Goal: Task Accomplishment & Management: Complete application form

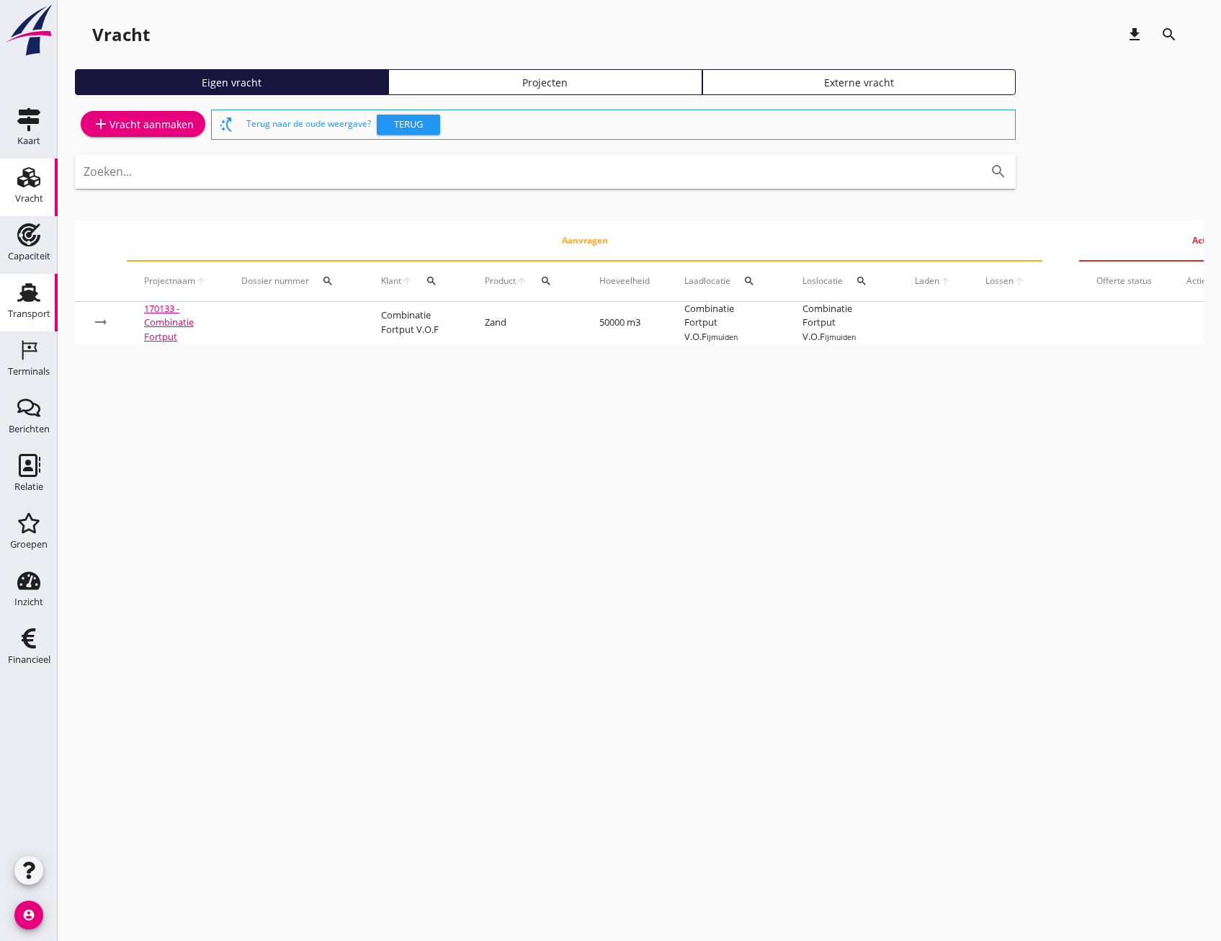
click at [39, 306] on div "Transport" at bounding box center [29, 314] width 43 height 20
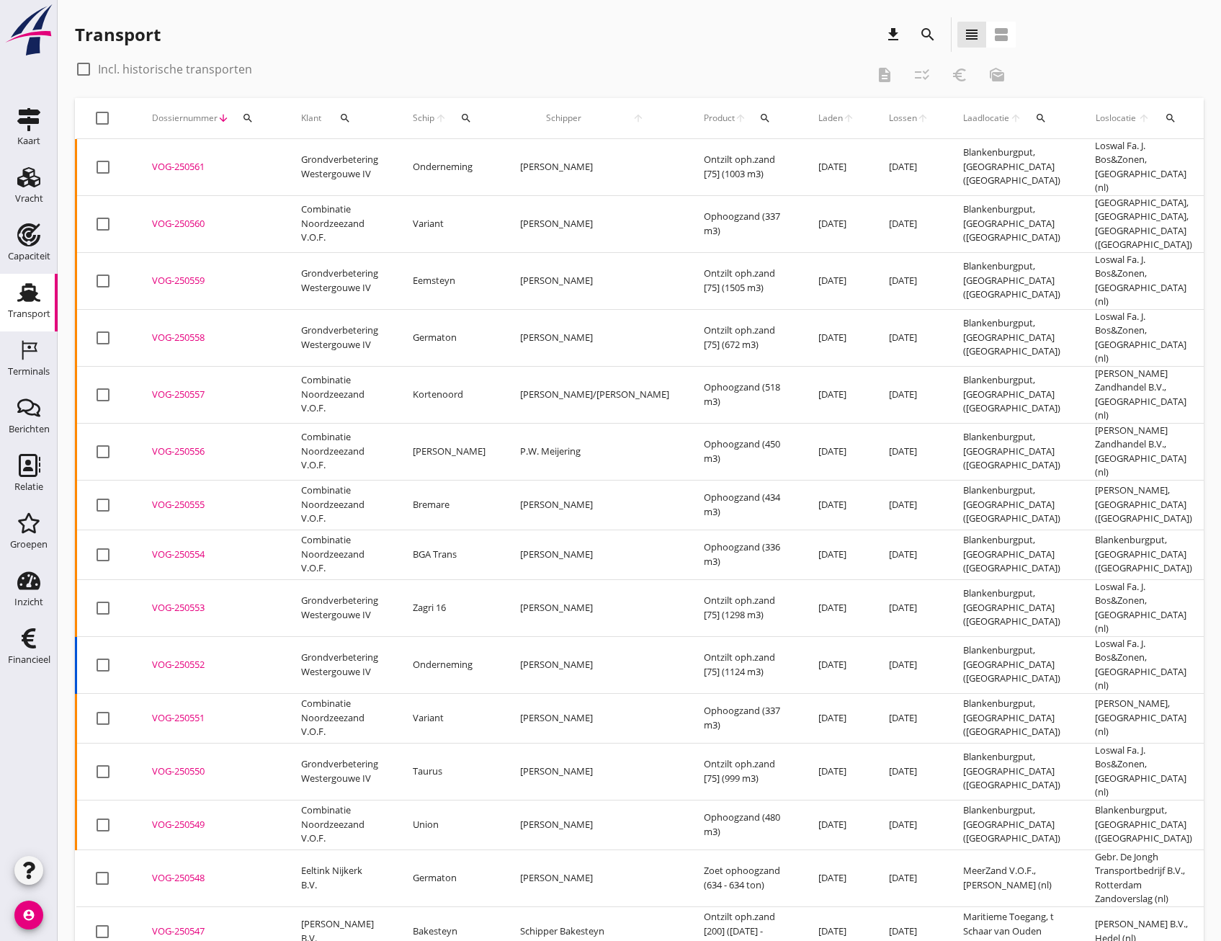
click at [199, 871] on div "VOG-250548" at bounding box center [209, 878] width 115 height 14
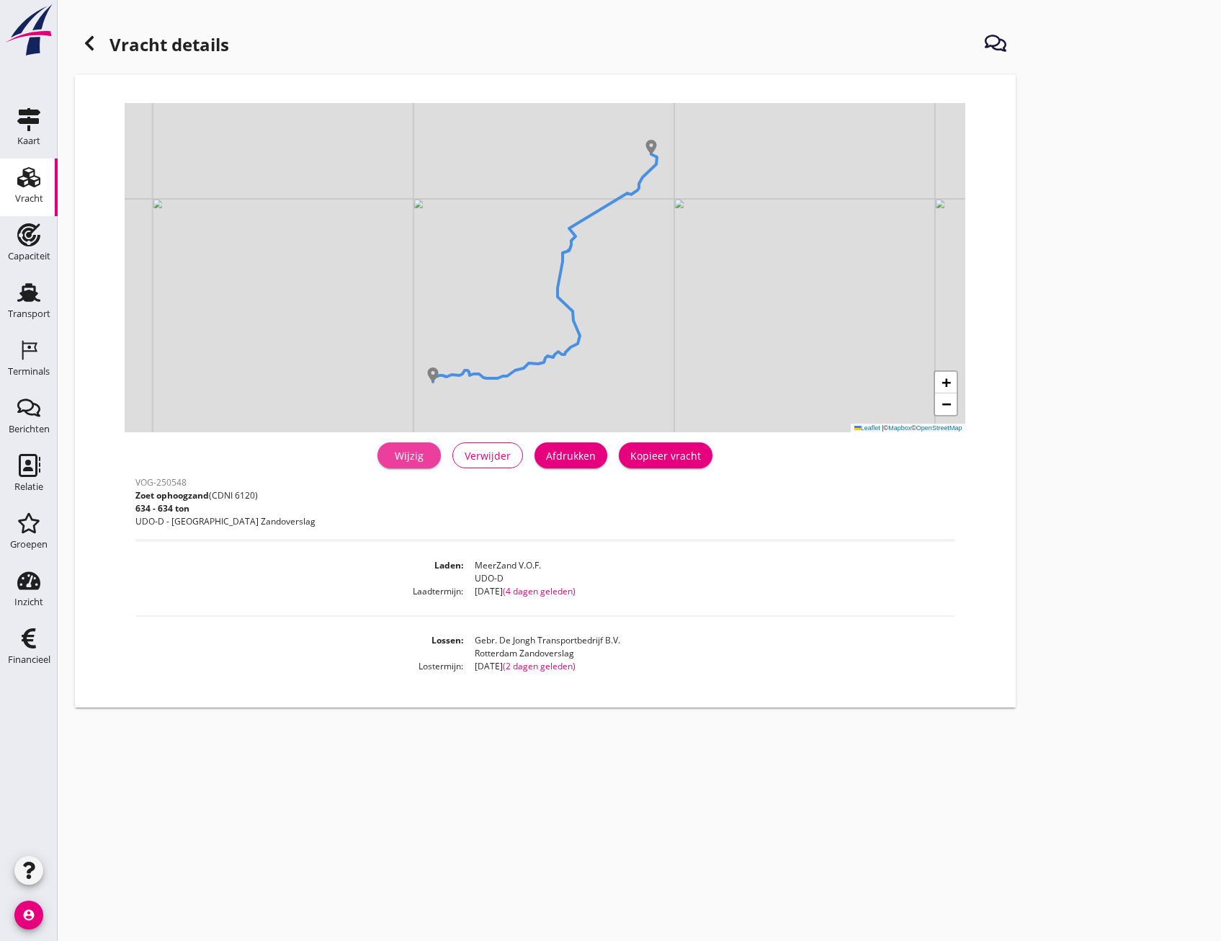
click at [412, 456] on div "Wijzig" at bounding box center [409, 455] width 40 height 15
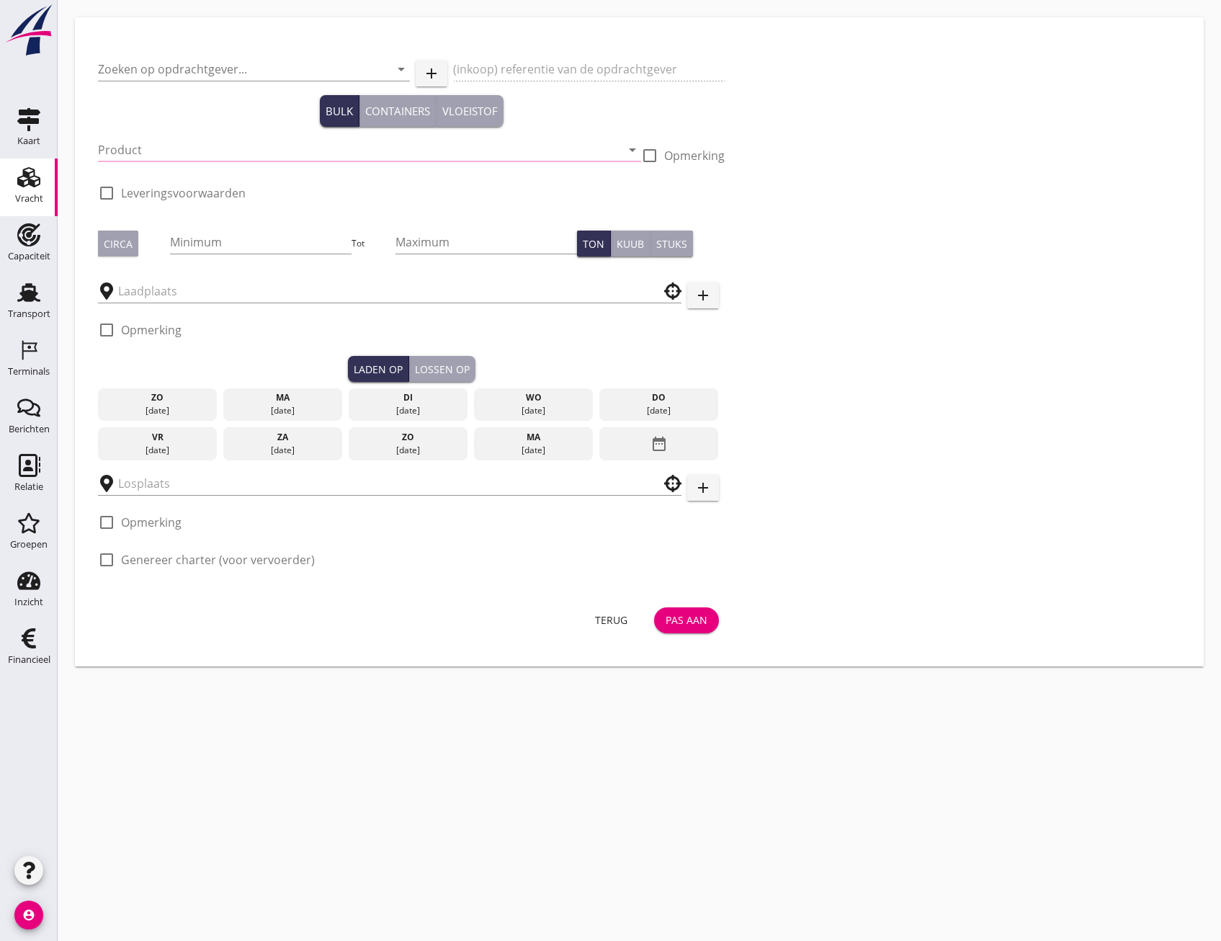
type input "Eeltink Nijkerk B.V."
type input "Zoet ophoogzand (6120)"
type input "634"
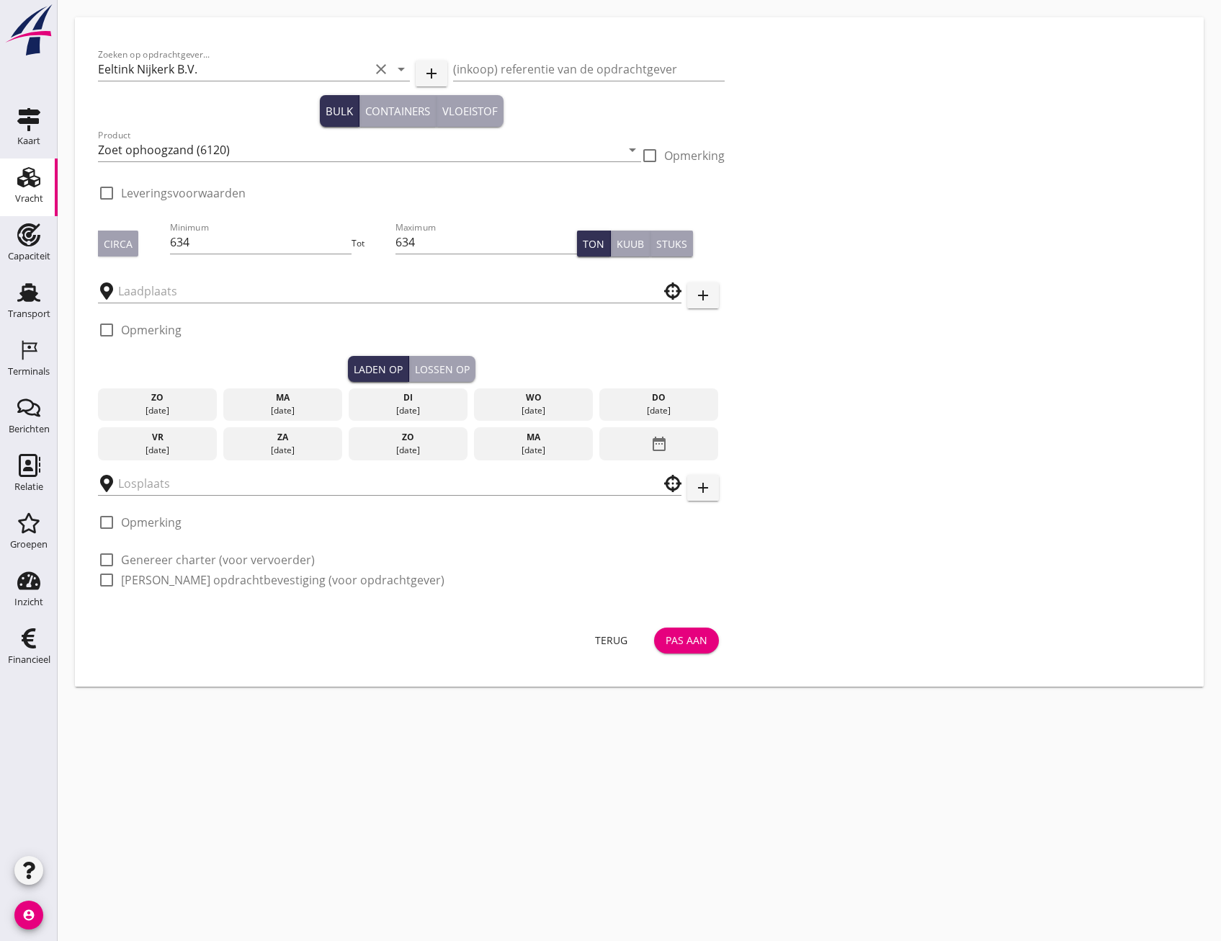
type input "MeerZand V.O.F."
type input "Gebr. De Jongh Transportbedrijf B.V."
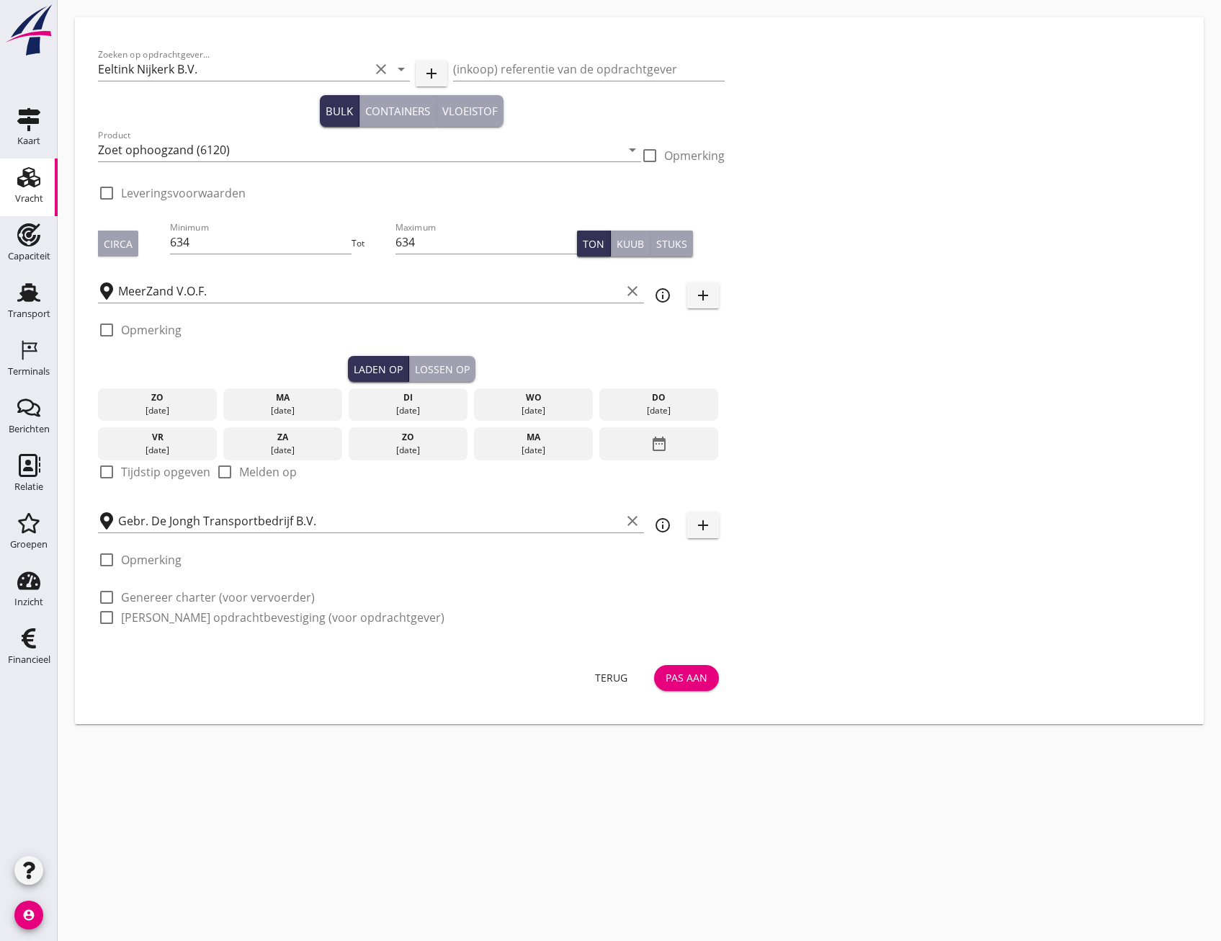
click at [110, 597] on div at bounding box center [106, 597] width 24 height 24
checkbox input "true"
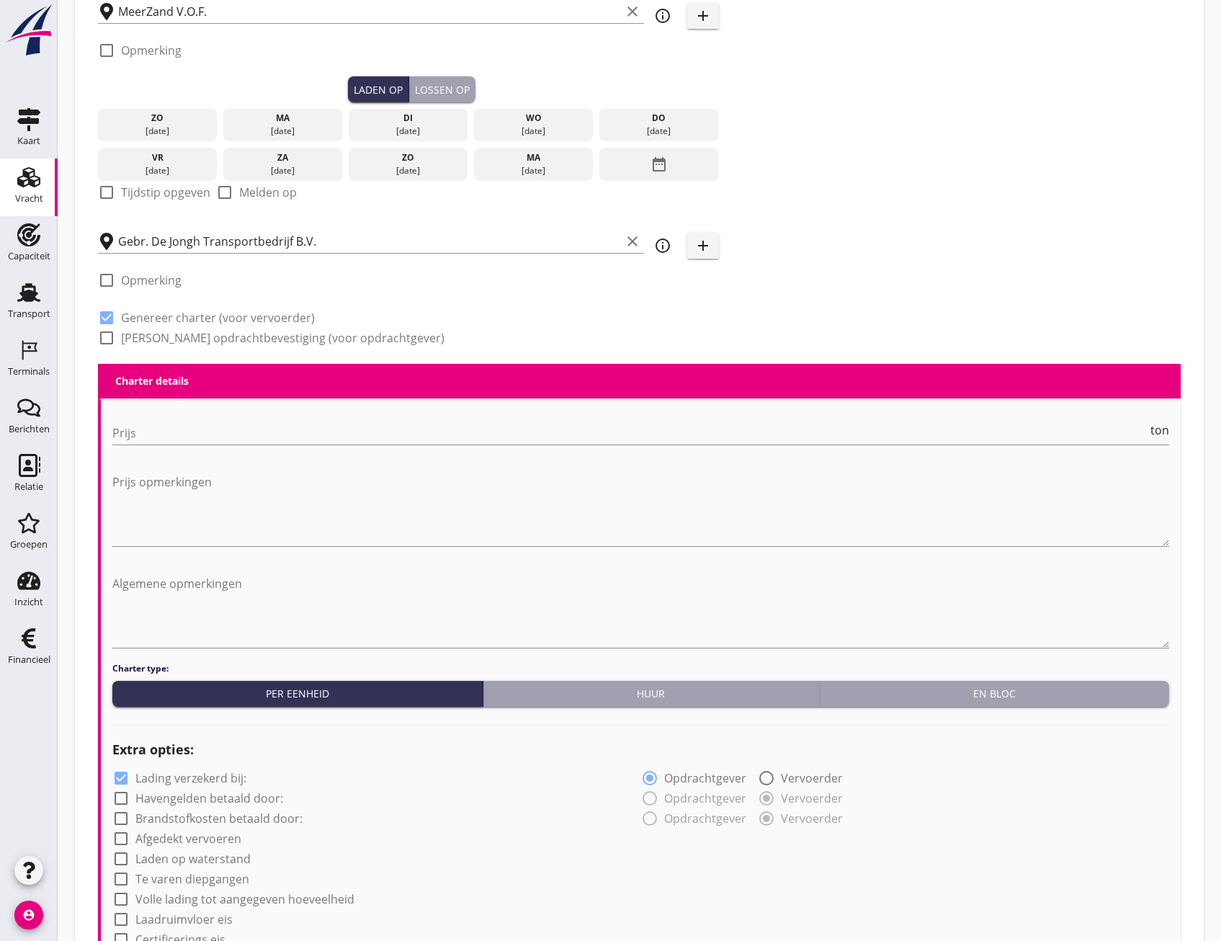
scroll to position [288, 0]
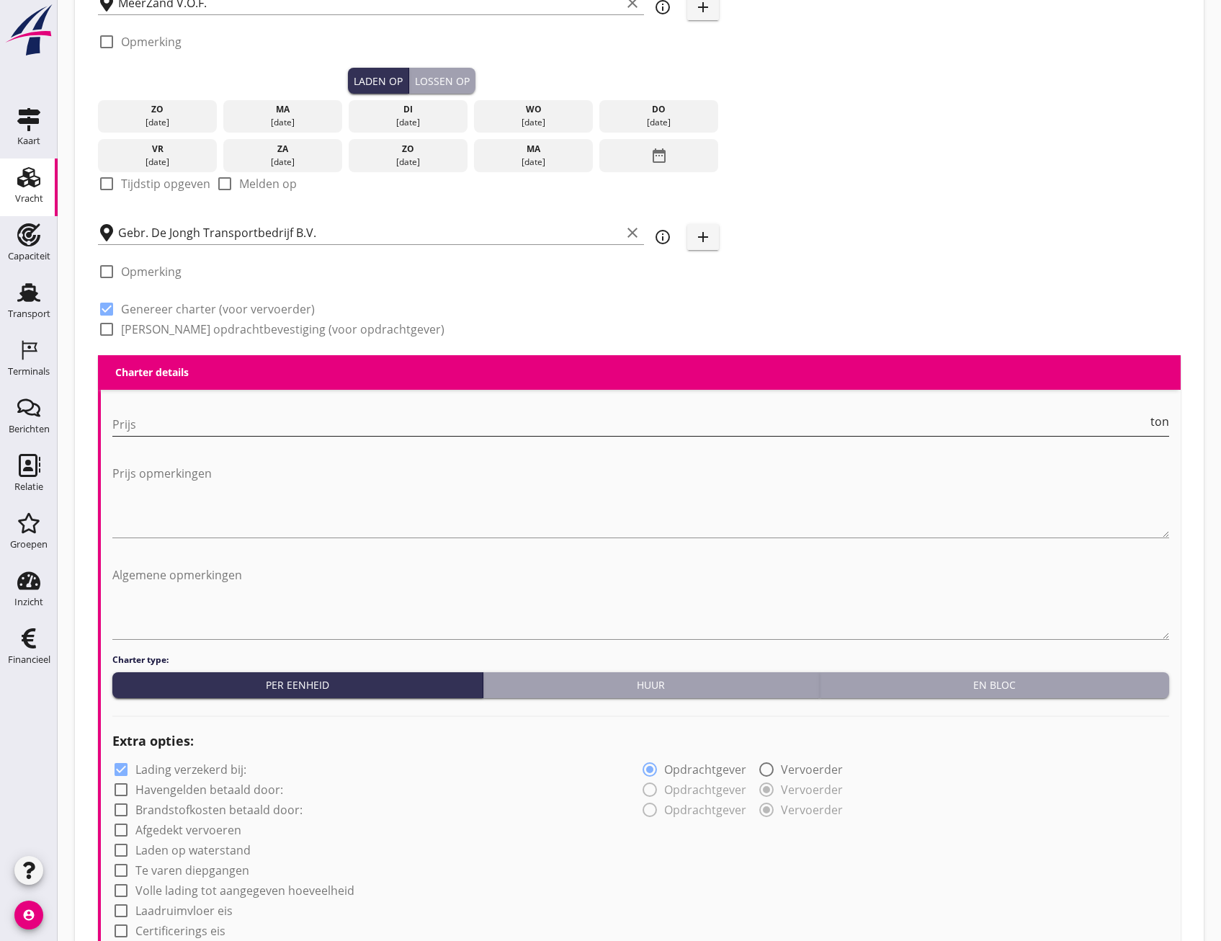
click at [162, 427] on input "Prijs" at bounding box center [629, 424] width 1035 height 23
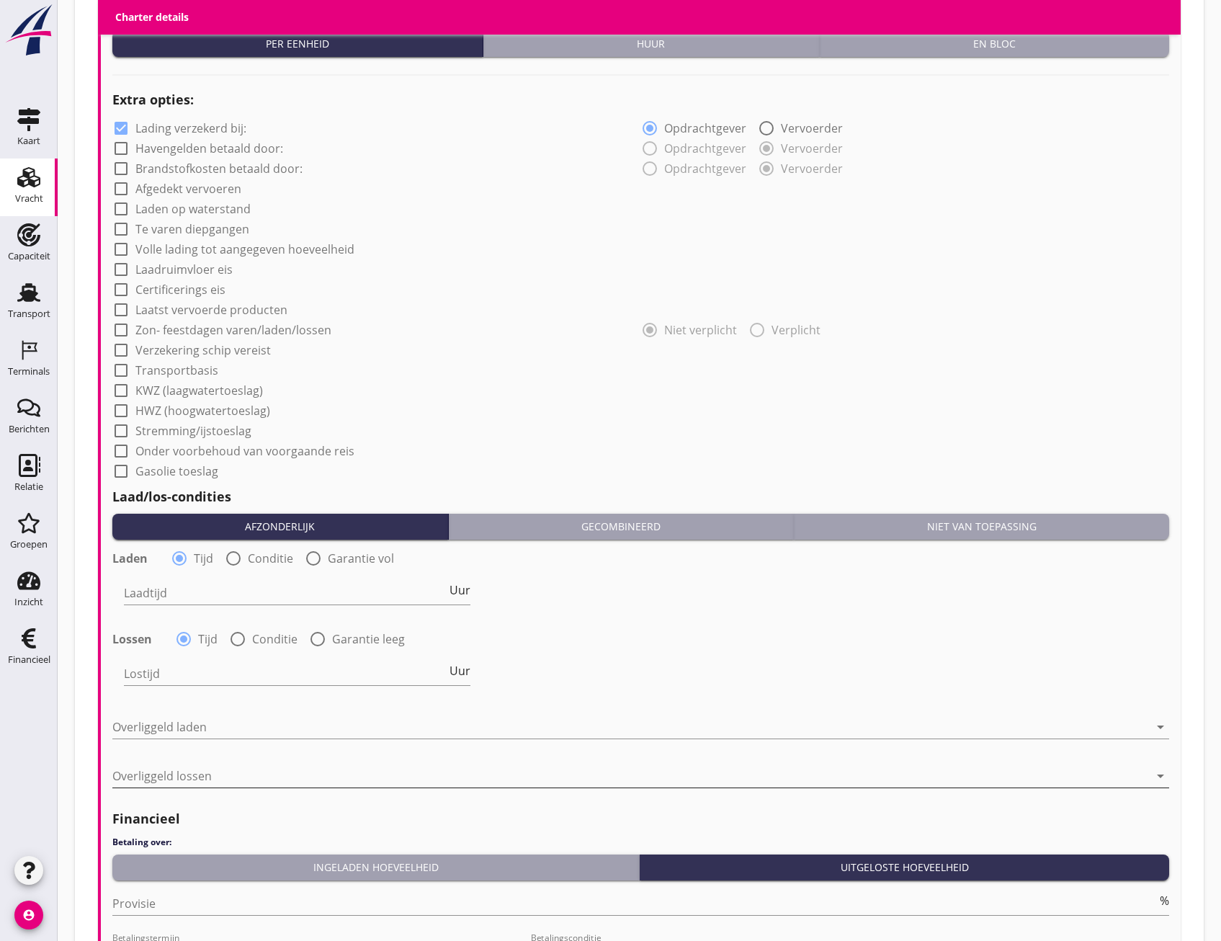
scroll to position [1153, 0]
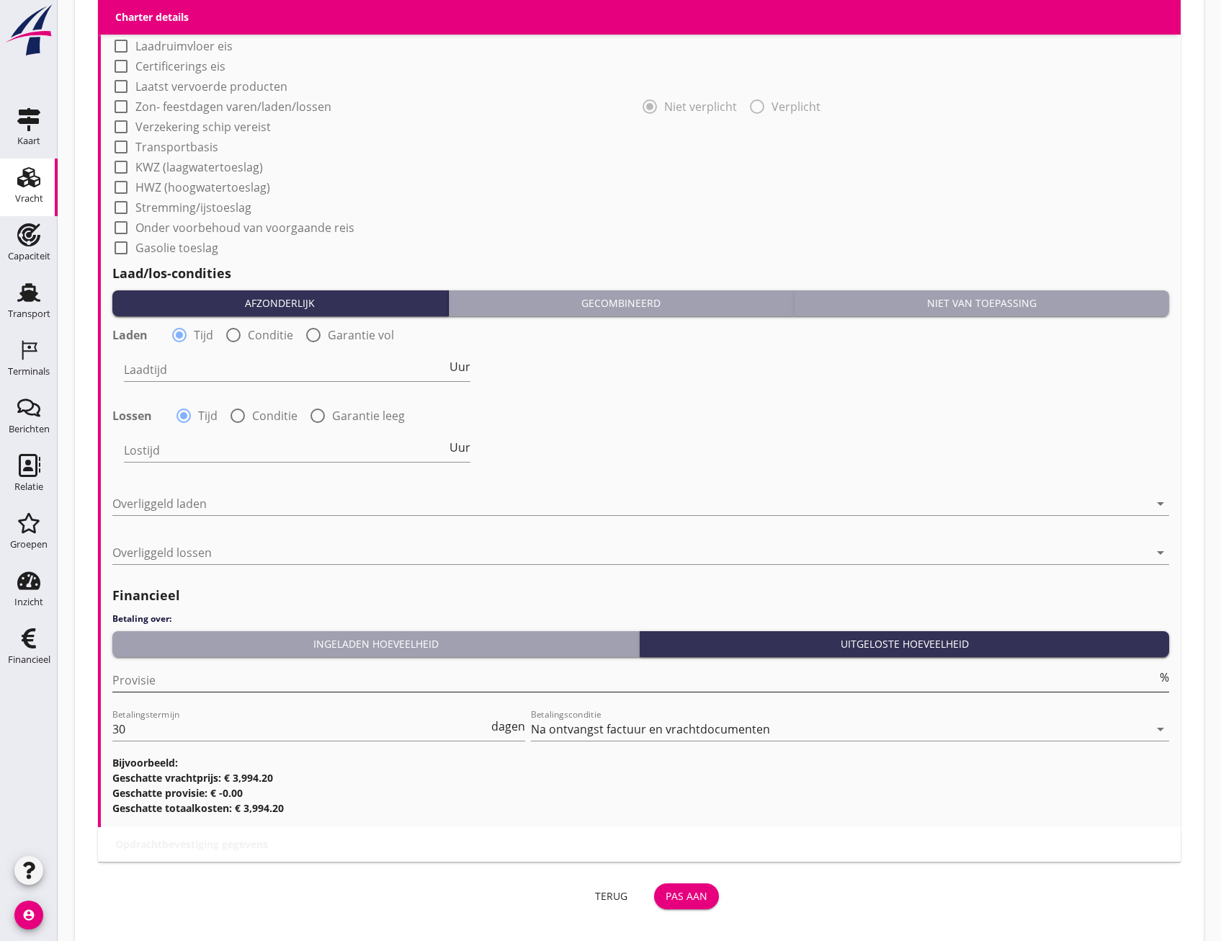
type input "6.3"
click at [226, 684] on input "Provisie" at bounding box center [634, 680] width 1045 height 23
click at [1148, 686] on input "-1" at bounding box center [634, 680] width 1045 height 23
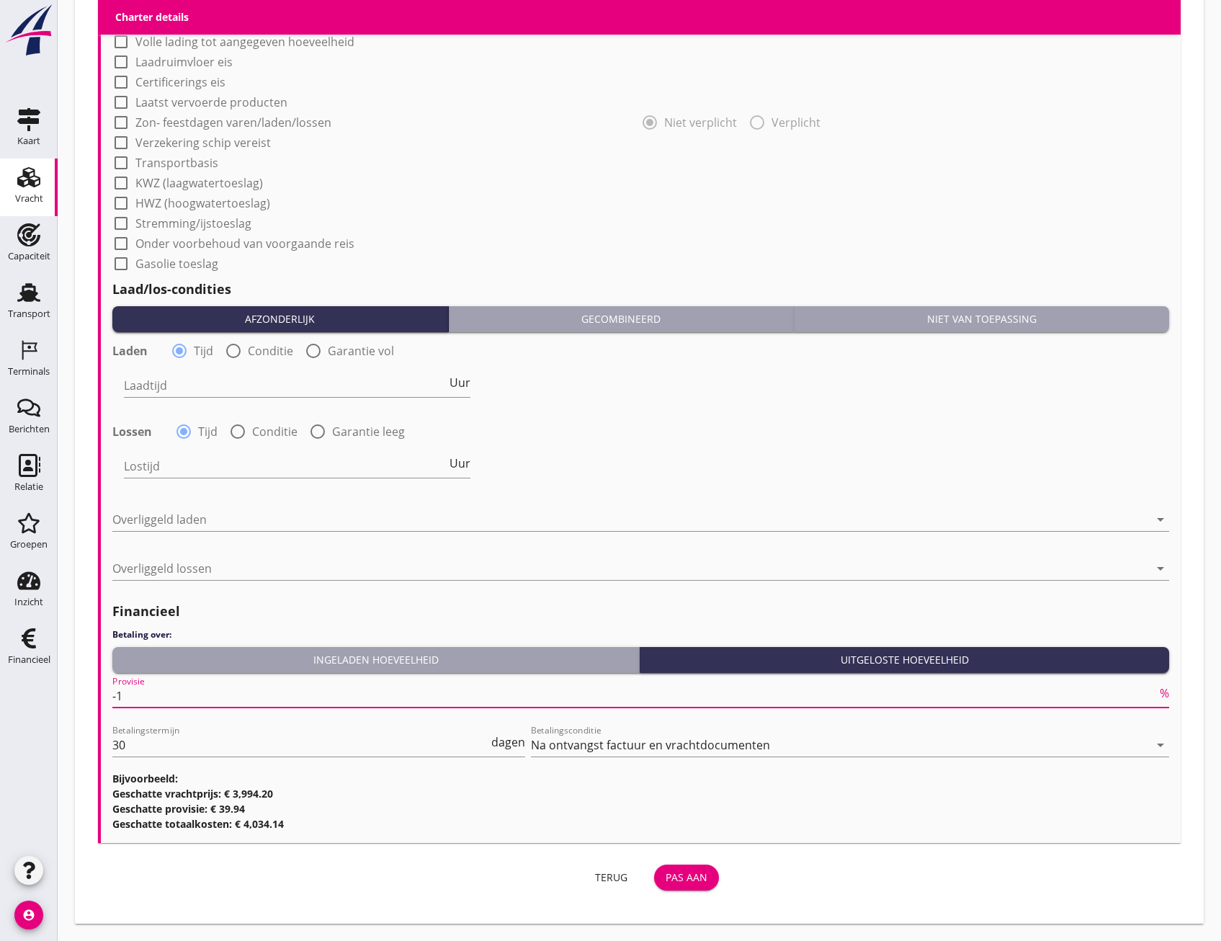
scroll to position [1137, 0]
click at [1151, 684] on input "-1" at bounding box center [634, 695] width 1045 height 23
type input "-2"
click at [1148, 701] on input "-2" at bounding box center [634, 695] width 1045 height 23
click at [695, 871] on div "Pas aan" at bounding box center [687, 877] width 42 height 15
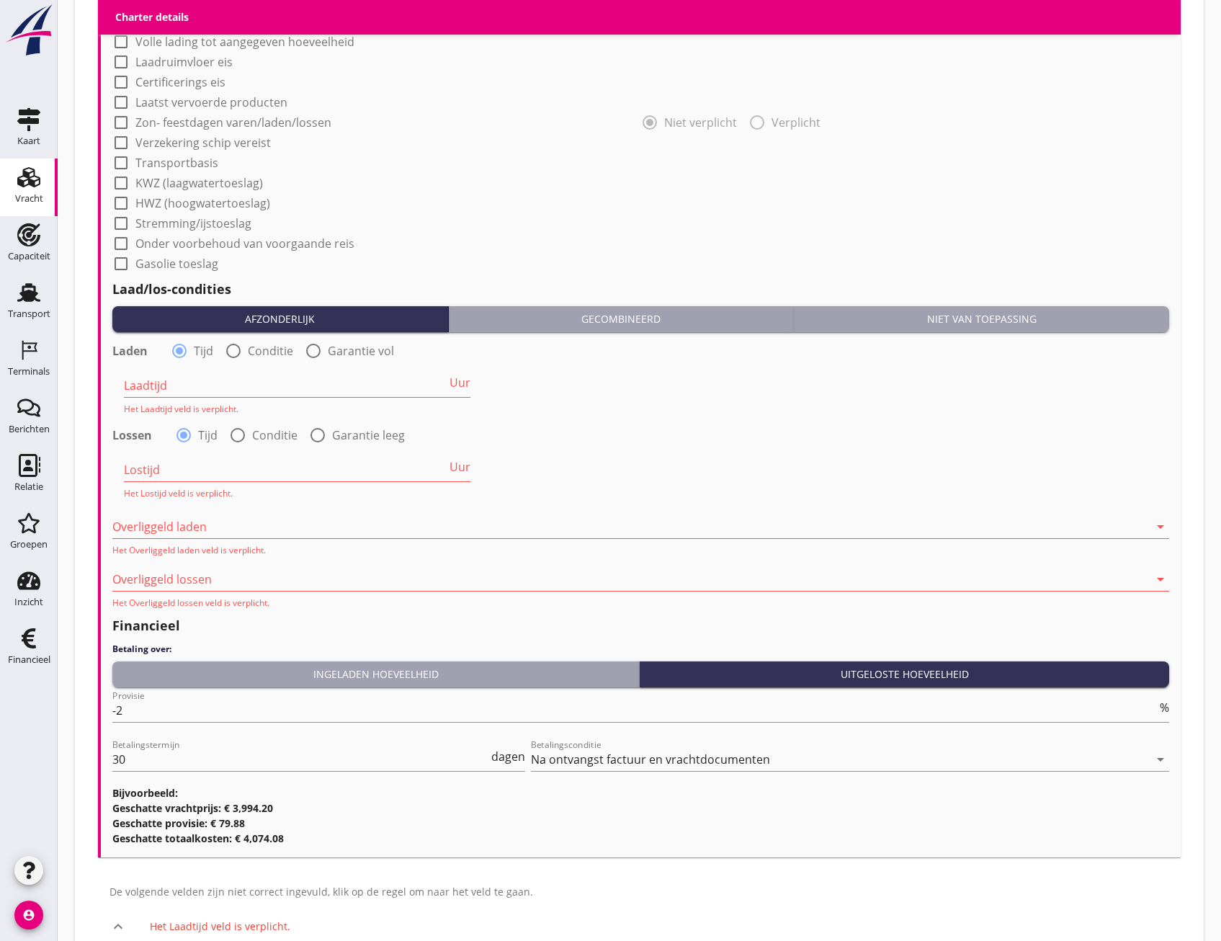
click at [1087, 338] on div "Laden radio_button_checked Tijd radio_button_unchecked Conditie radio_button_un…" at bounding box center [641, 349] width 1060 height 23
click at [1086, 325] on div "Niet van toepassing" at bounding box center [982, 318] width 364 height 15
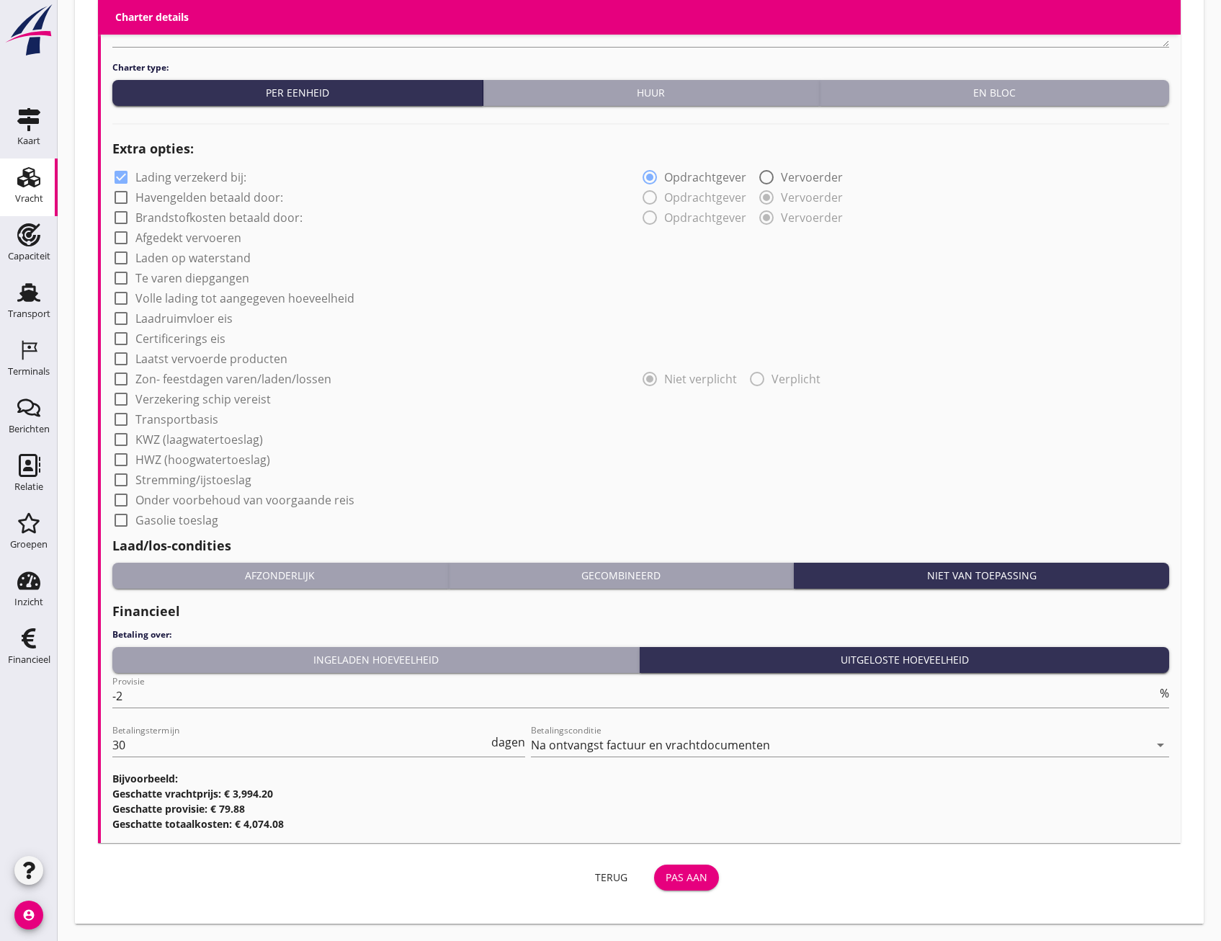
click at [708, 880] on button "Pas aan" at bounding box center [686, 878] width 65 height 26
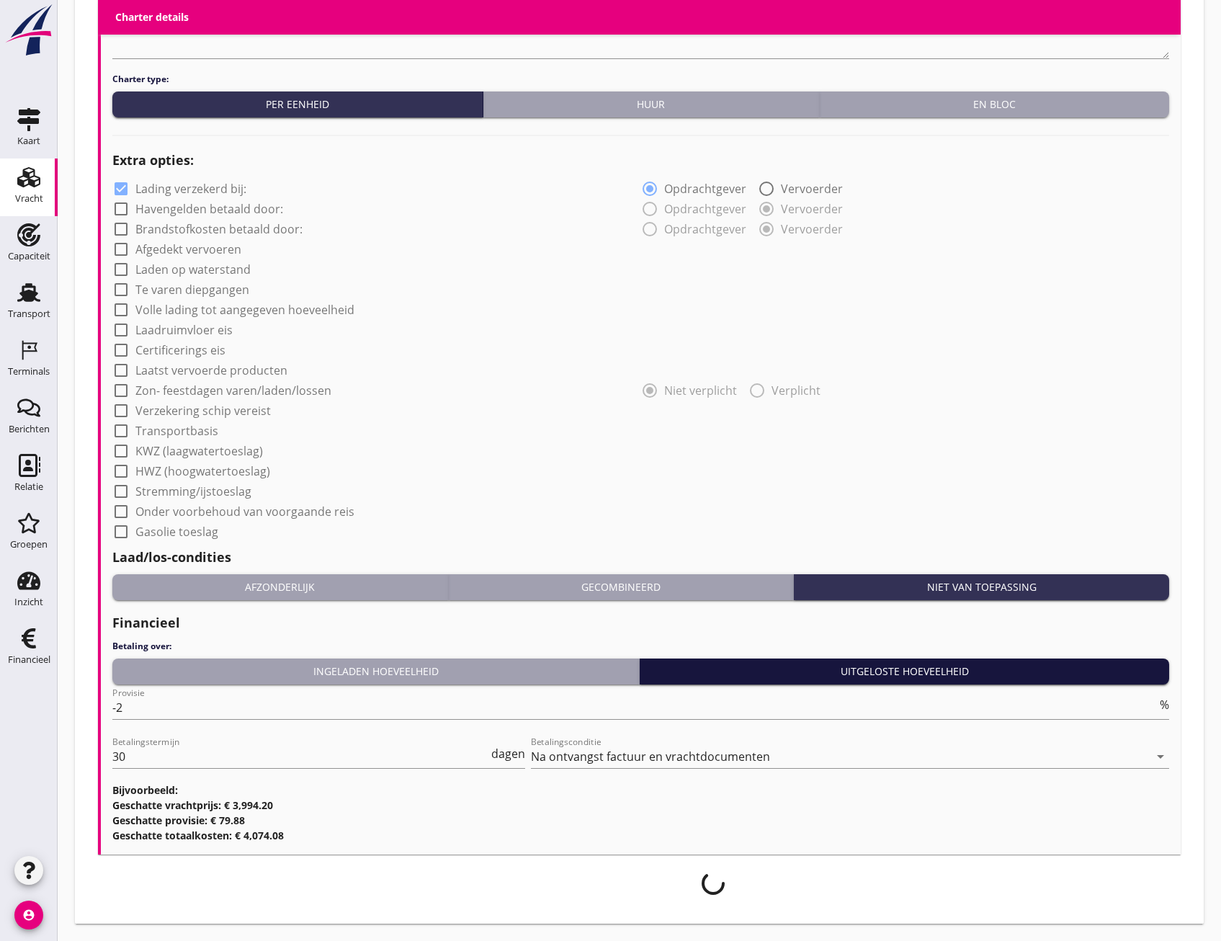
scroll to position [869, 0]
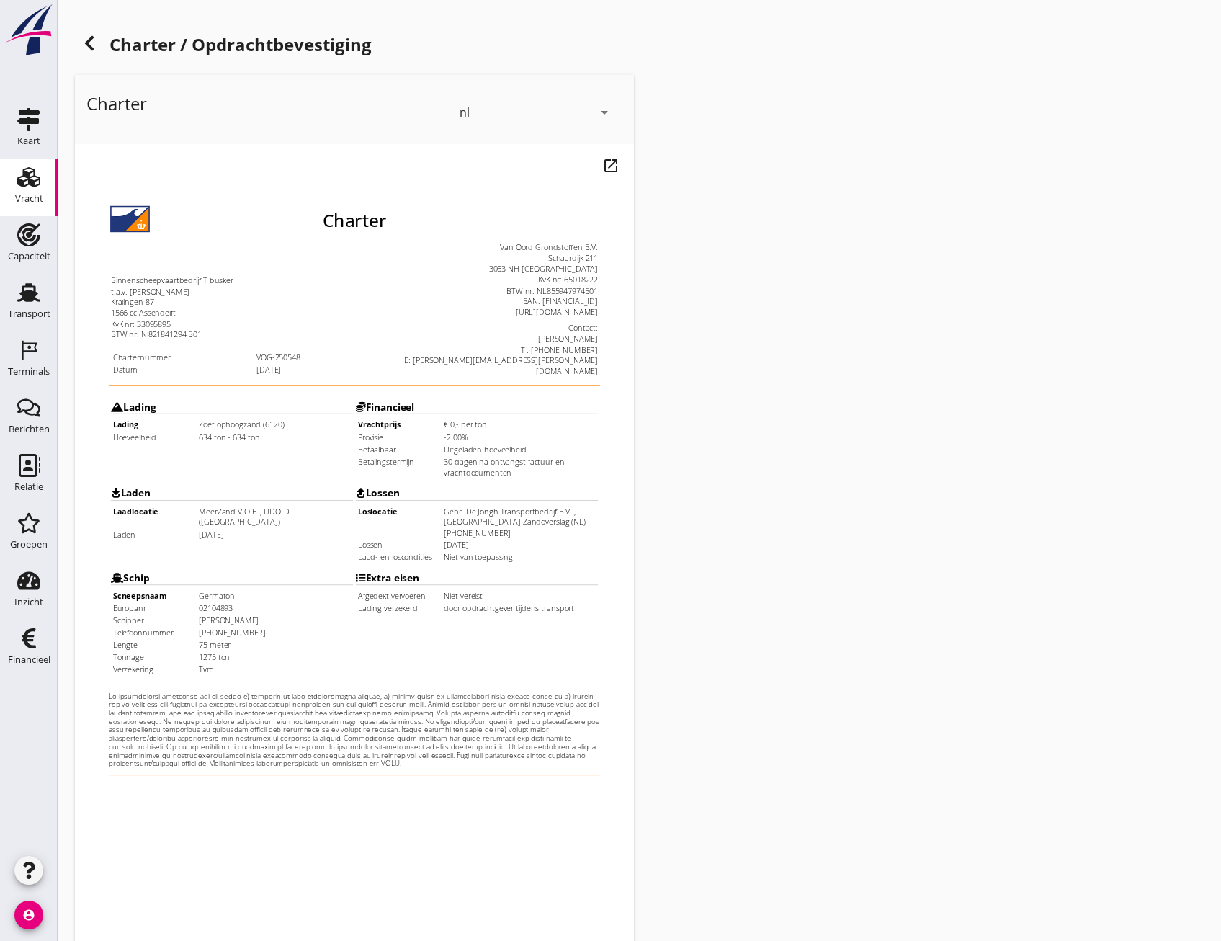
scroll to position [107, 0]
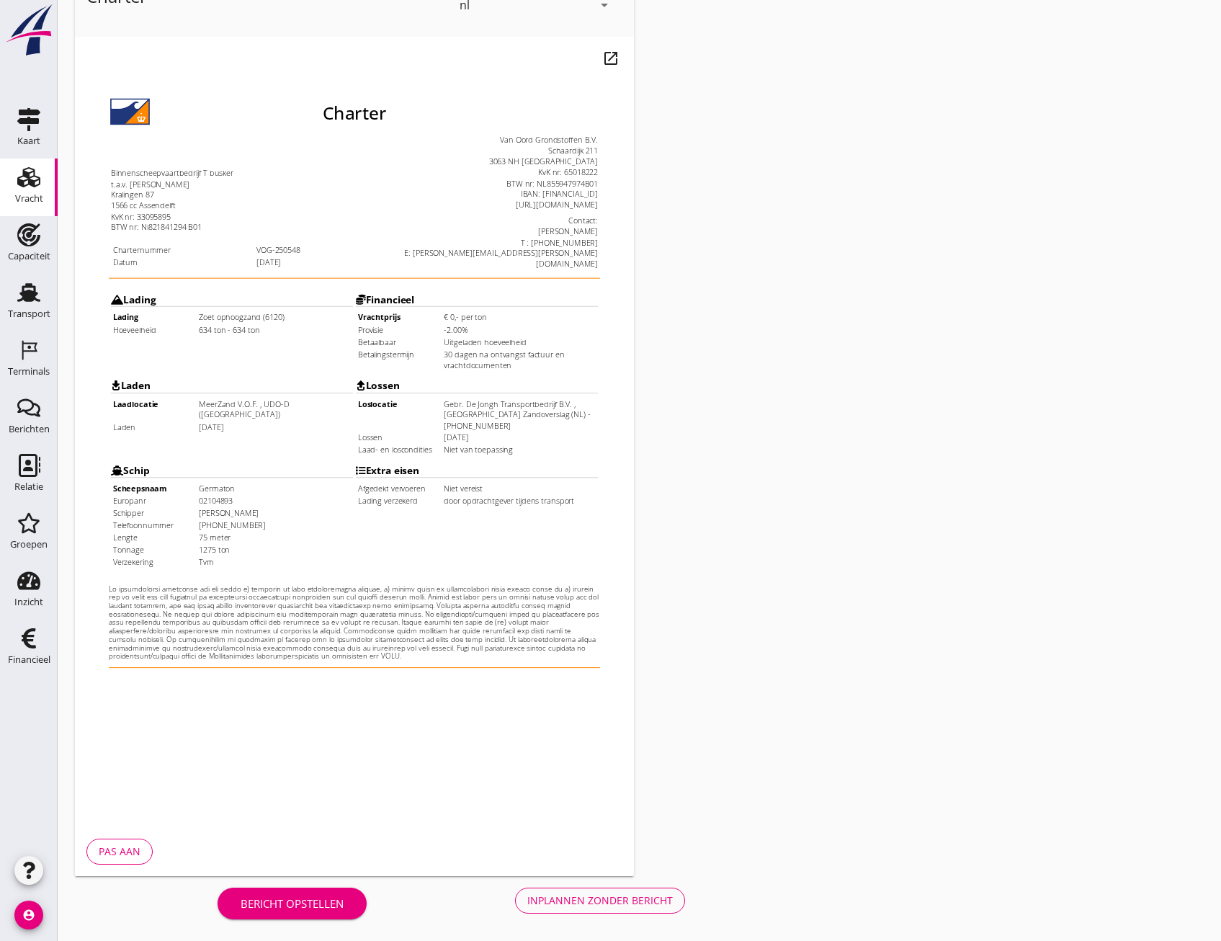
click at [612, 898] on div "Inplannen zonder bericht" at bounding box center [600, 900] width 146 height 15
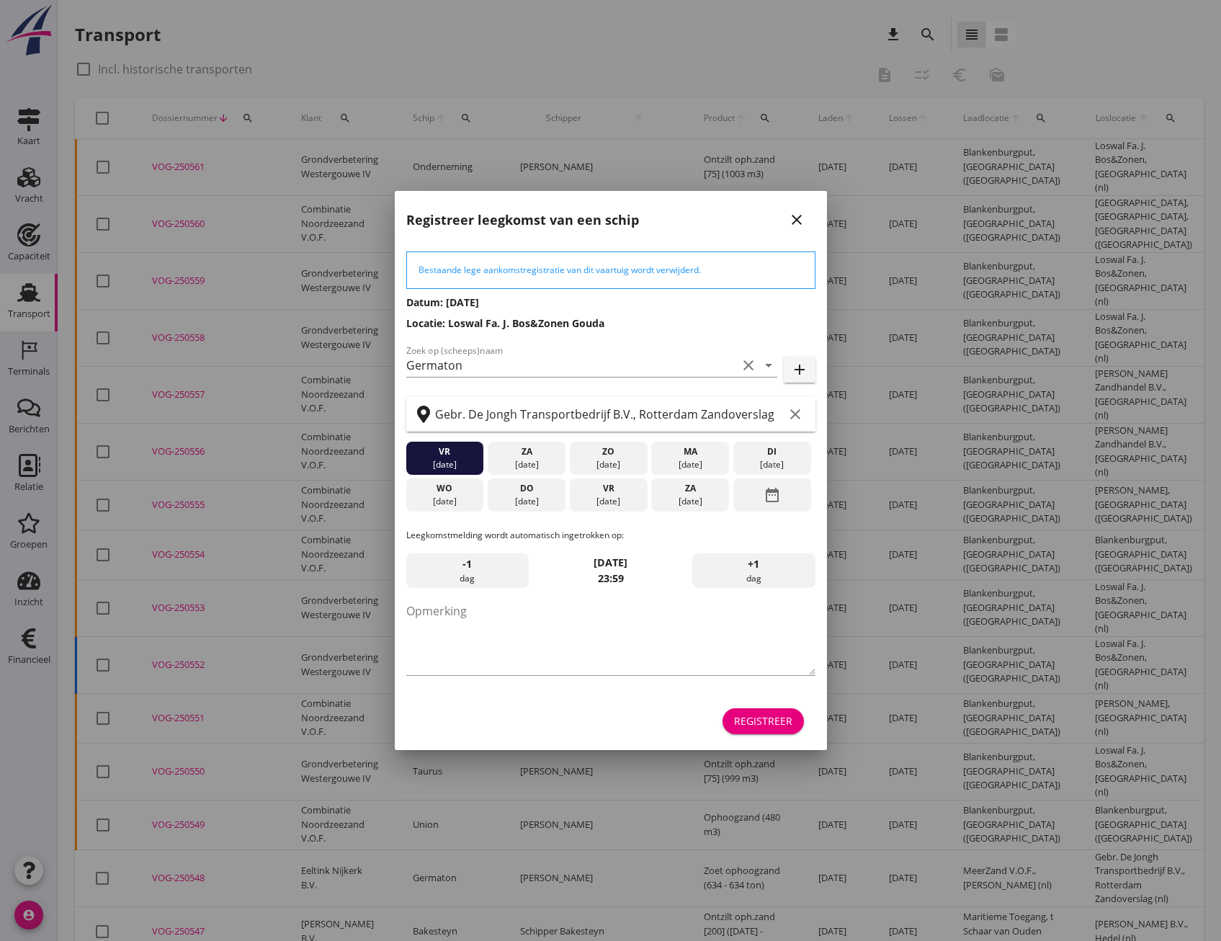
click at [770, 726] on div "Registreer" at bounding box center [763, 720] width 58 height 15
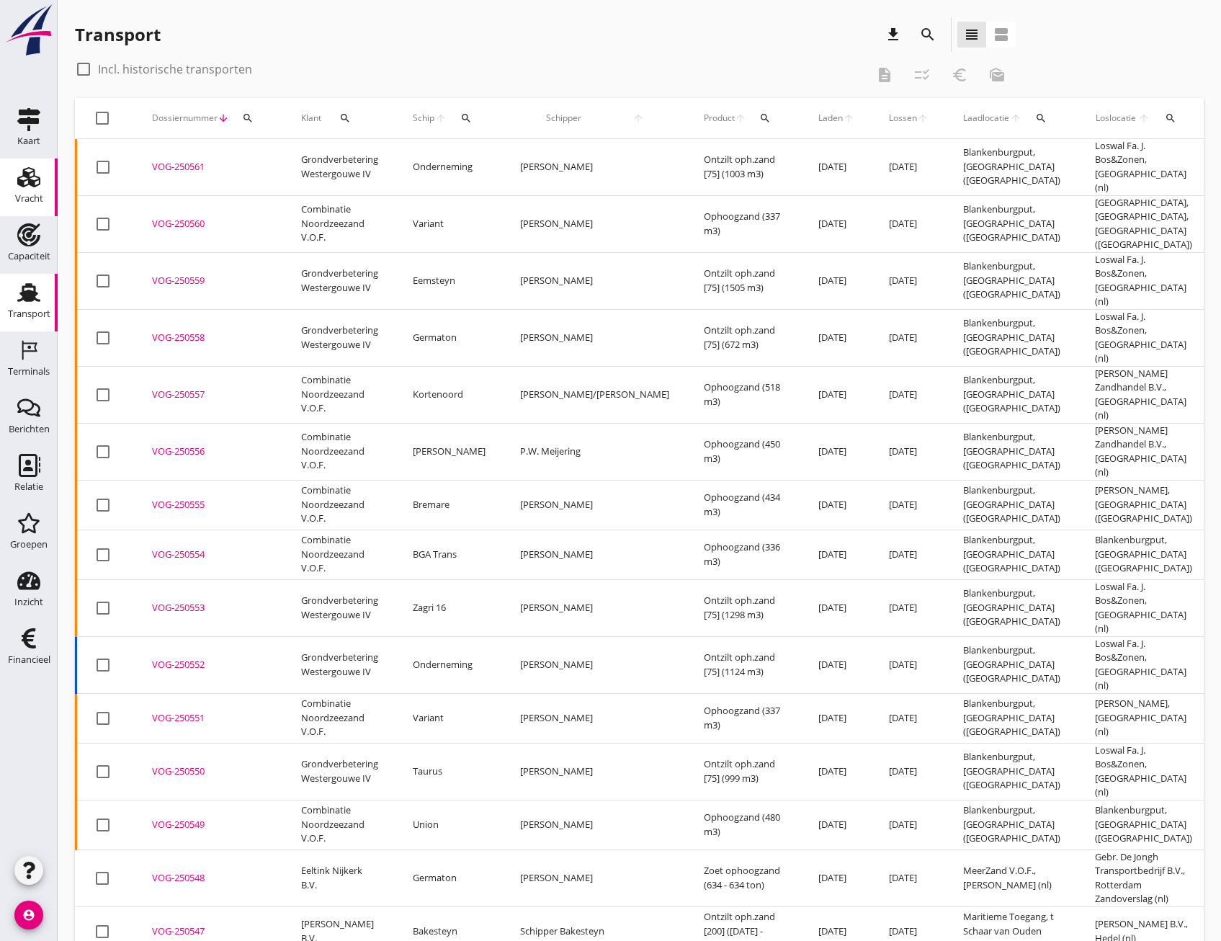
click at [35, 181] on use at bounding box center [28, 177] width 23 height 20
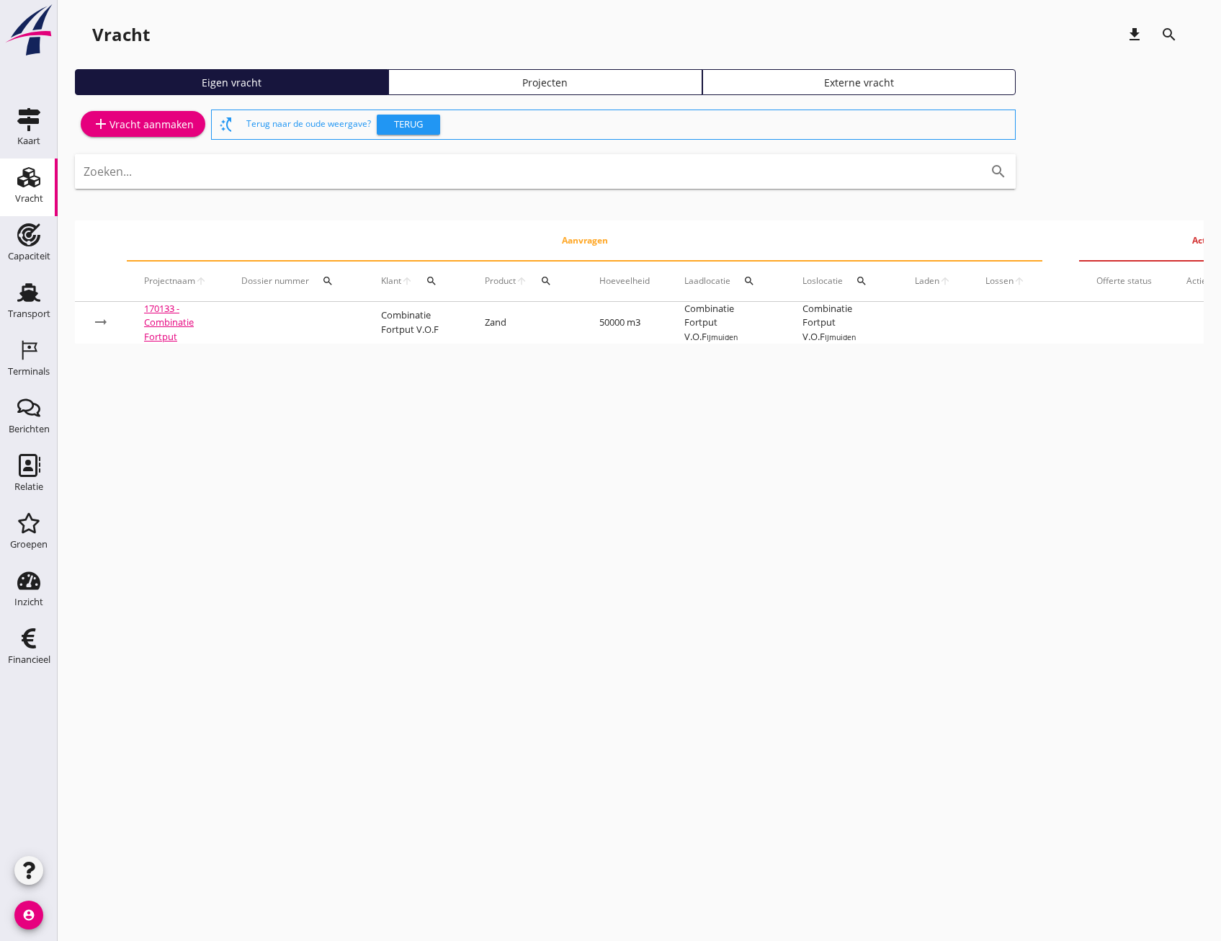
click at [510, 86] on div "Projecten" at bounding box center [545, 82] width 300 height 15
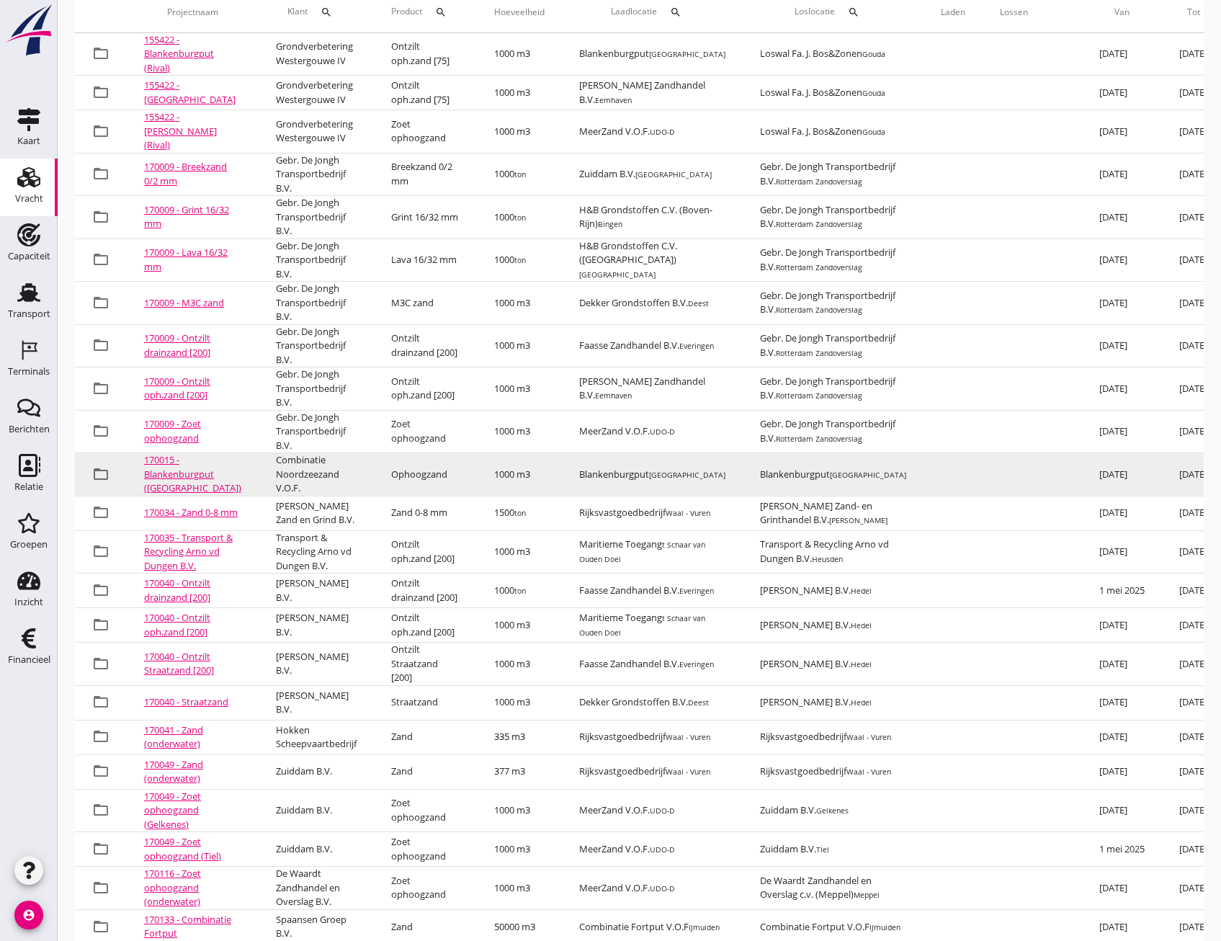
scroll to position [195, 0]
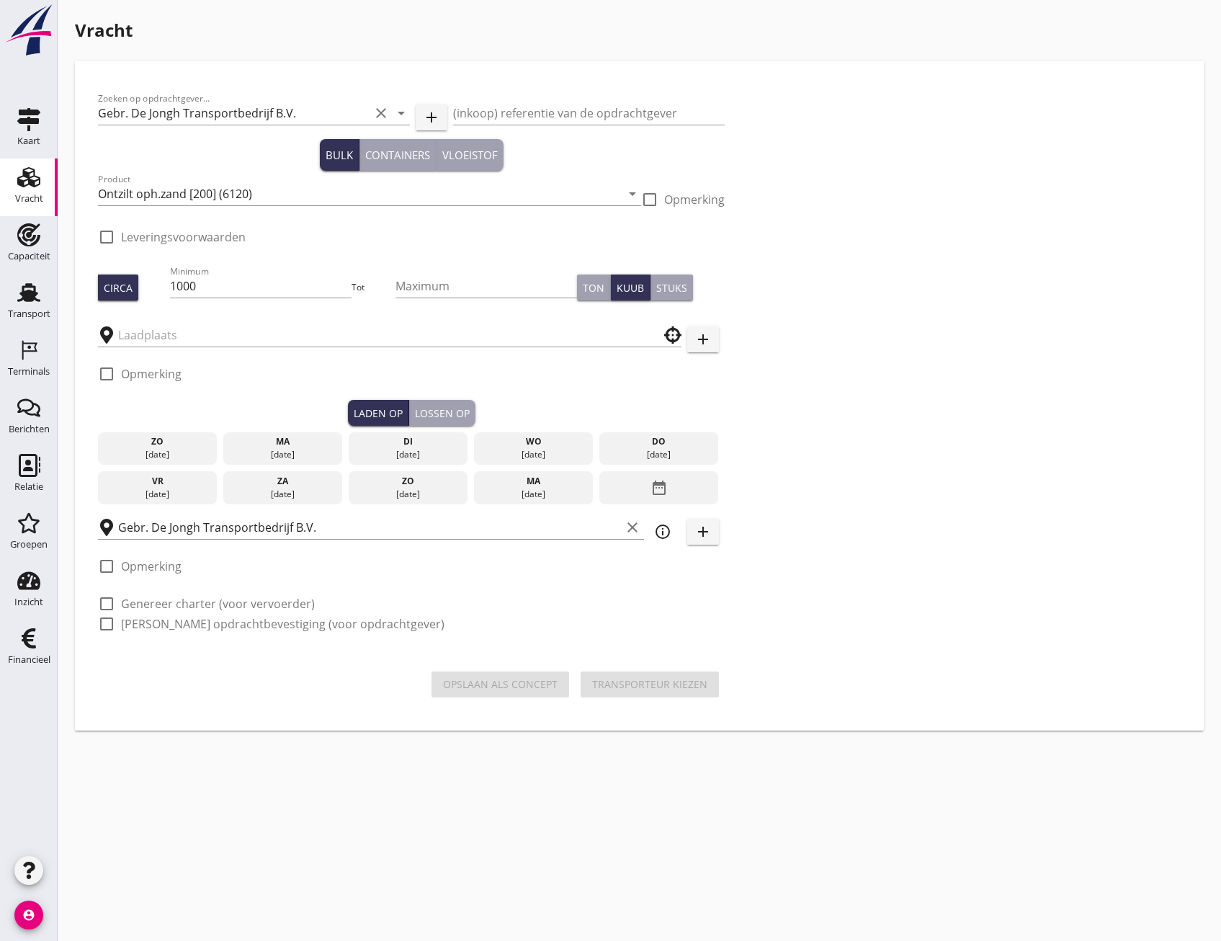
checkbox input "true"
type input "[PERSON_NAME] Zandhandel B.V."
checkbox input "true"
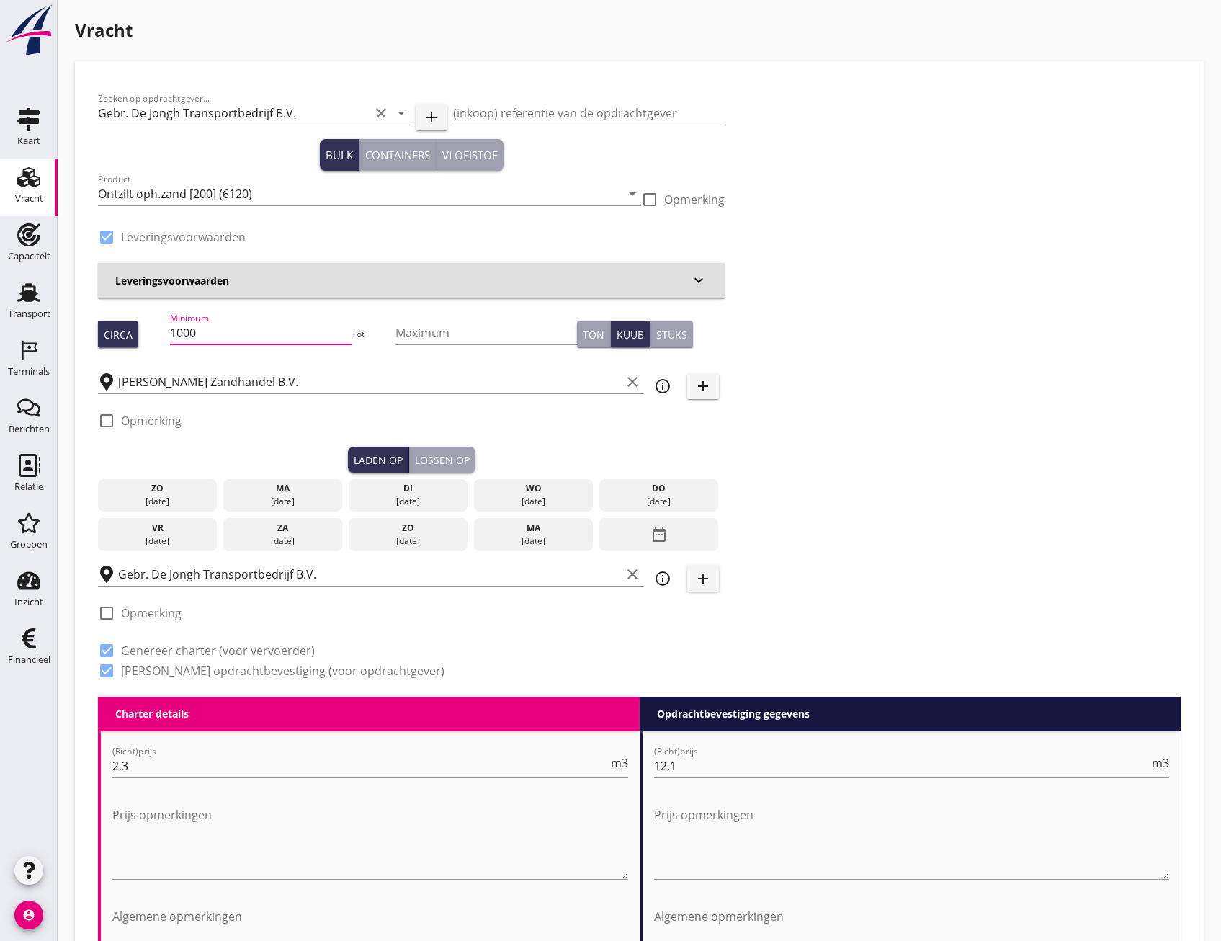
drag, startPoint x: 214, startPoint y: 331, endPoint x: 148, endPoint y: 319, distance: 67.3
click at [148, 319] on div "Circa Minimum 1000 Tot Maximum Ton Kuub Stuks" at bounding box center [411, 334] width 627 height 49
type input "672"
click at [651, 533] on icon "date_range" at bounding box center [659, 535] width 17 height 26
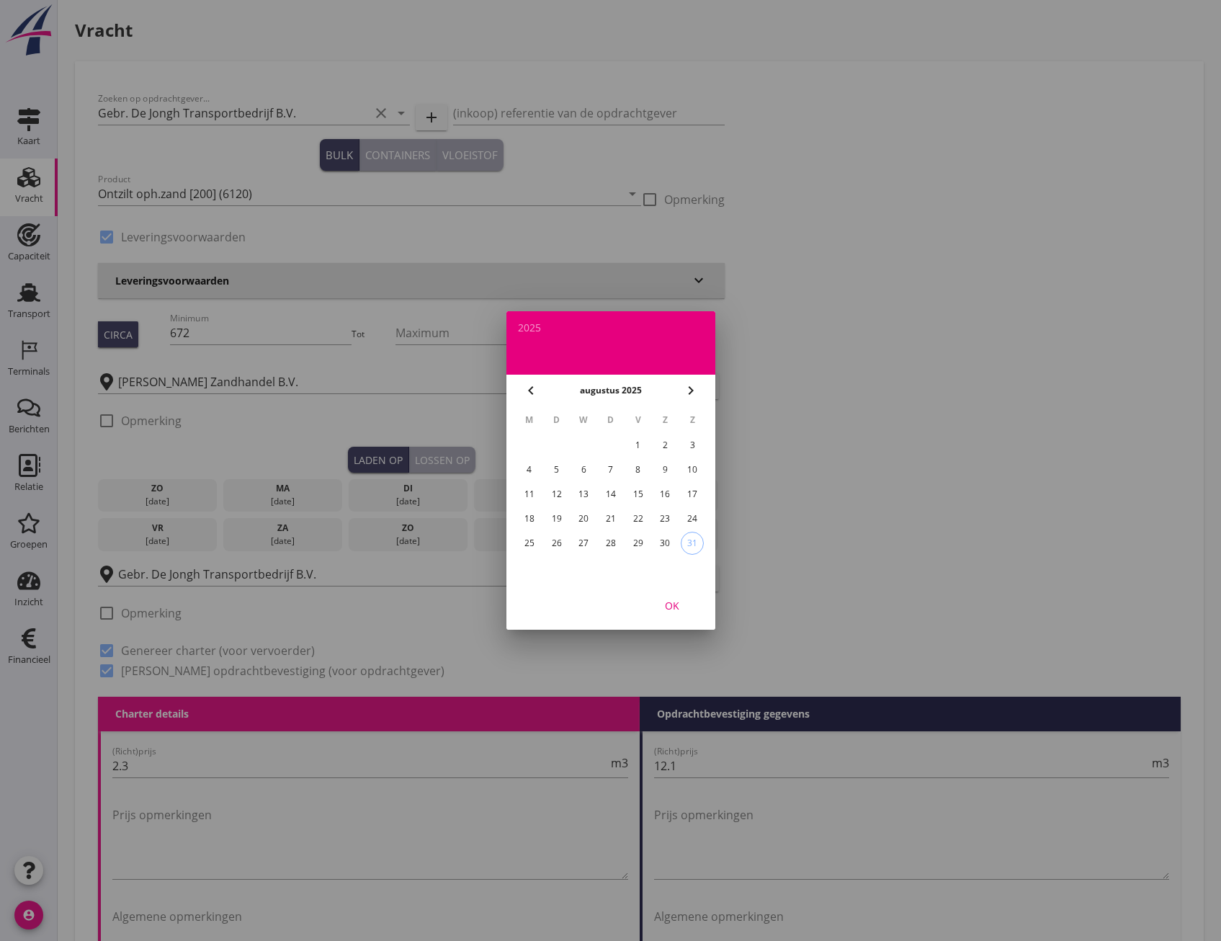
click at [648, 543] on div "29" at bounding box center [637, 543] width 23 height 23
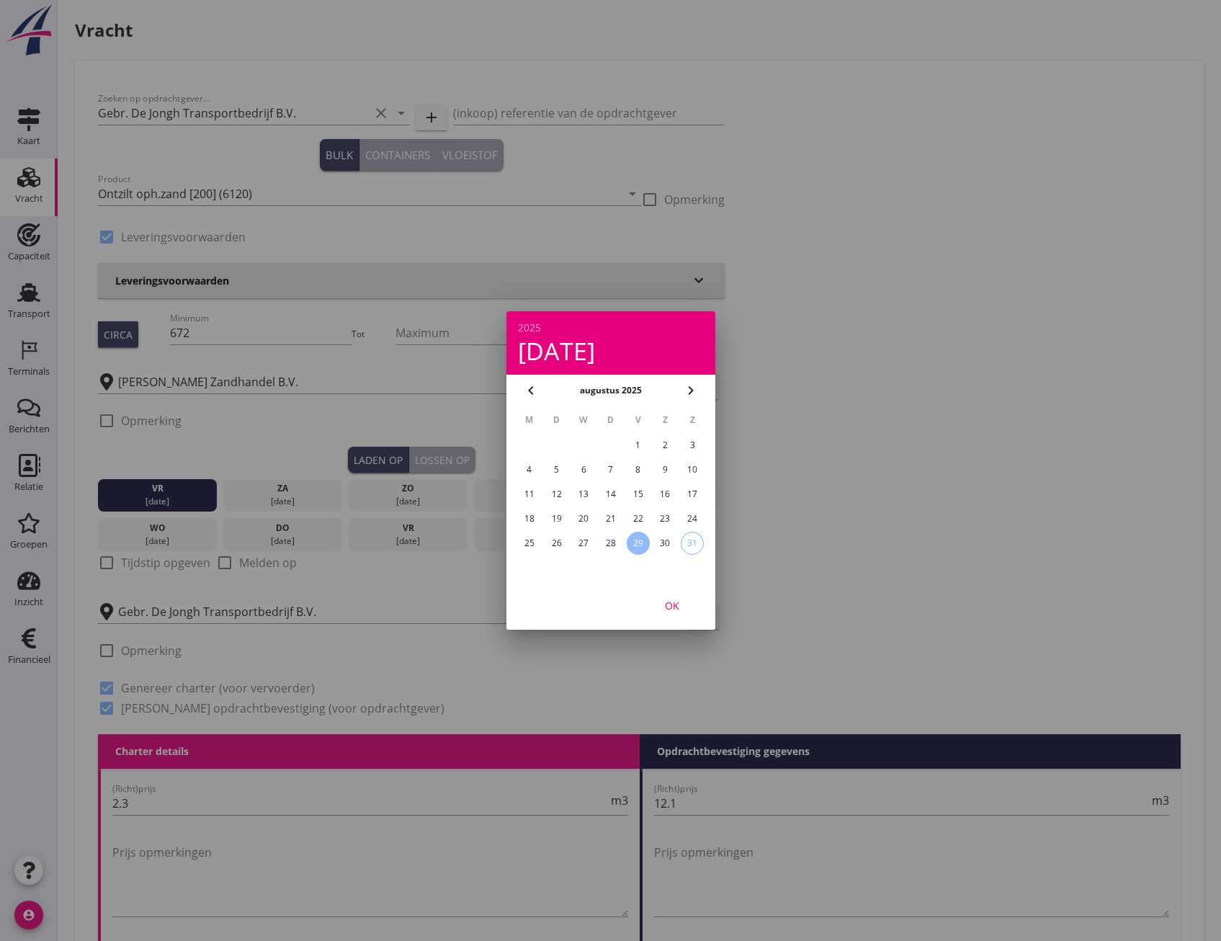
click at [667, 594] on button "OK" at bounding box center [671, 605] width 63 height 26
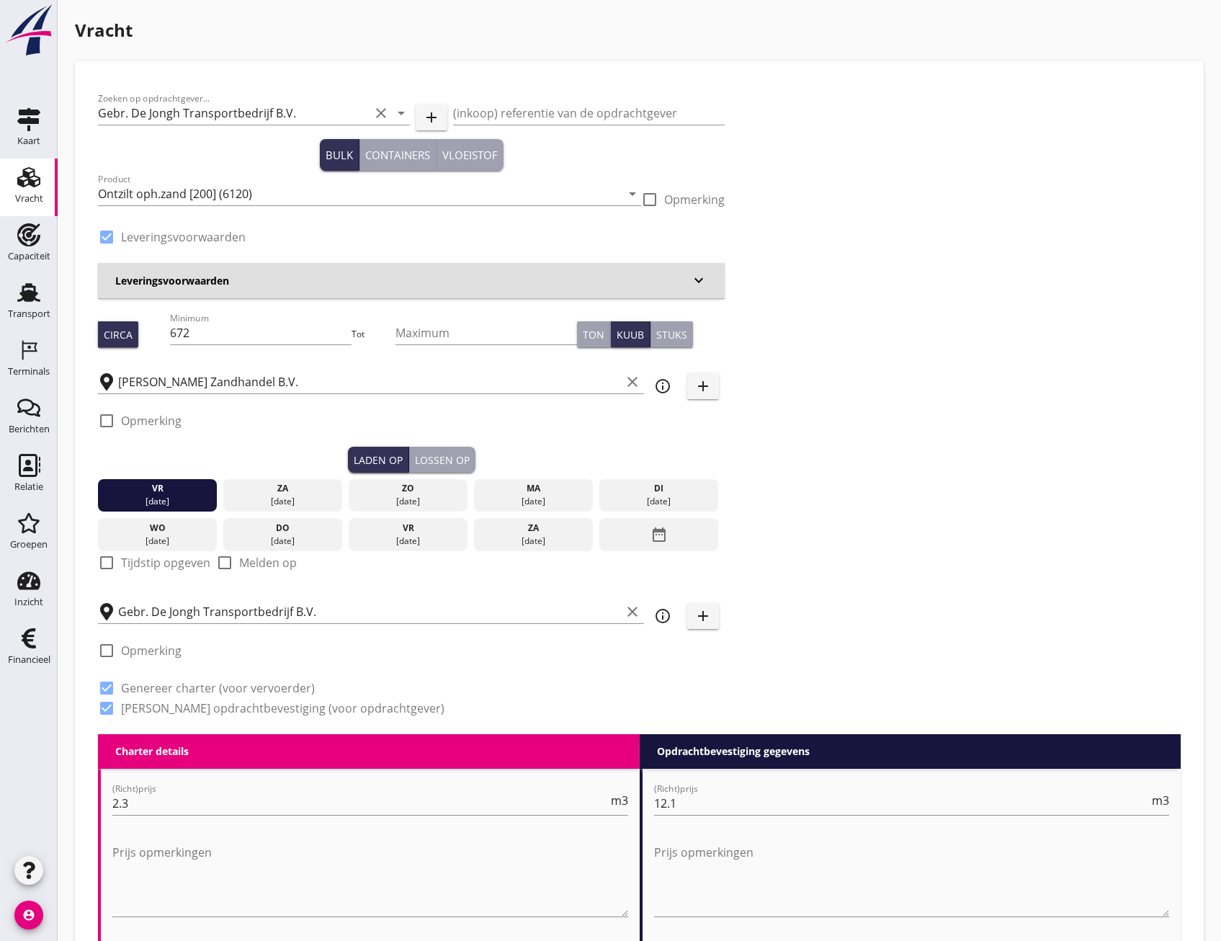
click at [441, 455] on div "Lossen op" at bounding box center [442, 459] width 55 height 15
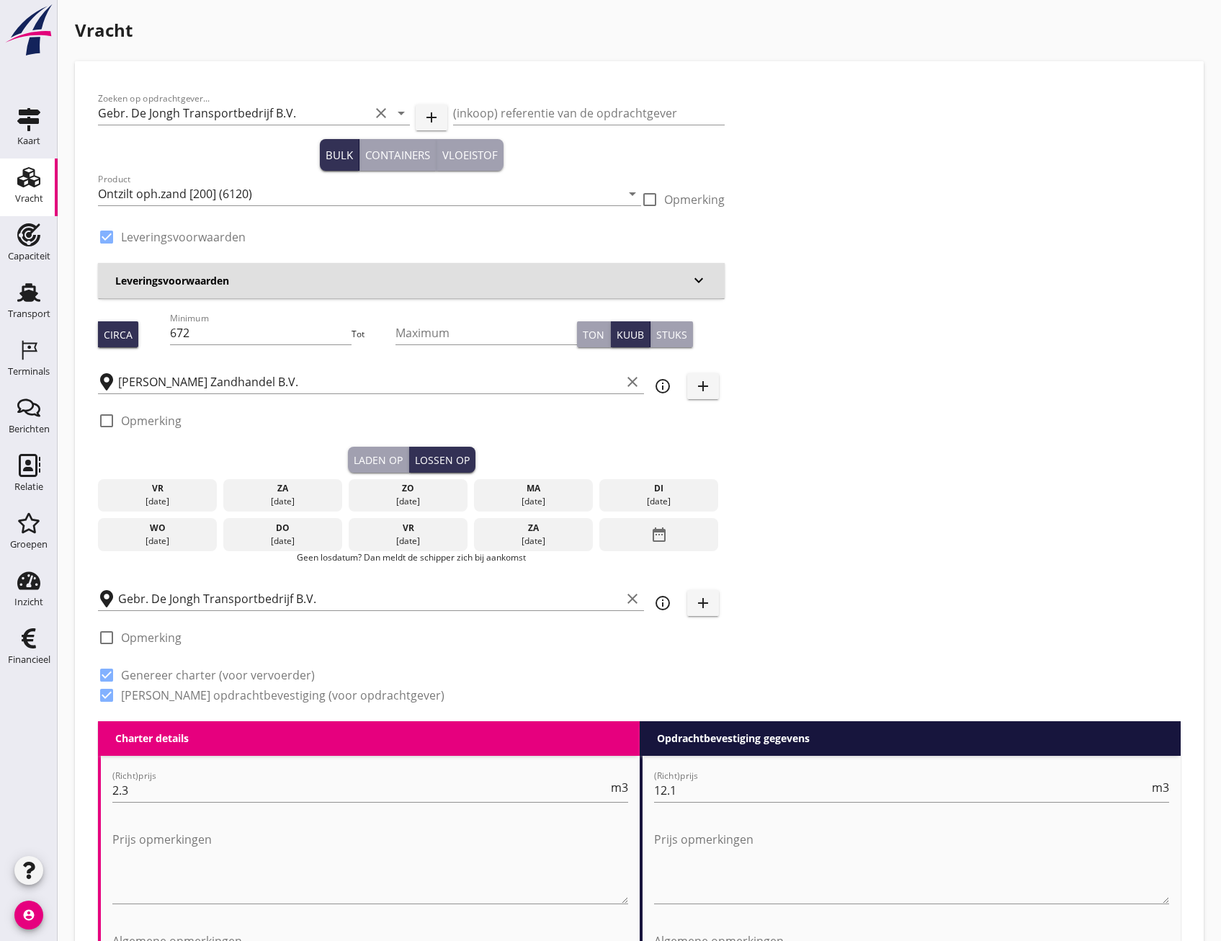
click at [512, 490] on div "ma" at bounding box center [534, 488] width 112 height 13
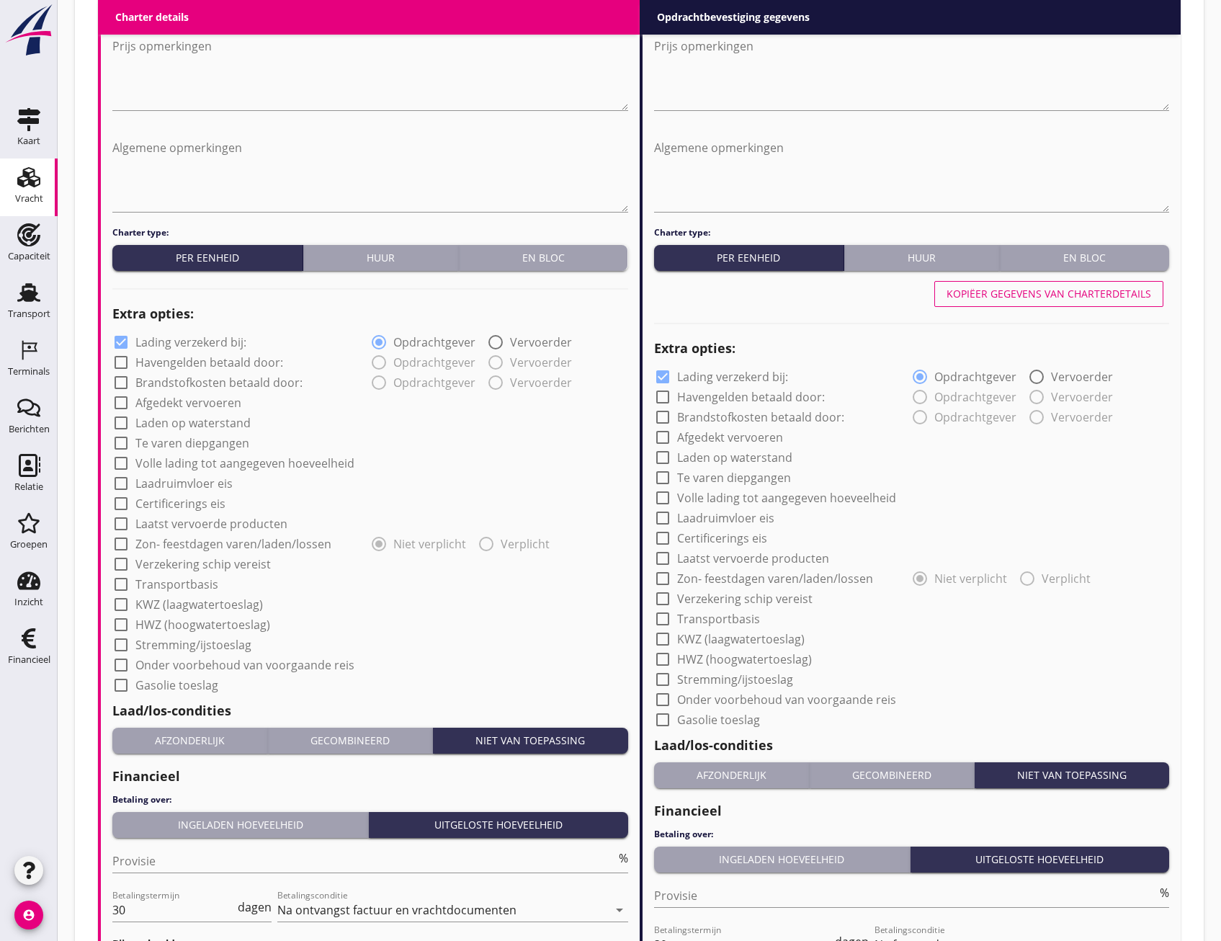
scroll to position [1030, 0]
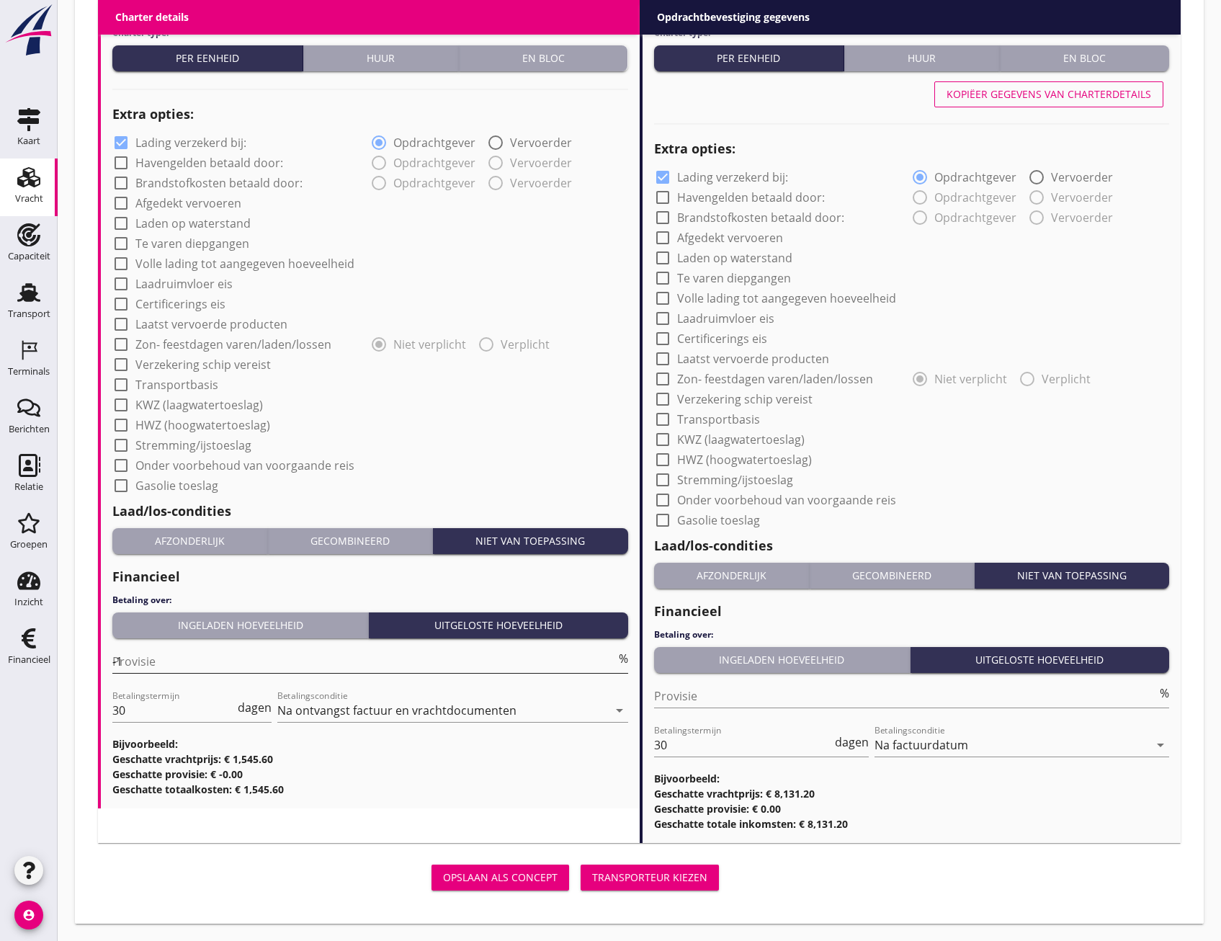
click at [610, 665] on input "-1" at bounding box center [364, 661] width 504 height 23
type input "-2"
click at [610, 665] on input "-2" at bounding box center [364, 661] width 504 height 23
click at [655, 876] on div "Transporteur kiezen" at bounding box center [649, 877] width 115 height 15
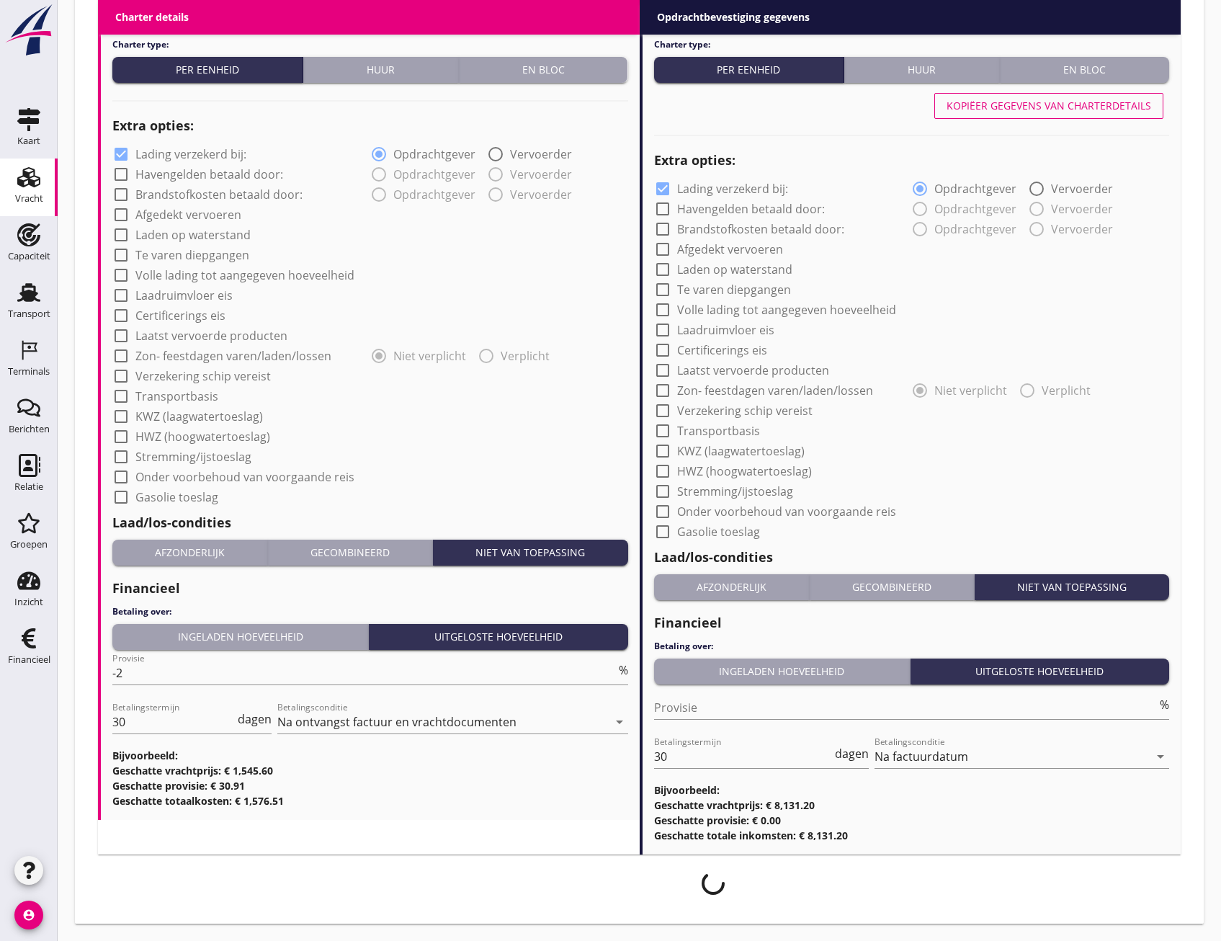
scroll to position [1019, 0]
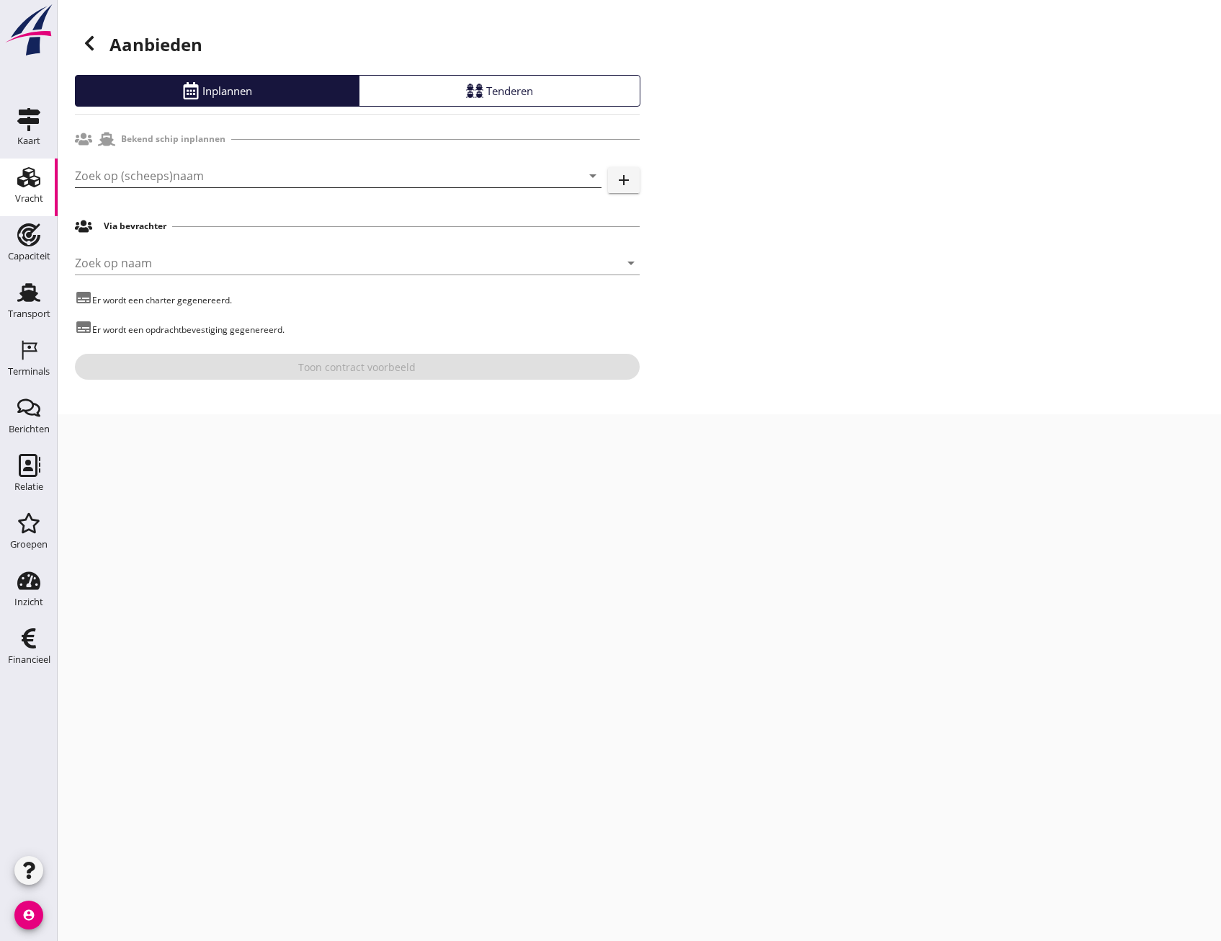
click at [187, 183] on input "Zoek op (scheeps)naam" at bounding box center [318, 175] width 486 height 23
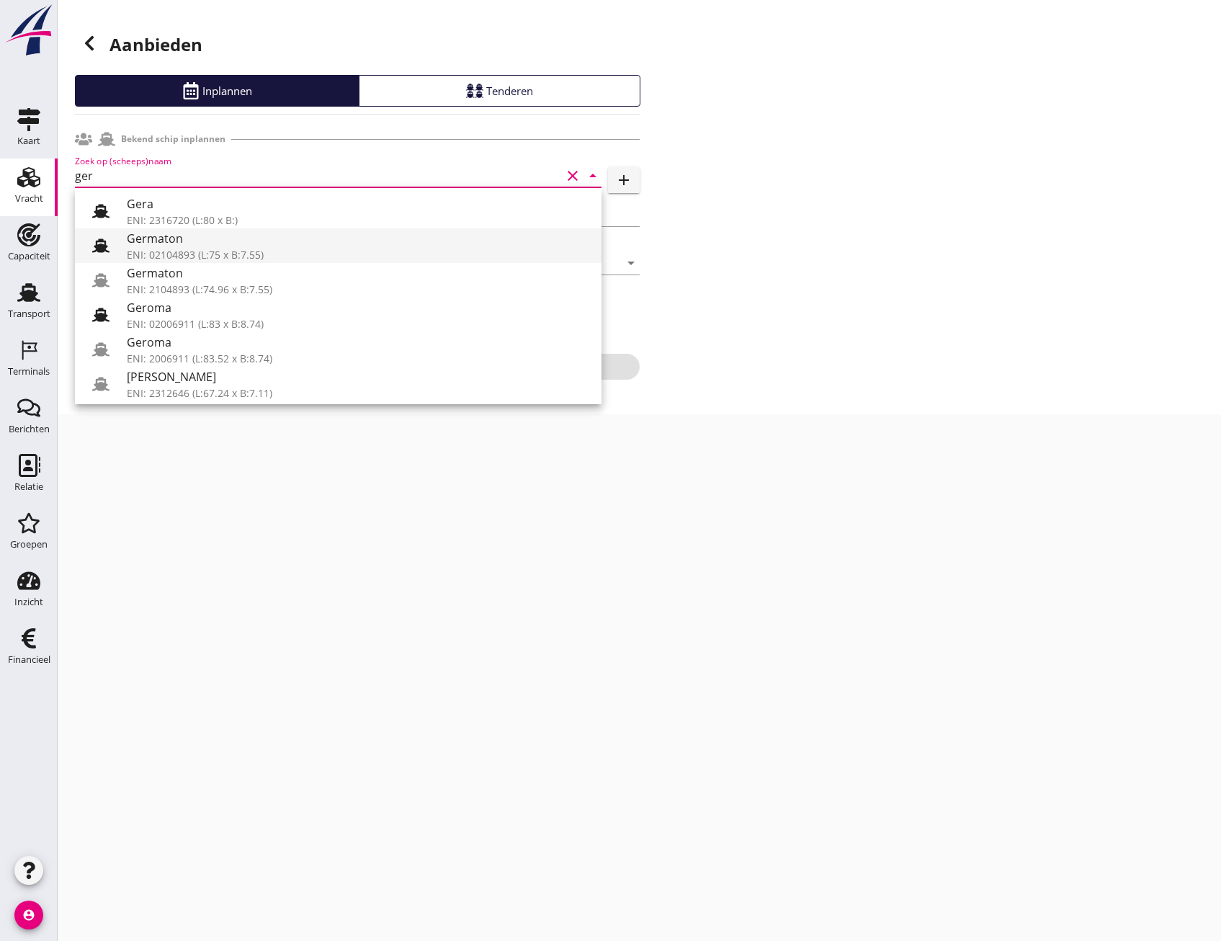
drag, startPoint x: 106, startPoint y: 206, endPoint x: 103, endPoint y: 244, distance: 38.3
click at [103, 244] on div "Gera ENI: 2316720 (L:80 x B:) Germaton ENI: 02104893 (L:75 x B:7.55) Germaton E…" at bounding box center [338, 315] width 527 height 254
click at [103, 244] on use at bounding box center [100, 245] width 17 height 14
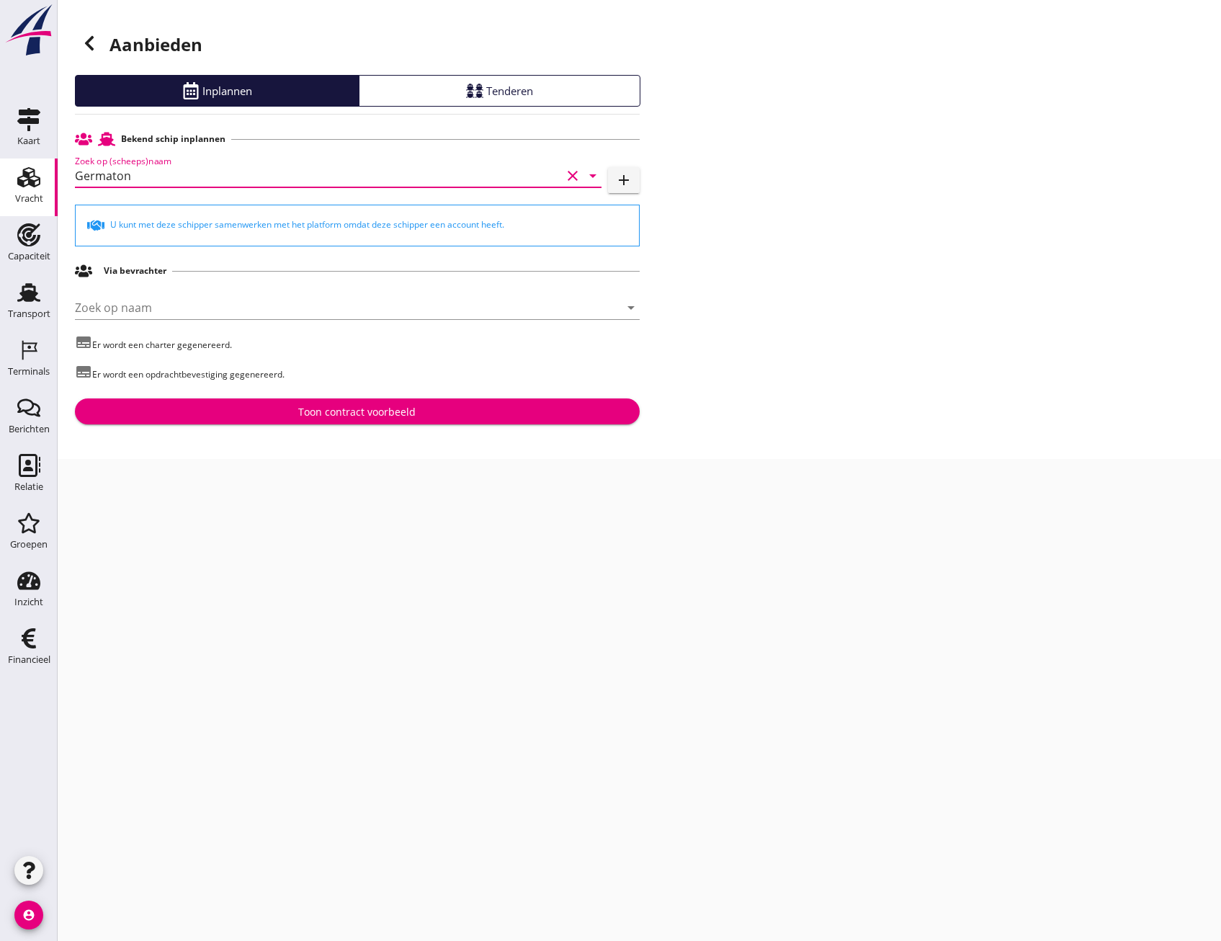
type input "Germaton"
click at [321, 411] on div "Toon contract voorbeeld" at bounding box center [356, 411] width 117 height 15
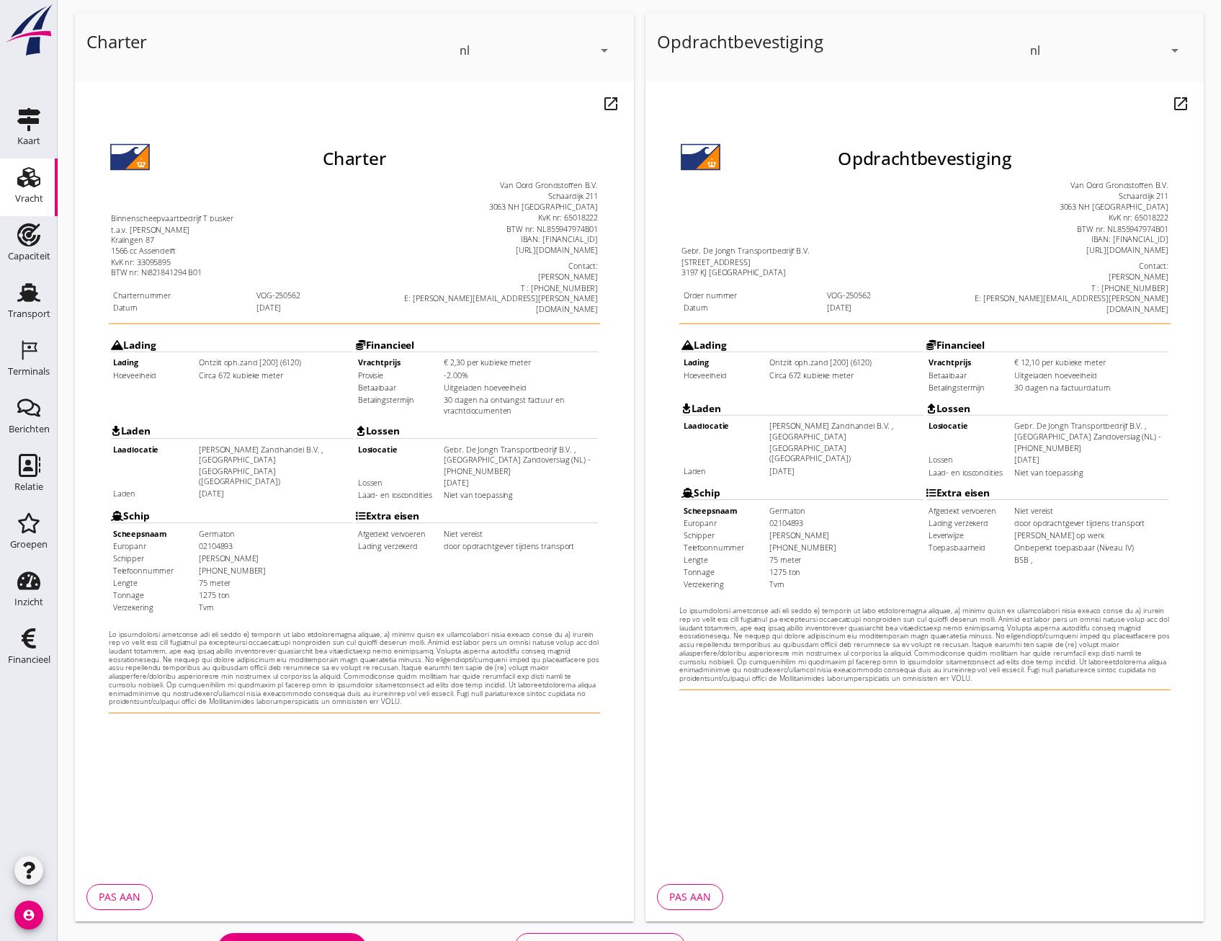
scroll to position [107, 0]
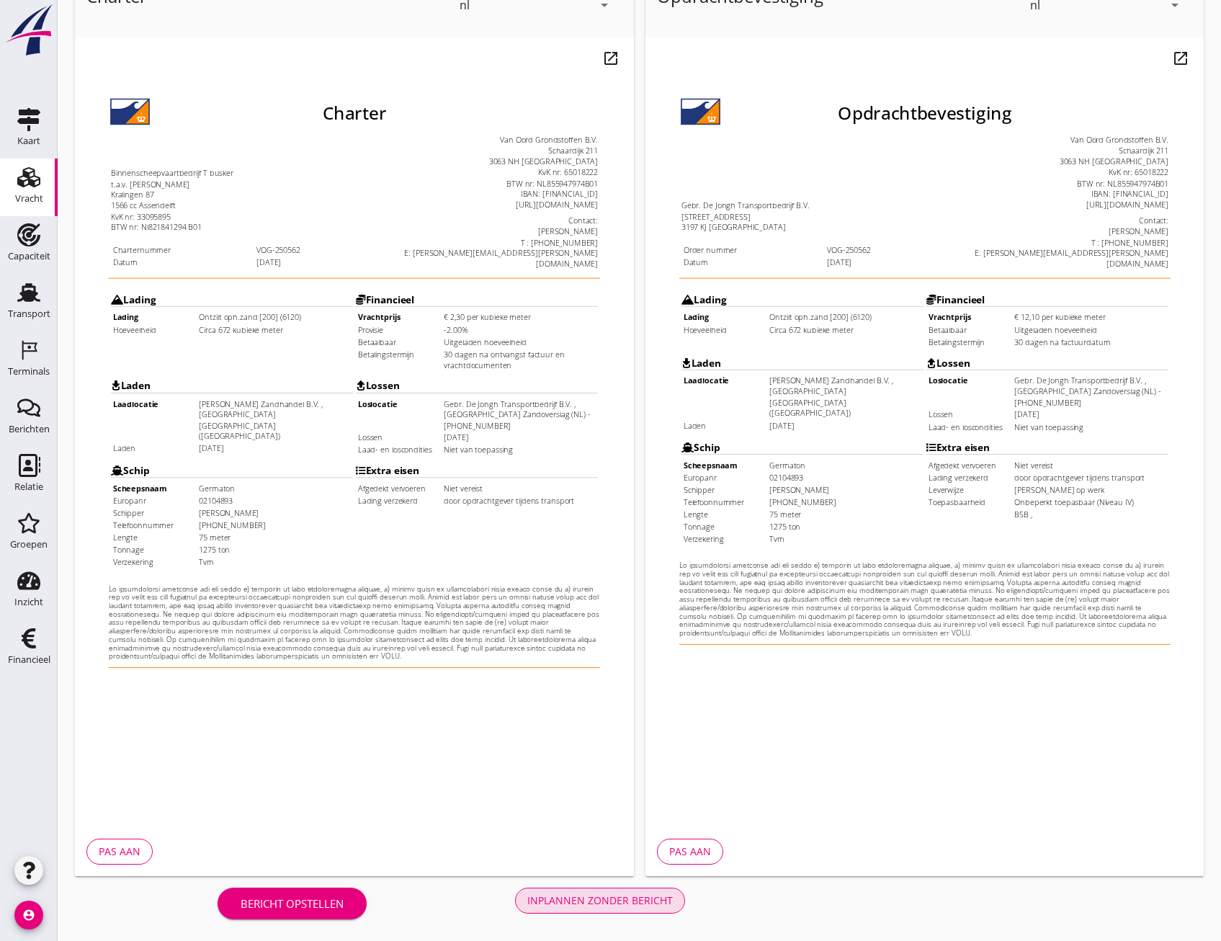
click at [610, 903] on div "Inplannen zonder bericht" at bounding box center [600, 900] width 146 height 15
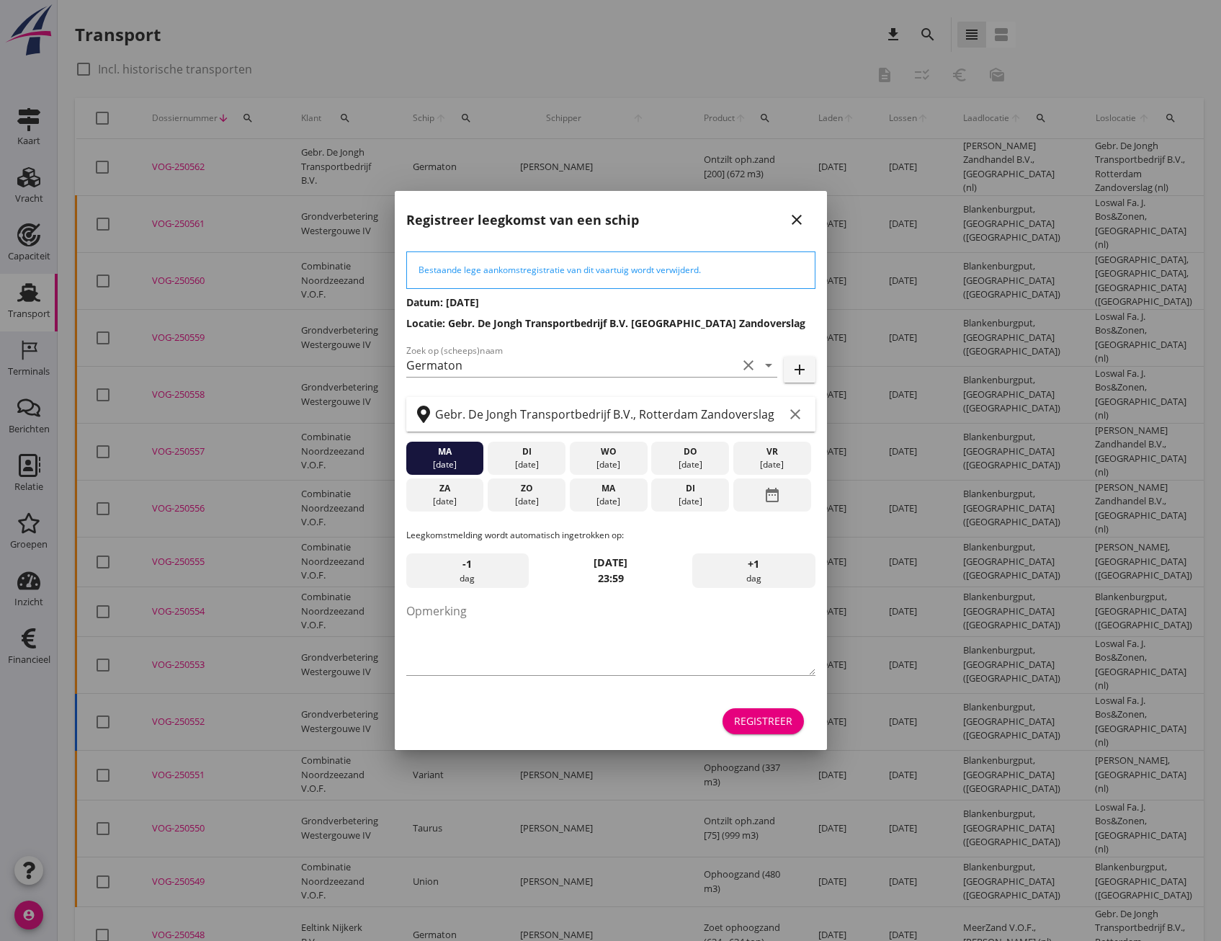
click at [769, 721] on div "Registreer" at bounding box center [763, 720] width 58 height 15
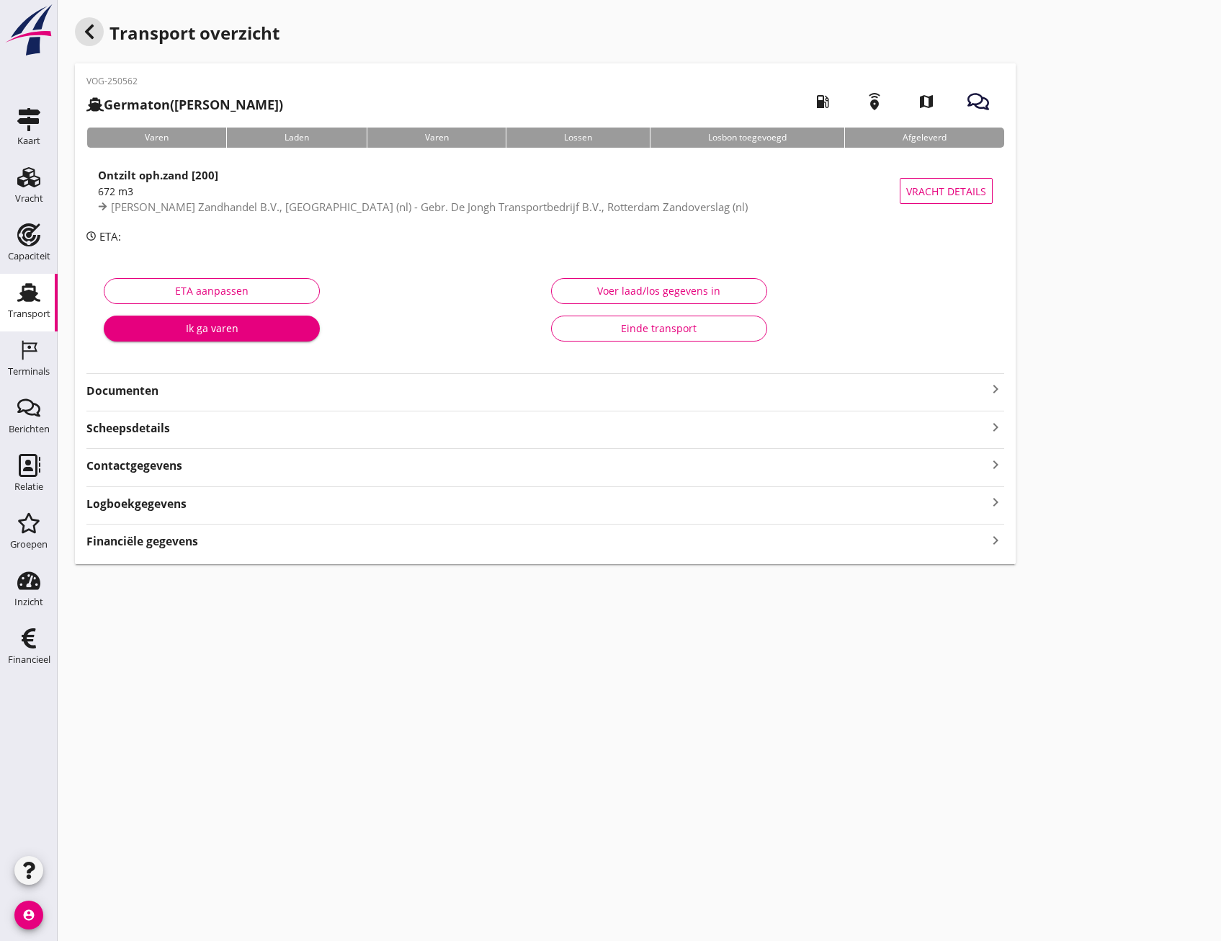
drag, startPoint x: 95, startPoint y: 33, endPoint x: 735, endPoint y: 775, distance: 979.8
click at [95, 33] on icon "button" at bounding box center [89, 31] width 17 height 17
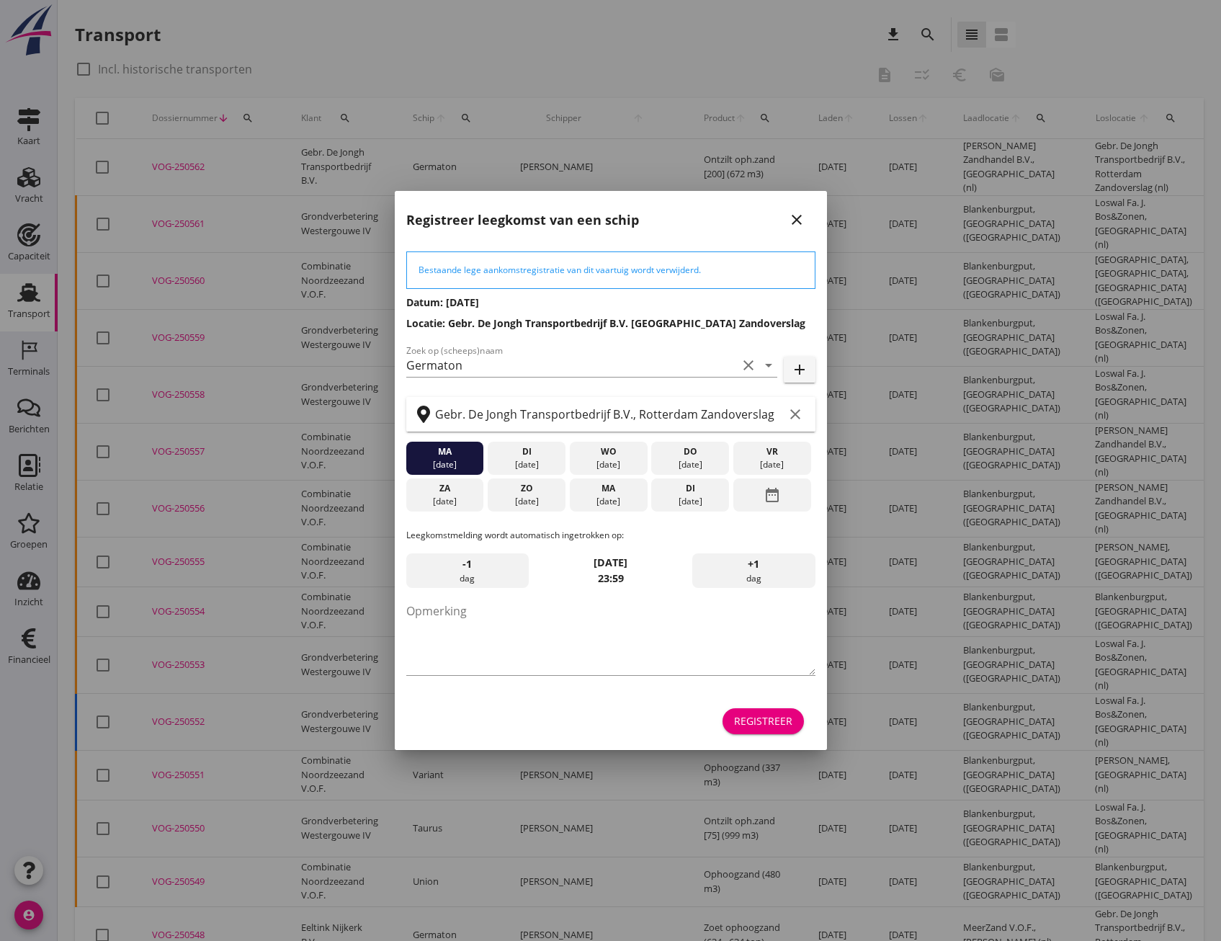
click at [771, 719] on div "Registreer" at bounding box center [763, 720] width 58 height 15
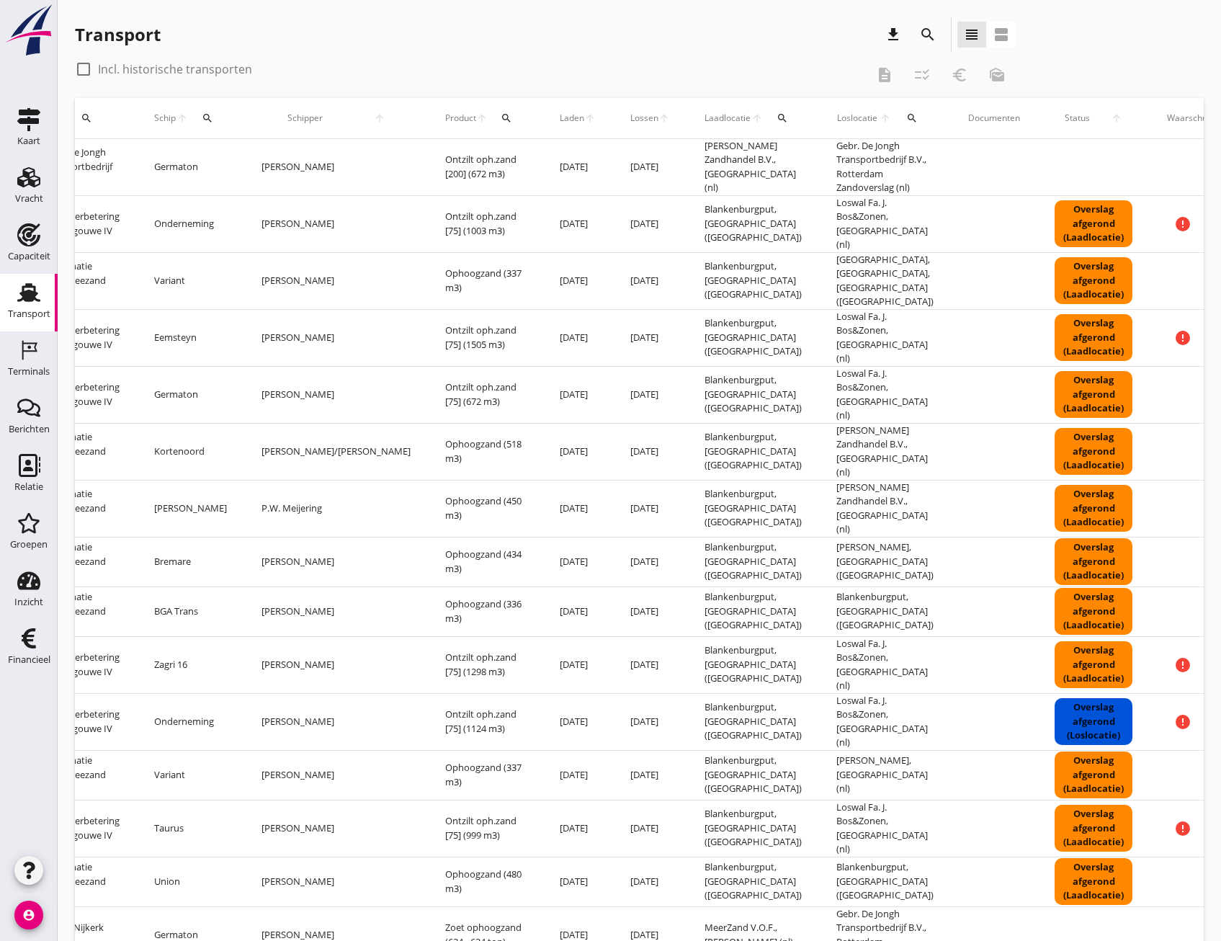
scroll to position [0, 272]
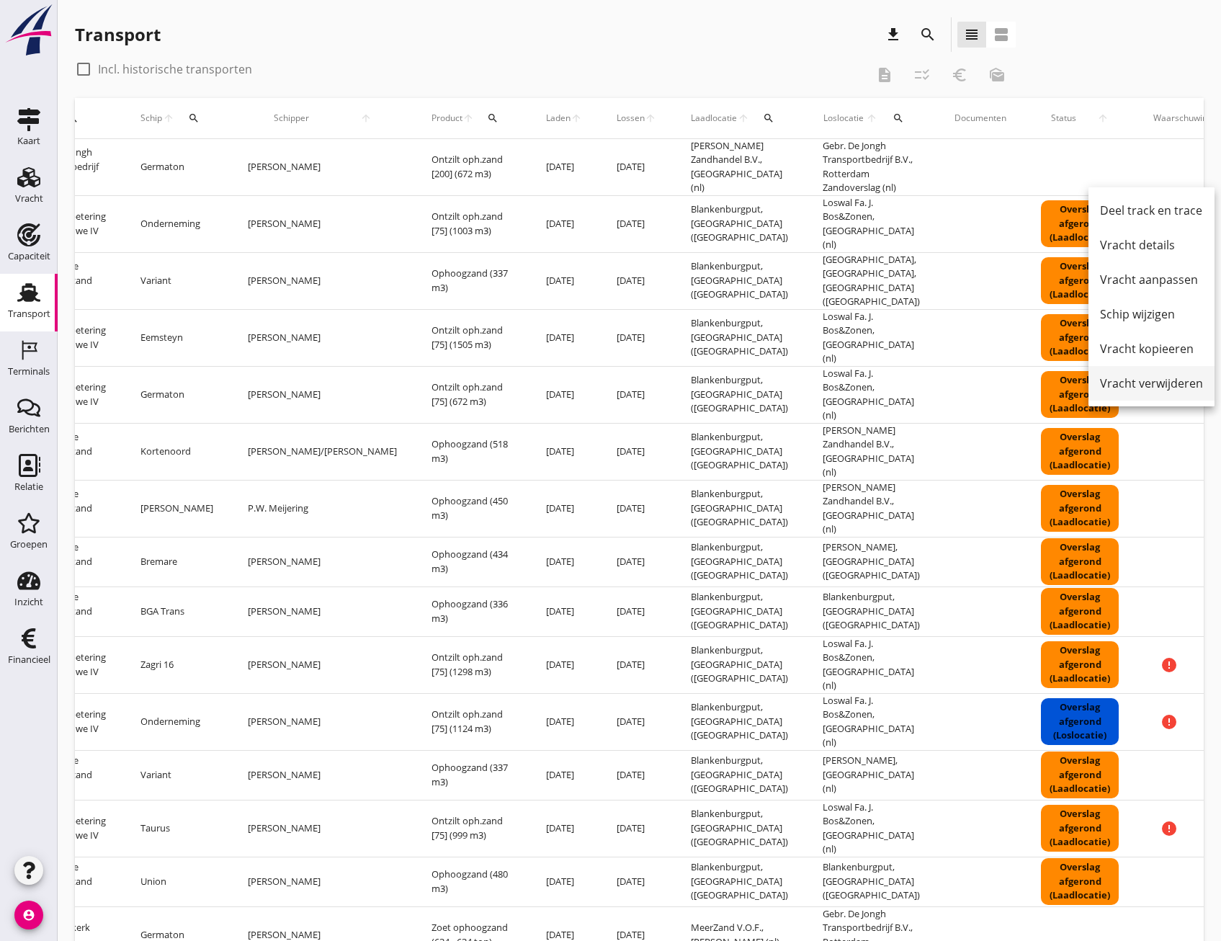
click at [1152, 380] on div "Vracht verwijderen" at bounding box center [1151, 383] width 103 height 17
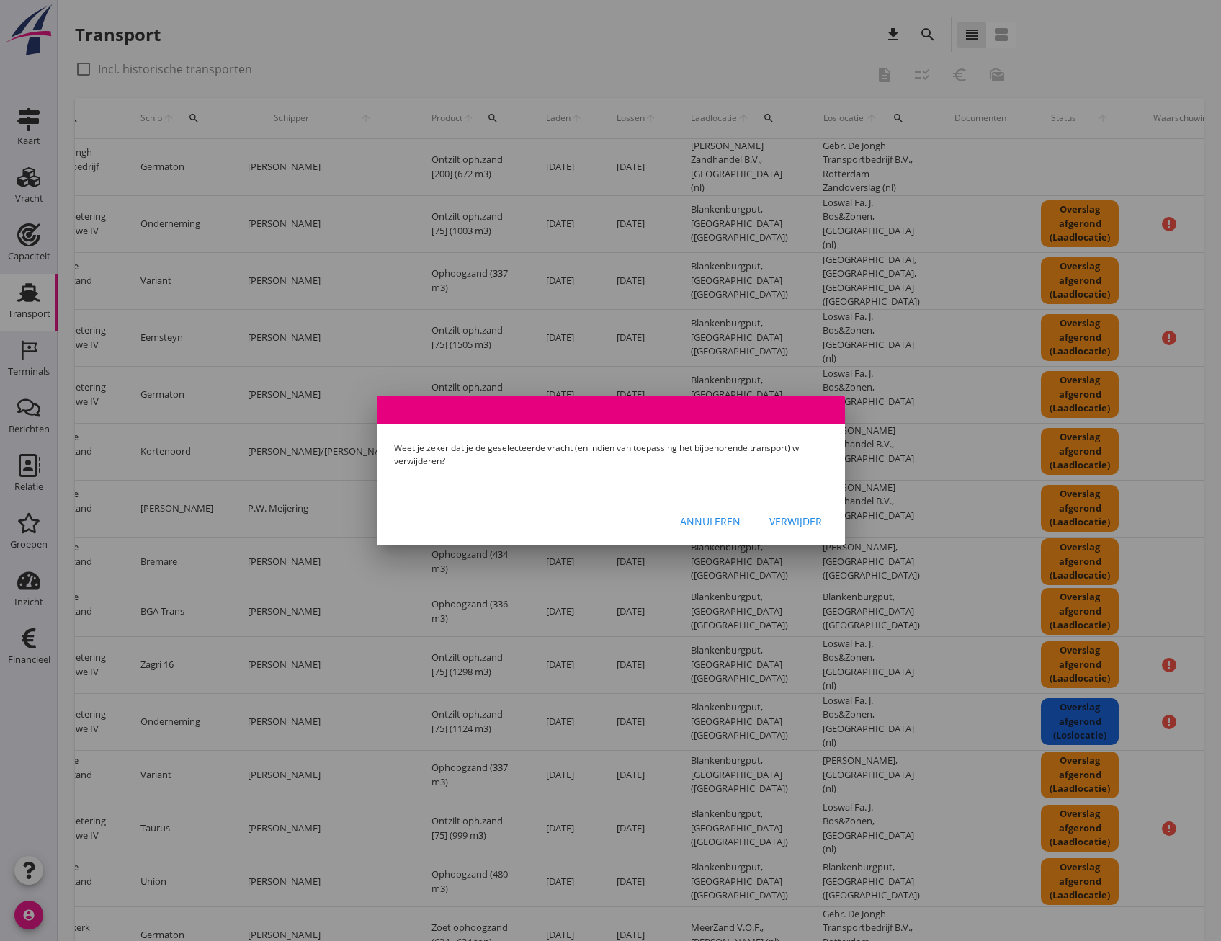
click at [787, 517] on div "Verwijder" at bounding box center [795, 521] width 53 height 15
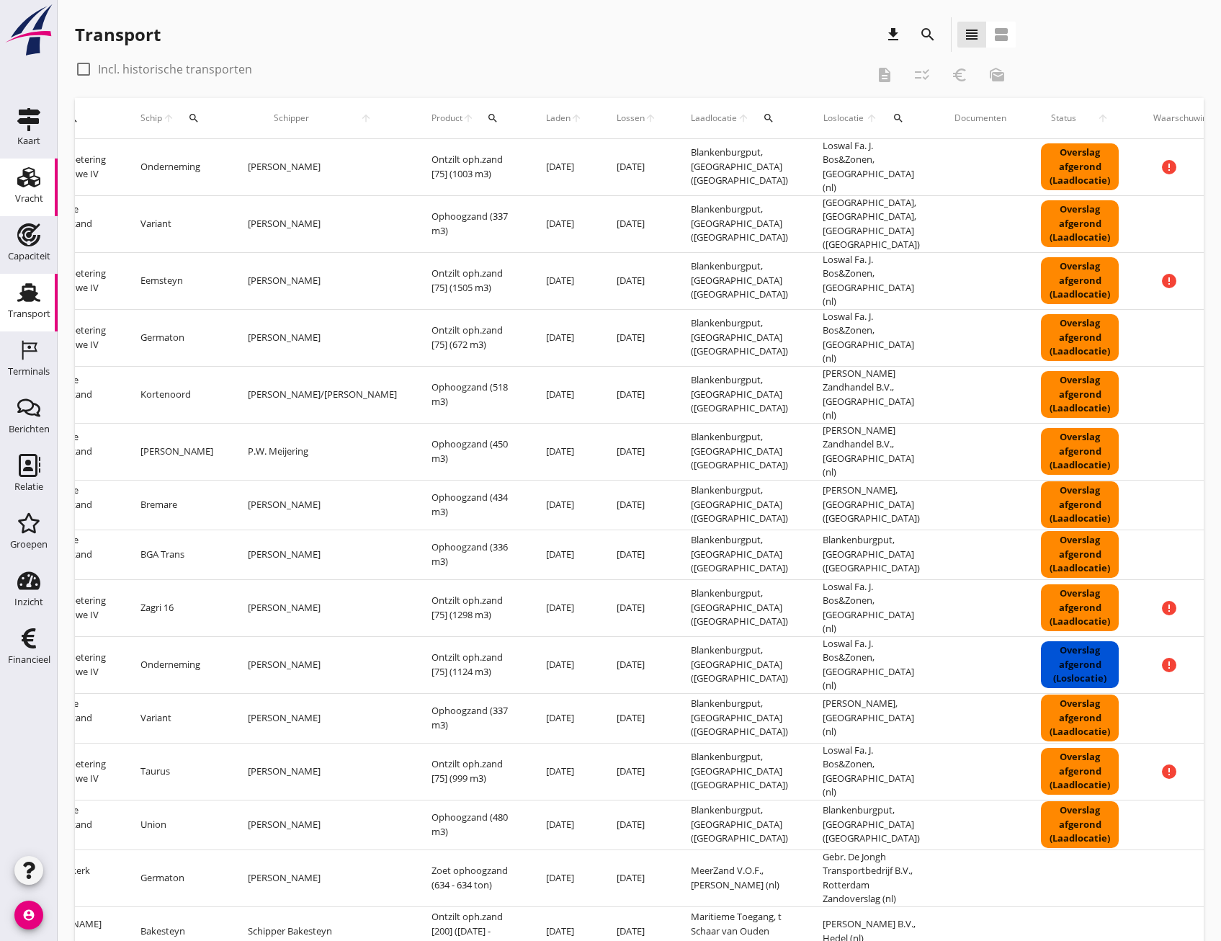
click at [39, 184] on use at bounding box center [28, 177] width 23 height 20
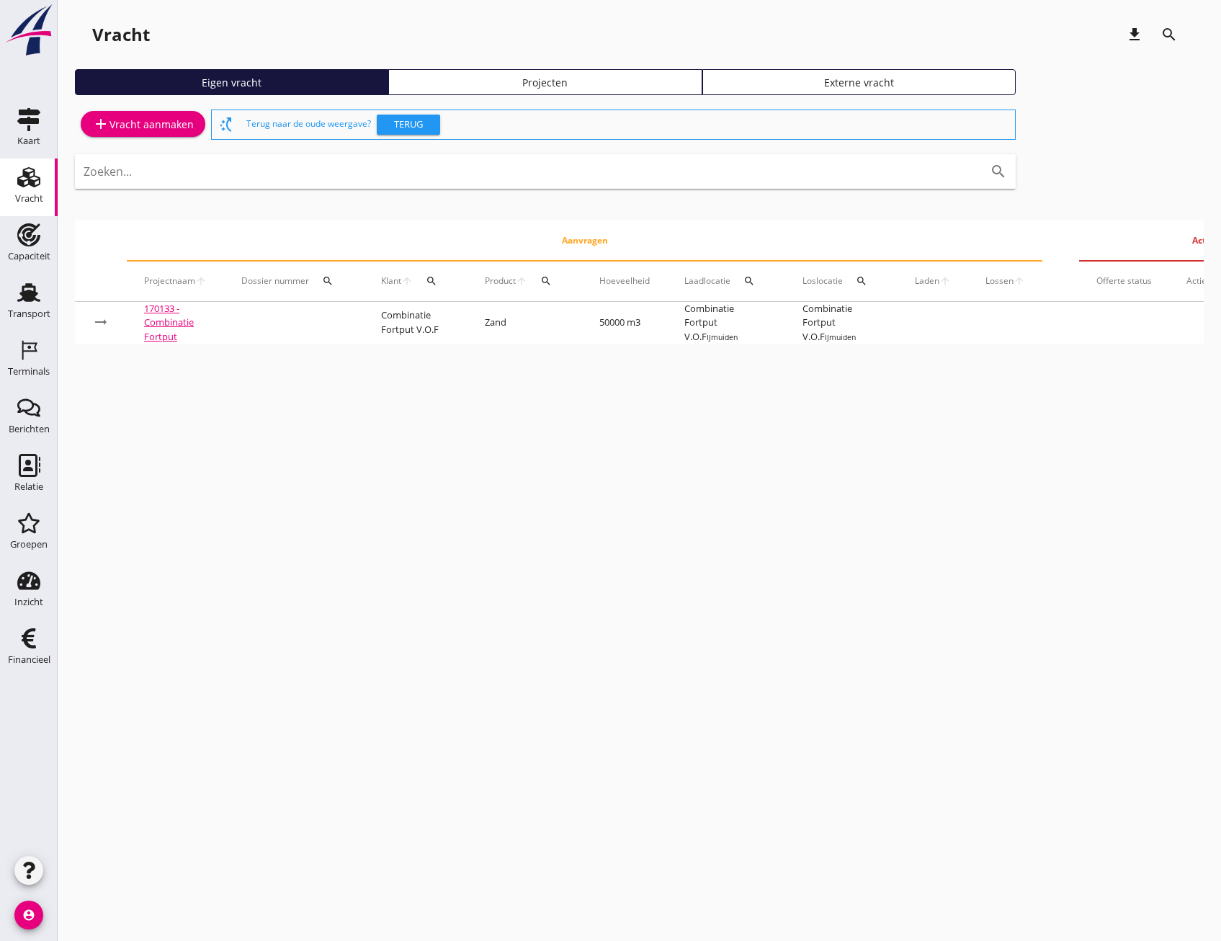
click at [665, 89] on div "Projecten" at bounding box center [545, 82] width 300 height 15
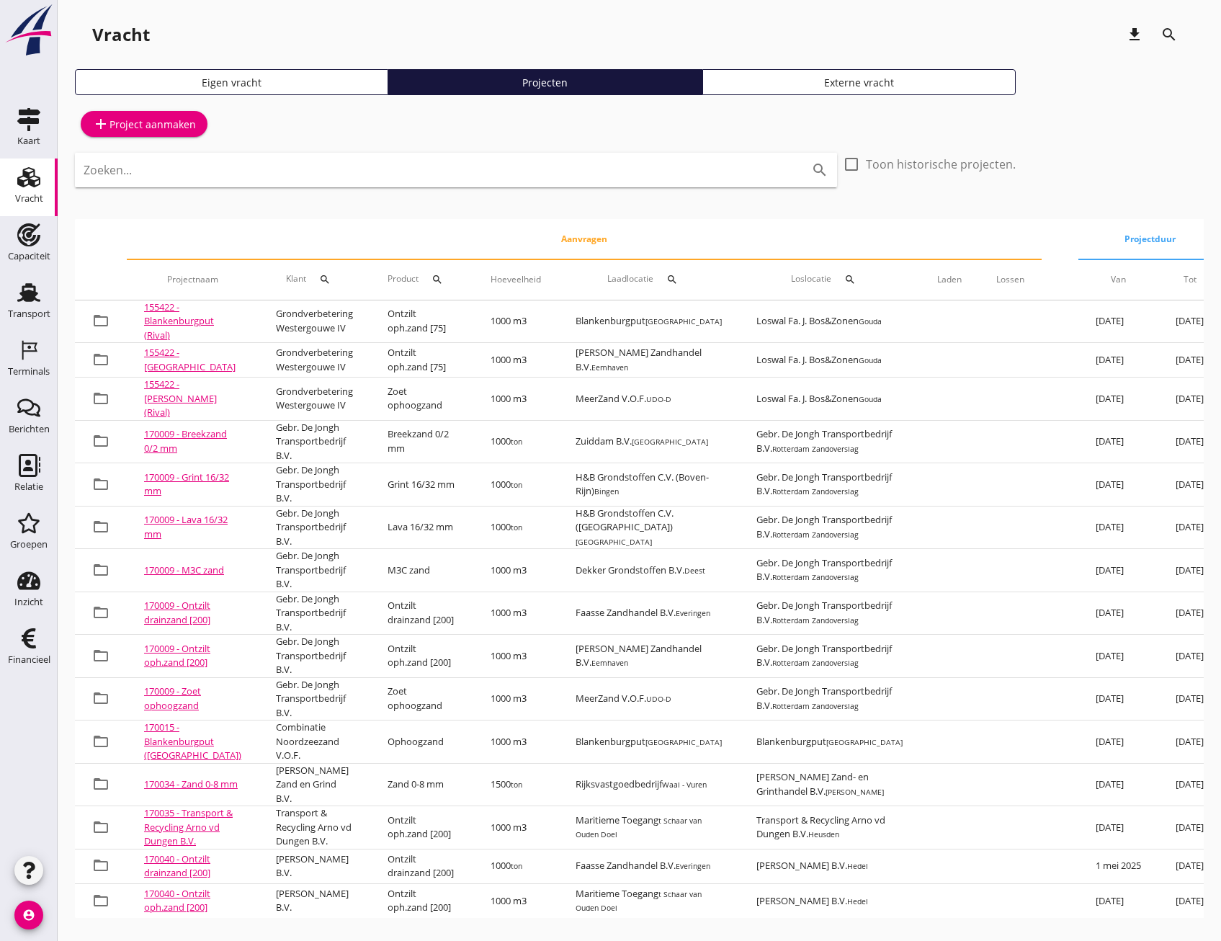
click at [666, 284] on icon "search" at bounding box center [672, 280] width 12 height 12
click at [659, 267] on button "search" at bounding box center [672, 280] width 26 height 26
click at [666, 284] on icon "search" at bounding box center [672, 280] width 12 height 12
click at [726, 329] on input "text" at bounding box center [709, 321] width 150 height 23
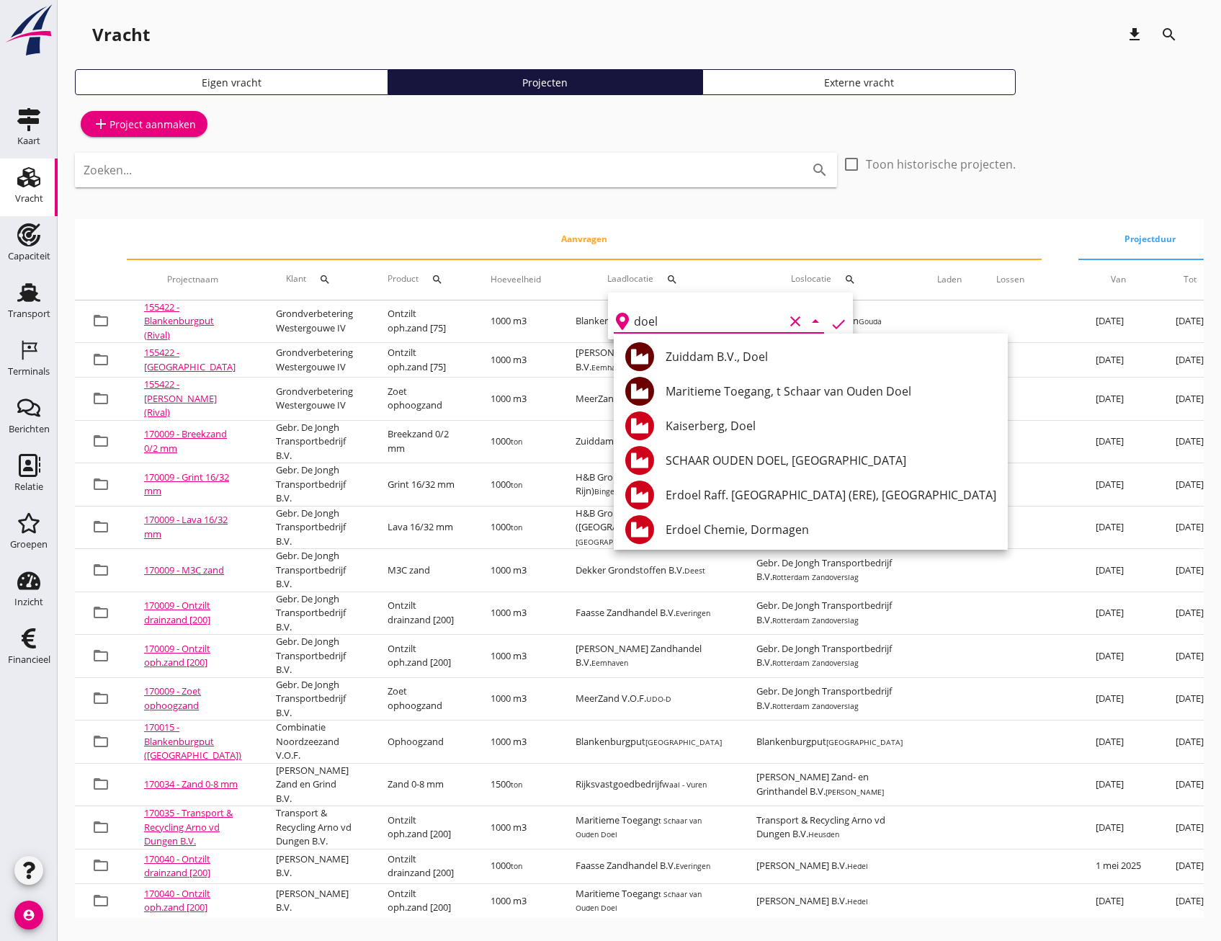
type input "doel"
click at [830, 323] on icon "check" at bounding box center [838, 324] width 17 height 17
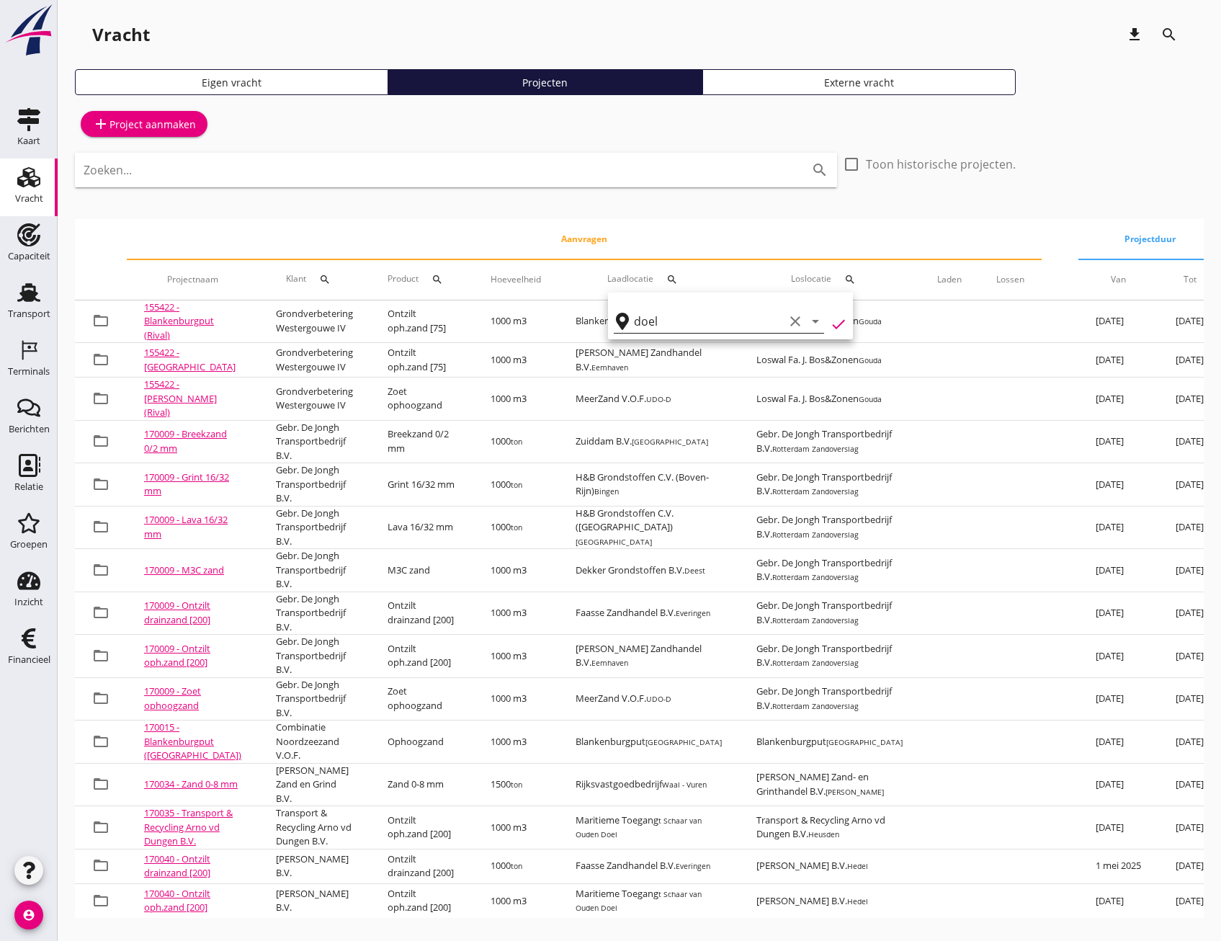
click at [787, 321] on icon "clear" at bounding box center [795, 321] width 17 height 17
click at [474, 166] on input "Zoeken..." at bounding box center [436, 170] width 705 height 23
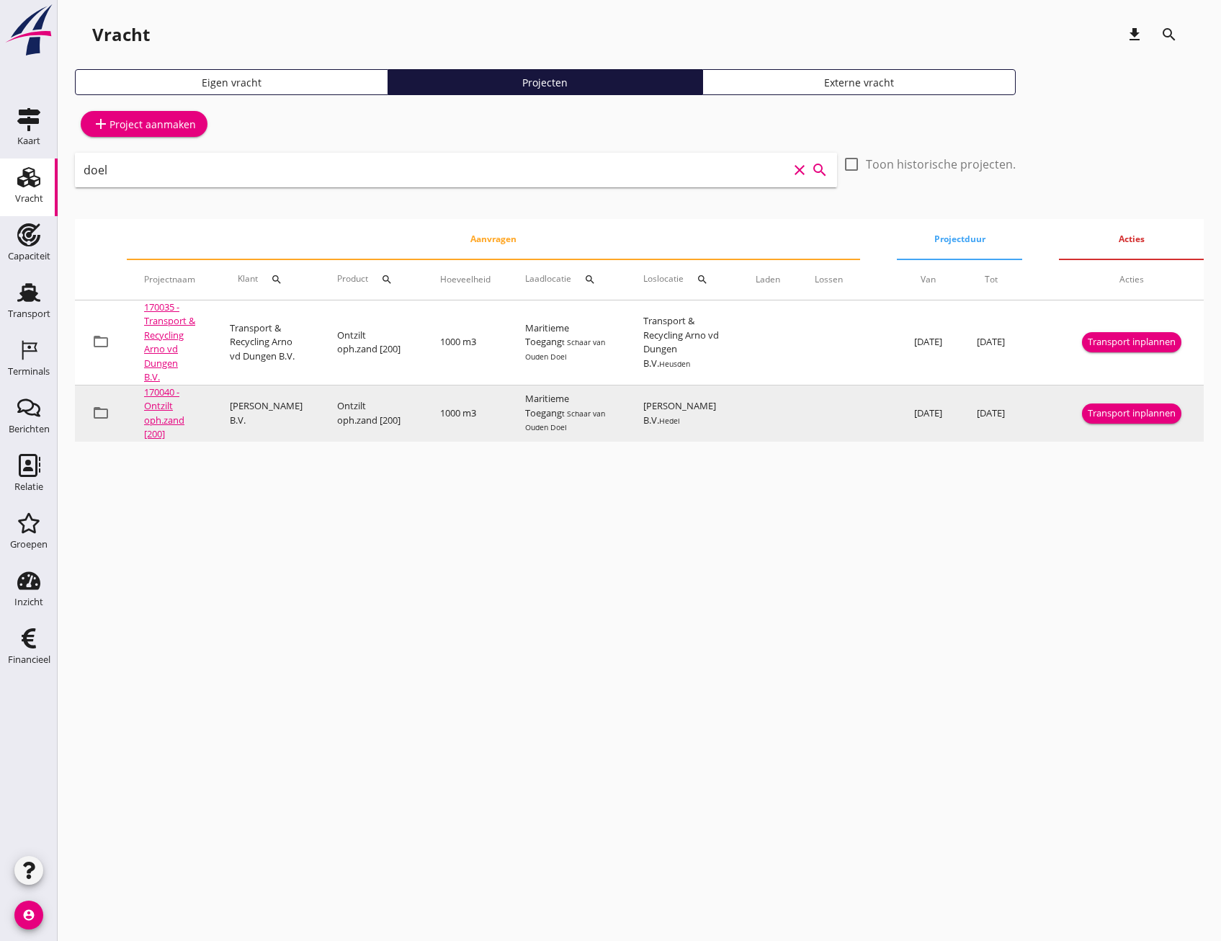
type input "doel"
click at [1164, 419] on div "Transport inplannen" at bounding box center [1132, 413] width 88 height 14
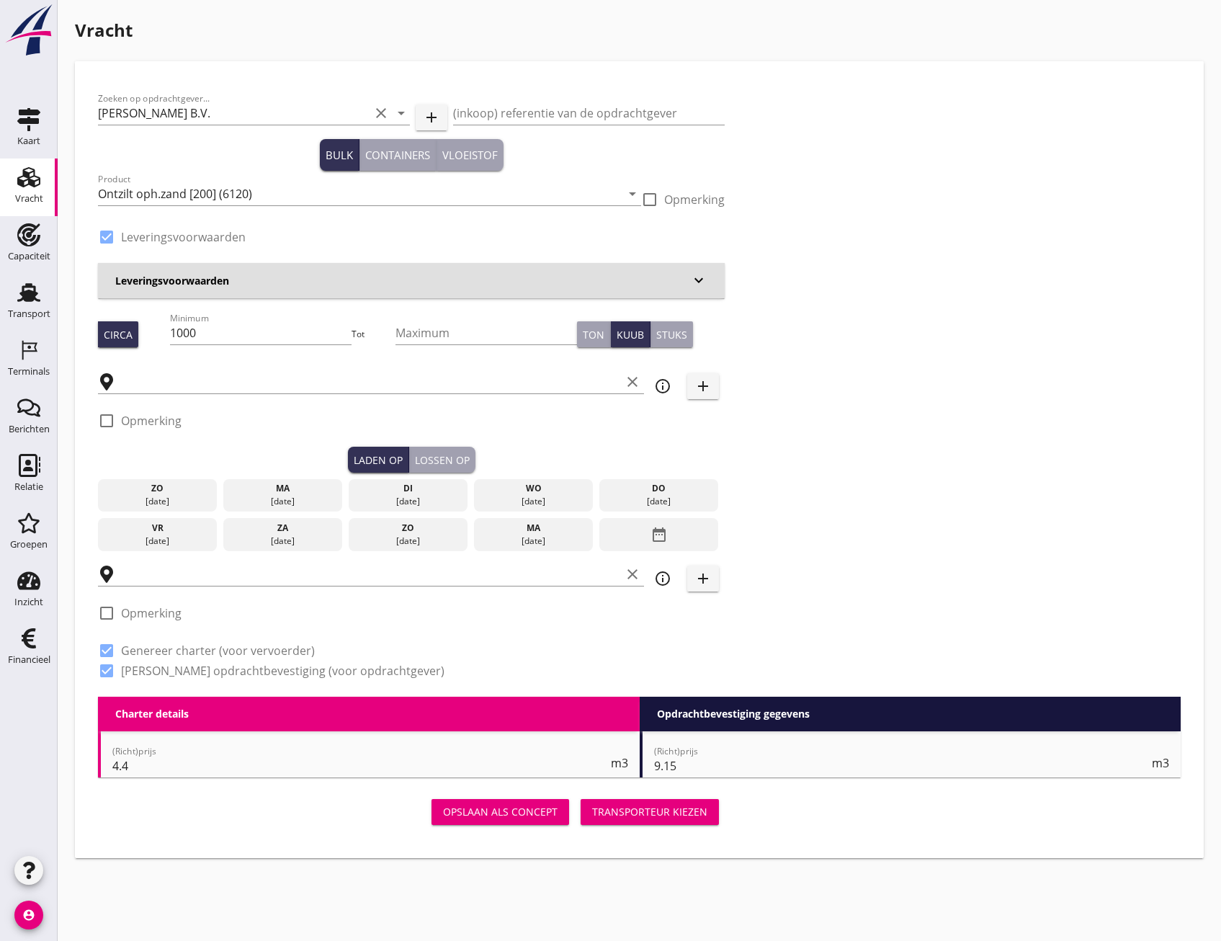
checkbox input "true"
type input "Maritieme Toegang"
type input "[PERSON_NAME] B.V."
checkbox input "true"
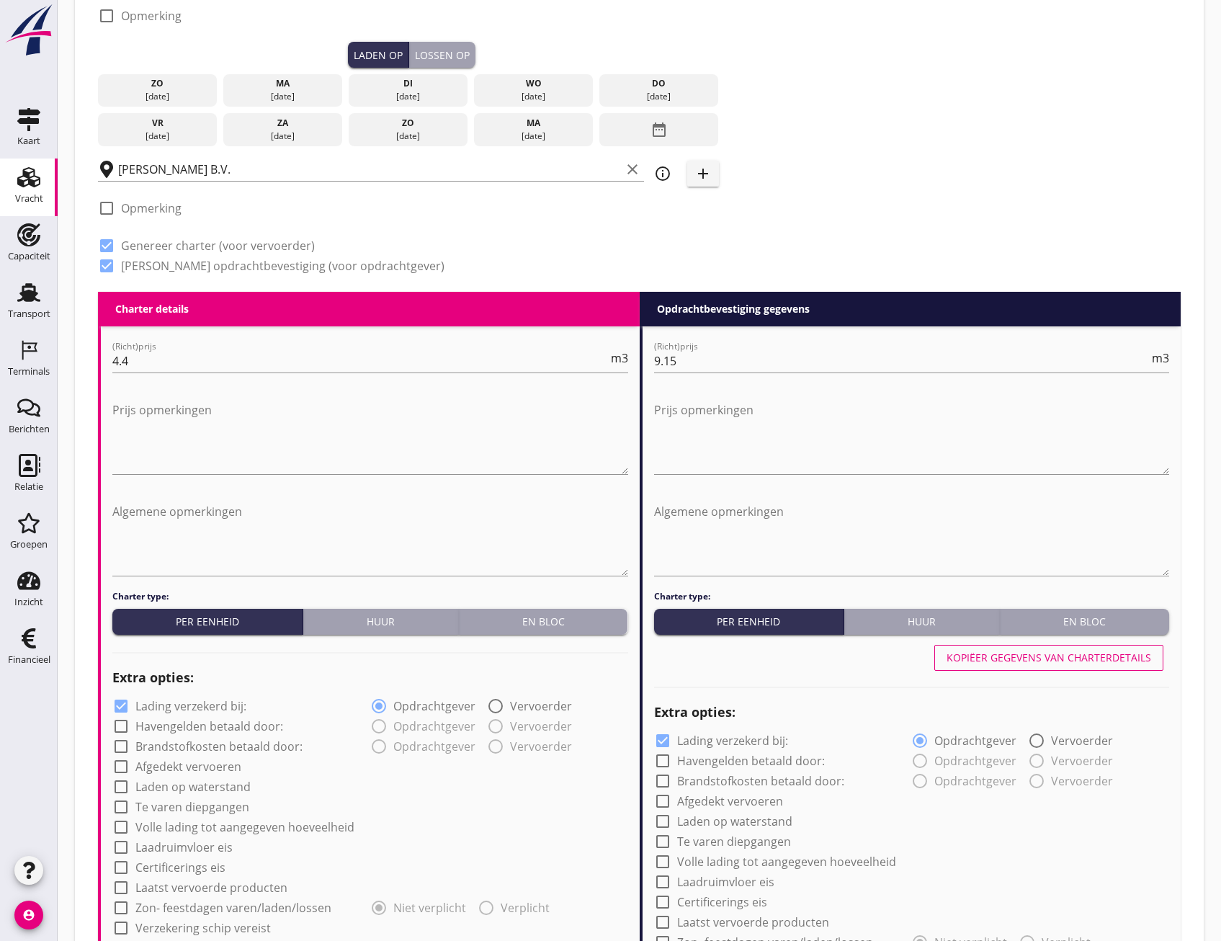
scroll to position [176, 0]
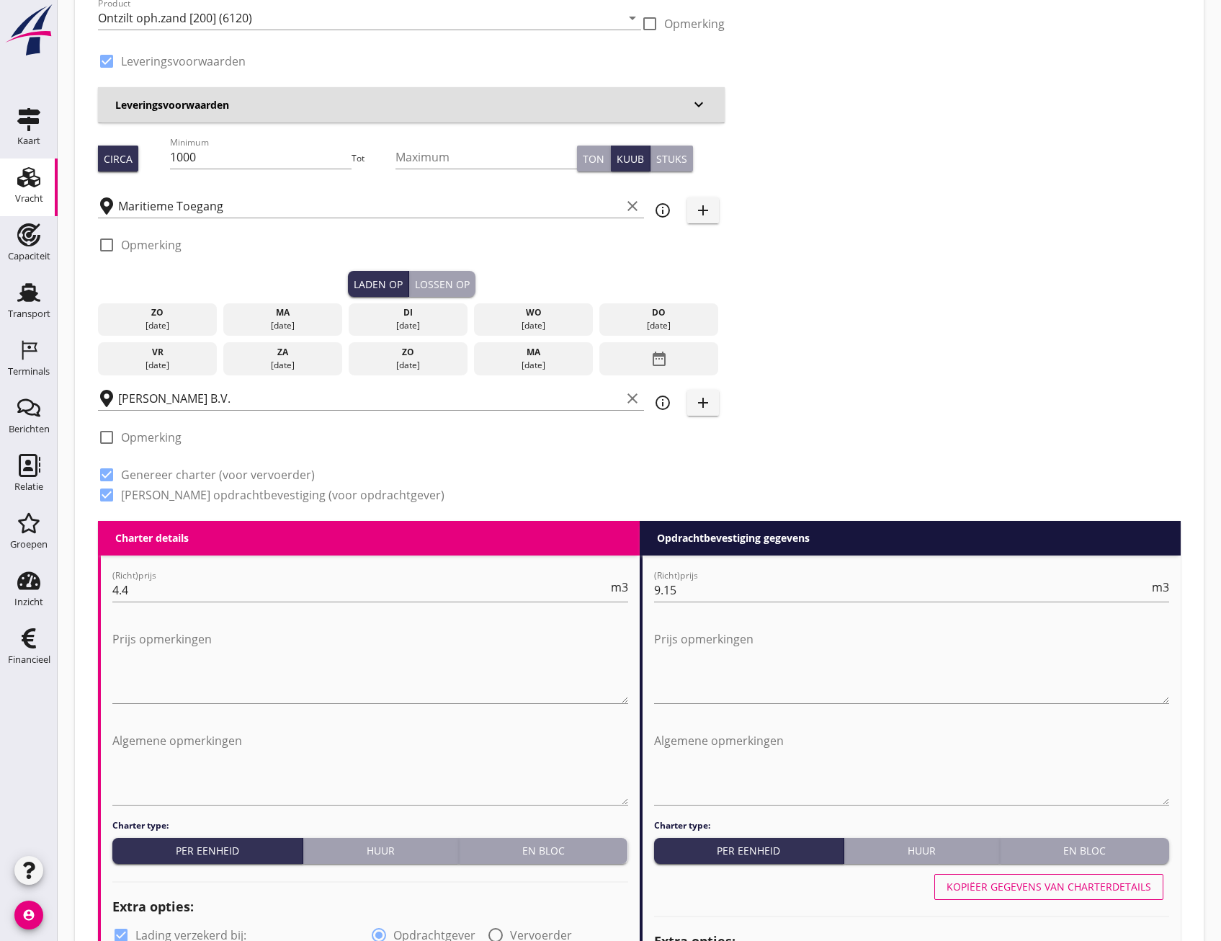
click at [656, 362] on icon "date_range" at bounding box center [659, 359] width 17 height 26
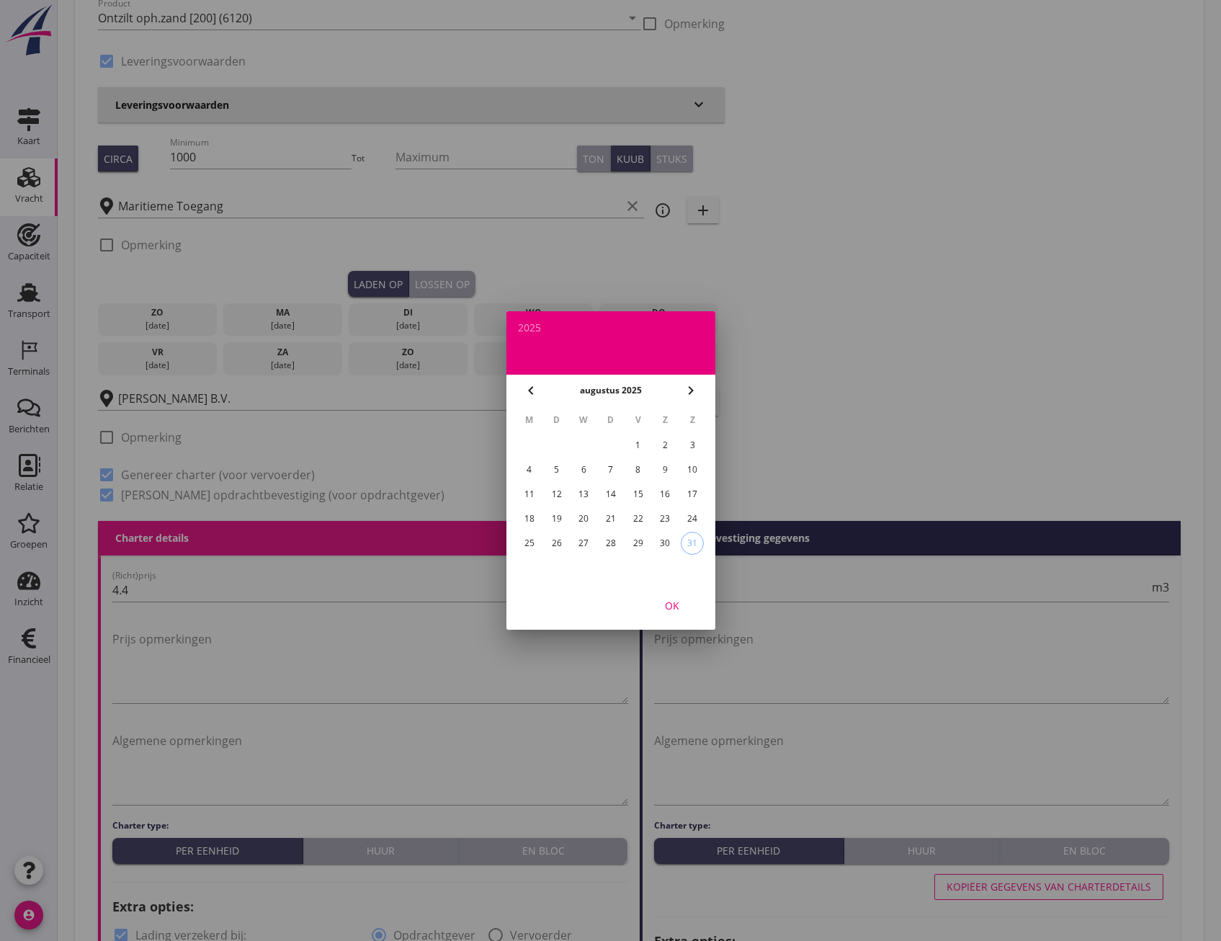
click at [605, 545] on div "28" at bounding box center [610, 543] width 23 height 23
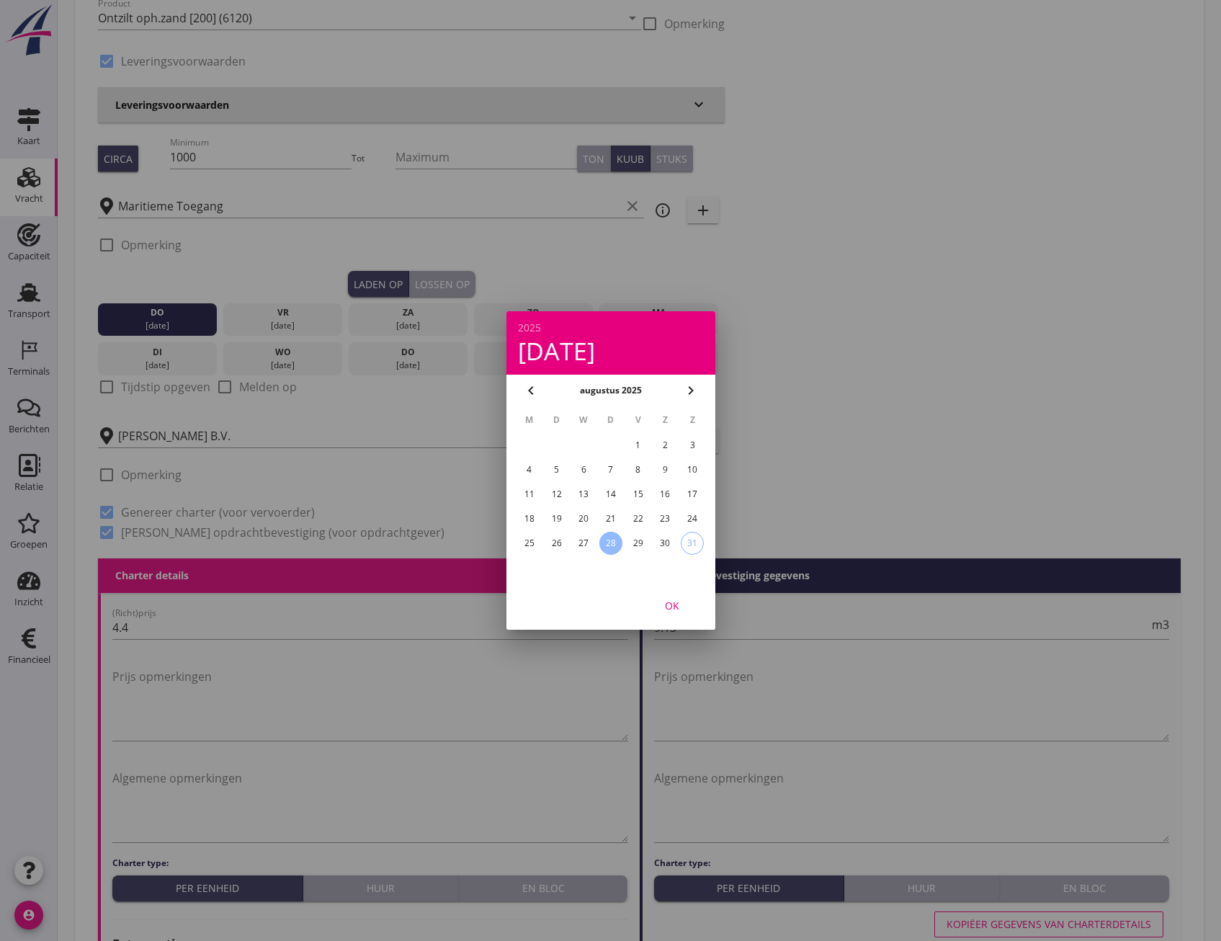
click at [679, 608] on div "OK" at bounding box center [672, 605] width 40 height 15
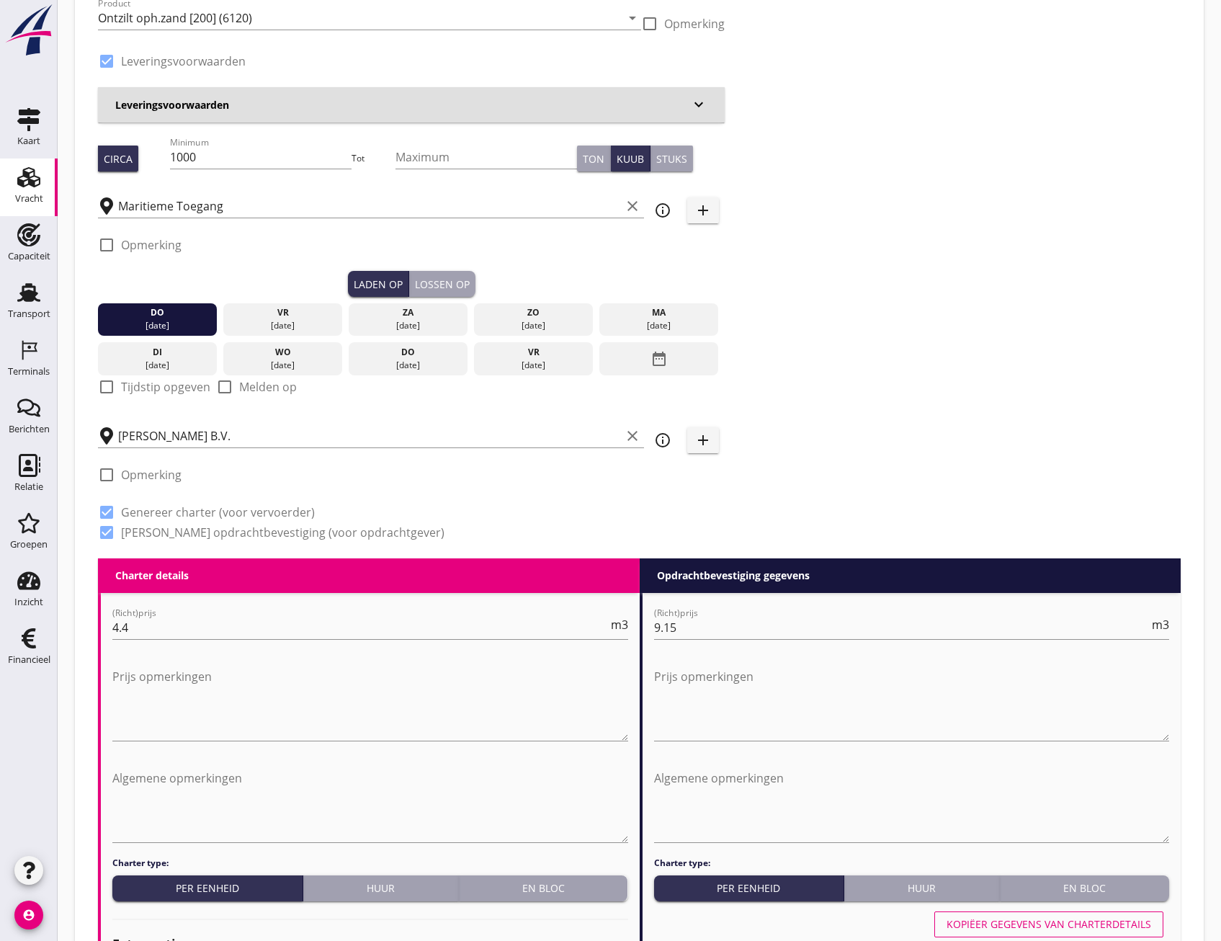
click at [460, 282] on div "Lossen op" at bounding box center [442, 284] width 55 height 15
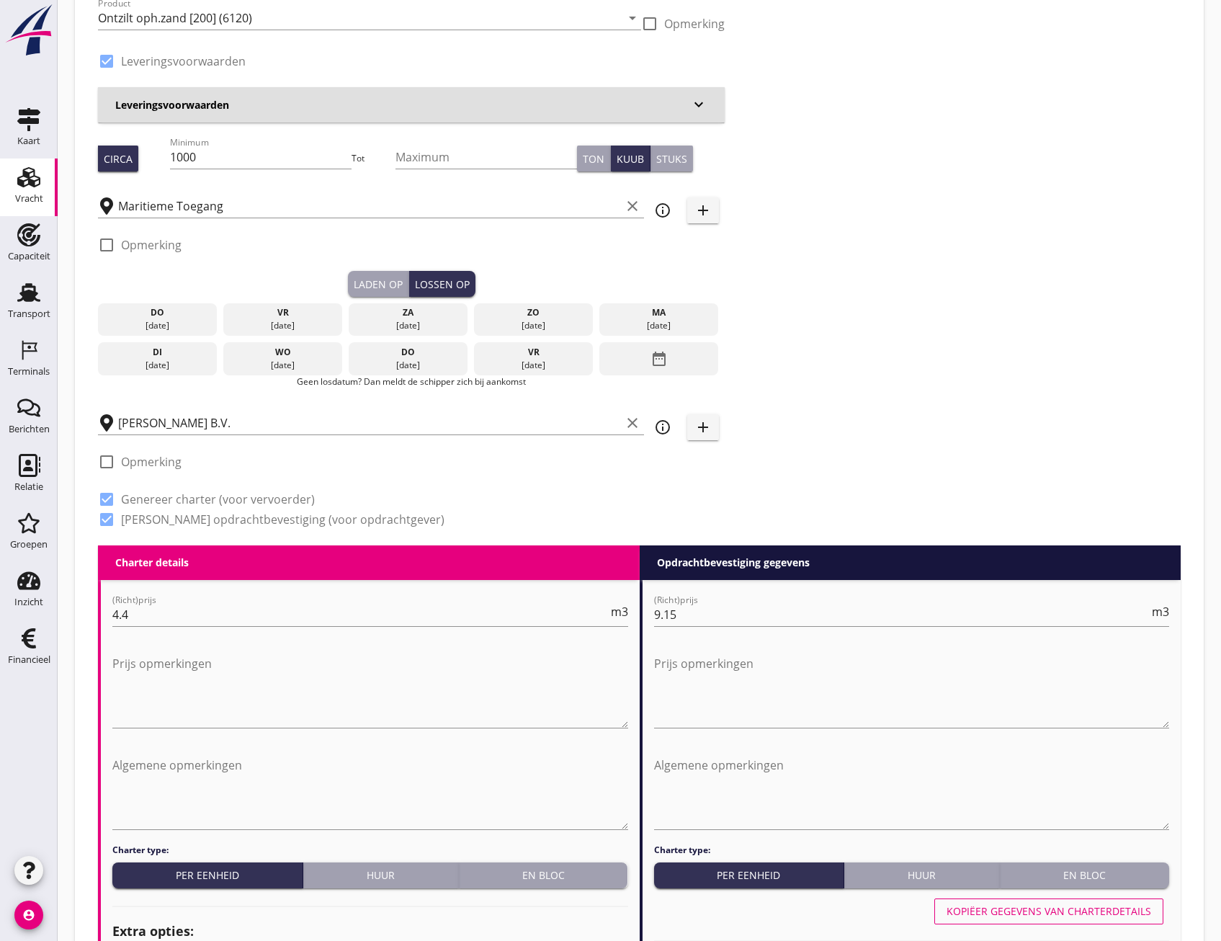
click at [306, 324] on div "29 aug." at bounding box center [283, 325] width 112 height 13
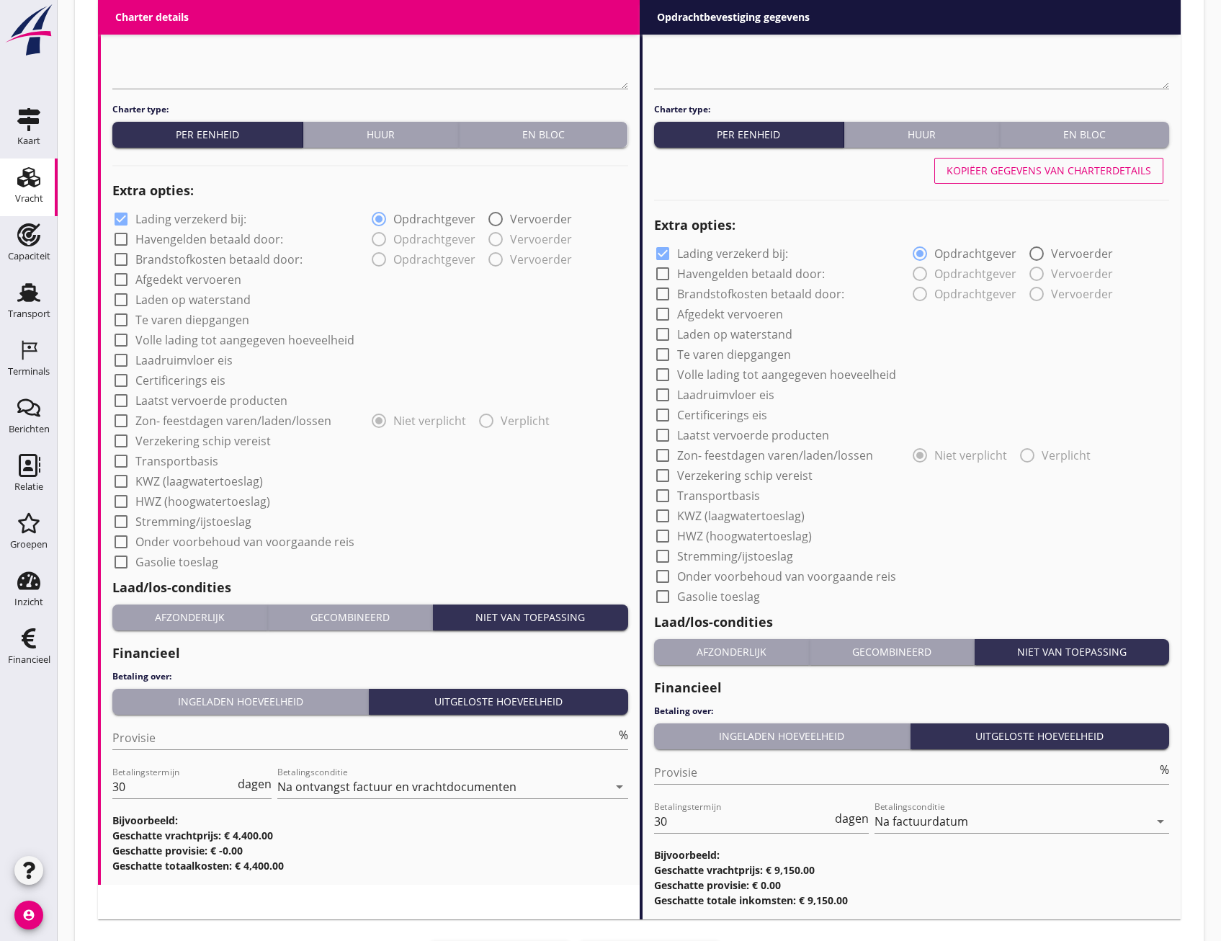
scroll to position [1030, 0]
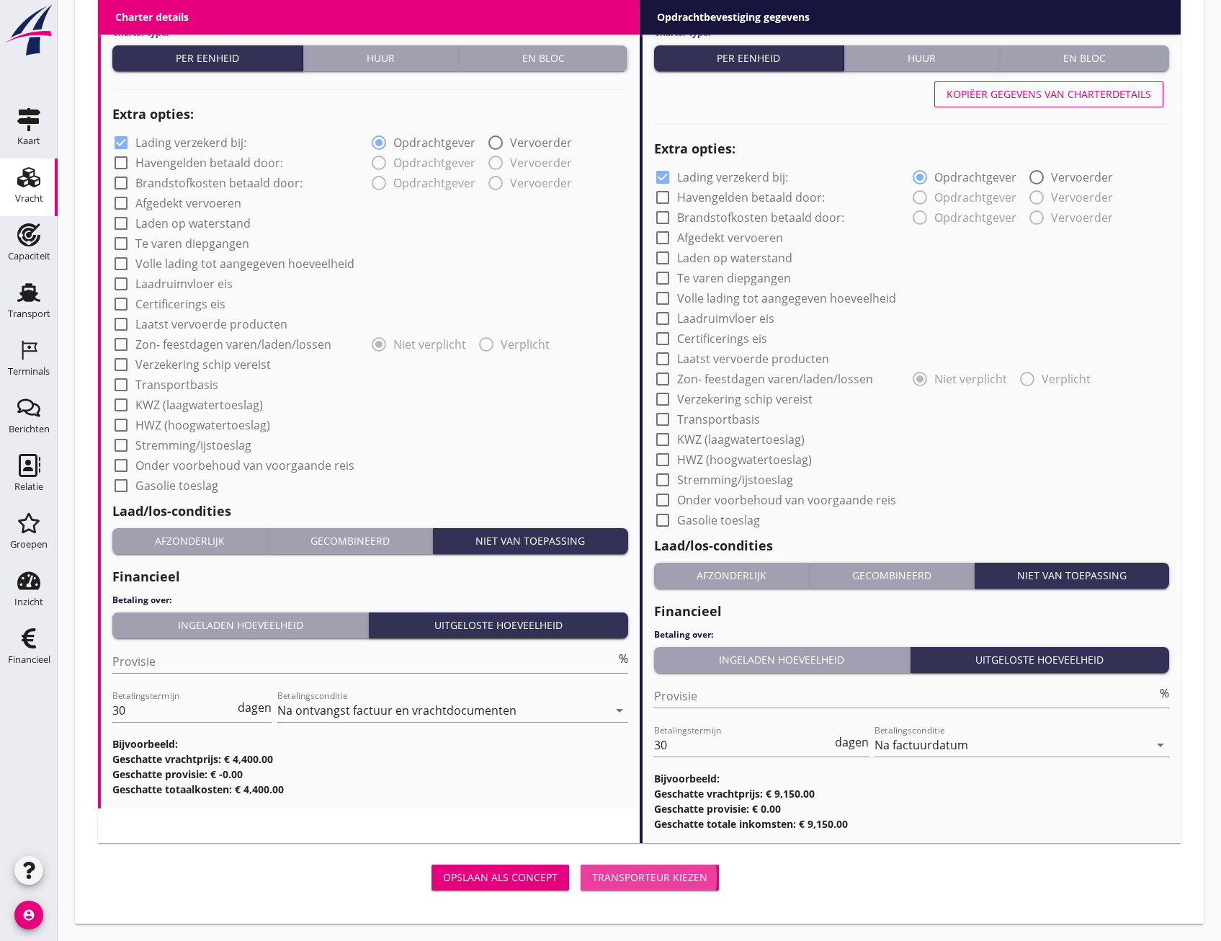
click at [647, 873] on div "Transporteur kiezen" at bounding box center [649, 877] width 115 height 15
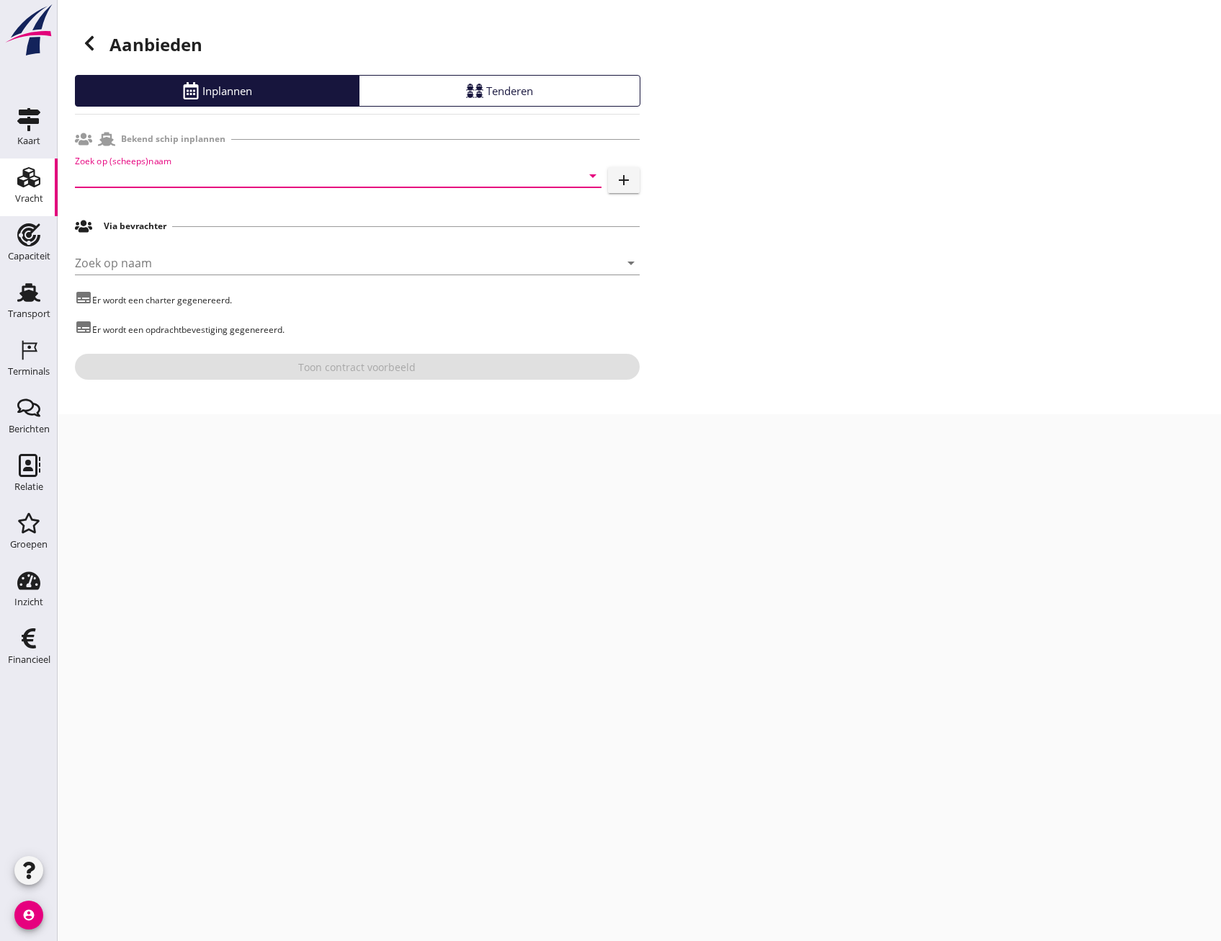
click at [251, 183] on input "Zoek op (scheeps)naam" at bounding box center [318, 175] width 486 height 23
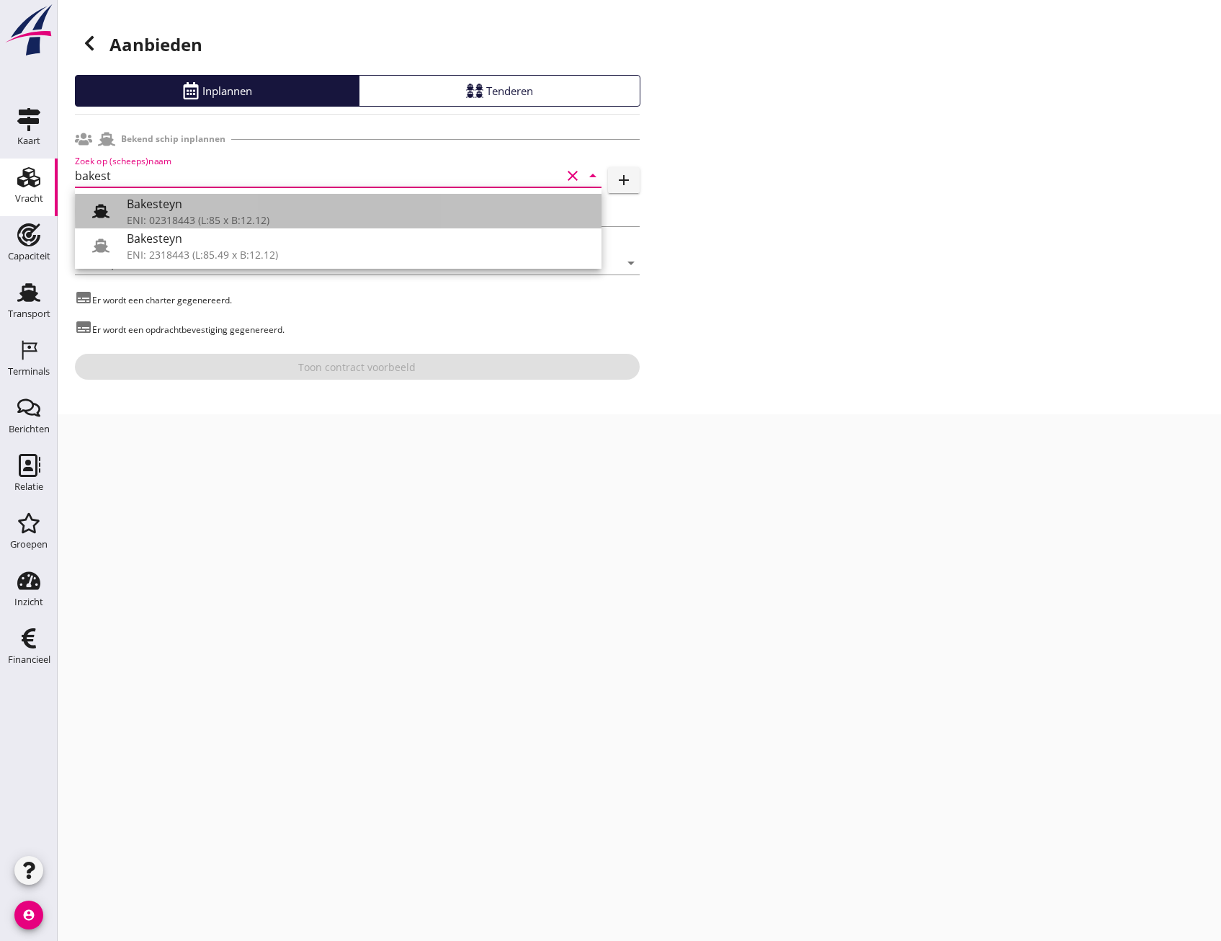
click at [104, 207] on use at bounding box center [100, 211] width 17 height 14
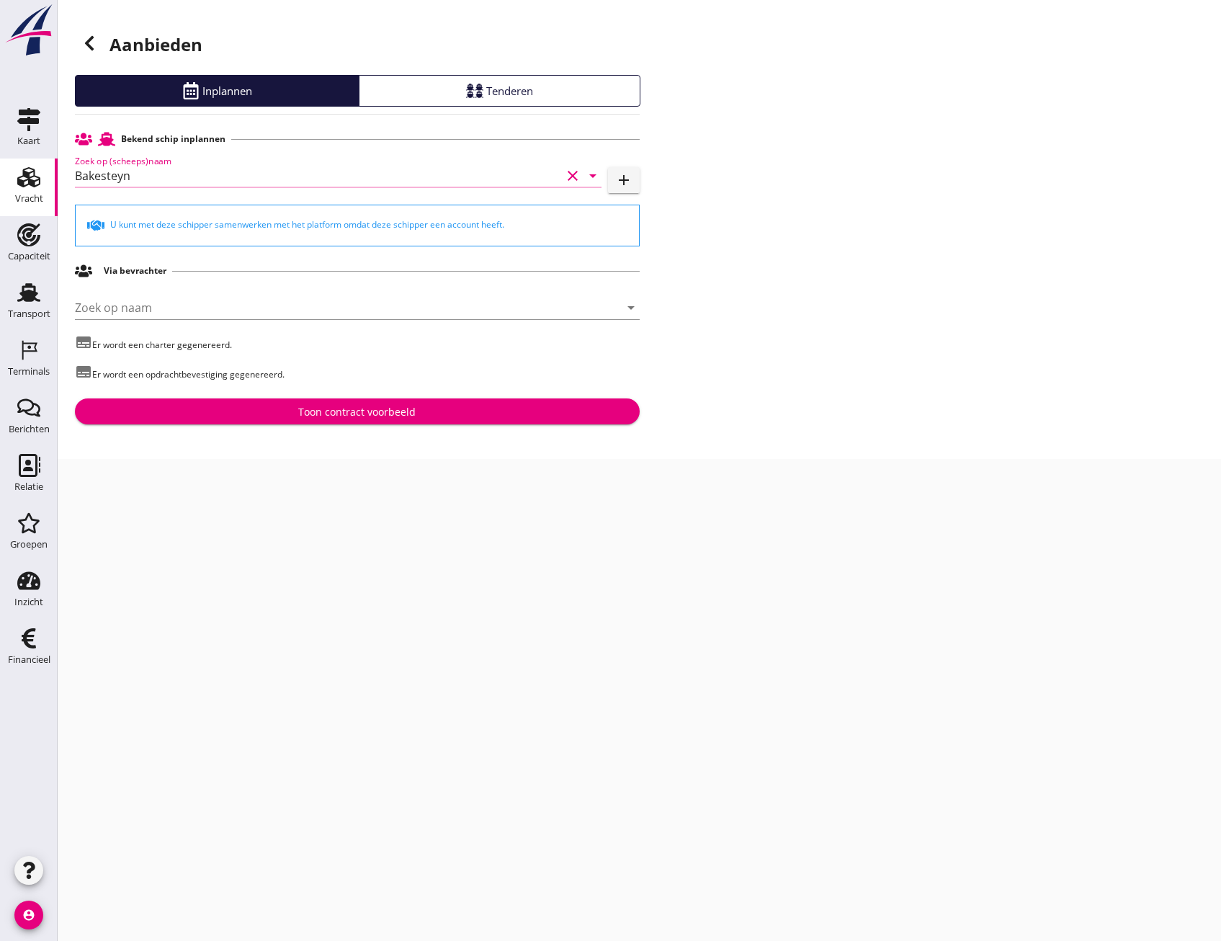
type input "Bakesteyn"
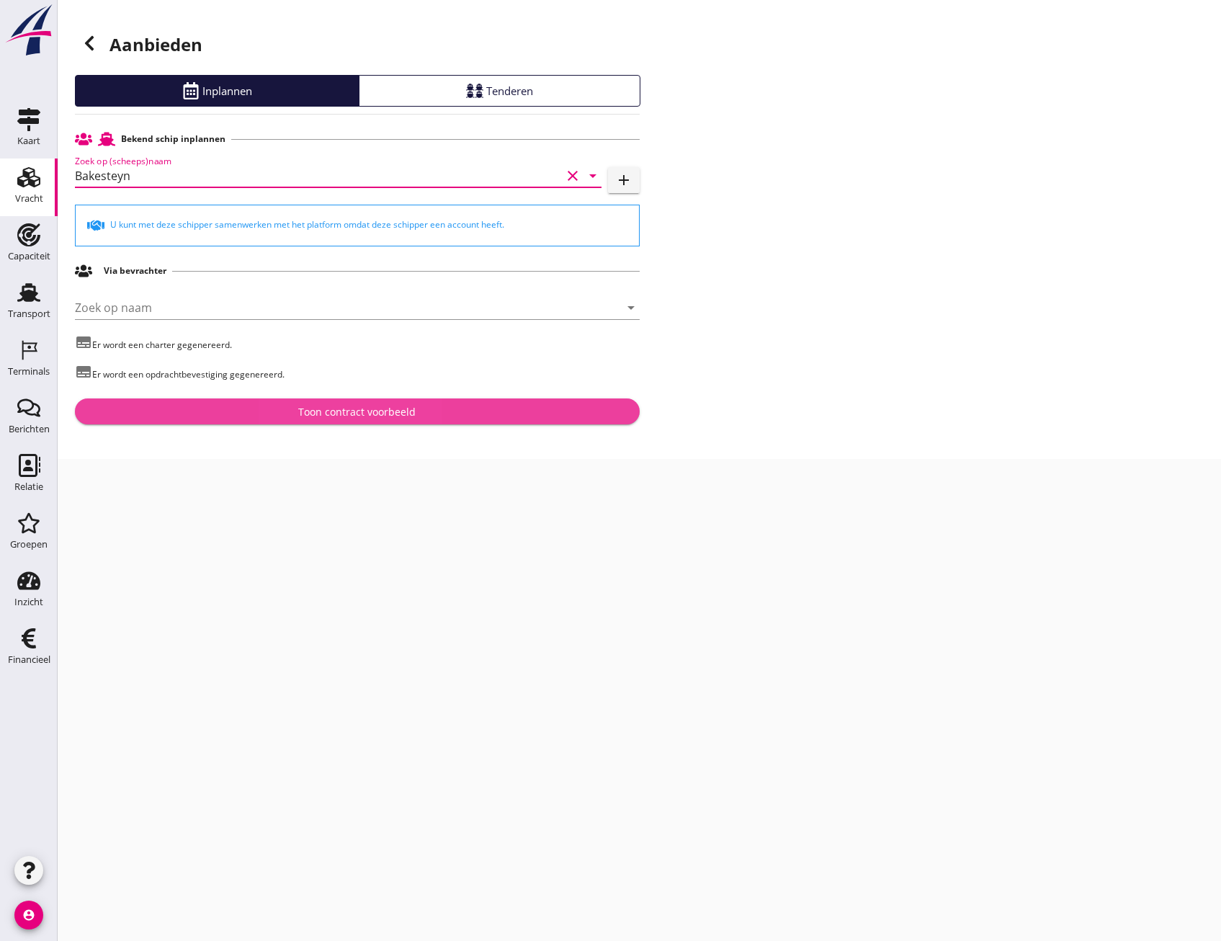
click at [360, 413] on div "Toon contract voorbeeld" at bounding box center [356, 411] width 117 height 15
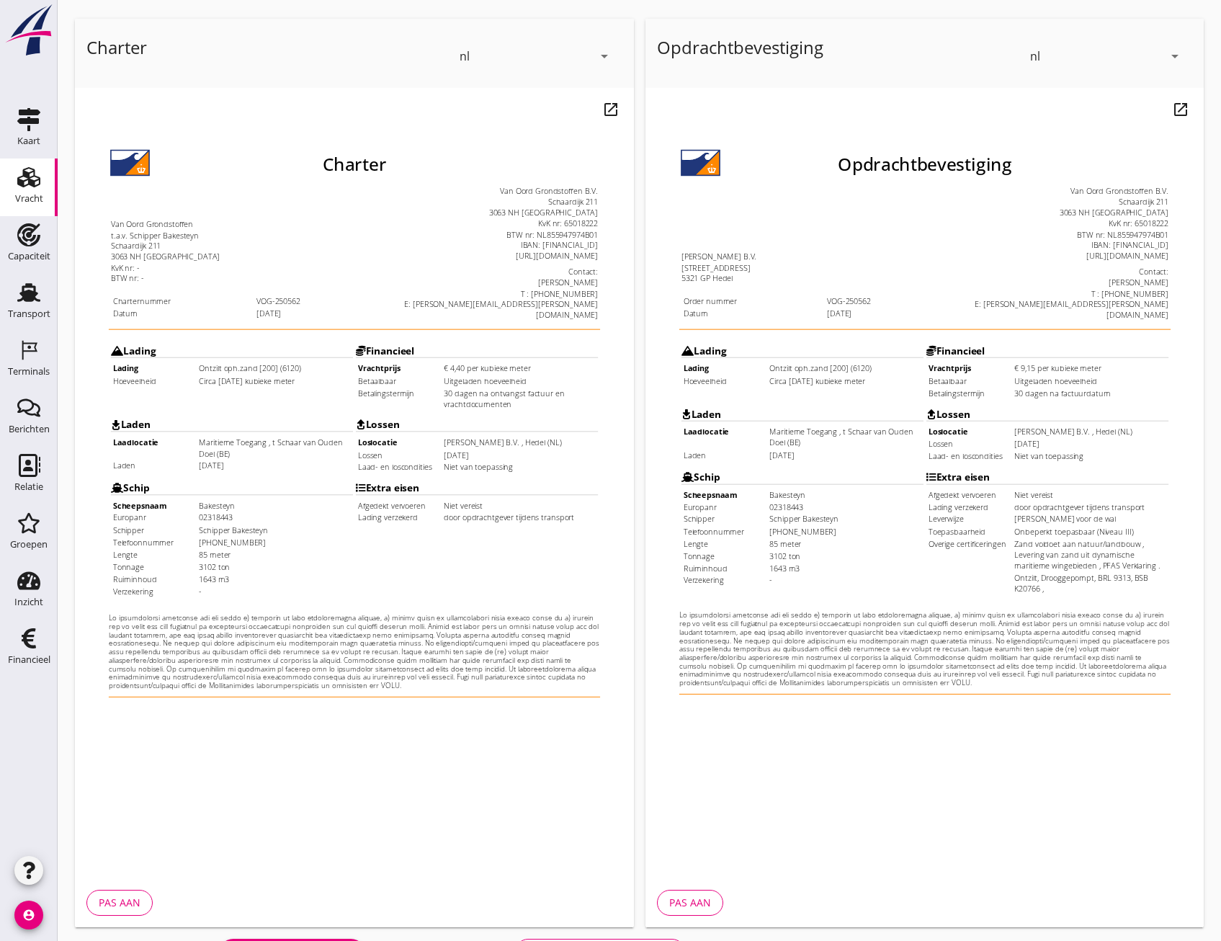
scroll to position [107, 0]
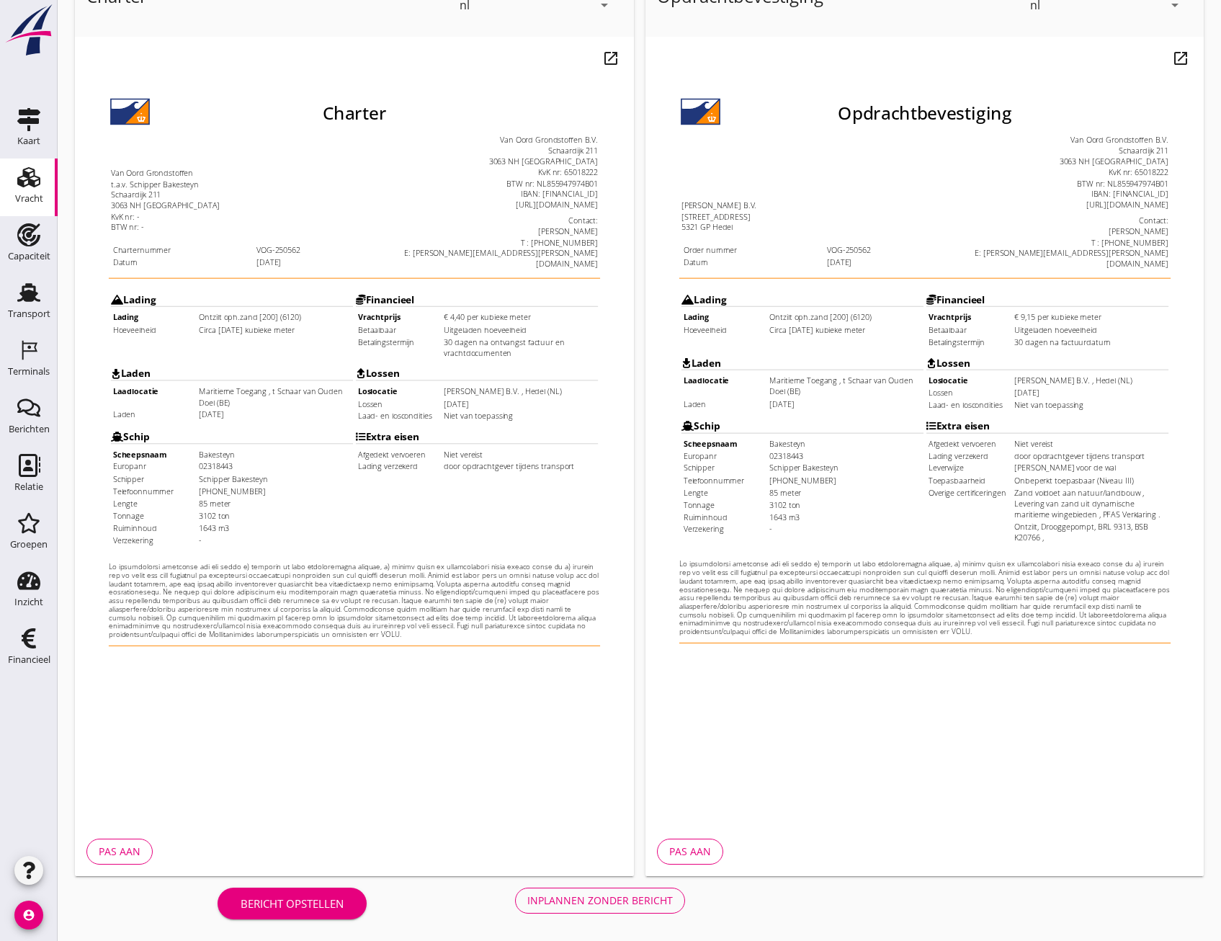
click at [617, 903] on div "Inplannen zonder bericht" at bounding box center [600, 900] width 146 height 15
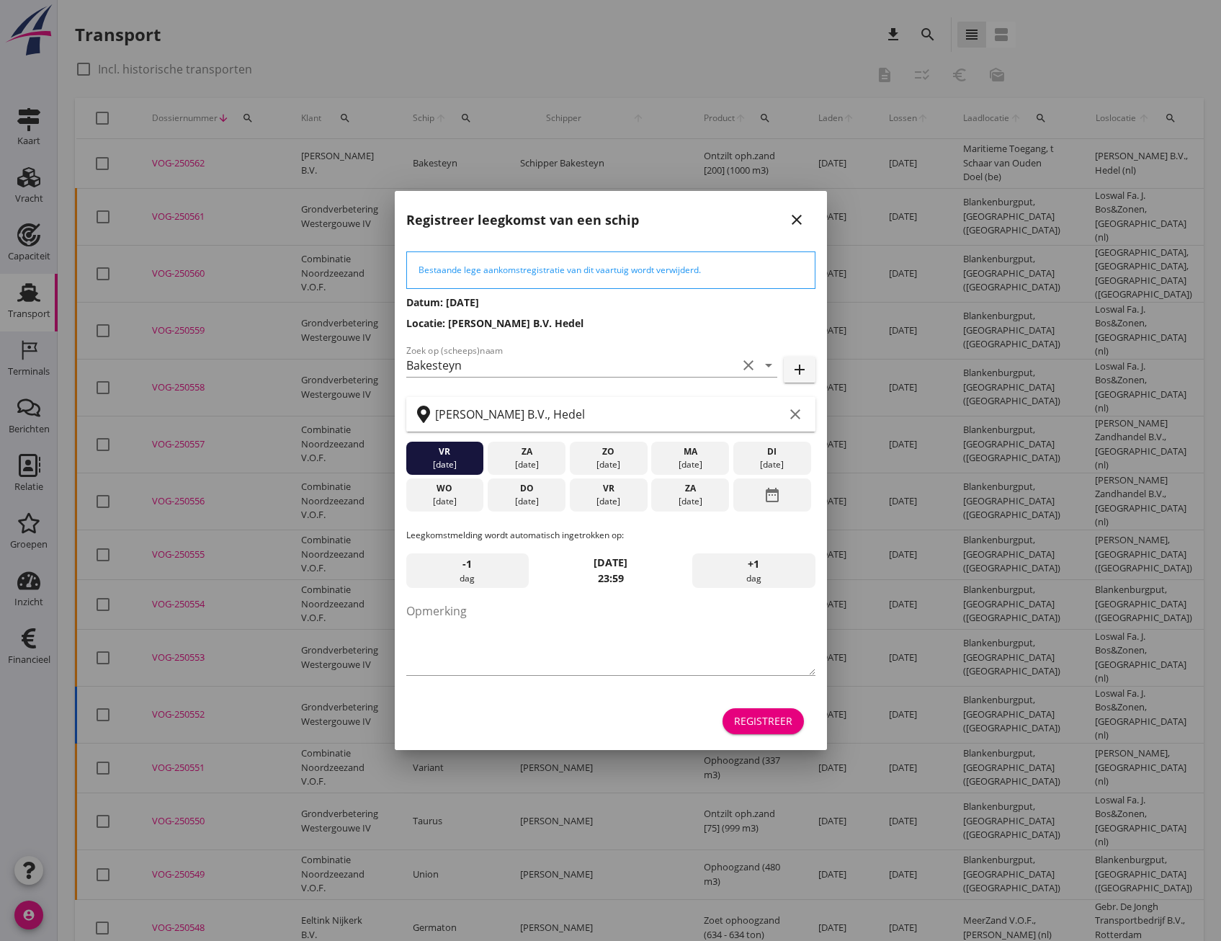
click at [780, 726] on div "Registreer" at bounding box center [763, 720] width 58 height 15
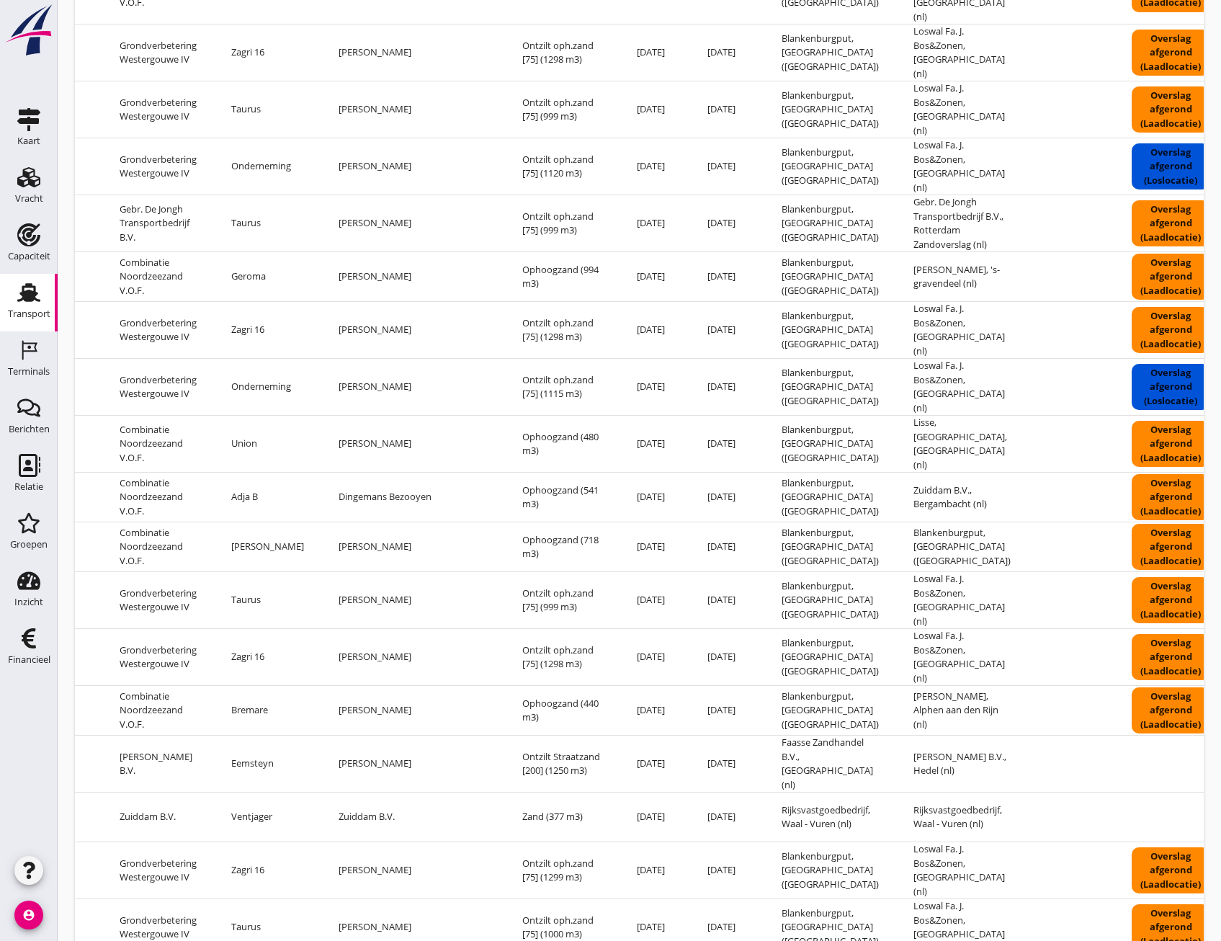
scroll to position [0, 276]
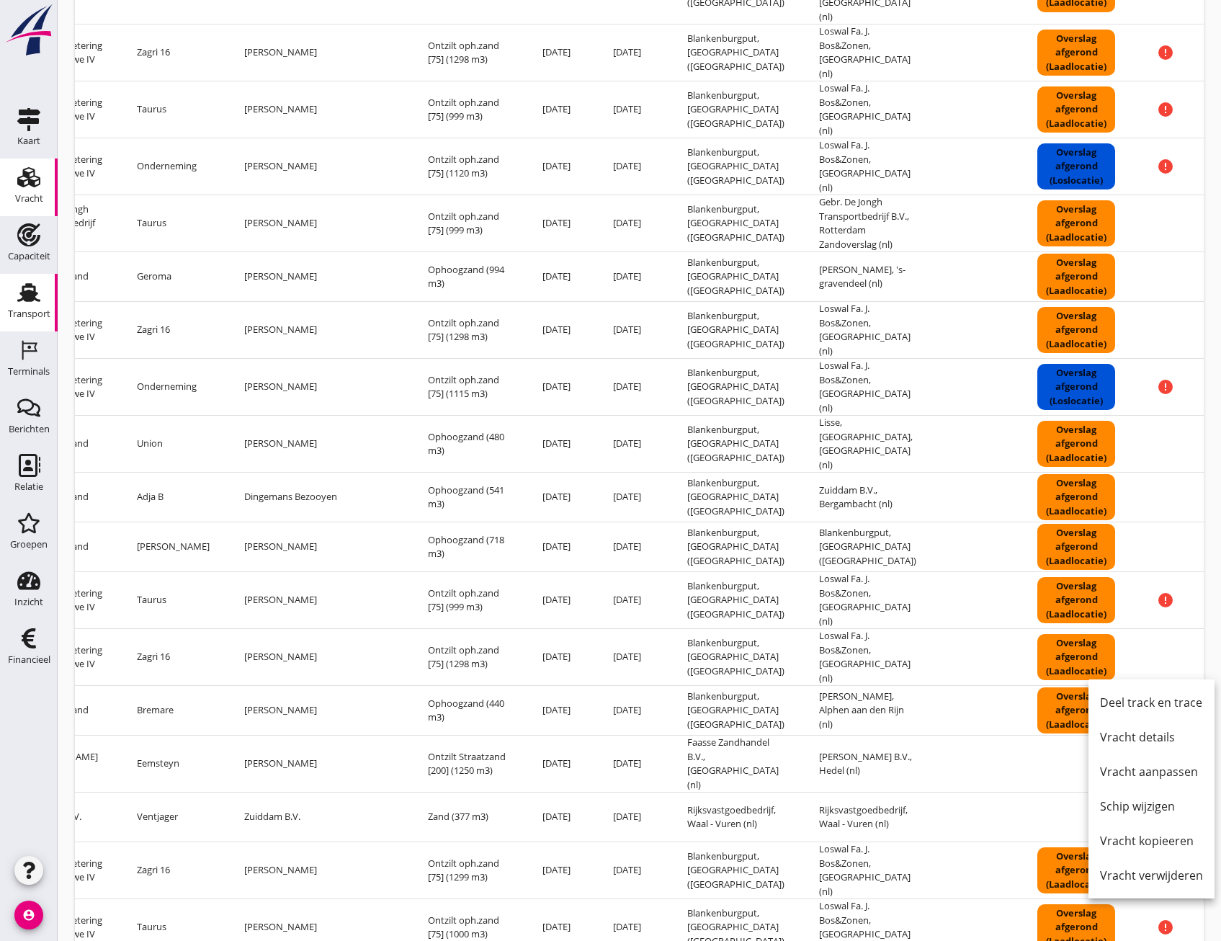
click at [45, 203] on link "Vracht Vracht" at bounding box center [29, 188] width 58 height 58
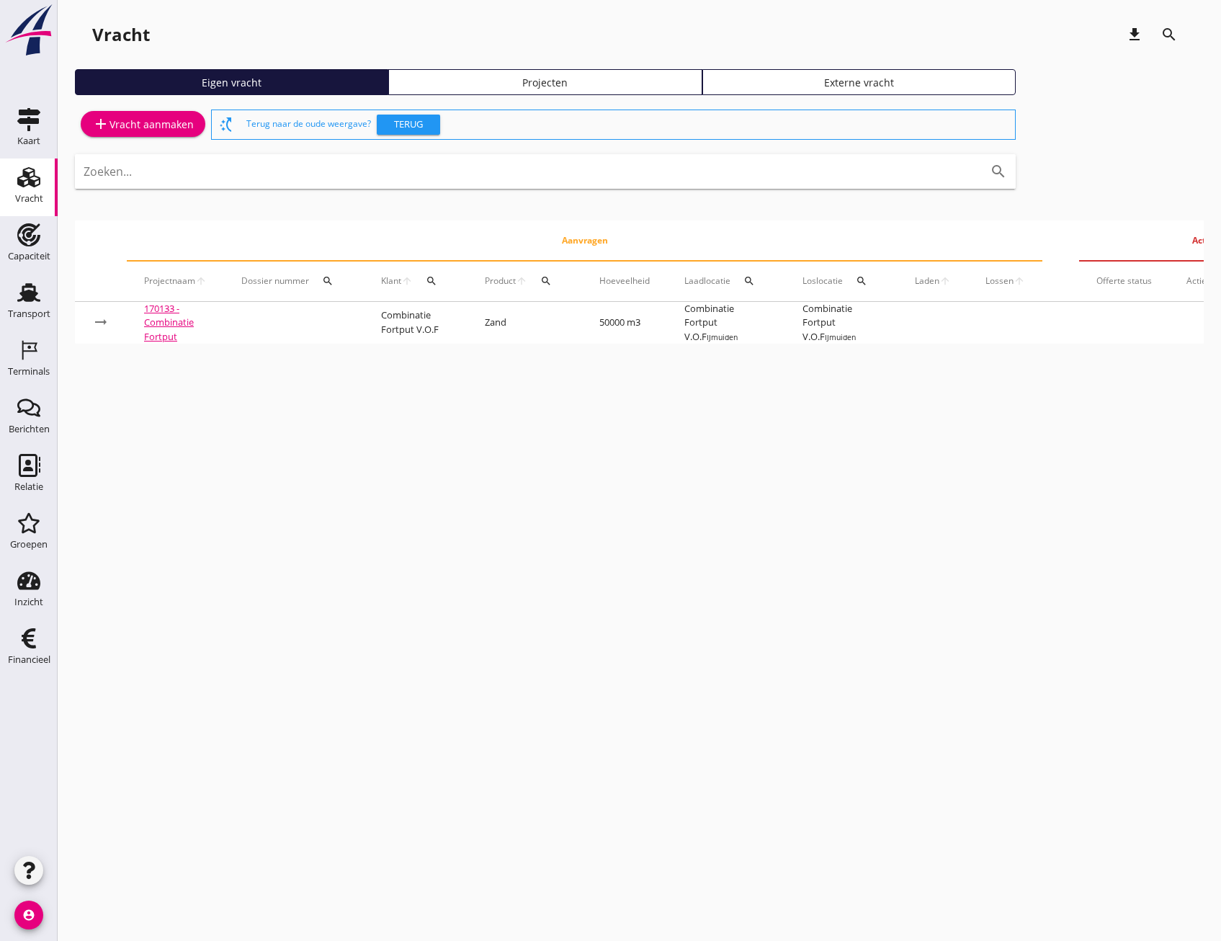
click at [507, 87] on div "Projecten" at bounding box center [545, 82] width 300 height 15
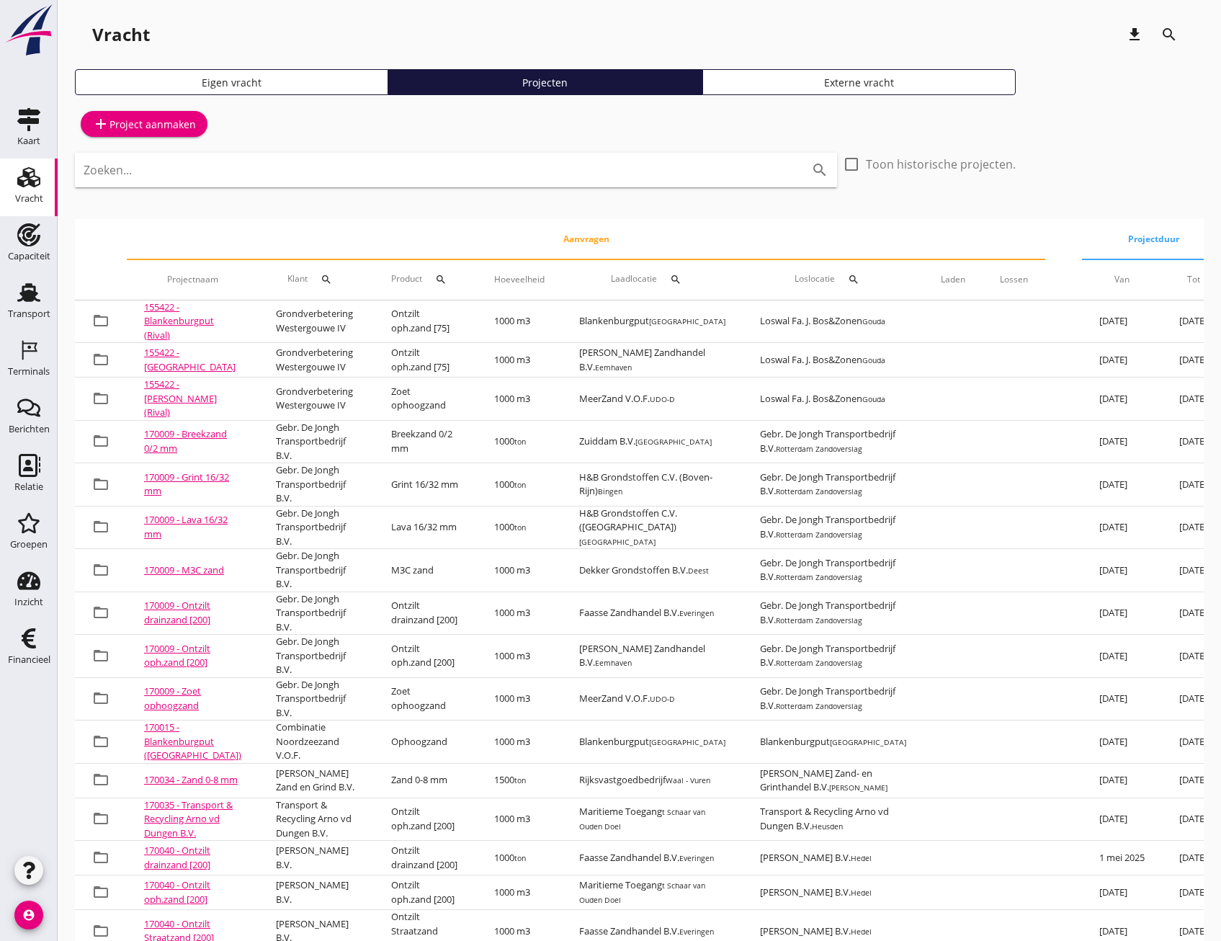
scroll to position [483, 0]
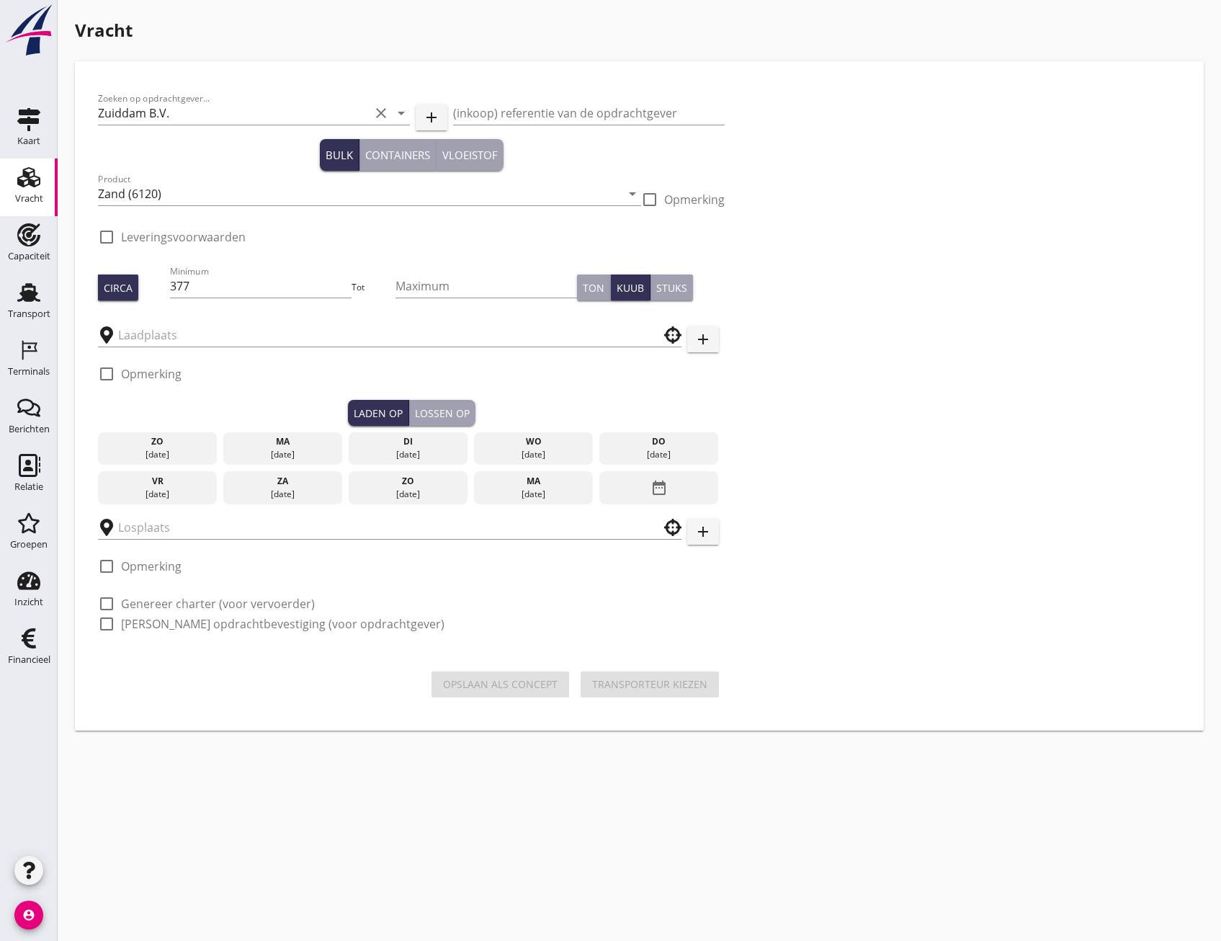
type input "Rijksvastgoedbedrijf"
checkbox input "true"
type input "Rijksvastgoedbedrijf"
checkbox input "true"
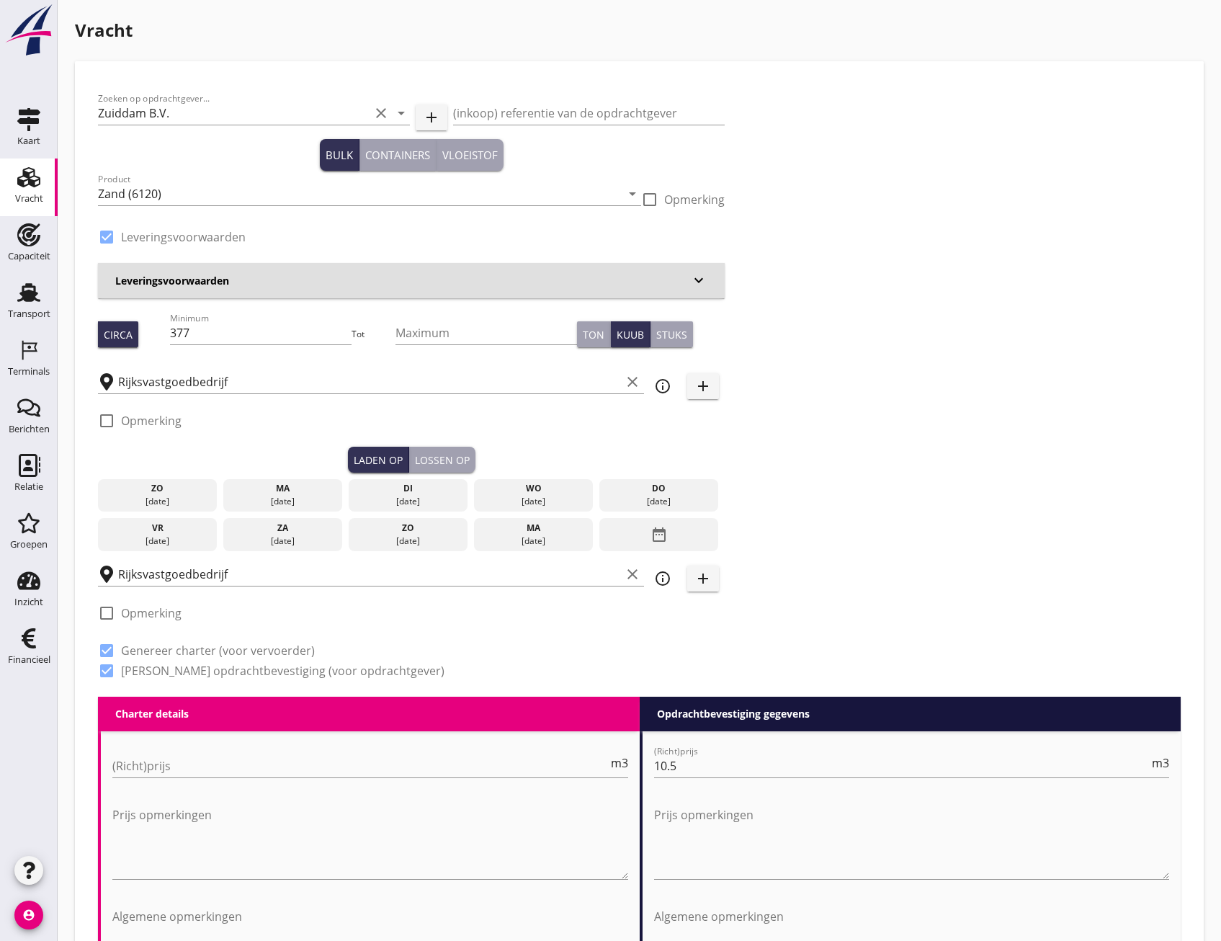
click at [638, 523] on div "date_range" at bounding box center [658, 534] width 119 height 33
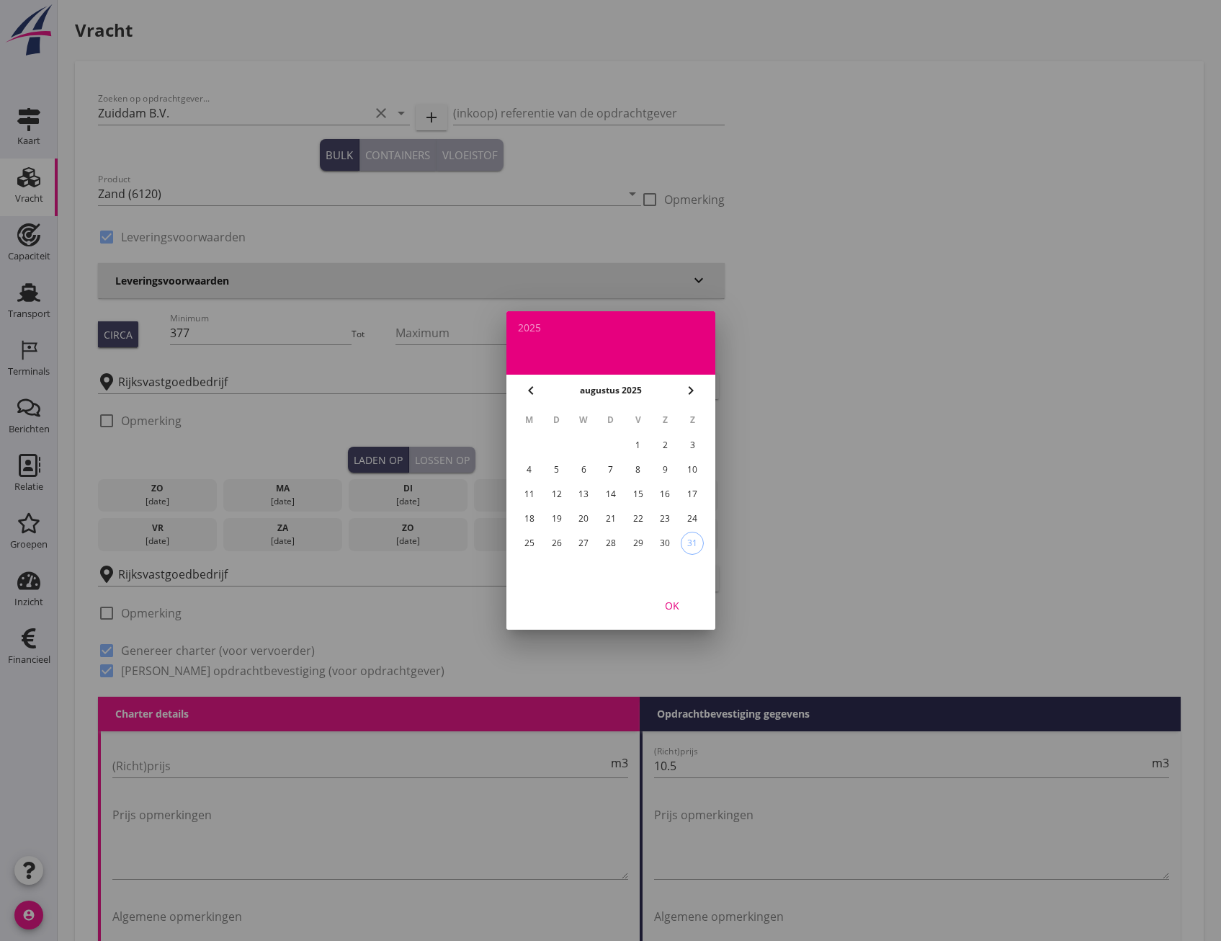
click at [617, 543] on div "28" at bounding box center [610, 543] width 23 height 23
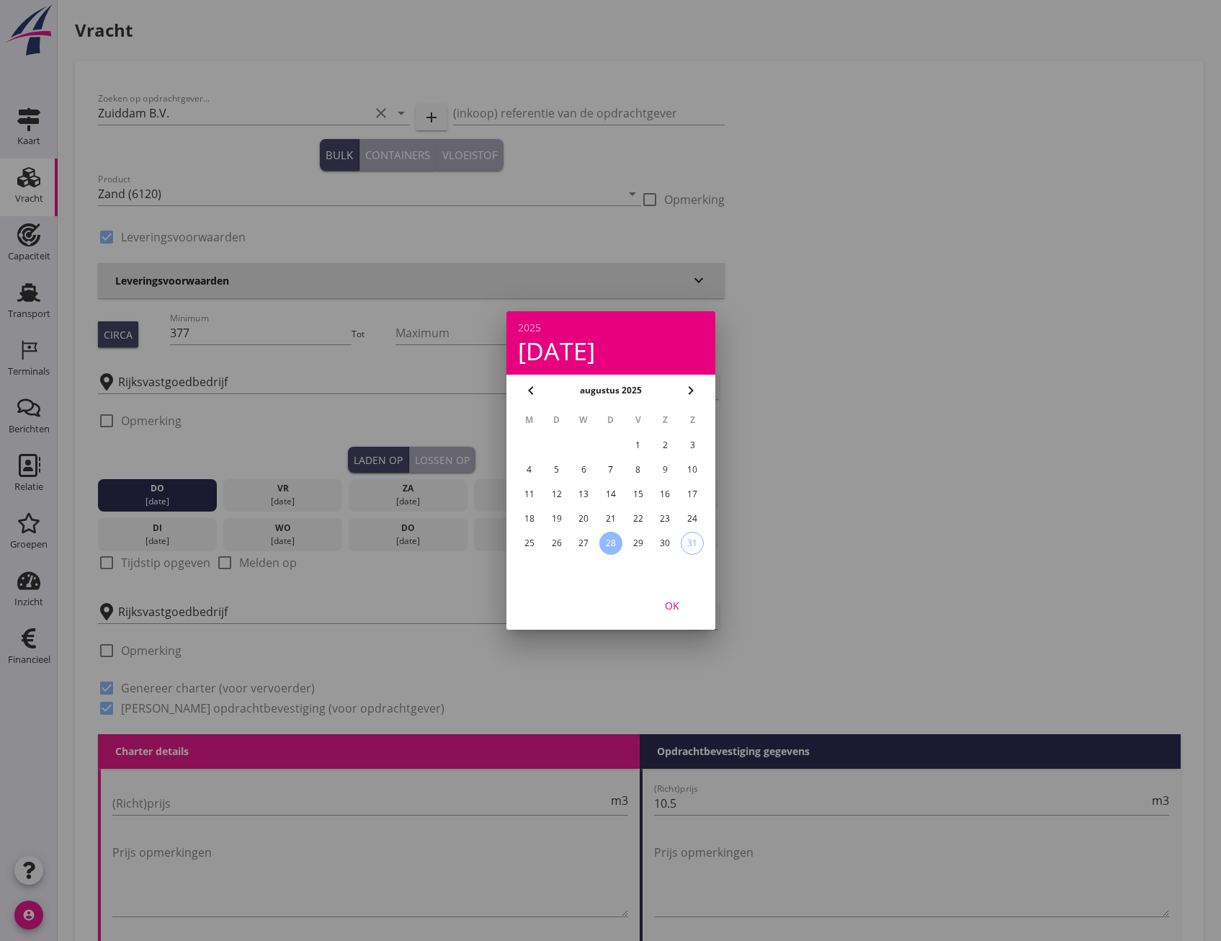
click at [677, 603] on div "OK" at bounding box center [672, 605] width 40 height 15
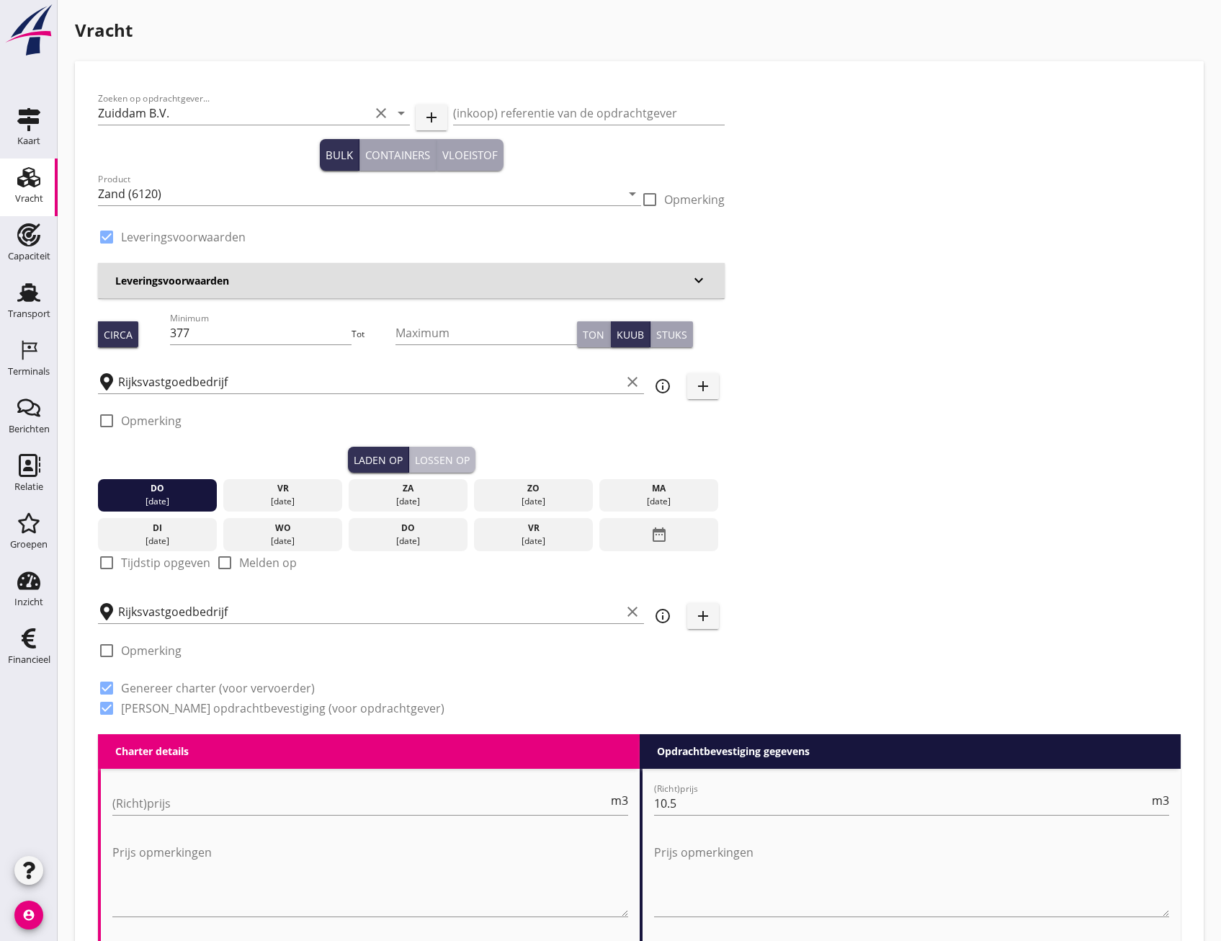
click at [452, 455] on div "Lossen op" at bounding box center [442, 459] width 55 height 15
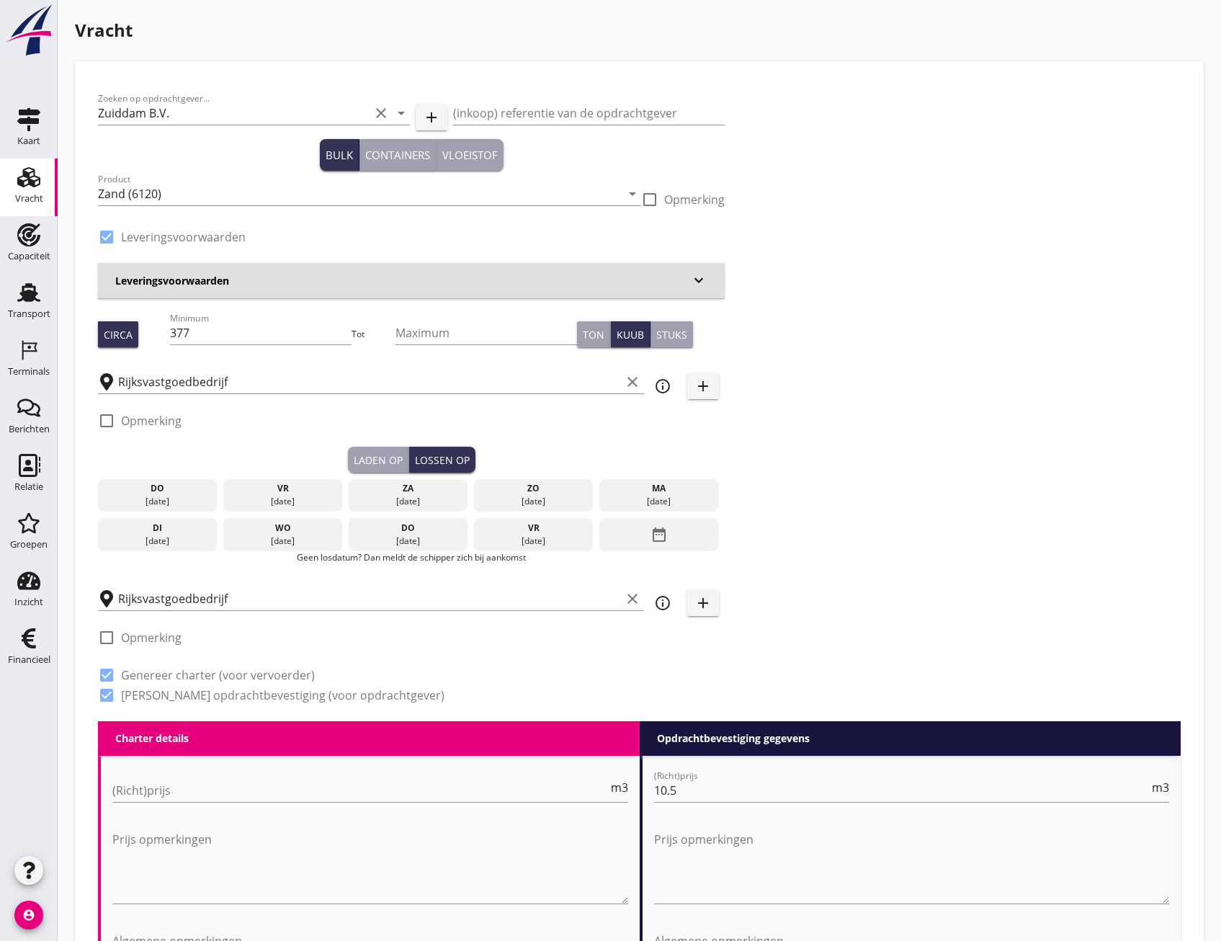
click at [300, 497] on div "29 aug." at bounding box center [283, 501] width 112 height 13
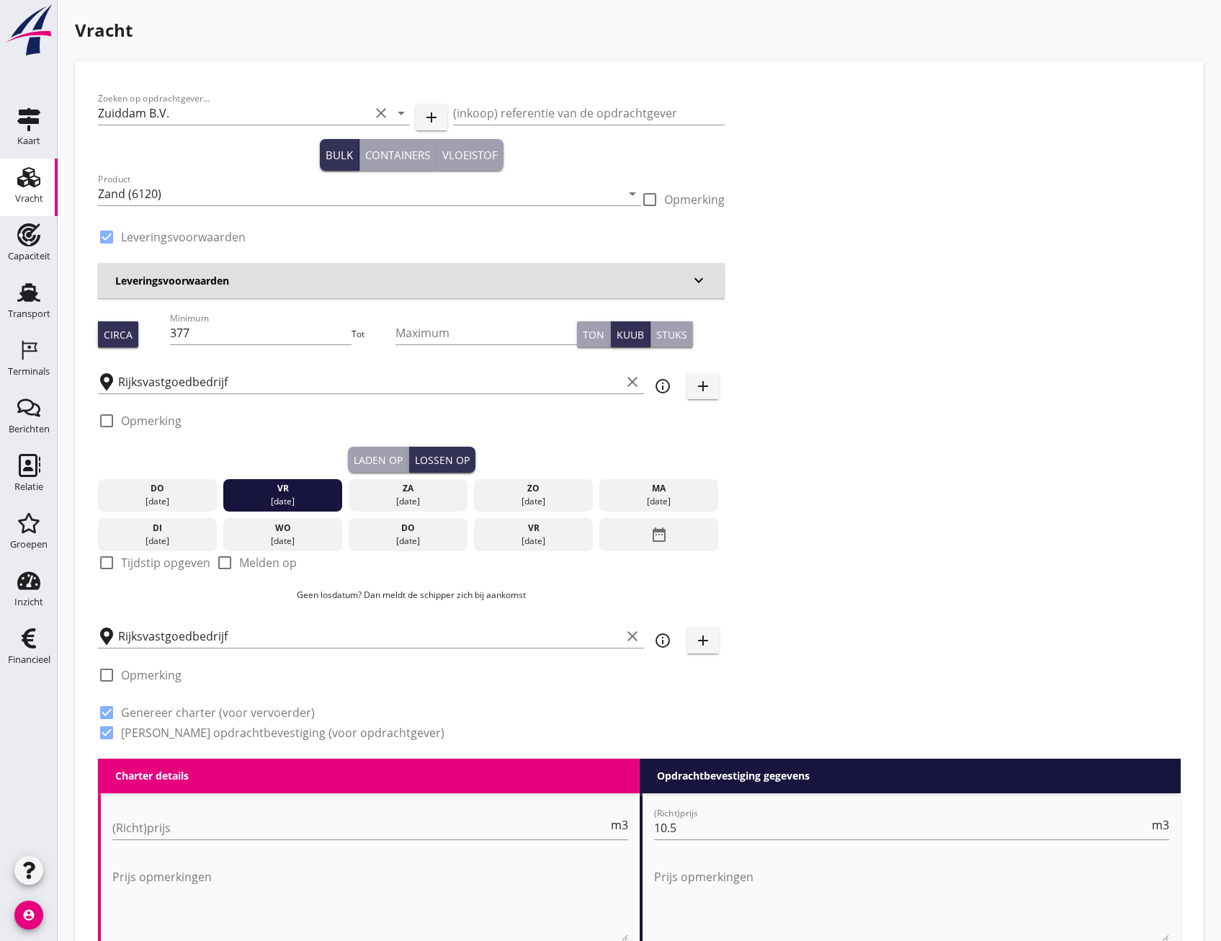
click at [148, 486] on div "do" at bounding box center [158, 488] width 112 height 13
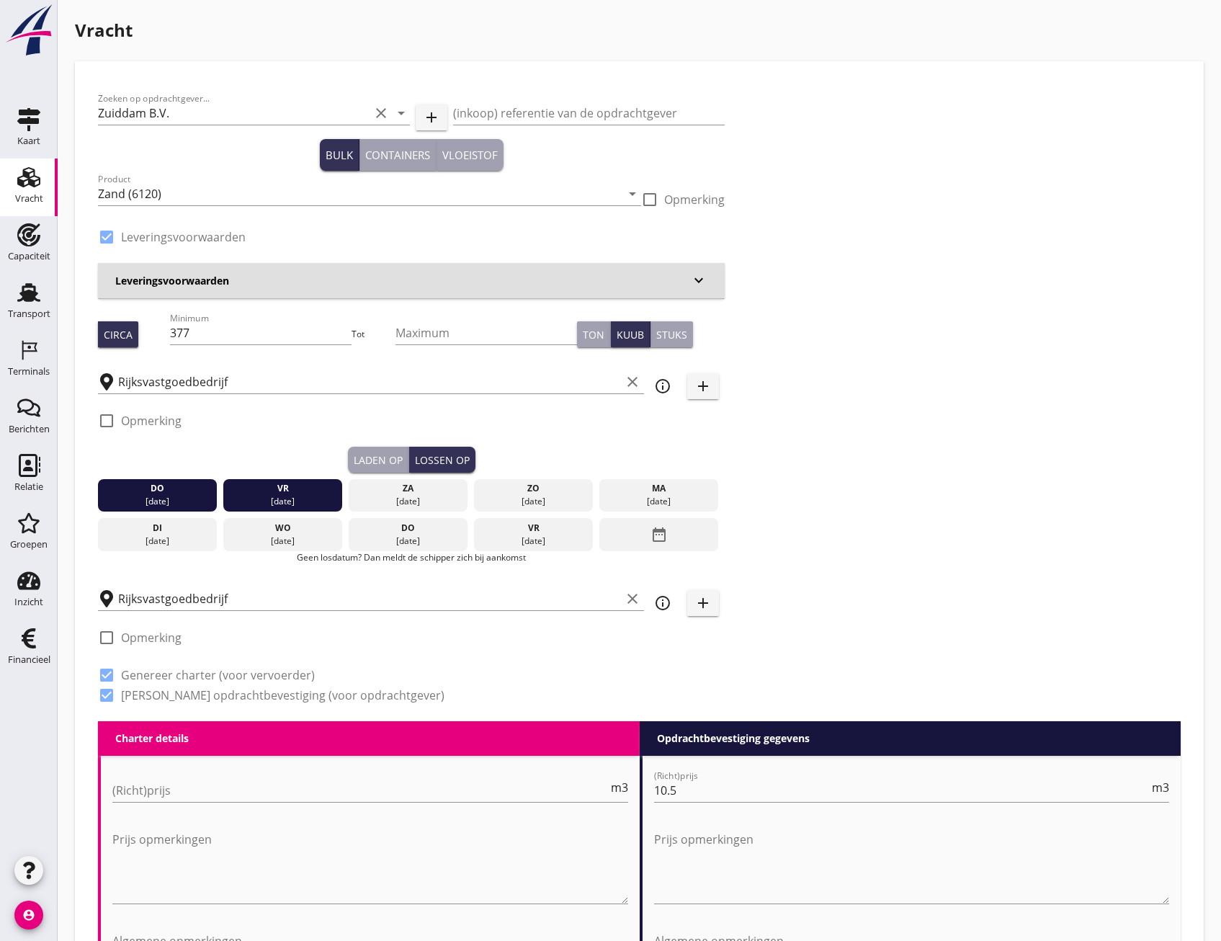
click at [318, 487] on div "vr" at bounding box center [283, 488] width 112 height 13
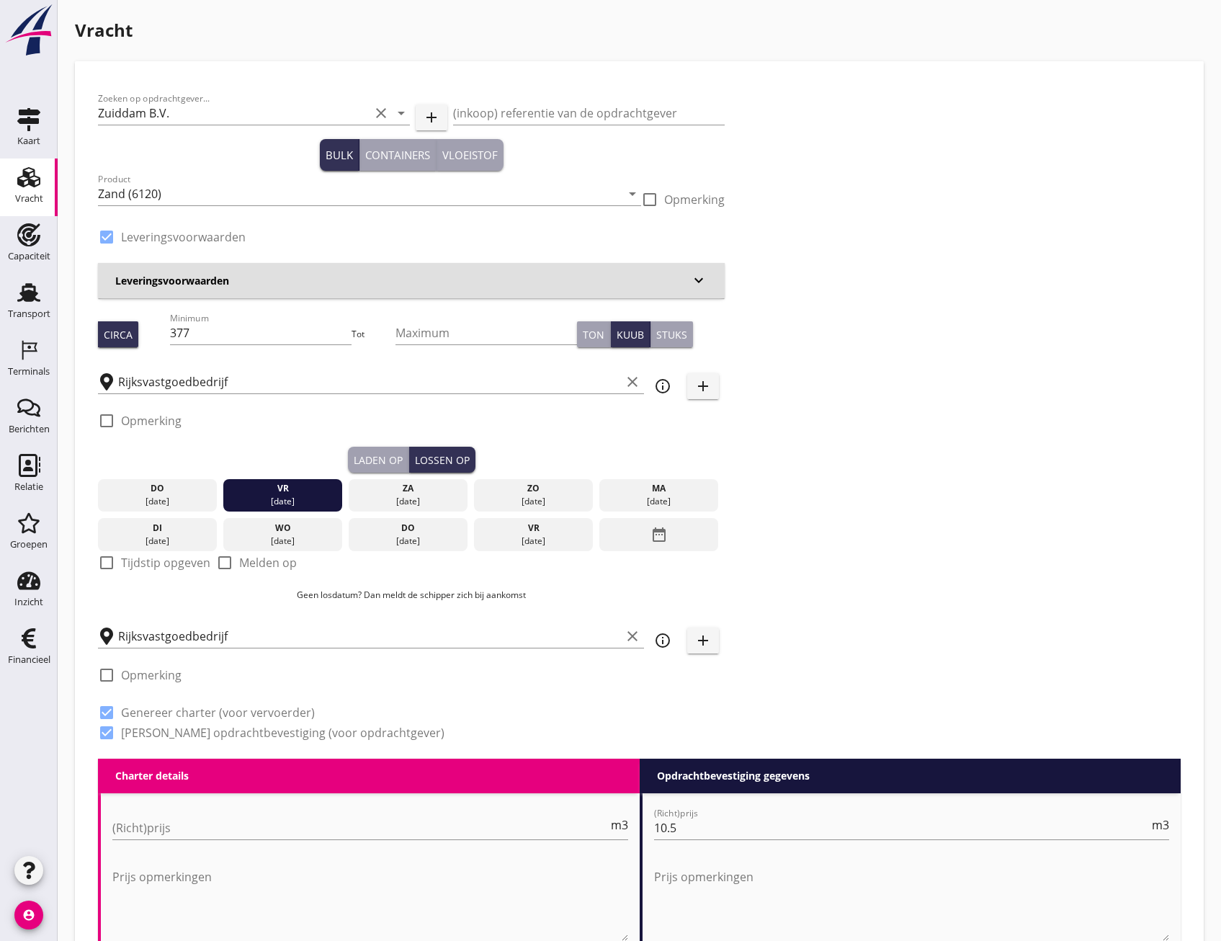
click at [316, 497] on div "29 aug." at bounding box center [283, 501] width 112 height 13
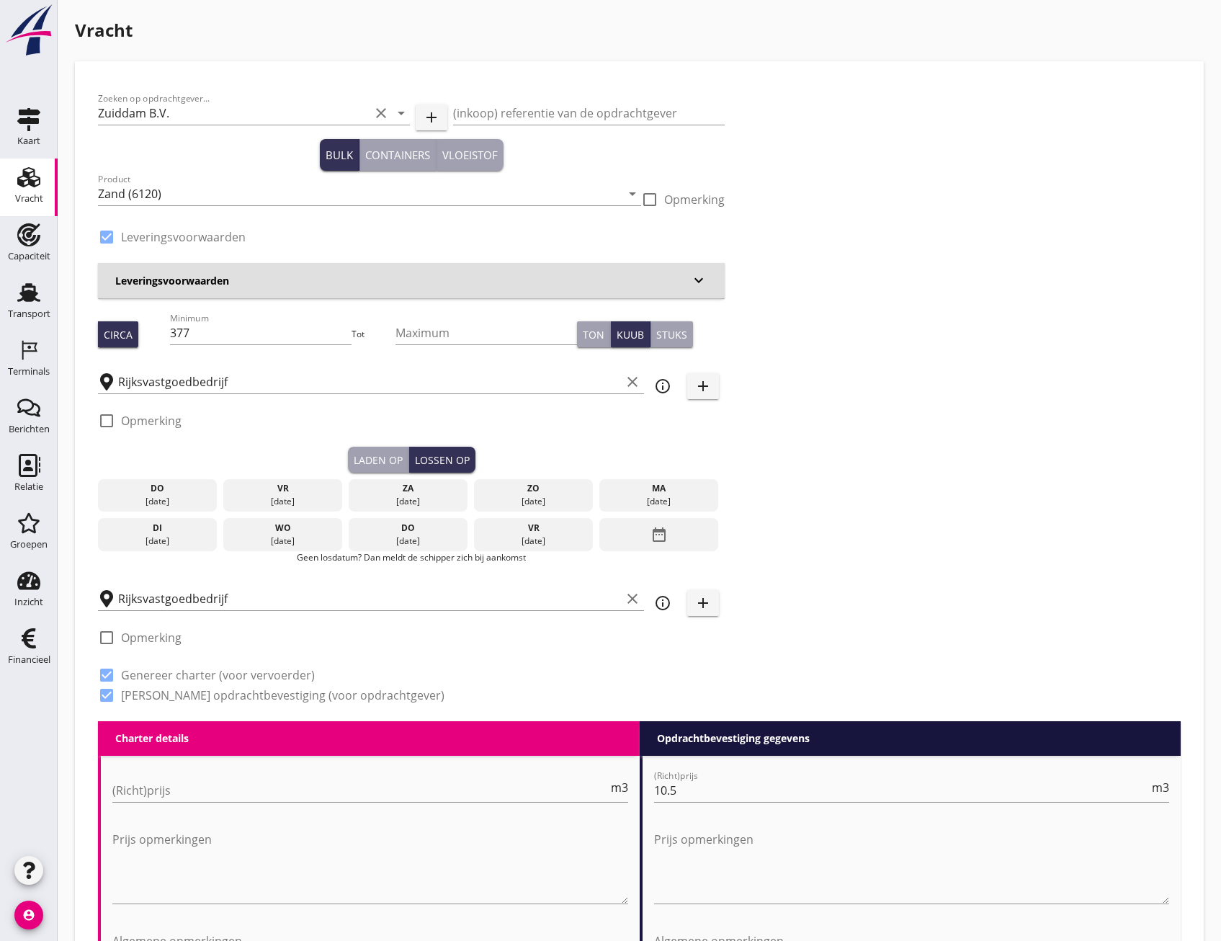
click at [180, 493] on div "do" at bounding box center [158, 488] width 112 height 13
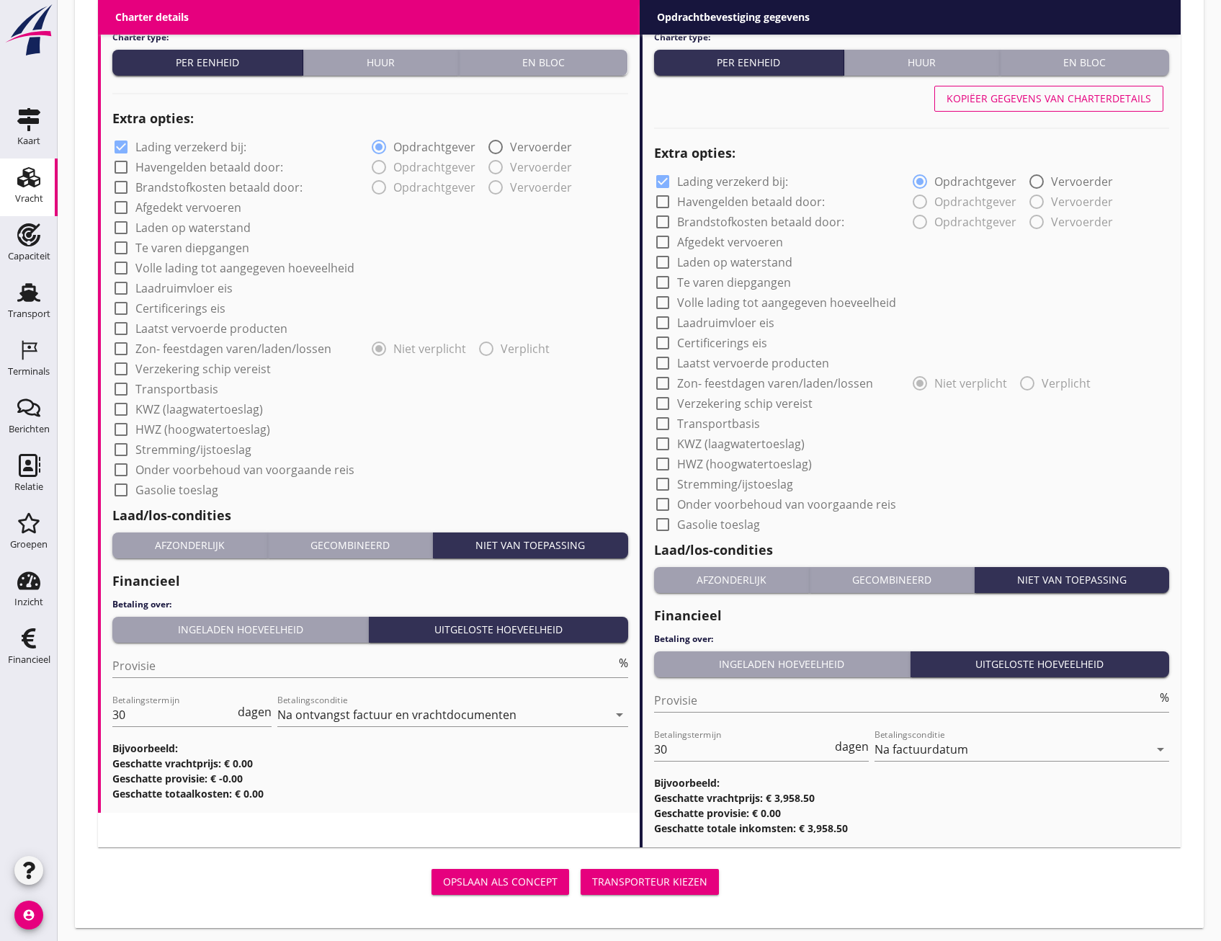
scroll to position [1030, 0]
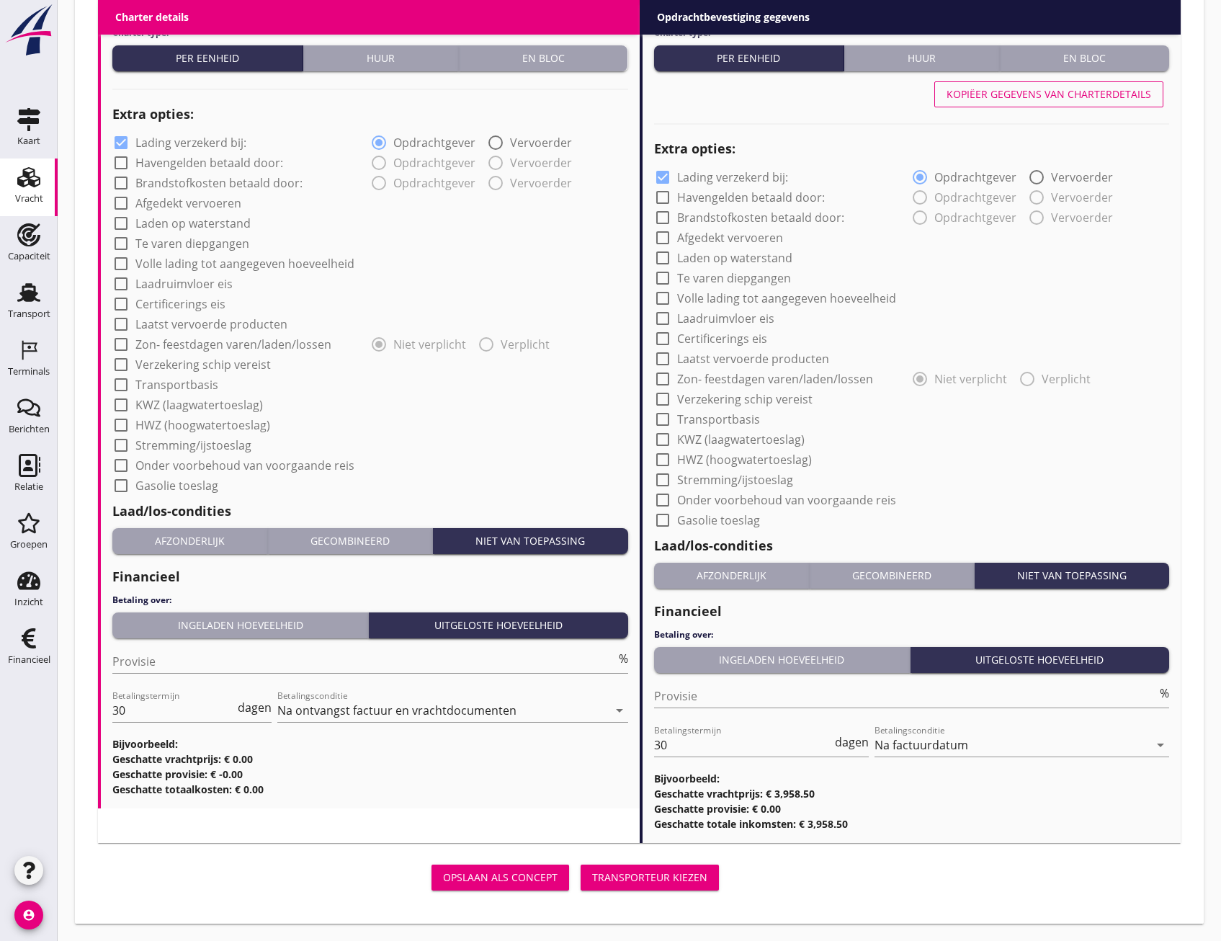
click at [673, 877] on div "Transporteur kiezen" at bounding box center [649, 877] width 115 height 15
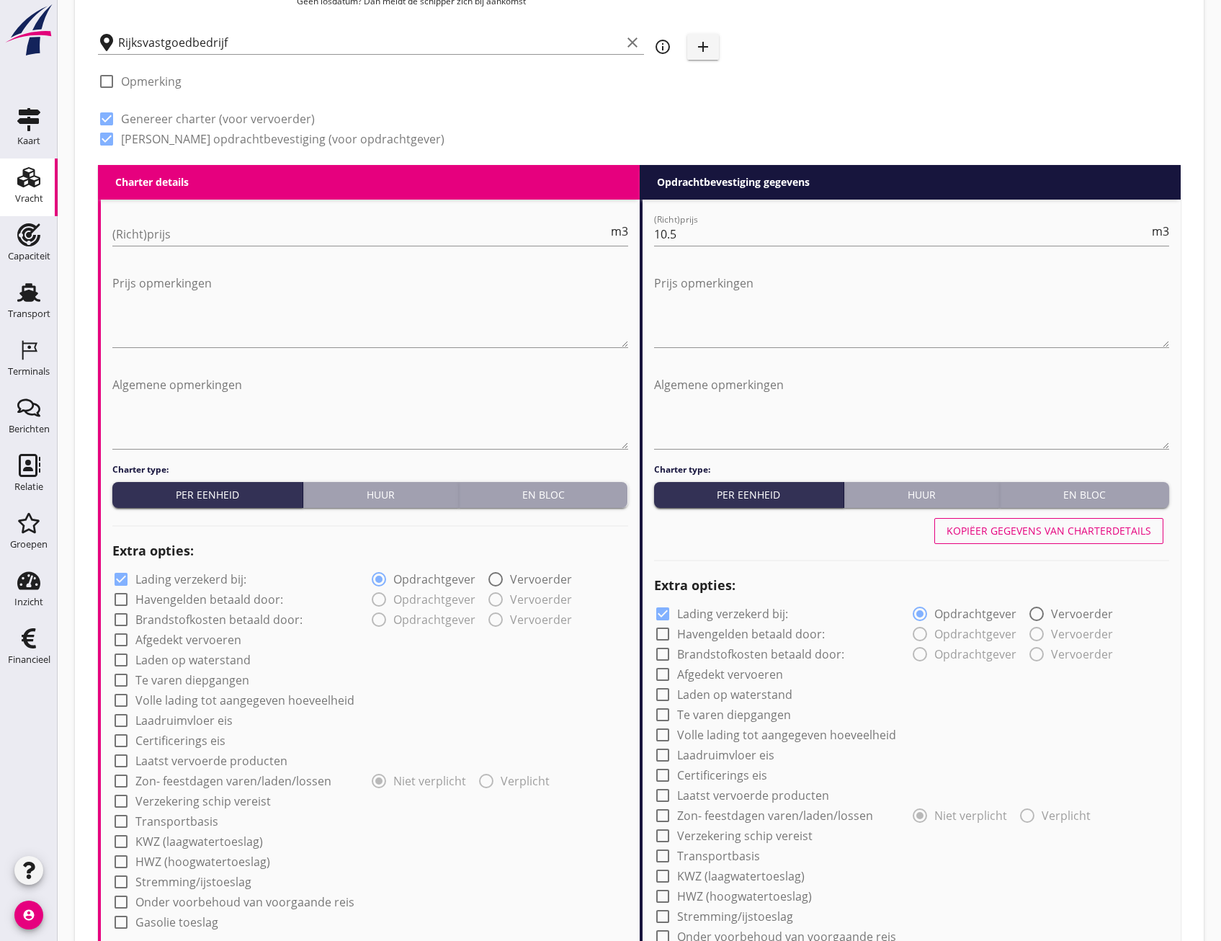
scroll to position [586, 0]
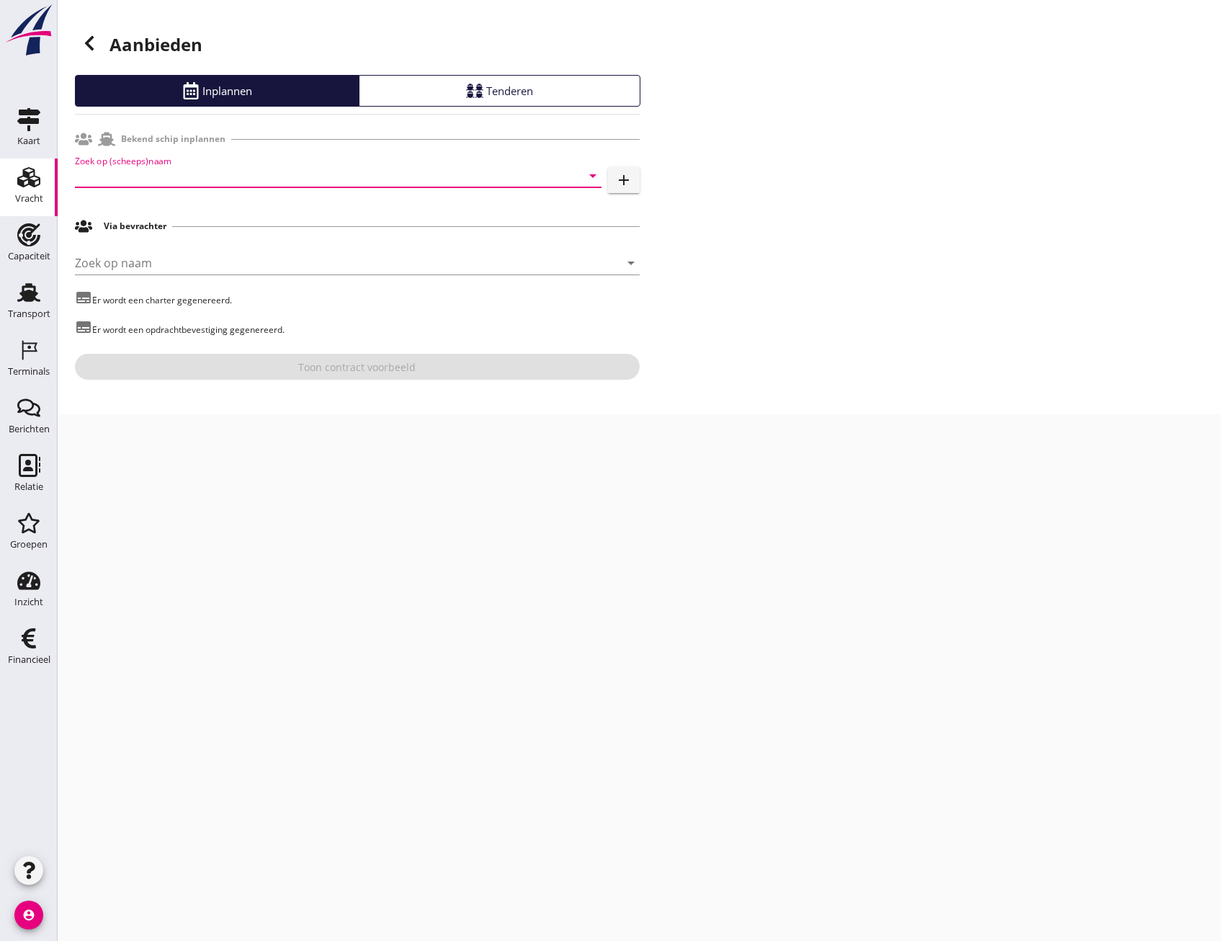
click at [132, 181] on input "Zoek op (scheeps)naam" at bounding box center [318, 175] width 486 height 23
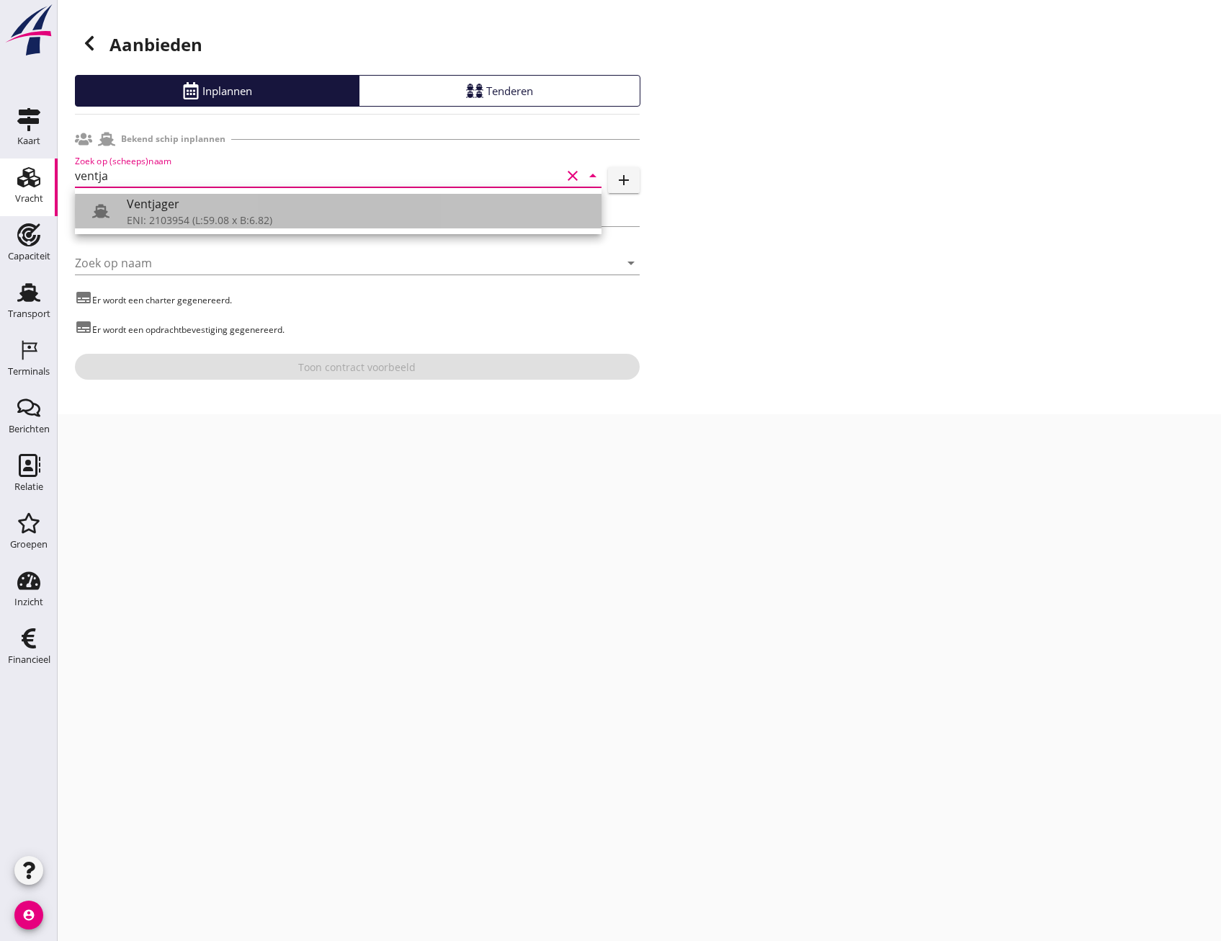
click at [99, 208] on icon at bounding box center [100, 210] width 17 height 17
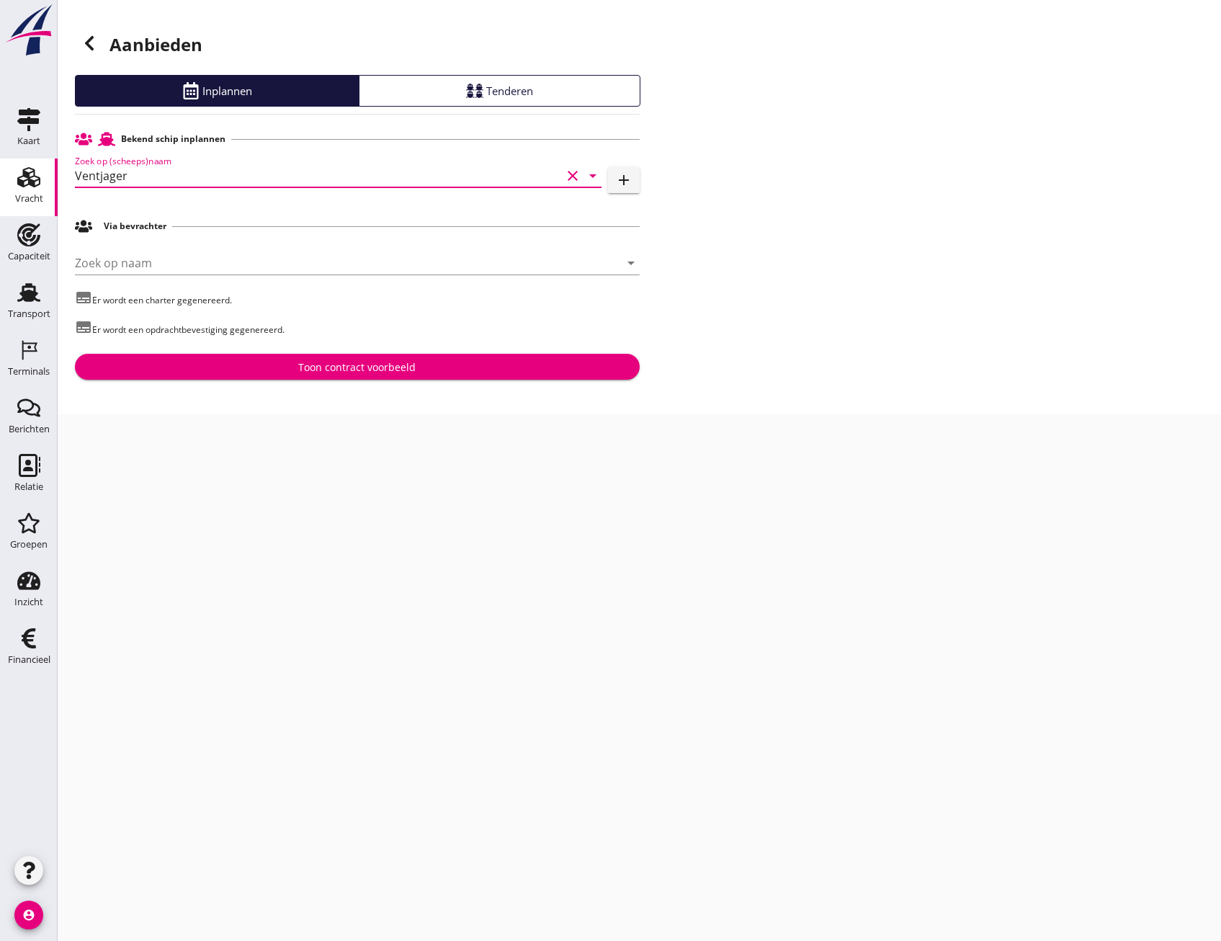
type input "Ventjager"
click at [300, 362] on div "Toon contract voorbeeld" at bounding box center [356, 367] width 117 height 15
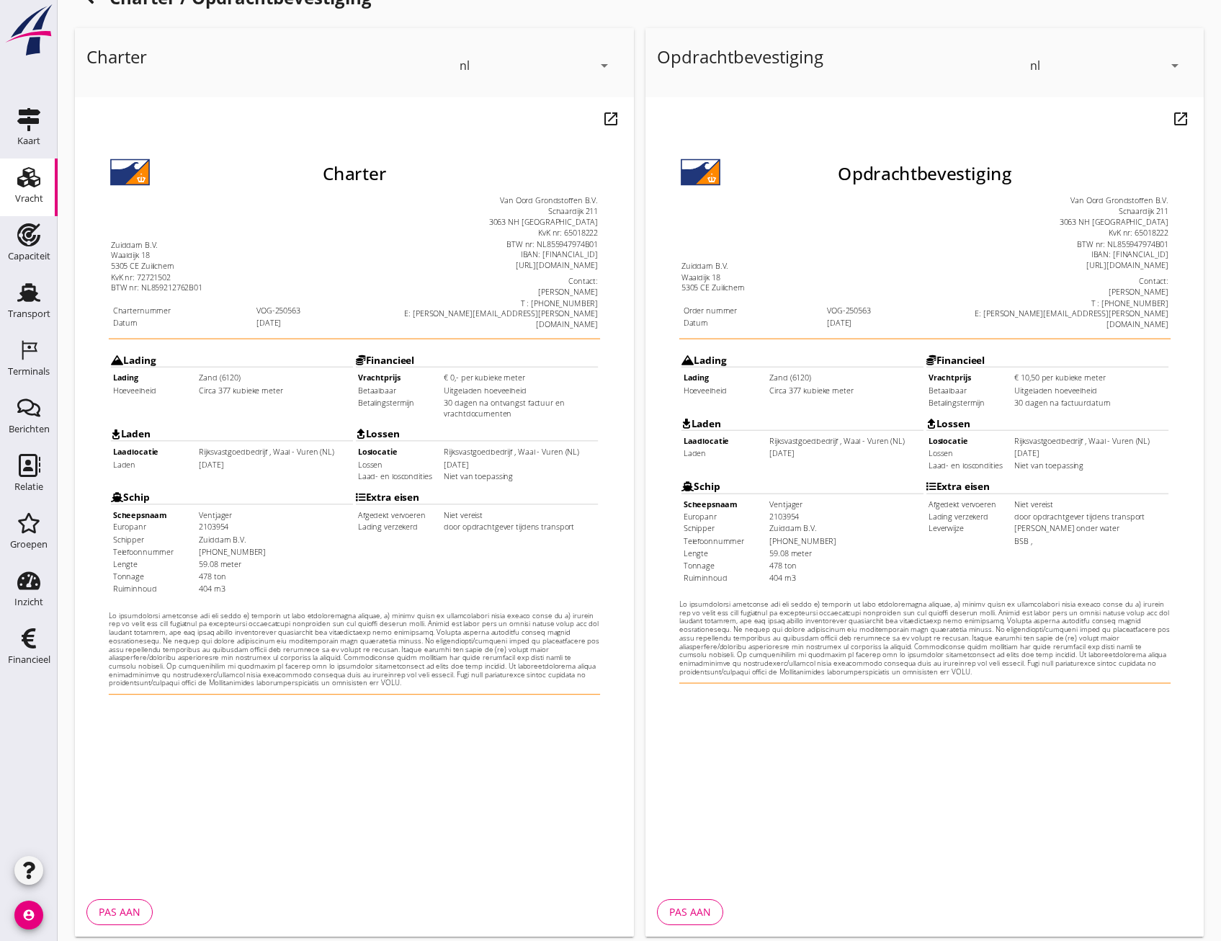
scroll to position [107, 0]
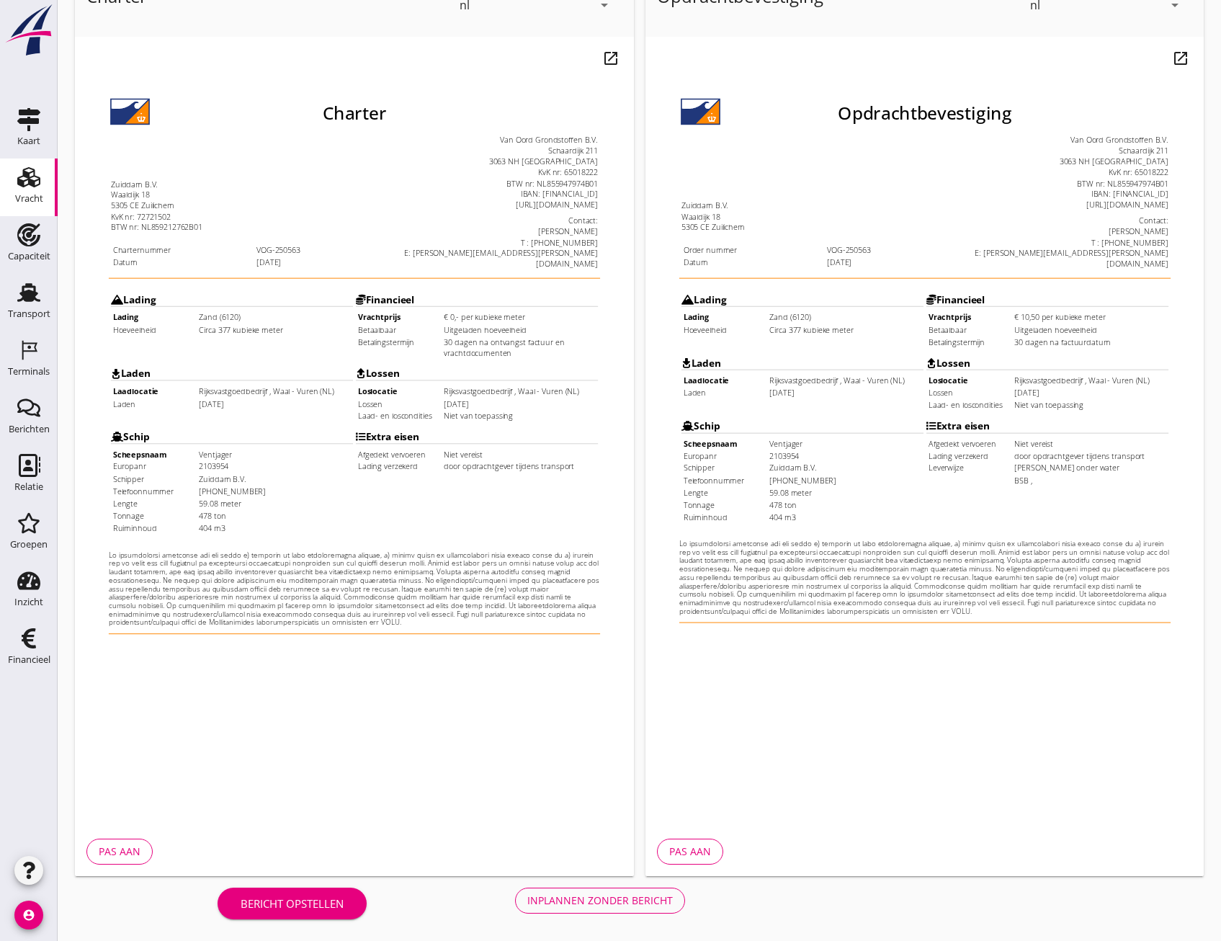
click at [611, 896] on div "Inplannen zonder bericht" at bounding box center [600, 900] width 146 height 15
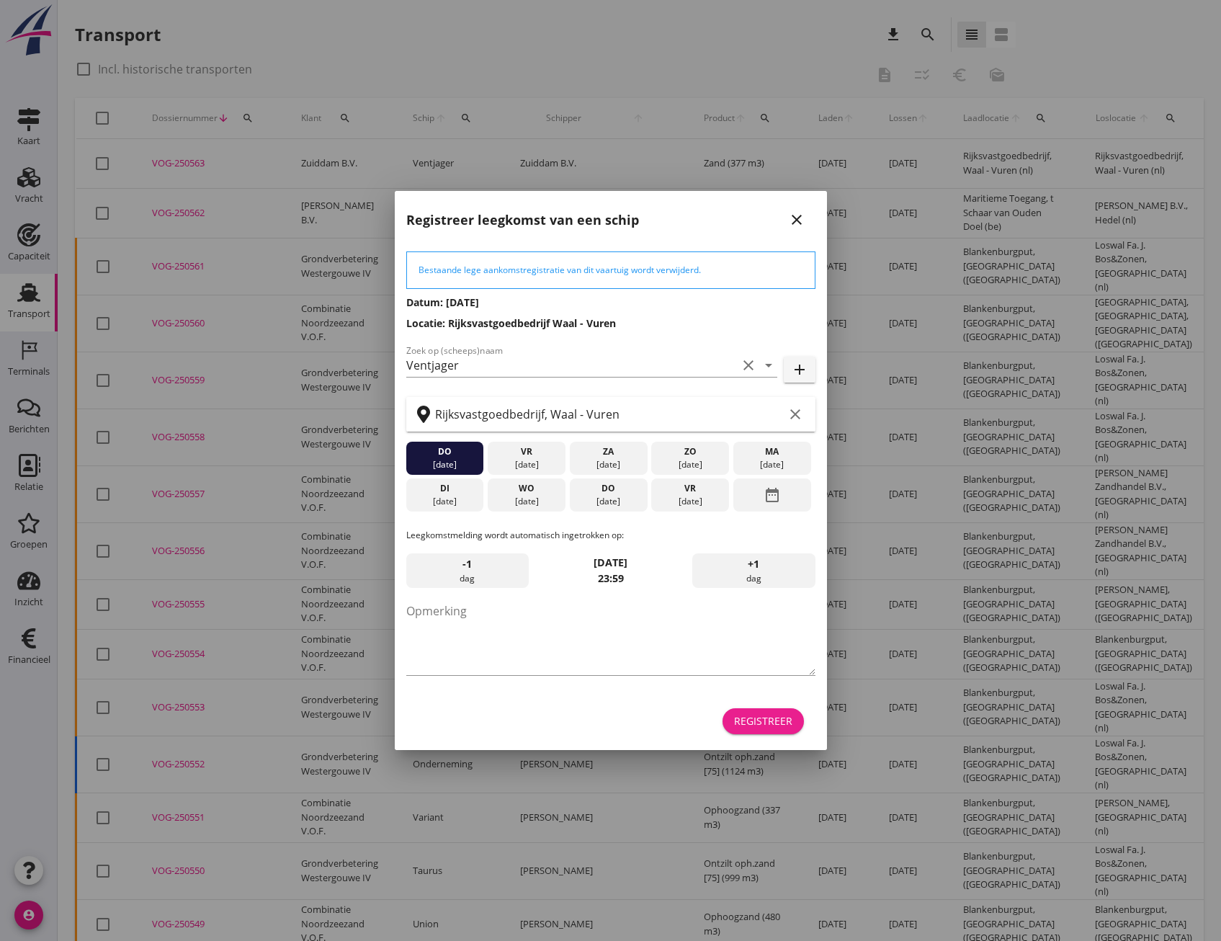
click at [775, 723] on div "Registreer" at bounding box center [763, 720] width 58 height 15
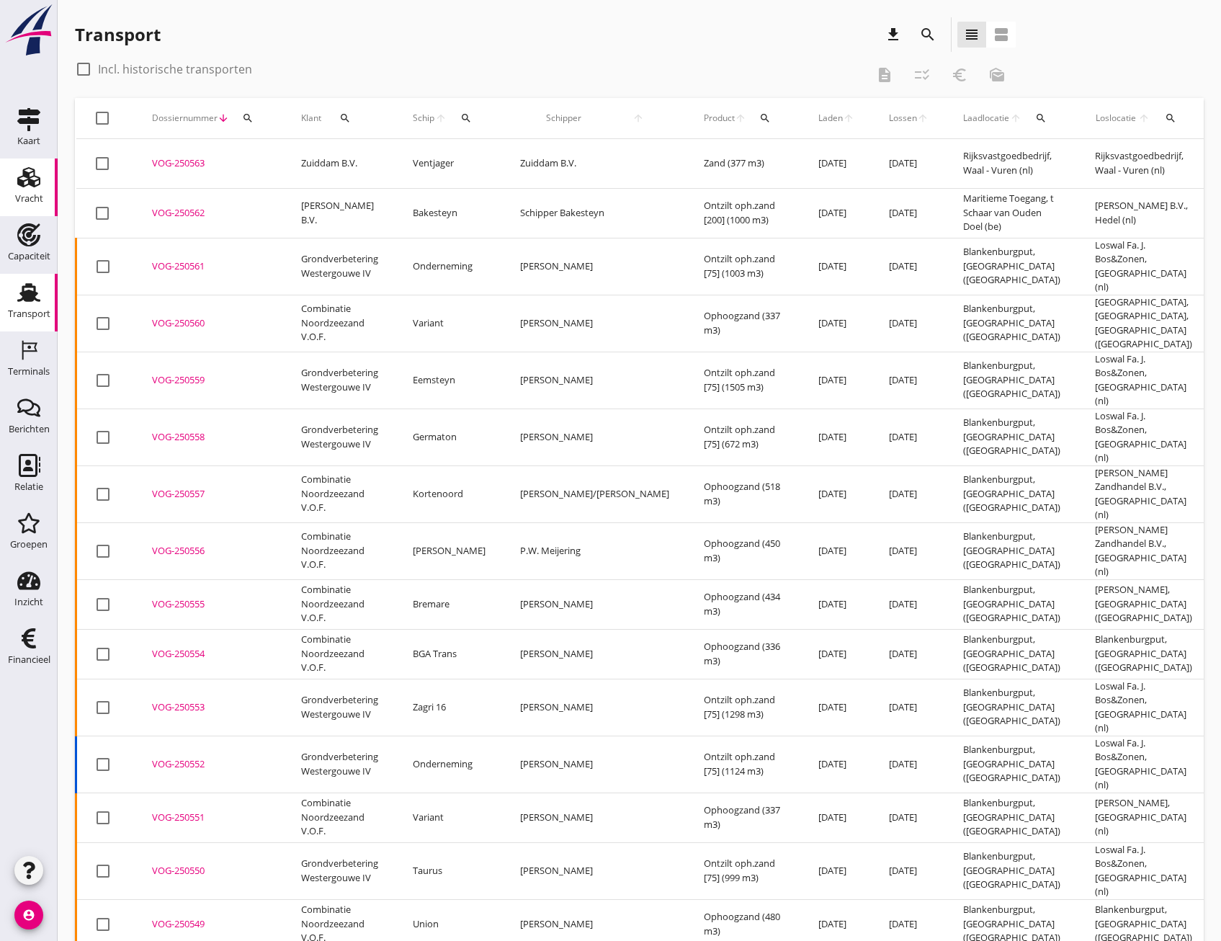
click at [31, 177] on use at bounding box center [28, 177] width 23 height 20
click at [29, 340] on icon "Terminals" at bounding box center [28, 350] width 23 height 23
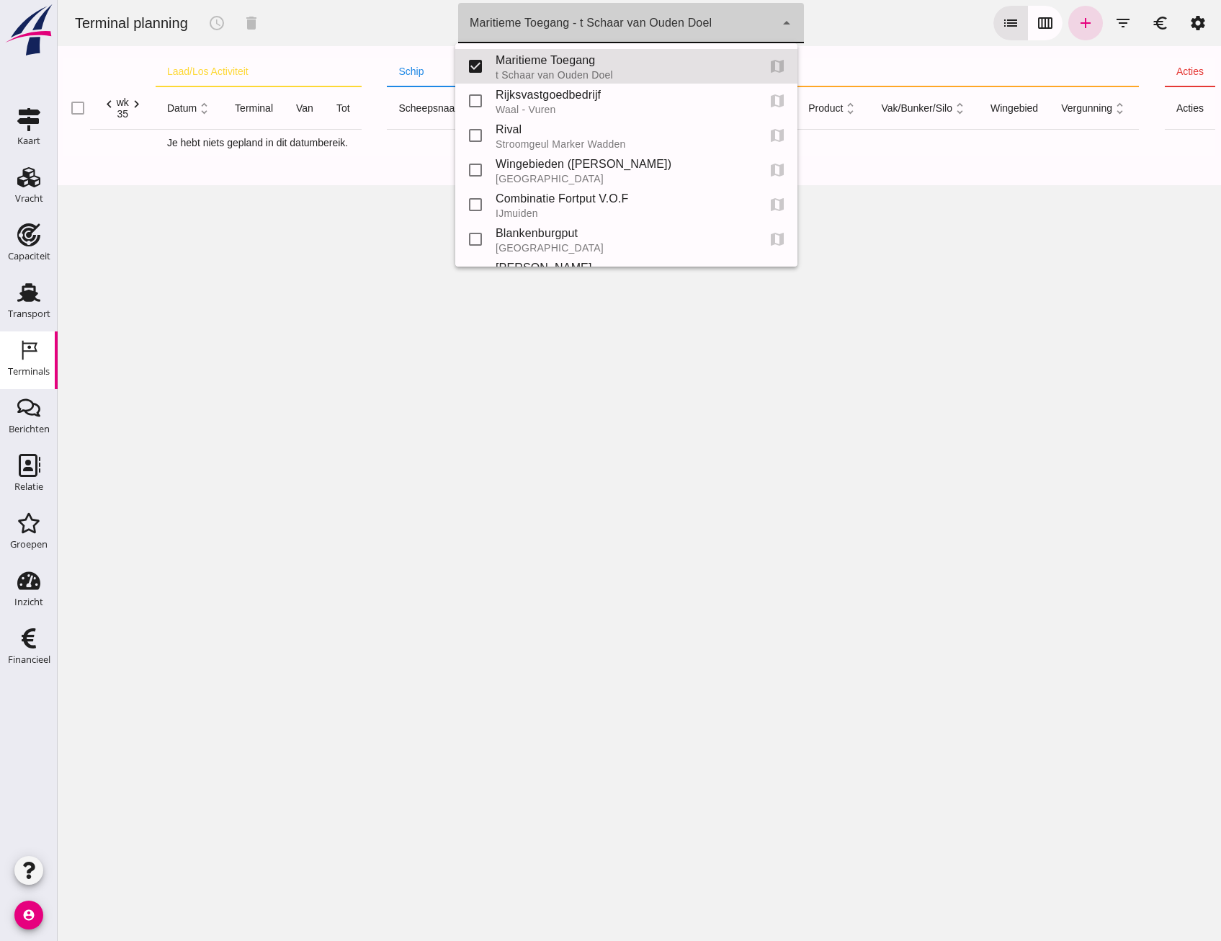
click at [712, 25] on div "Maritieme Toegang - t Schaar van Ouden Doel 453b08e2-5afb-49e8-a076-b9bc6000f457" at bounding box center [616, 23] width 317 height 40
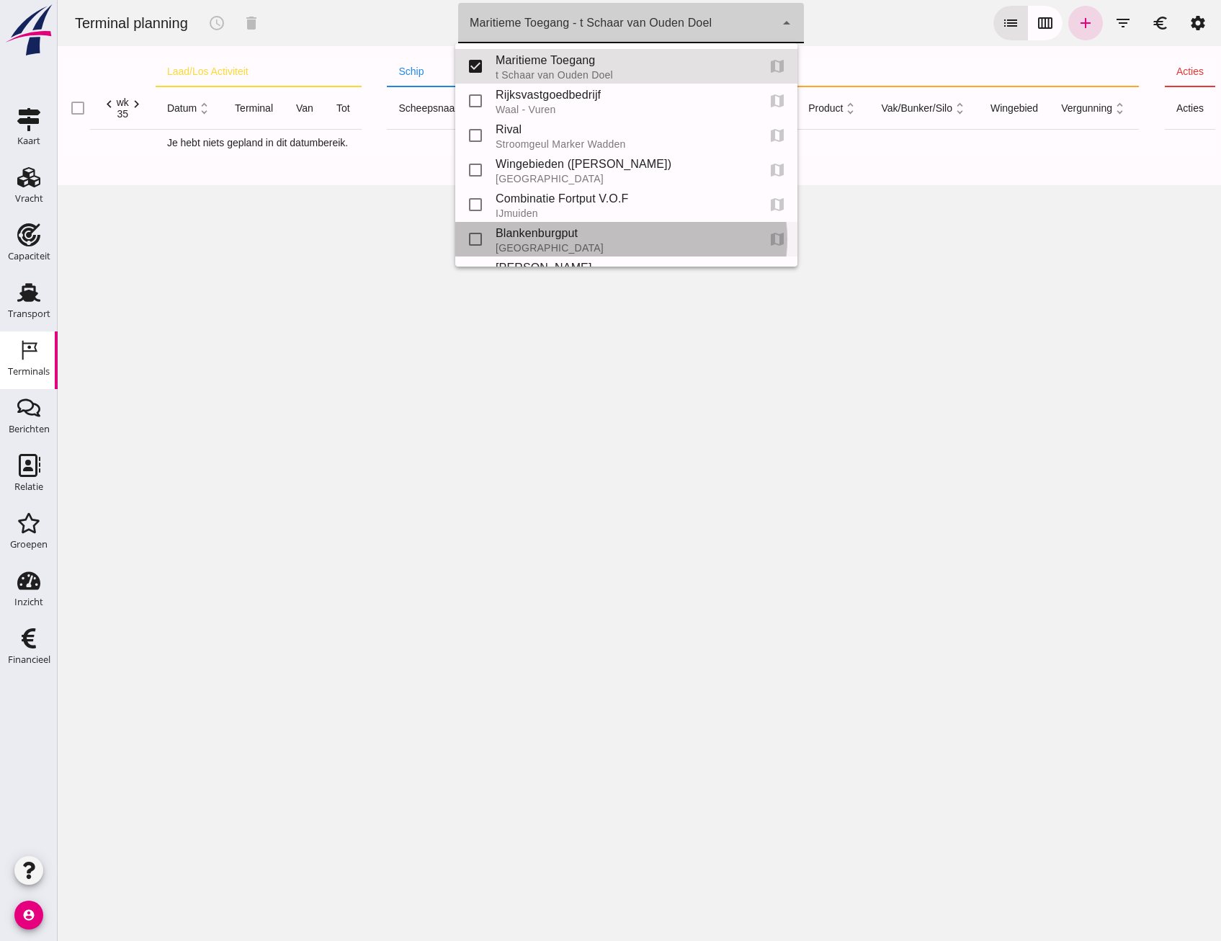
click at [495, 228] on div "check_box_outline_blank" at bounding box center [481, 239] width 29 height 29
type input "e6c78bfd-e3f1-4bb9-b01e-b37ce3668b52"
checkbox input "false"
checkbox input "true"
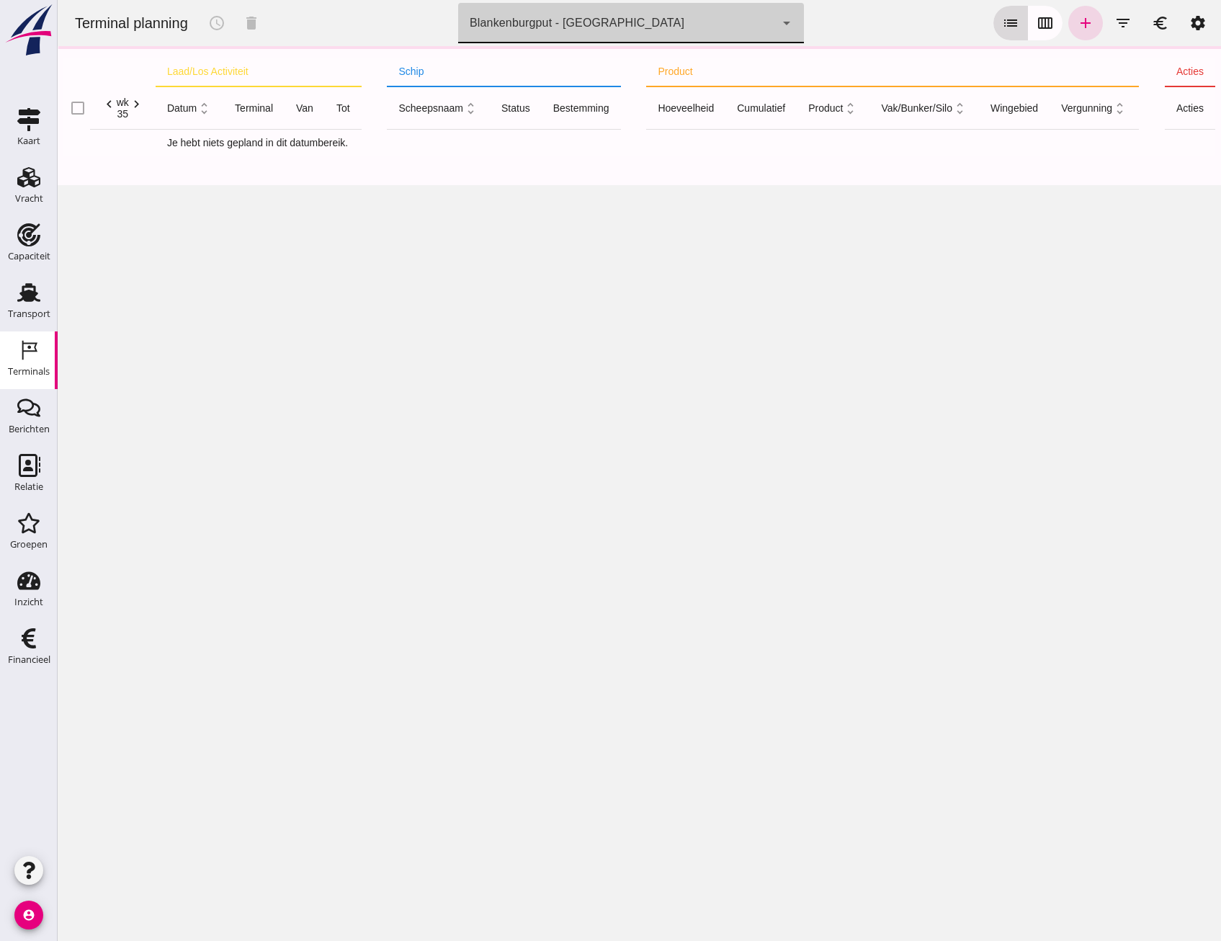
click at [1037, 21] on icon "calendar_view_week" at bounding box center [1045, 22] width 17 height 17
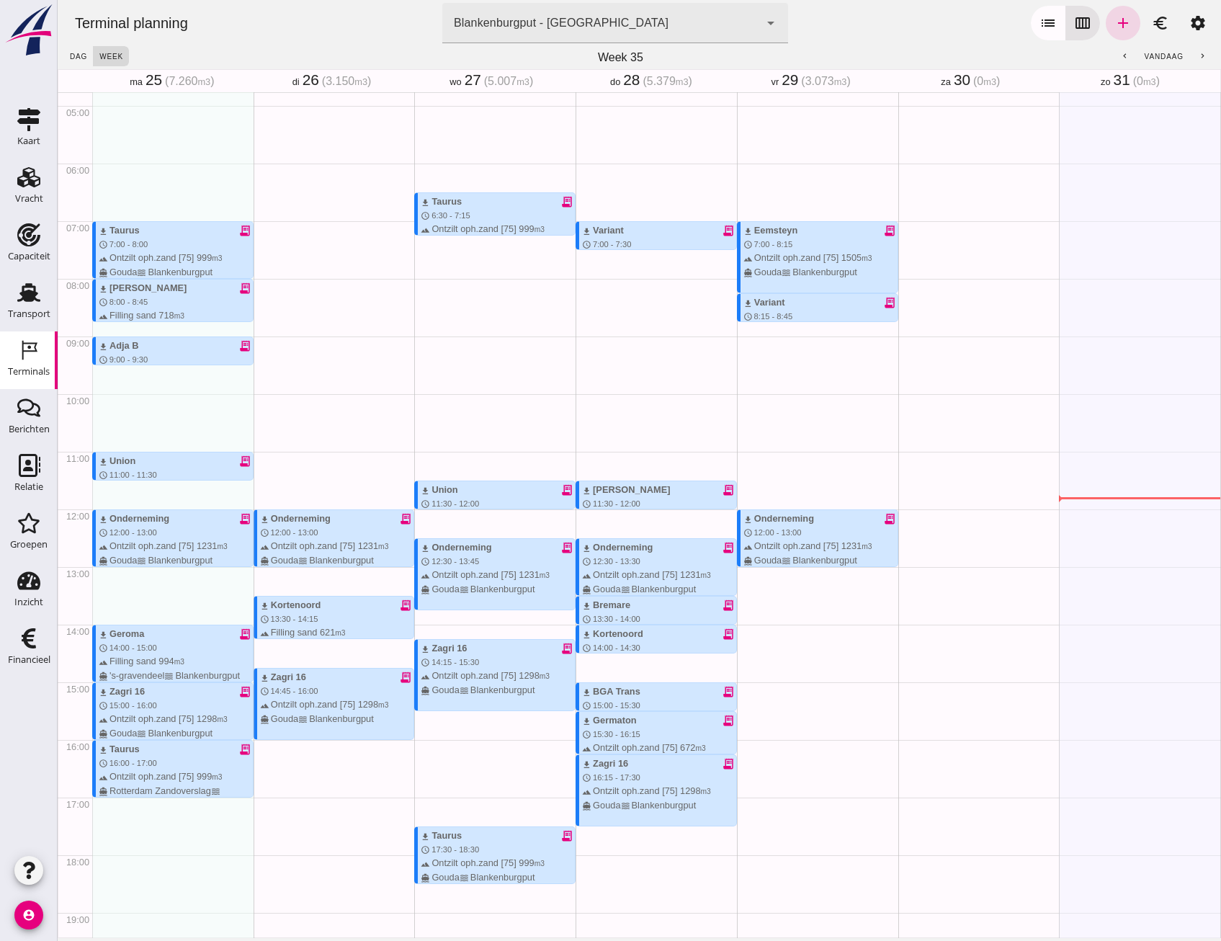
scroll to position [249, 0]
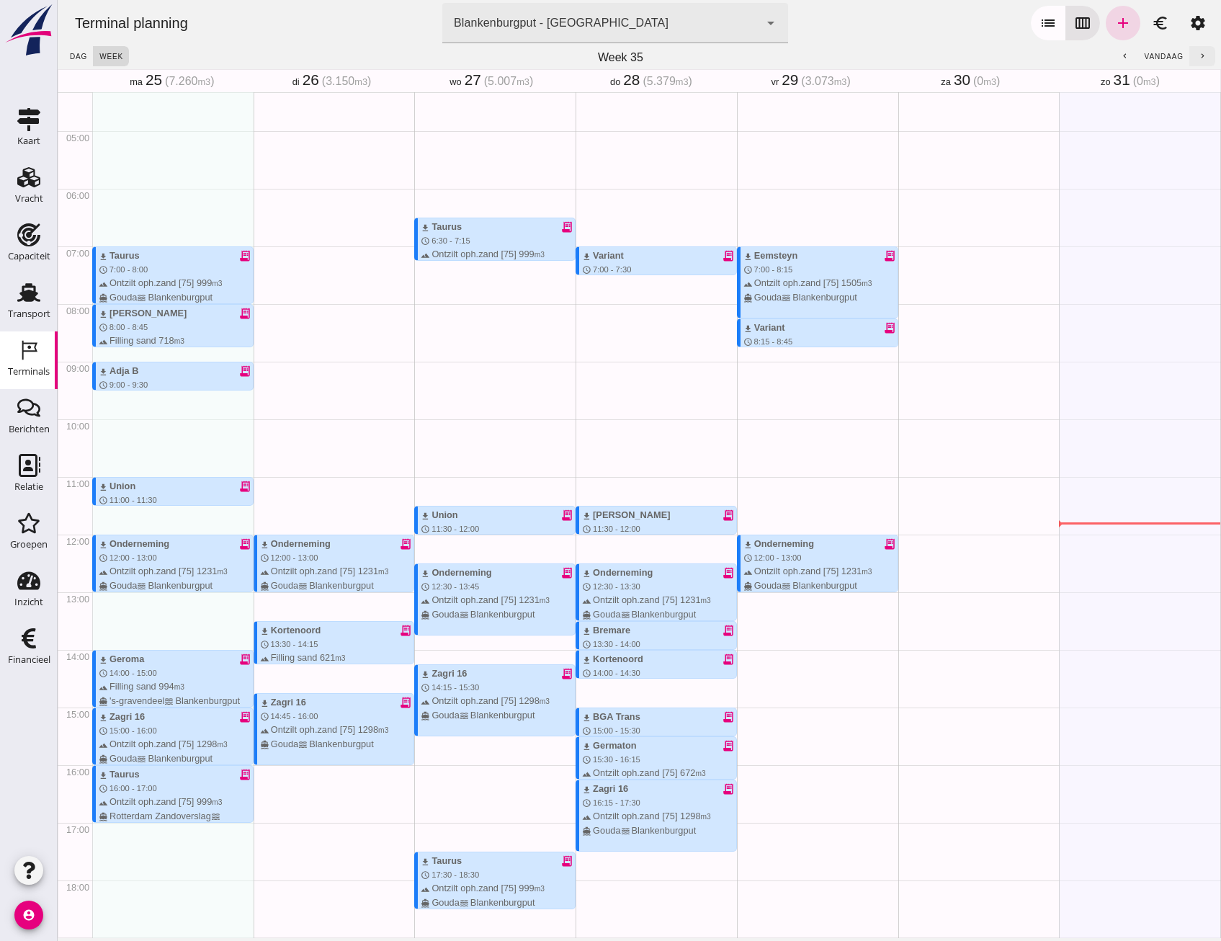
click at [1195, 62] on button "chevron_right" at bounding box center [1202, 56] width 26 height 20
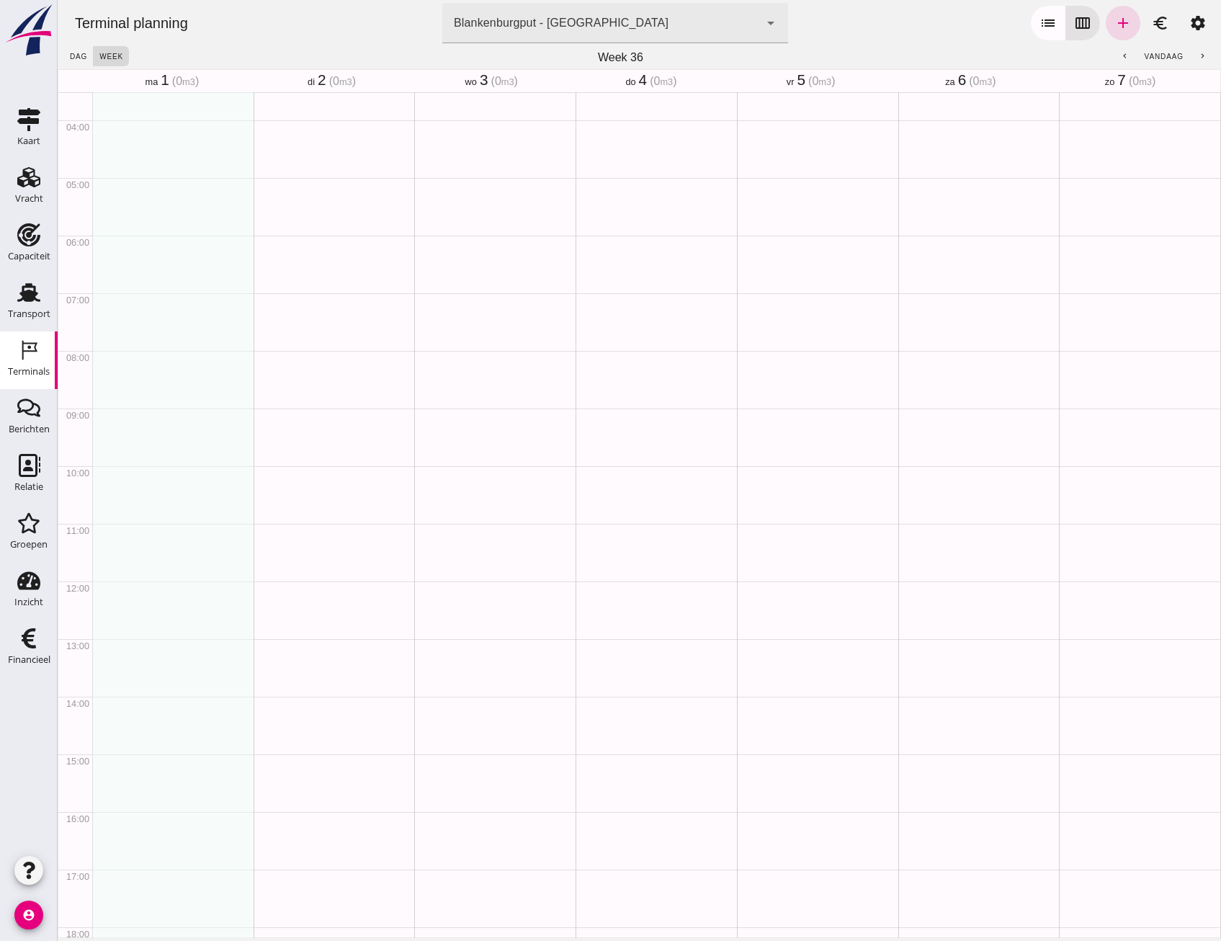
scroll to position [177, 0]
drag, startPoint x: 119, startPoint y: 322, endPoint x: 125, endPoint y: 353, distance: 31.7
click at [125, 353] on div "schedule 7:00 - 7:30" at bounding box center [172, 606] width 161 height 1383
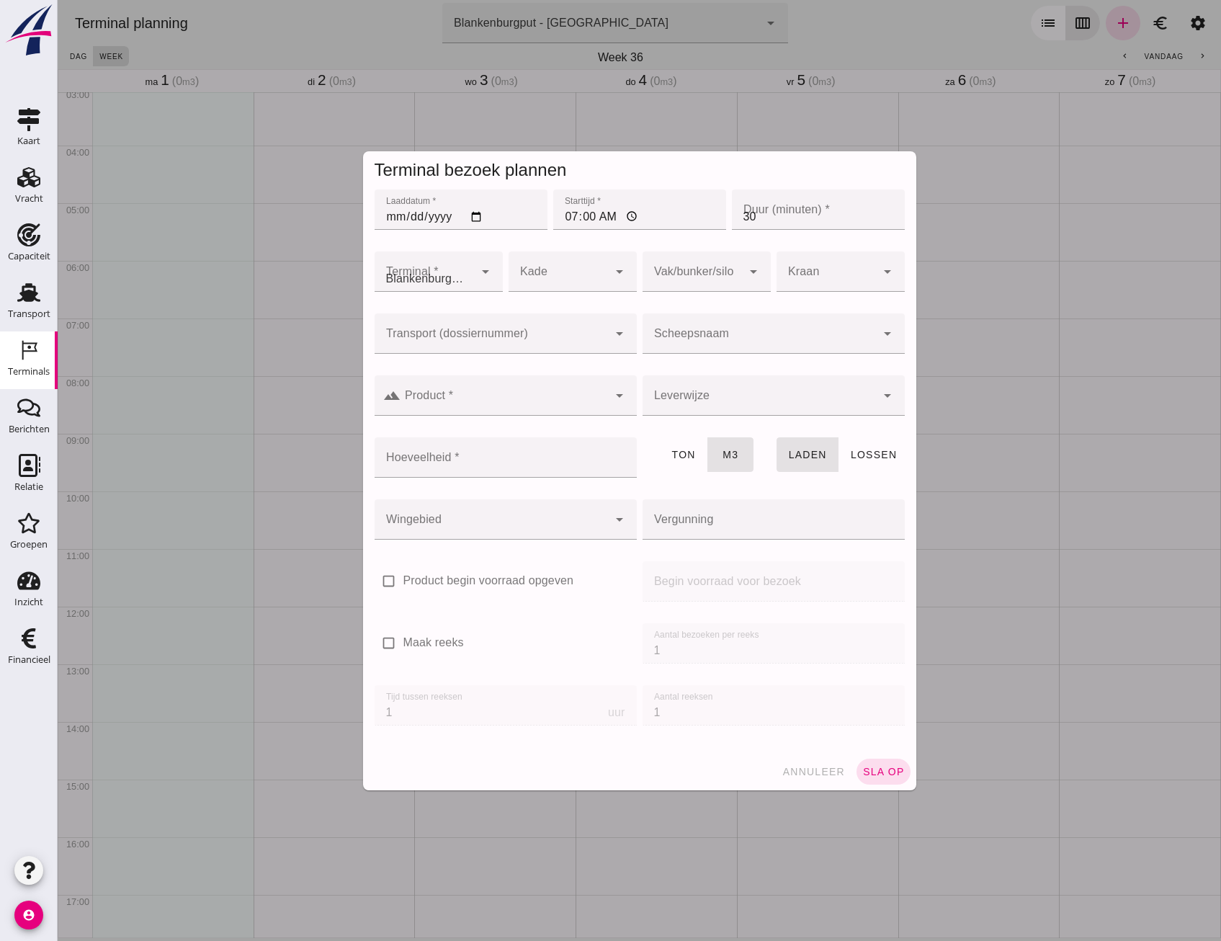
type input "Combinatie Noordzeezand V.O.F."
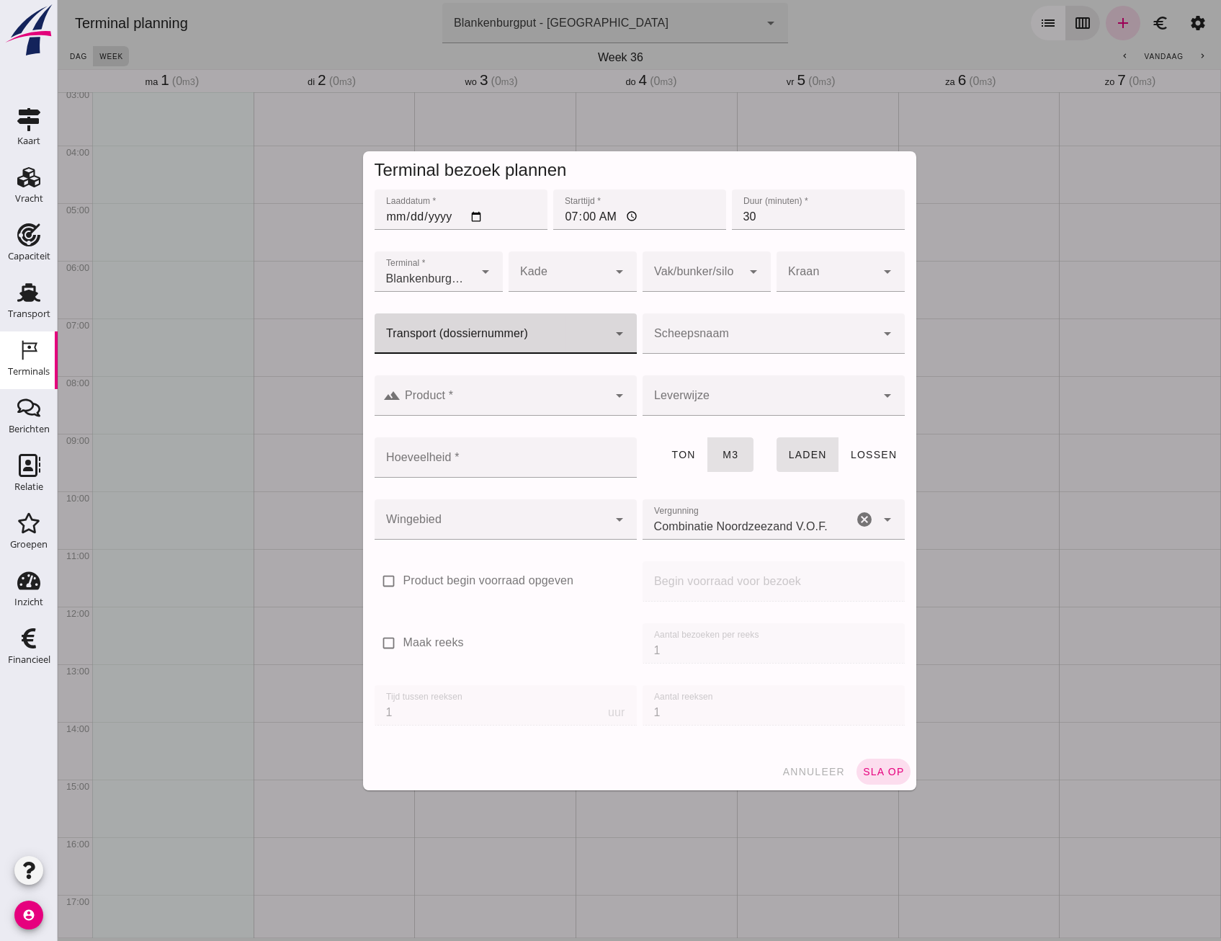
click at [510, 327] on div at bounding box center [491, 333] width 233 height 40
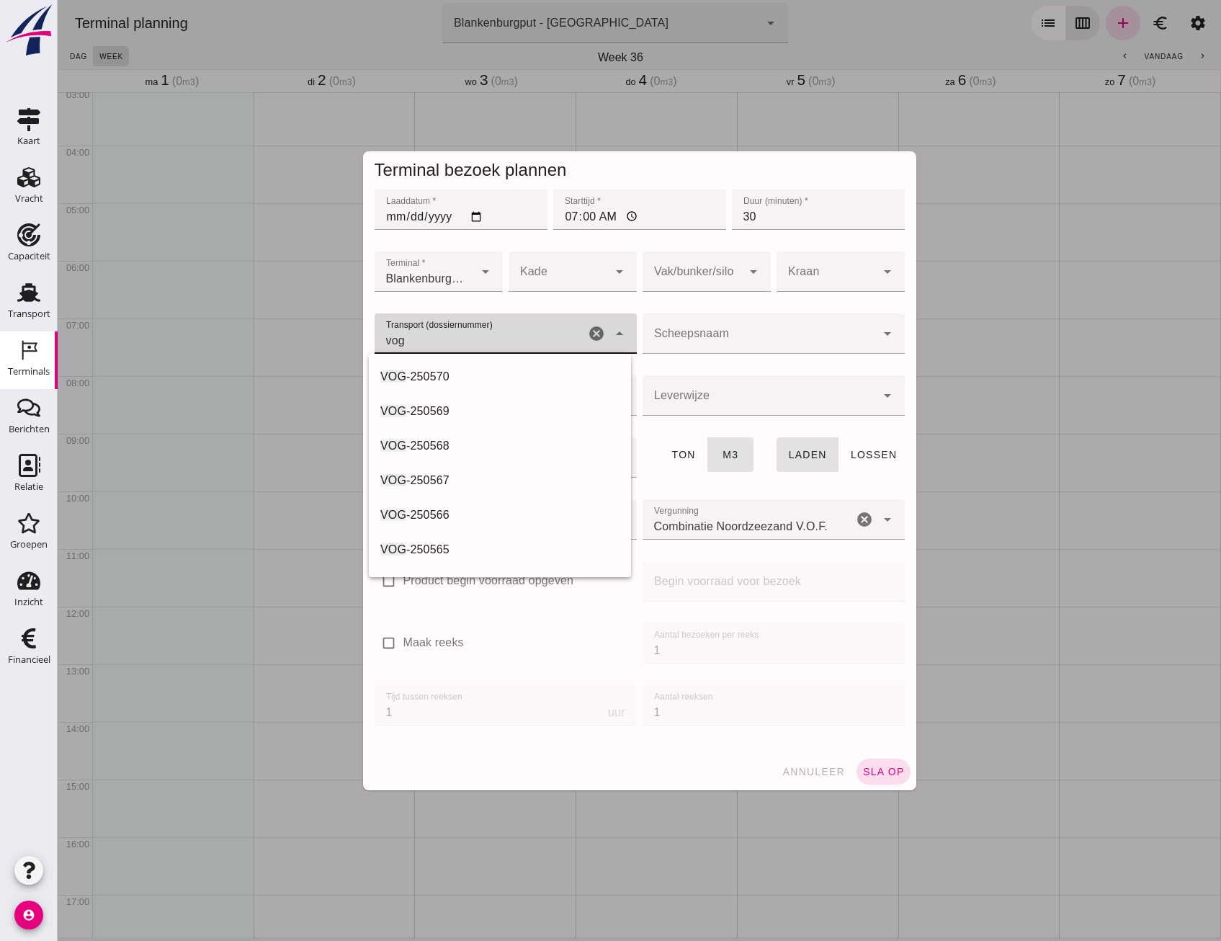
type input "vog"
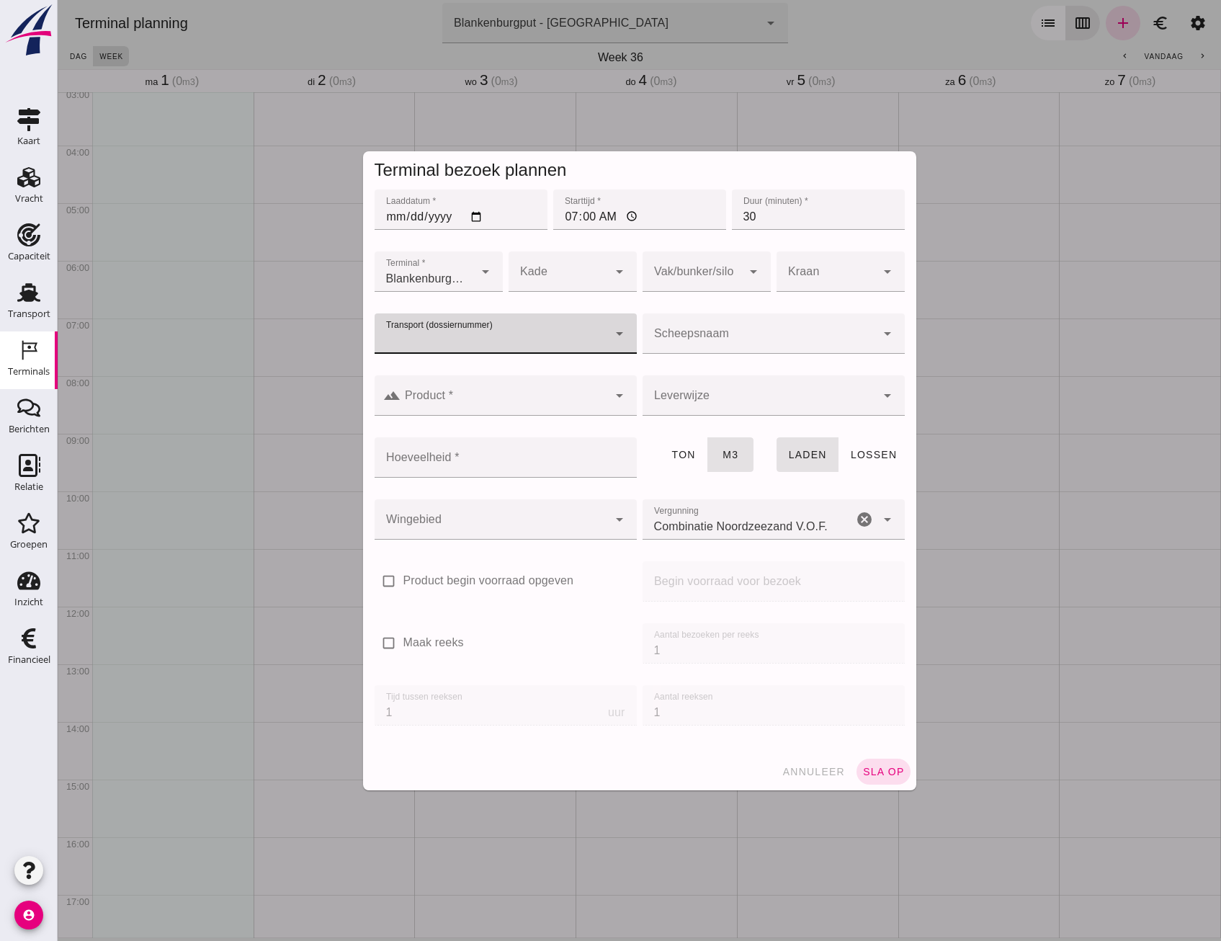
click at [499, 335] on input "Transport (dossiernummer)" at bounding box center [491, 340] width 233 height 17
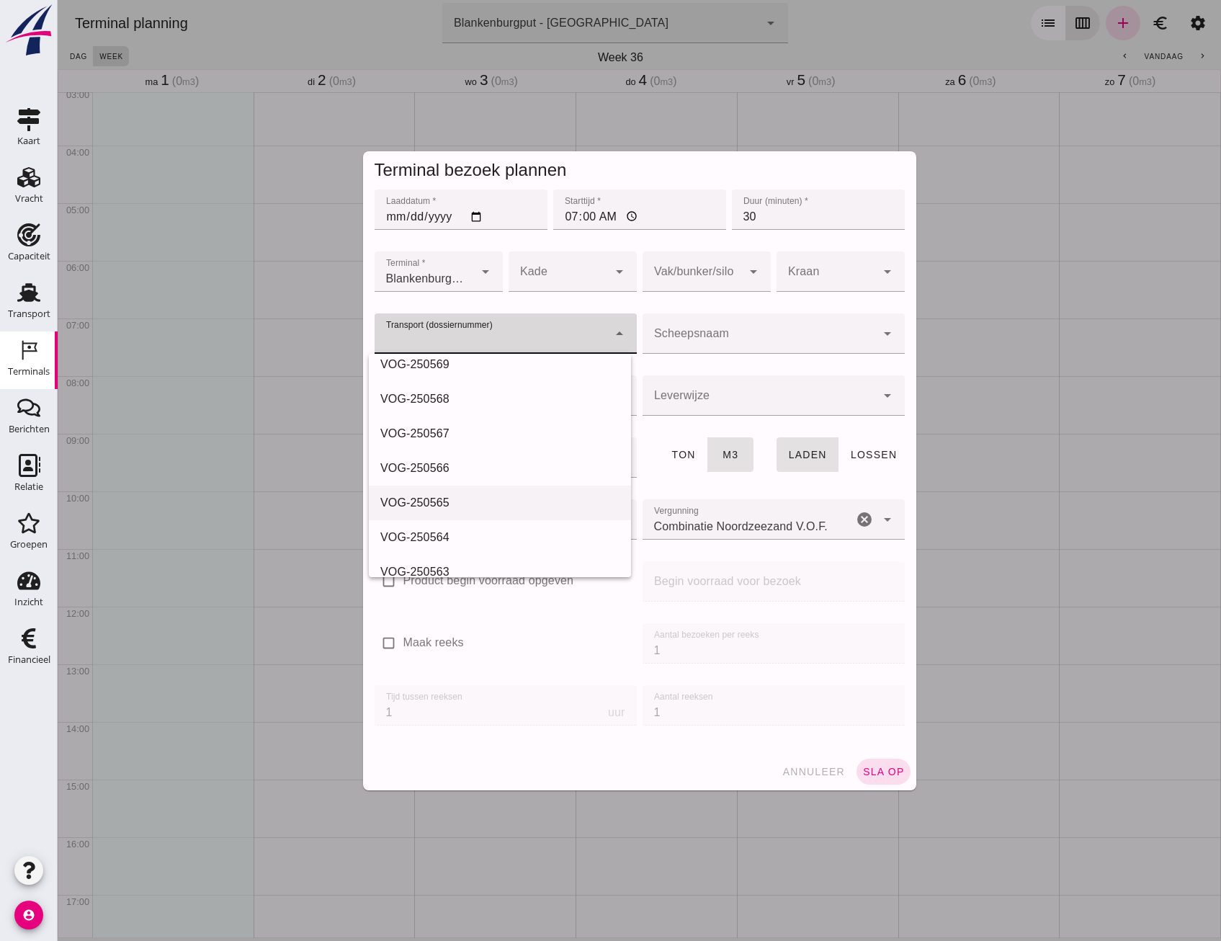
scroll to position [72, 0]
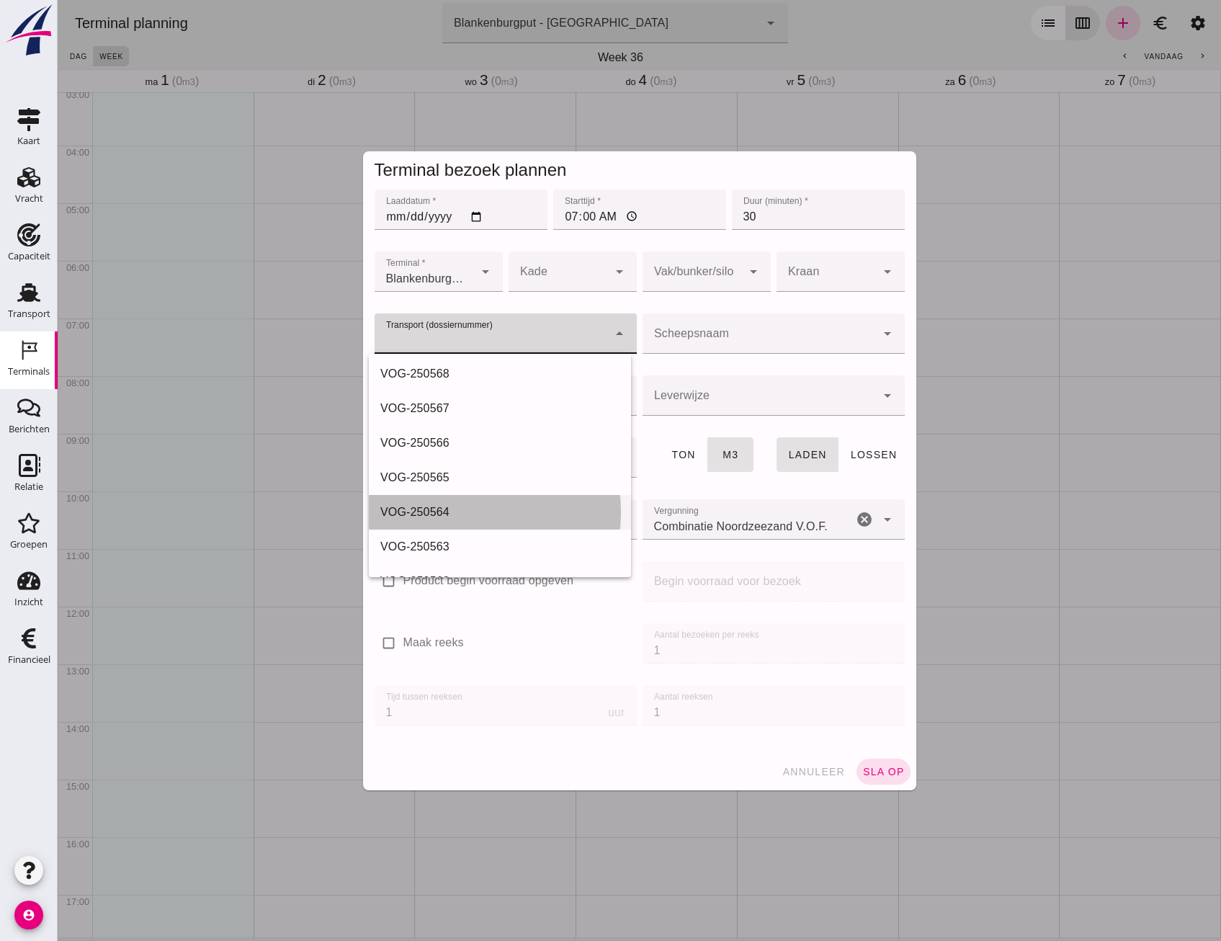
click at [463, 510] on div "VOG-250564" at bounding box center [499, 512] width 239 height 17
type input "VOG-250564"
type input "franco_on_board"
type input "336"
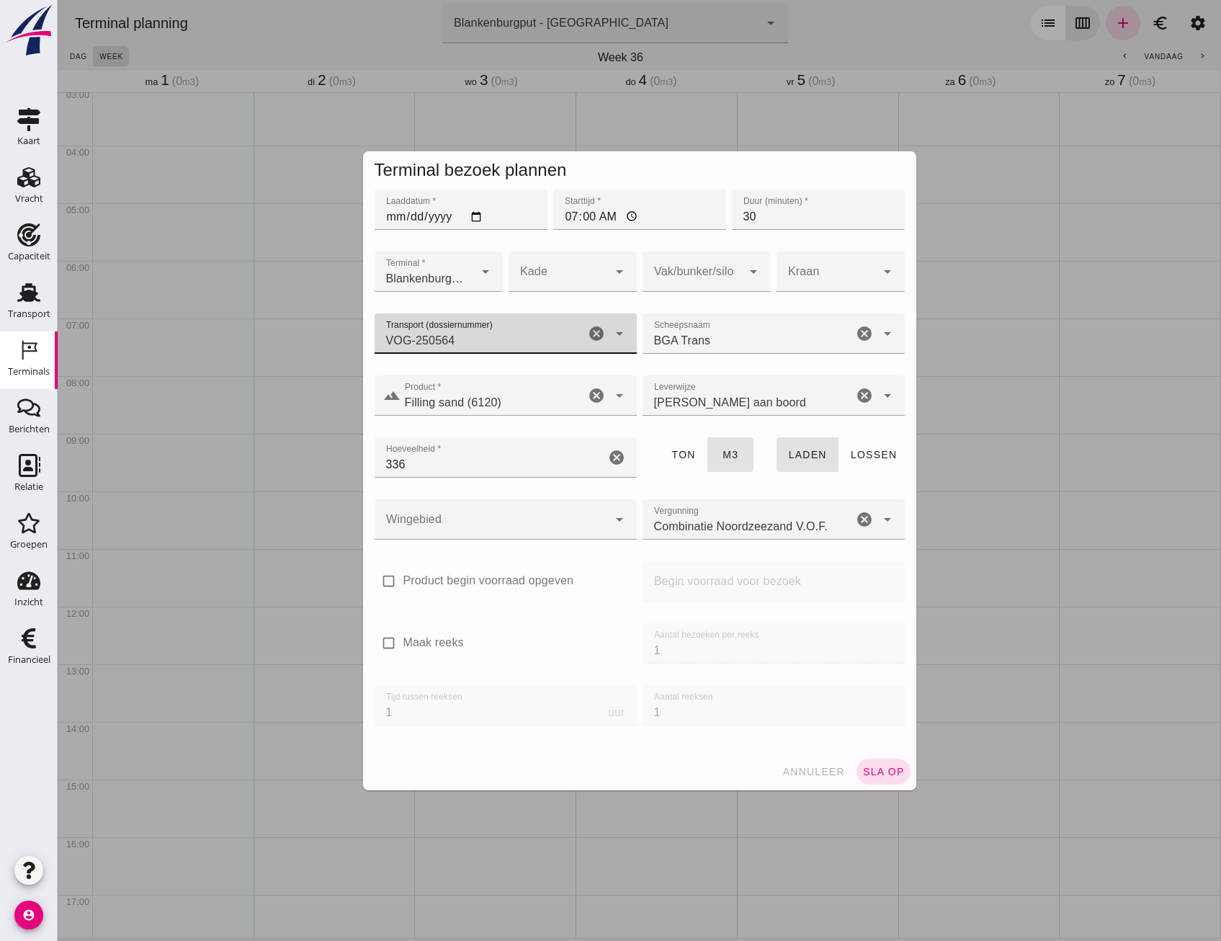
click at [484, 535] on div at bounding box center [491, 519] width 233 height 40
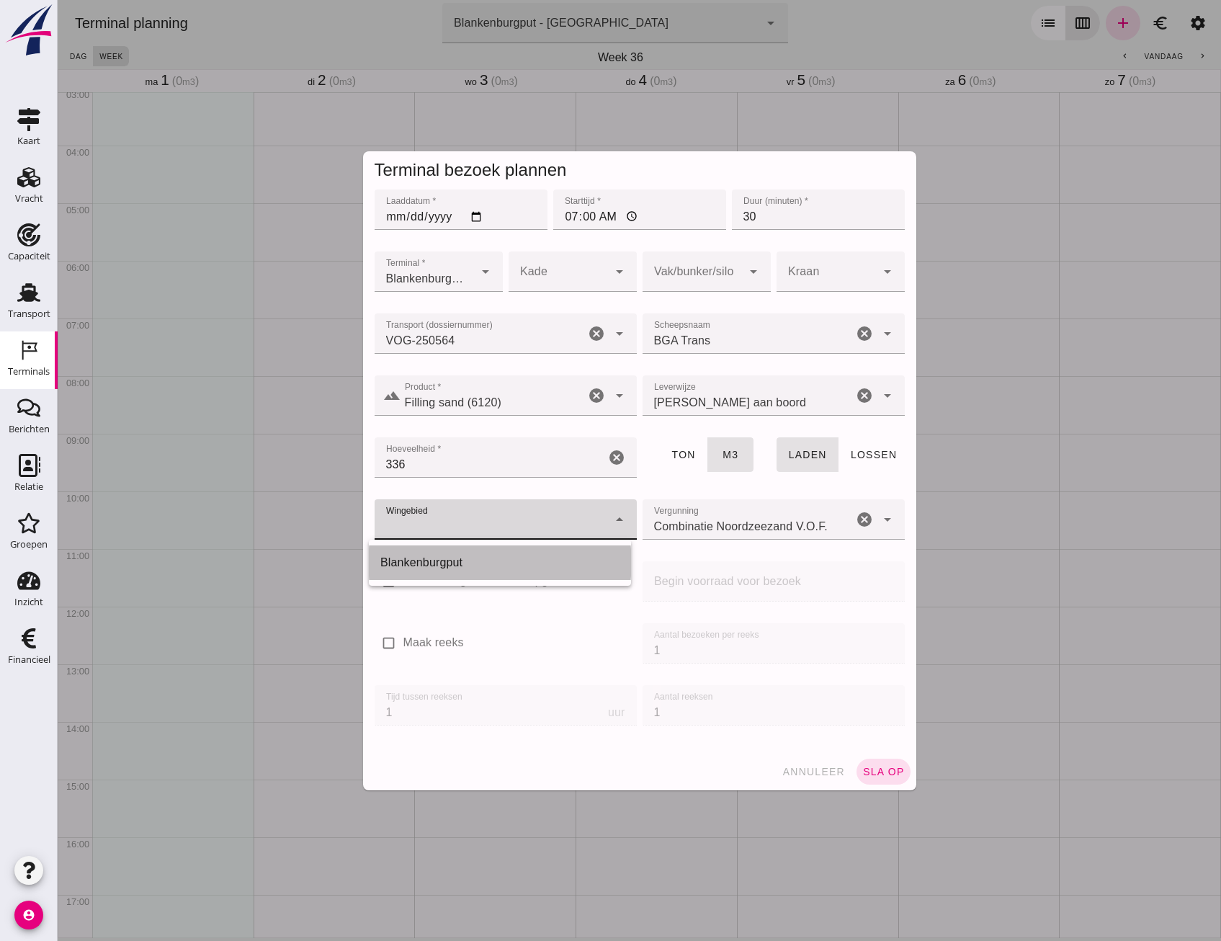
click at [482, 561] on div "Blankenburgput" at bounding box center [499, 562] width 239 height 17
type input "333"
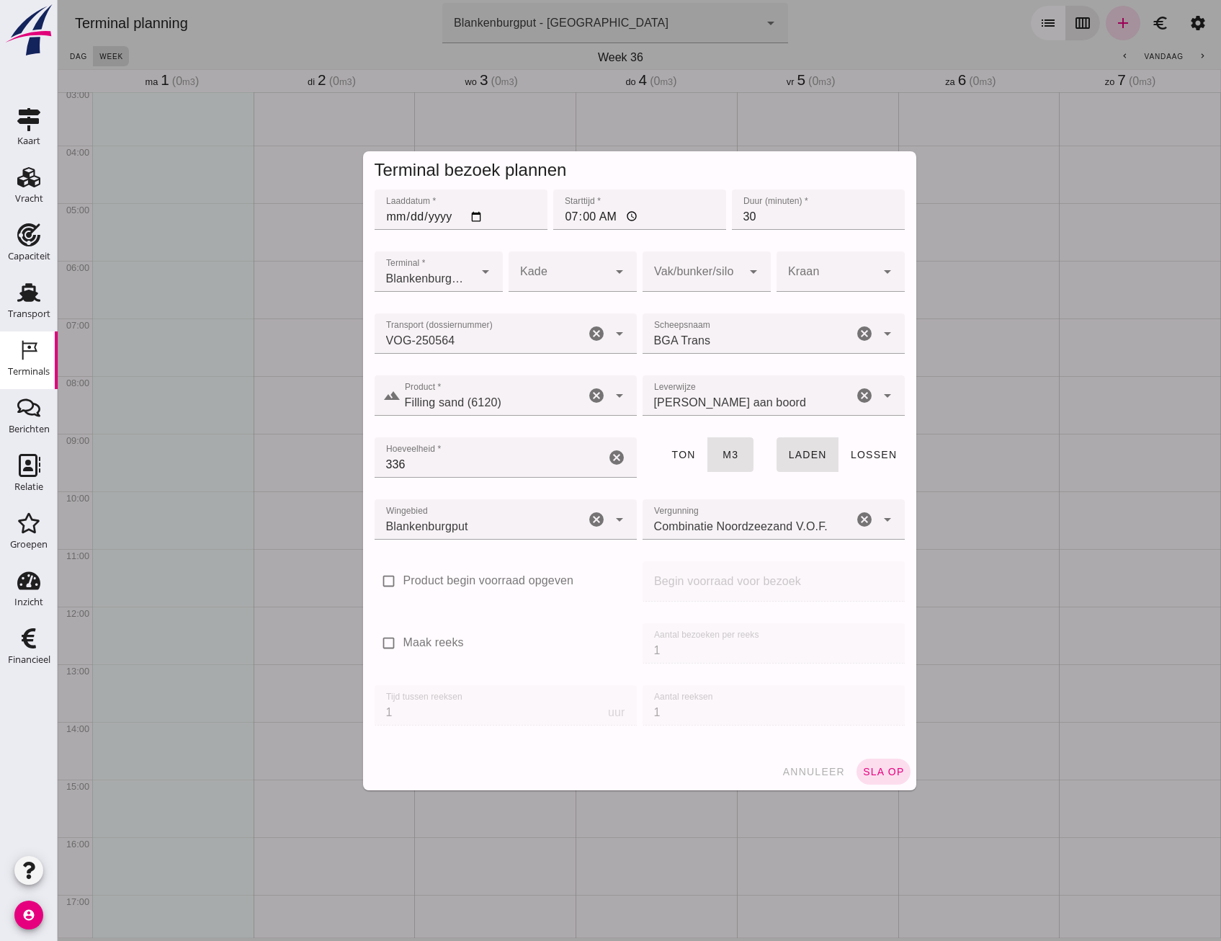
click at [631, 487] on div "Hoeveelheid * Hoeveelheid * 336 cancel" at bounding box center [506, 465] width 268 height 62
click at [767, 272] on div "Terminal * Terminal * Blankenburgput - Rotterdam e6c78bfd-e3f1-4bb9-b01e-b37ce3…" at bounding box center [640, 280] width 536 height 62
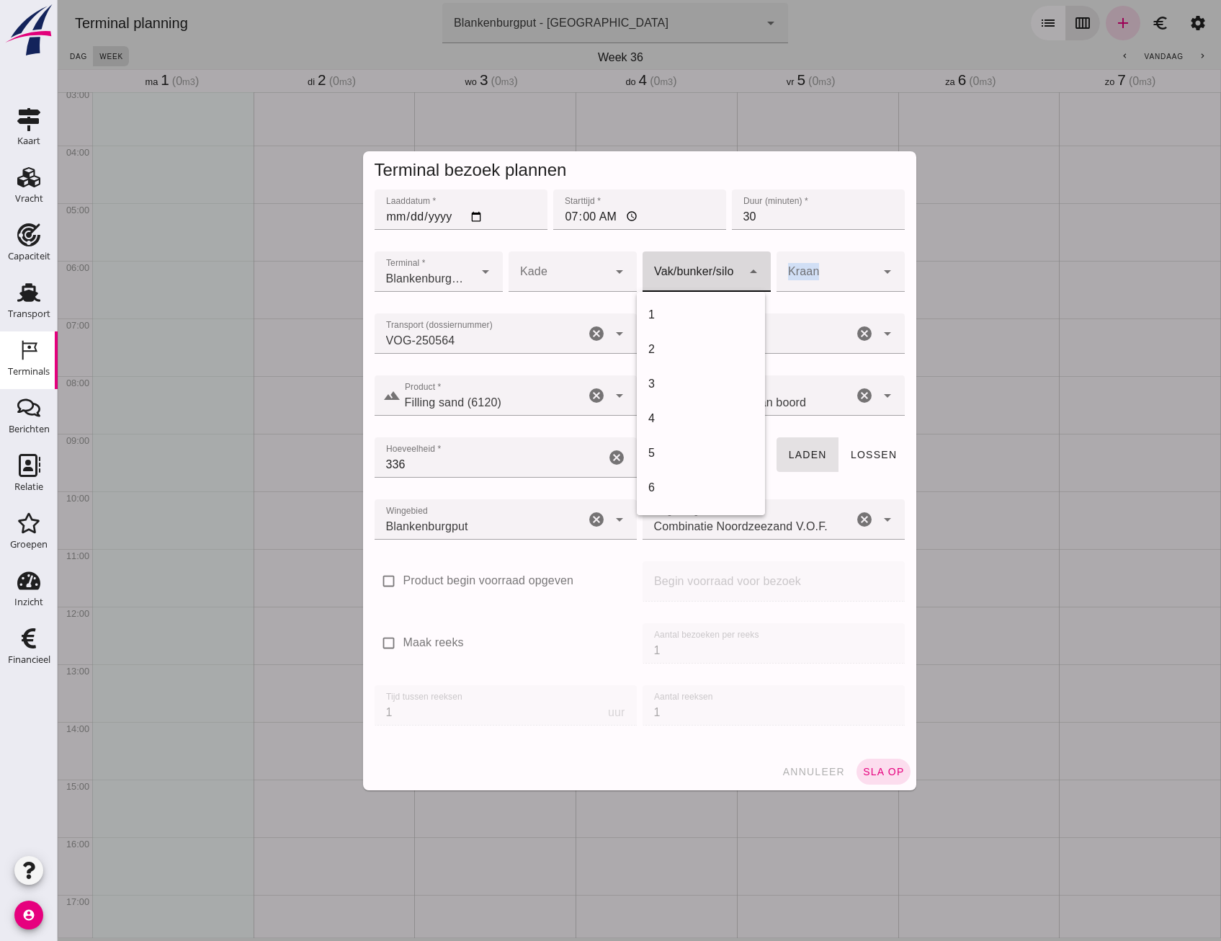
drag, startPoint x: 767, startPoint y: 272, endPoint x: 736, endPoint y: 274, distance: 31.1
click at [736, 274] on div at bounding box center [692, 271] width 99 height 40
click at [687, 469] on div "18" at bounding box center [700, 470] width 105 height 17
type input "366"
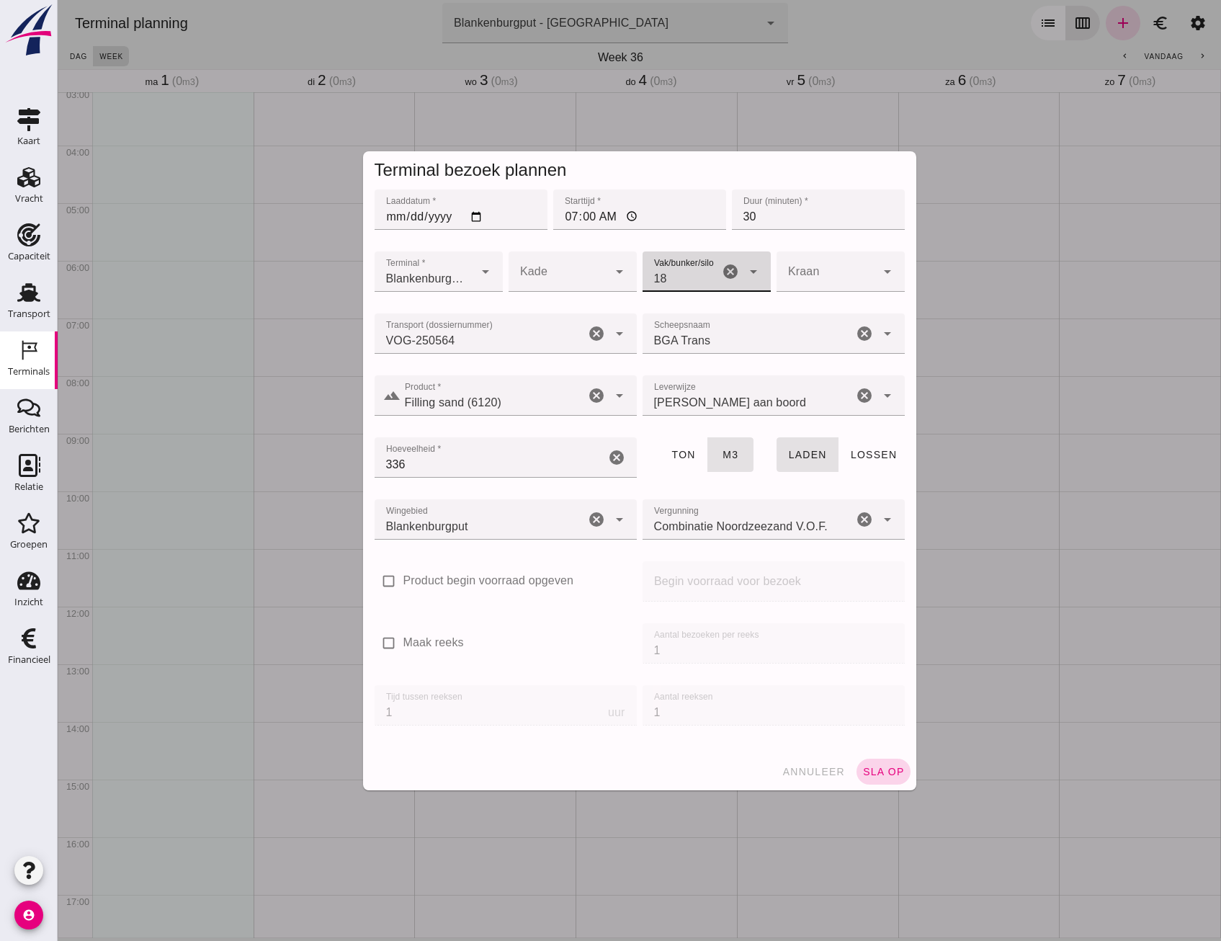
click at [882, 769] on span "sla op" at bounding box center [883, 772] width 43 height 12
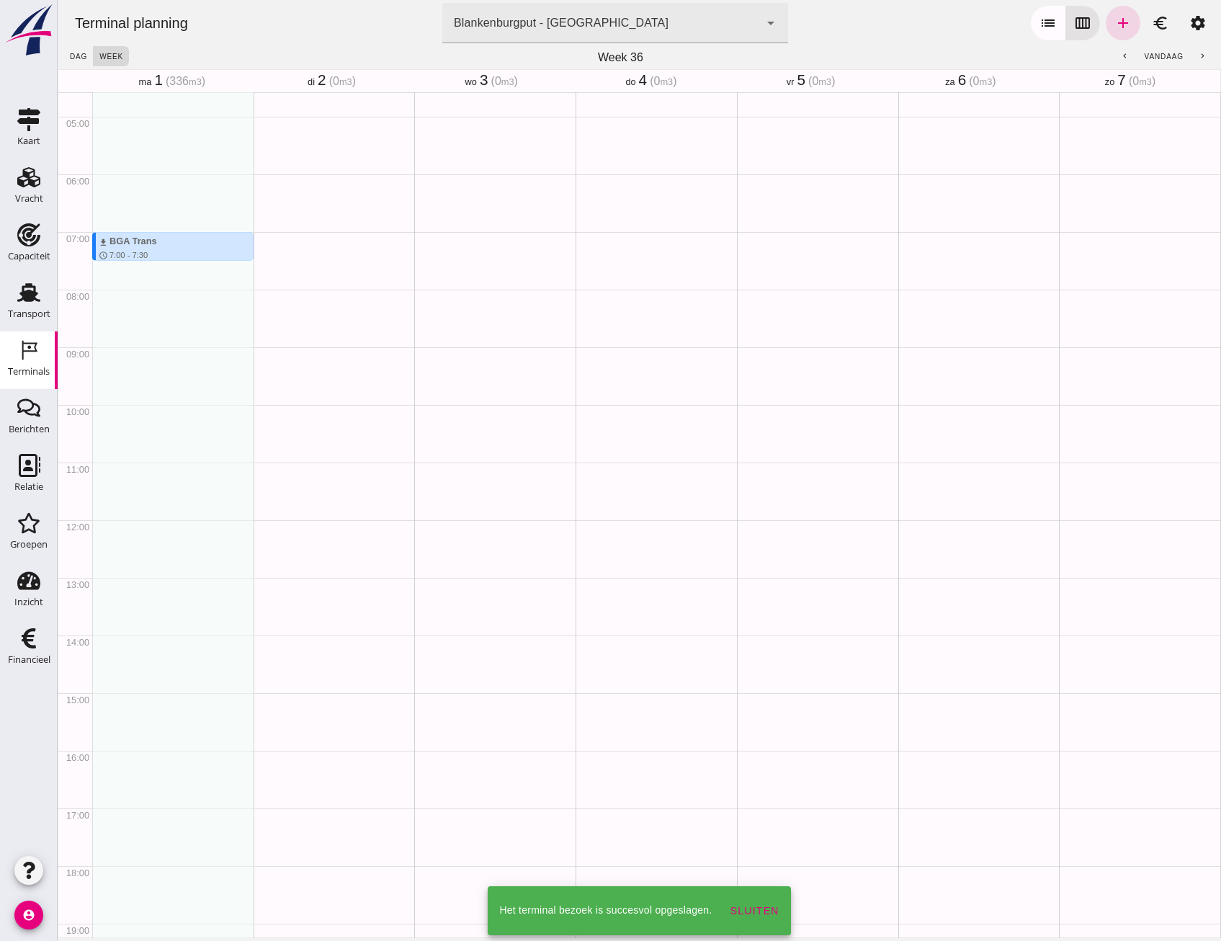
scroll to position [321, 0]
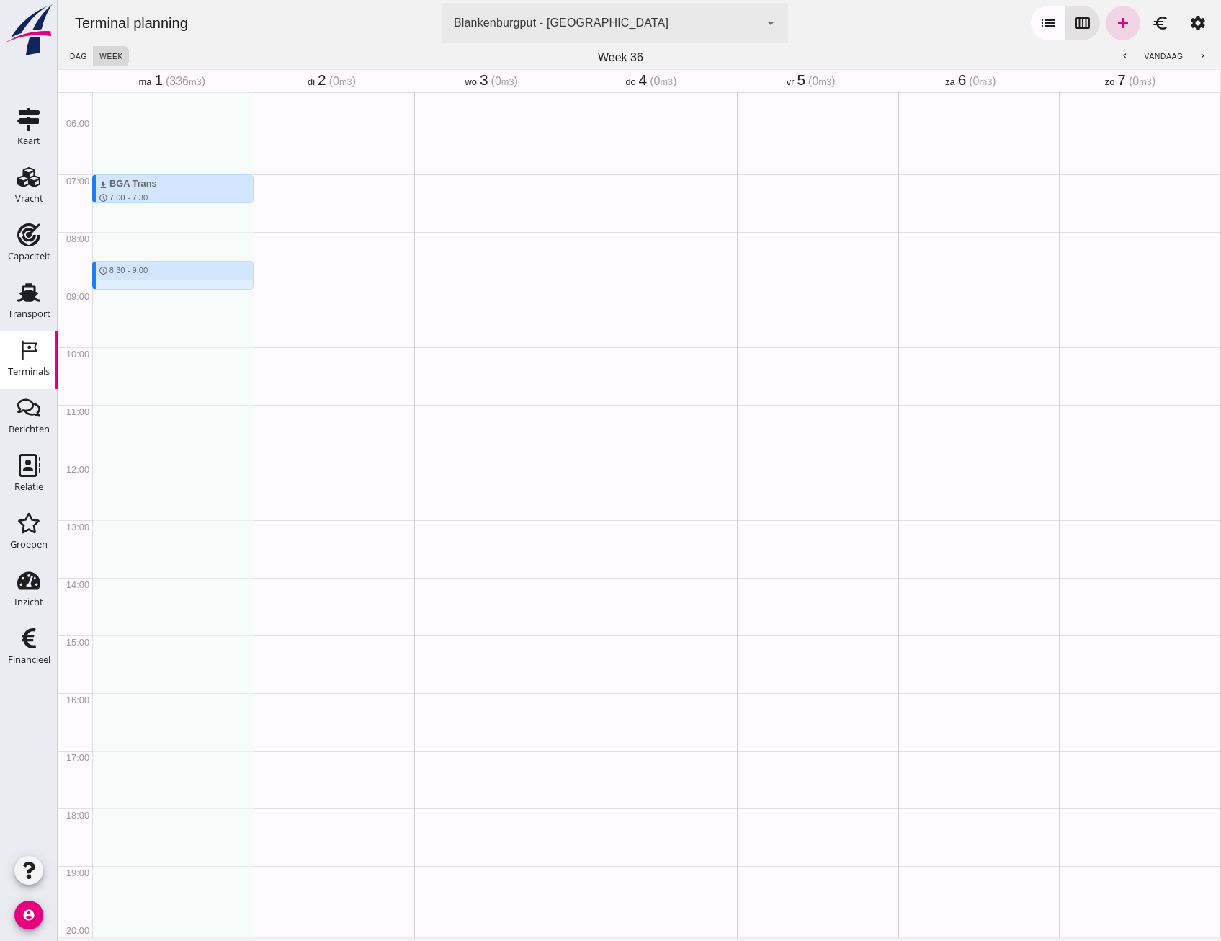
drag, startPoint x: 186, startPoint y: 259, endPoint x: 207, endPoint y: 293, distance: 39.6
click at [207, 293] on div "download BGA Trans schedule 7:00 - 7:30 terrain Filling sand 336 m3 directions_…" at bounding box center [172, 462] width 161 height 1383
type input "Combinatie Noordzeezand V.O.F."
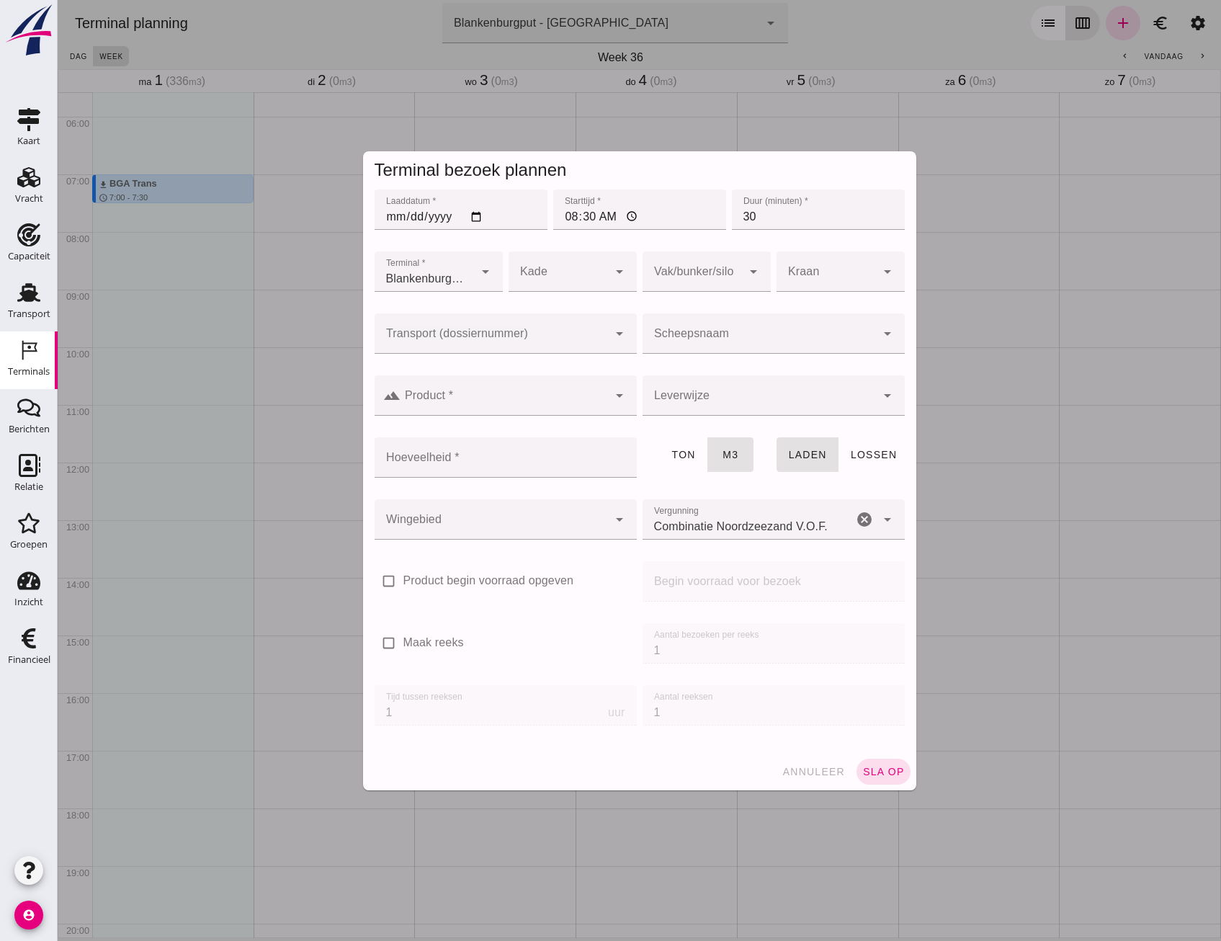
click at [529, 348] on input "Transport (dossiernummer)" at bounding box center [491, 340] width 233 height 17
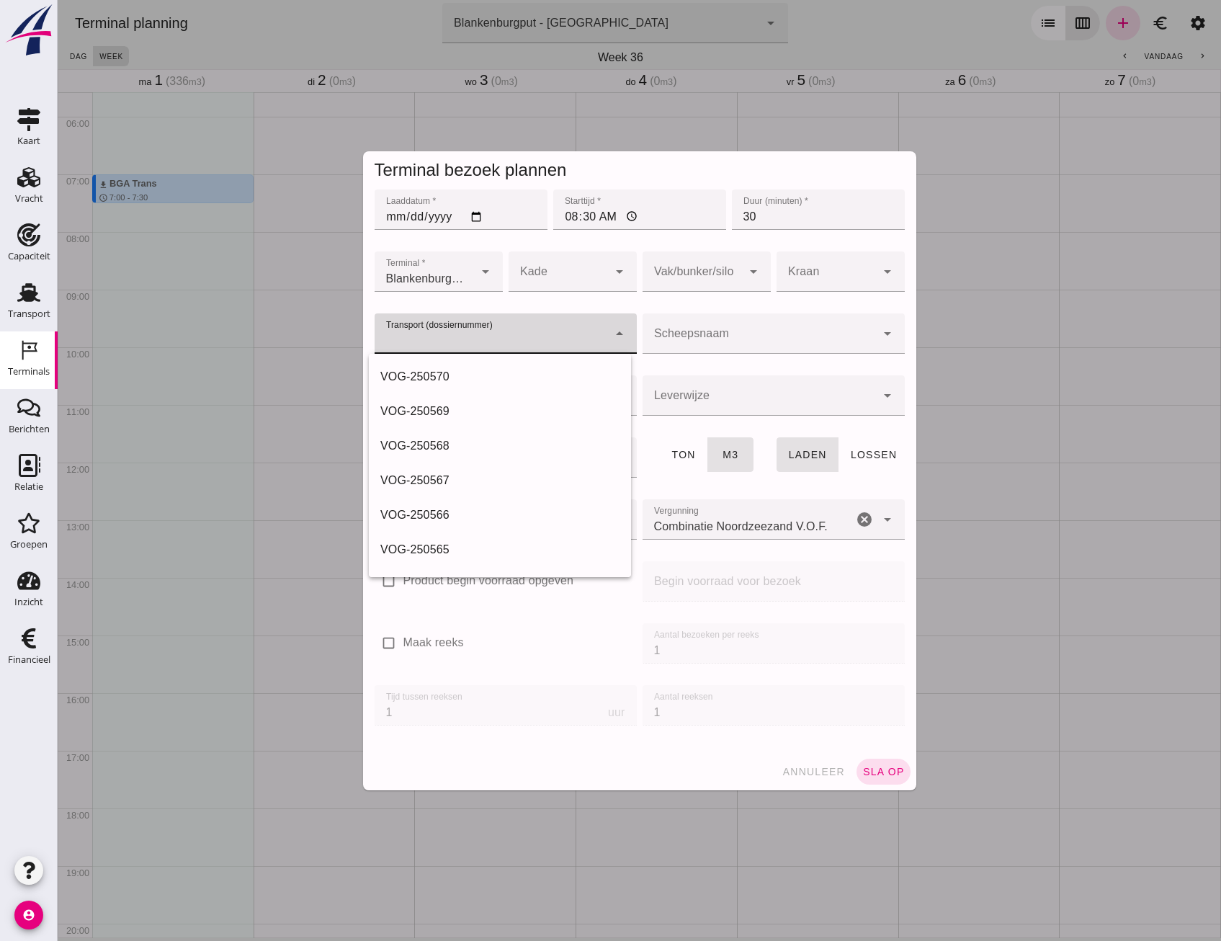
drag, startPoint x: 469, startPoint y: 544, endPoint x: 474, endPoint y: 498, distance: 46.4
click at [469, 543] on div "VOG-250565" at bounding box center [499, 549] width 239 height 17
type input "VOG-250565"
type input "franco_on_board"
type input "541"
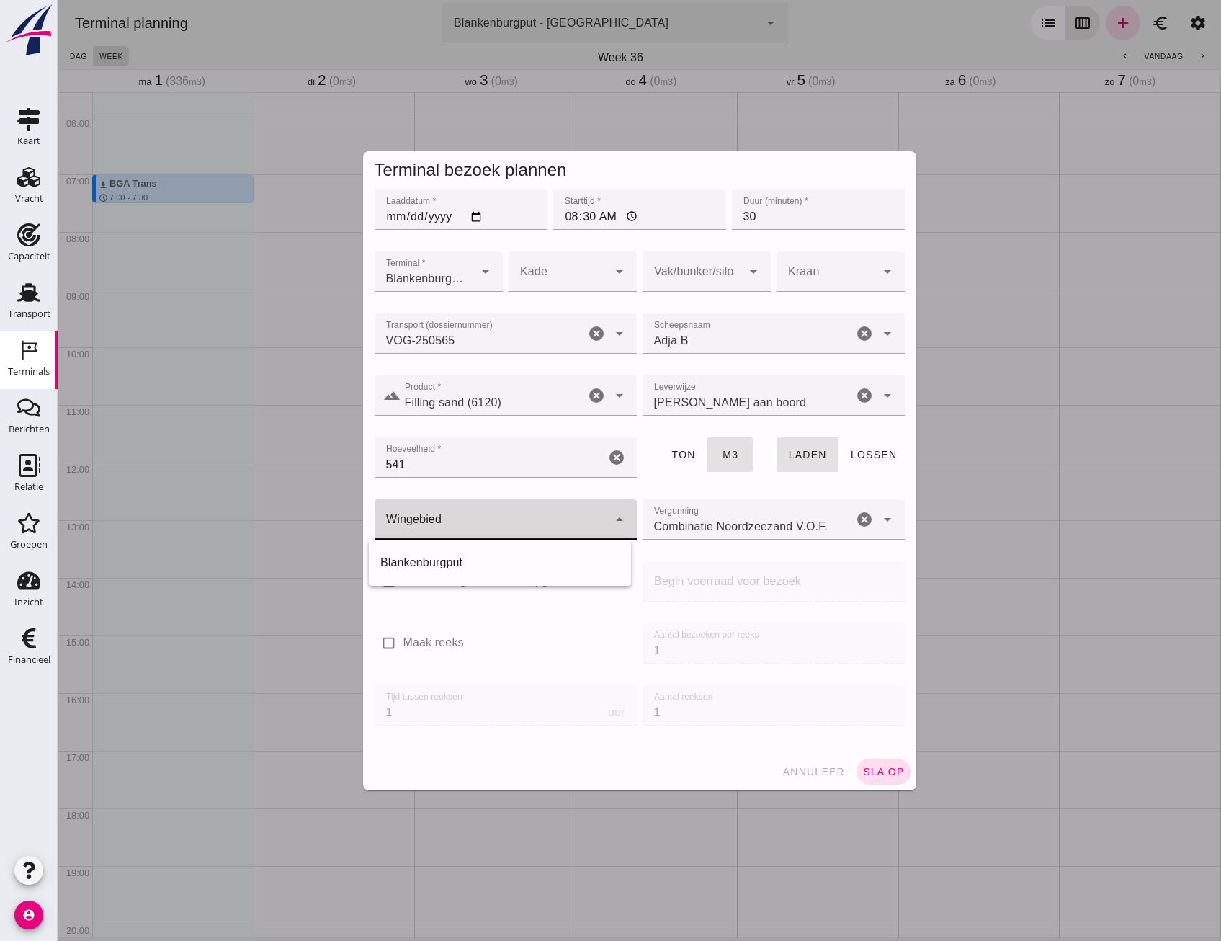
click at [461, 514] on div at bounding box center [491, 519] width 233 height 40
click at [465, 570] on div "Blankenburgput" at bounding box center [499, 562] width 239 height 17
type input "333"
click at [700, 276] on div at bounding box center [692, 271] width 99 height 40
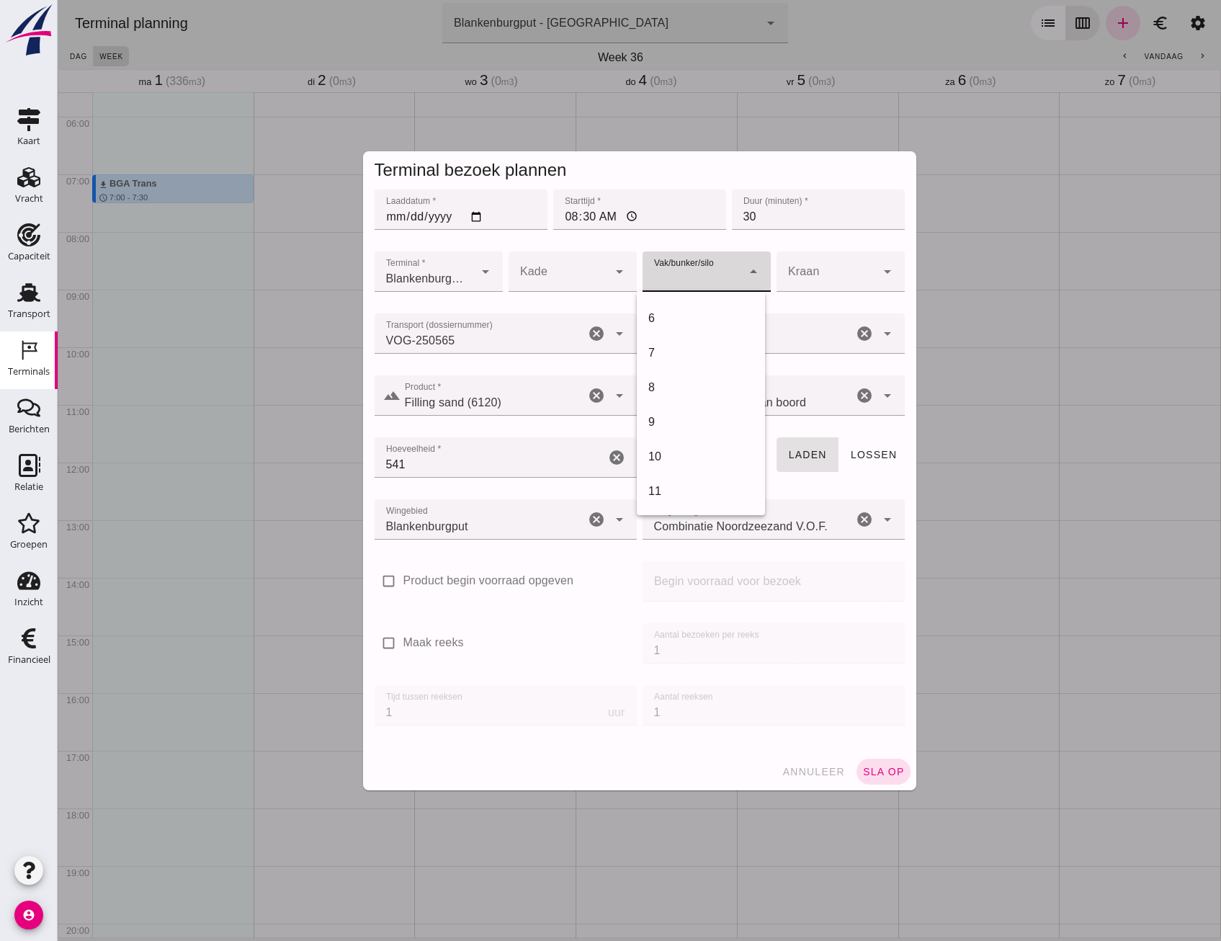
scroll to position [432, 0]
click at [677, 464] on div "18" at bounding box center [700, 470] width 105 height 17
type input "366"
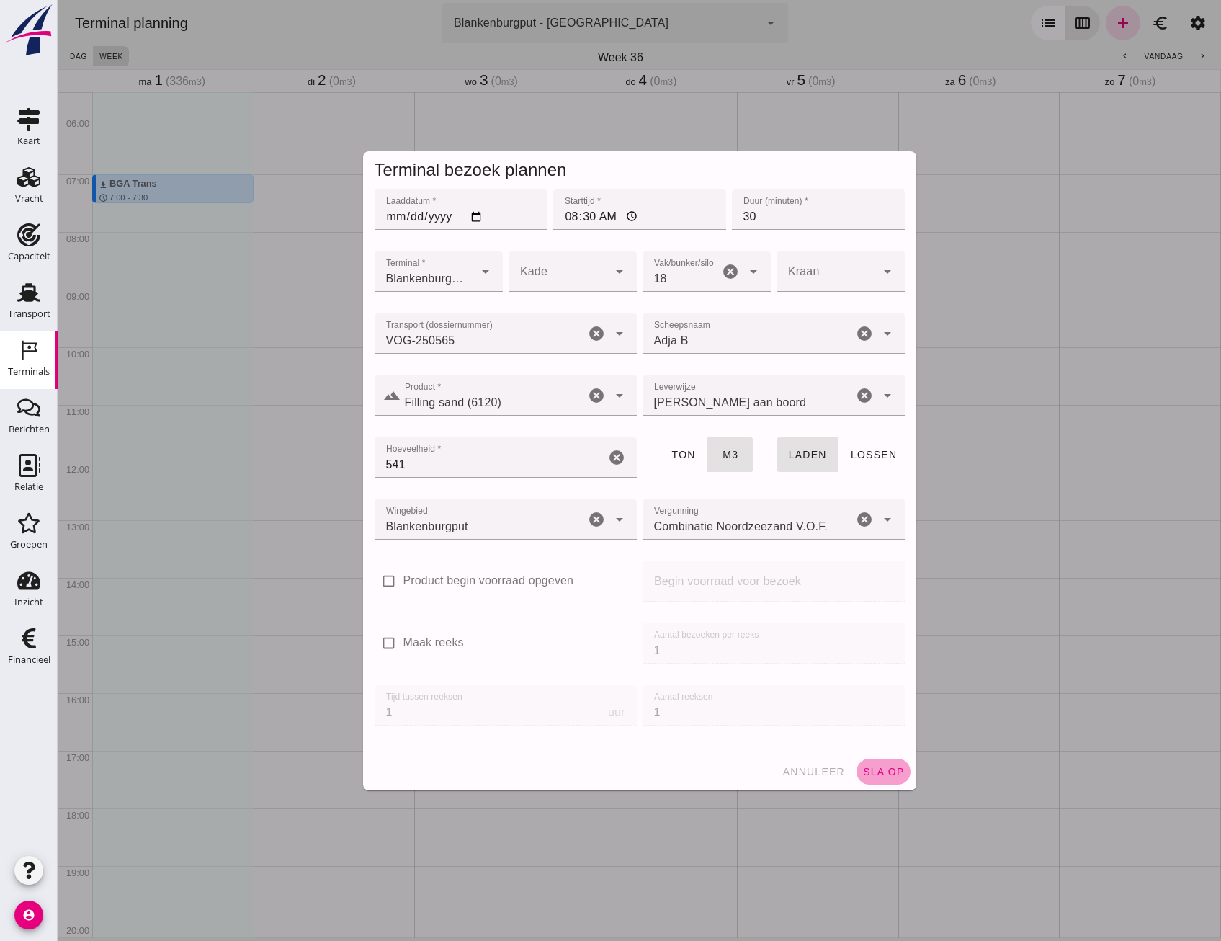
click at [872, 772] on span "sla op" at bounding box center [883, 772] width 43 height 12
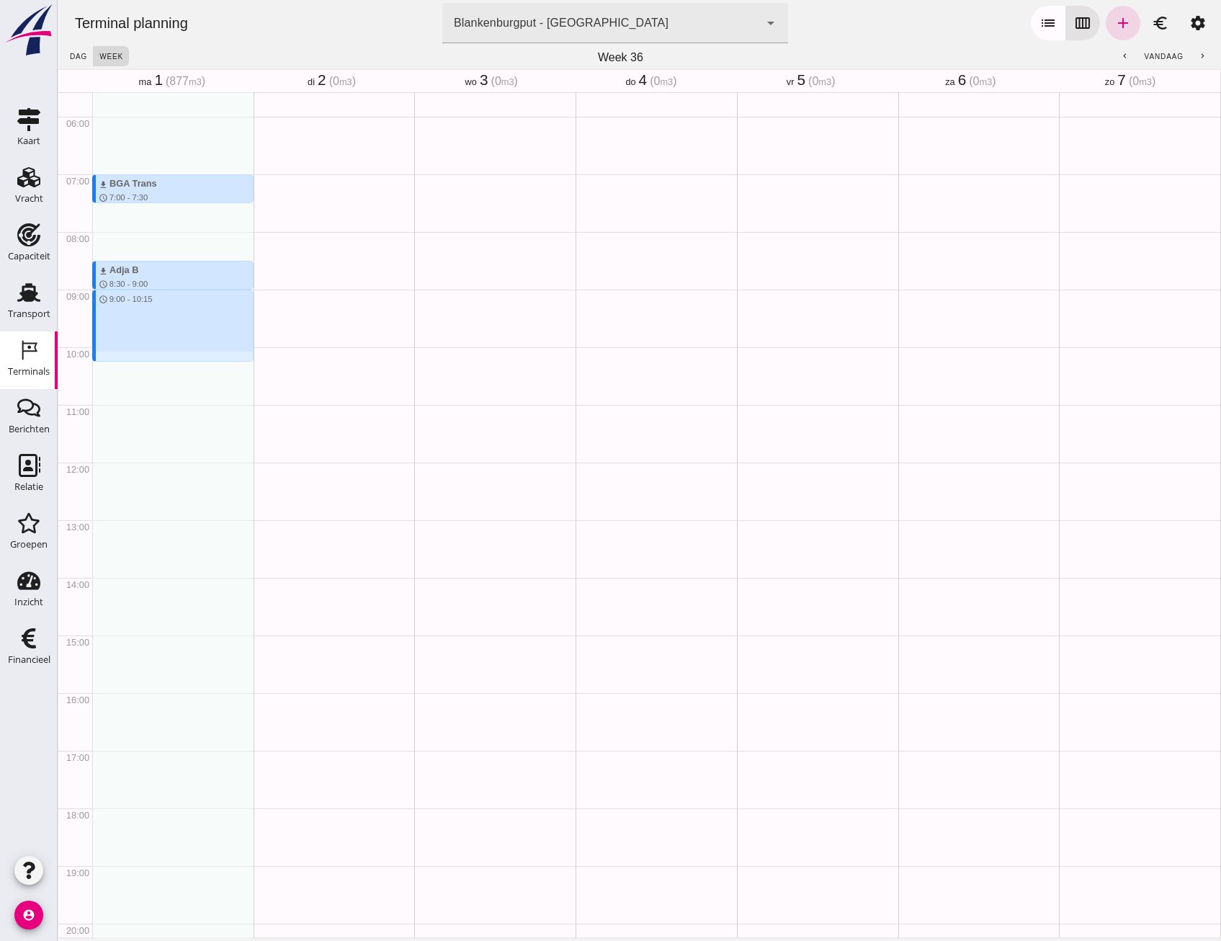
drag, startPoint x: 115, startPoint y: 293, endPoint x: 129, endPoint y: 358, distance: 66.4
click at [129, 358] on div "download BGA Trans schedule 7:00 - 7:30 terrain Filling sand 336 m3 directions_…" at bounding box center [172, 462] width 161 height 1383
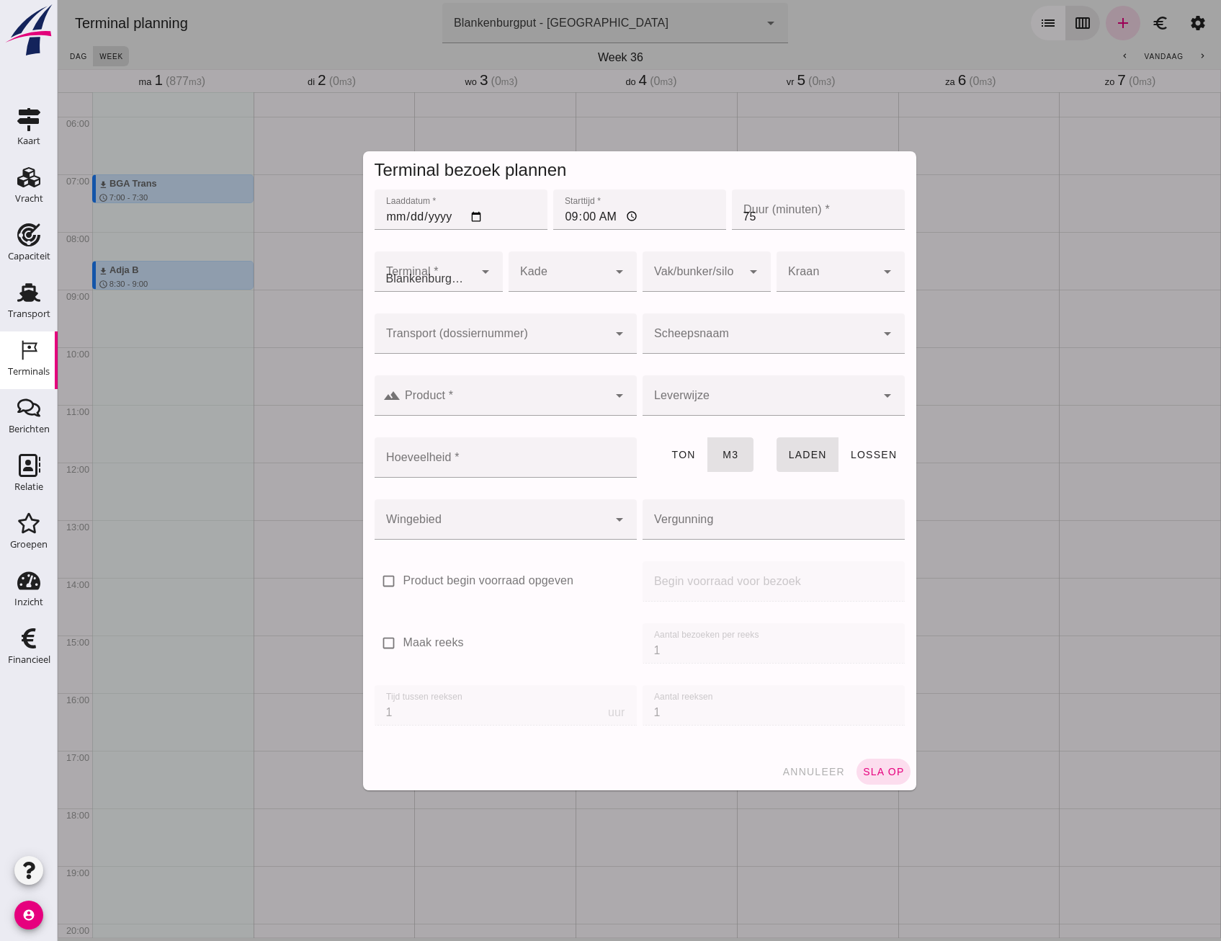
type input "Combinatie Noordzeezand V.O.F."
click at [485, 329] on div at bounding box center [491, 333] width 233 height 40
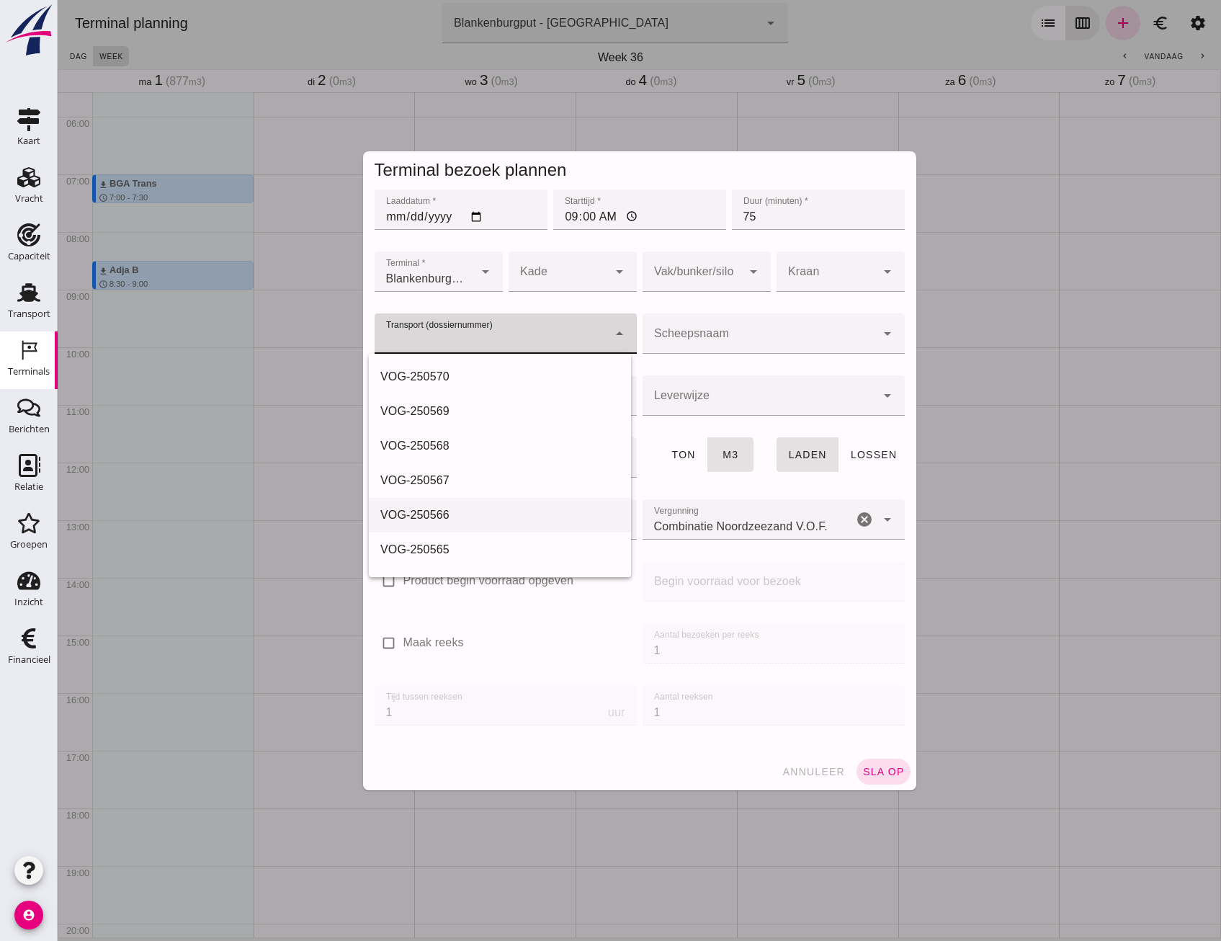
click at [439, 519] on div "VOG-250566" at bounding box center [499, 514] width 239 height 17
type input "VOG-250566"
type input "franco_on_shore"
type input "1298"
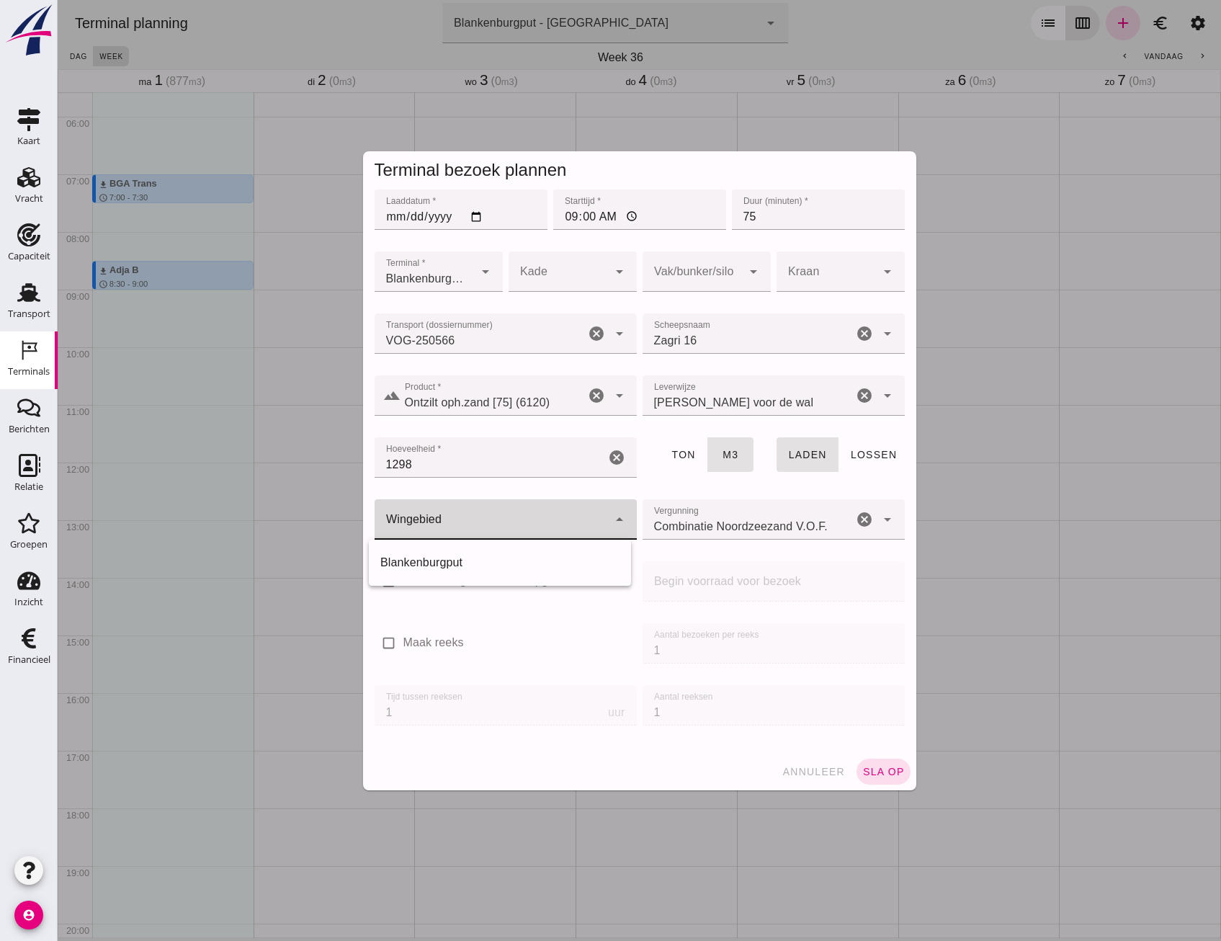
click at [537, 519] on div at bounding box center [491, 519] width 233 height 40
click at [486, 567] on div "Blankenburgput" at bounding box center [499, 562] width 239 height 17
type input "333"
click at [653, 266] on div at bounding box center [692, 271] width 99 height 40
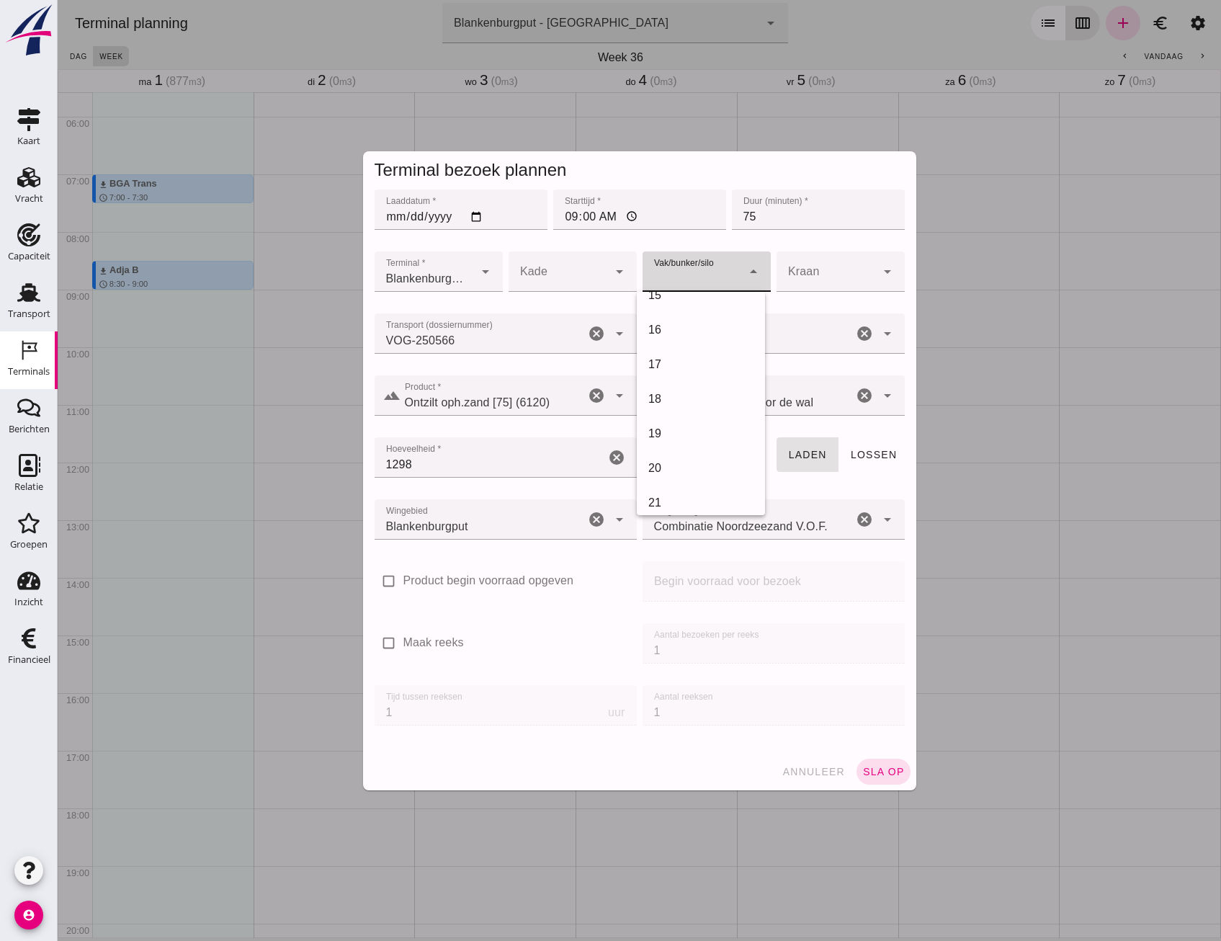
scroll to position [504, 0]
click at [684, 408] on div "18" at bounding box center [701, 398] width 128 height 35
type input "366"
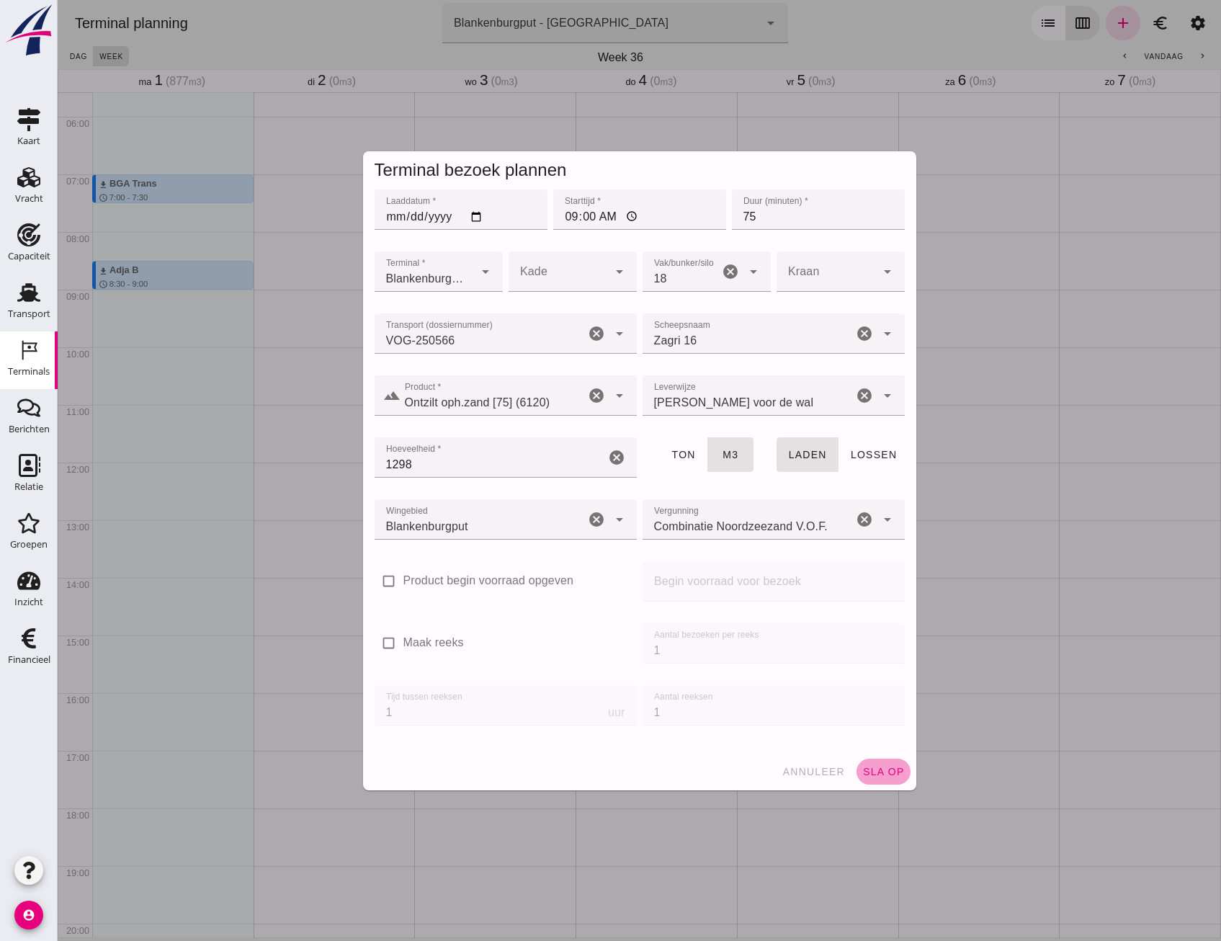
click at [878, 759] on button "sla op" at bounding box center [884, 772] width 54 height 26
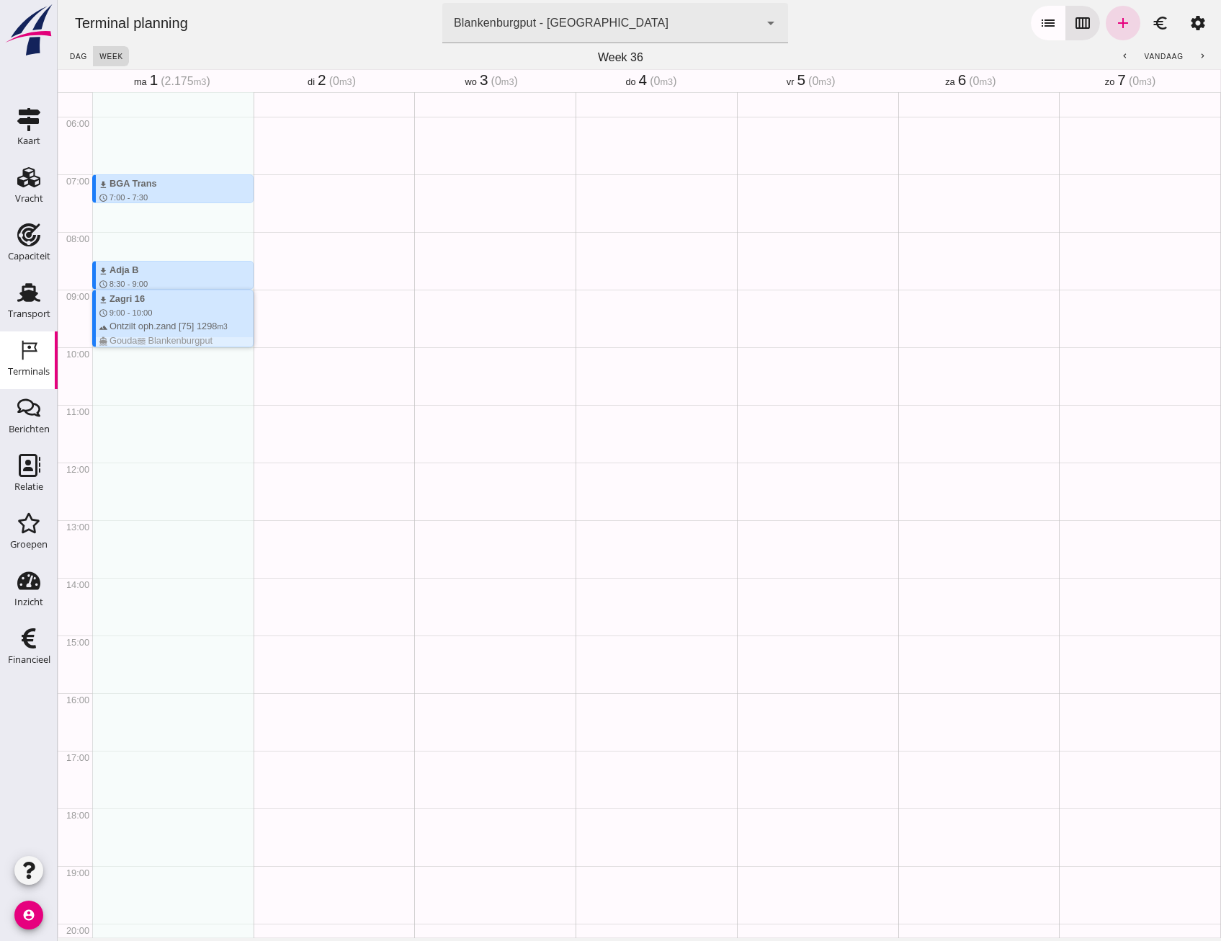
drag, startPoint x: 145, startPoint y: 360, endPoint x: 147, endPoint y: 350, distance: 10.3
click at [147, 350] on div "download BGA Trans schedule 7:00 - 7:30 terrain Filling sand 336 m3 directions_…" at bounding box center [172, 462] width 161 height 1383
drag, startPoint x: 111, startPoint y: 350, endPoint x: 125, endPoint y: 380, distance: 32.9
click at [125, 380] on div "download BGA Trans schedule 7:00 - 7:30 terrain Filling sand 336 m3 directions_…" at bounding box center [172, 462] width 161 height 1383
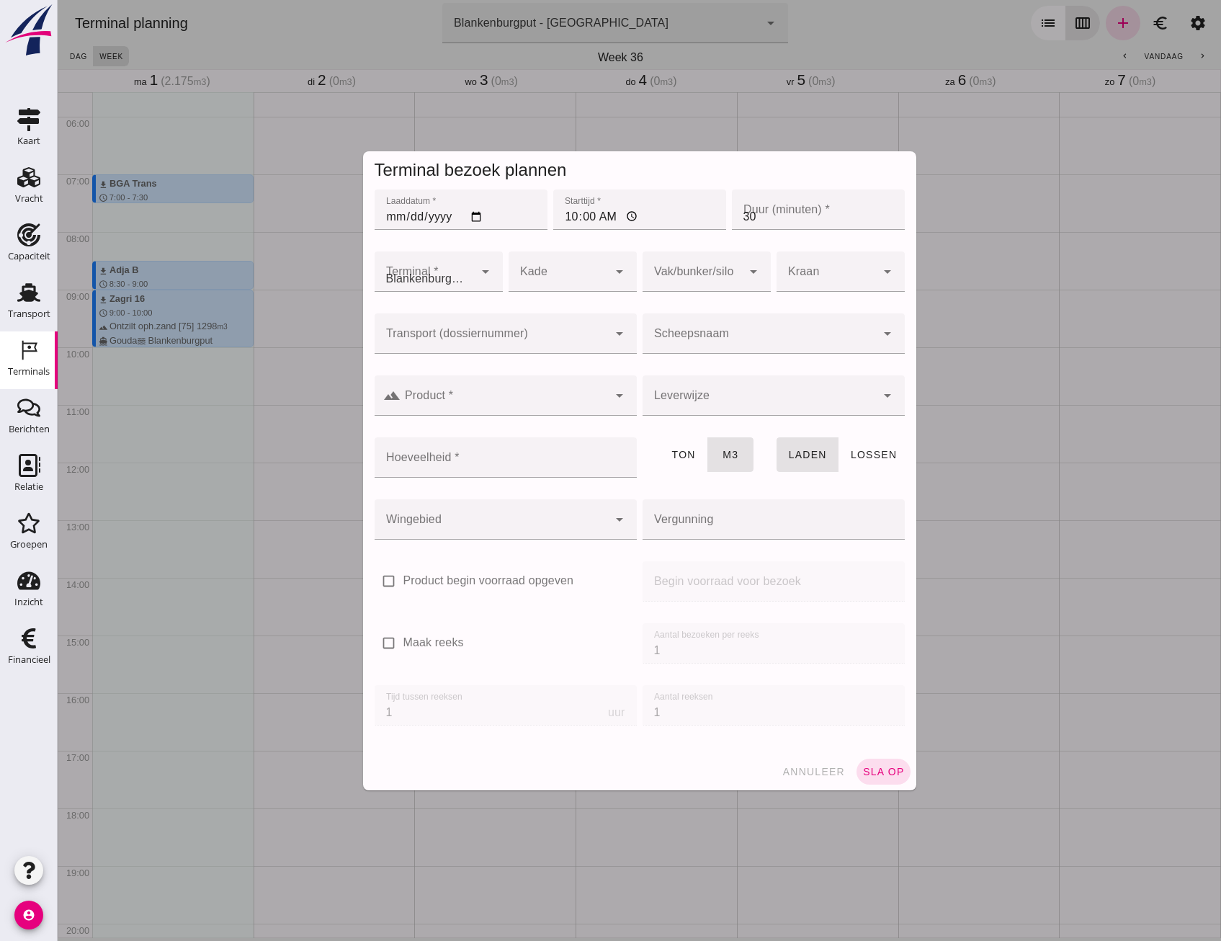
type input "Combinatie Noordzeezand V.O.F."
click at [414, 341] on input "Transport (dossiernummer)" at bounding box center [491, 340] width 233 height 17
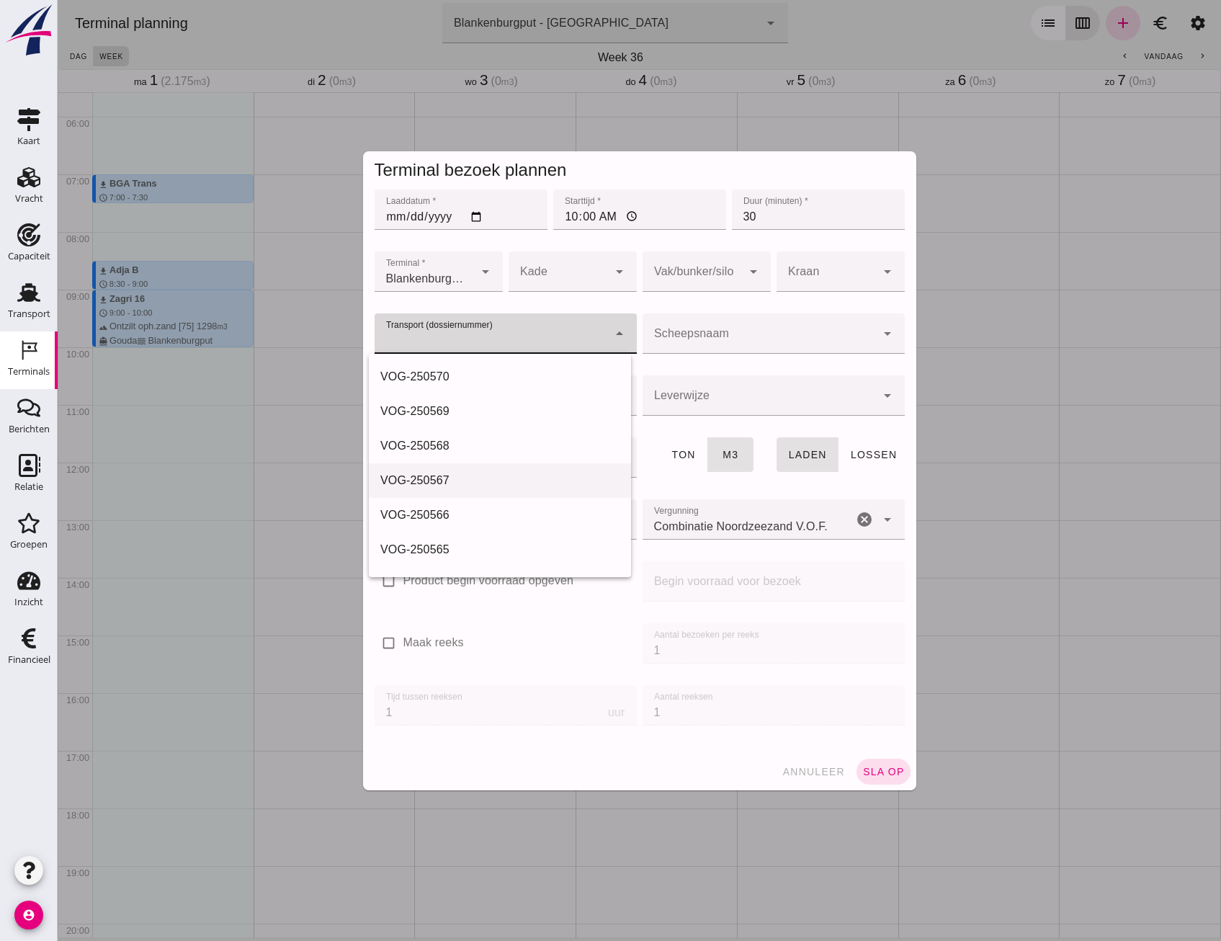
click at [464, 470] on div "VOG-250567" at bounding box center [500, 480] width 262 height 35
type input "VOG-250567"
type input "franco_on_board"
type input "368"
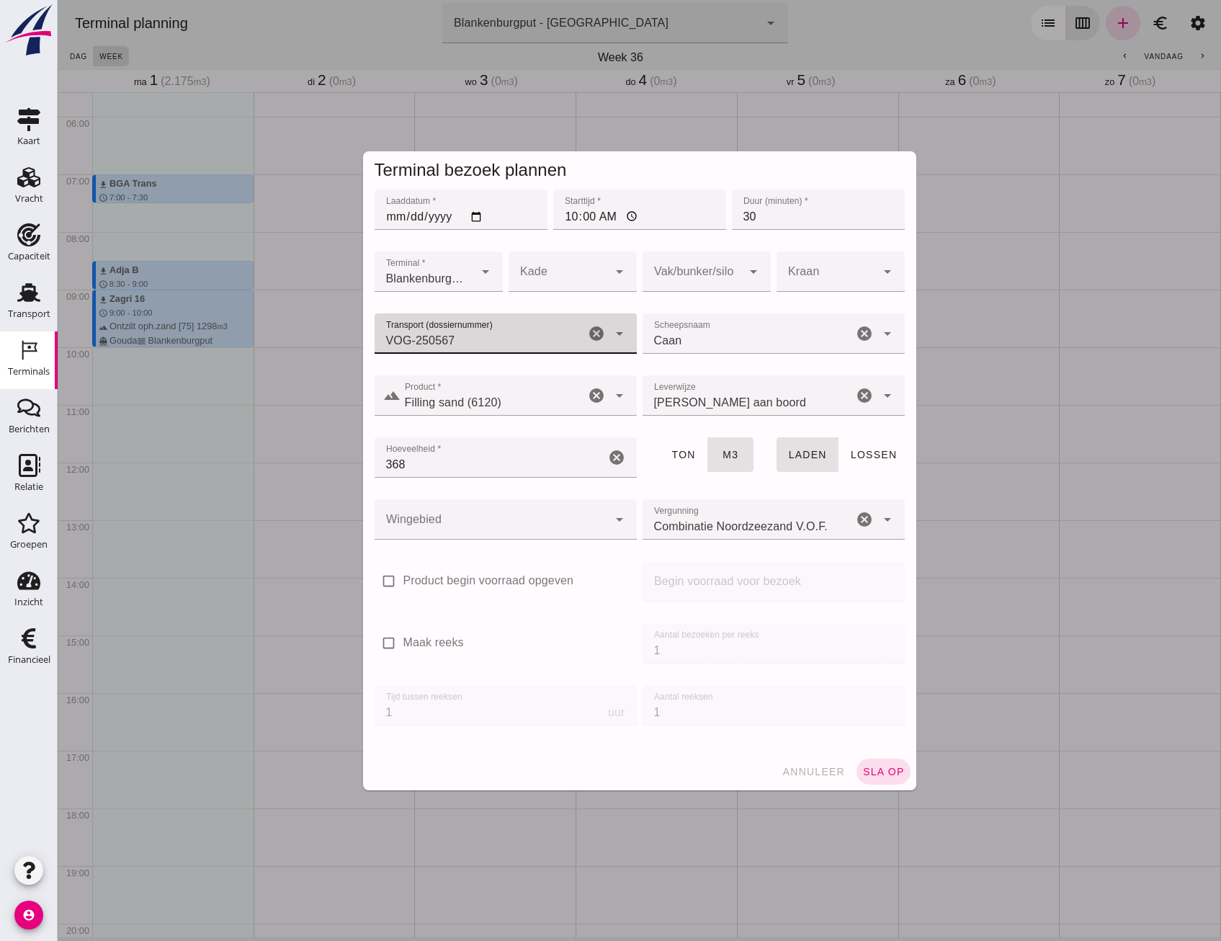
click at [565, 528] on div at bounding box center [491, 519] width 233 height 40
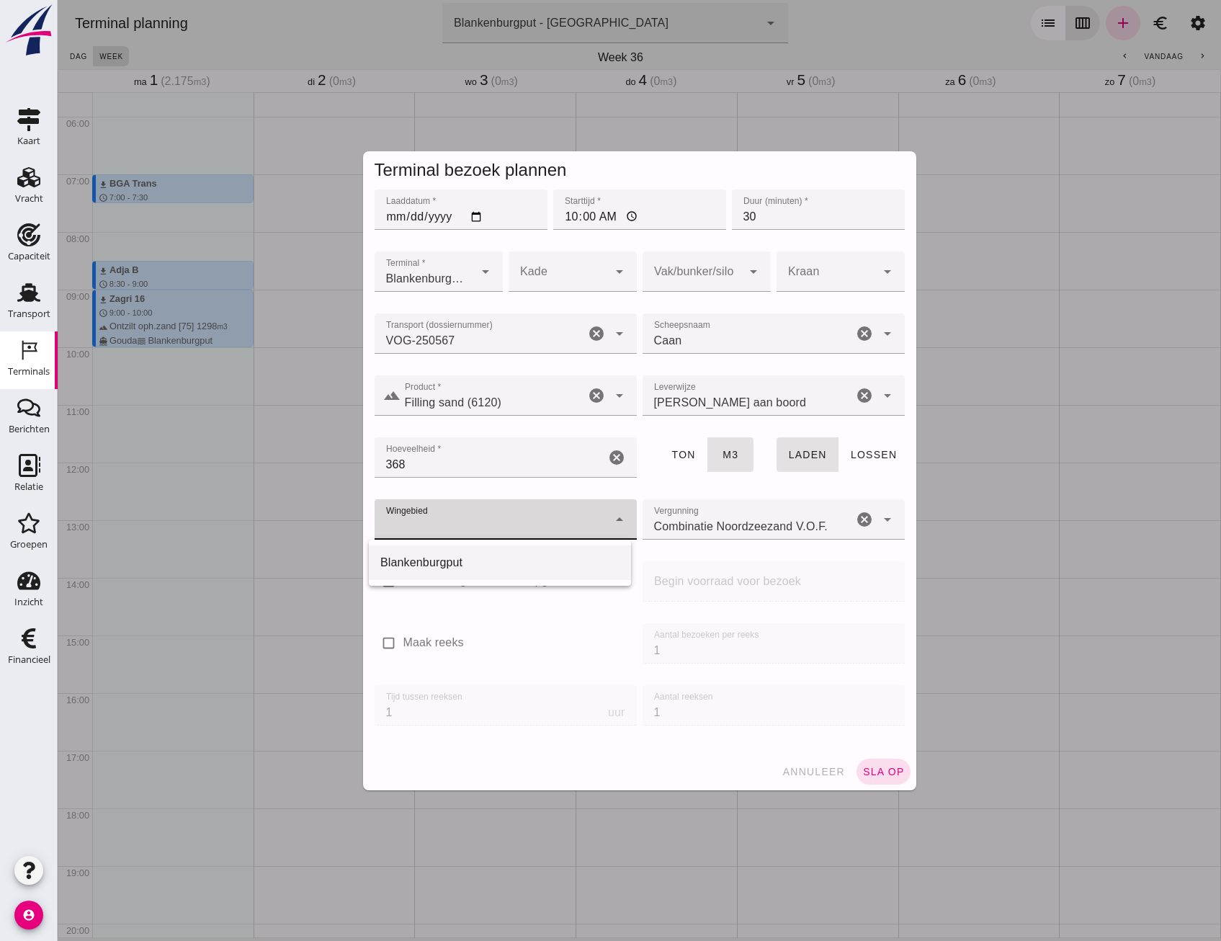
click at [517, 573] on div "Blankenburgput" at bounding box center [500, 562] width 262 height 35
type input "333"
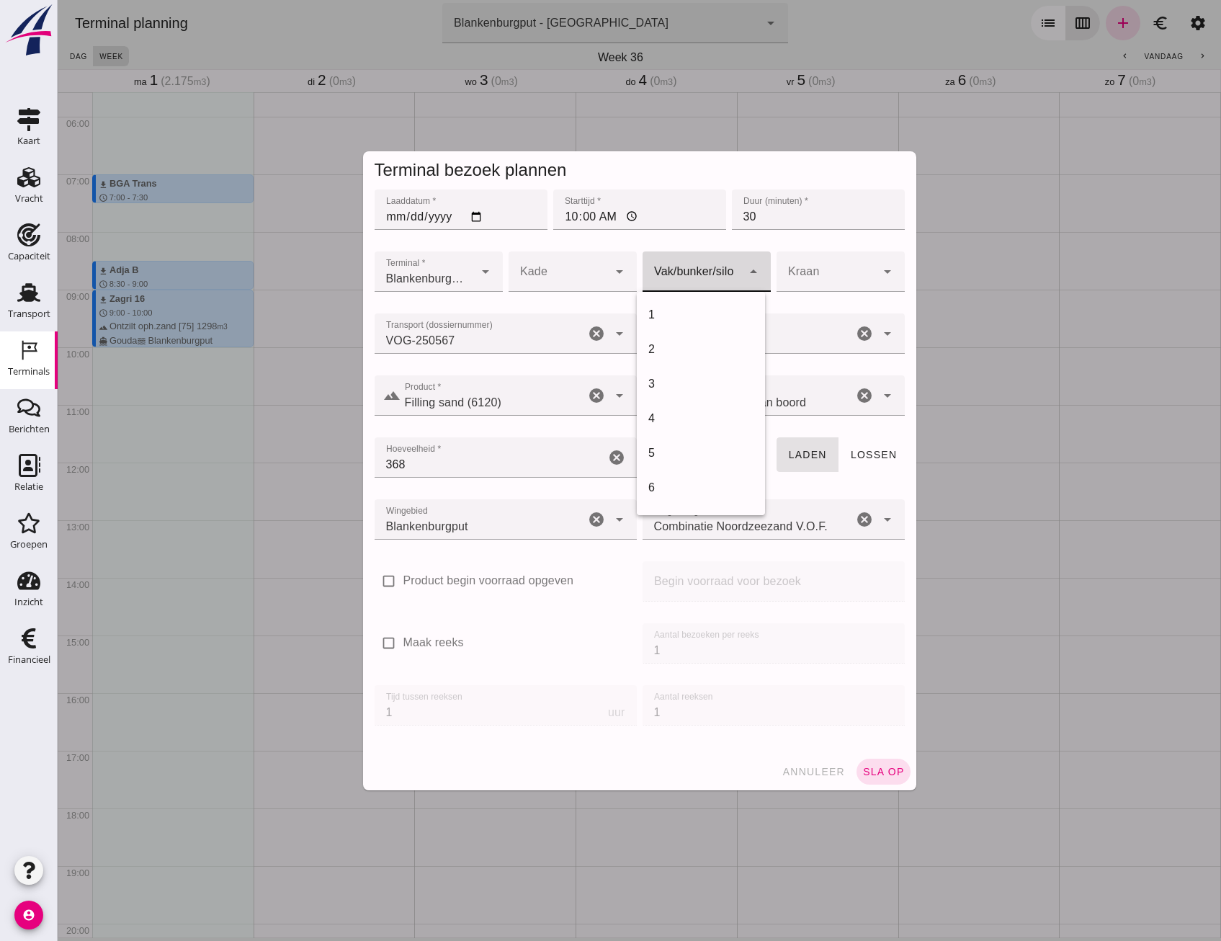
click at [694, 272] on div at bounding box center [692, 271] width 99 height 40
click at [671, 325] on div "18" at bounding box center [700, 326] width 105 height 17
type input "366"
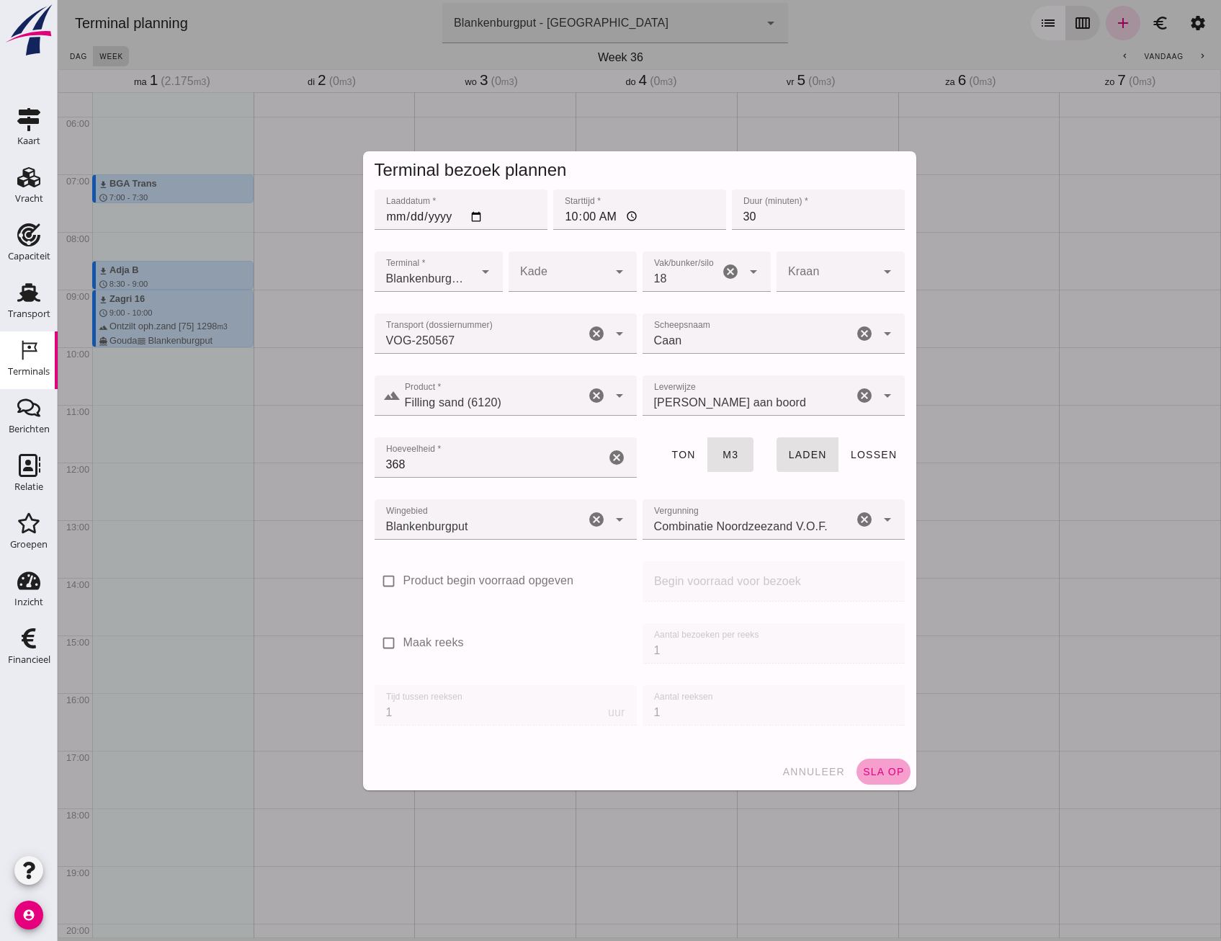
click at [886, 771] on span "sla op" at bounding box center [883, 772] width 43 height 12
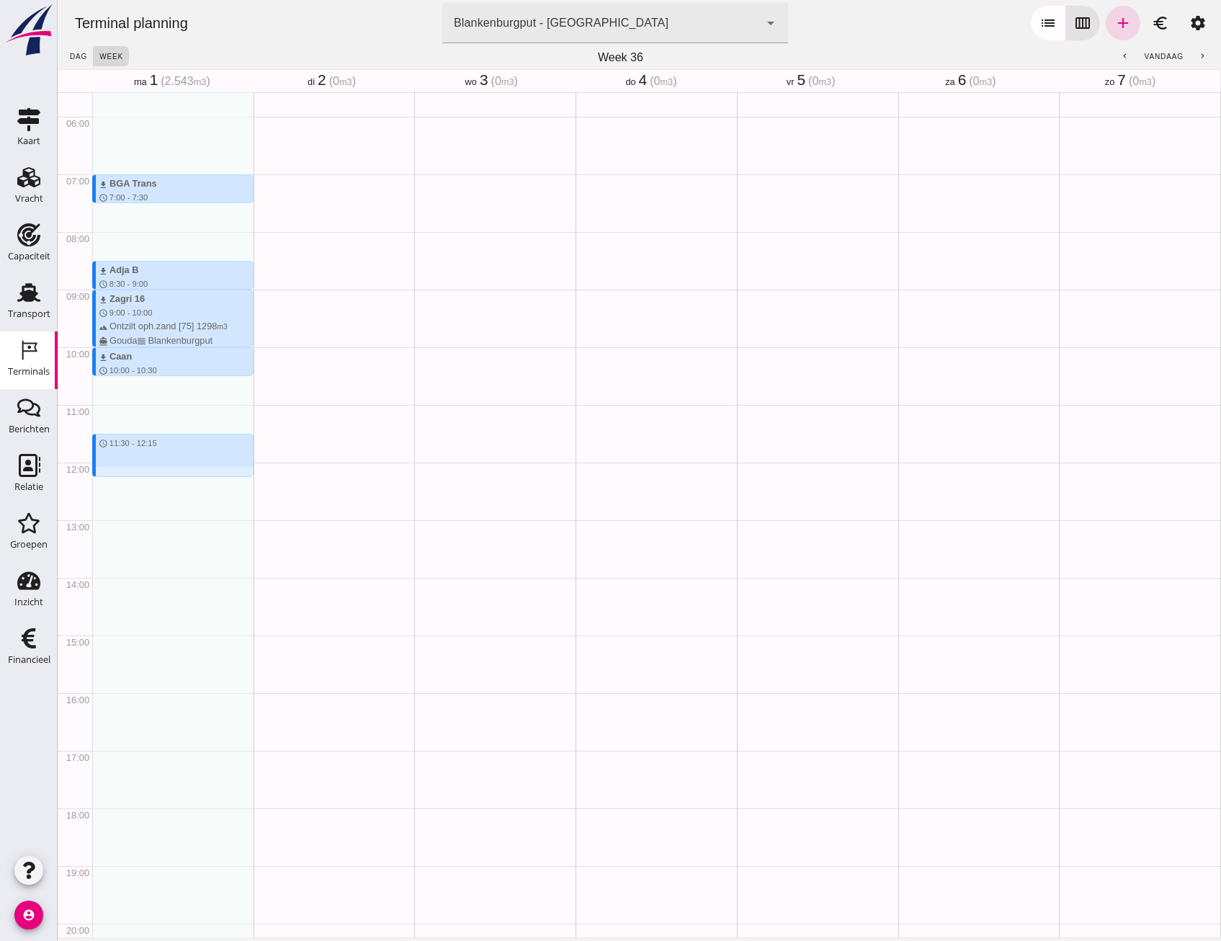
drag, startPoint x: 160, startPoint y: 433, endPoint x: 158, endPoint y: 473, distance: 39.7
click at [158, 473] on div "download BGA Trans schedule 7:00 - 7:30 terrain Filling sand 336 m3 directions_…" at bounding box center [172, 462] width 161 height 1383
type input "Combinatie Noordzeezand V.O.F."
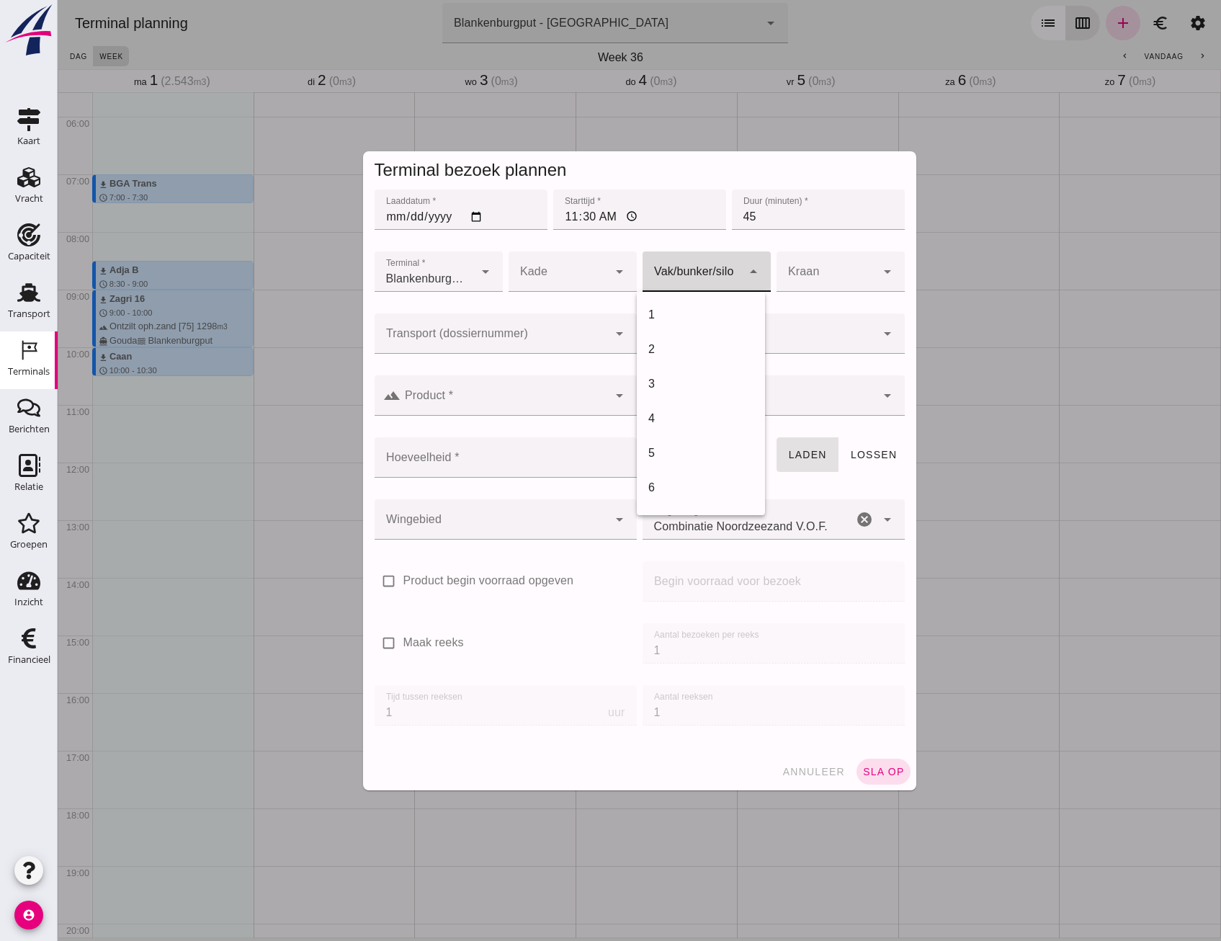
click at [692, 259] on div at bounding box center [692, 271] width 99 height 40
click at [689, 461] on div "18" at bounding box center [701, 470] width 128 height 35
type input "366"
click at [527, 331] on div at bounding box center [491, 333] width 233 height 40
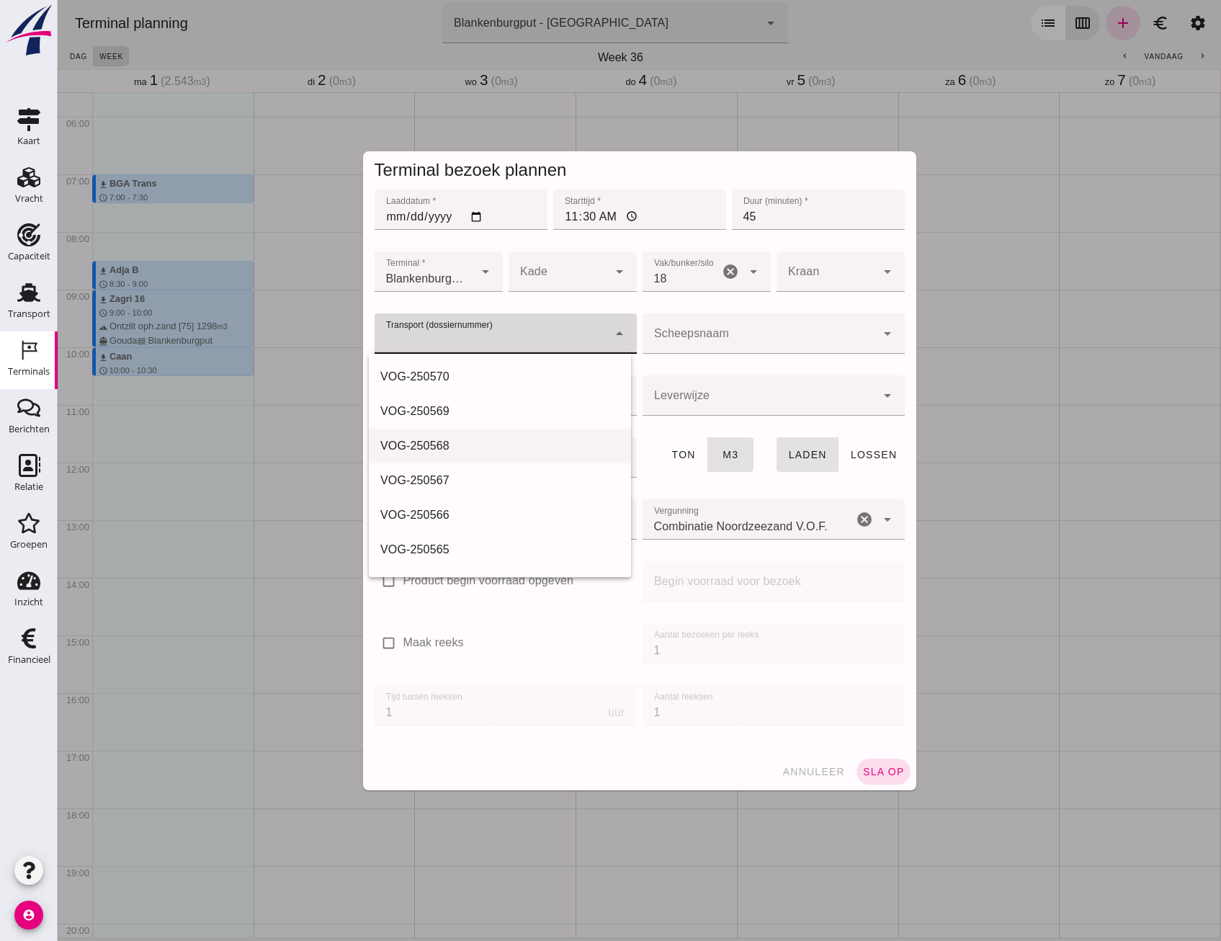
click at [456, 451] on div "VOG-250568" at bounding box center [499, 445] width 239 height 17
type input "VOG-250568"
type input "franco_on_shore"
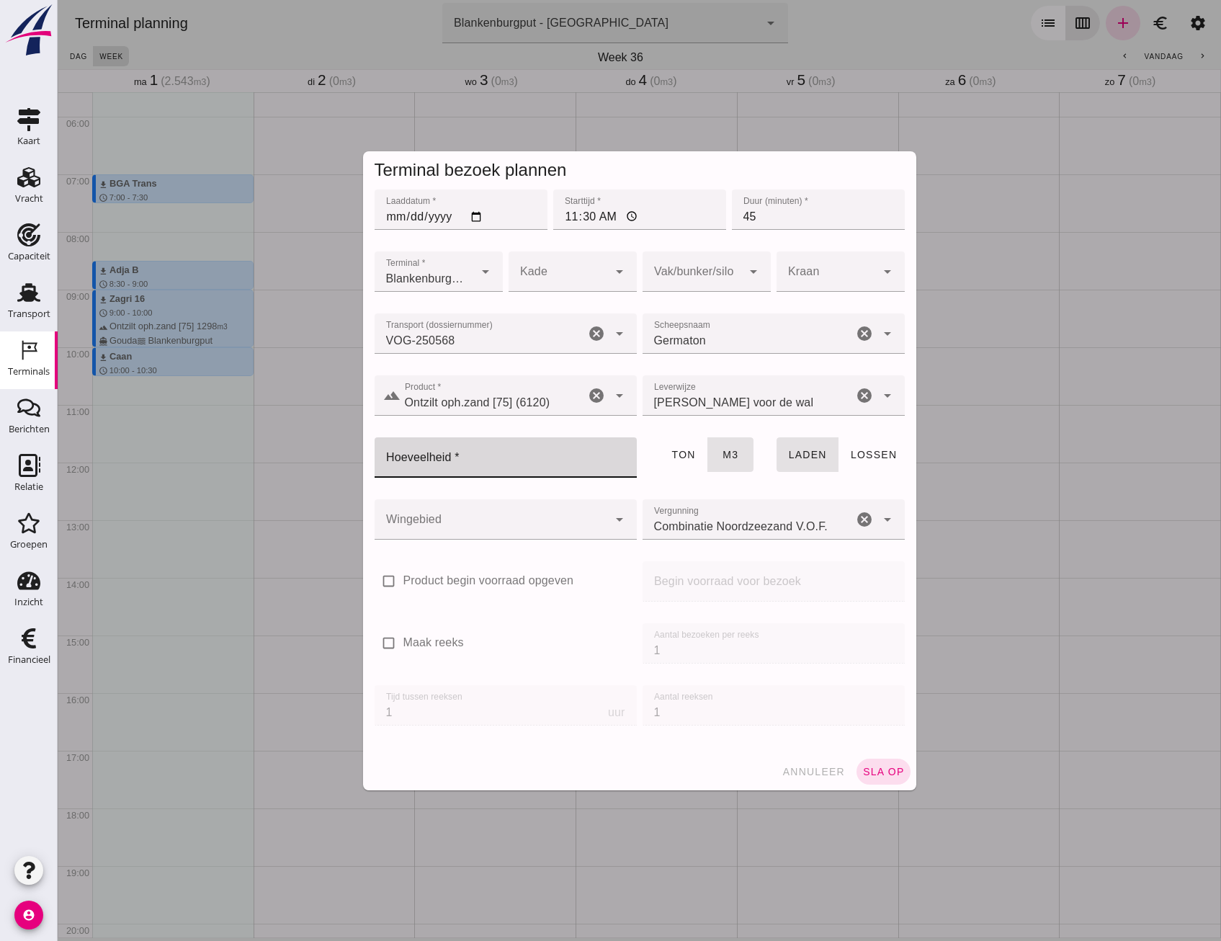
click at [496, 466] on input "Hoeveelheid *" at bounding box center [502, 457] width 254 height 40
click at [624, 491] on div at bounding box center [506, 486] width 262 height 16
click at [463, 465] on input "Hoeveelheid *" at bounding box center [502, 457] width 254 height 40
drag, startPoint x: 435, startPoint y: 481, endPoint x: 411, endPoint y: 473, distance: 25.7
click at [375, 478] on div at bounding box center [506, 486] width 262 height 16
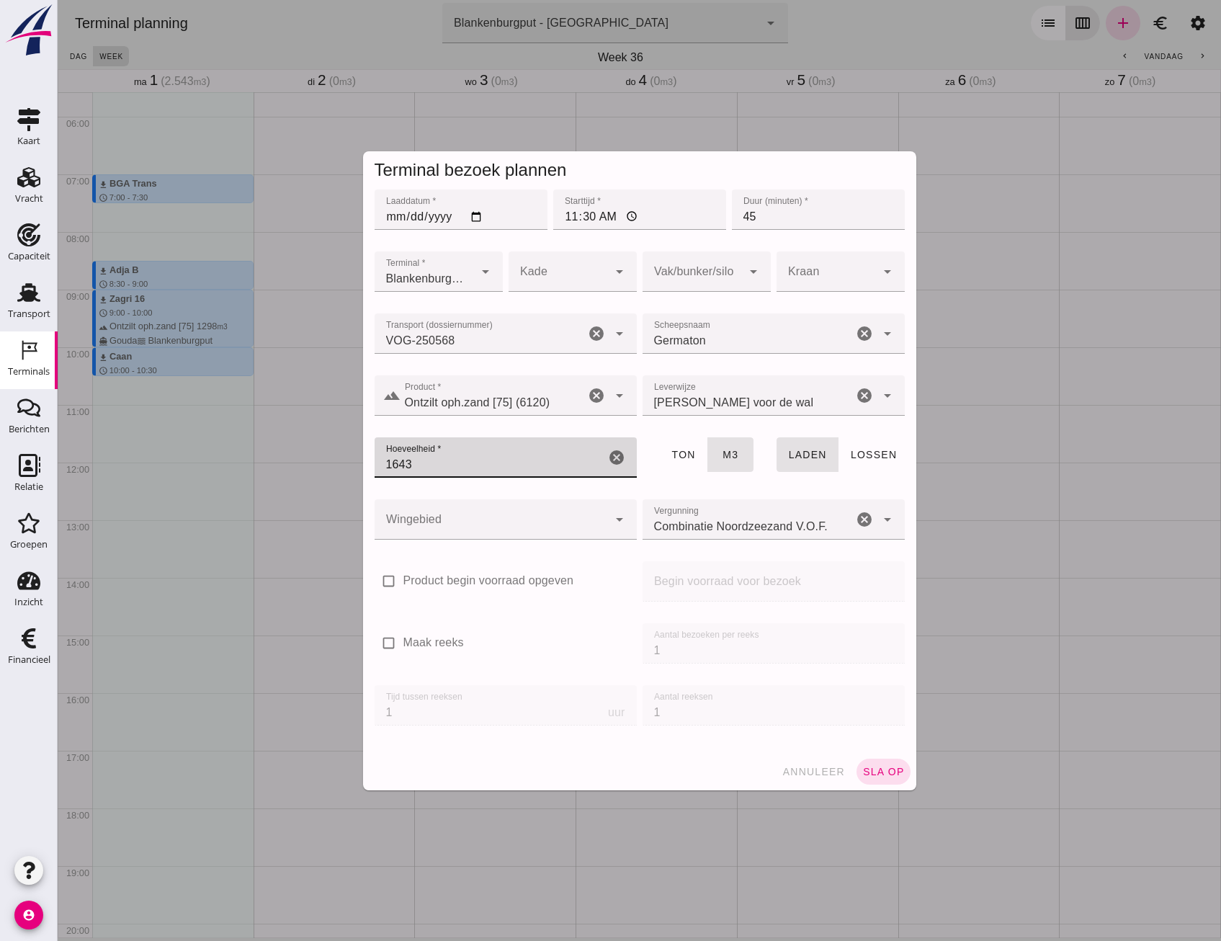
drag, startPoint x: 424, startPoint y: 468, endPoint x: 321, endPoint y: 468, distance: 103.7
click at [321, 468] on div "Terminal bezoek plannen Laaddatum * Laaddatum * 2025-09-01 Starttijd * Starttij…" at bounding box center [640, 470] width 1164 height 941
type input "672"
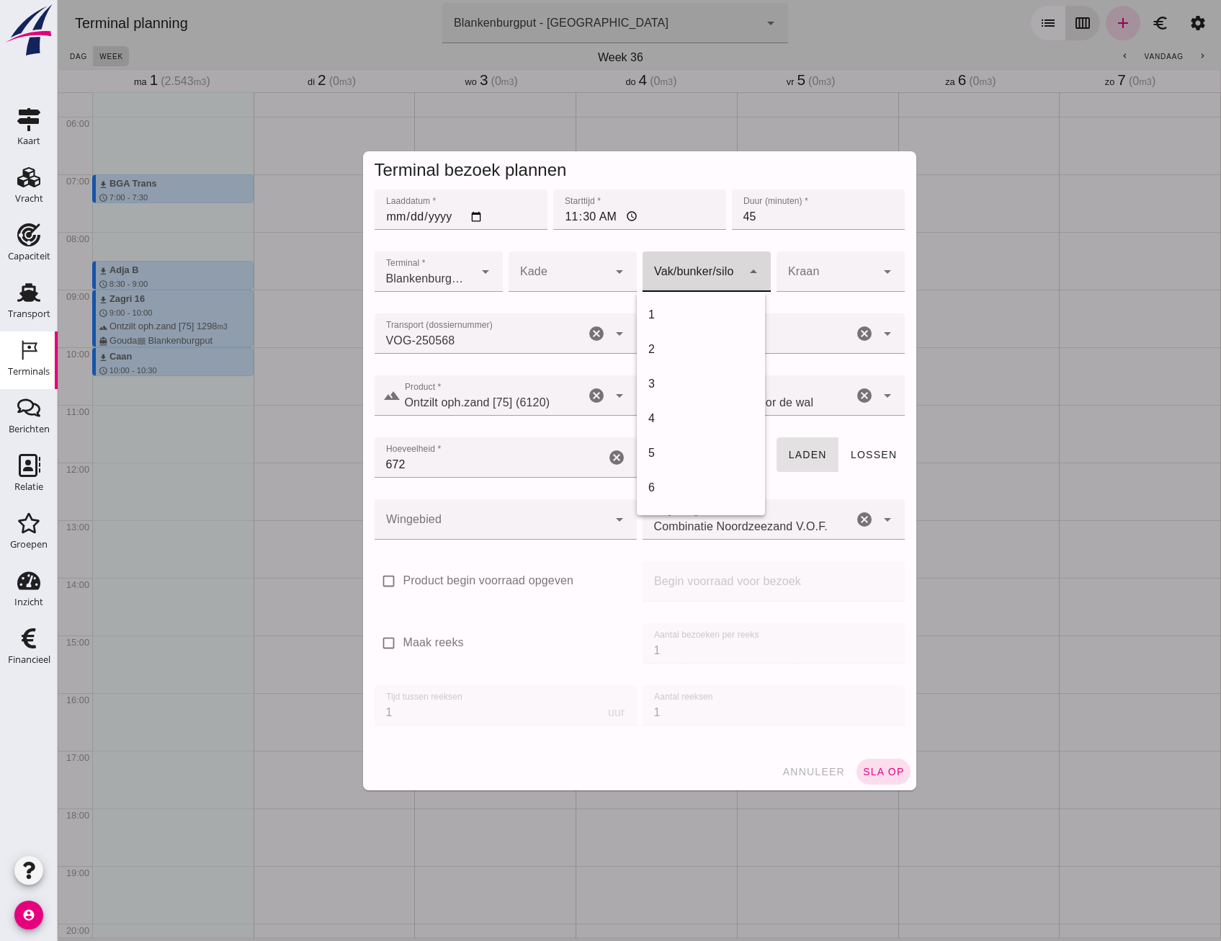
click at [643, 266] on div at bounding box center [692, 271] width 99 height 40
click at [681, 402] on div "18" at bounding box center [700, 398] width 105 height 17
type input "366"
click at [503, 524] on div at bounding box center [491, 519] width 233 height 40
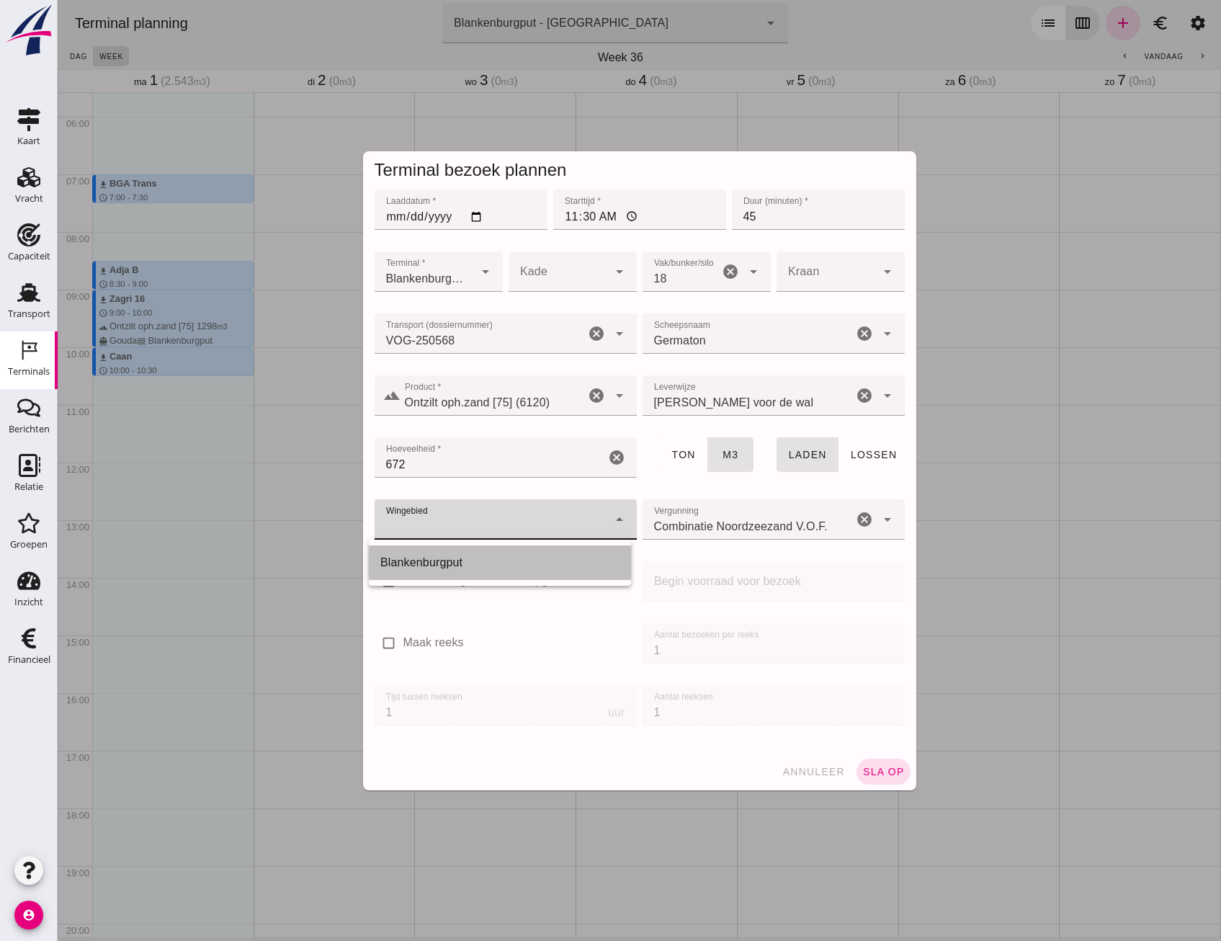
click at [469, 571] on div "Blankenburgput" at bounding box center [500, 562] width 262 height 35
type input "333"
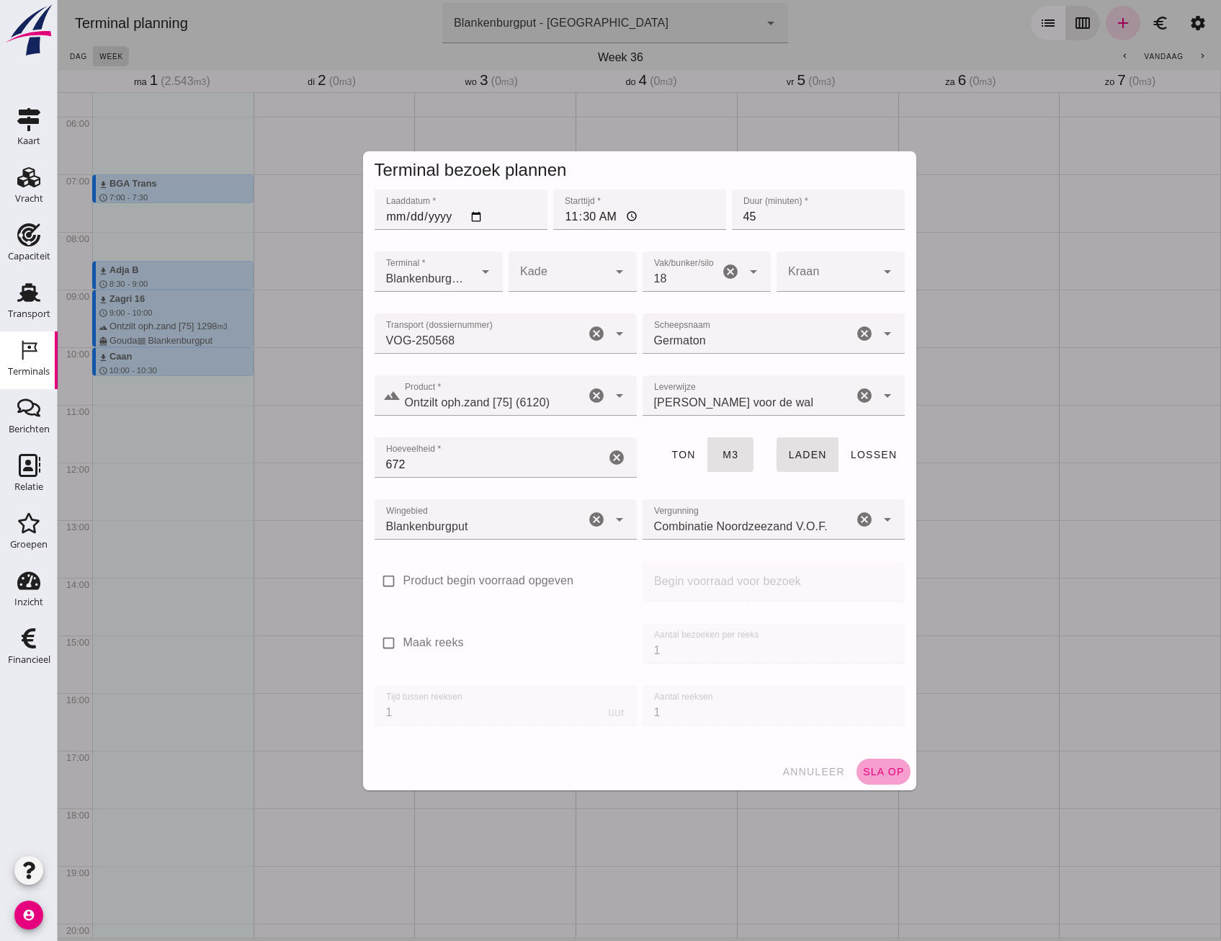
click at [896, 769] on span "sla op" at bounding box center [883, 772] width 43 height 12
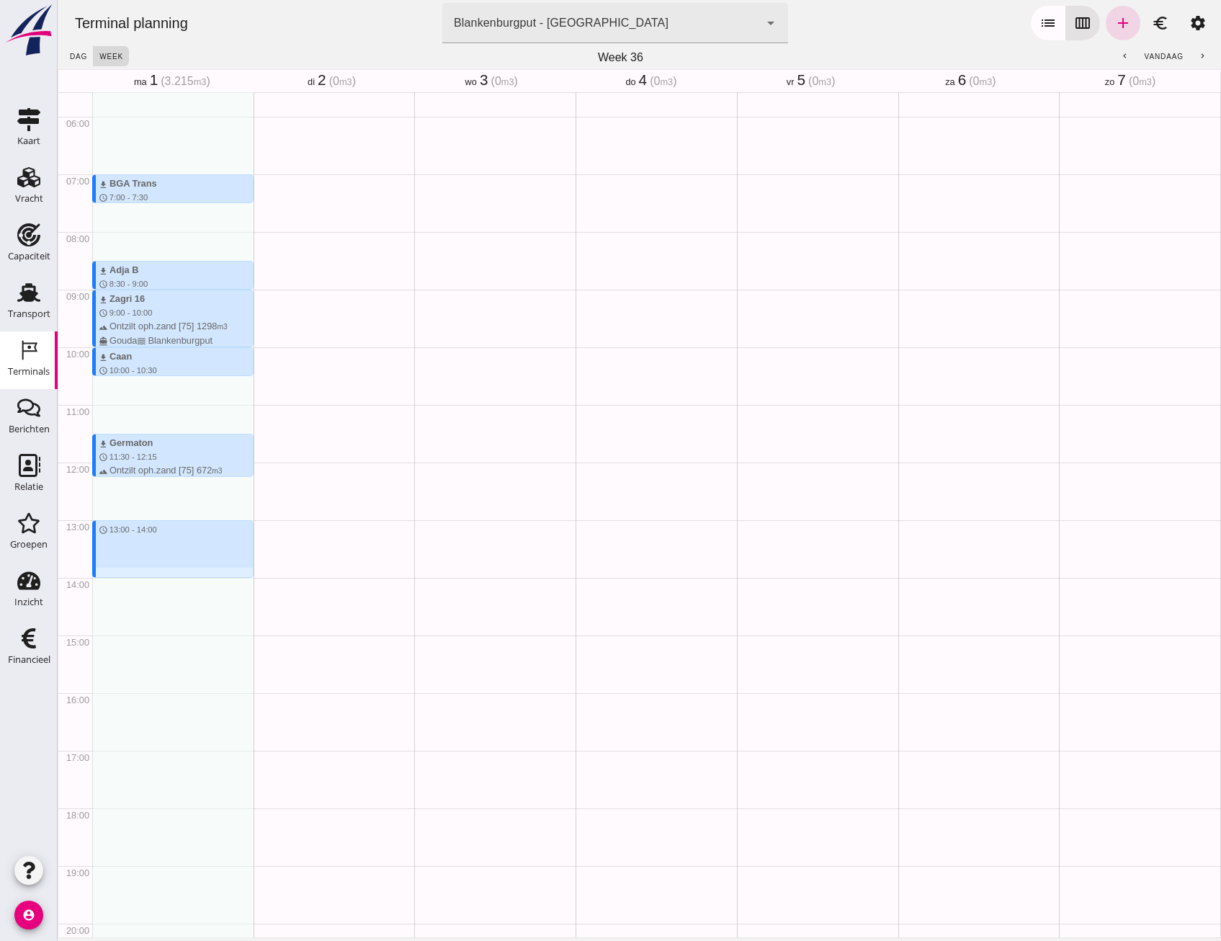
drag, startPoint x: 123, startPoint y: 524, endPoint x: 128, endPoint y: 579, distance: 55.0
click at [128, 579] on div "download BGA Trans schedule 7:00 - 7:30 terrain Filling sand 336 m3 directions_…" at bounding box center [172, 462] width 161 height 1383
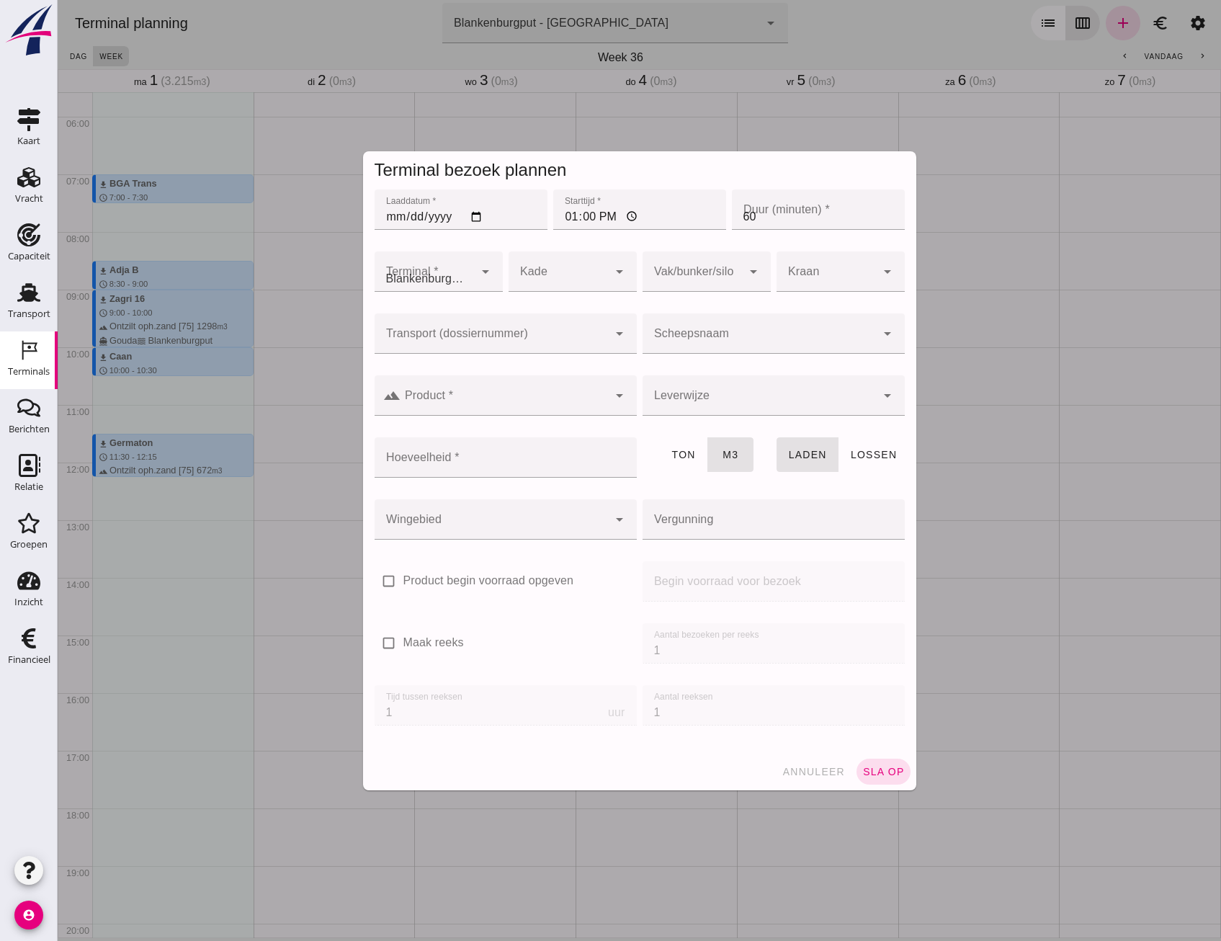
type input "Combinatie Noordzeezand V.O.F."
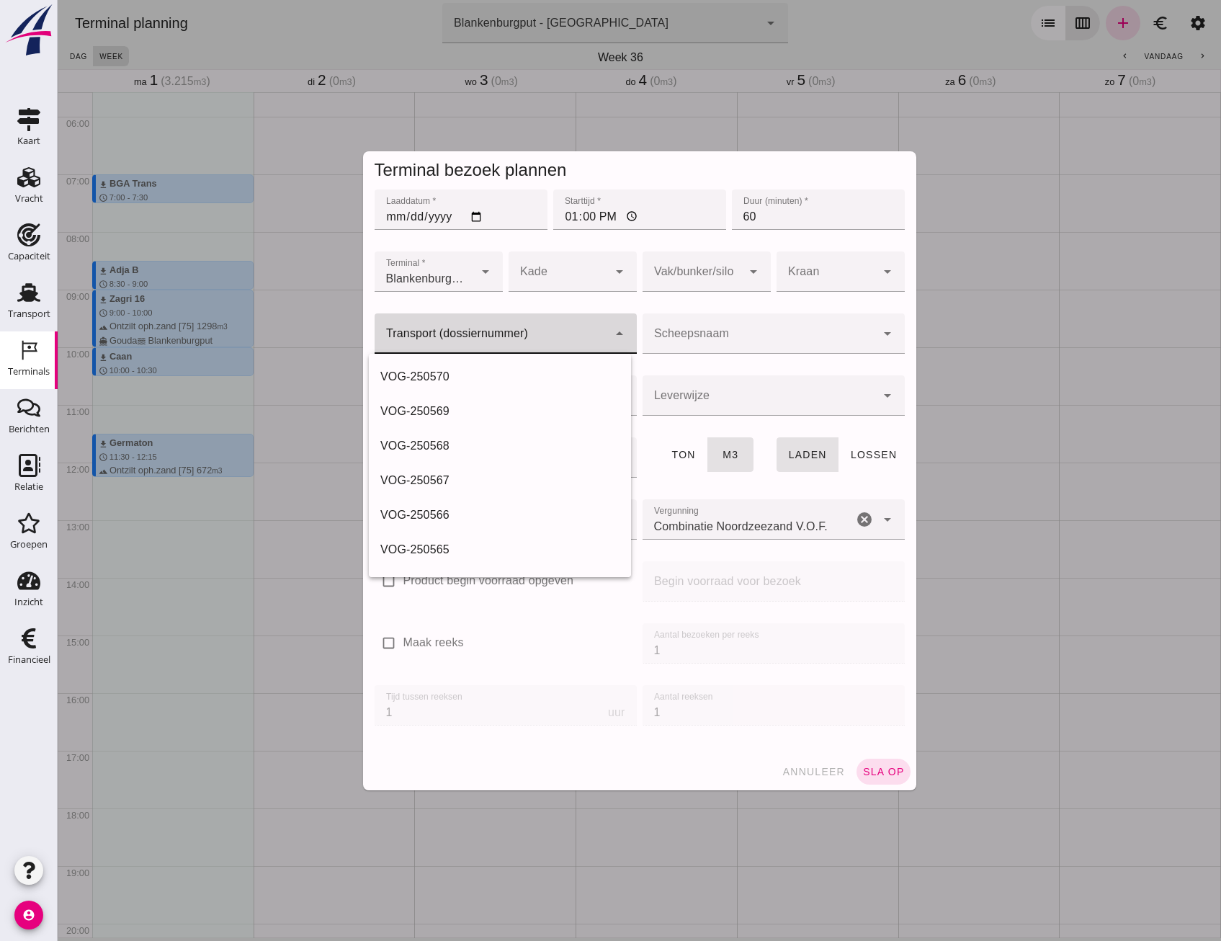
click at [499, 322] on div at bounding box center [491, 333] width 233 height 40
click at [459, 409] on div "VOG-250569" at bounding box center [499, 411] width 239 height 17
type input "VOG-250569"
type input "franco_on_shore"
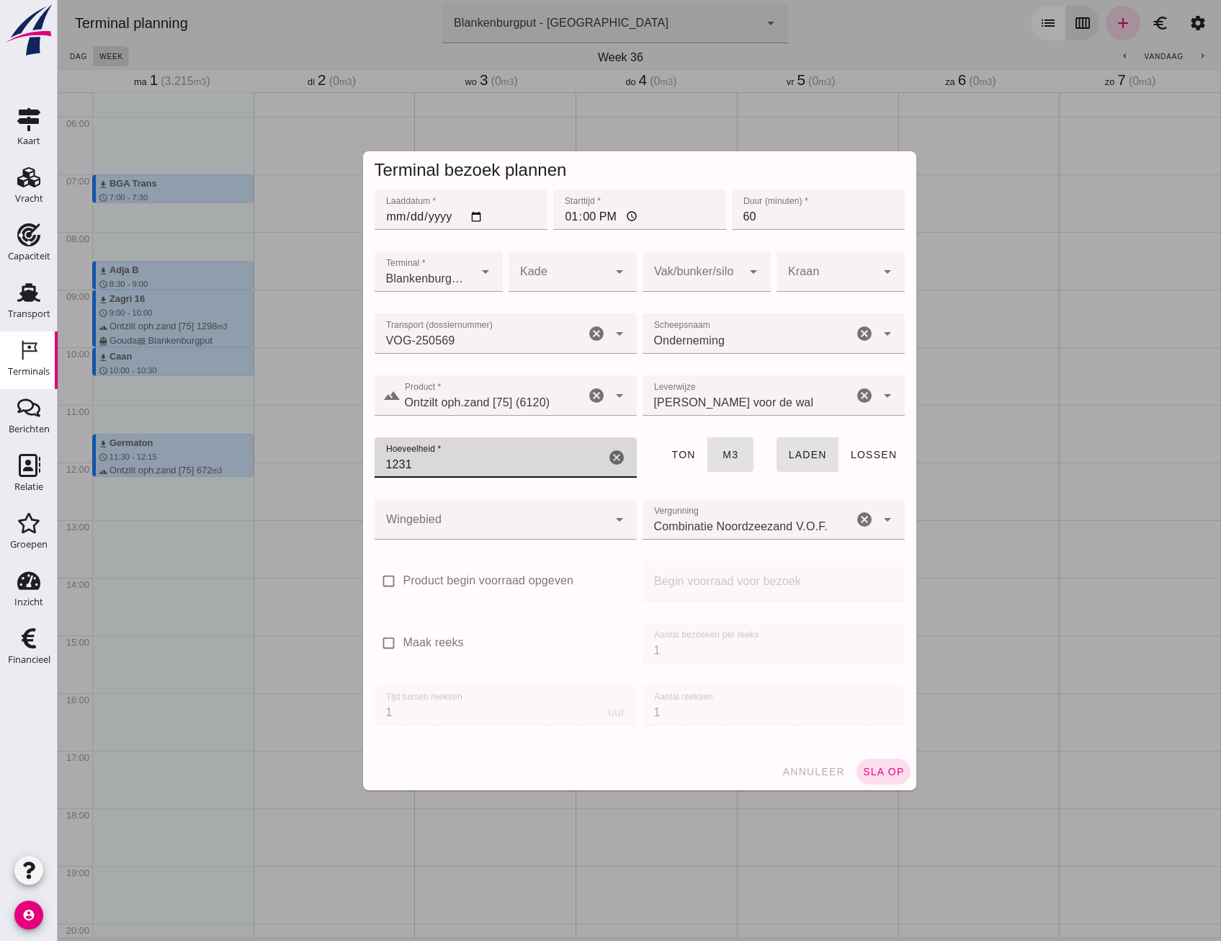
drag, startPoint x: 470, startPoint y: 473, endPoint x: 387, endPoint y: 465, distance: 83.2
click at [387, 465] on input "1231" at bounding box center [490, 457] width 231 height 40
type input "1003"
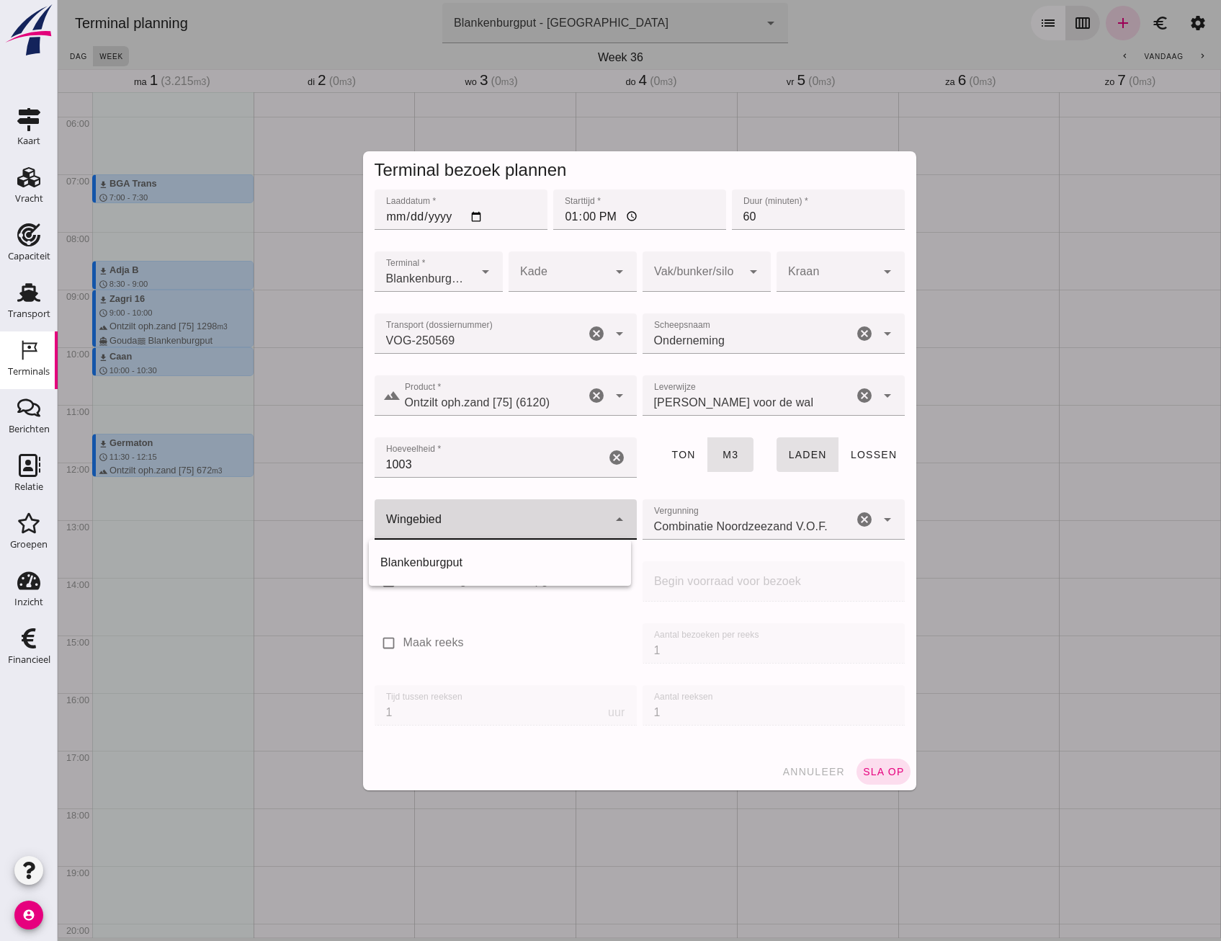
click at [401, 512] on div at bounding box center [491, 519] width 233 height 40
click at [478, 551] on div "Blankenburgput" at bounding box center [500, 562] width 262 height 35
type input "333"
click at [718, 272] on div at bounding box center [692, 271] width 99 height 40
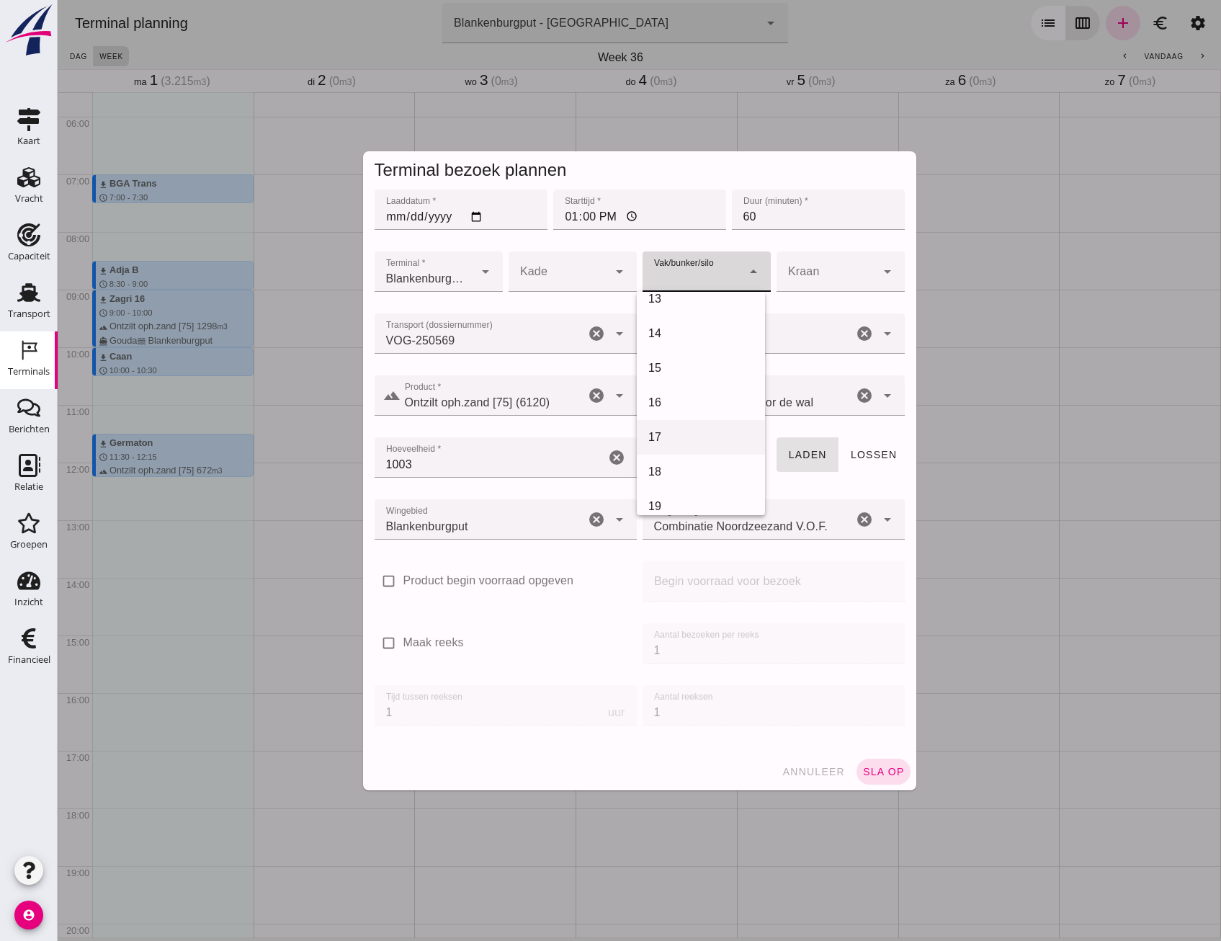
scroll to position [432, 0]
click at [677, 464] on div "18" at bounding box center [700, 470] width 105 height 17
type input "366"
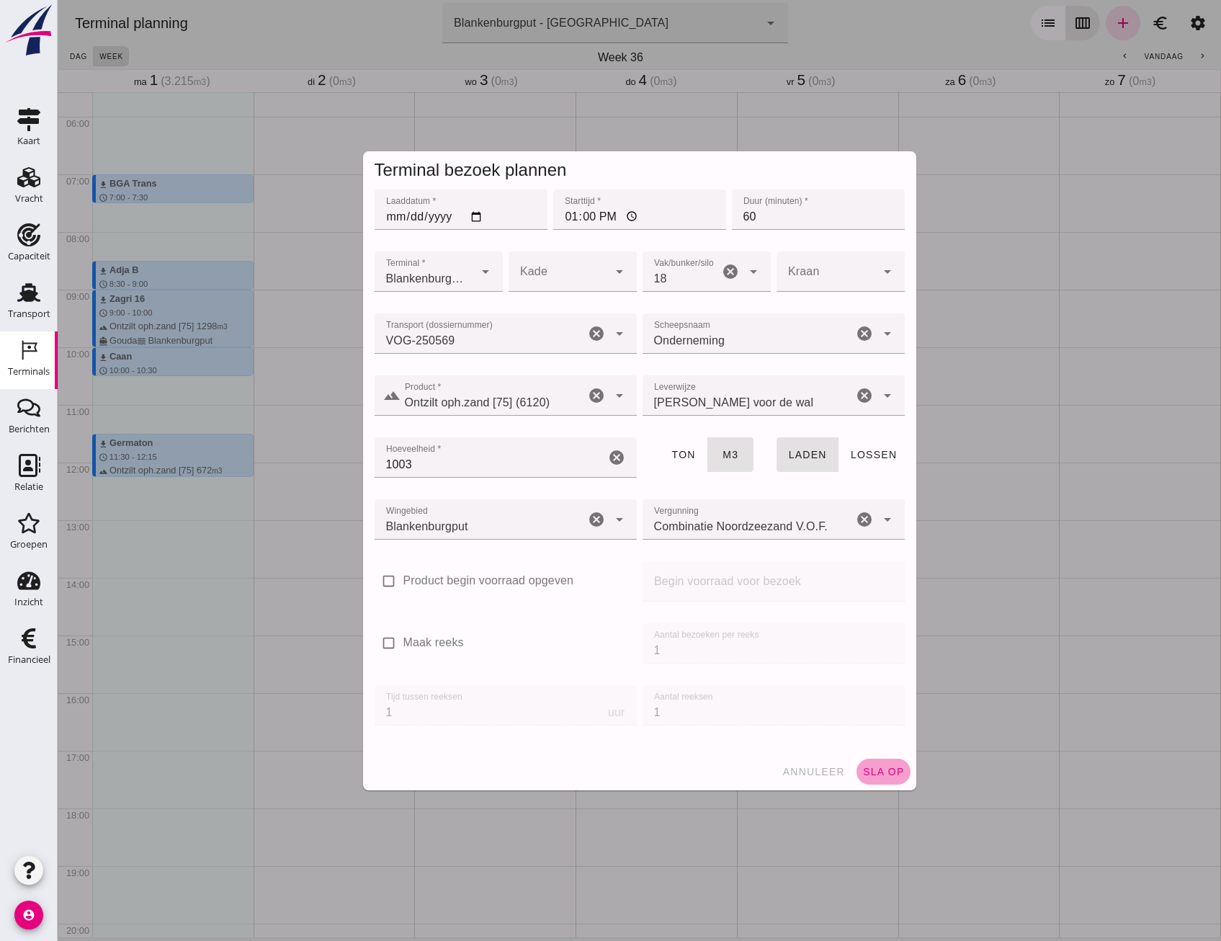
click at [885, 777] on button "sla op" at bounding box center [884, 772] width 54 height 26
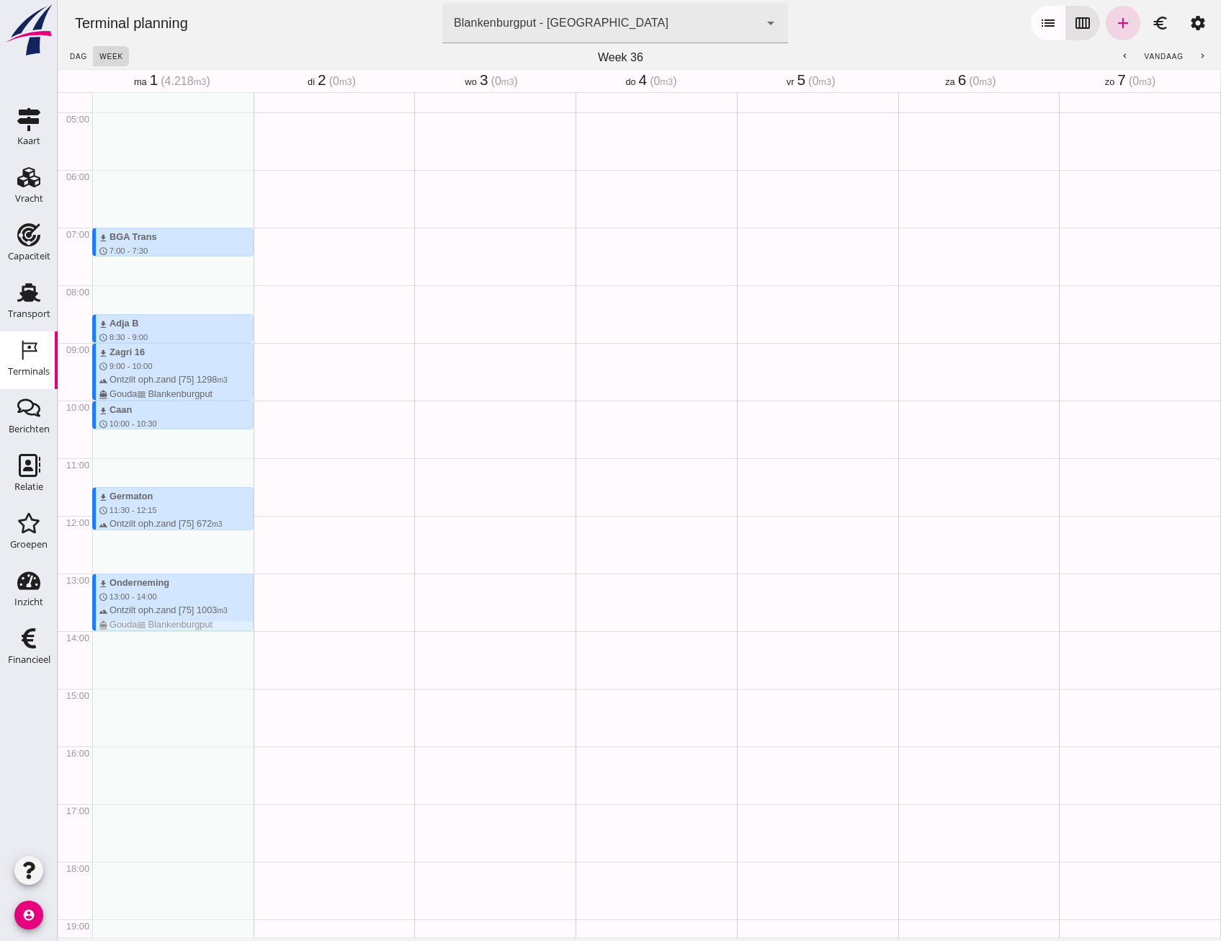
scroll to position [249, 0]
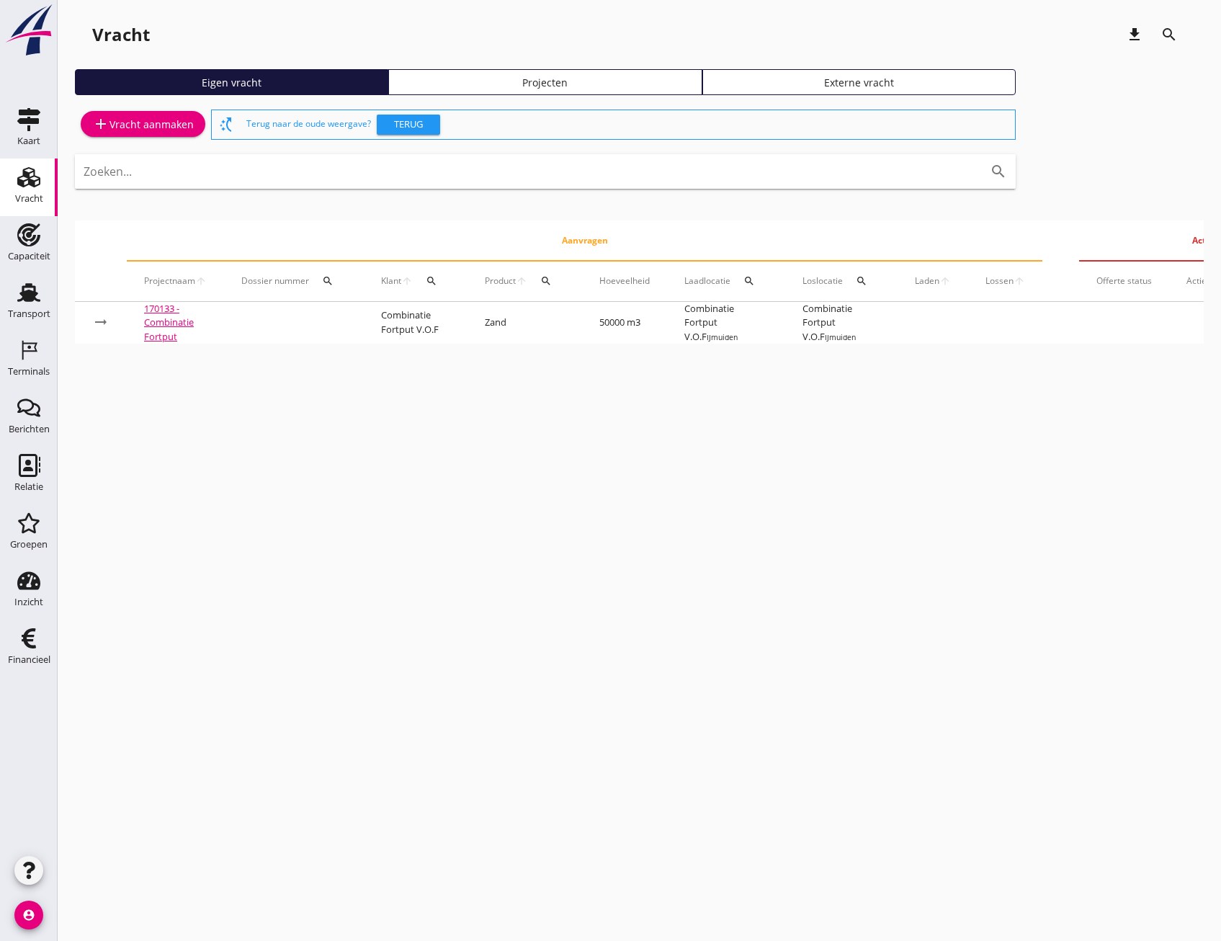
click at [491, 81] on div "Projecten" at bounding box center [545, 82] width 300 height 15
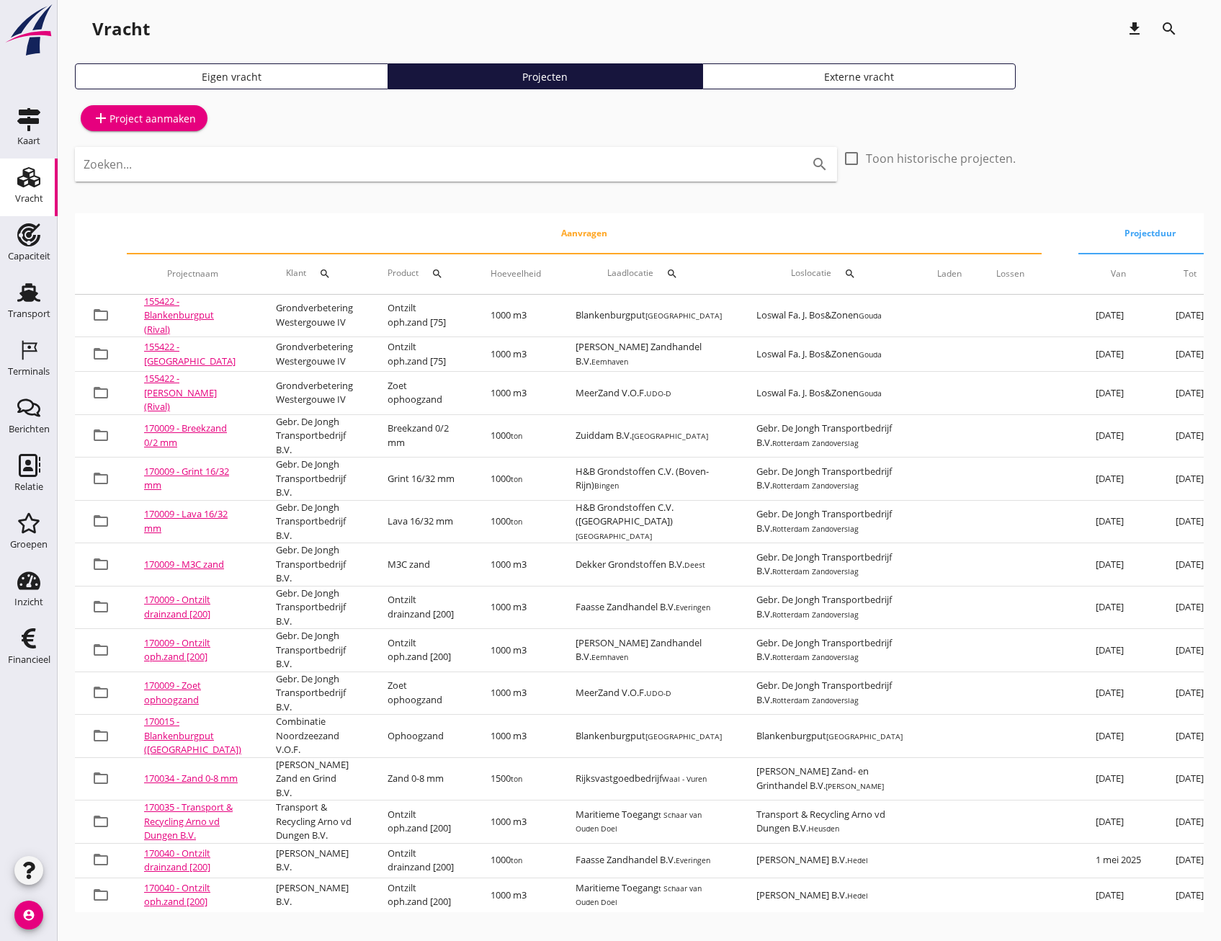
scroll to position [72, 0]
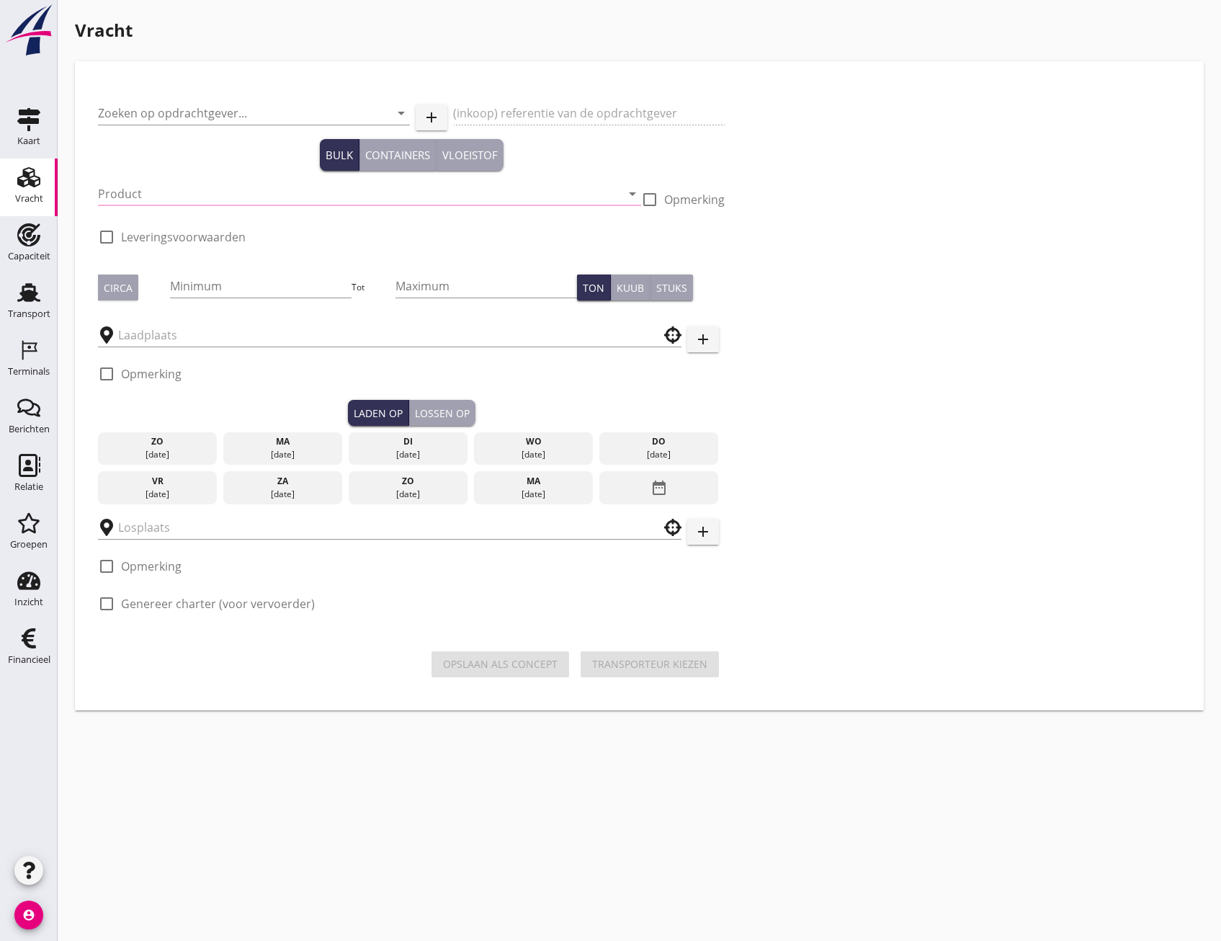
type input "Combinatie Noordzeezand V.O.F."
type input "Ophoogzand (6120)"
type input "1000"
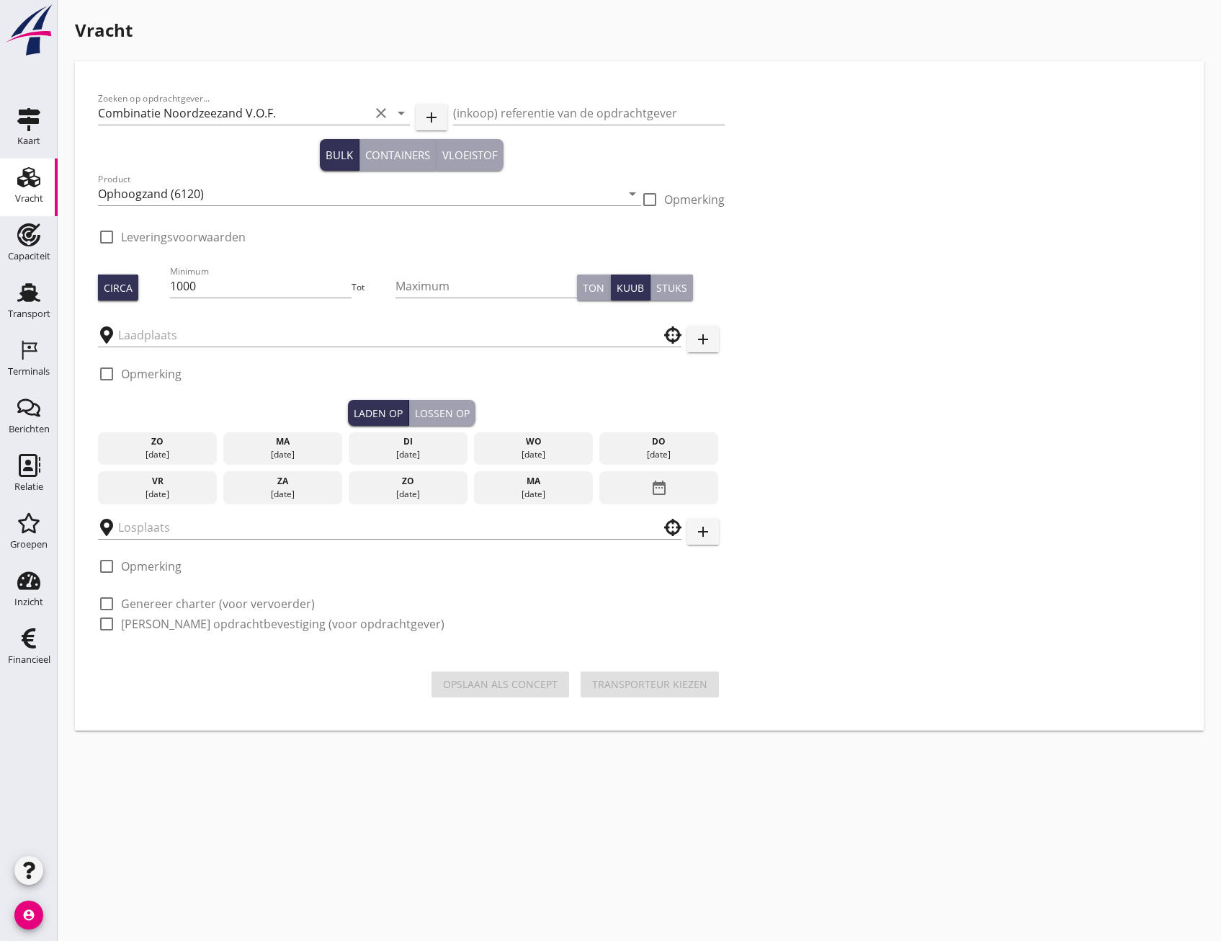
checkbox input "true"
type input "Blankenburgput"
checkbox input "true"
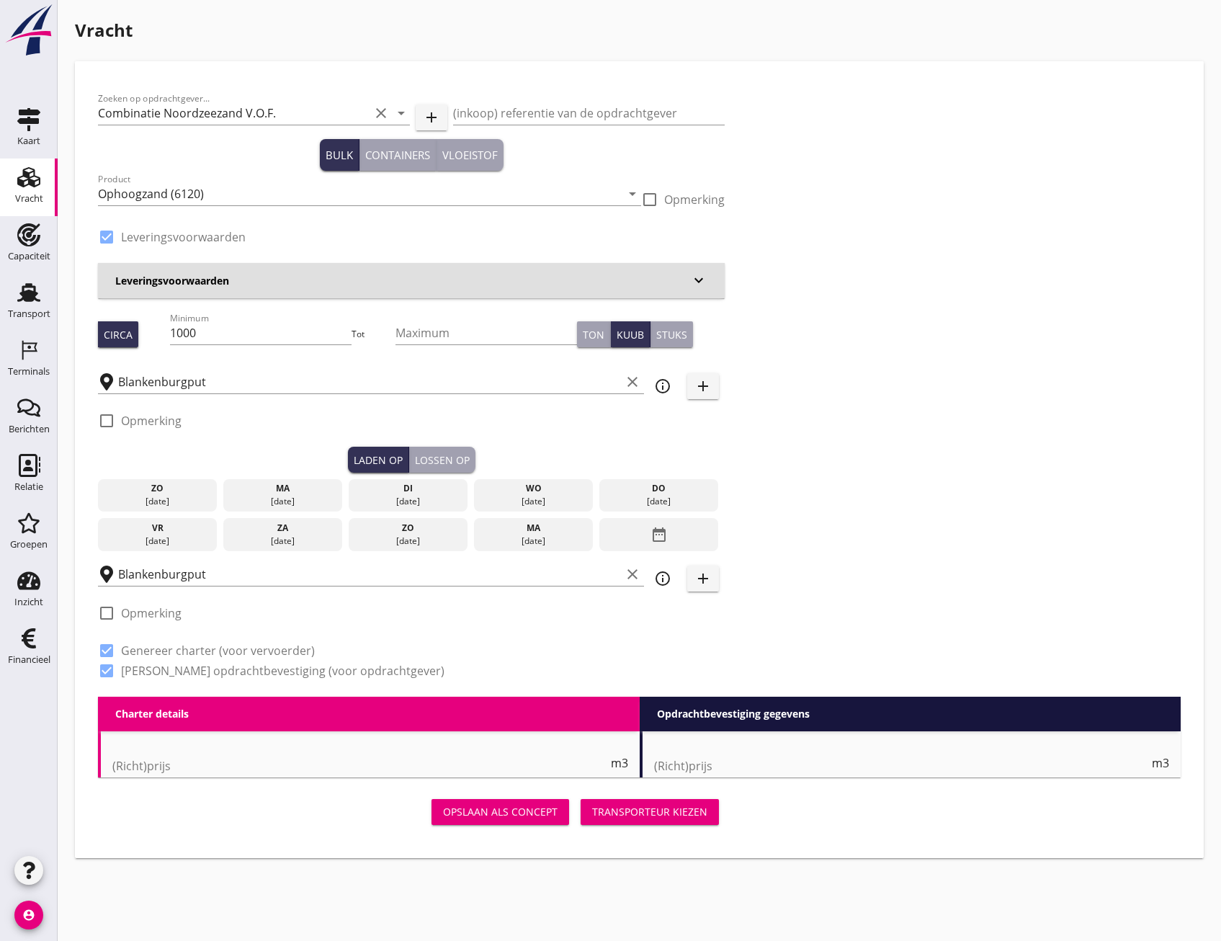
radio input "false"
type input "1.15"
radio input "false"
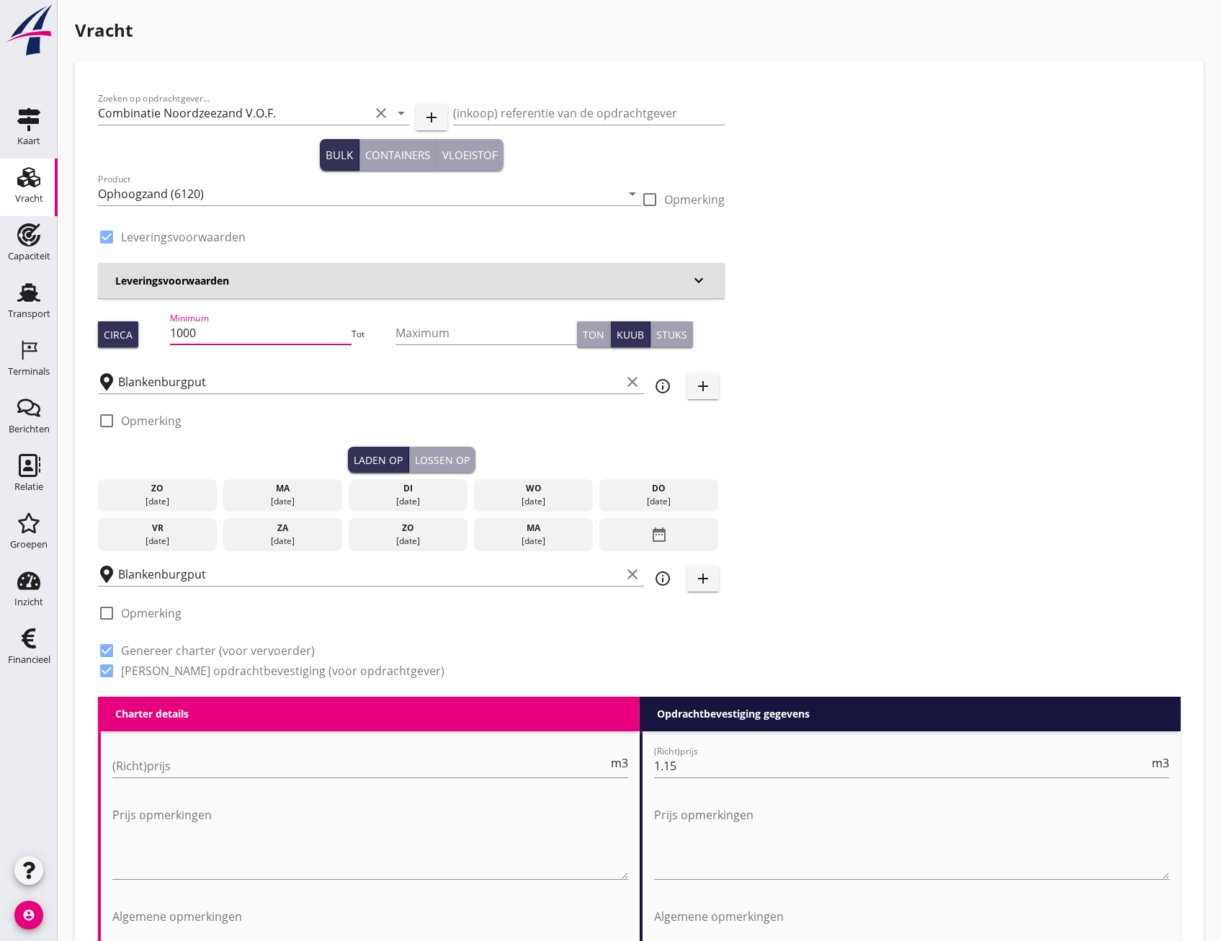
drag, startPoint x: 232, startPoint y: 338, endPoint x: 173, endPoint y: 330, distance: 59.6
click at [173, 330] on div "Circa Minimum 1000 Tot Maximum Ton Kuub Stuks" at bounding box center [411, 334] width 627 height 49
type input "336"
drag, startPoint x: 298, startPoint y: 495, endPoint x: 390, endPoint y: 472, distance: 95.8
click at [298, 495] on div "[DATE]" at bounding box center [283, 501] width 112 height 13
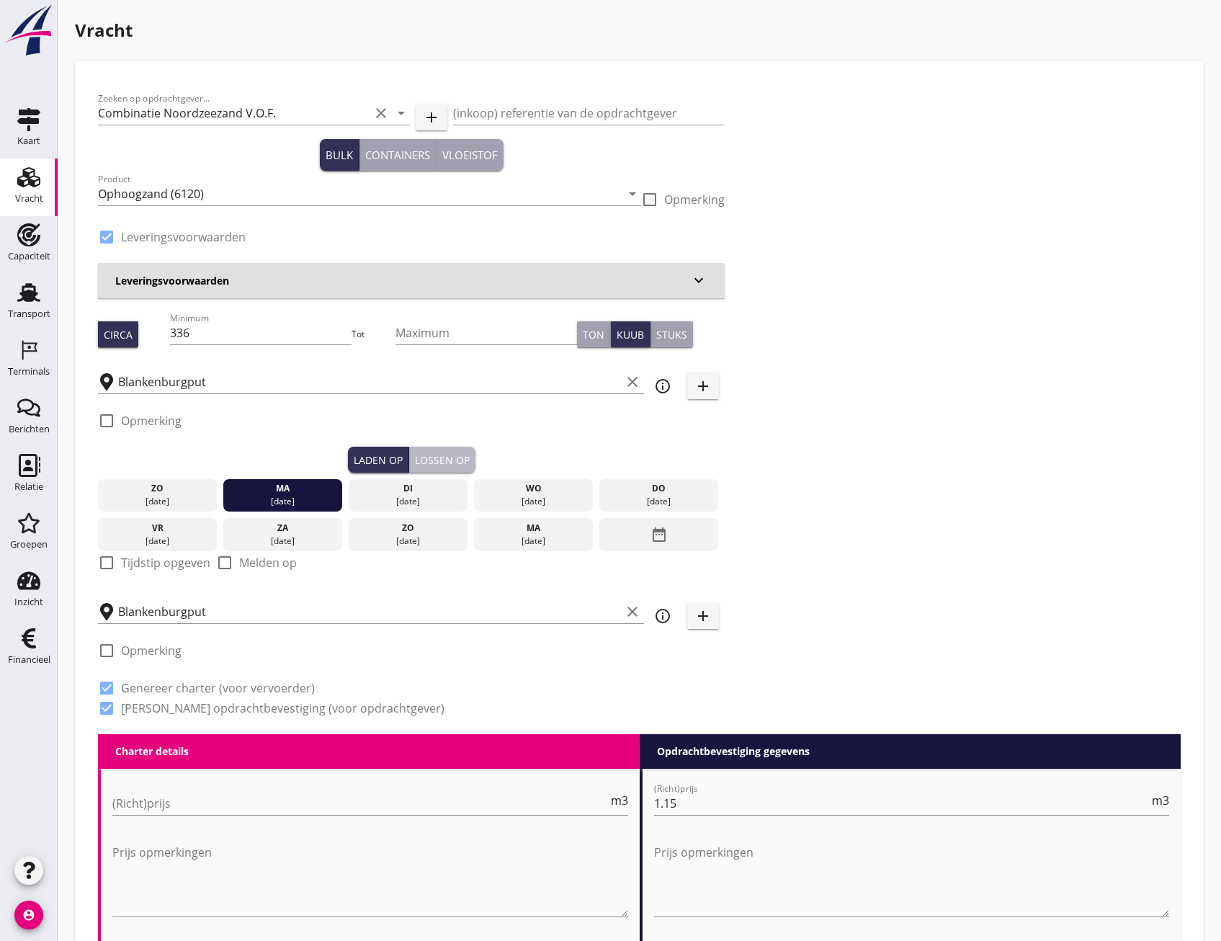
click at [437, 455] on div "Lossen op" at bounding box center [442, 459] width 55 height 15
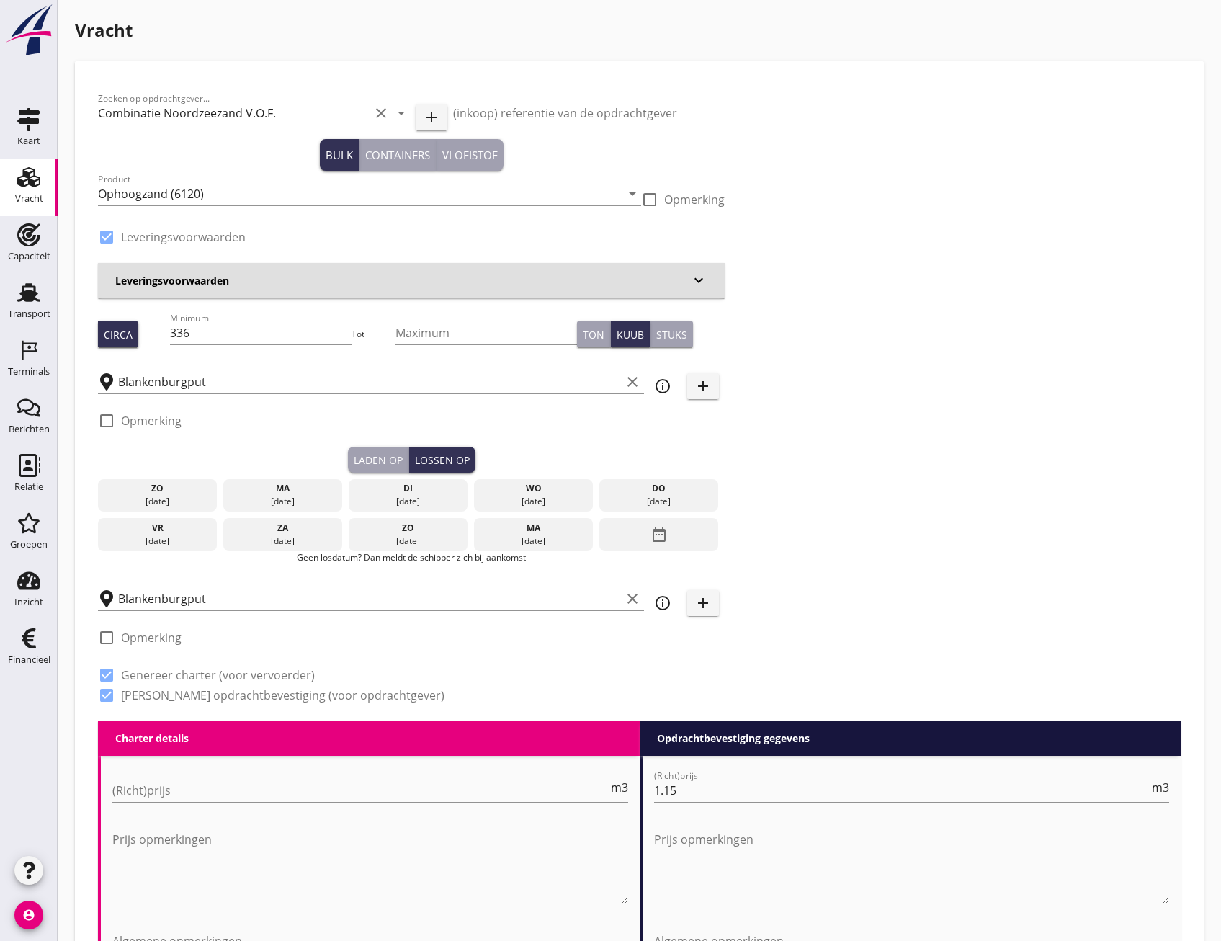
click at [304, 491] on div "ma" at bounding box center [283, 488] width 112 height 13
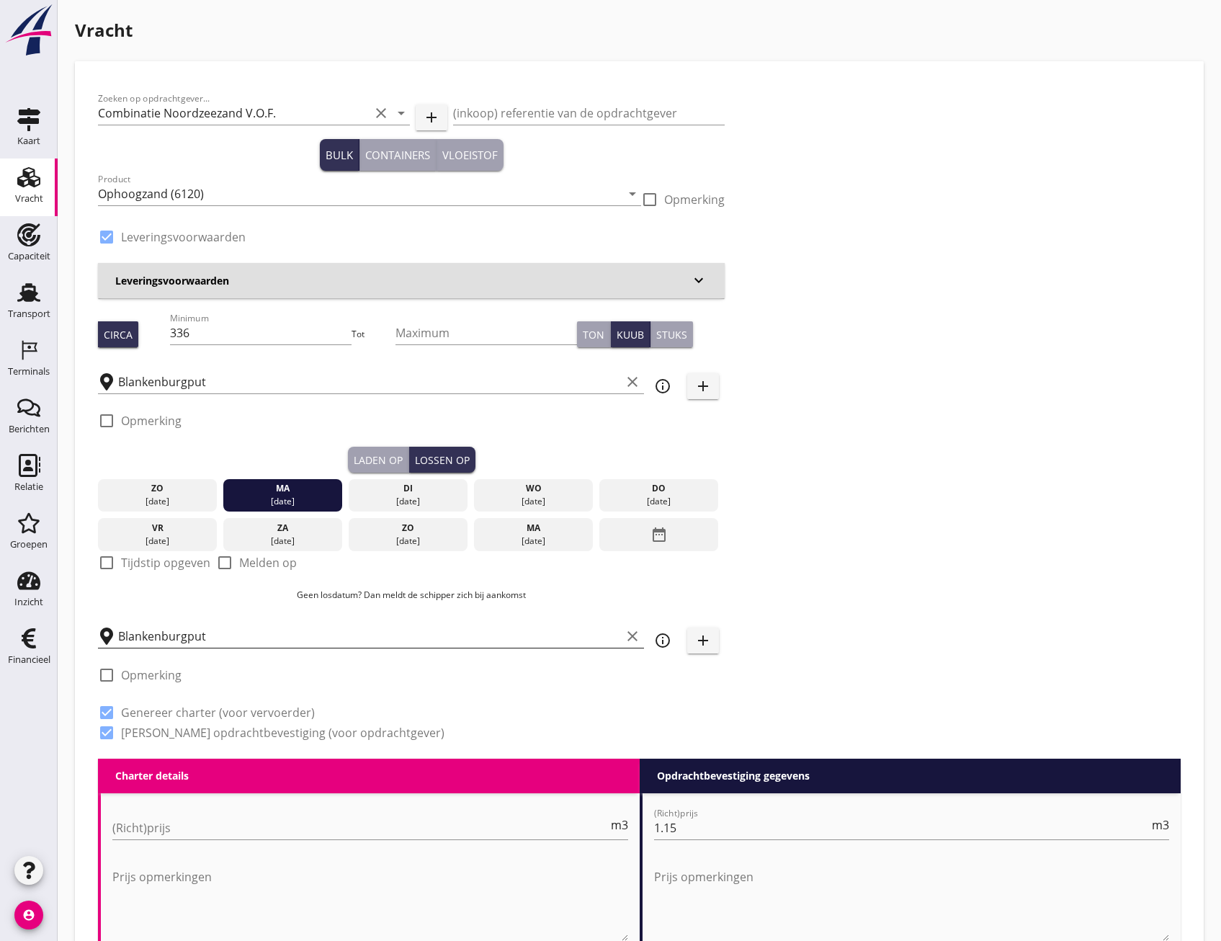
click at [277, 648] on div "Blankenburgput clear" at bounding box center [371, 636] width 546 height 23
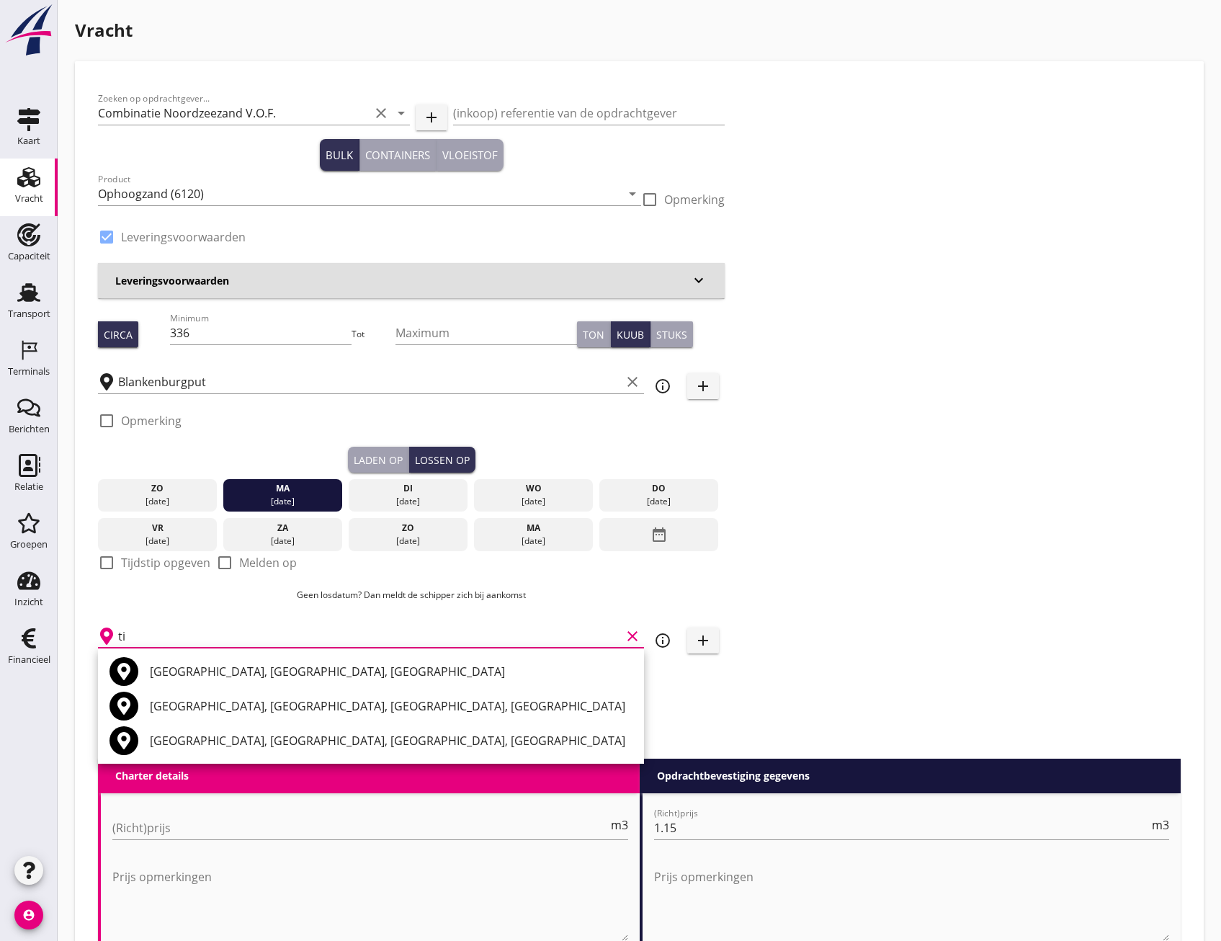
type input "t"
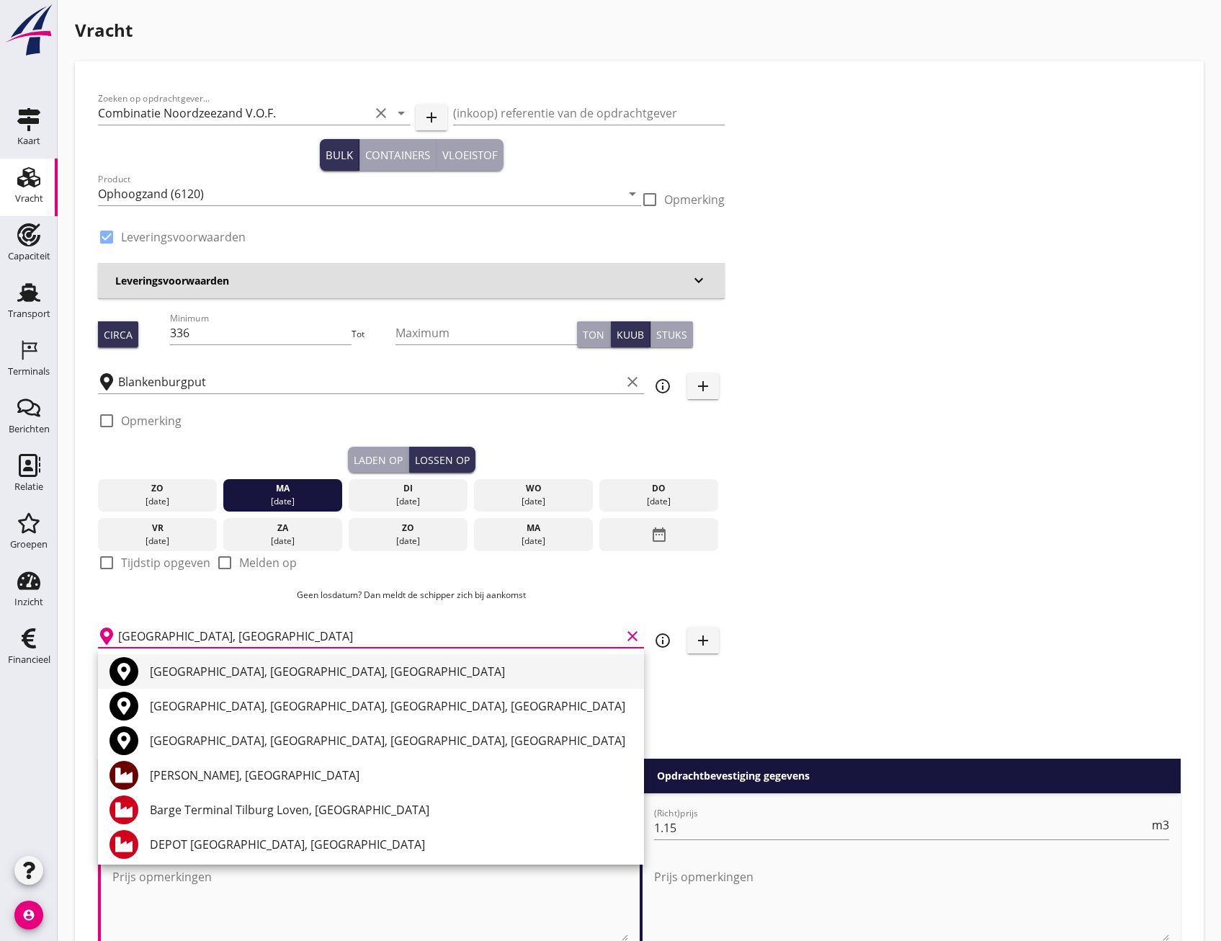
click at [238, 672] on div "Tilburg, North Brabant, Netherlands" at bounding box center [391, 671] width 483 height 17
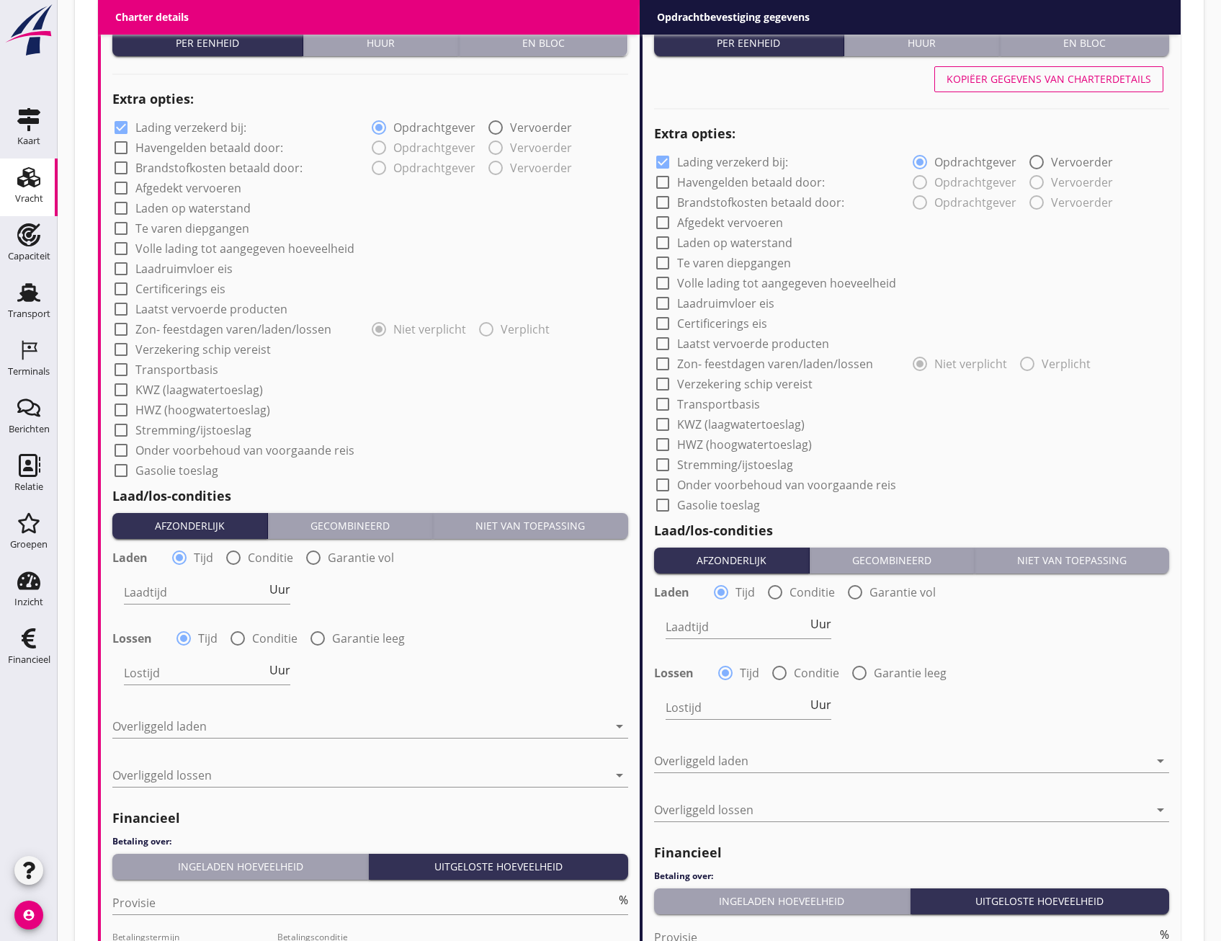
scroll to position [1081, 0]
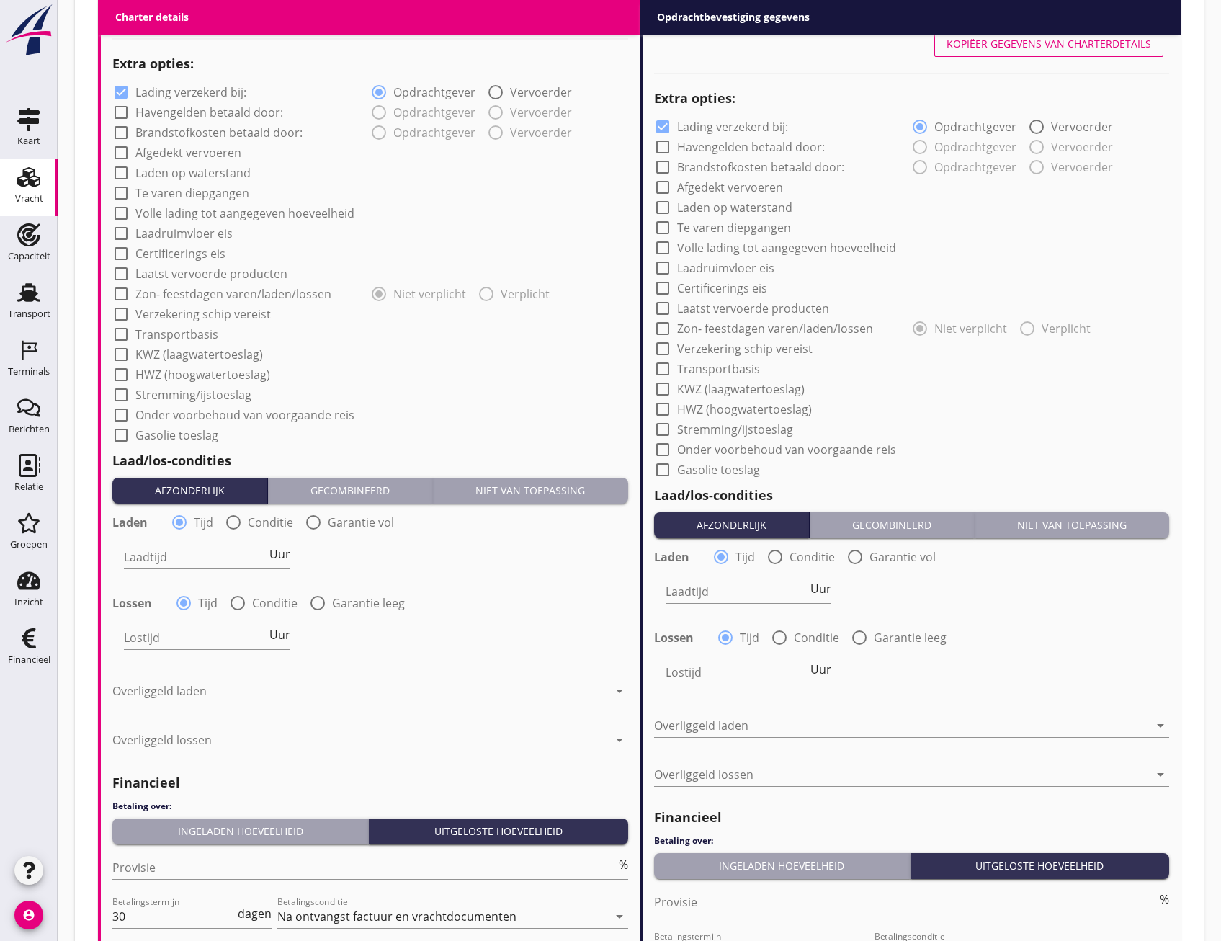
type input "Tilburg, North Brabant, Netherlands"
click at [1049, 522] on div "Niet van toepassing" at bounding box center [1072, 524] width 183 height 15
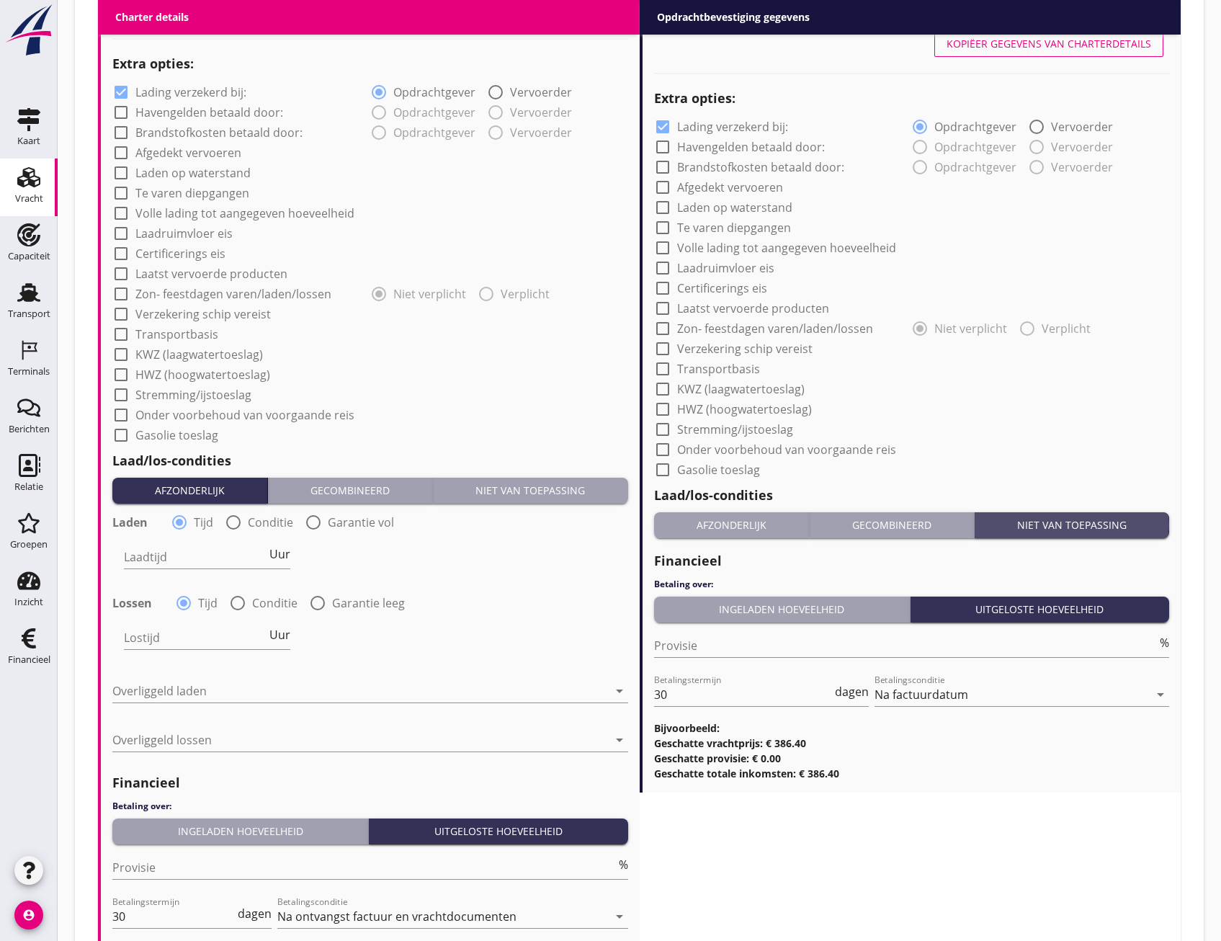
scroll to position [0, 0]
click at [572, 484] on div "Niet van toepassing" at bounding box center [530, 490] width 183 height 15
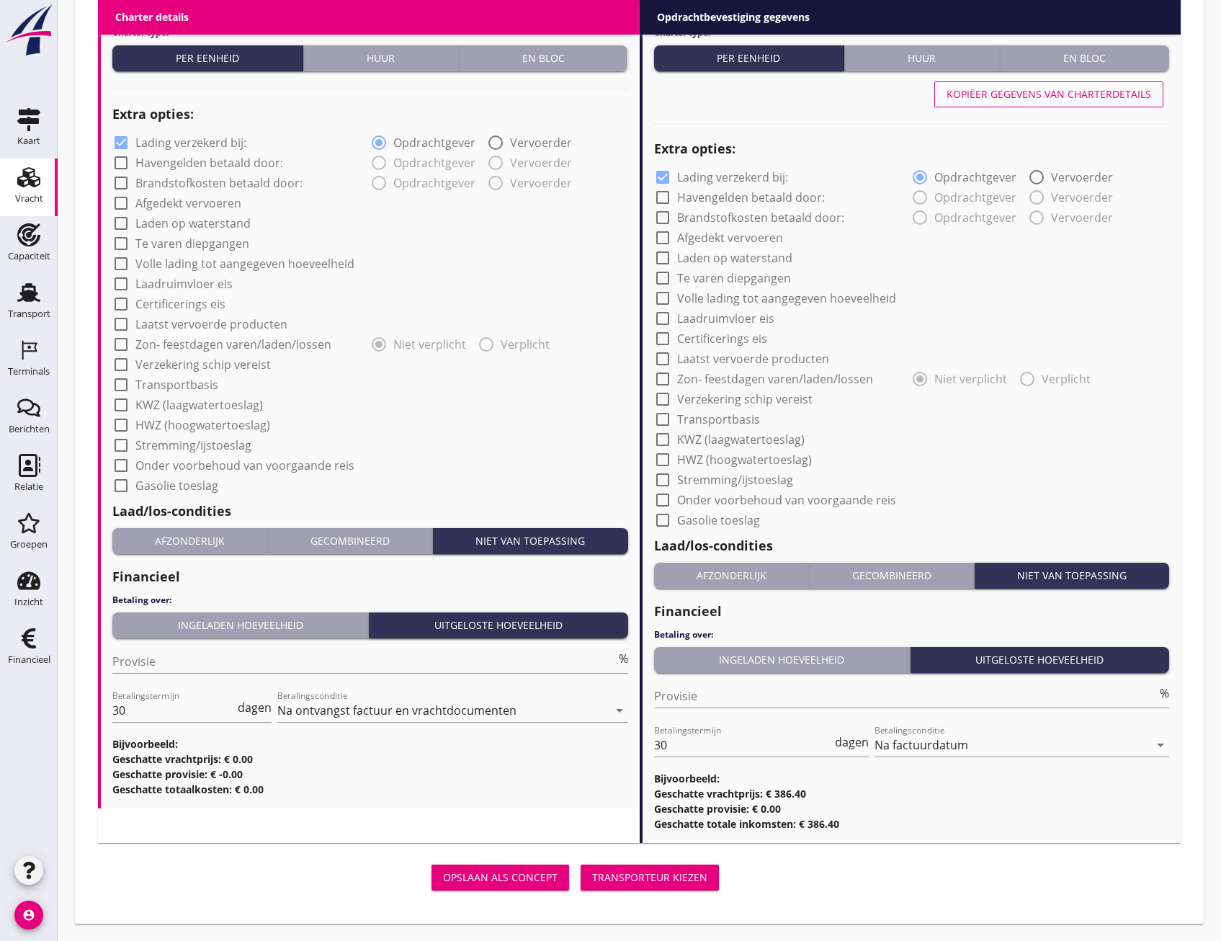
click at [674, 866] on button "Transporteur kiezen" at bounding box center [650, 878] width 138 height 26
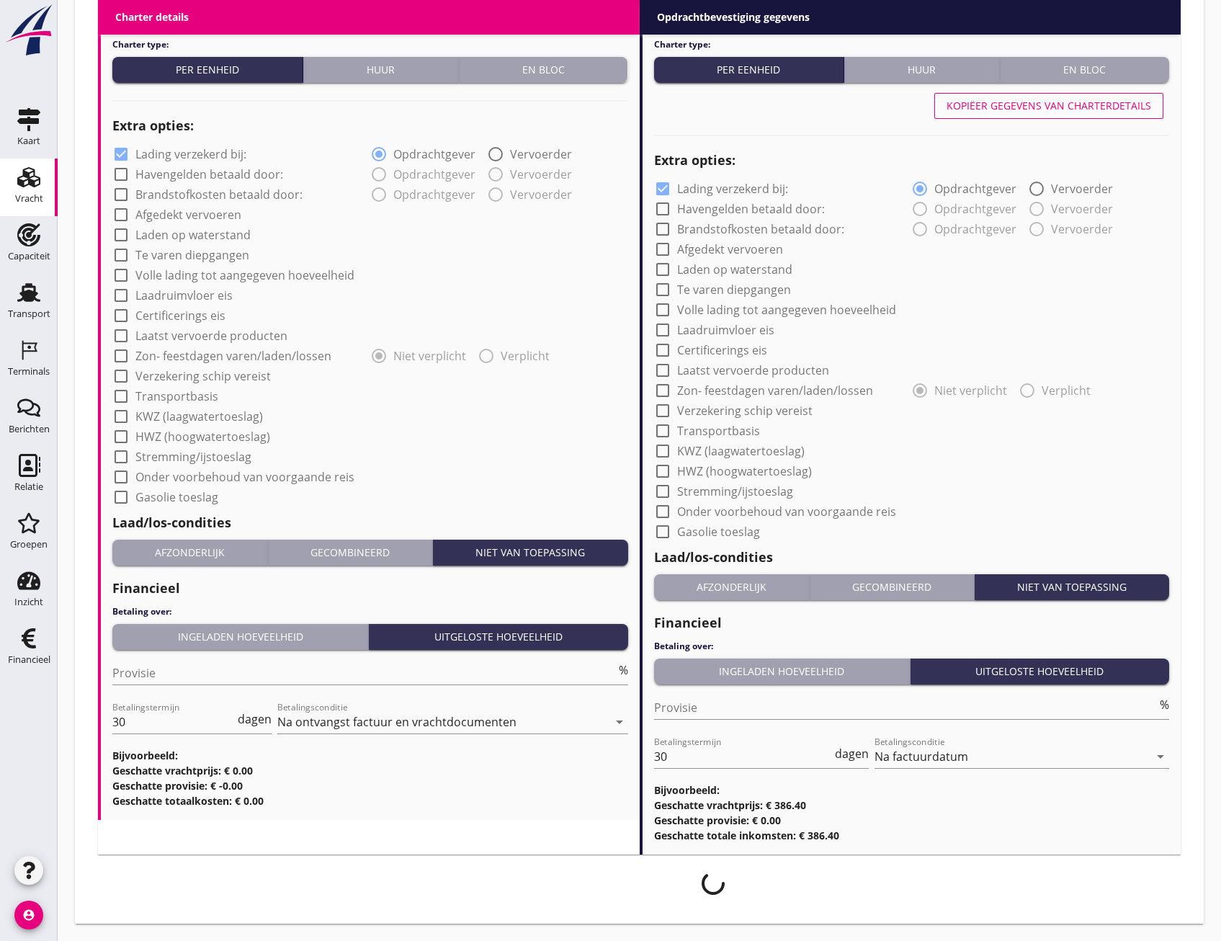
scroll to position [1019, 0]
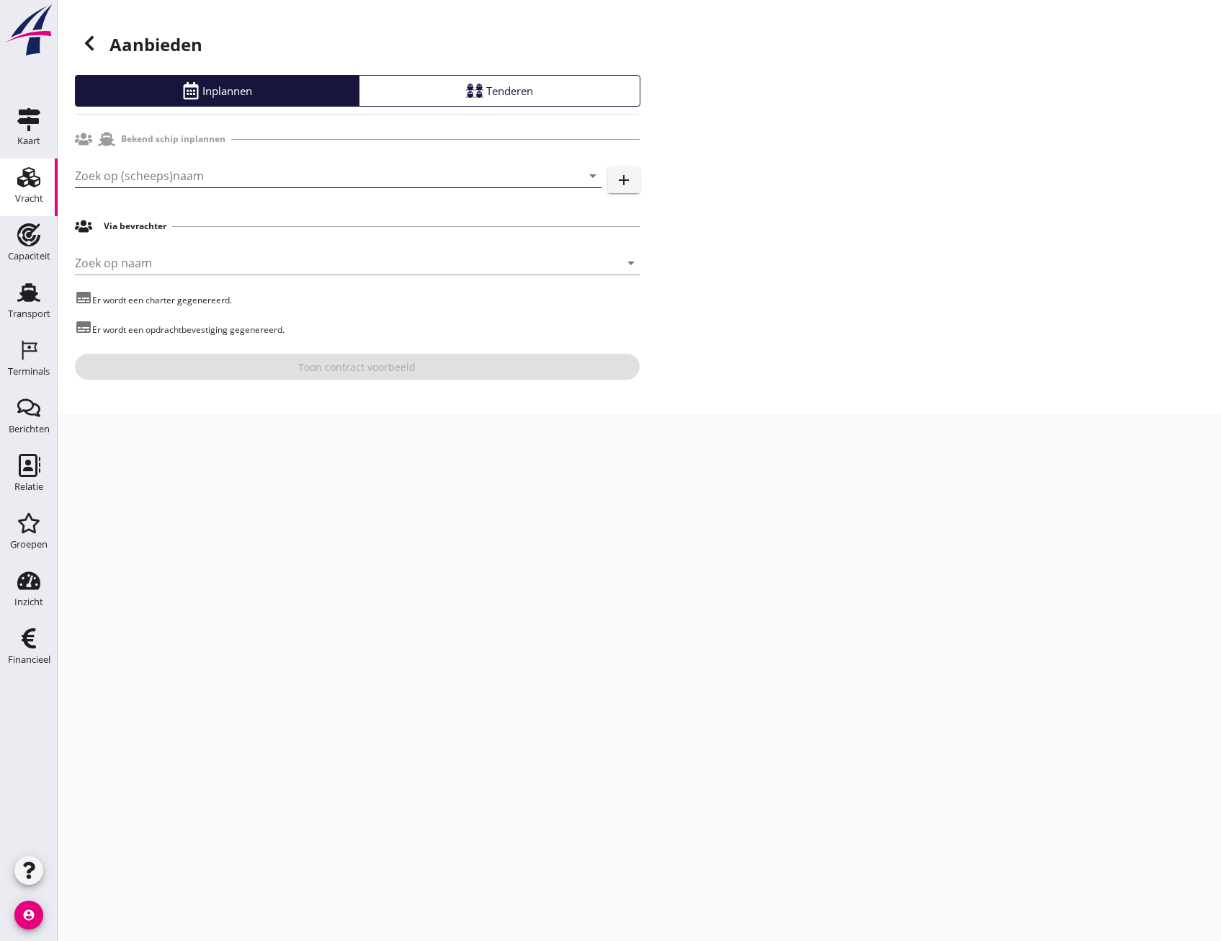
click at [280, 183] on input "Zoek op (scheeps)naam" at bounding box center [318, 175] width 486 height 23
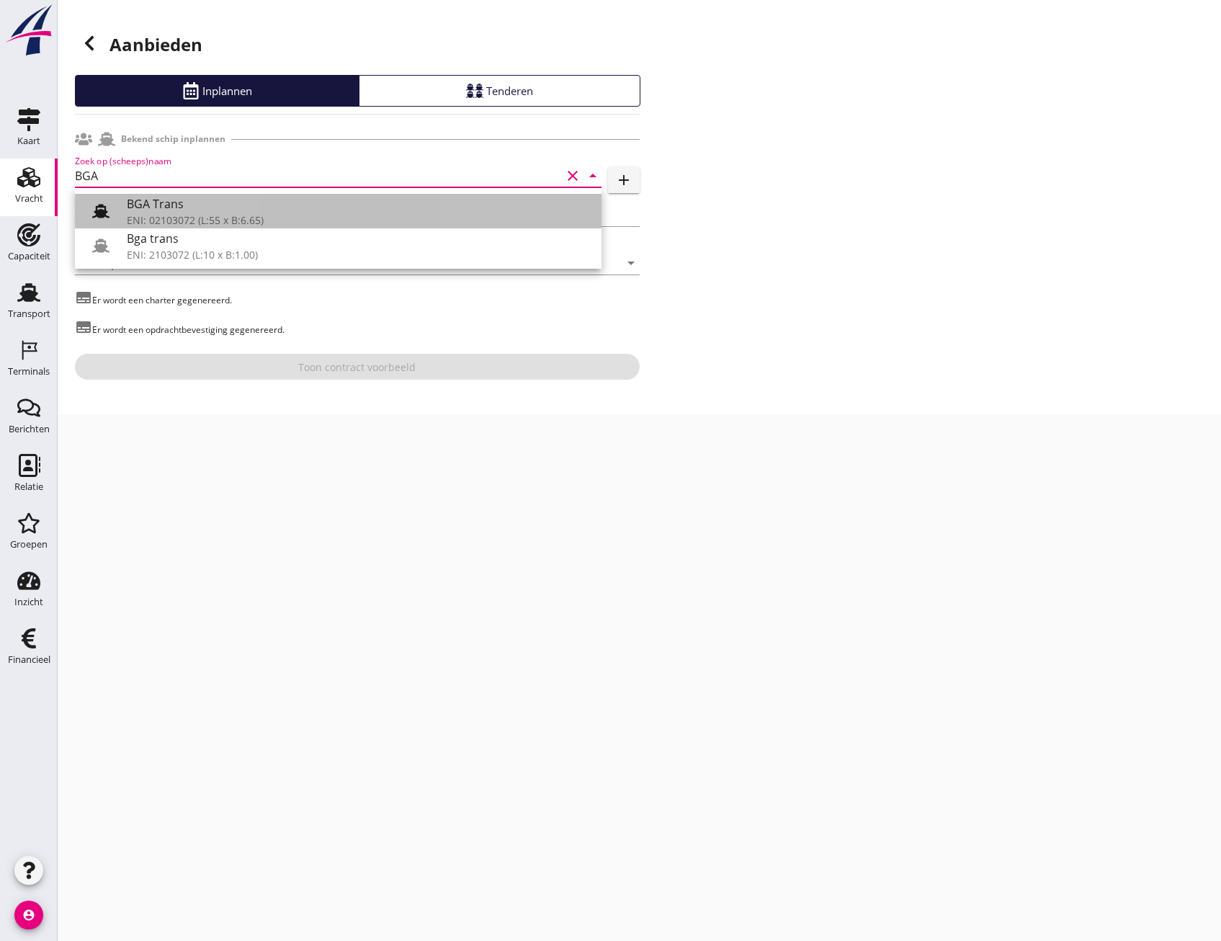
click at [104, 210] on icon at bounding box center [100, 210] width 17 height 17
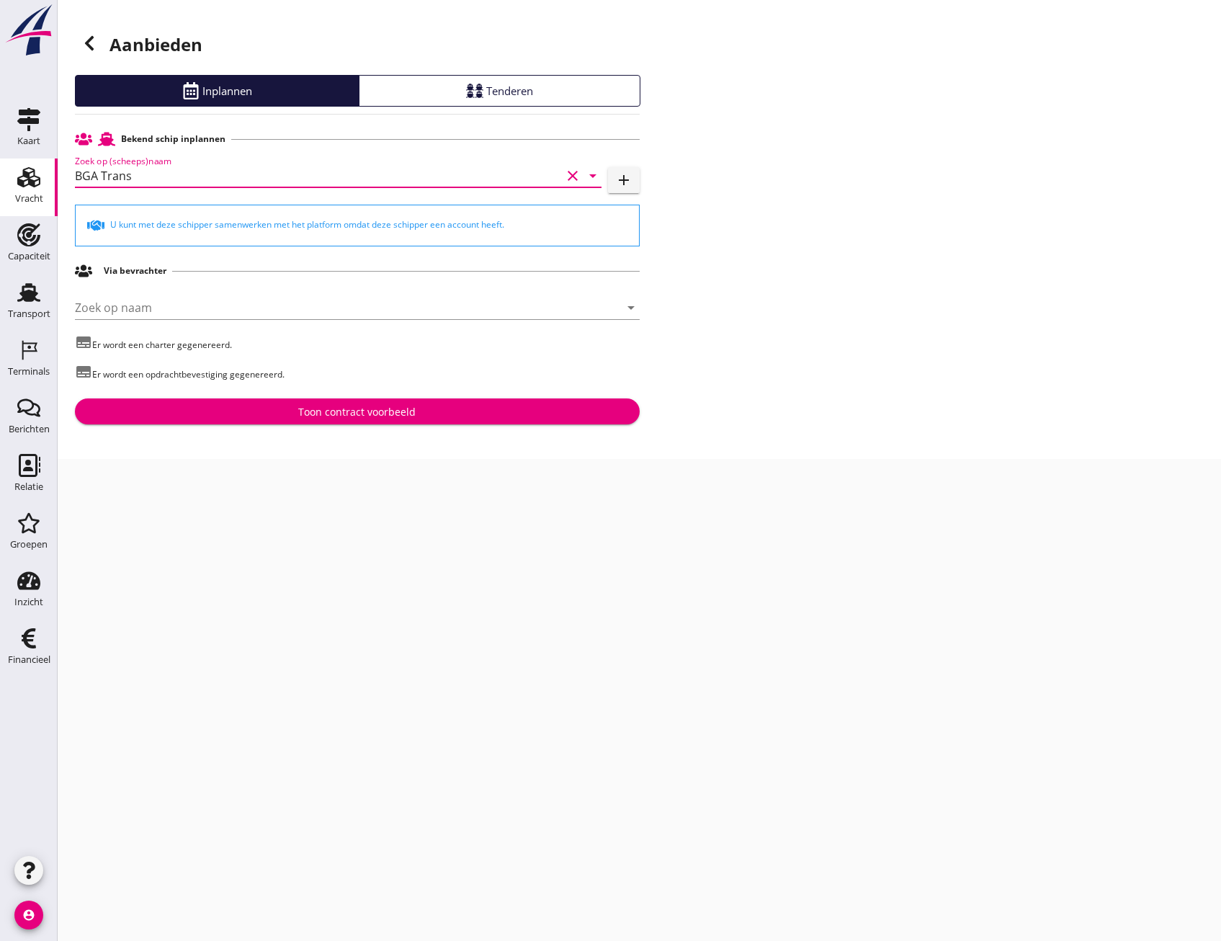
type input "BGA Trans"
click at [429, 416] on div "Toon contract voorbeeld" at bounding box center [357, 411] width 542 height 15
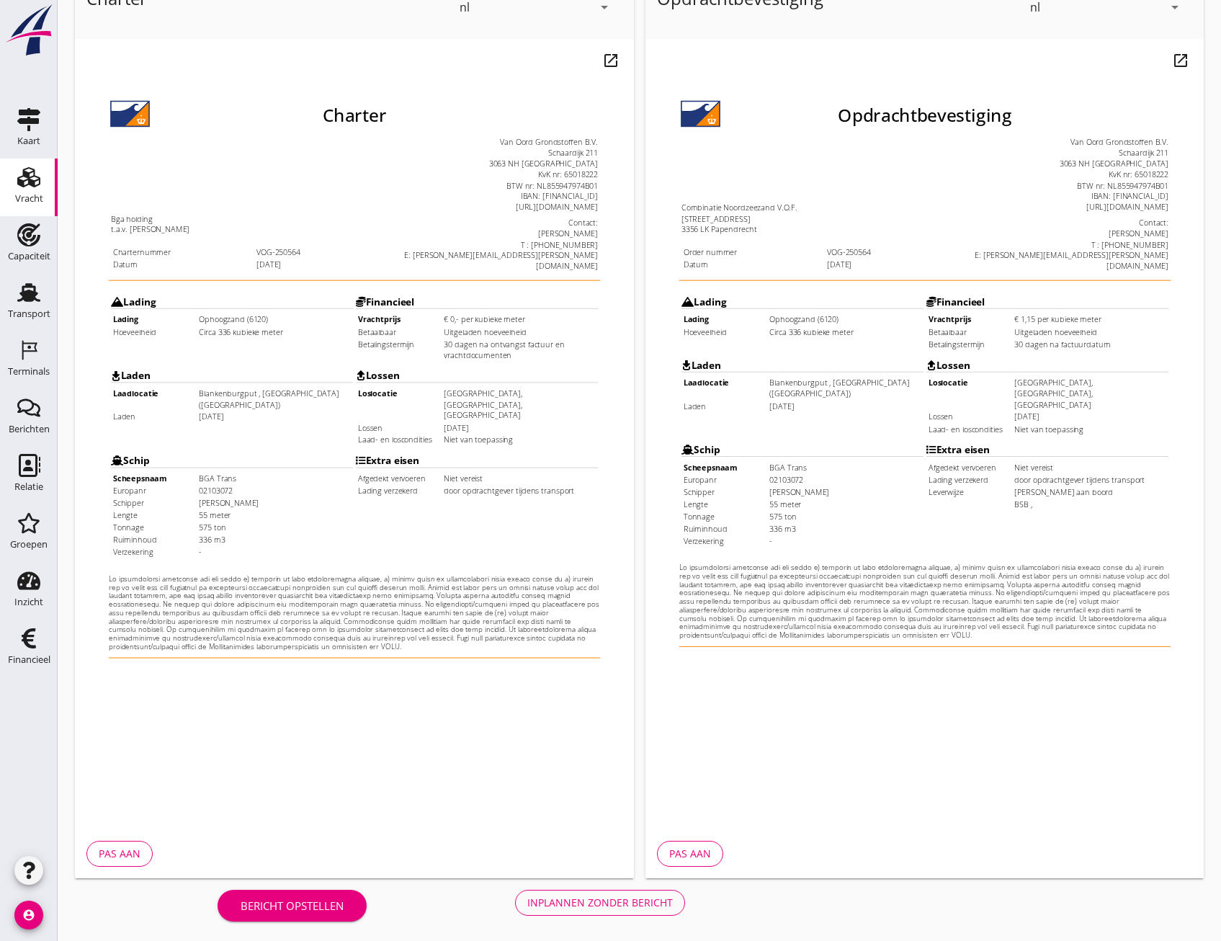
scroll to position [107, 0]
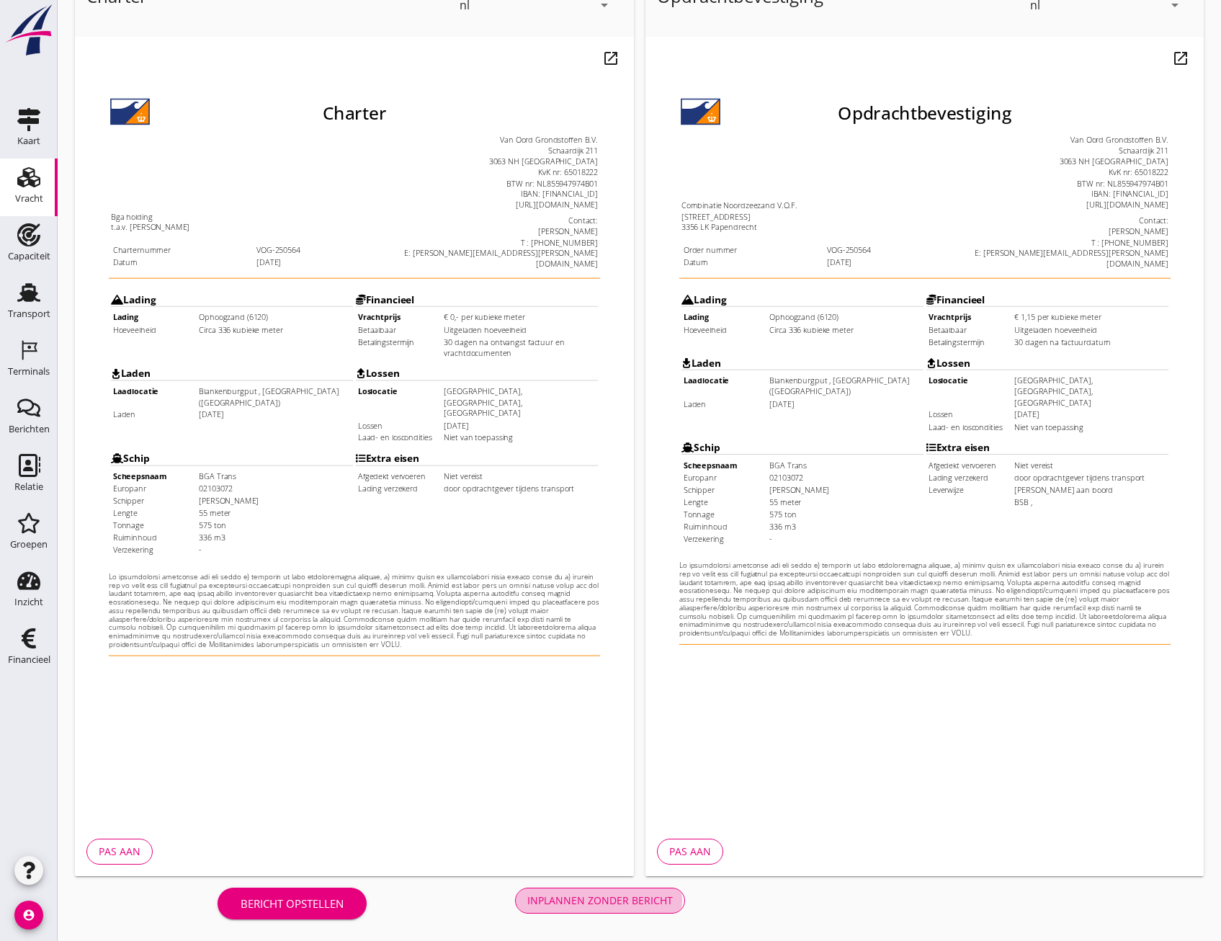
click at [620, 903] on div "Inplannen zonder bericht" at bounding box center [600, 900] width 146 height 15
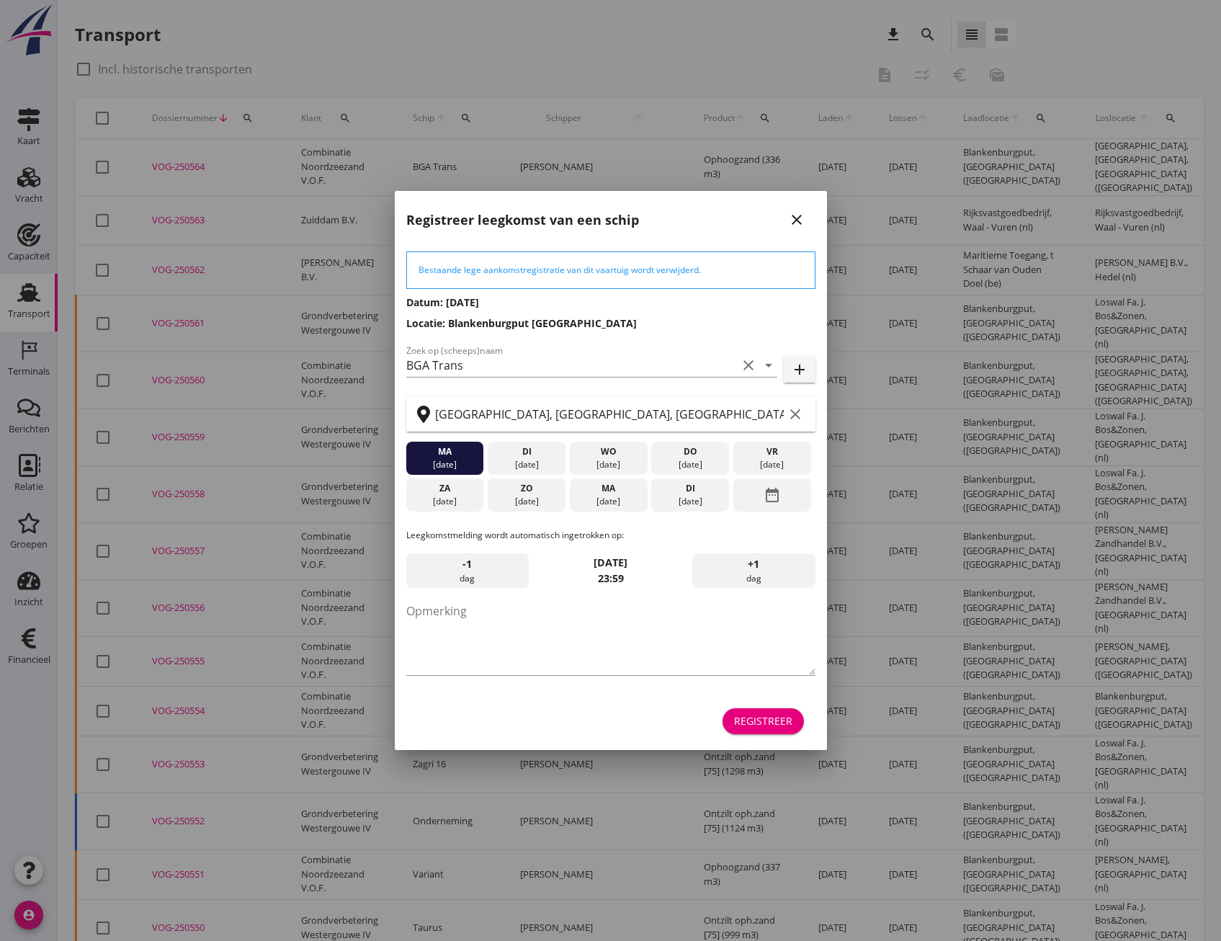
click at [783, 720] on div "Registreer" at bounding box center [763, 720] width 58 height 15
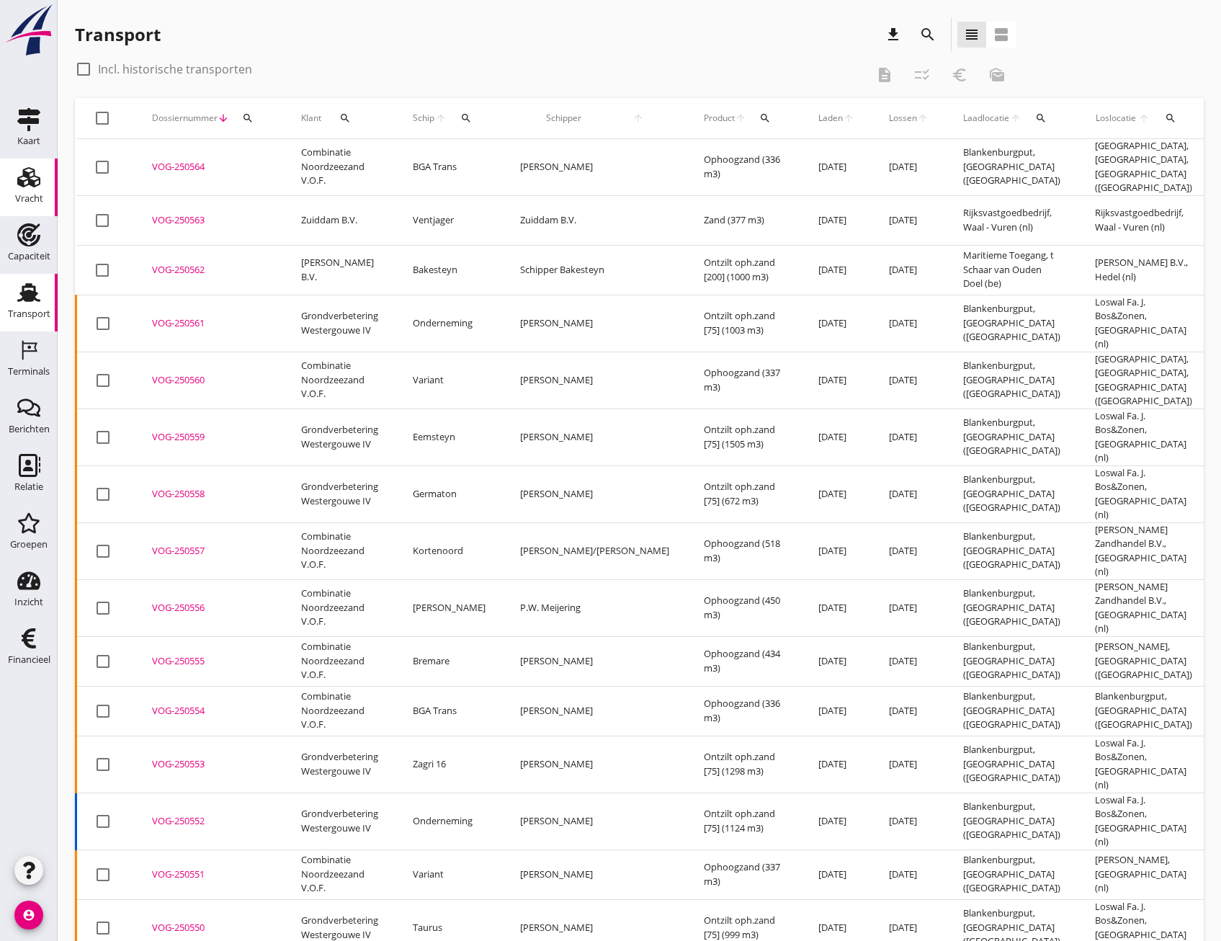
click at [25, 182] on icon "Vracht" at bounding box center [28, 177] width 23 height 23
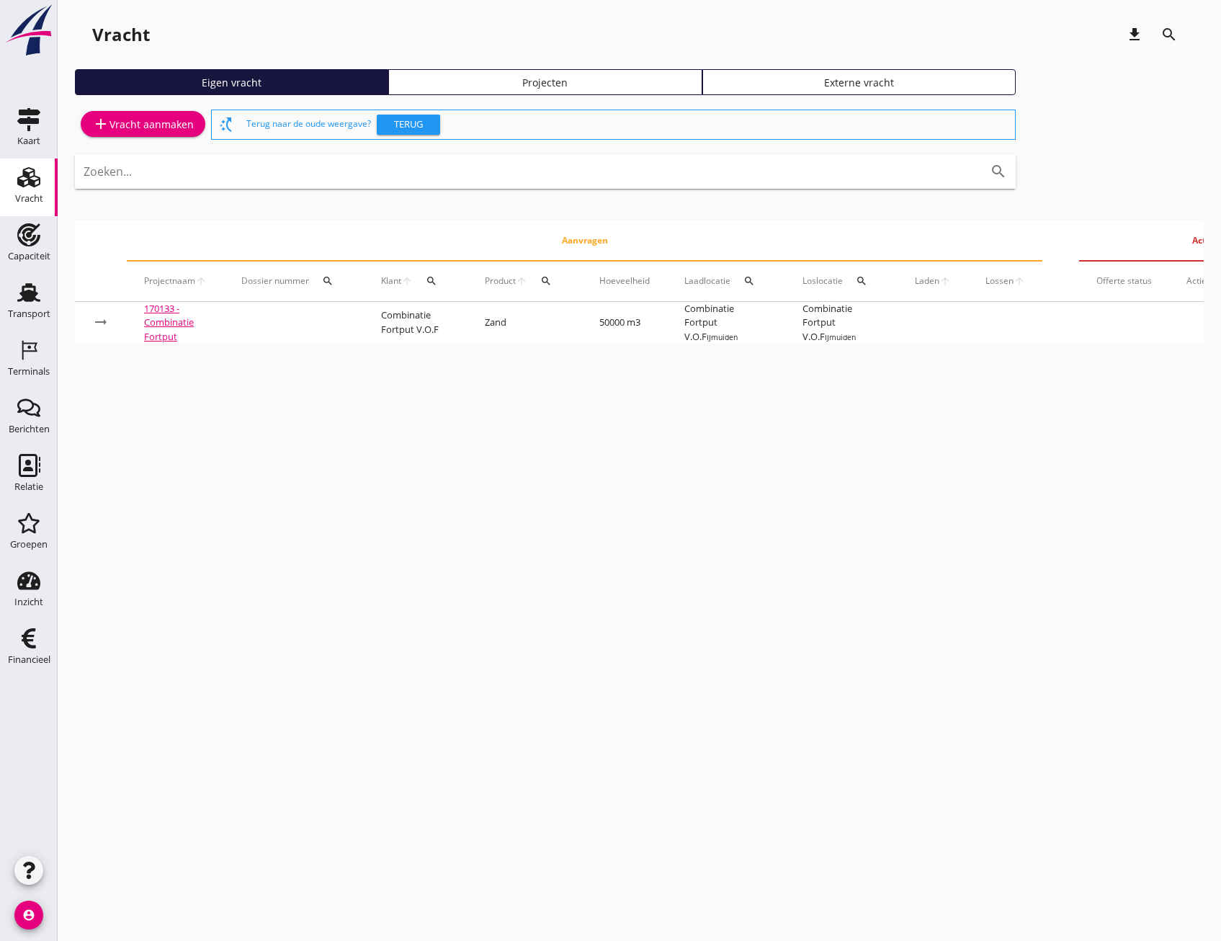
click at [508, 76] on div "Projecten" at bounding box center [545, 82] width 300 height 15
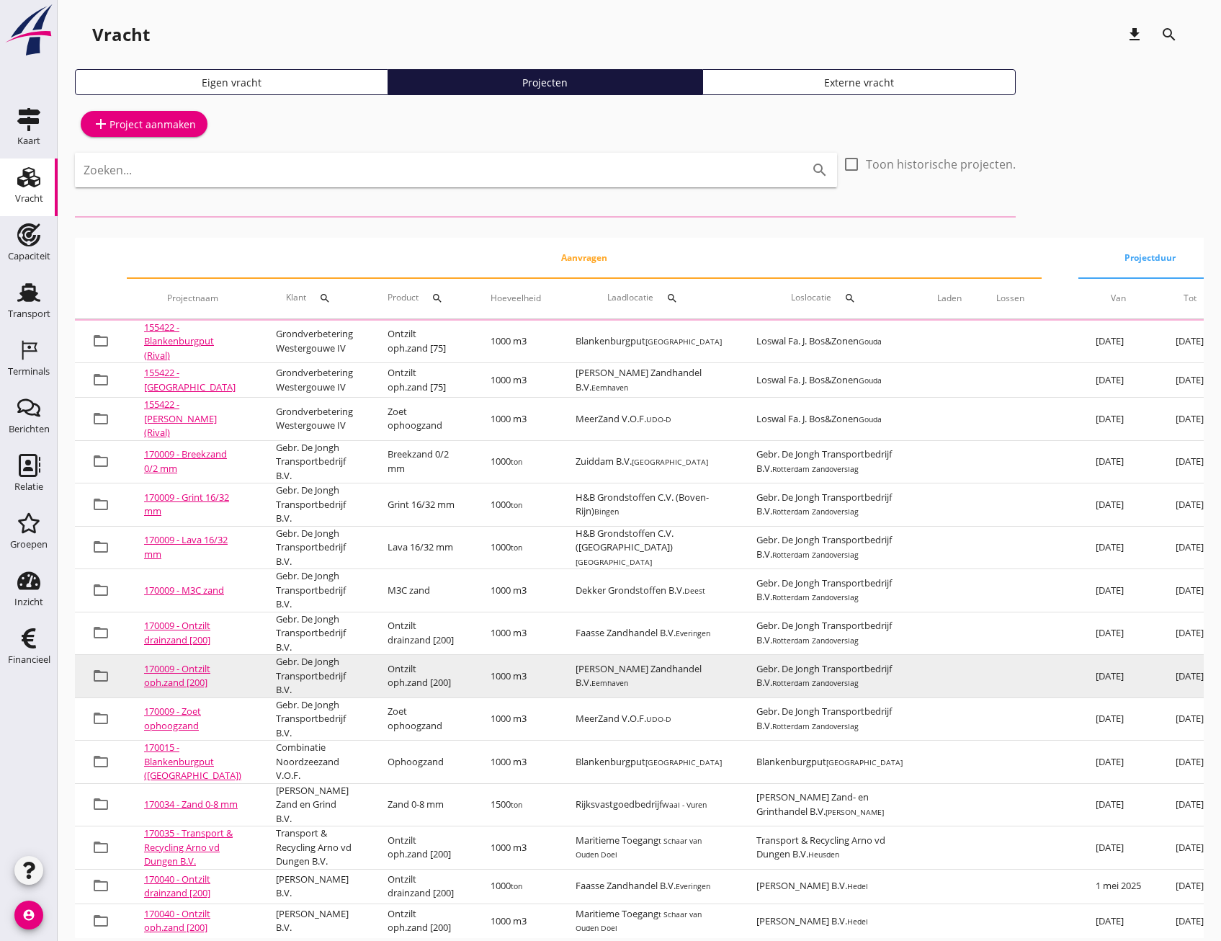
scroll to position [72, 0]
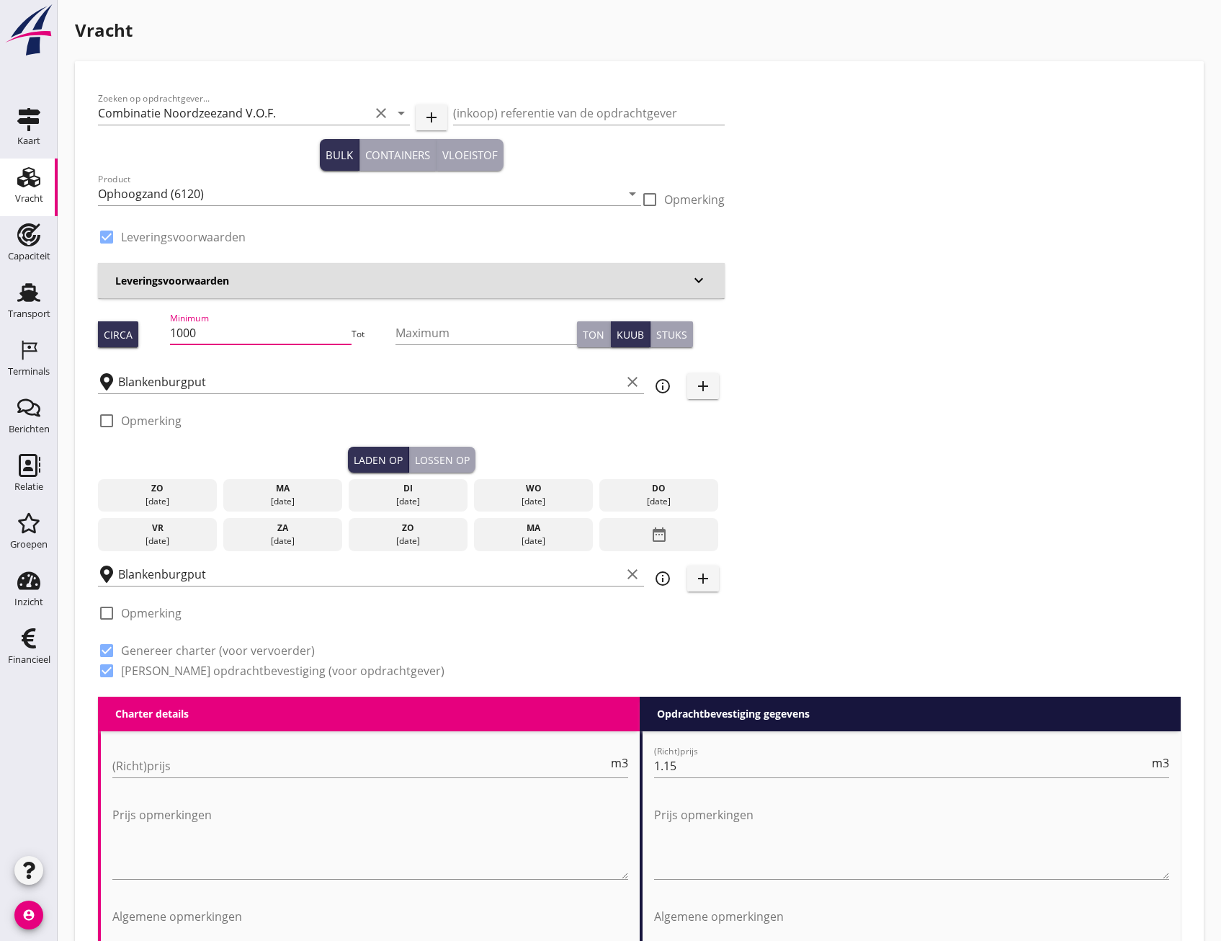
drag, startPoint x: 252, startPoint y: 327, endPoint x: 154, endPoint y: 337, distance: 98.5
click at [154, 337] on div "Circa Minimum 1000 Tot Maximum Ton Kuub Stuks" at bounding box center [411, 334] width 627 height 49
type input "541"
click at [297, 500] on div "[DATE]" at bounding box center [283, 501] width 112 height 13
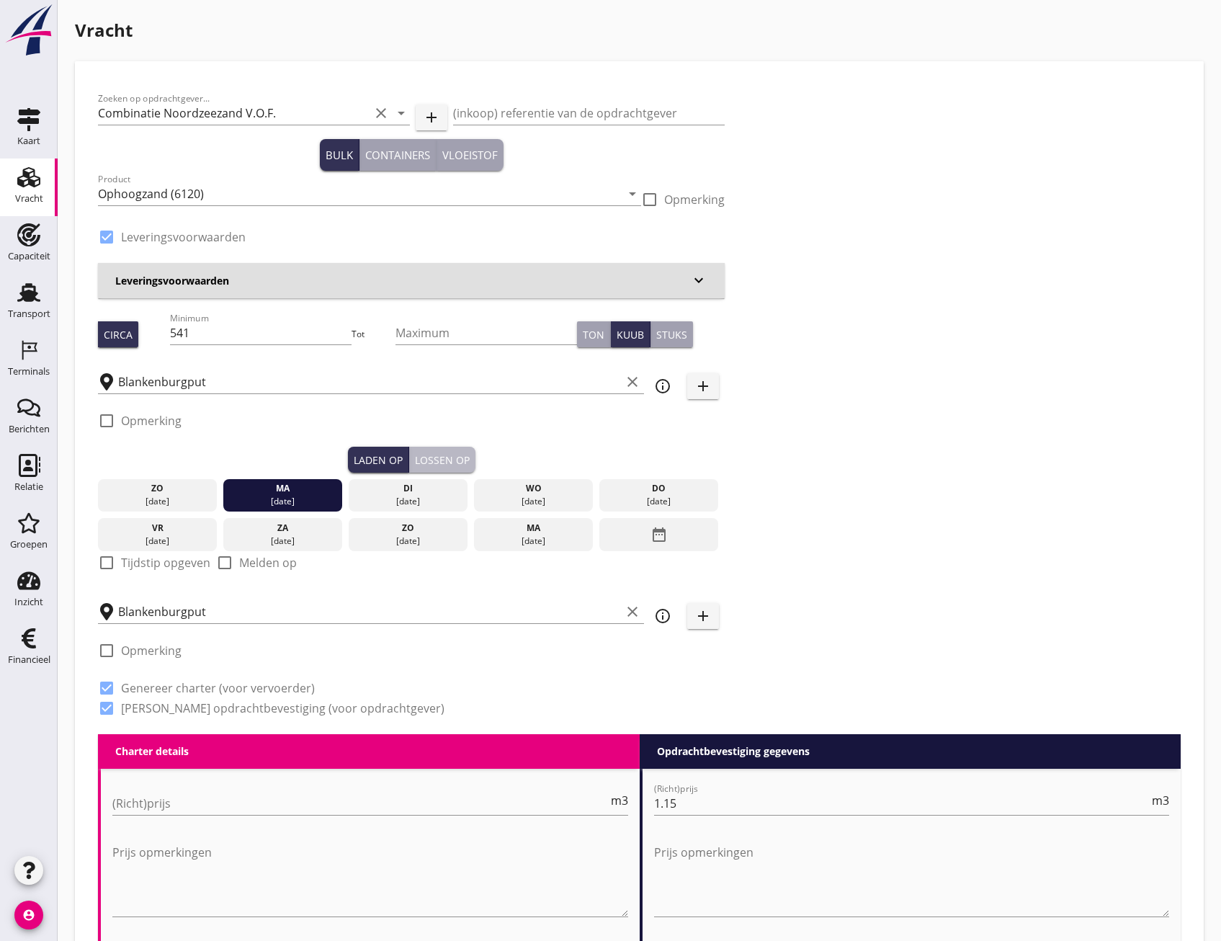
click at [465, 459] on div "Lossen op" at bounding box center [442, 459] width 55 height 15
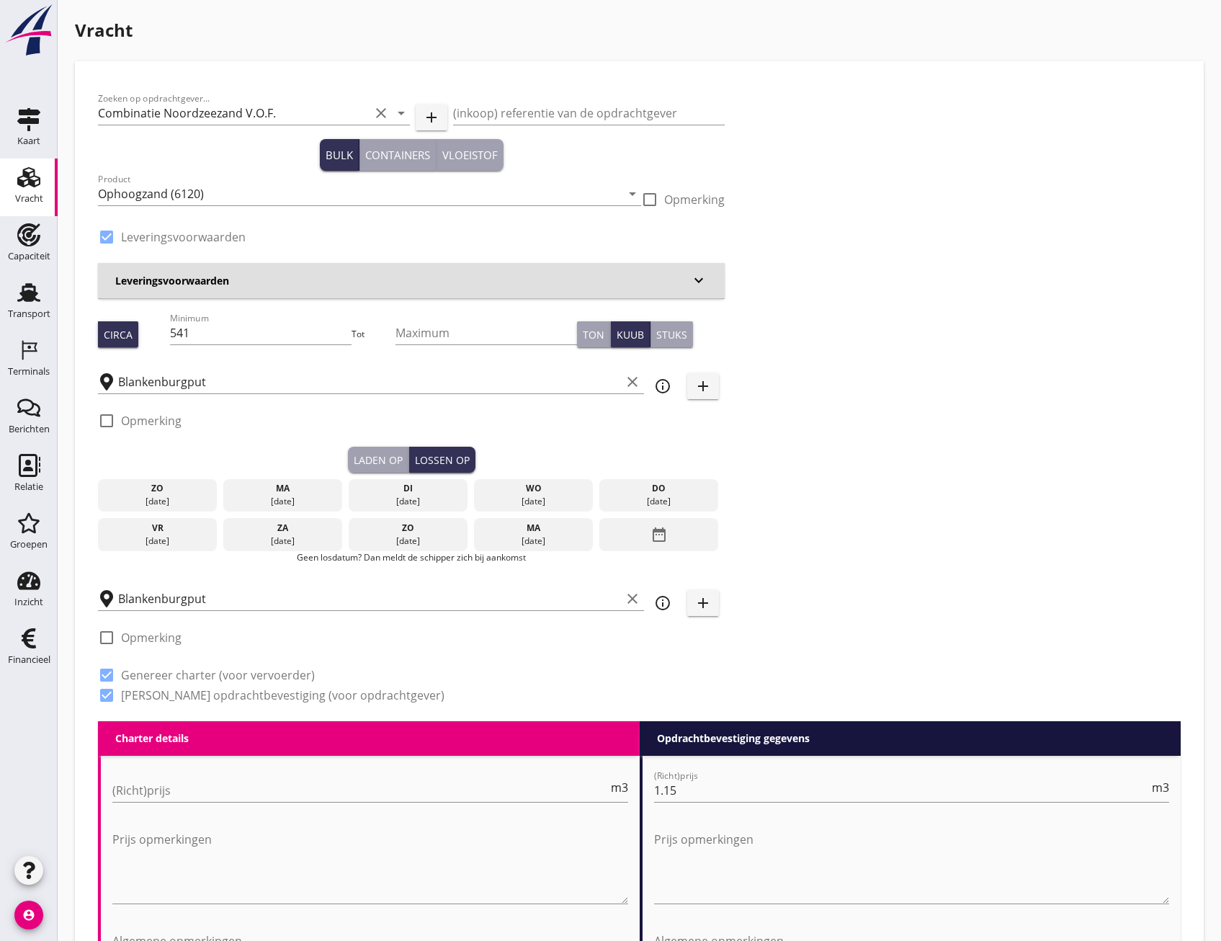
click at [309, 489] on div "ma" at bounding box center [283, 488] width 112 height 13
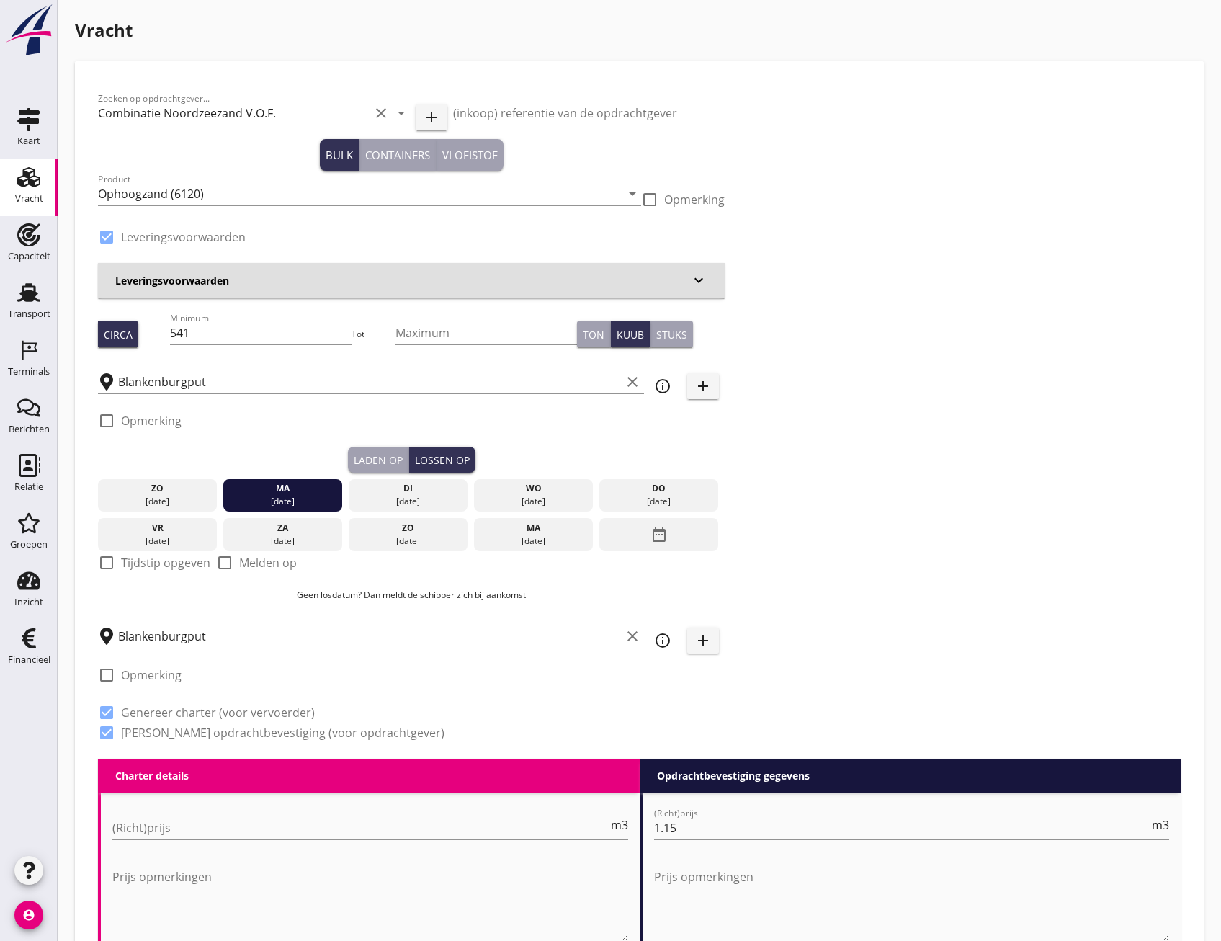
click at [1024, 445] on div "Zoeken op opdrachtgever... Combinatie Noordzeezand V.O.F. clear arrow_drop_down…" at bounding box center [639, 421] width 1094 height 674
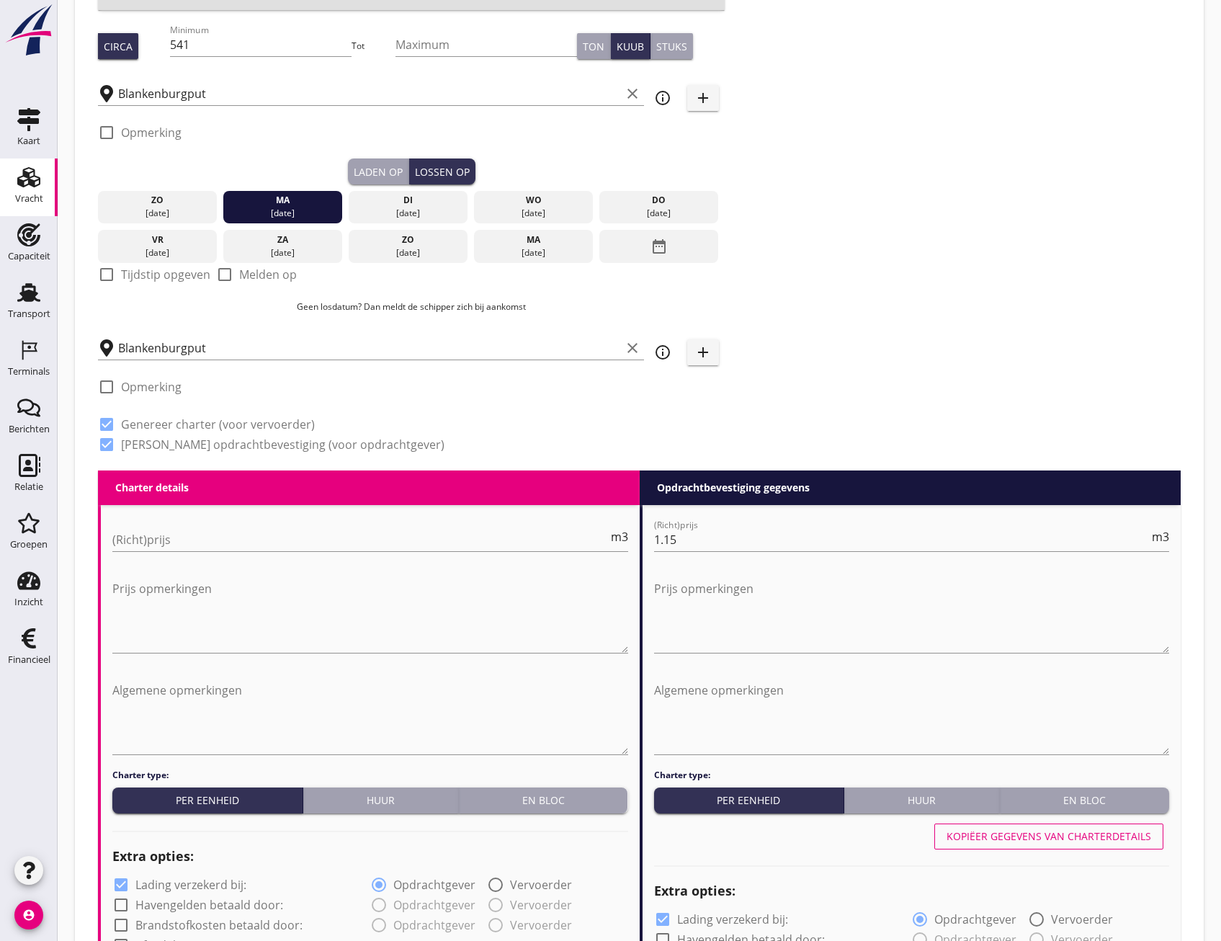
scroll to position [360, 0]
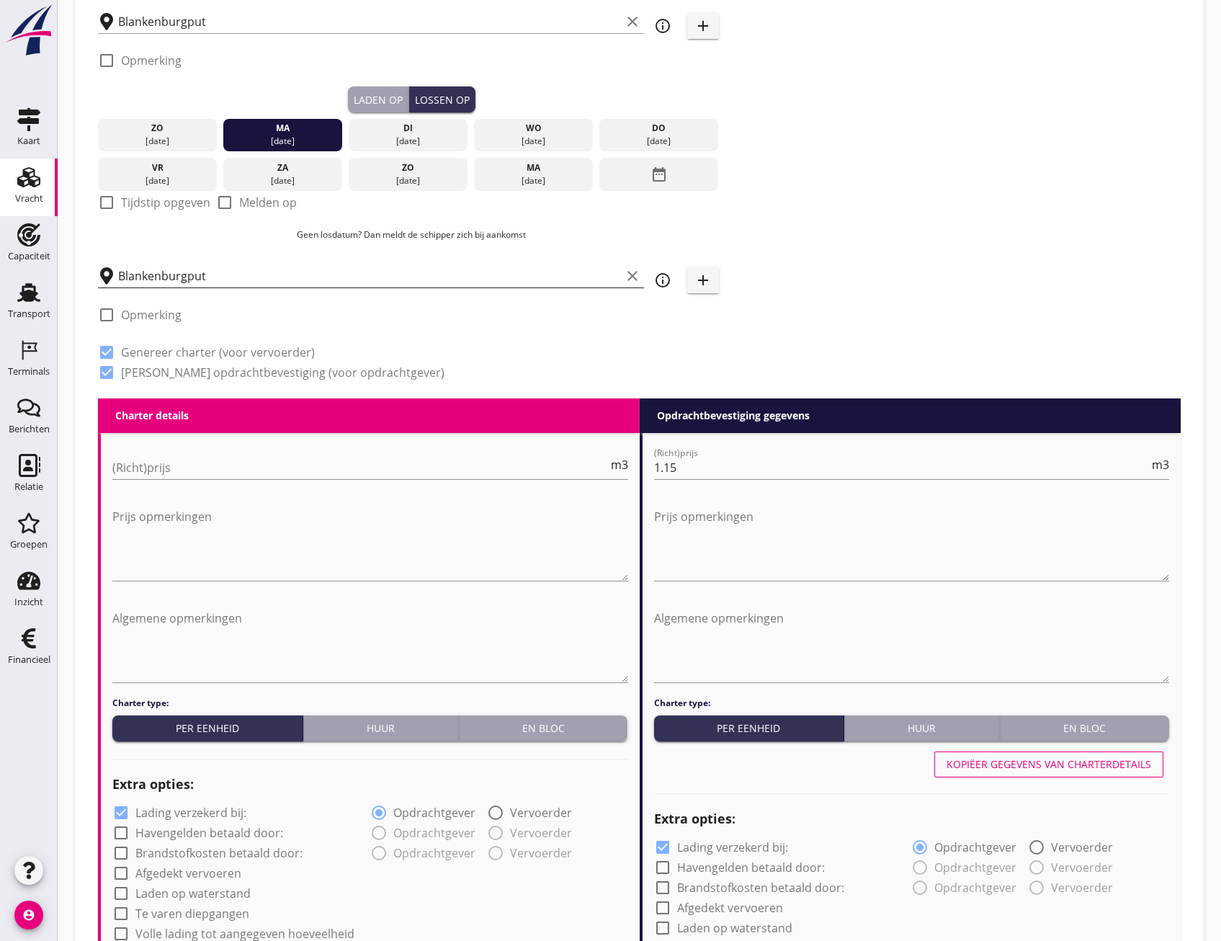
click at [191, 273] on input "Blankenburgput" at bounding box center [369, 275] width 503 height 23
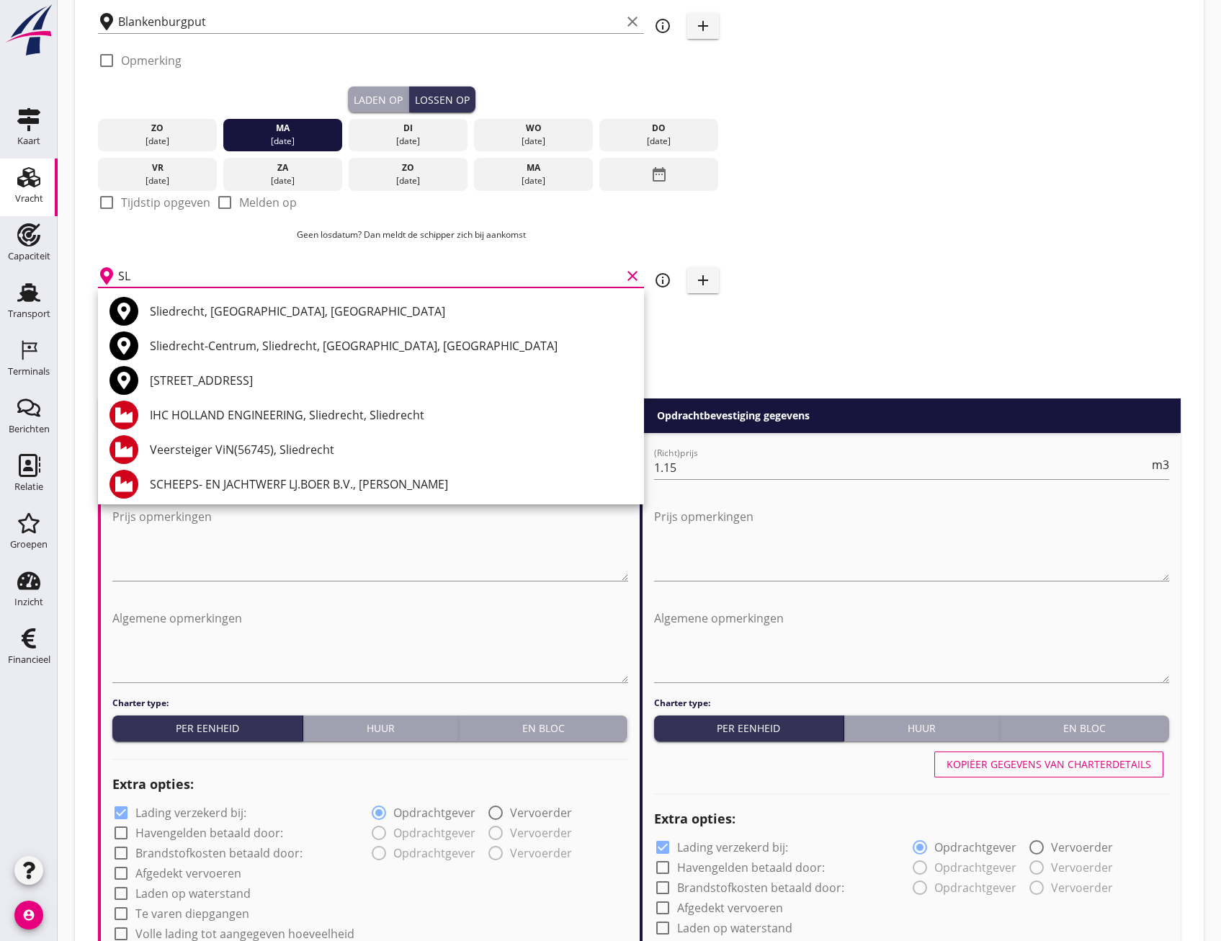
type input "S"
type input "s"
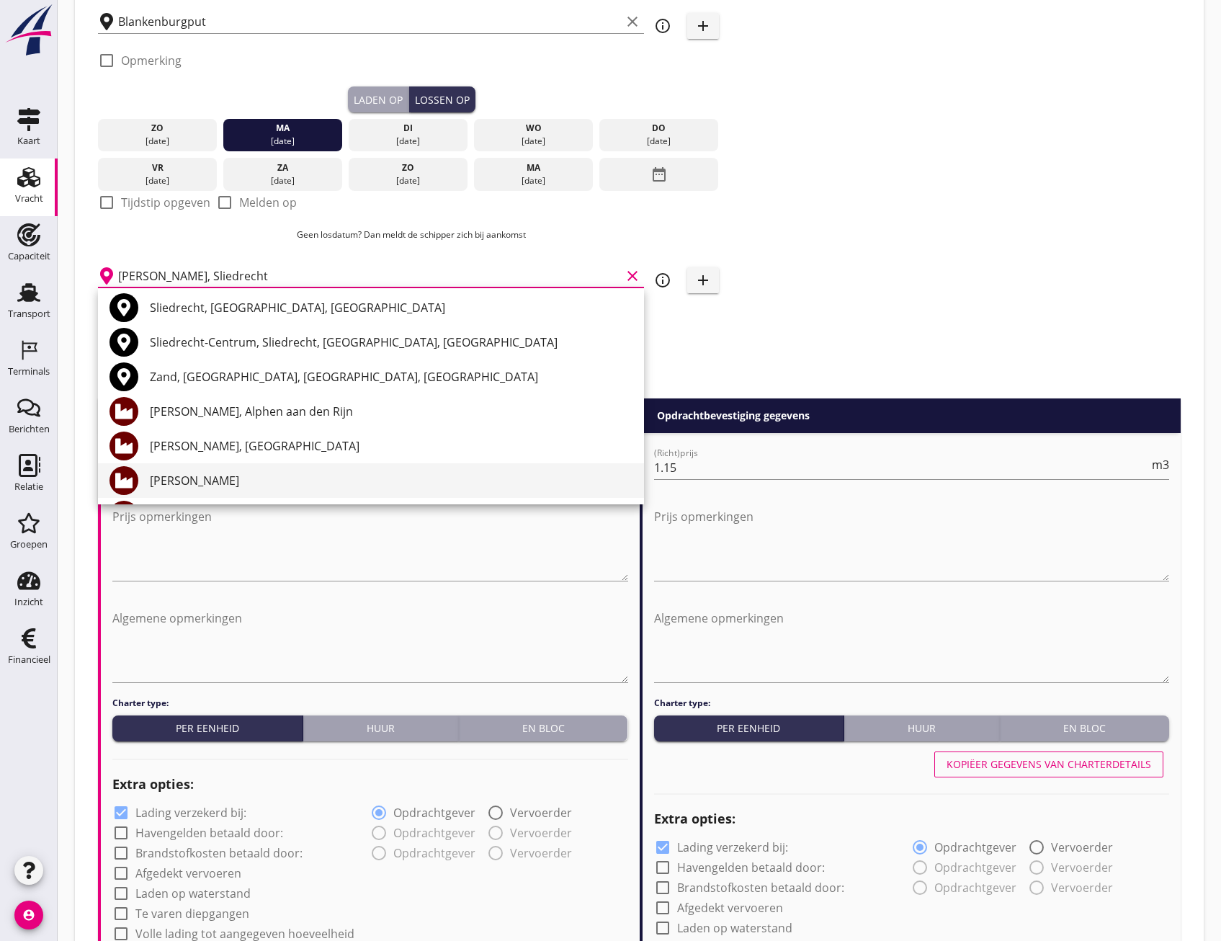
scroll to position [0, 0]
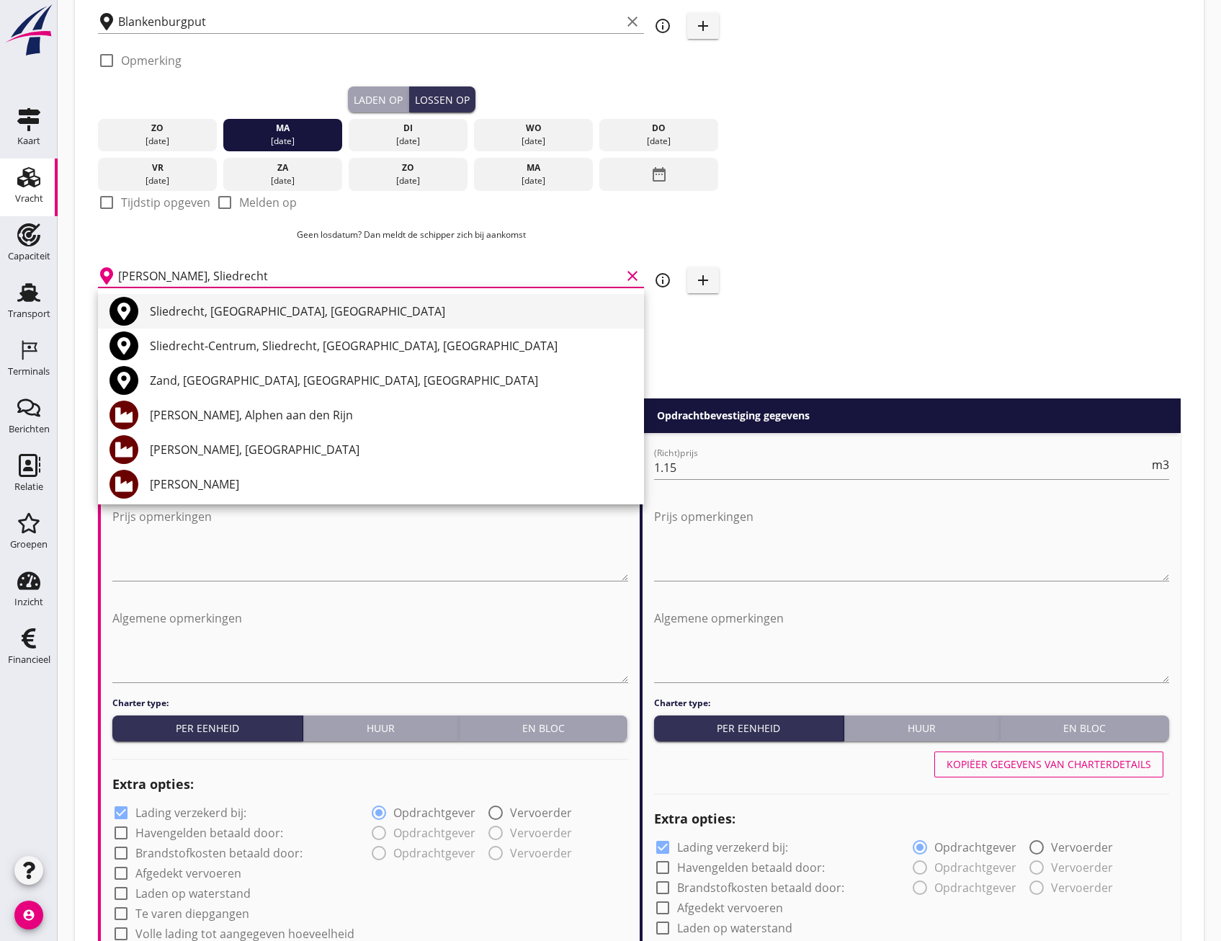
click at [228, 313] on div "Sliedrecht, South Holland, Netherlands" at bounding box center [391, 311] width 483 height 17
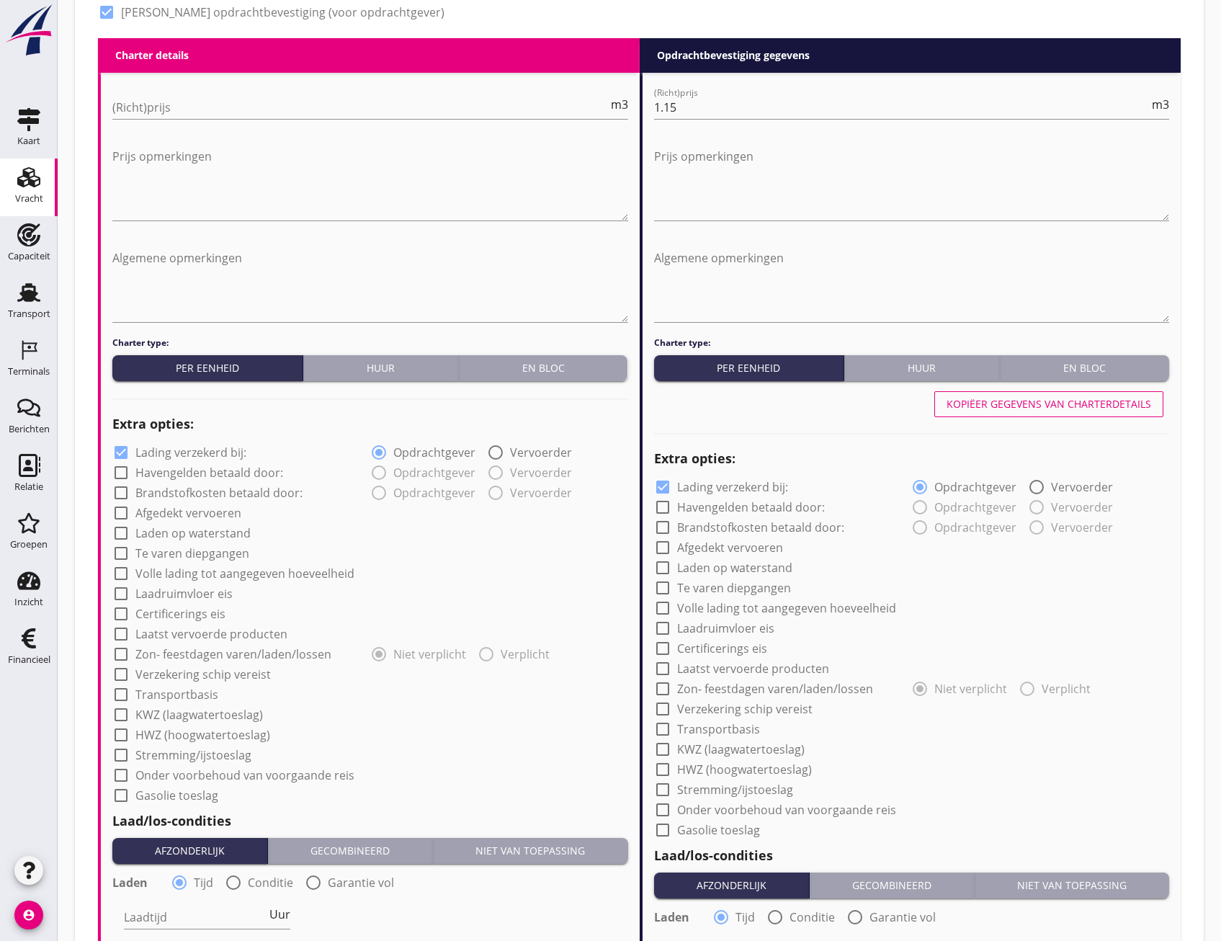
scroll to position [1153, 0]
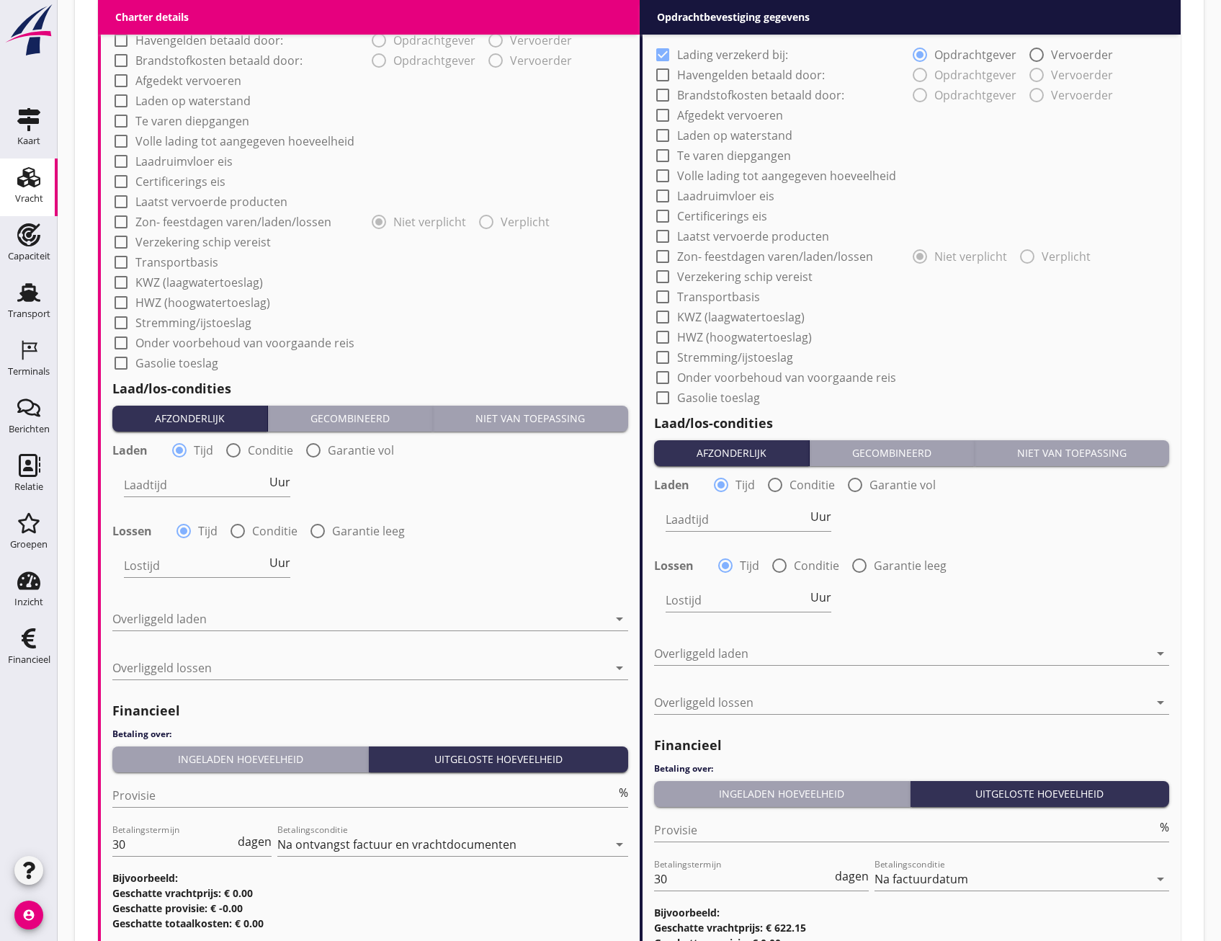
type input "Sliedrecht, South Holland, Netherlands"
drag, startPoint x: 526, startPoint y: 422, endPoint x: 512, endPoint y: 421, distance: 14.5
click at [522, 422] on div "Niet van toepassing" at bounding box center [530, 418] width 183 height 15
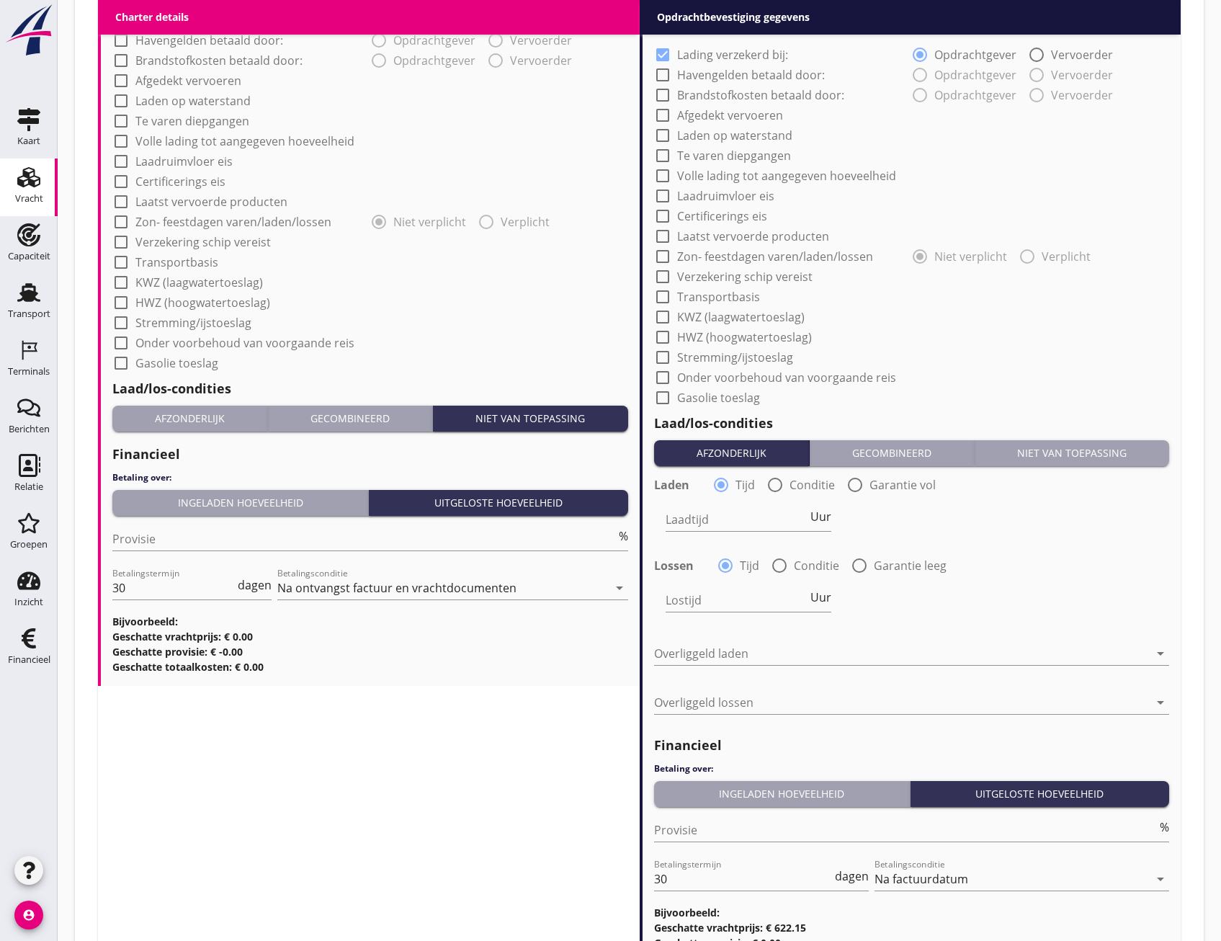
click at [1049, 452] on div "Niet van toepassing" at bounding box center [1072, 452] width 183 height 15
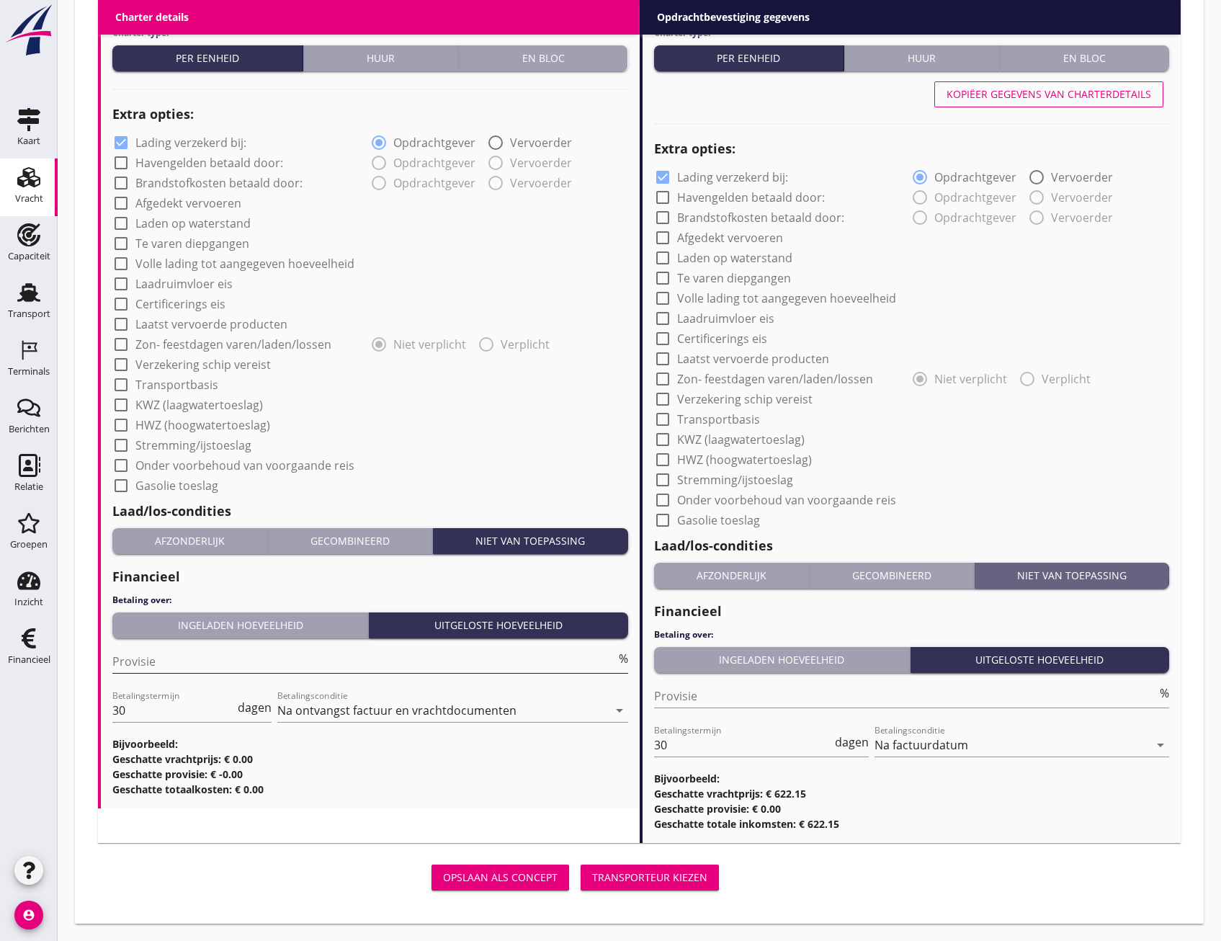
scroll to position [1030, 0]
click at [666, 878] on div "Transporteur kiezen" at bounding box center [649, 877] width 115 height 15
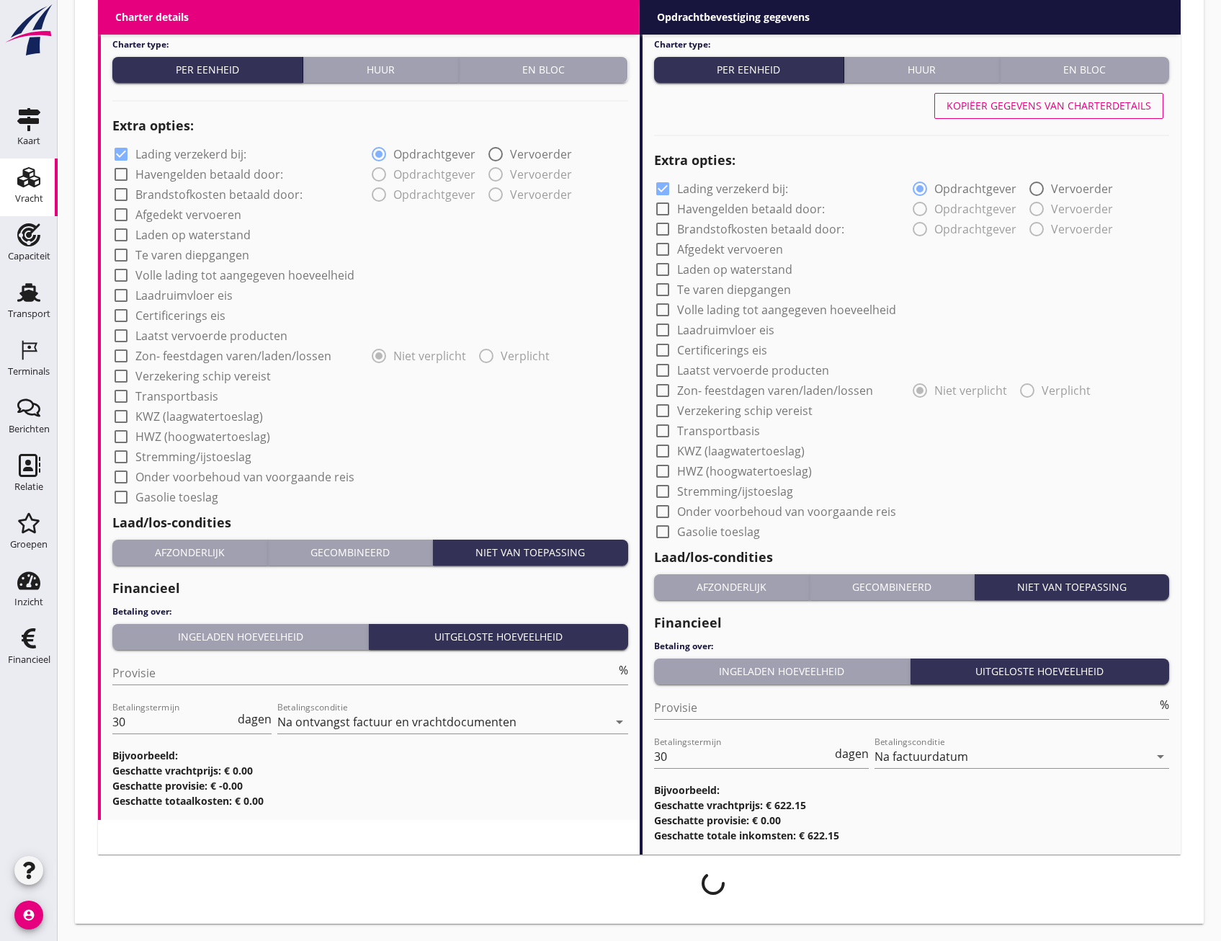
scroll to position [1019, 0]
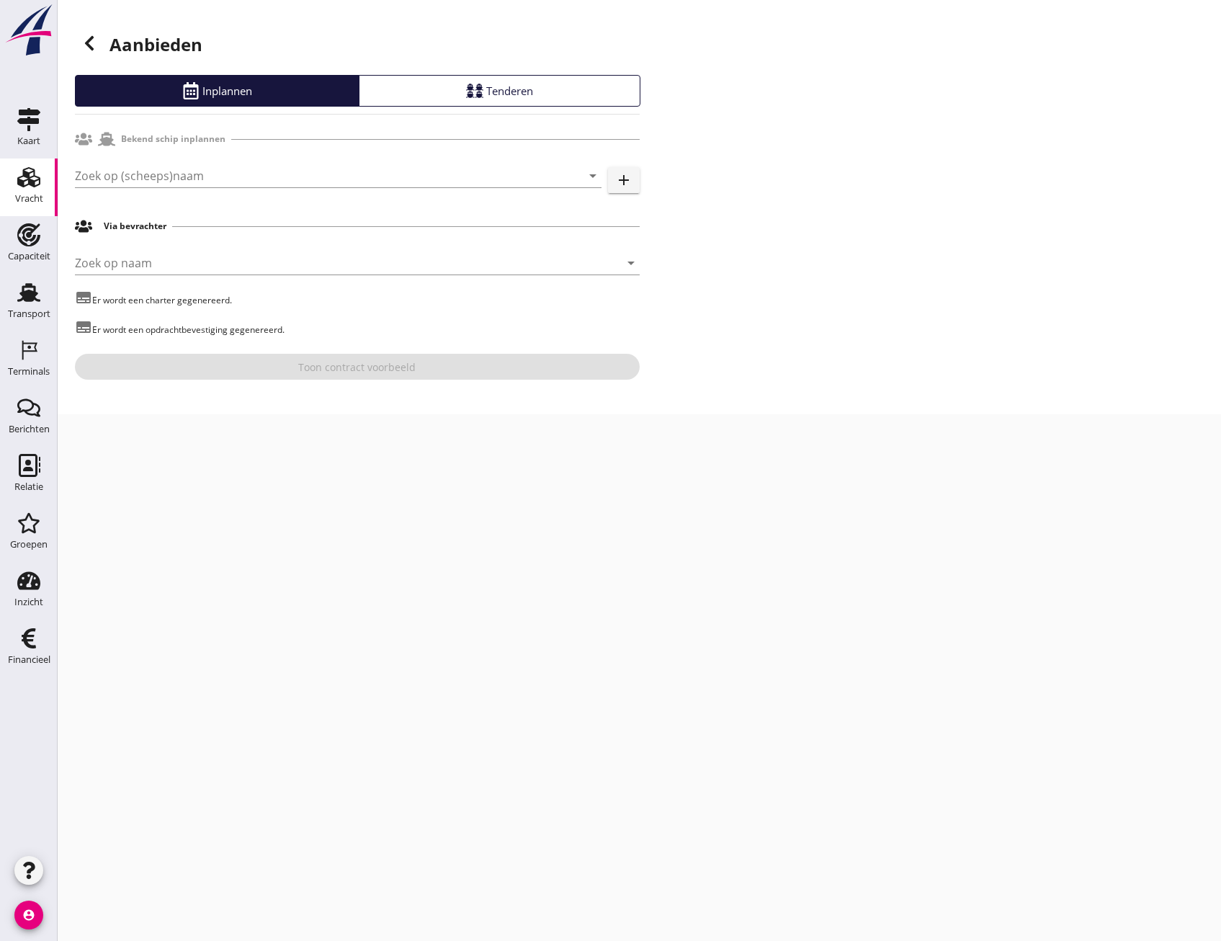
click at [215, 161] on div "Zoek op (scheeps)naam arrow_drop_down add" at bounding box center [357, 179] width 565 height 46
click at [206, 180] on input "Zoek op (scheeps)naam" at bounding box center [318, 175] width 486 height 23
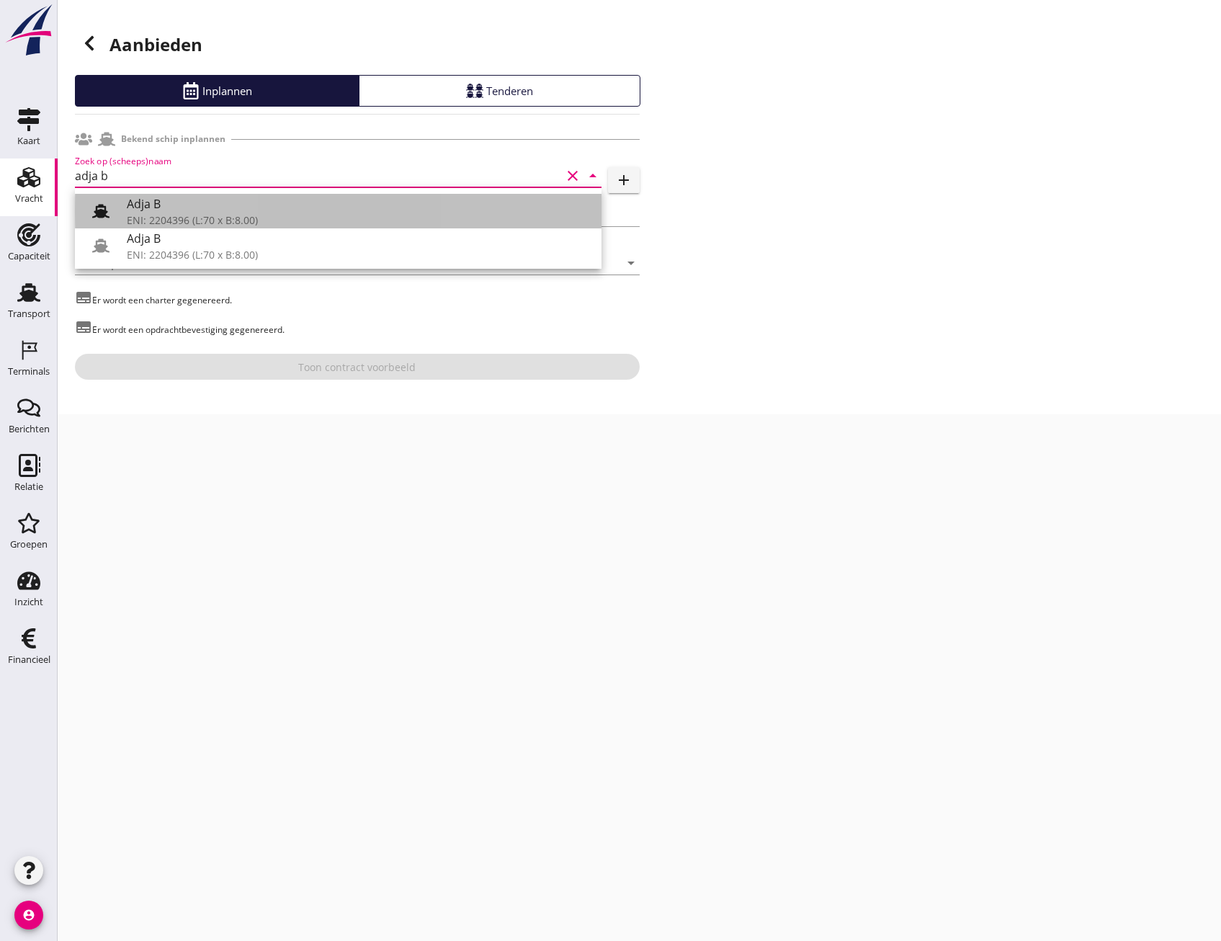
click at [98, 206] on use at bounding box center [100, 211] width 17 height 14
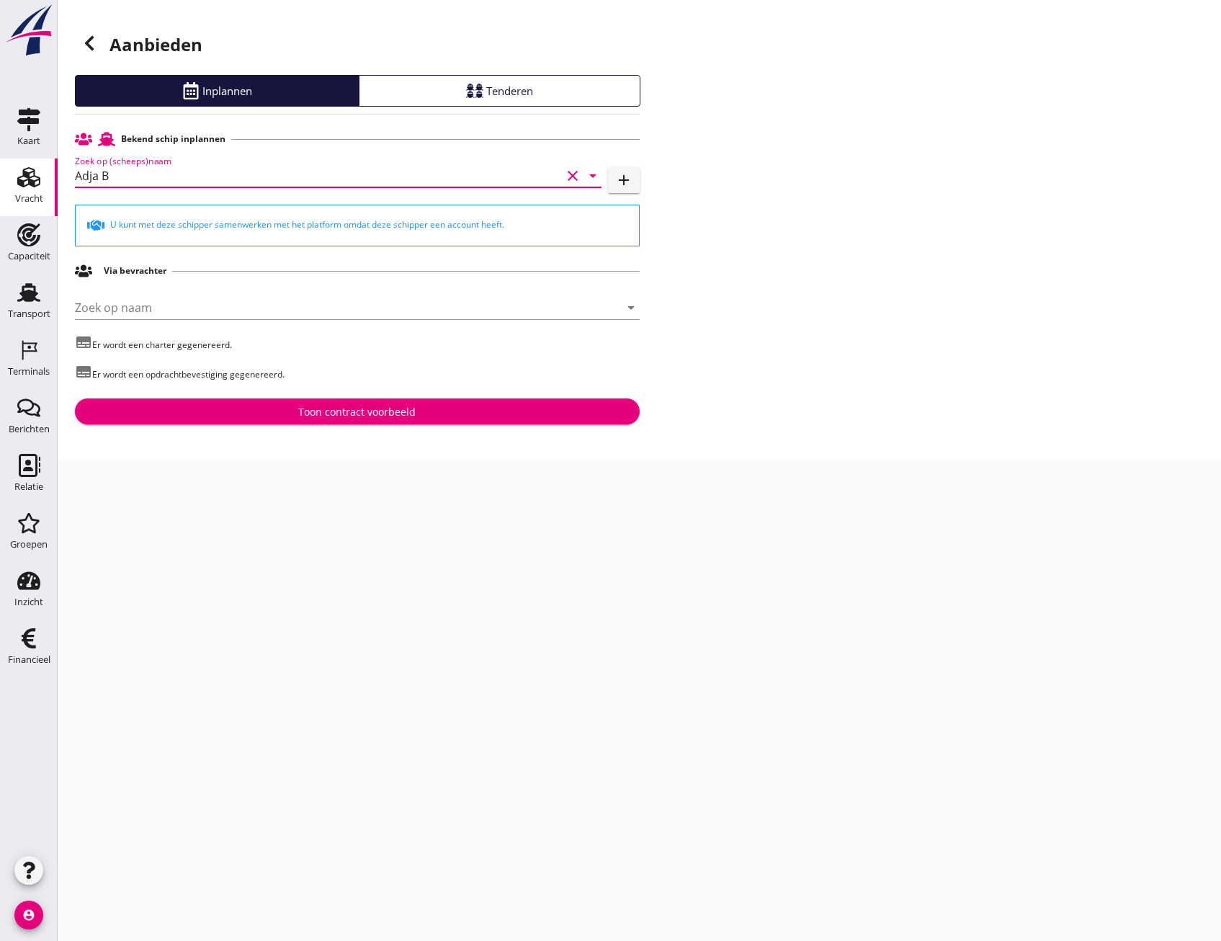
type input "Adja B"
click at [386, 412] on div "Toon contract voorbeeld" at bounding box center [356, 411] width 117 height 15
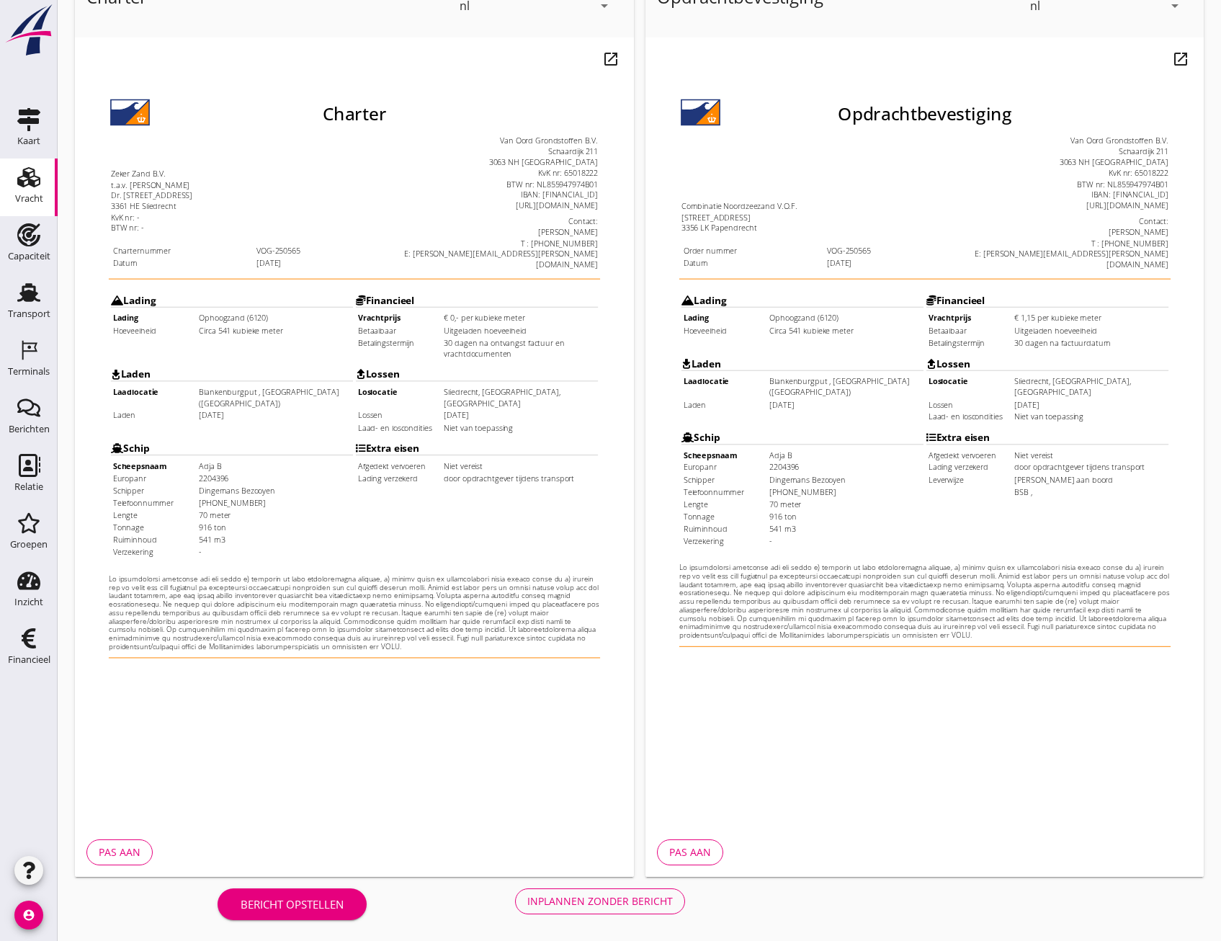
scroll to position [107, 0]
click at [599, 906] on div "Inplannen zonder bericht" at bounding box center [600, 900] width 146 height 15
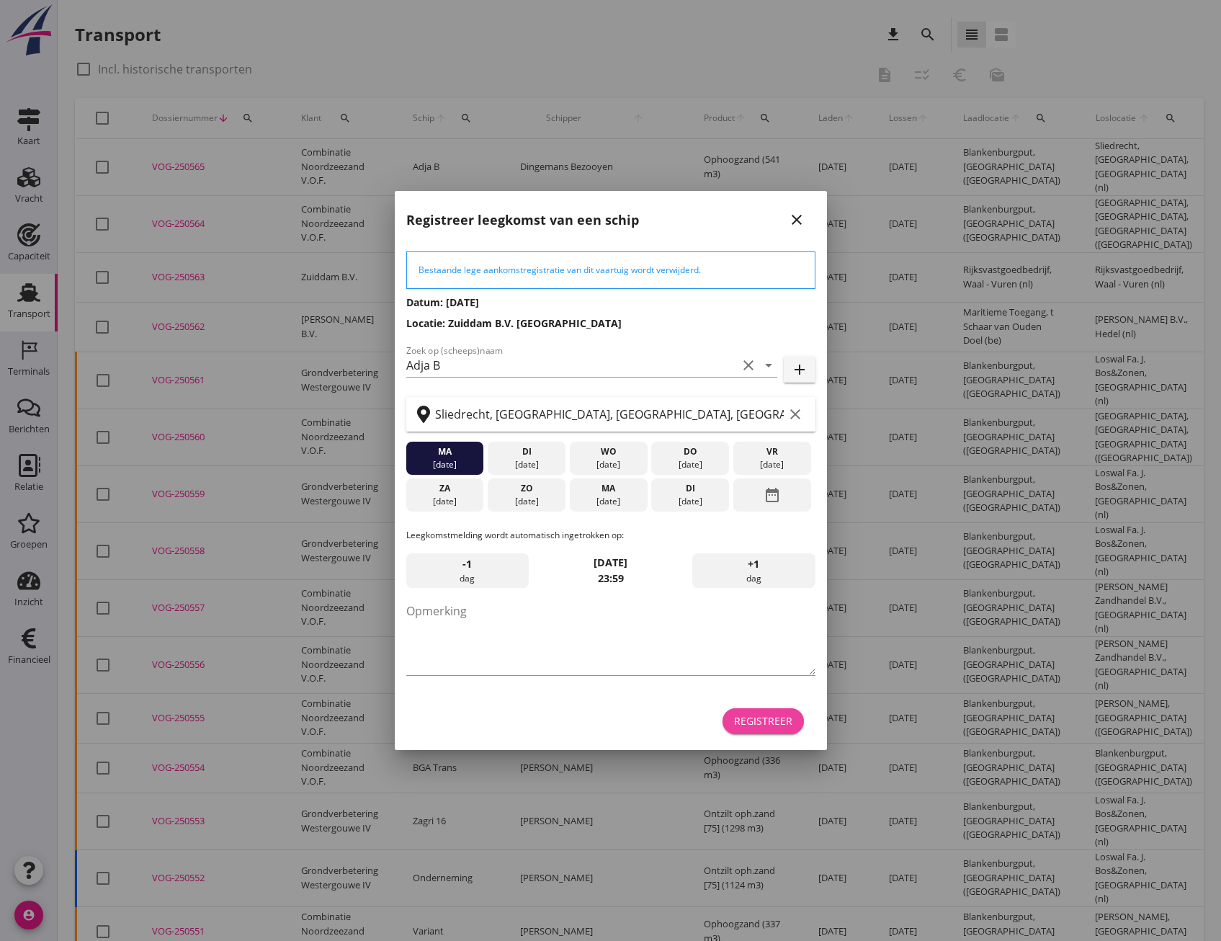
click at [768, 726] on div "Registreer" at bounding box center [763, 720] width 58 height 15
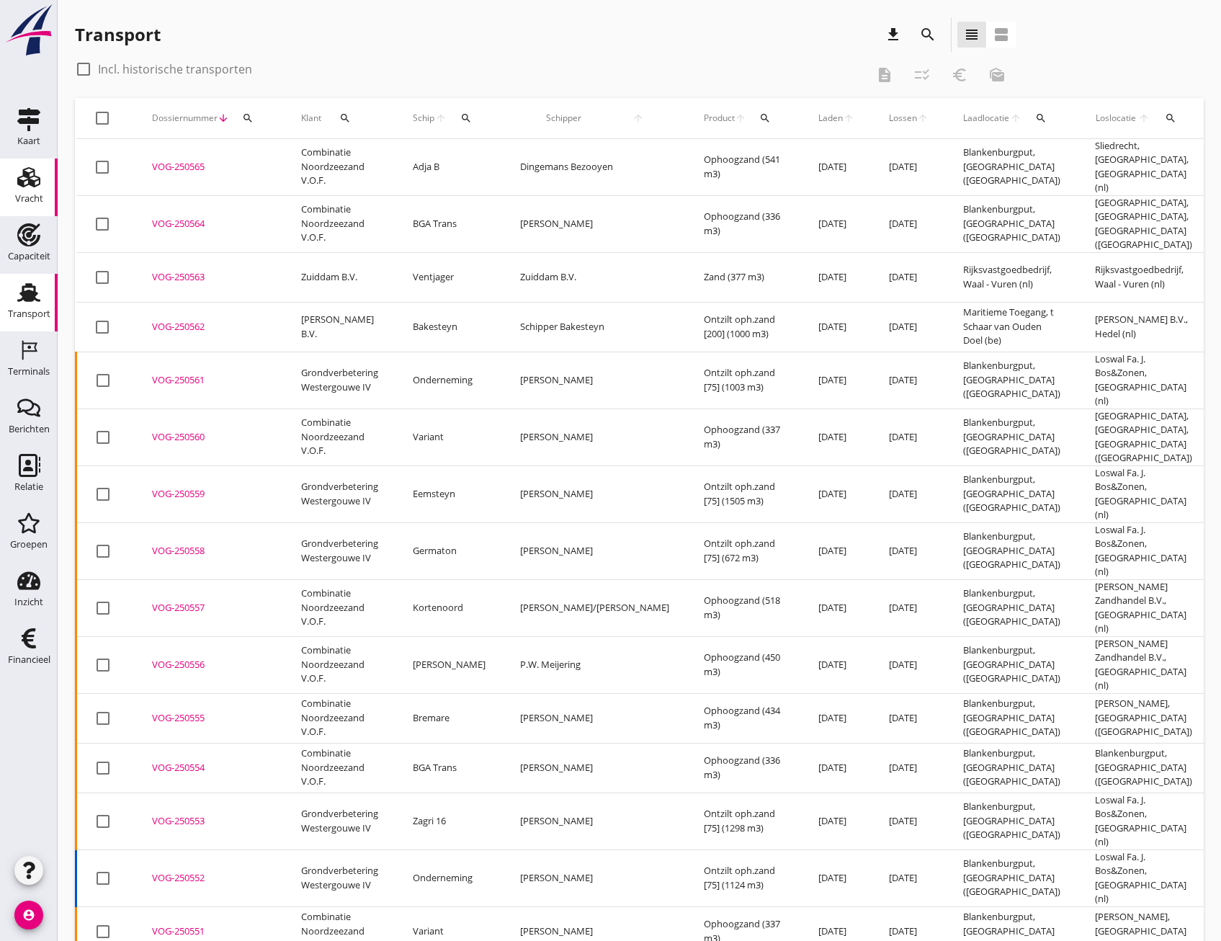
click at [17, 174] on icon "Vracht" at bounding box center [28, 177] width 23 height 23
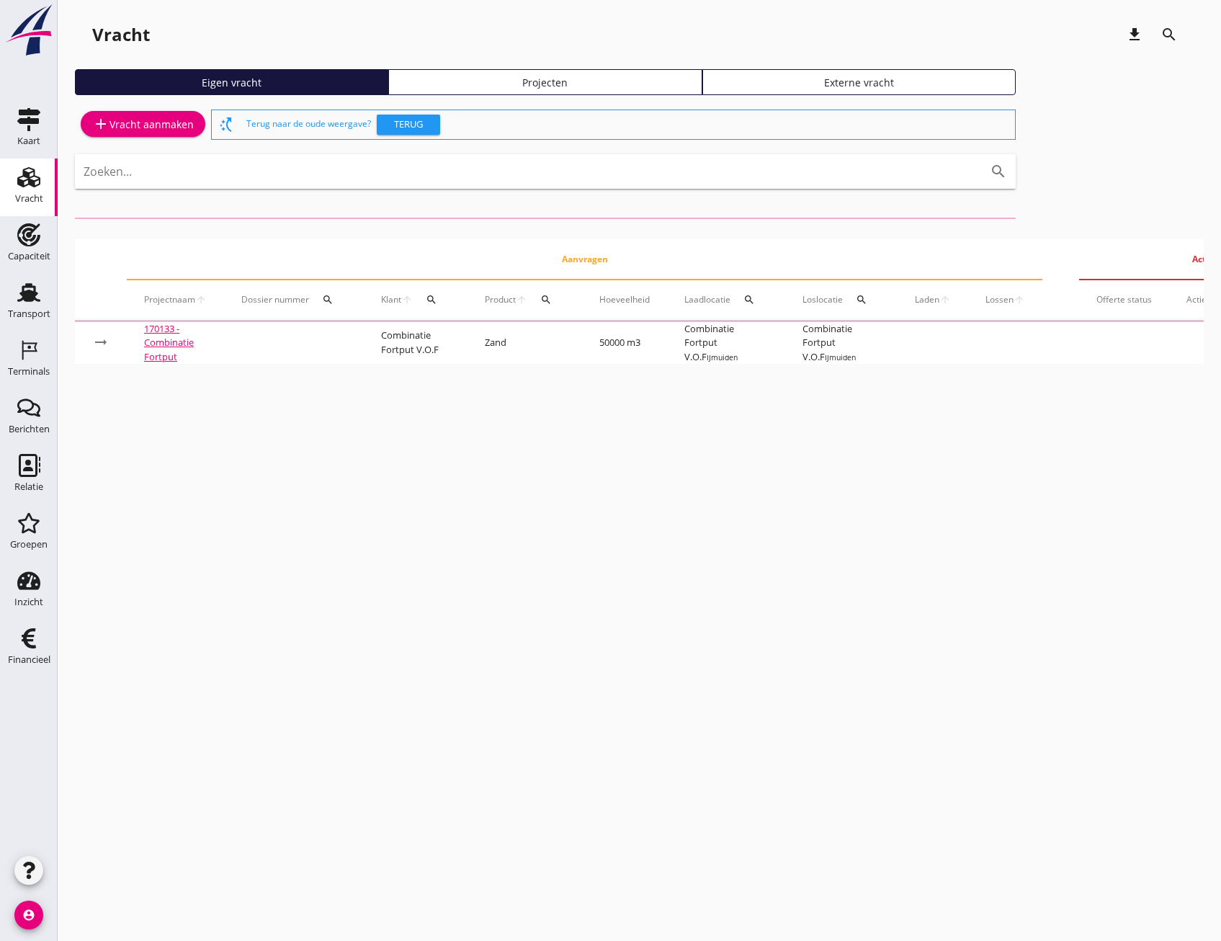
click at [587, 88] on div "Projecten" at bounding box center [545, 82] width 300 height 15
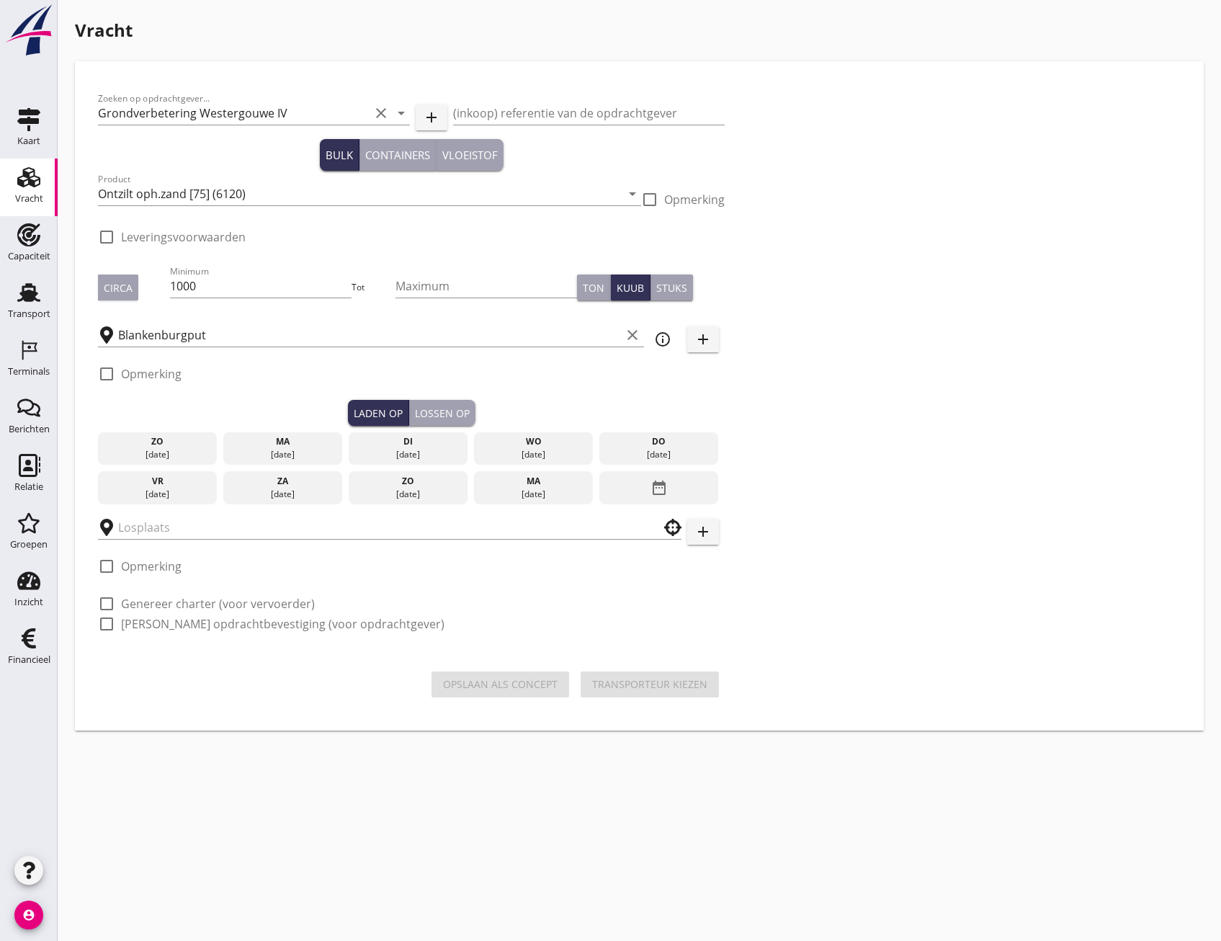
checkbox input "true"
type input "Loswal Fa. J. Bos&Zonen"
checkbox input "true"
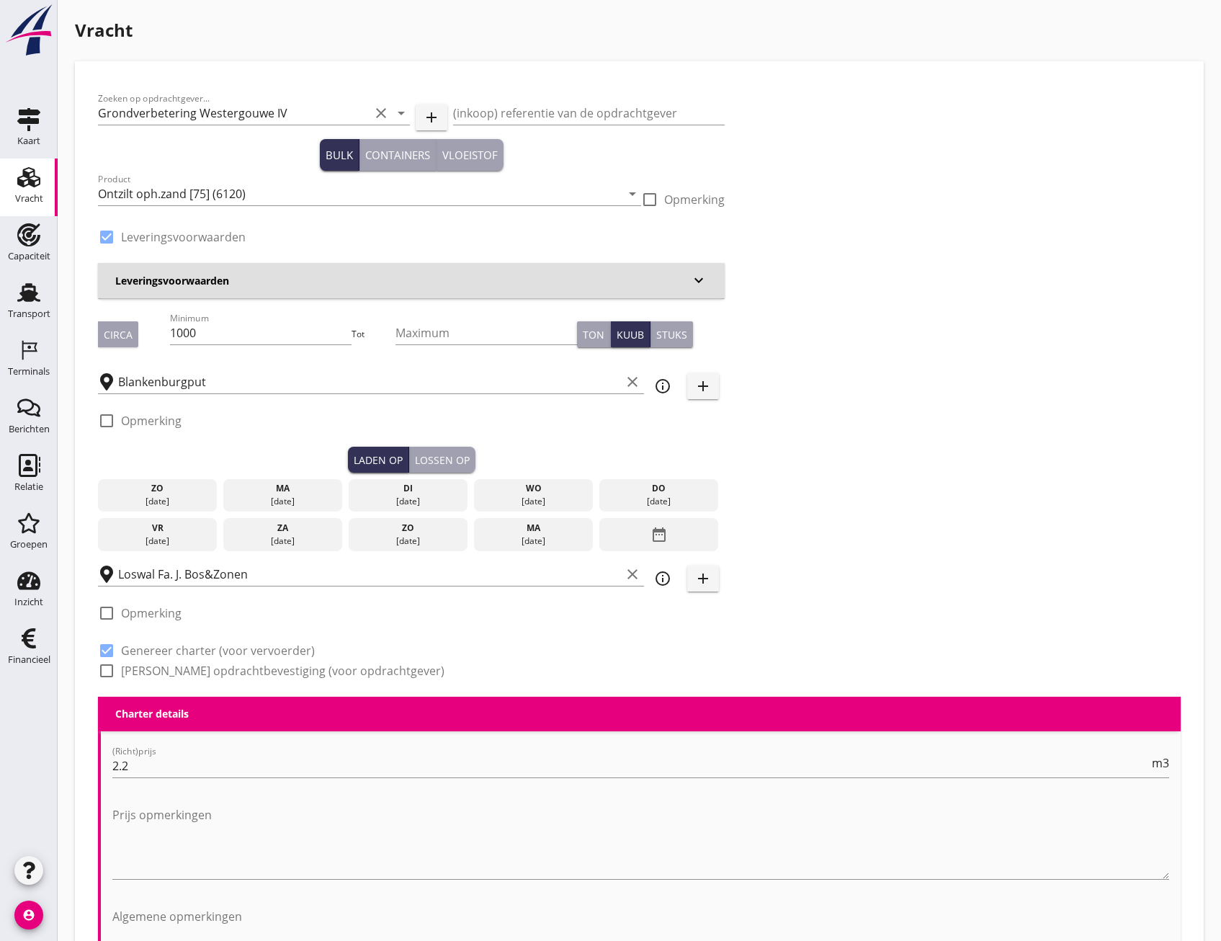
click at [289, 495] on div "[DATE]" at bounding box center [283, 501] width 112 height 13
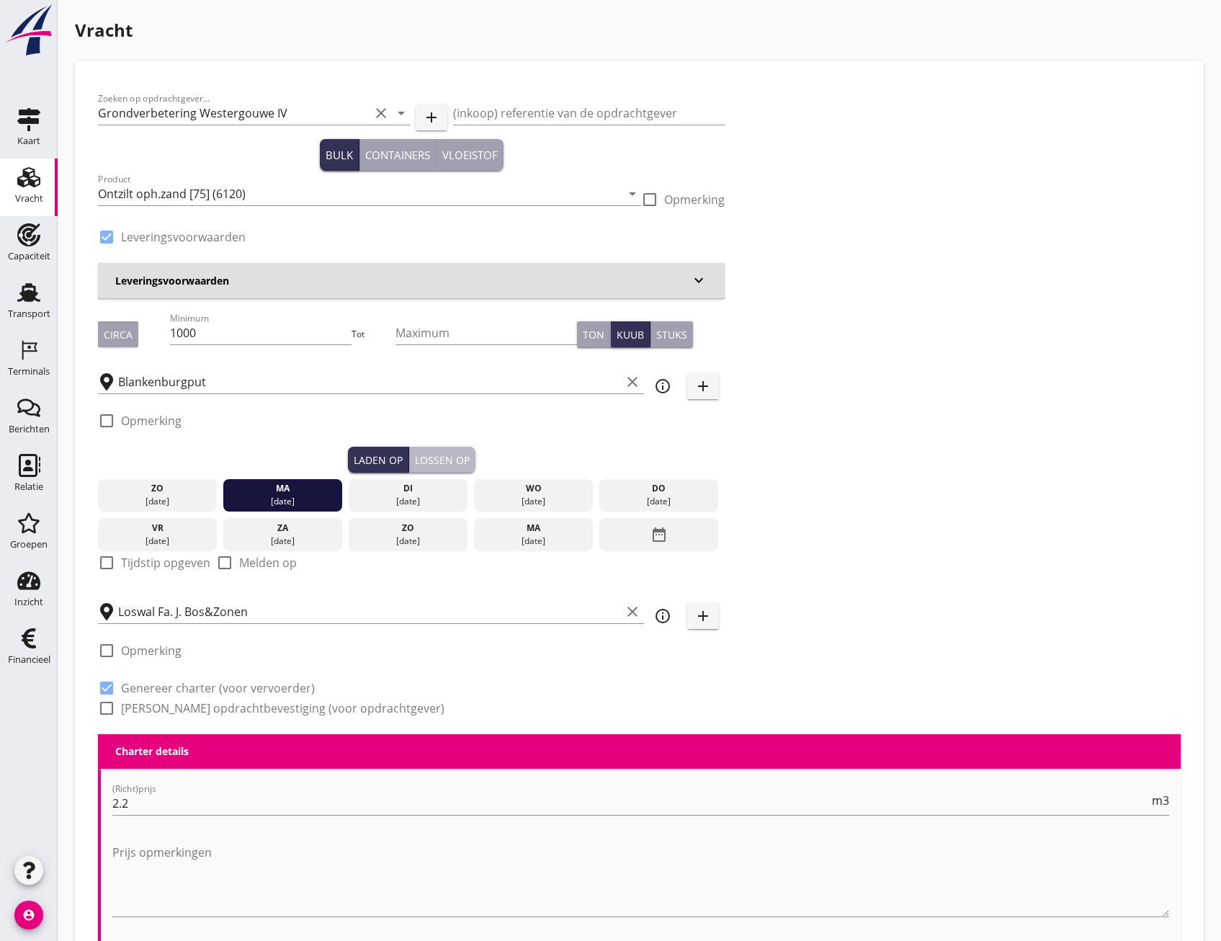
click at [426, 456] on div "Lossen op" at bounding box center [442, 459] width 55 height 15
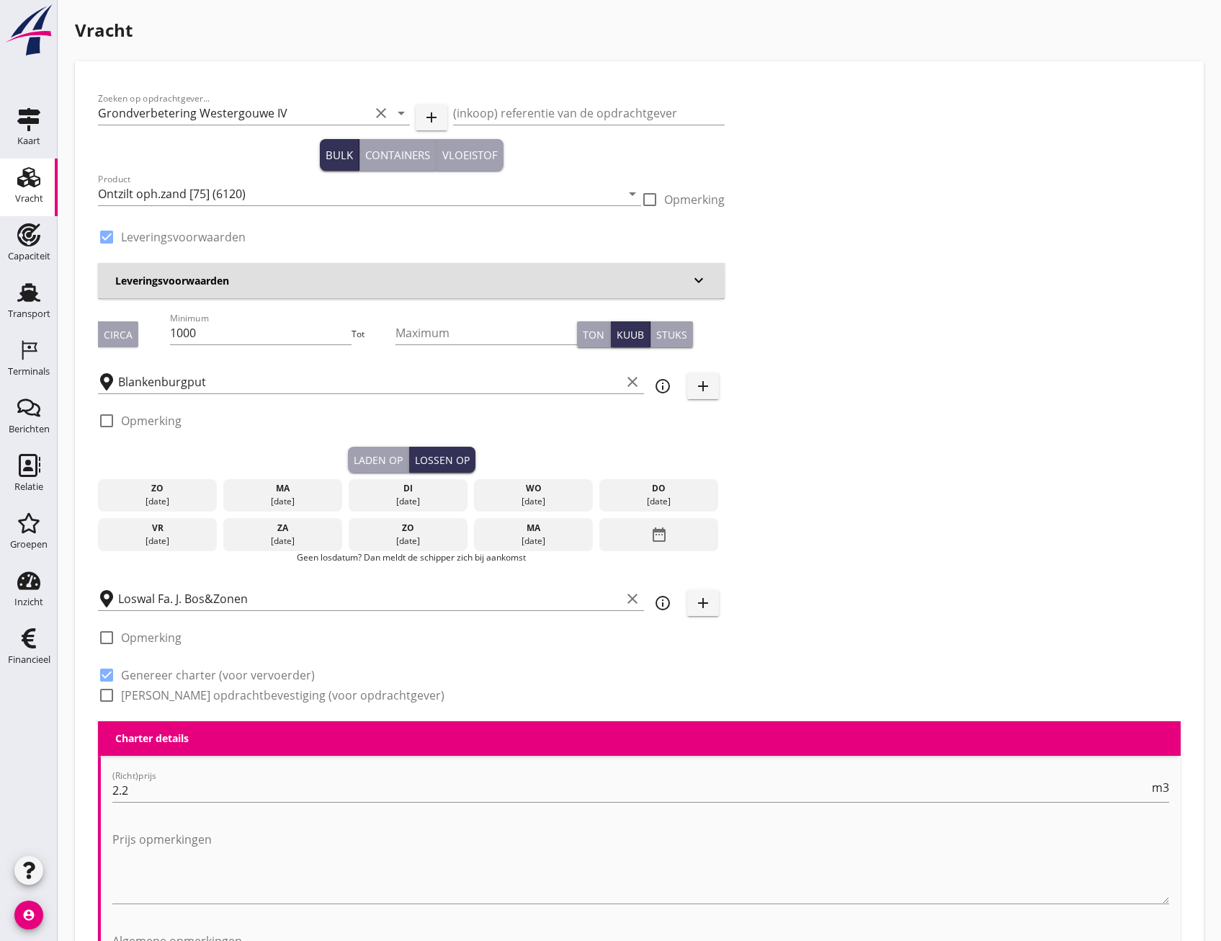
click at [392, 489] on div "di" at bounding box center [408, 488] width 112 height 13
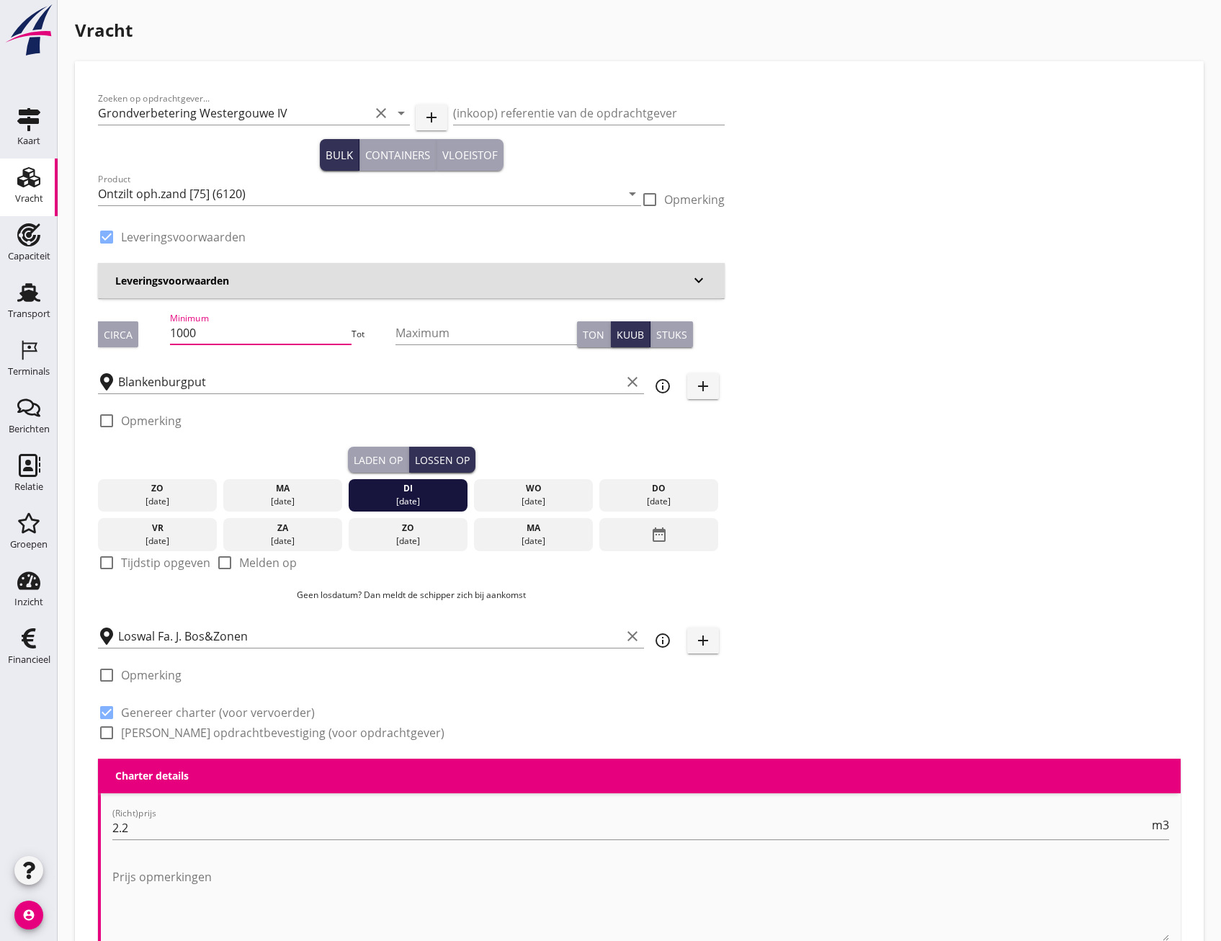
drag, startPoint x: 228, startPoint y: 335, endPoint x: 174, endPoint y: 336, distance: 54.1
click at [174, 336] on div "Circa Minimum 1000 Tot Maximum Ton Kuub Stuks" at bounding box center [411, 334] width 627 height 49
type input "1298"
click at [1019, 516] on div "Zoeken op opdrachtgever... Grondverbetering Westergouwe IV clear arrow_drop_dow…" at bounding box center [639, 421] width 1094 height 674
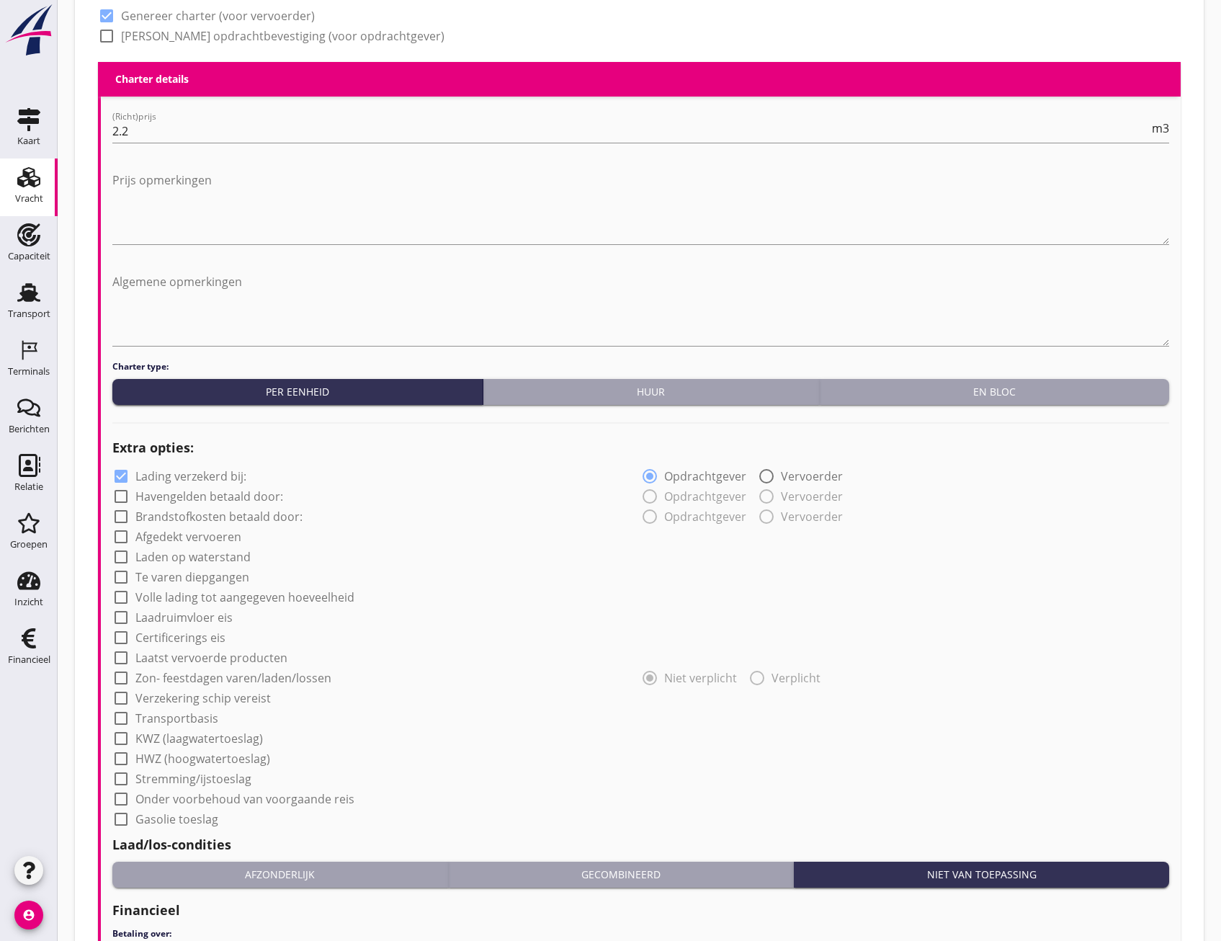
scroll to position [937, 0]
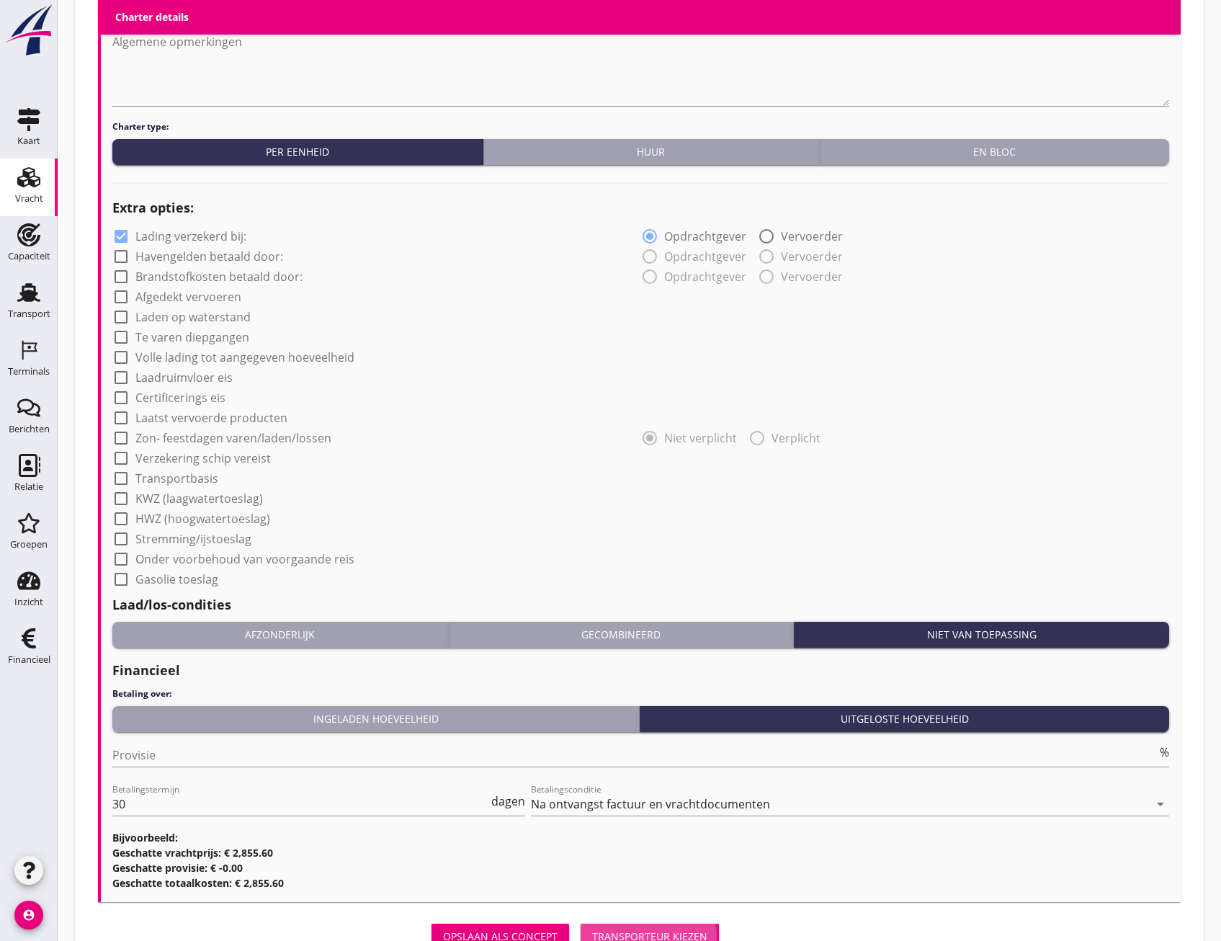
click at [679, 930] on div "Transporteur kiezen" at bounding box center [649, 936] width 115 height 15
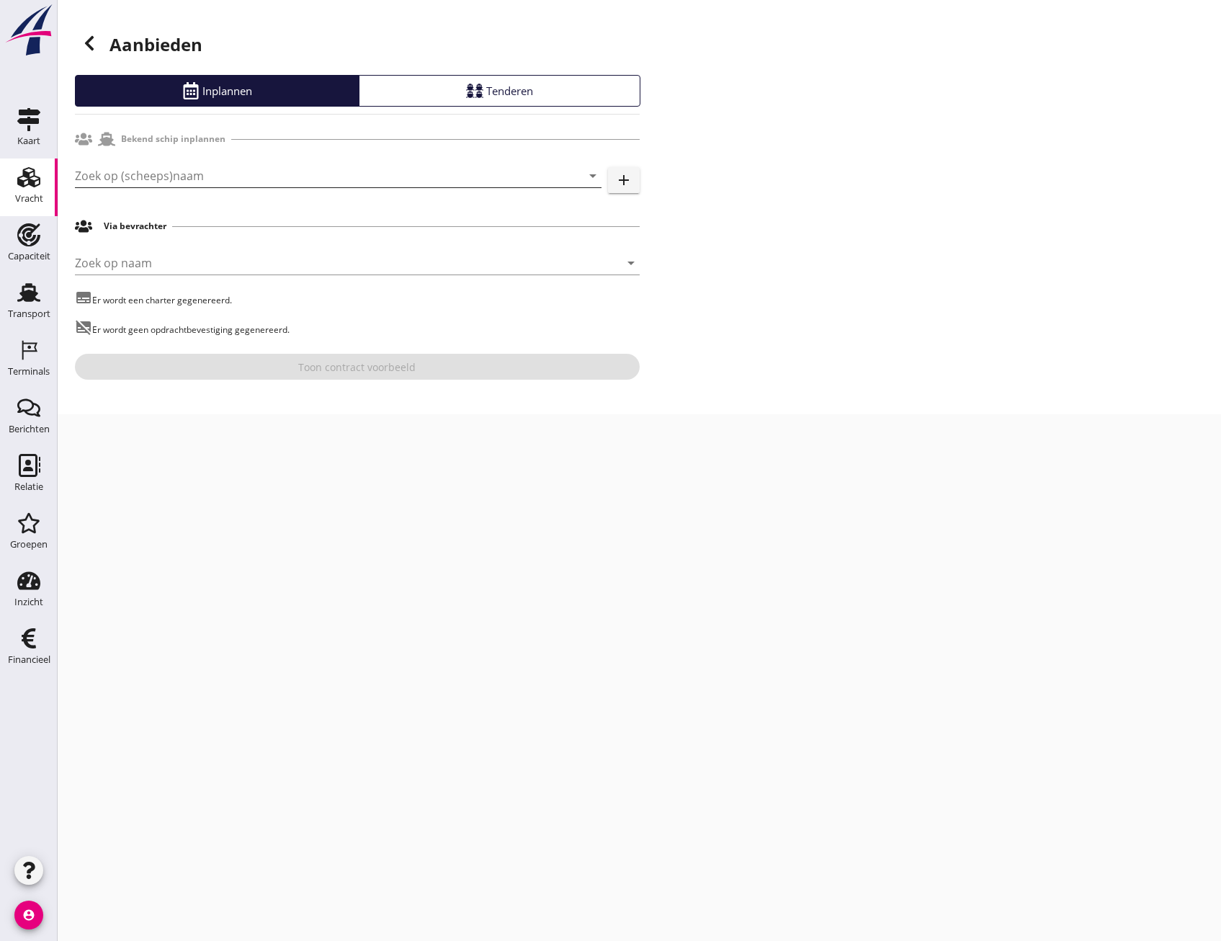
click at [399, 184] on input "Zoek op (scheeps)naam" at bounding box center [318, 175] width 486 height 23
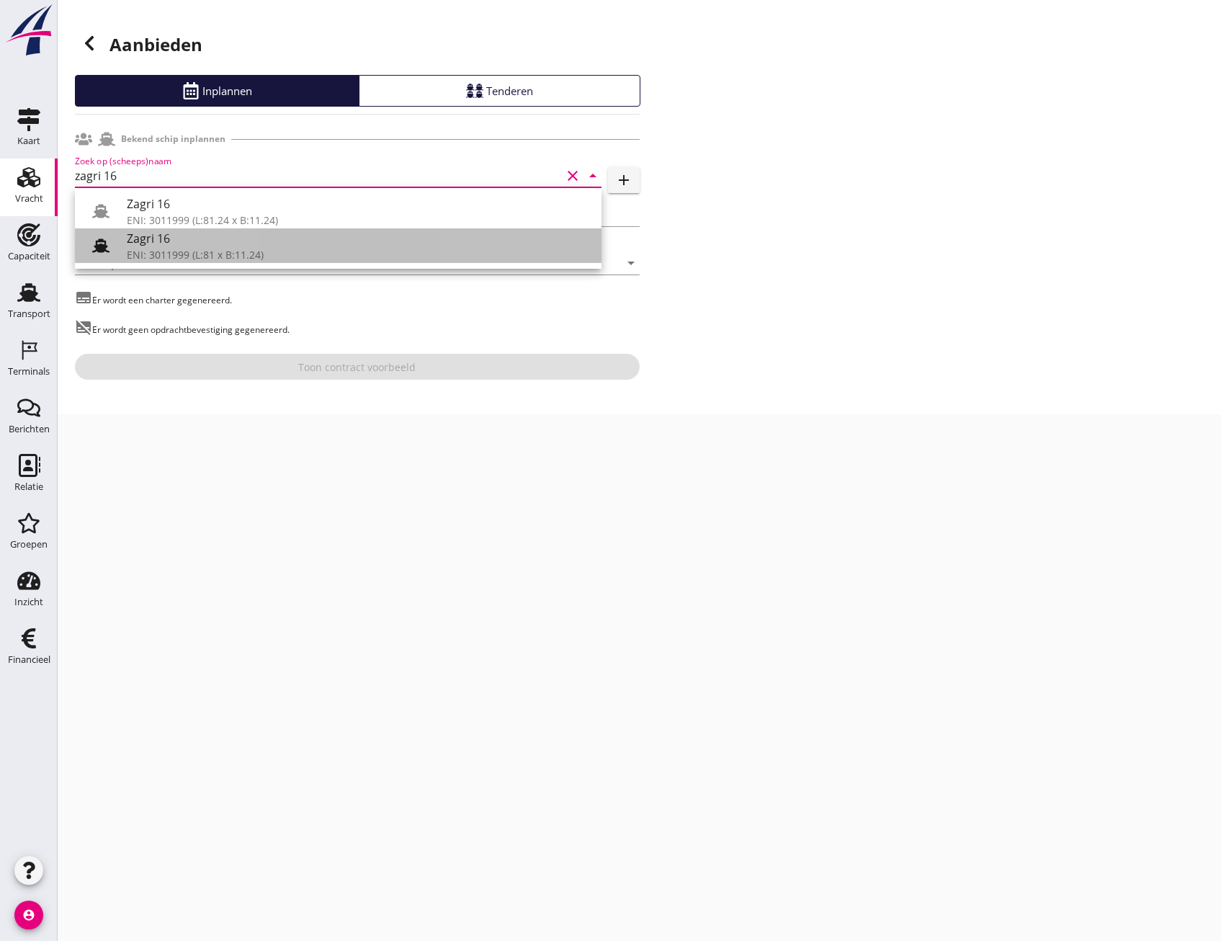
click at [102, 246] on use at bounding box center [100, 245] width 17 height 14
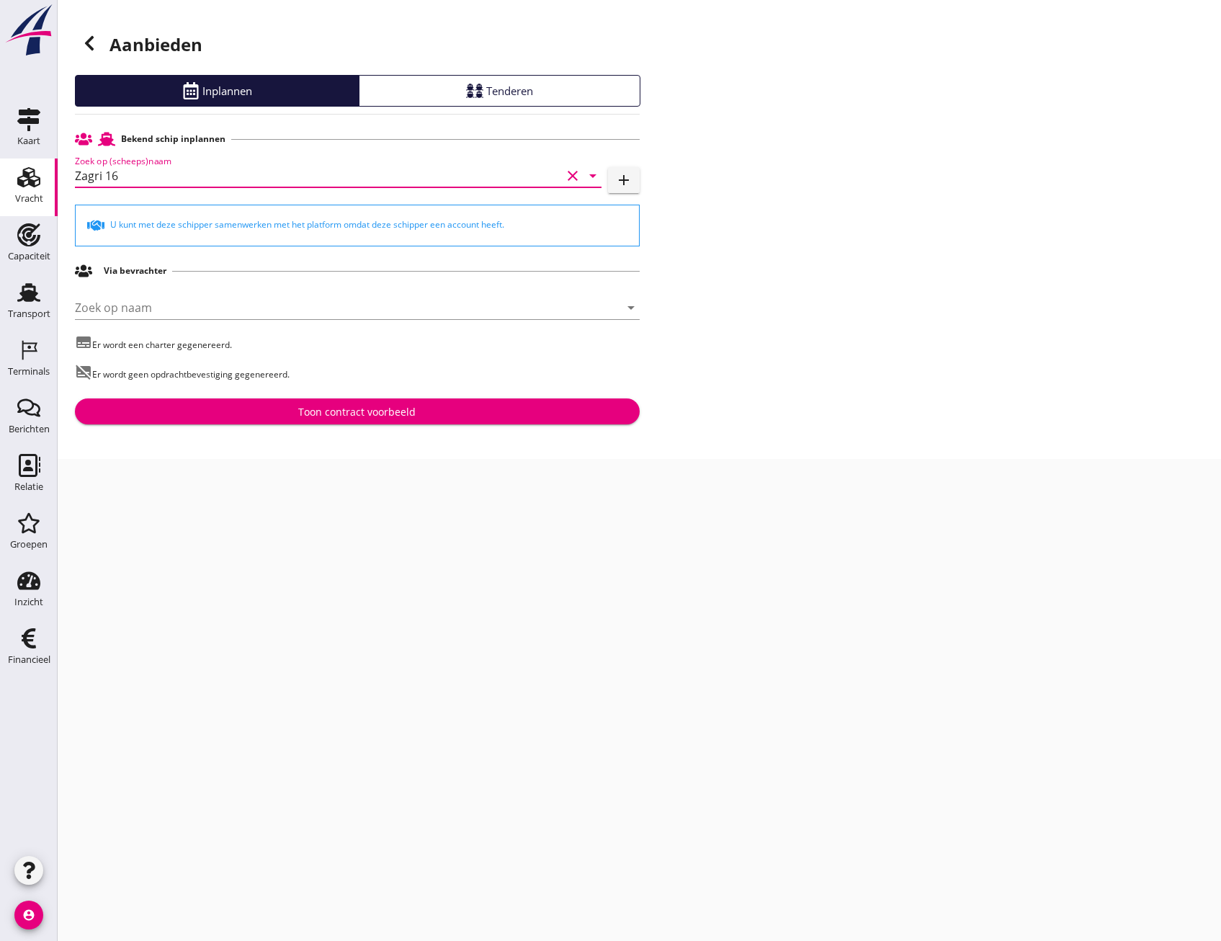
type input "Zagri 16"
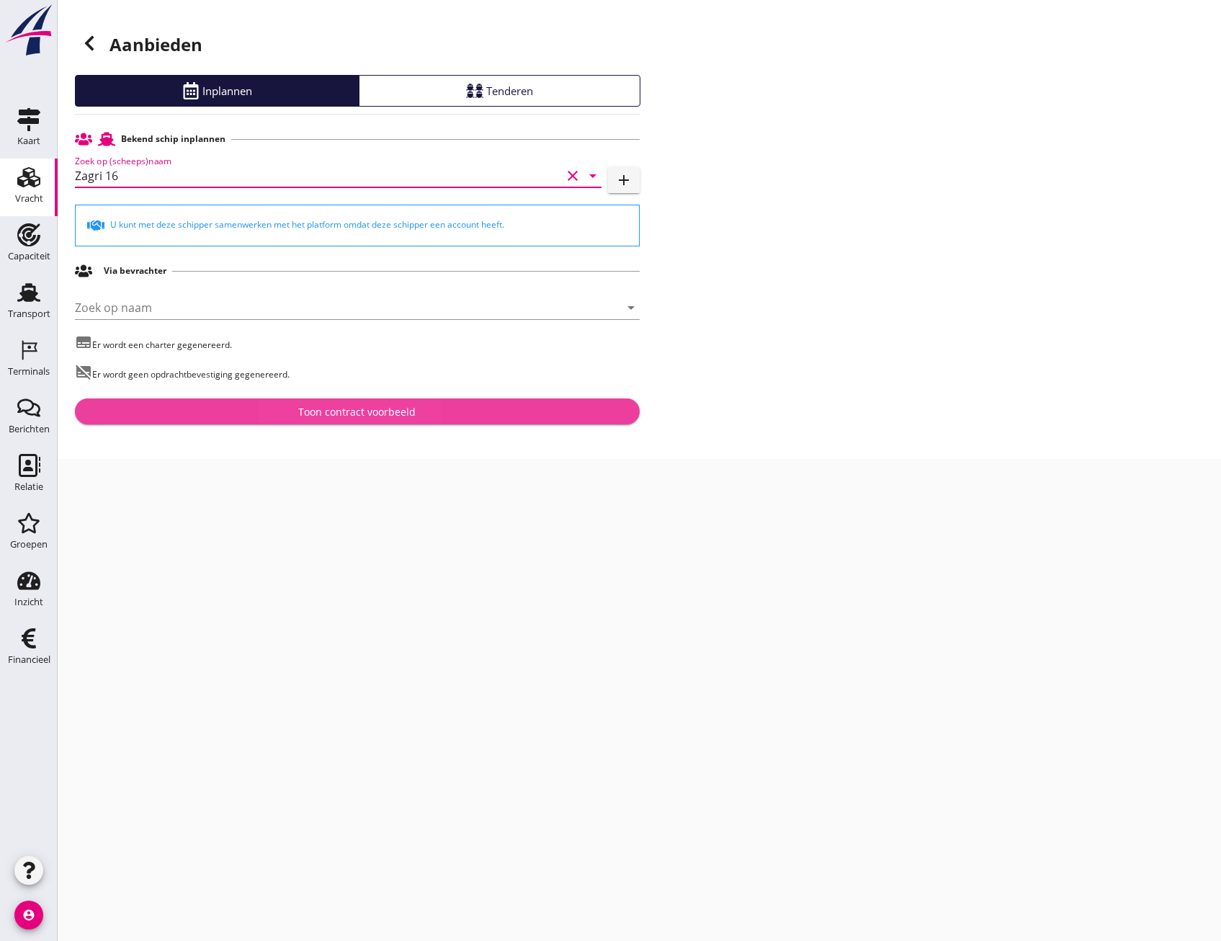
click at [442, 415] on div "Toon contract voorbeeld" at bounding box center [357, 411] width 542 height 15
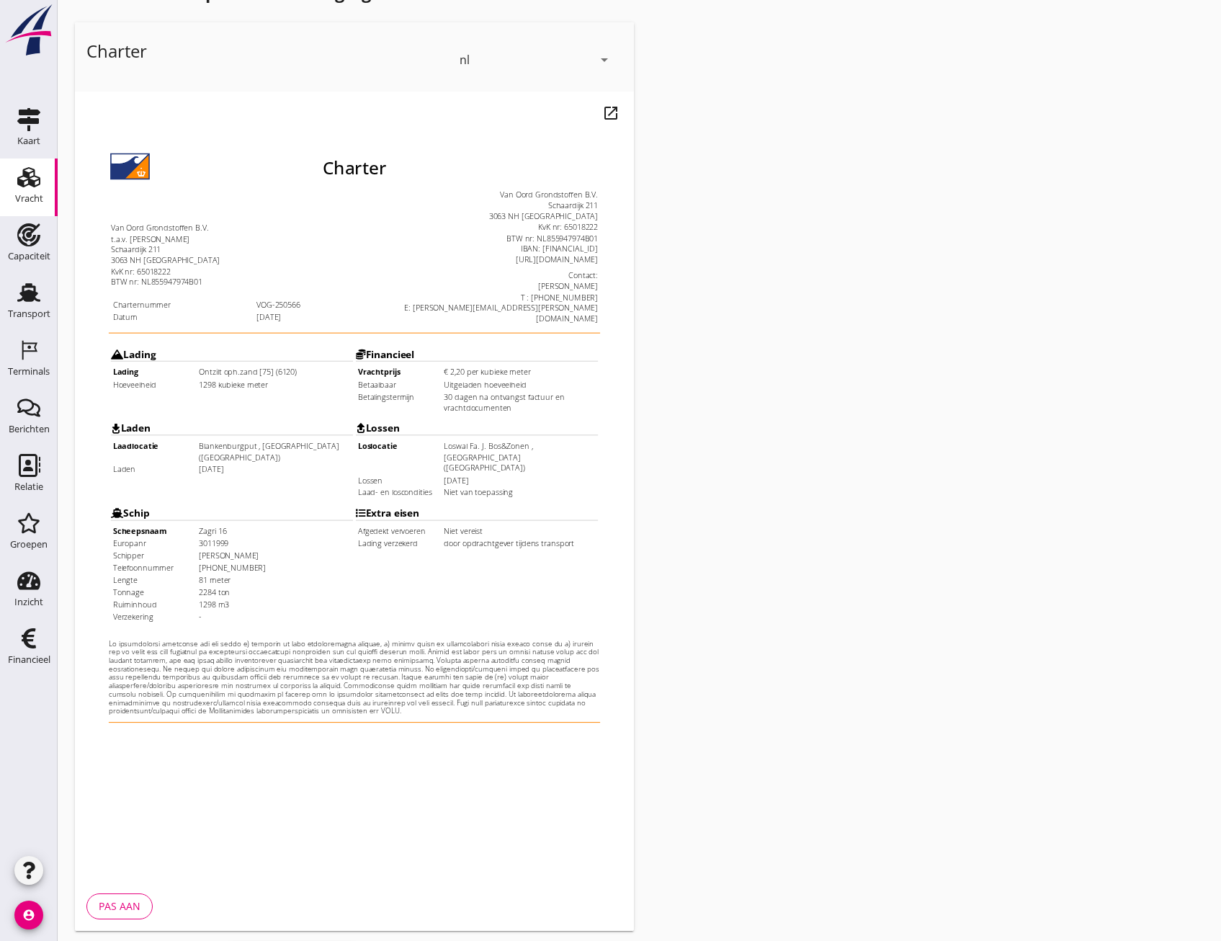
scroll to position [107, 0]
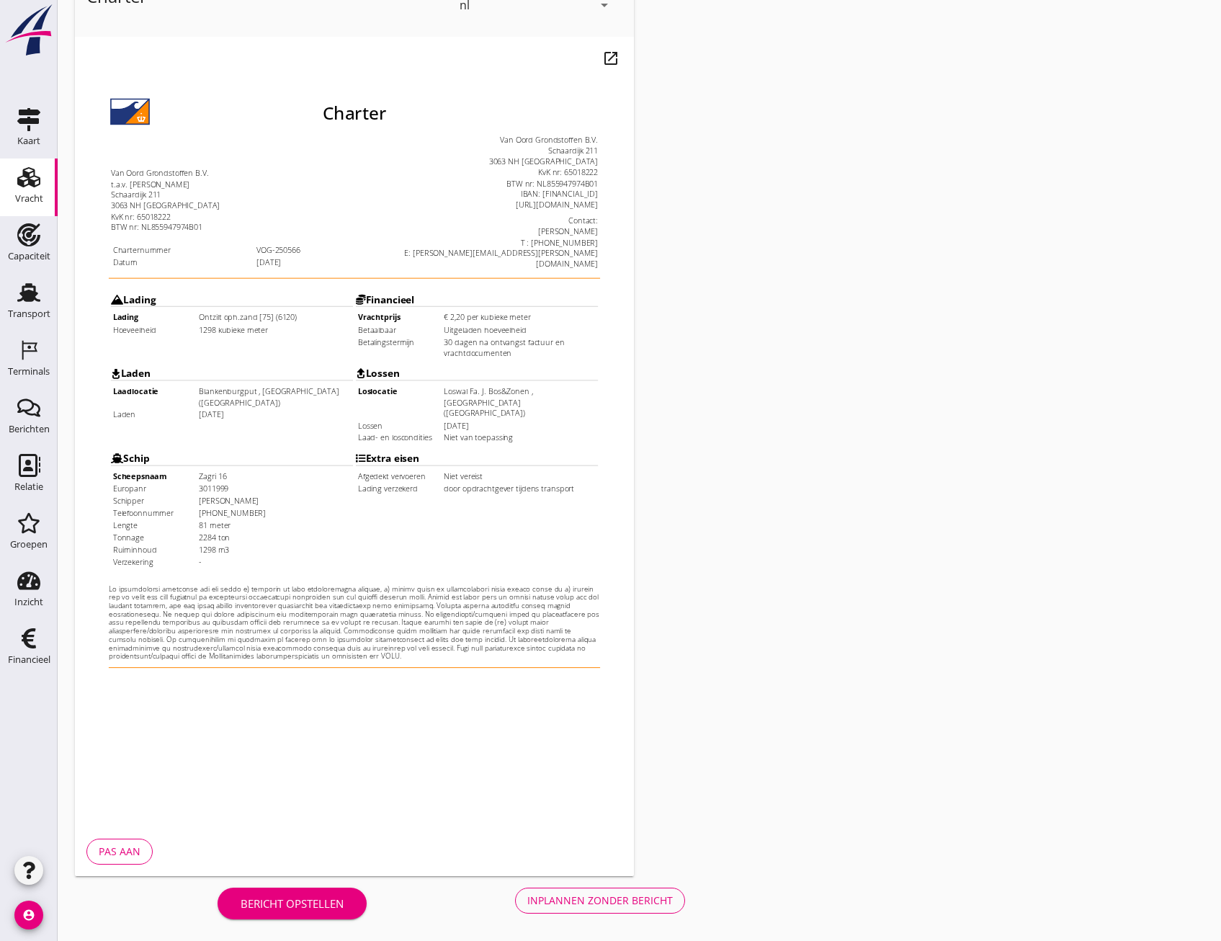
click at [624, 901] on div "Inplannen zonder bericht" at bounding box center [600, 900] width 146 height 15
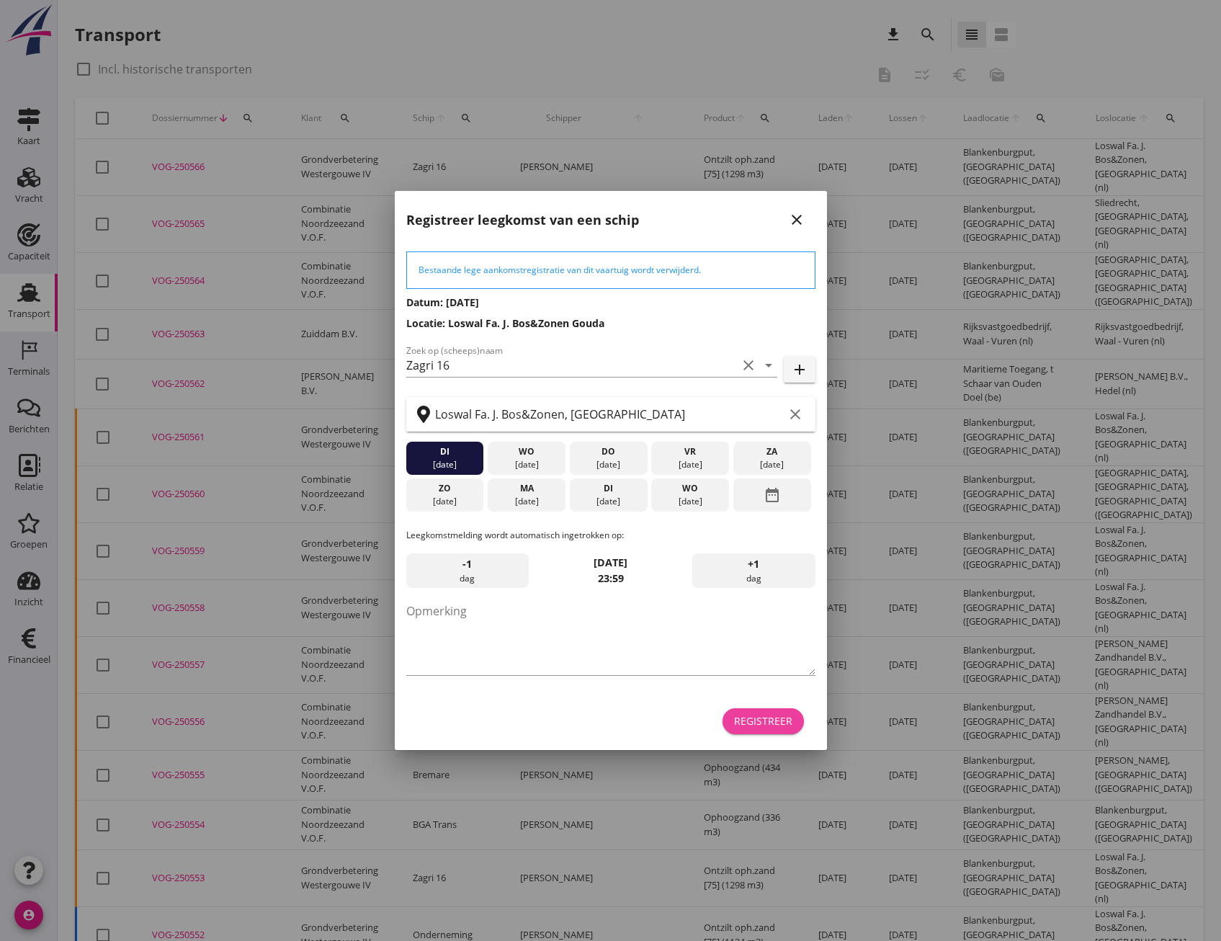
click at [766, 722] on div "Registreer" at bounding box center [763, 720] width 58 height 15
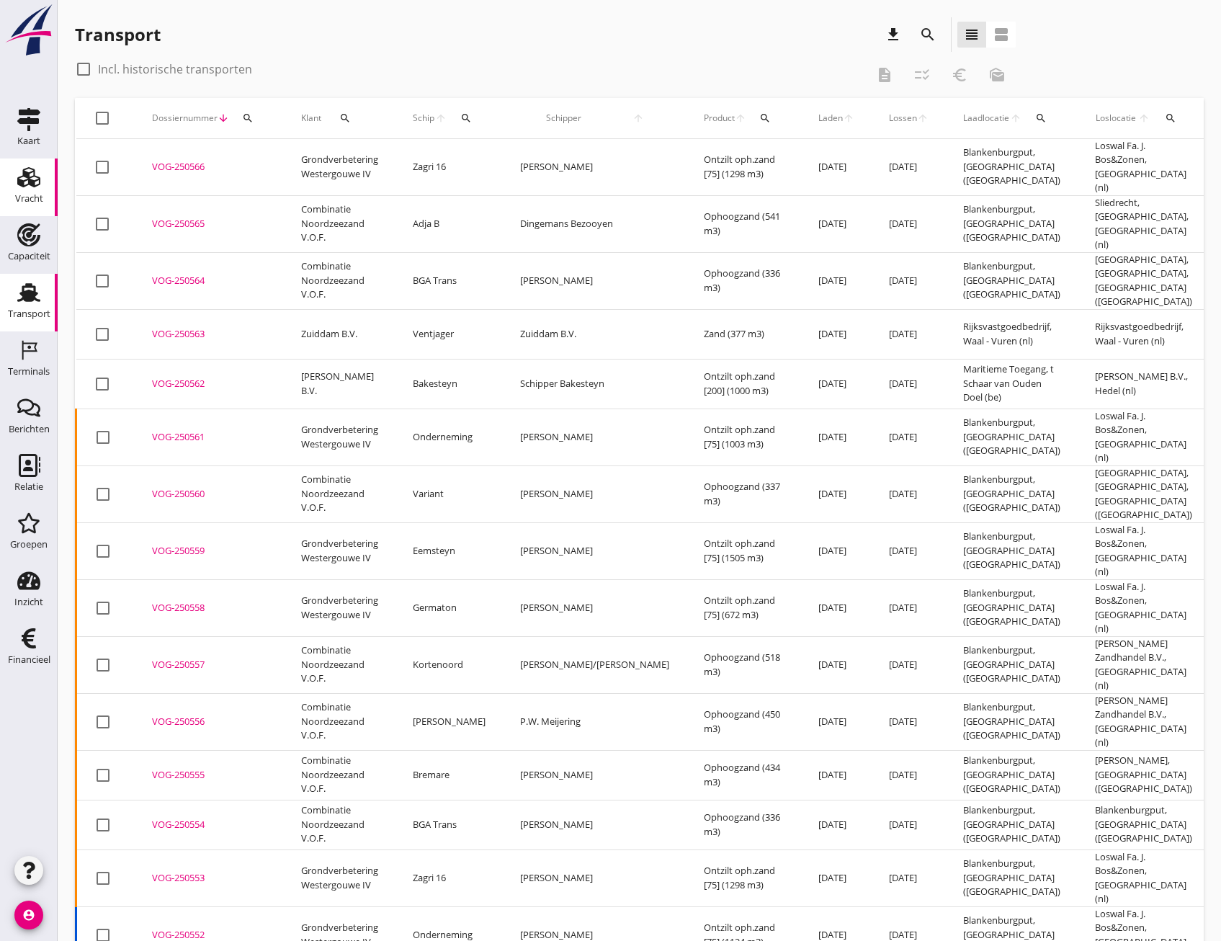
click at [36, 187] on use at bounding box center [28, 177] width 23 height 20
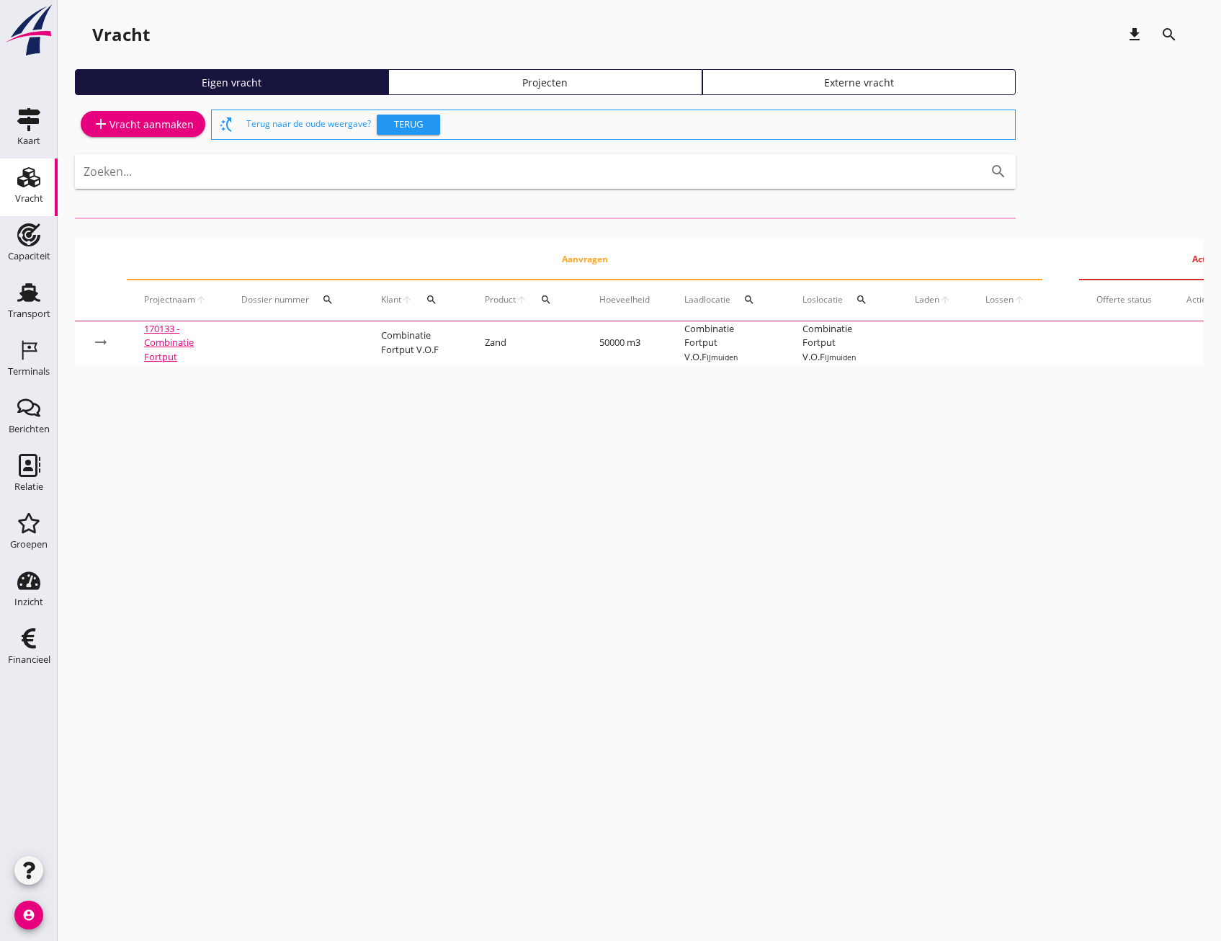
click at [558, 89] on div "Projecten" at bounding box center [545, 82] width 300 height 15
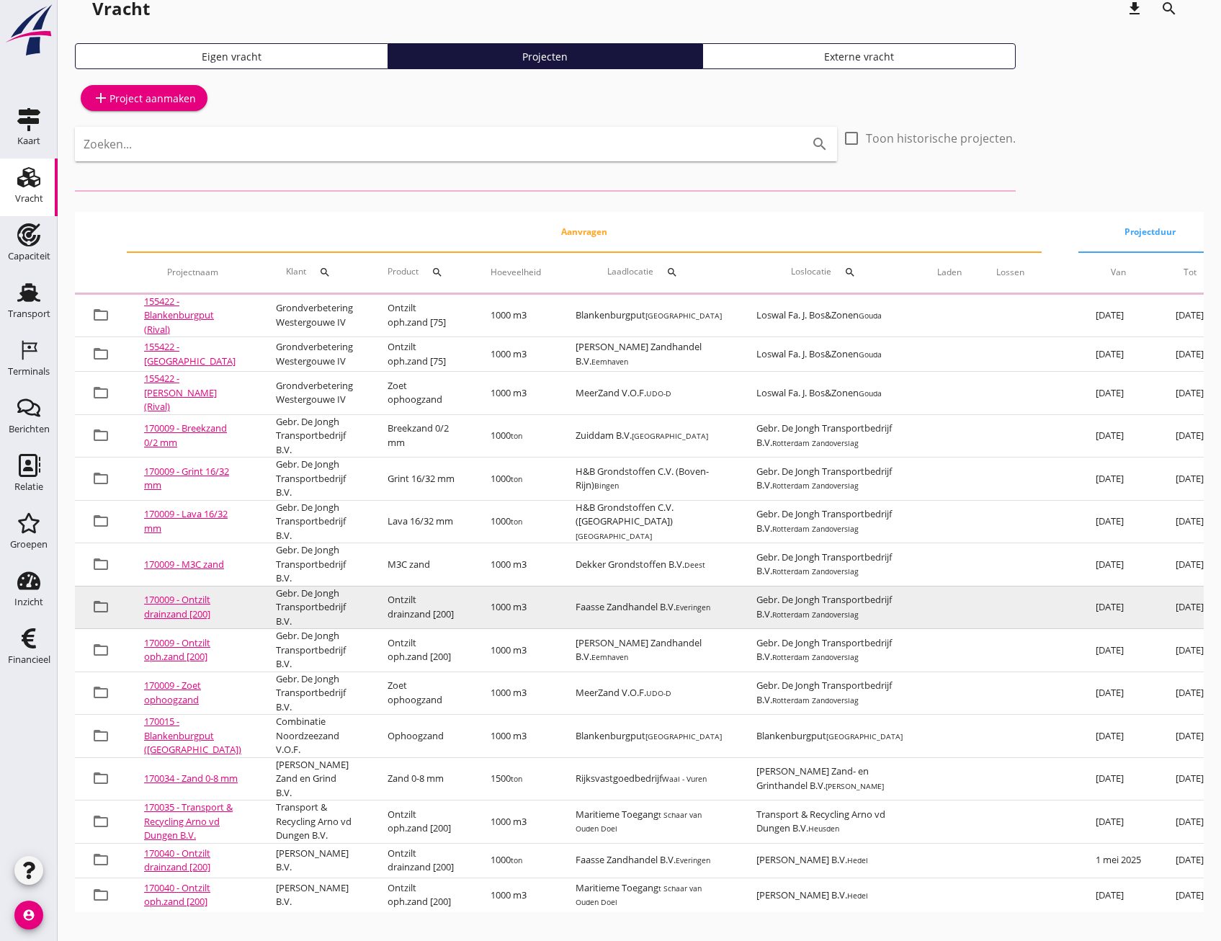
scroll to position [164, 0]
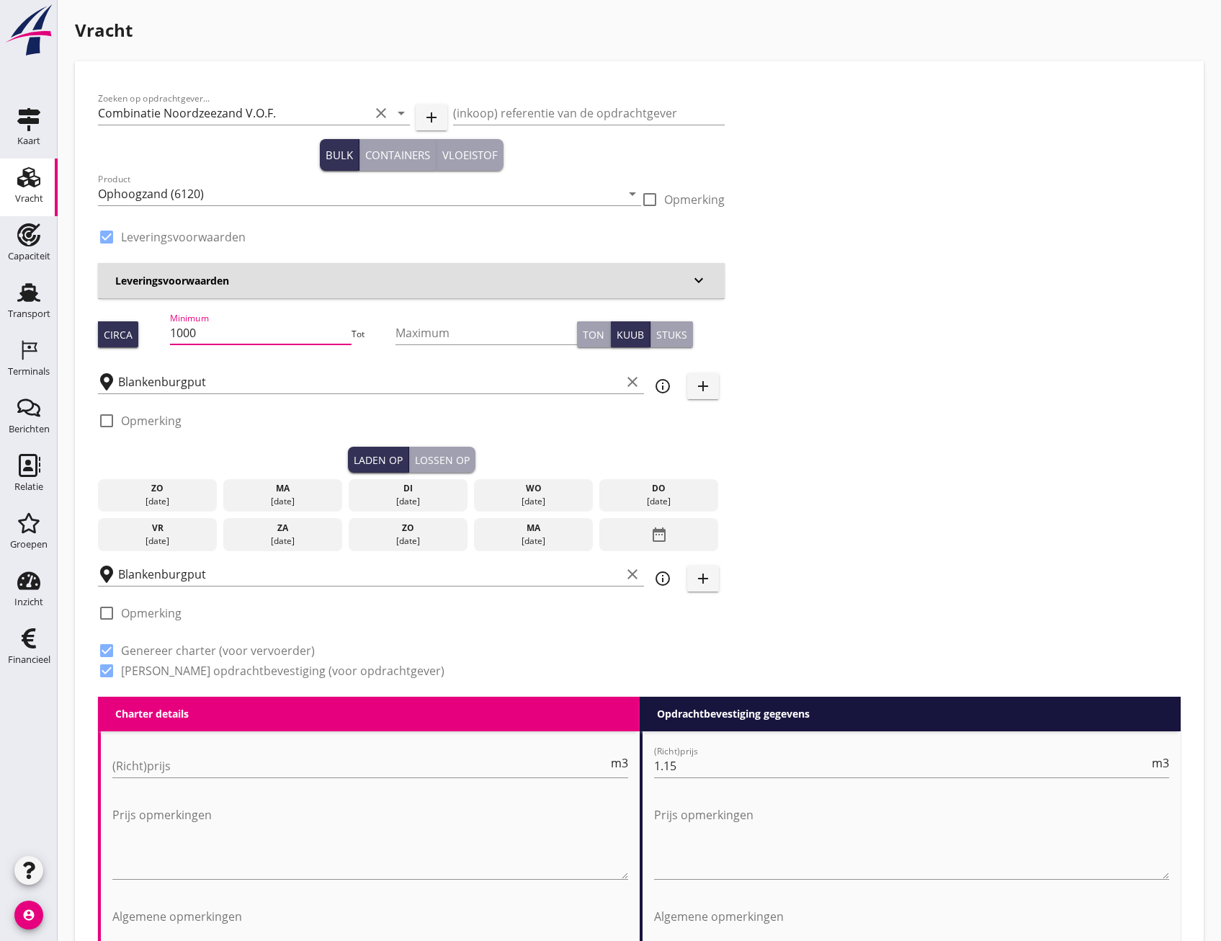
drag, startPoint x: 270, startPoint y: 335, endPoint x: 168, endPoint y: 338, distance: 102.3
click at [168, 338] on div "Circa Minimum 1000 Tot Maximum Ton Kuub Stuks" at bounding box center [411, 334] width 627 height 49
type input "358"
click at [287, 494] on div "ma" at bounding box center [283, 488] width 112 height 13
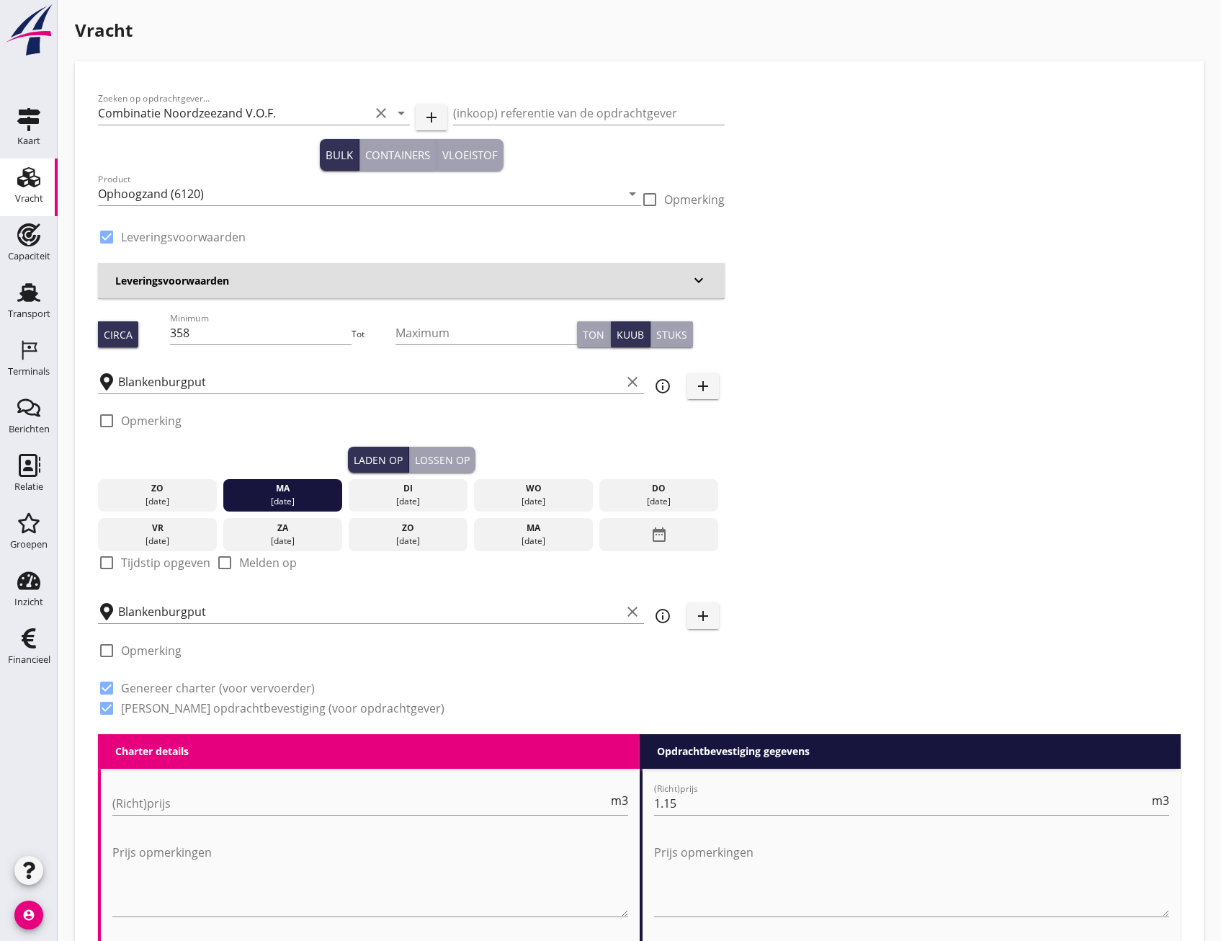
click at [439, 462] on div "Lossen op" at bounding box center [442, 459] width 55 height 15
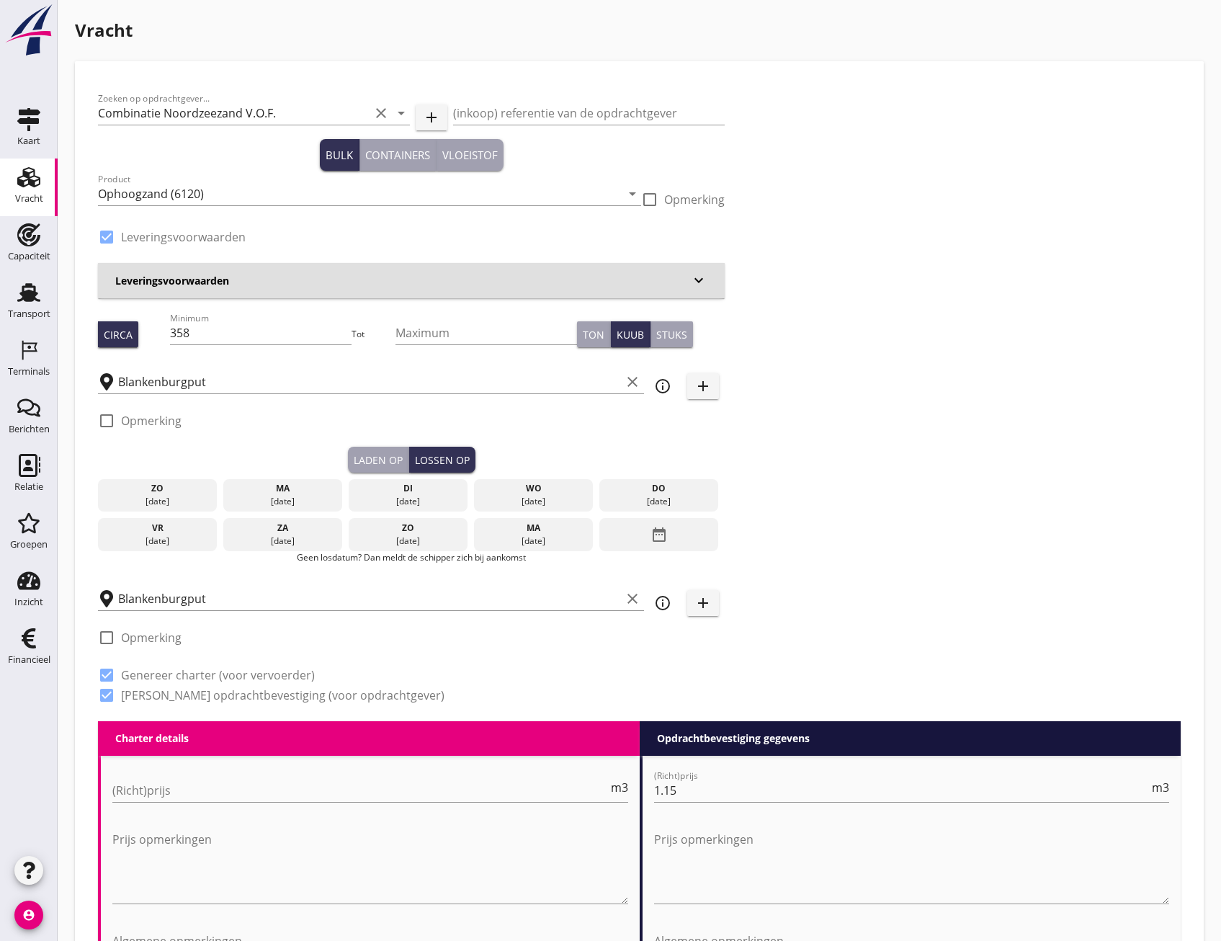
click at [294, 491] on div "ma" at bounding box center [283, 488] width 112 height 13
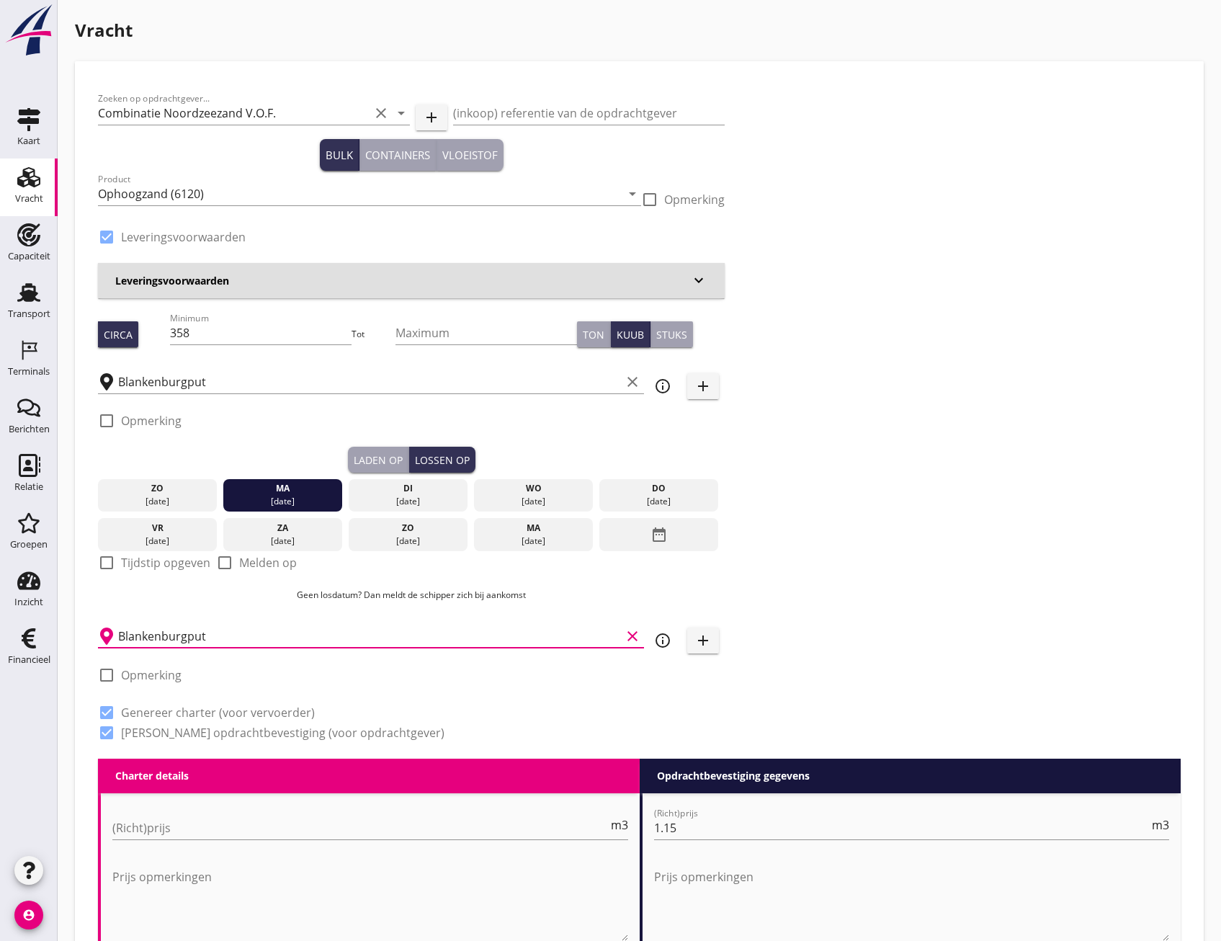
click at [228, 625] on input "Blankenburgput" at bounding box center [369, 636] width 503 height 23
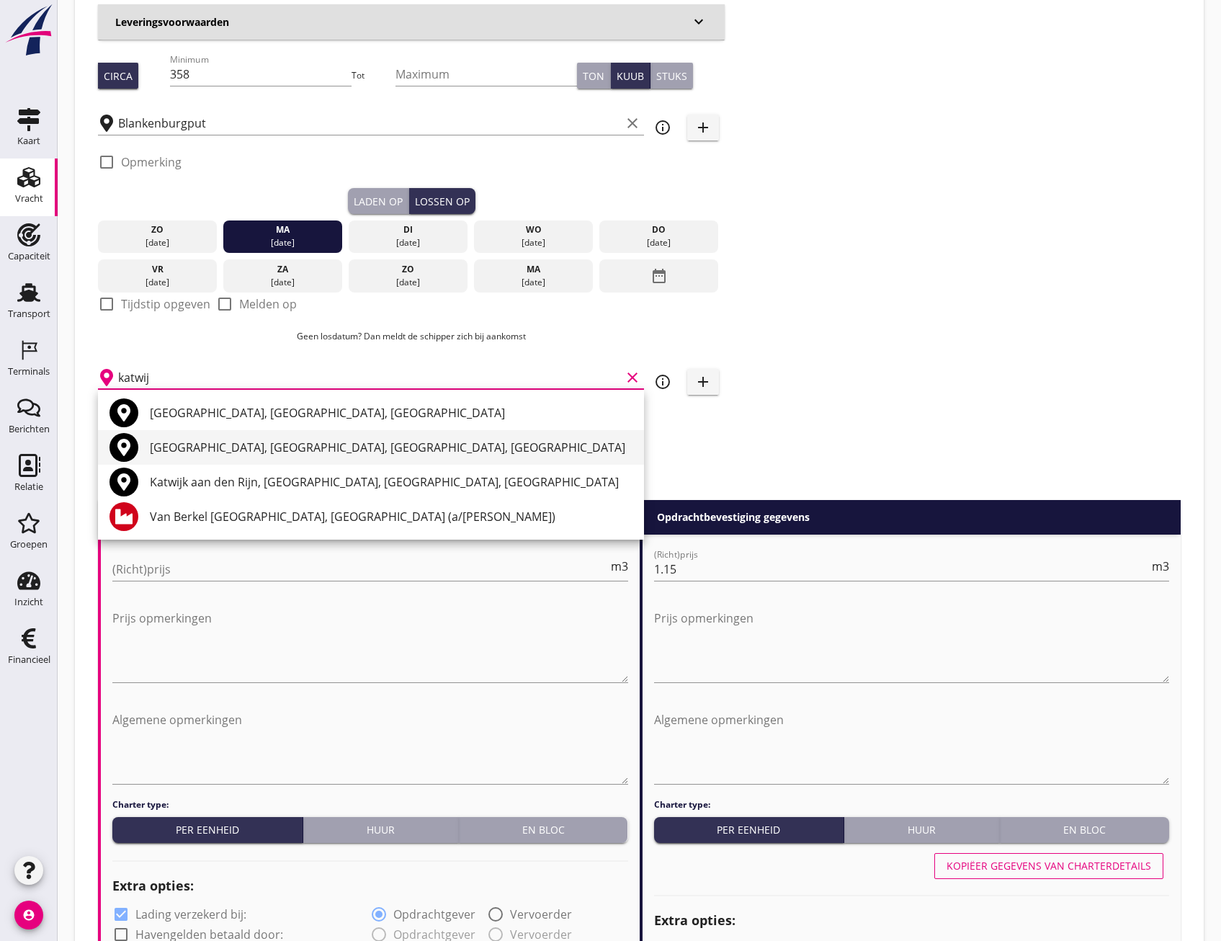
scroll to position [288, 0]
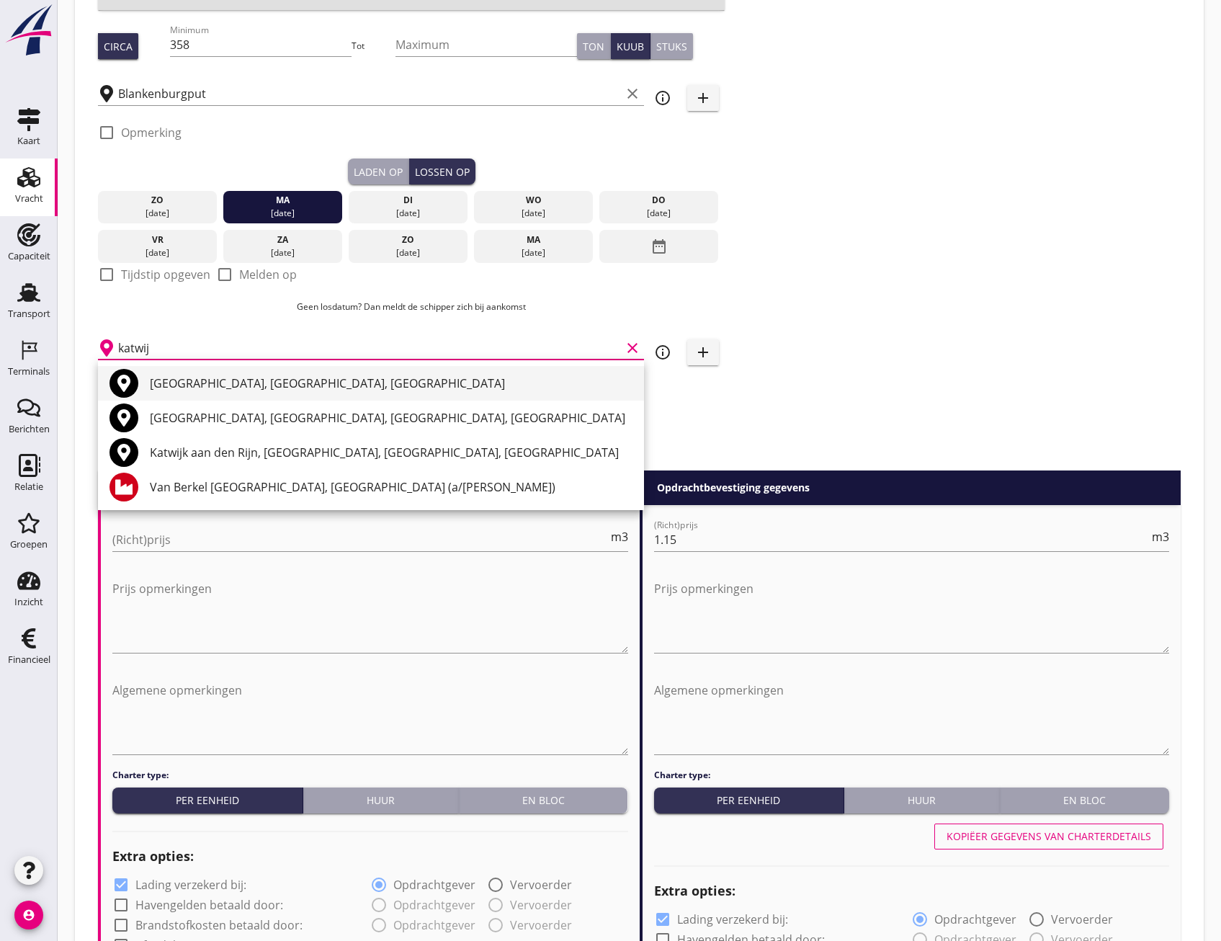
click at [213, 393] on div "Katwijk, South Holland, Netherlands" at bounding box center [391, 383] width 483 height 35
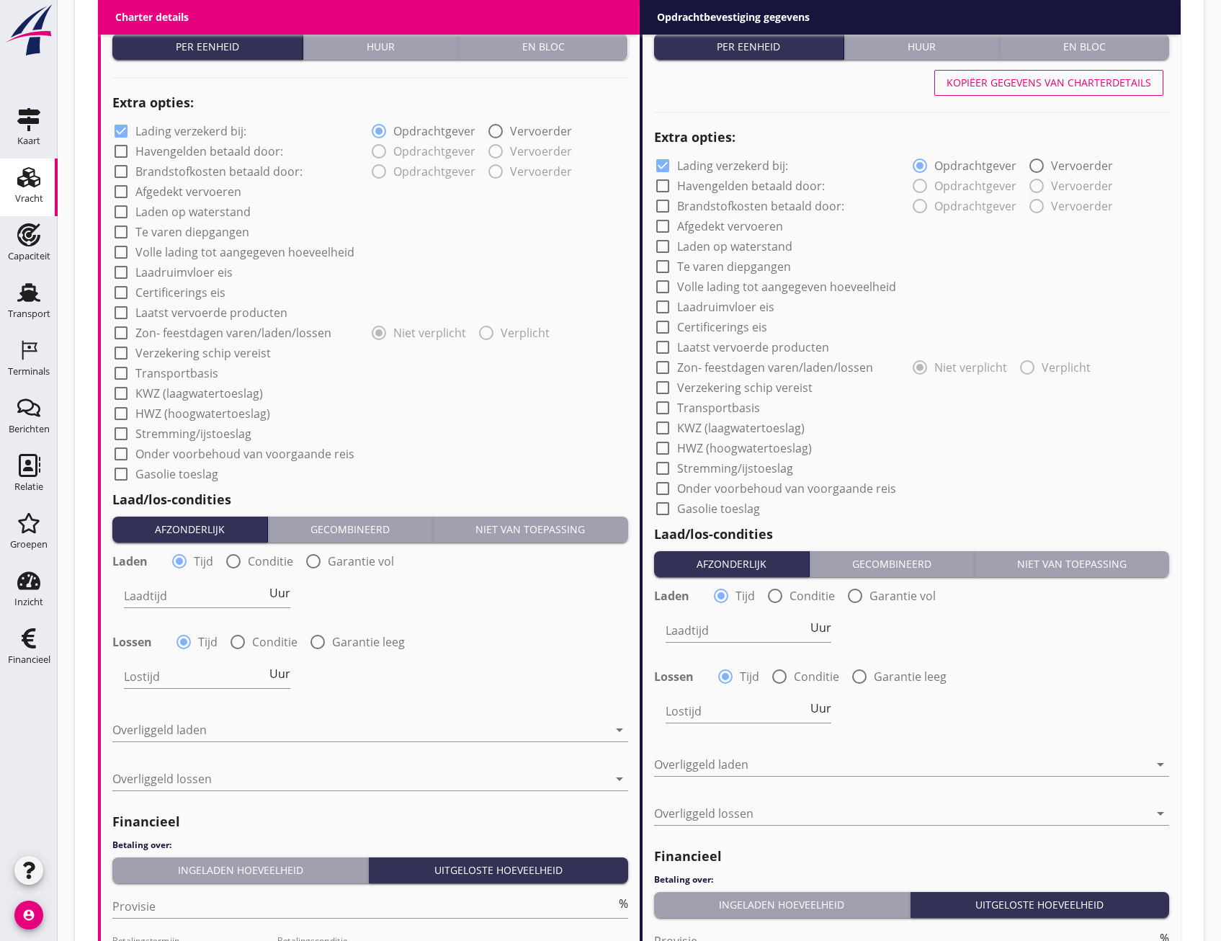
scroll to position [1081, 0]
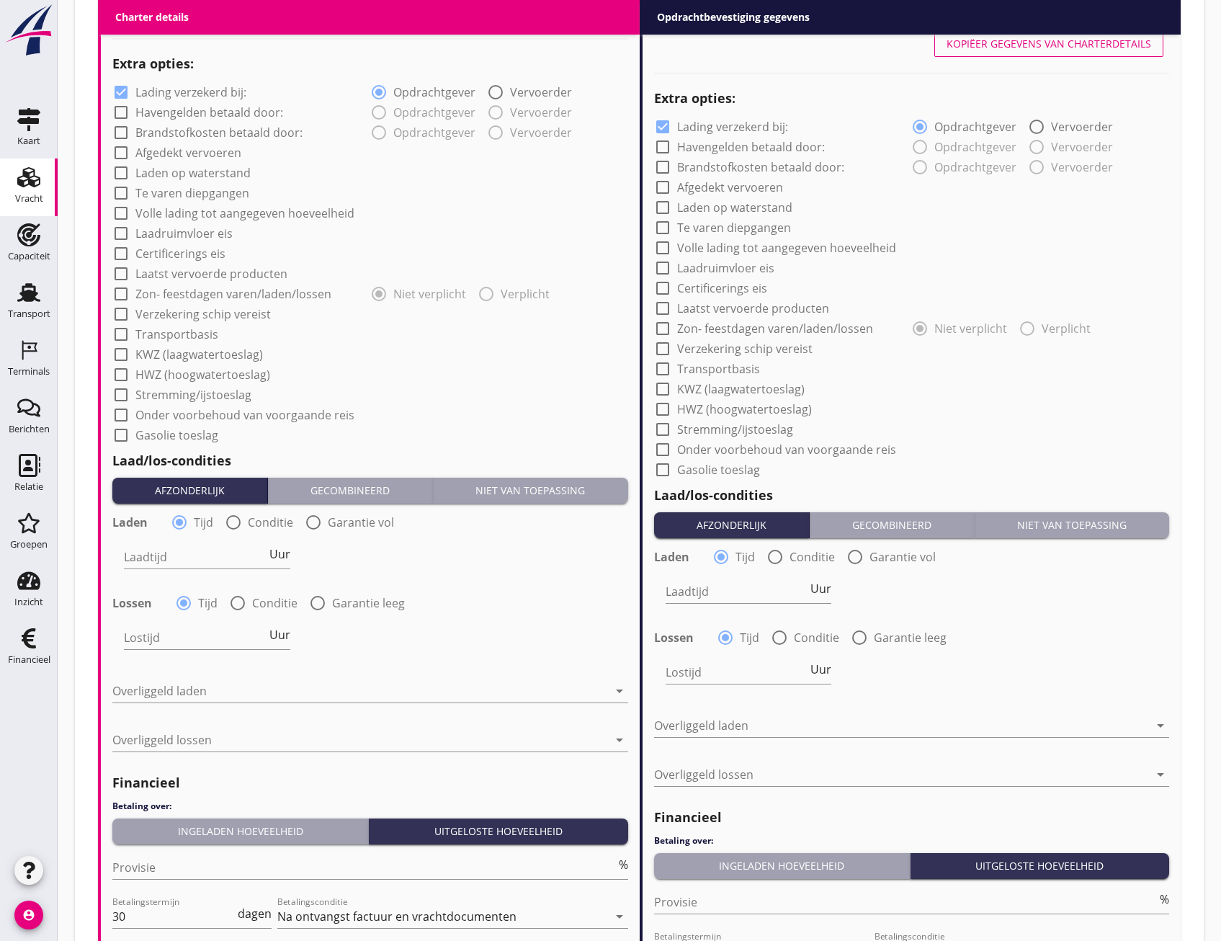
type input "Katwijk, South Holland, Netherlands"
click at [535, 481] on button "Niet van toepassing" at bounding box center [530, 491] width 195 height 26
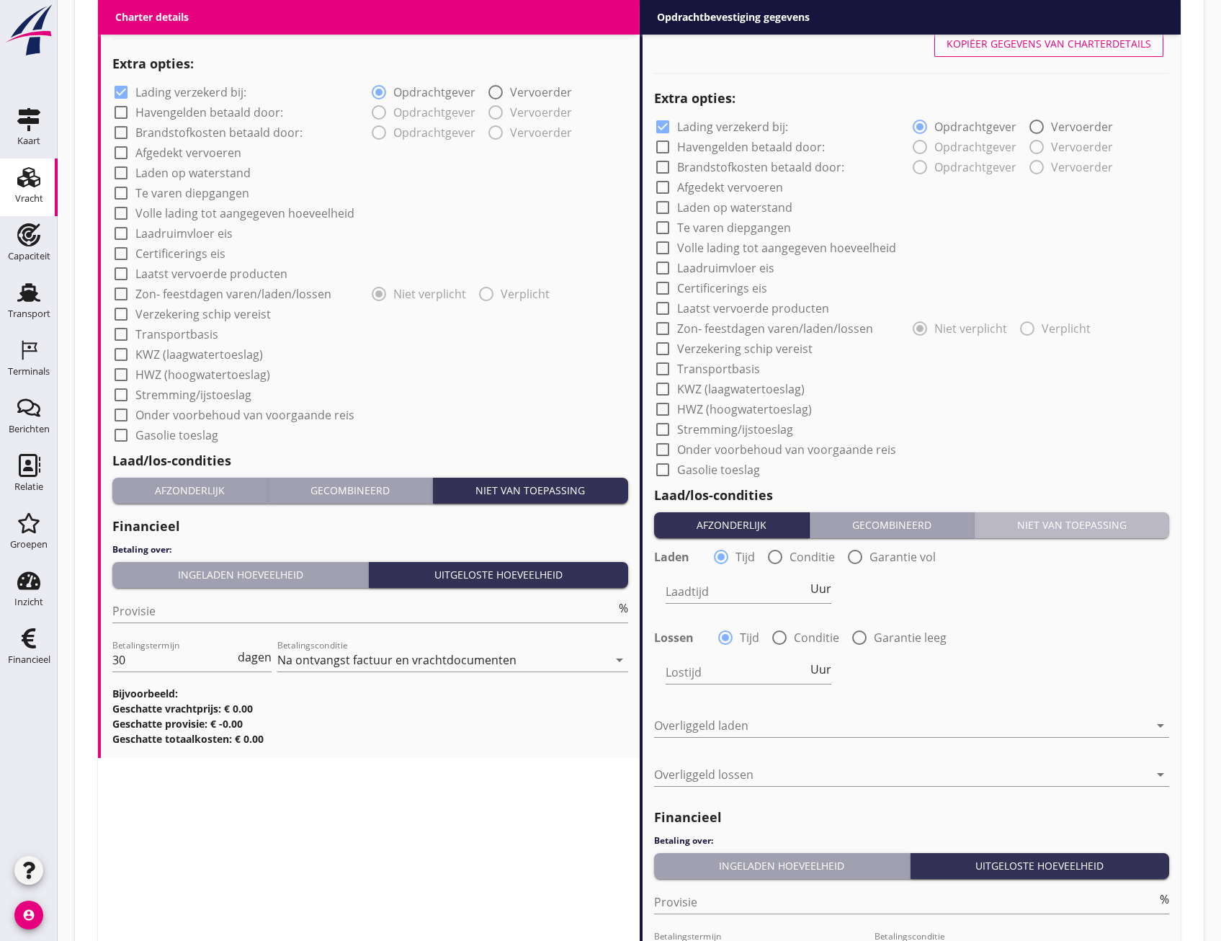
click at [1074, 525] on div "Niet van toepassing" at bounding box center [1072, 524] width 183 height 15
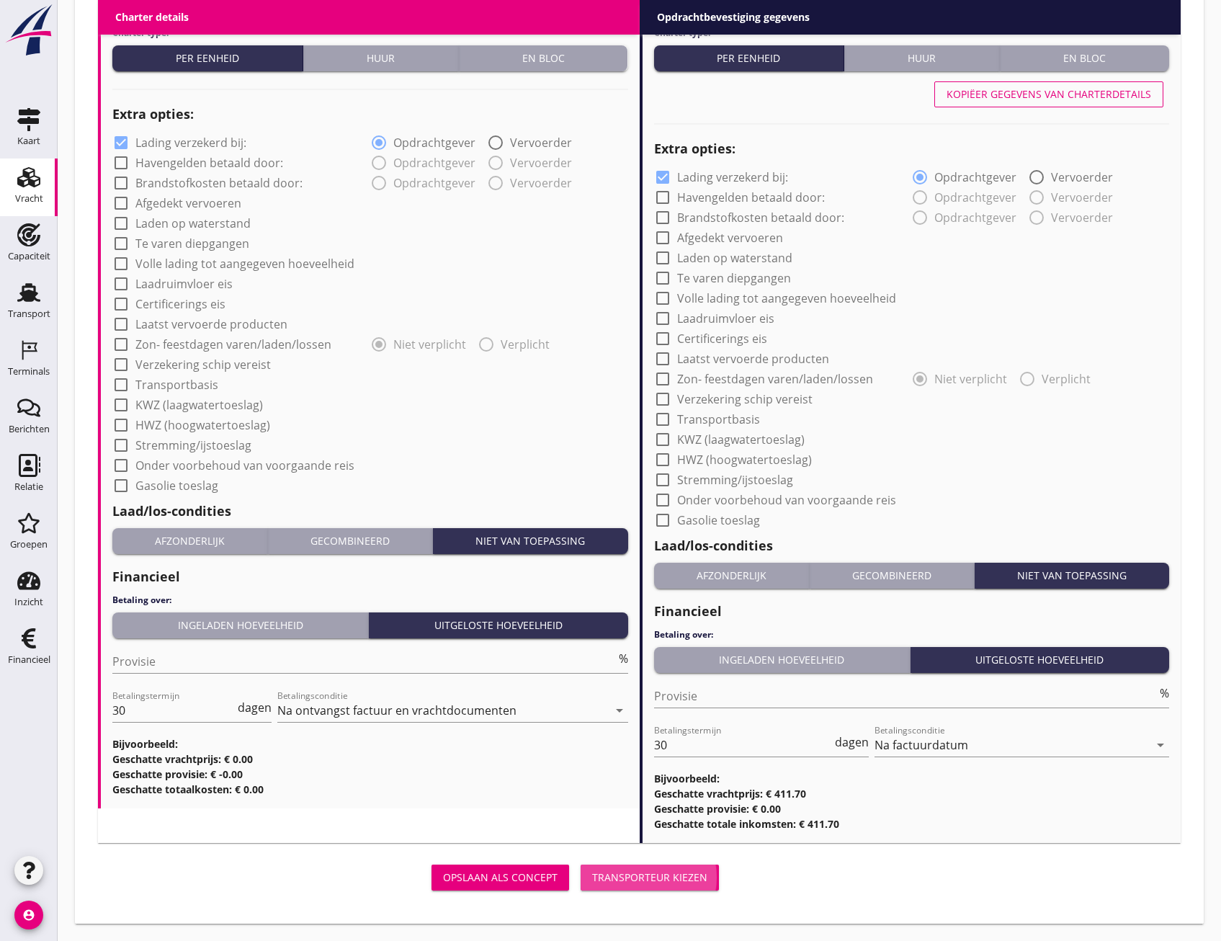
click at [692, 873] on div "Transporteur kiezen" at bounding box center [649, 877] width 115 height 15
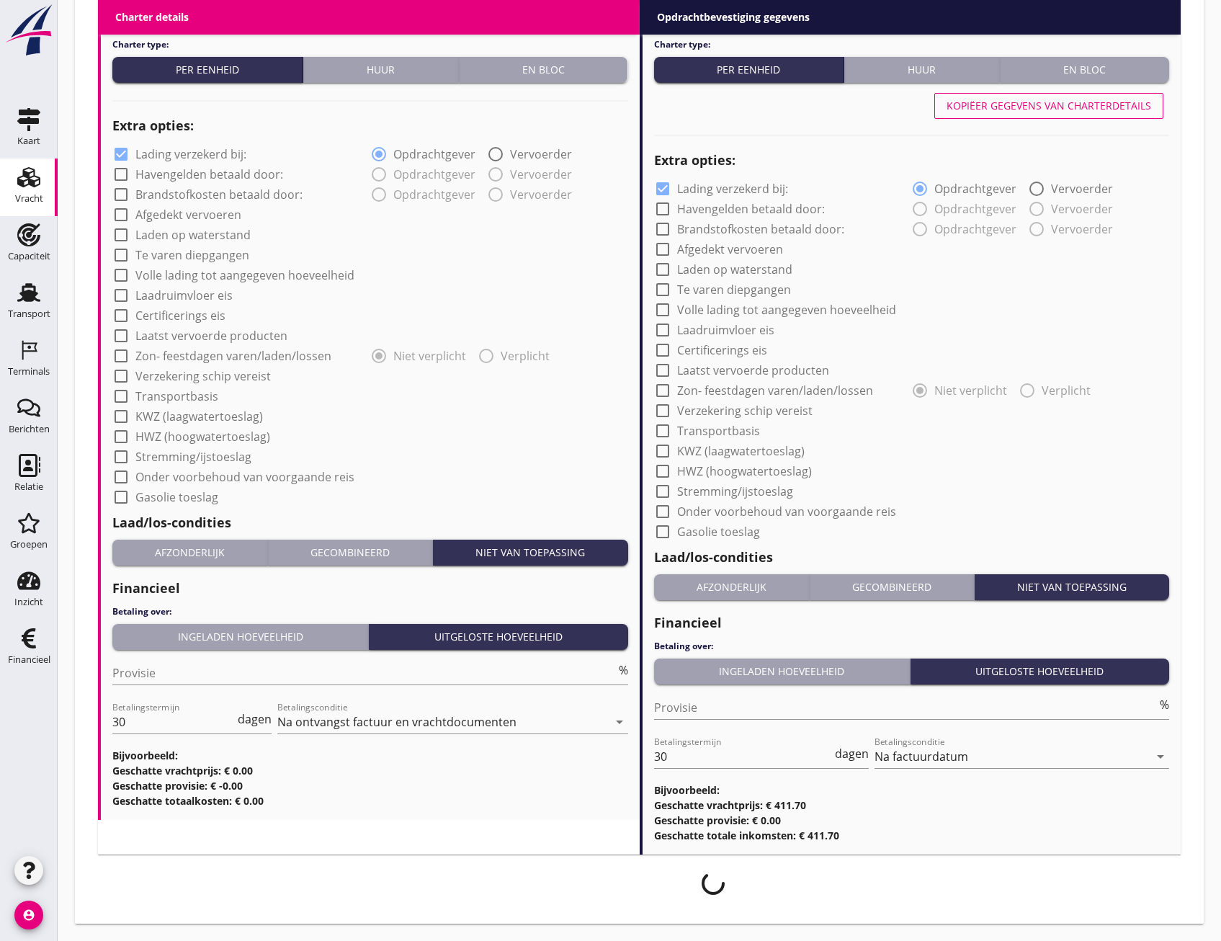
scroll to position [1019, 0]
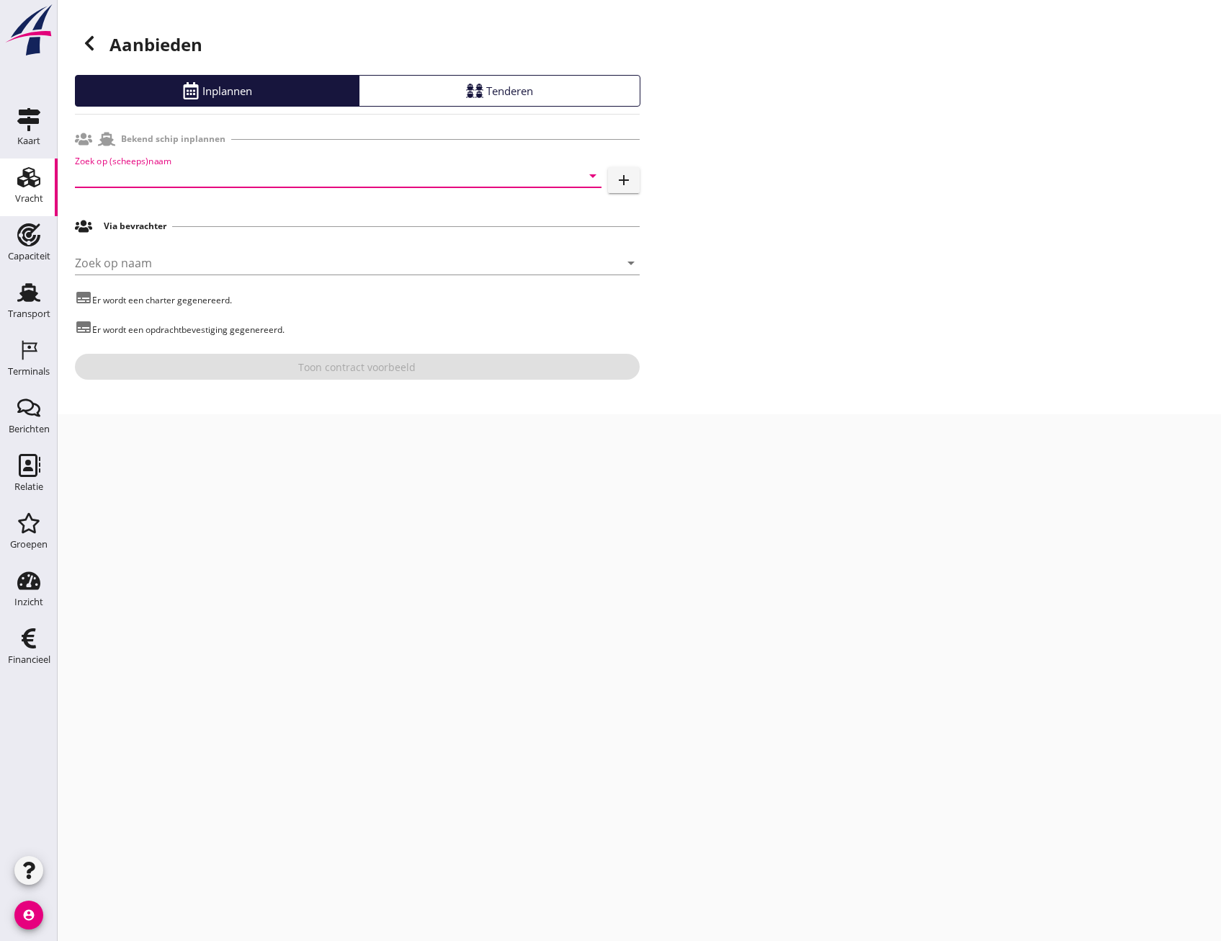
click at [182, 166] on input "Zoek op (scheeps)naam" at bounding box center [318, 175] width 486 height 23
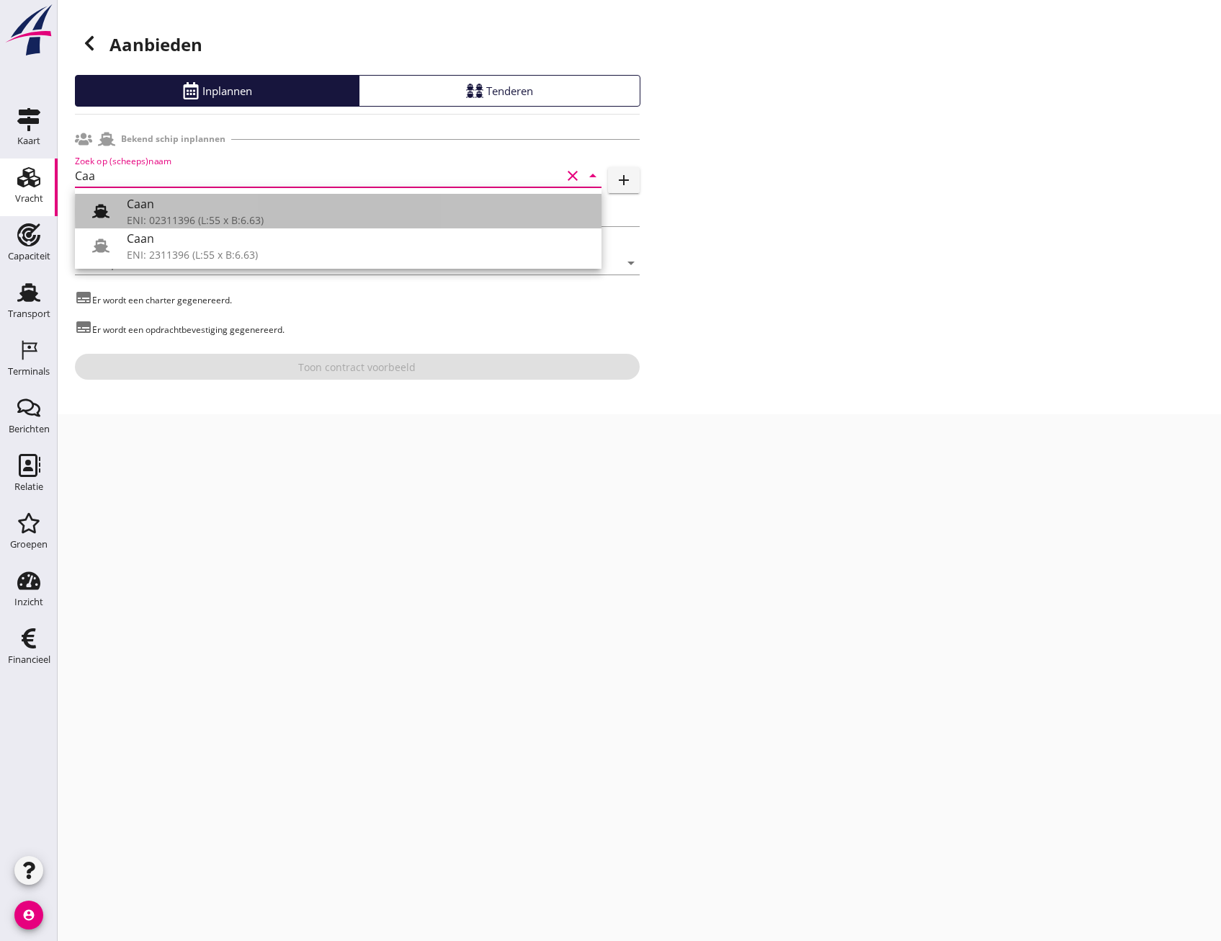
click at [166, 207] on div "Caan" at bounding box center [358, 203] width 463 height 17
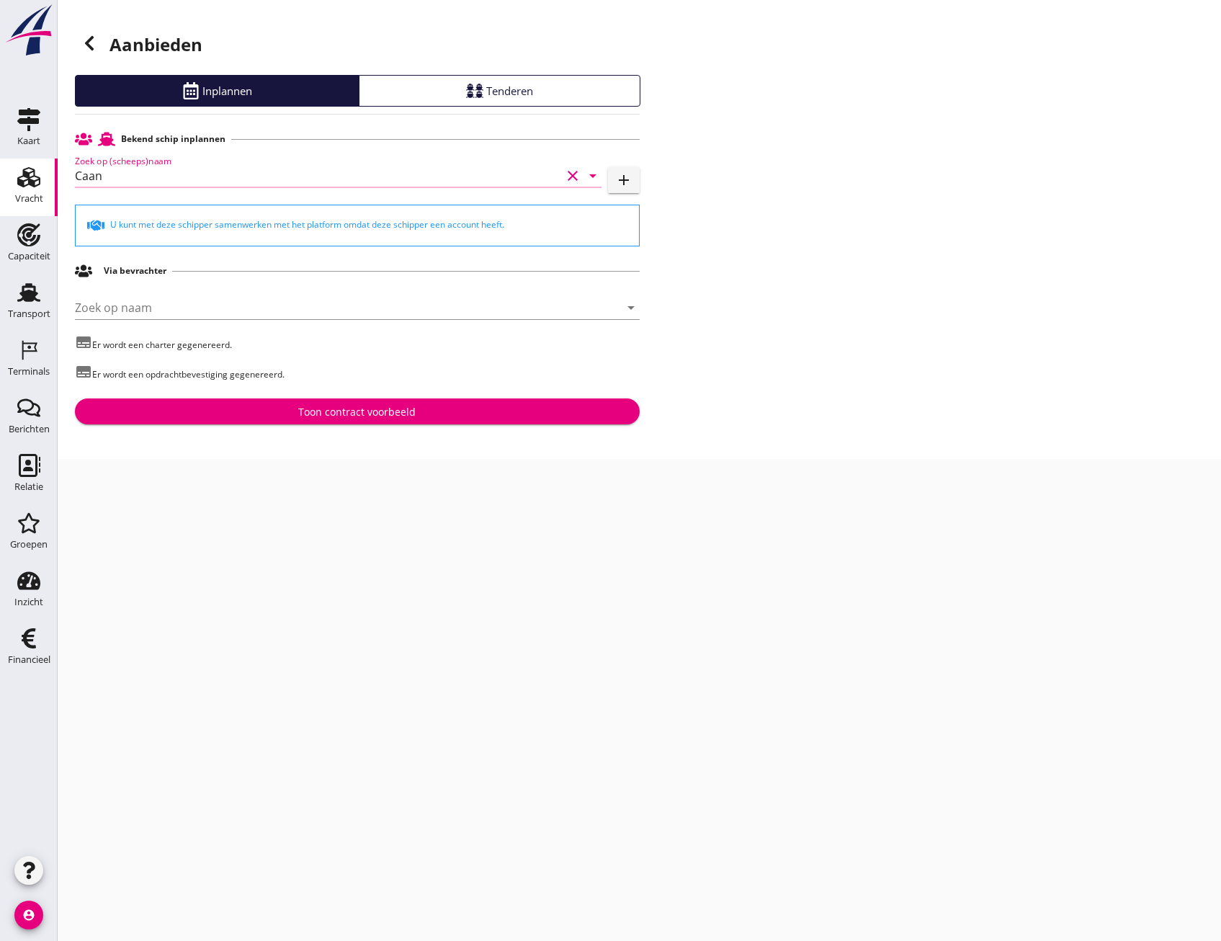
type input "Caan"
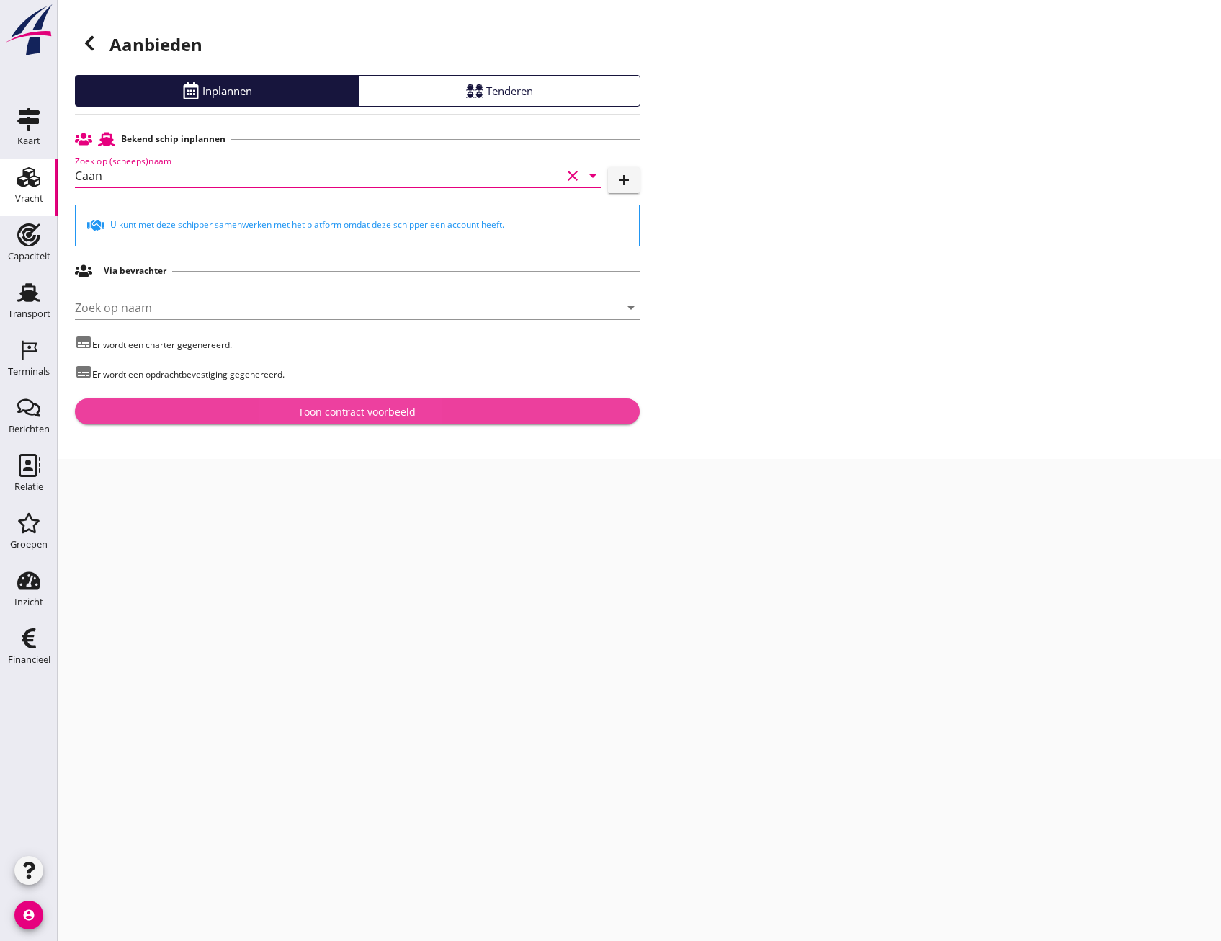
click at [443, 411] on div "Toon contract voorbeeld" at bounding box center [357, 411] width 542 height 15
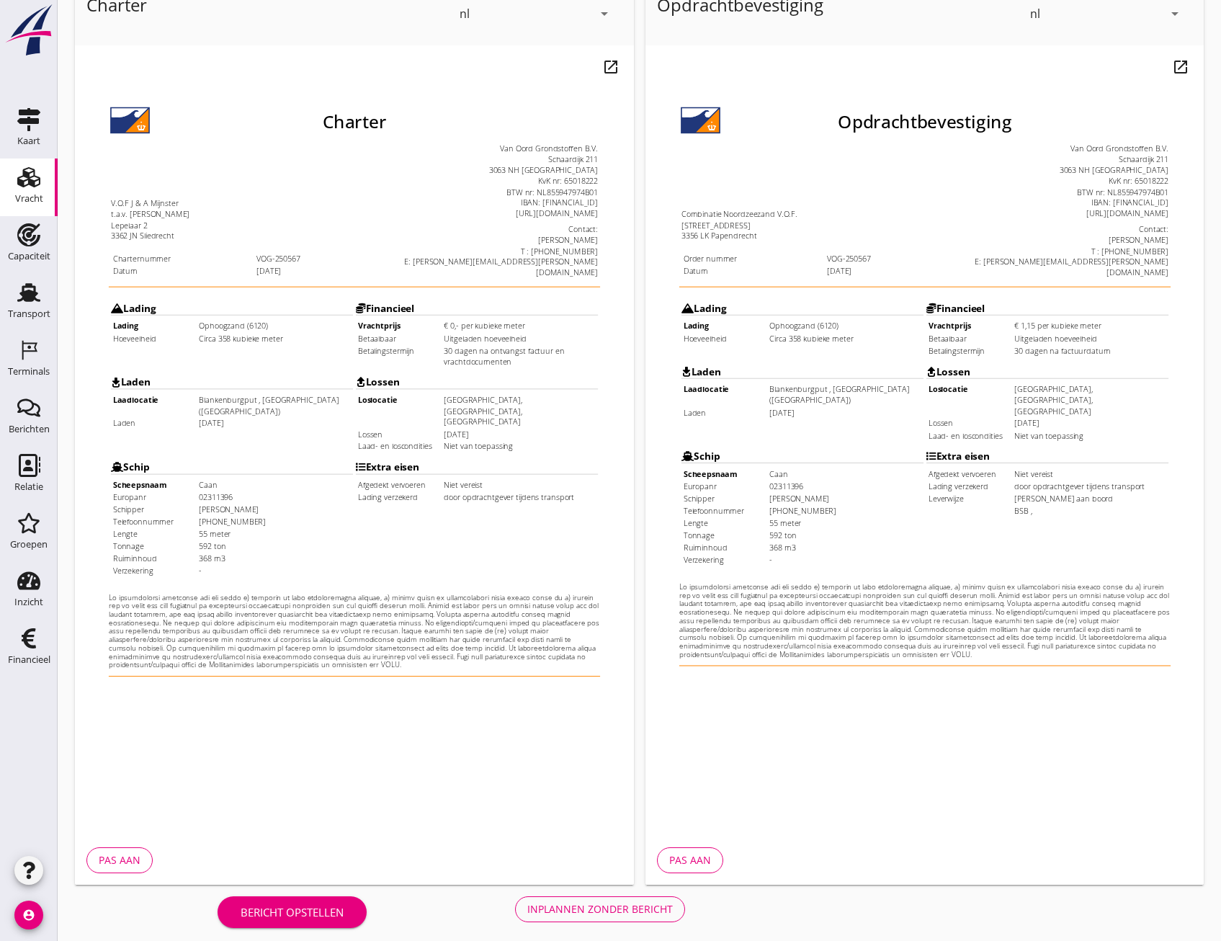
scroll to position [107, 0]
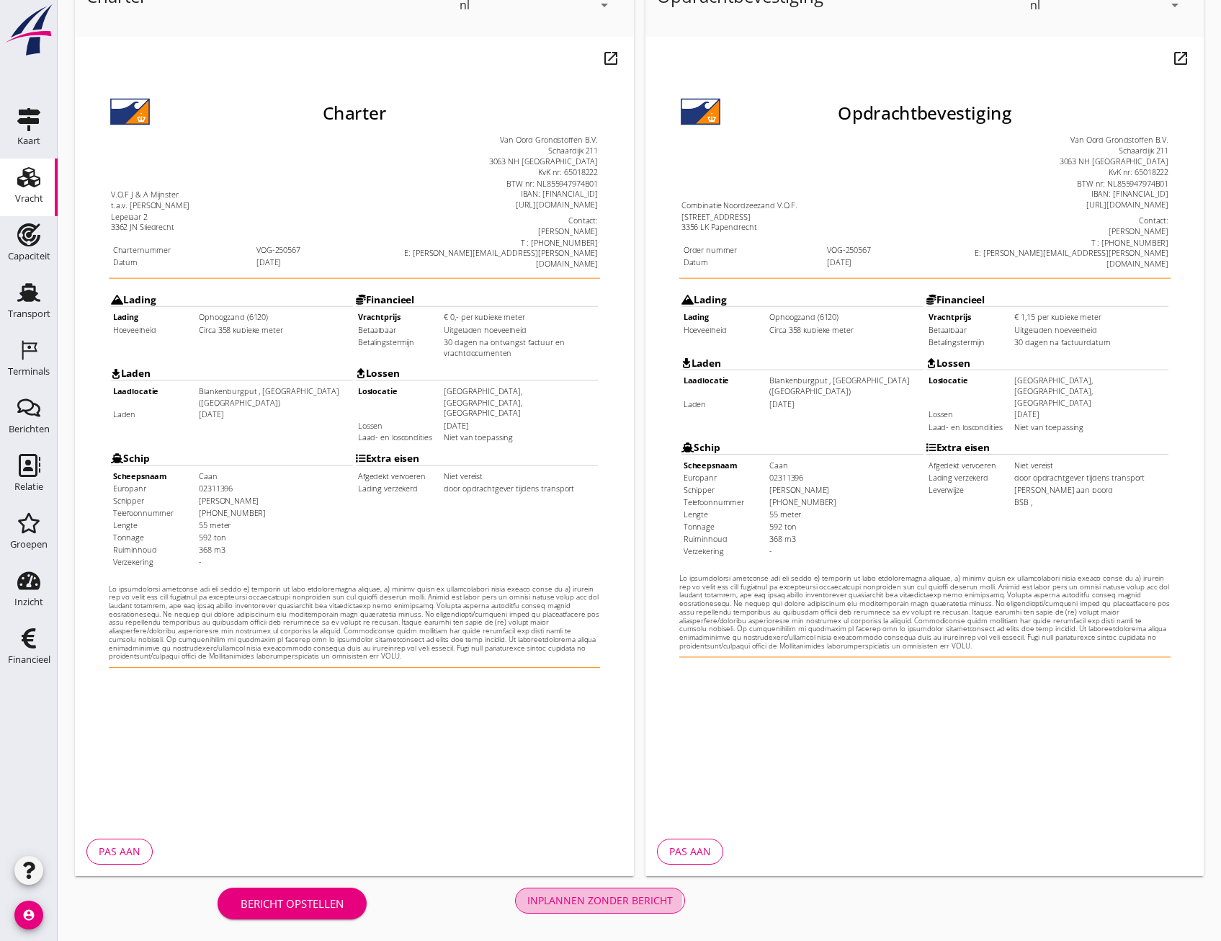
click at [640, 890] on button "Inplannen zonder bericht" at bounding box center [600, 901] width 170 height 26
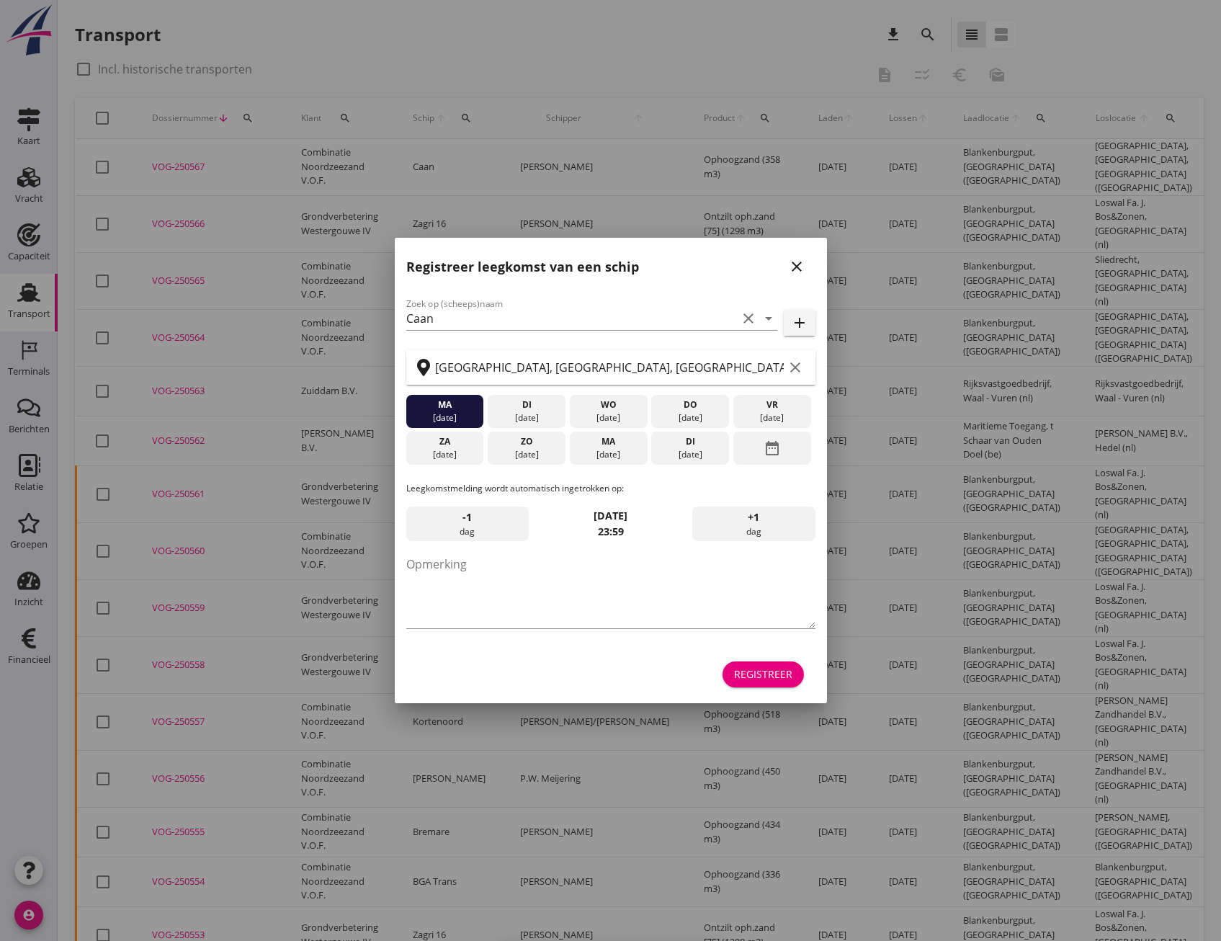
click at [754, 677] on div "Registreer" at bounding box center [763, 673] width 58 height 15
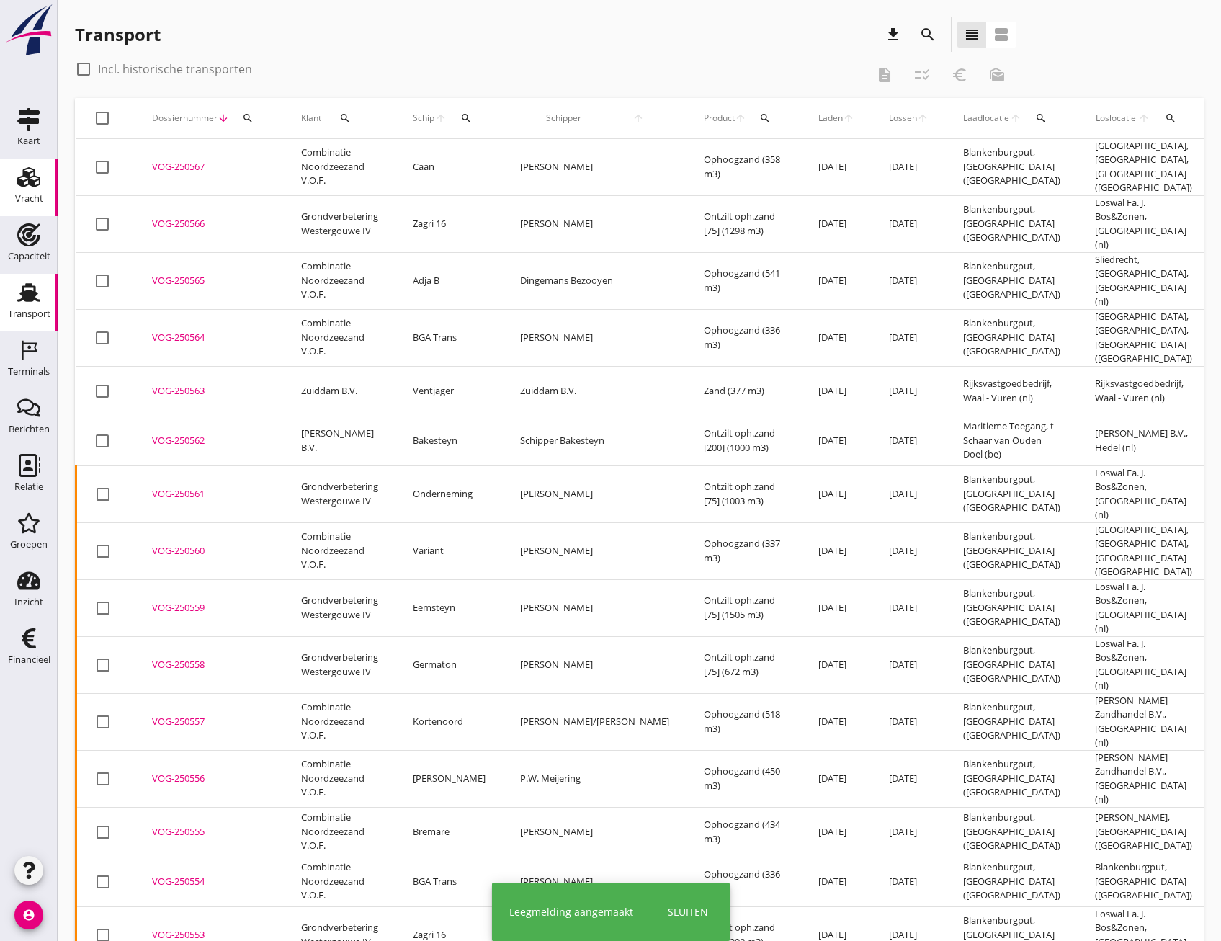
click at [28, 185] on use at bounding box center [28, 177] width 23 height 20
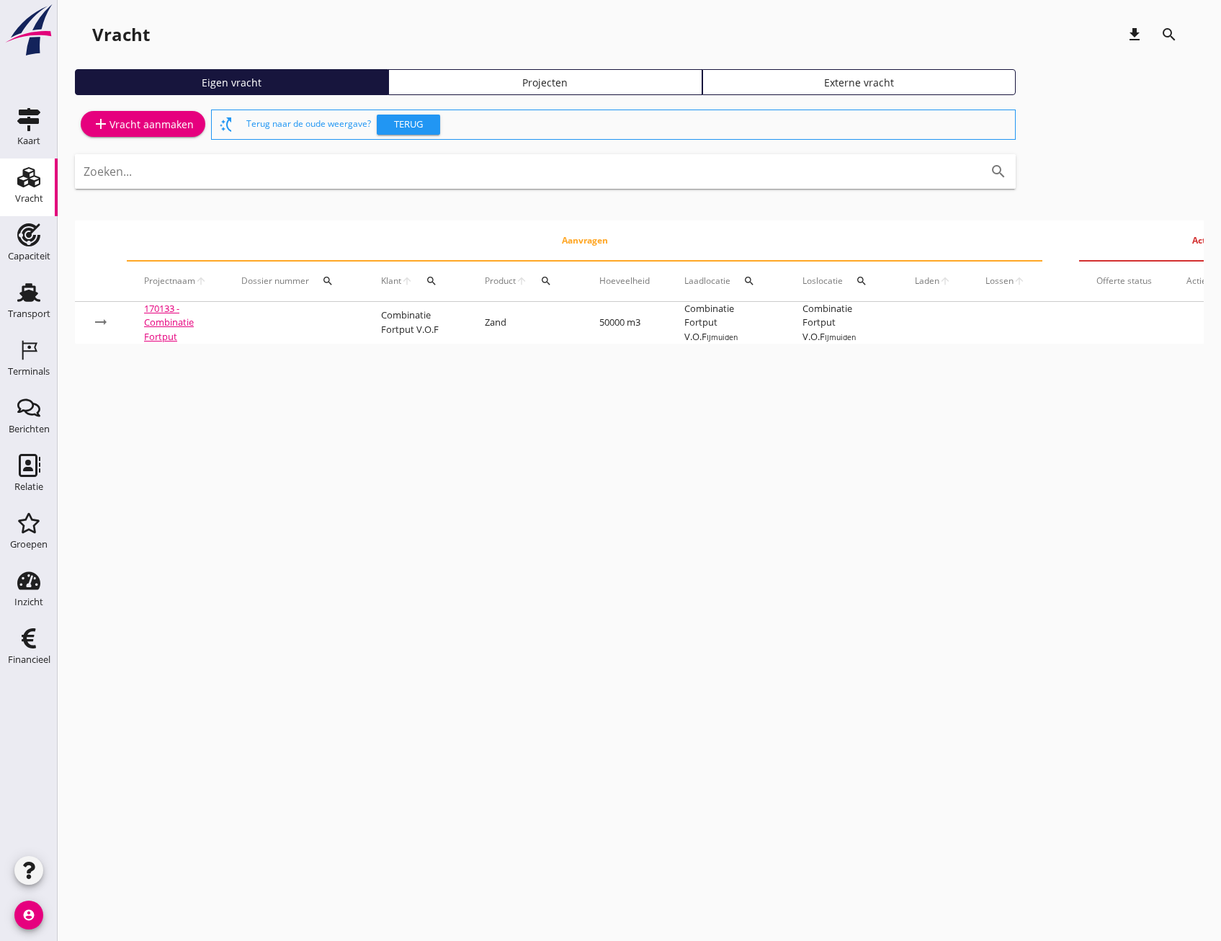
click at [493, 99] on div "Eigen vracht Projecten Externe vracht" at bounding box center [639, 87] width 1129 height 37
click at [493, 89] on div "Projecten" at bounding box center [545, 82] width 300 height 15
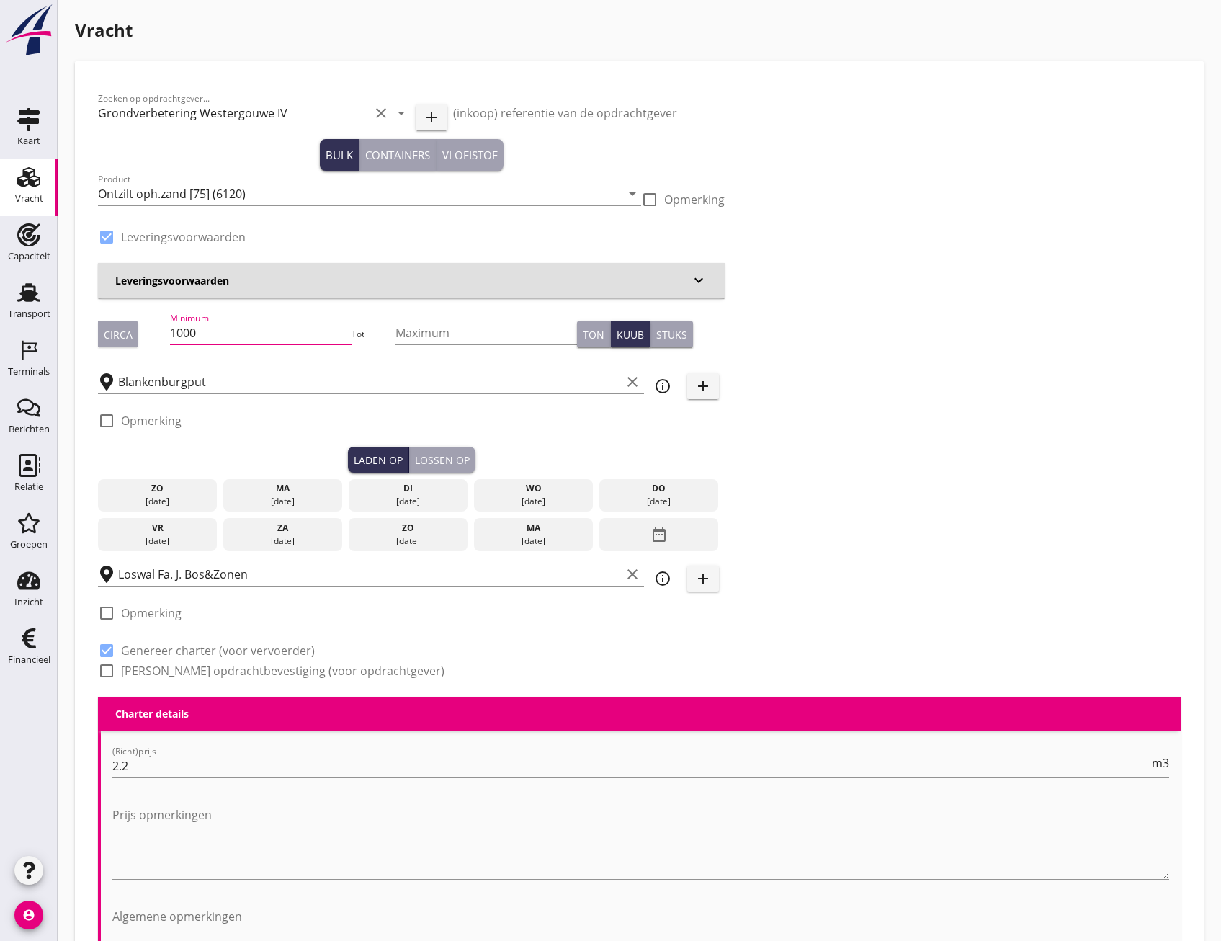
drag, startPoint x: 228, startPoint y: 335, endPoint x: 169, endPoint y: 331, distance: 59.2
click at [169, 331] on div "Circa Minimum 1000 Tot Maximum Ton Kuub Stuks" at bounding box center [411, 334] width 627 height 49
type input "672"
click at [282, 491] on div "ma" at bounding box center [283, 488] width 112 height 13
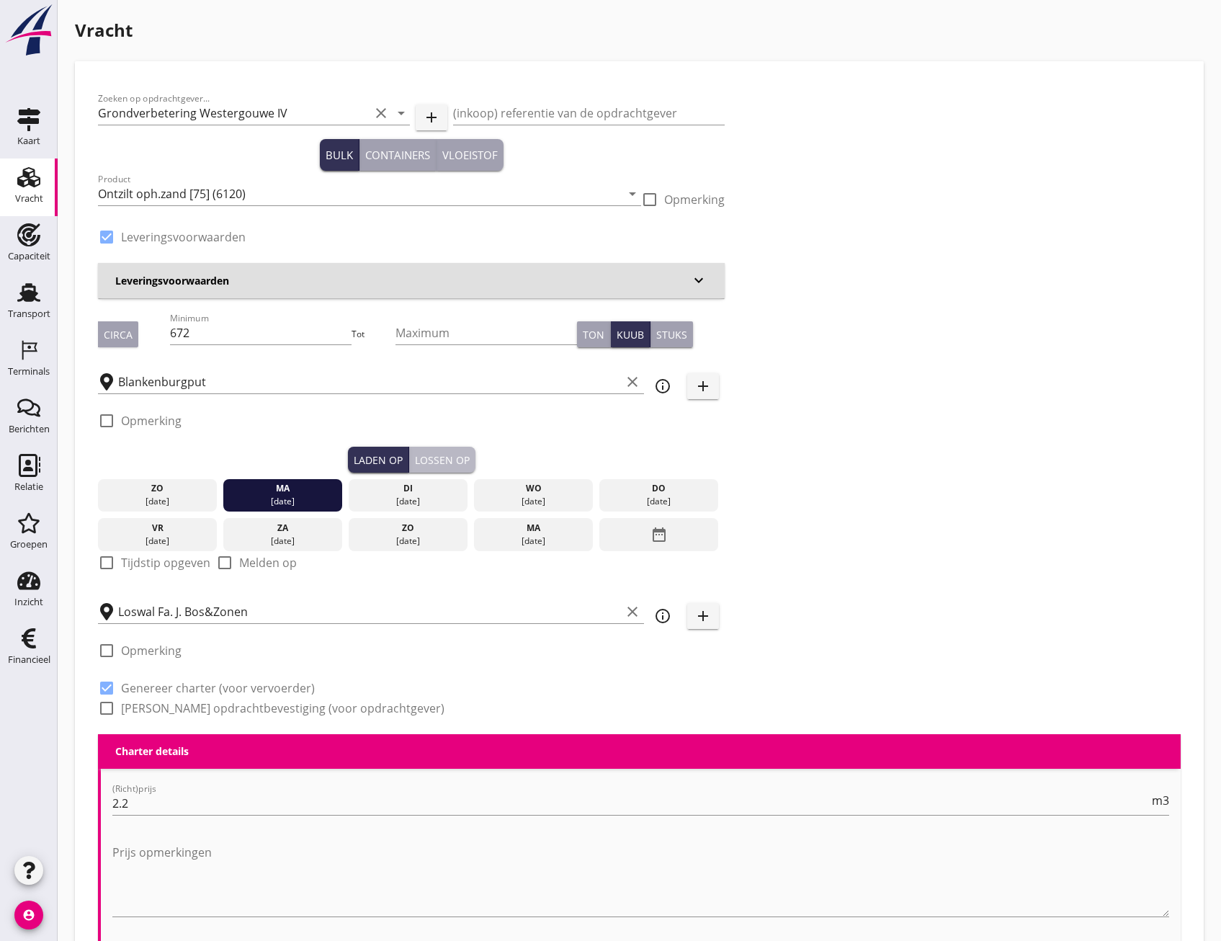
click at [448, 451] on button "Lossen op" at bounding box center [442, 460] width 66 height 26
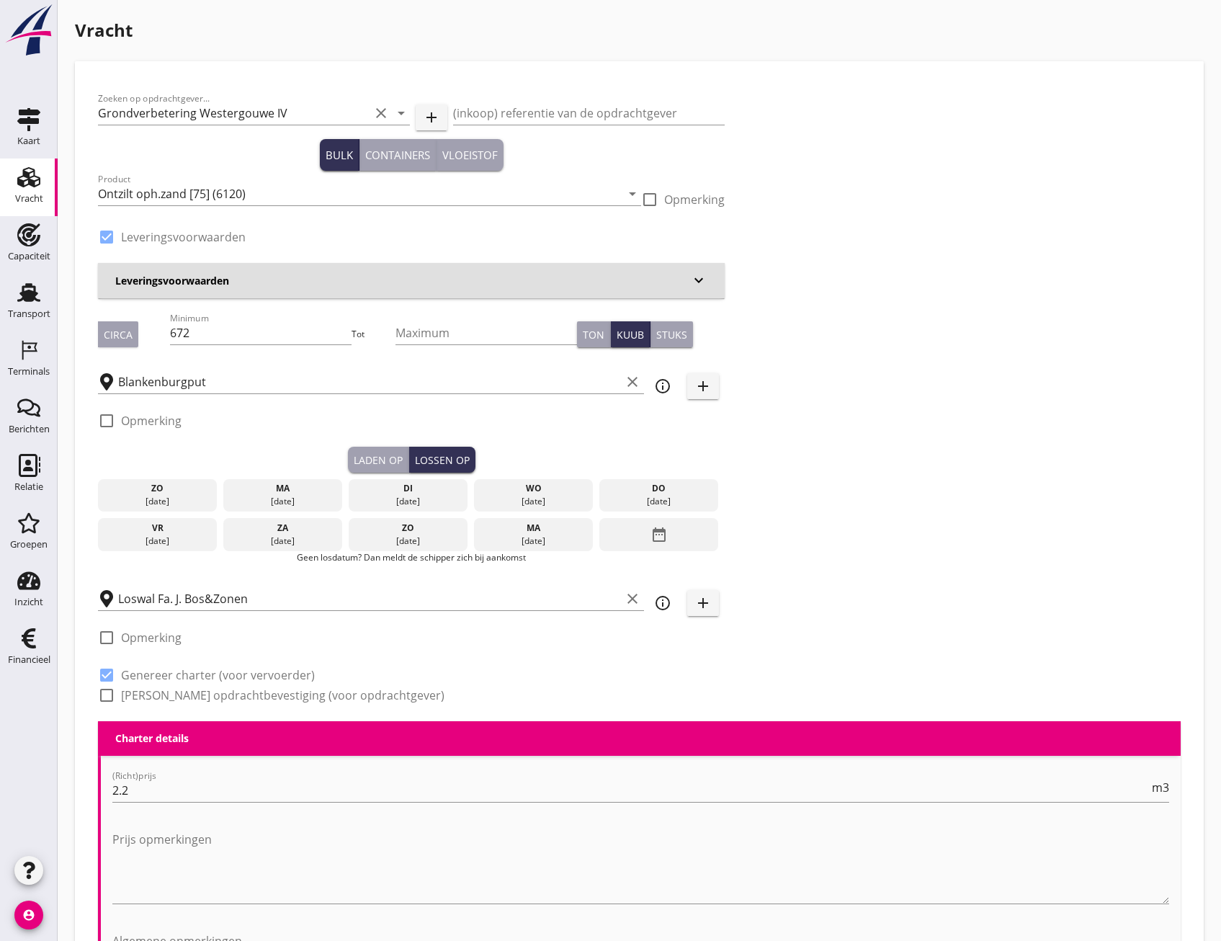
click at [398, 488] on div "di" at bounding box center [408, 488] width 112 height 13
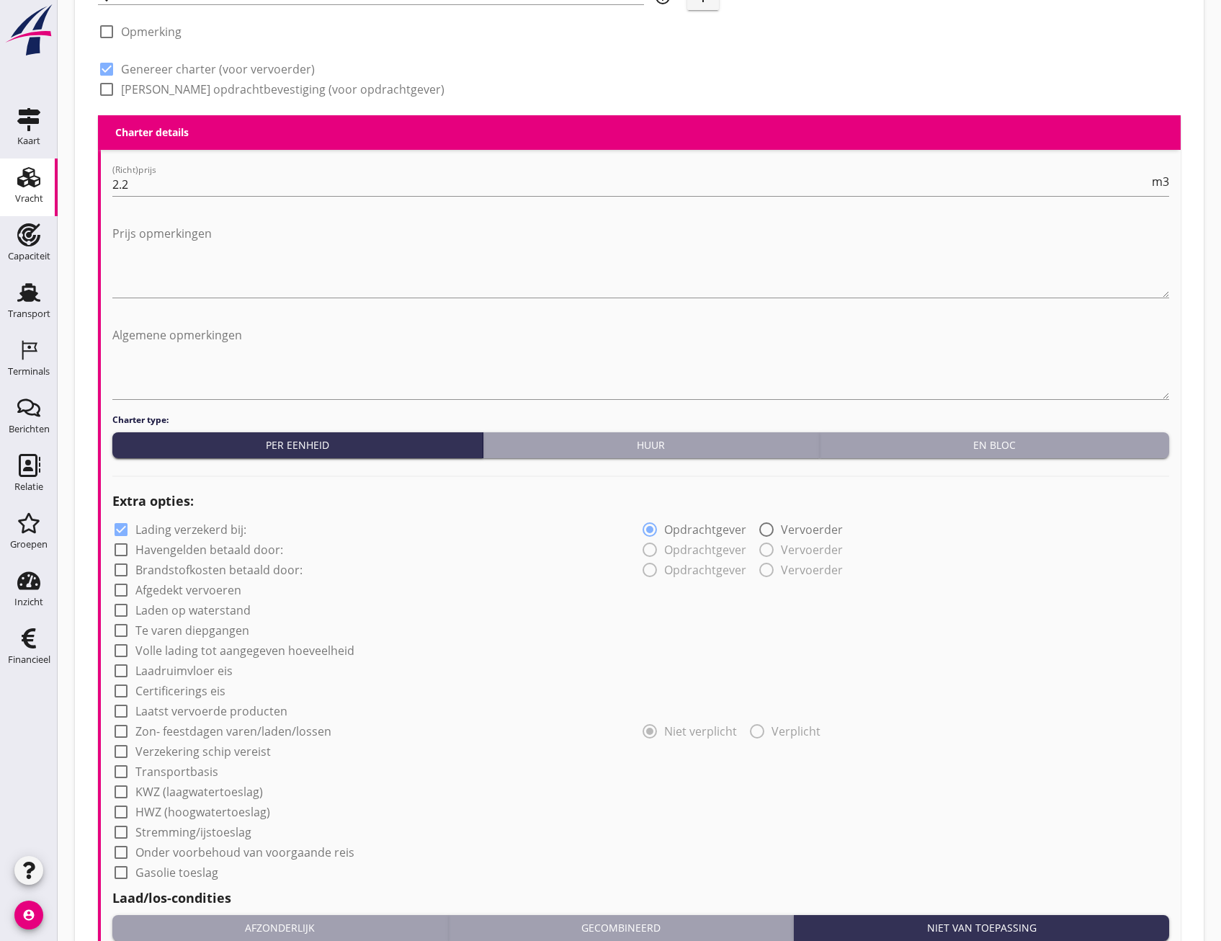
scroll to position [996, 0]
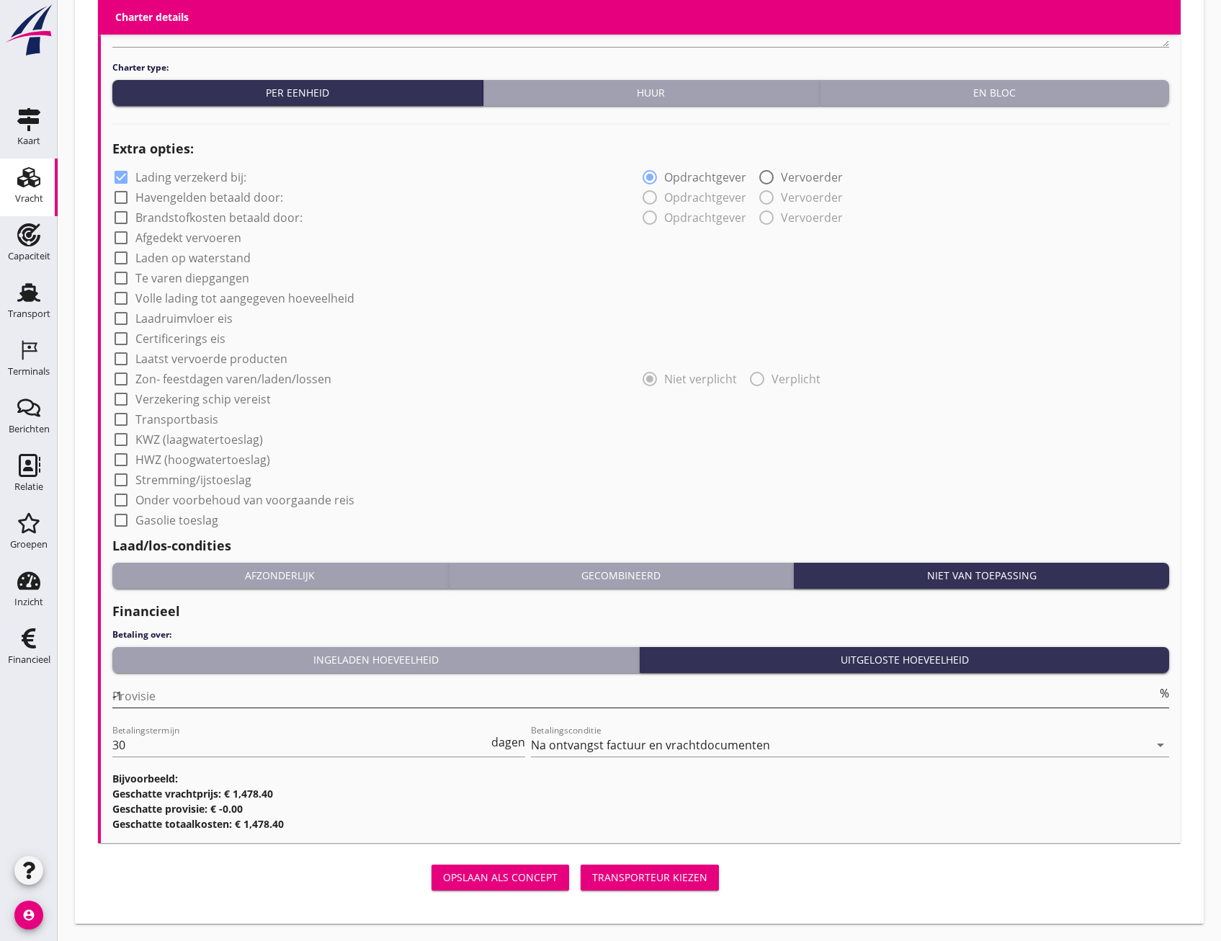
click at [1149, 700] on input "-1" at bounding box center [634, 695] width 1045 height 23
type input "-2"
click at [1151, 700] on input "-2" at bounding box center [634, 695] width 1045 height 23
click at [664, 872] on div "Transporteur kiezen" at bounding box center [649, 877] width 115 height 15
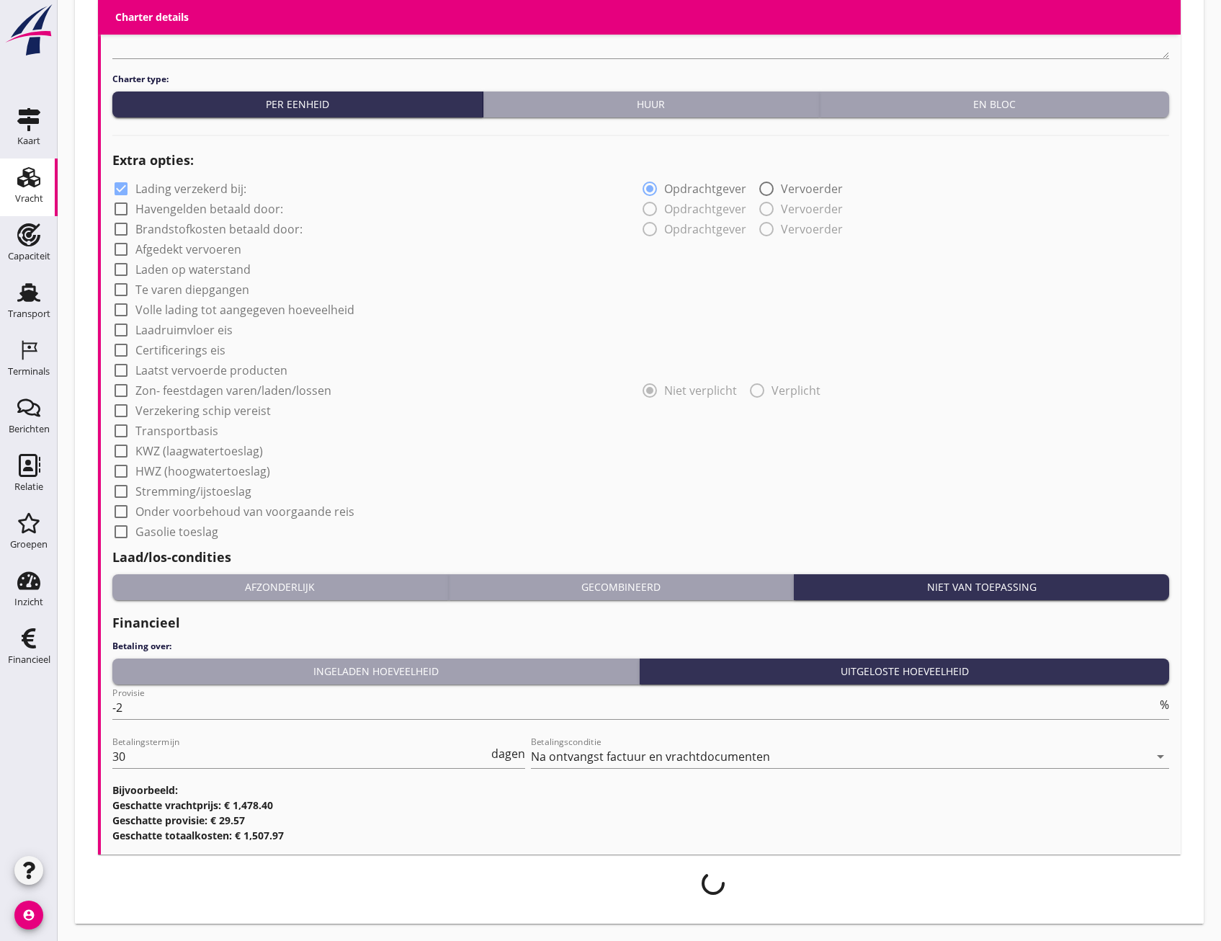
scroll to position [984, 0]
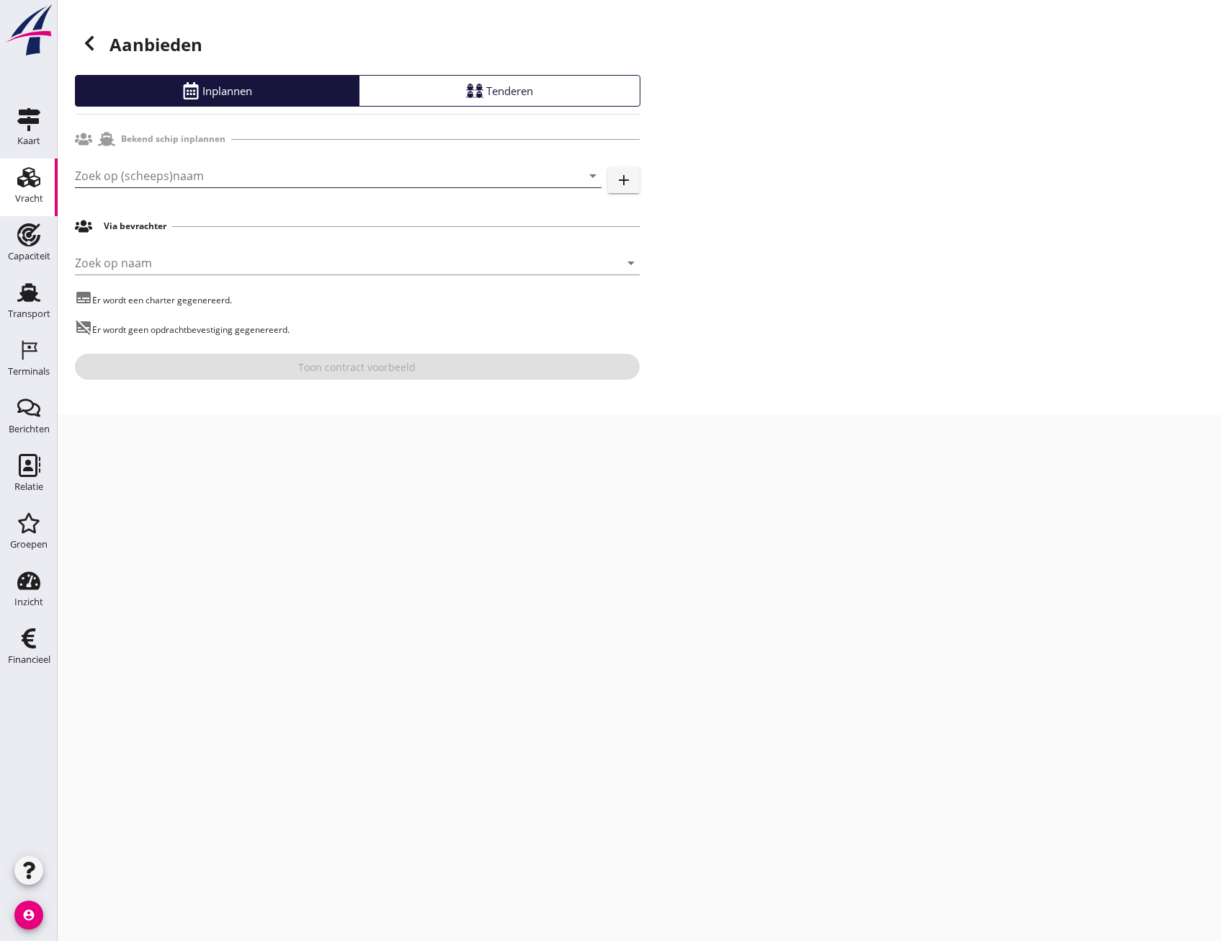
click at [159, 171] on input "Zoek op (scheeps)naam" at bounding box center [318, 175] width 486 height 23
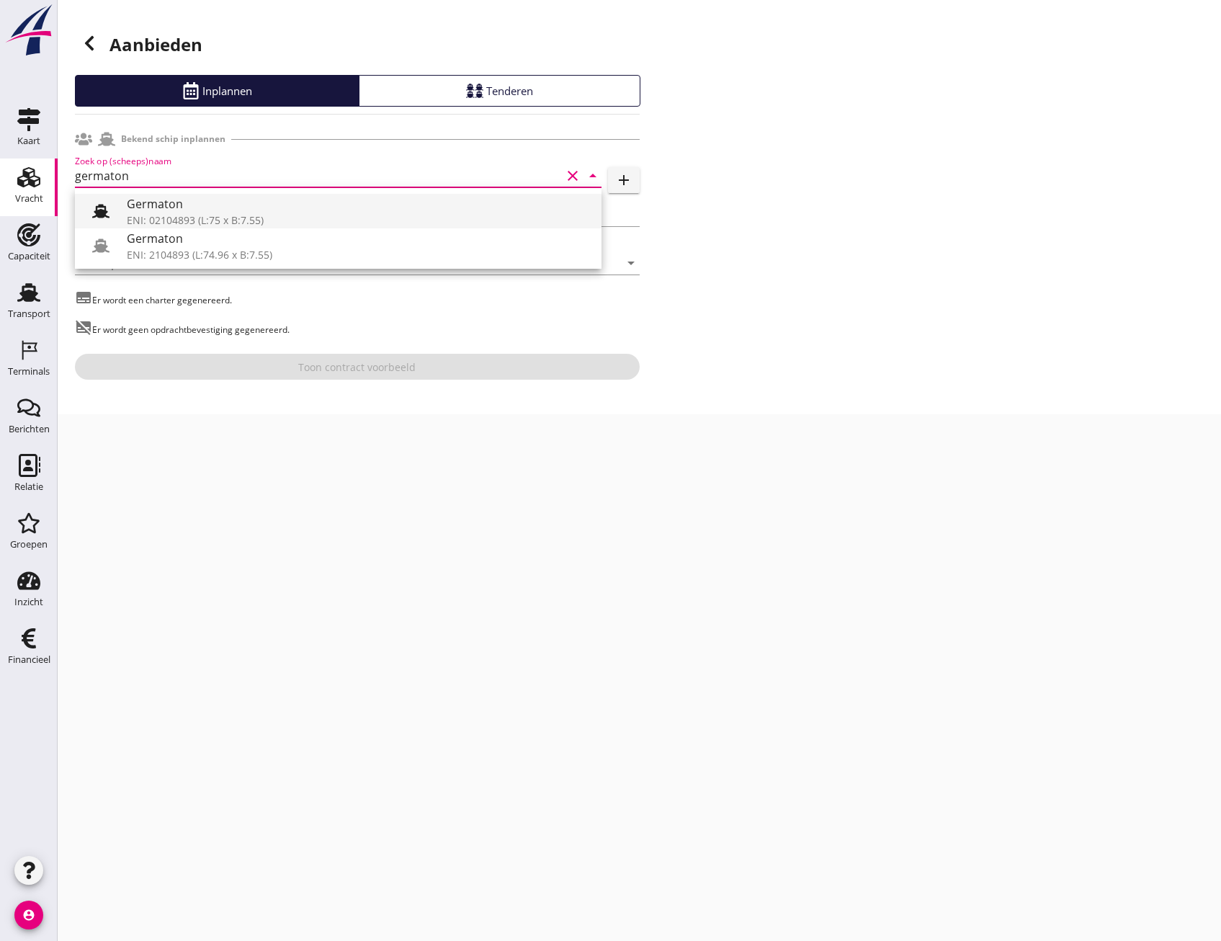
click at [104, 205] on icon at bounding box center [100, 210] width 17 height 17
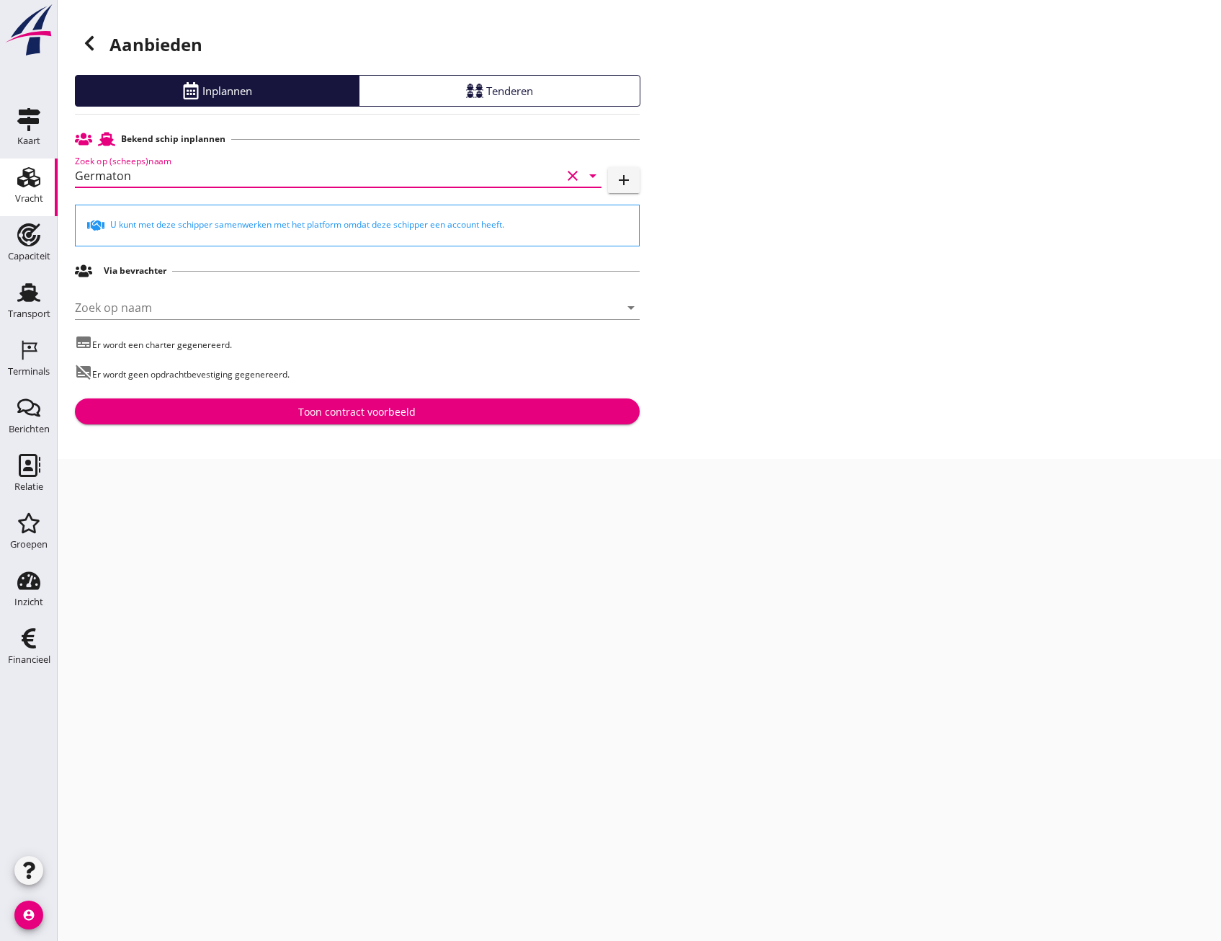
type input "Germaton"
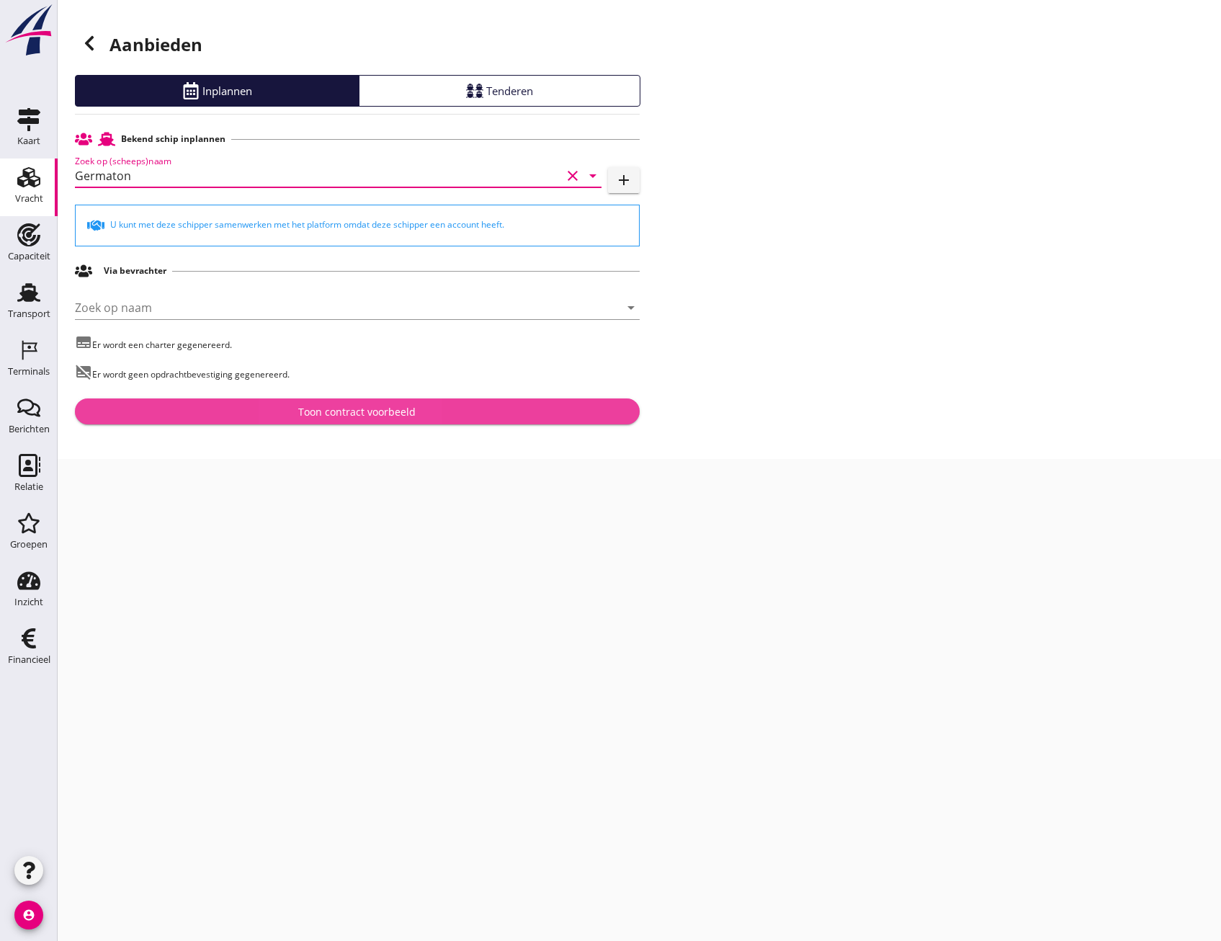
click at [491, 417] on div "Toon contract voorbeeld" at bounding box center [357, 411] width 542 height 15
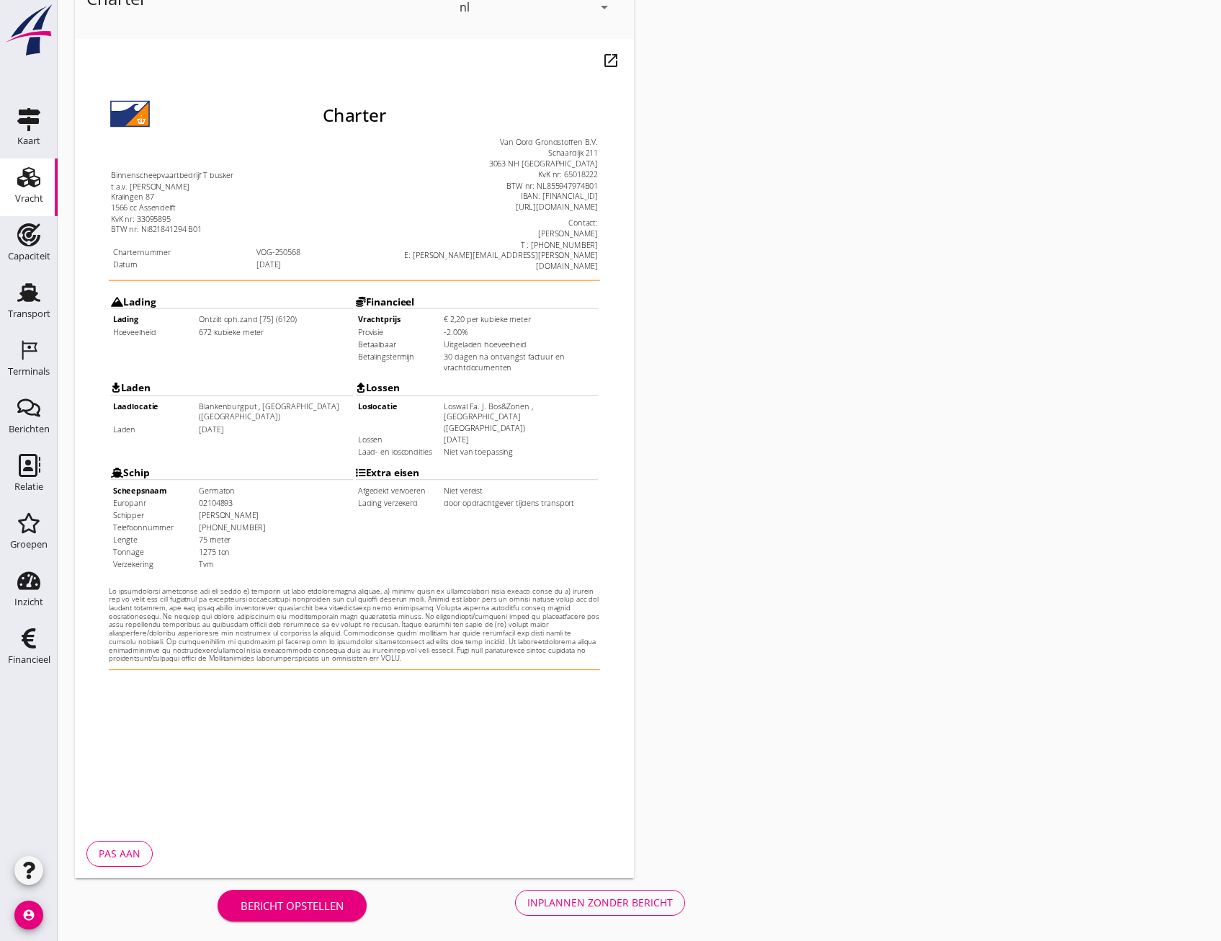
scroll to position [107, 0]
click at [629, 905] on div "Inplannen zonder bericht" at bounding box center [600, 900] width 146 height 15
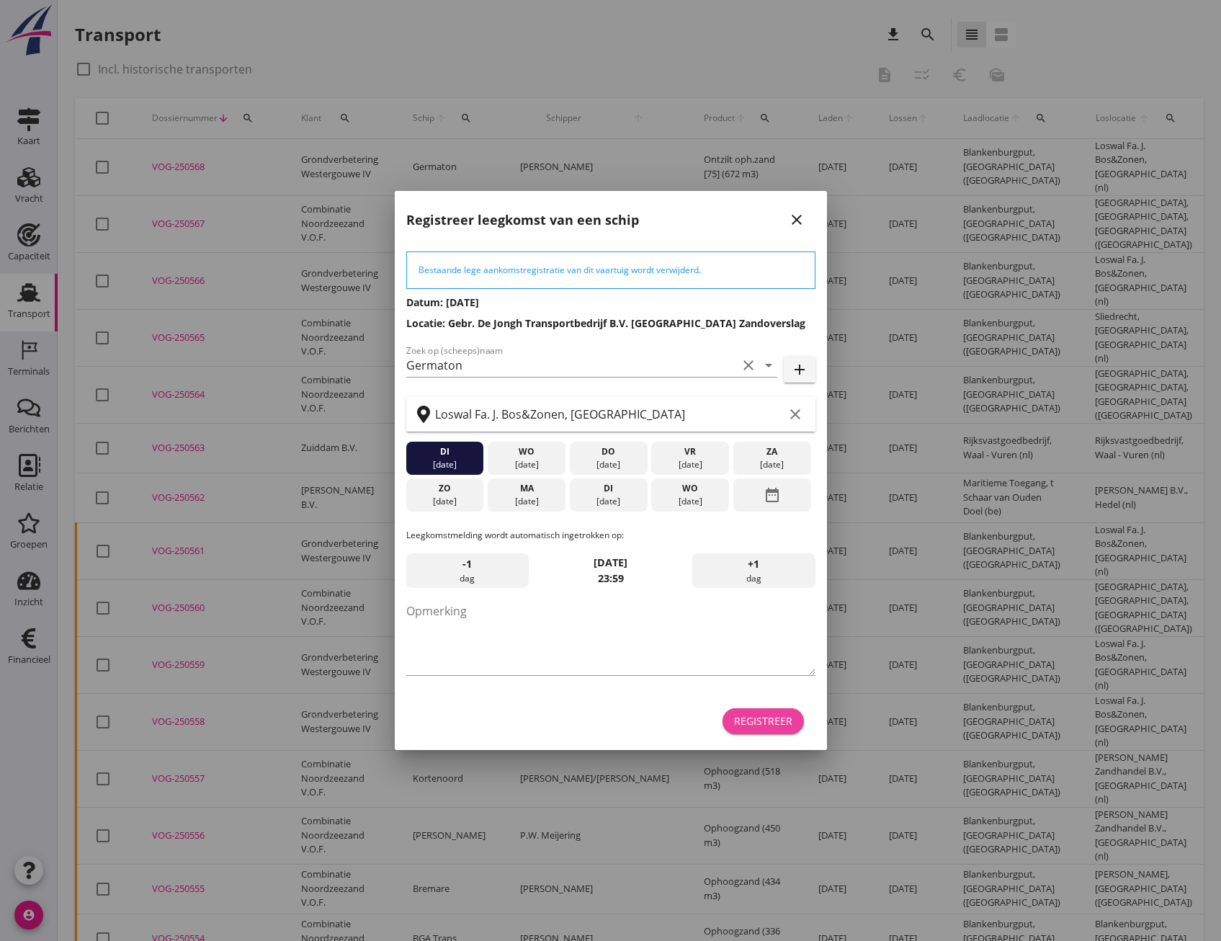
click at [784, 715] on div "Registreer" at bounding box center [763, 720] width 58 height 15
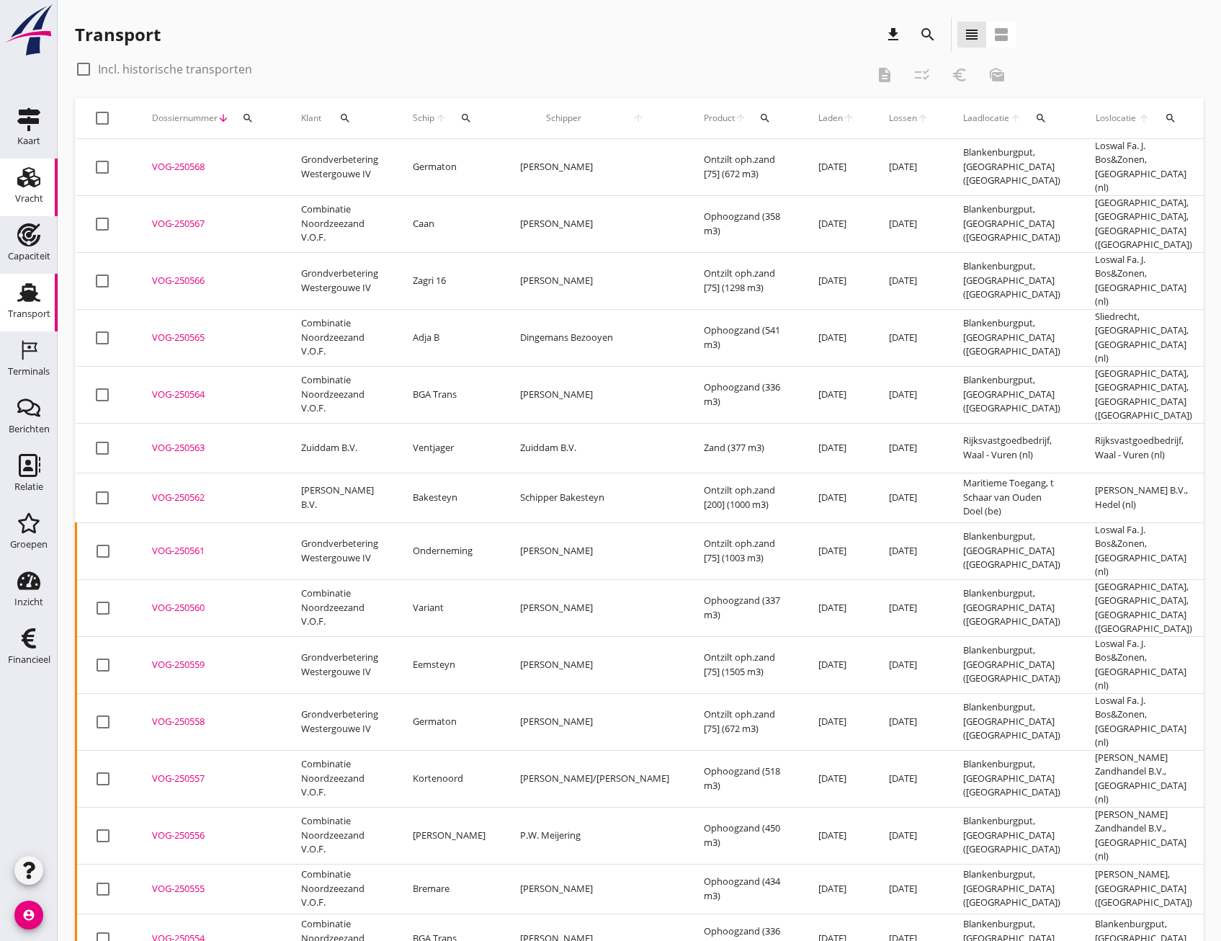
click at [30, 186] on icon "Vracht" at bounding box center [28, 177] width 23 height 23
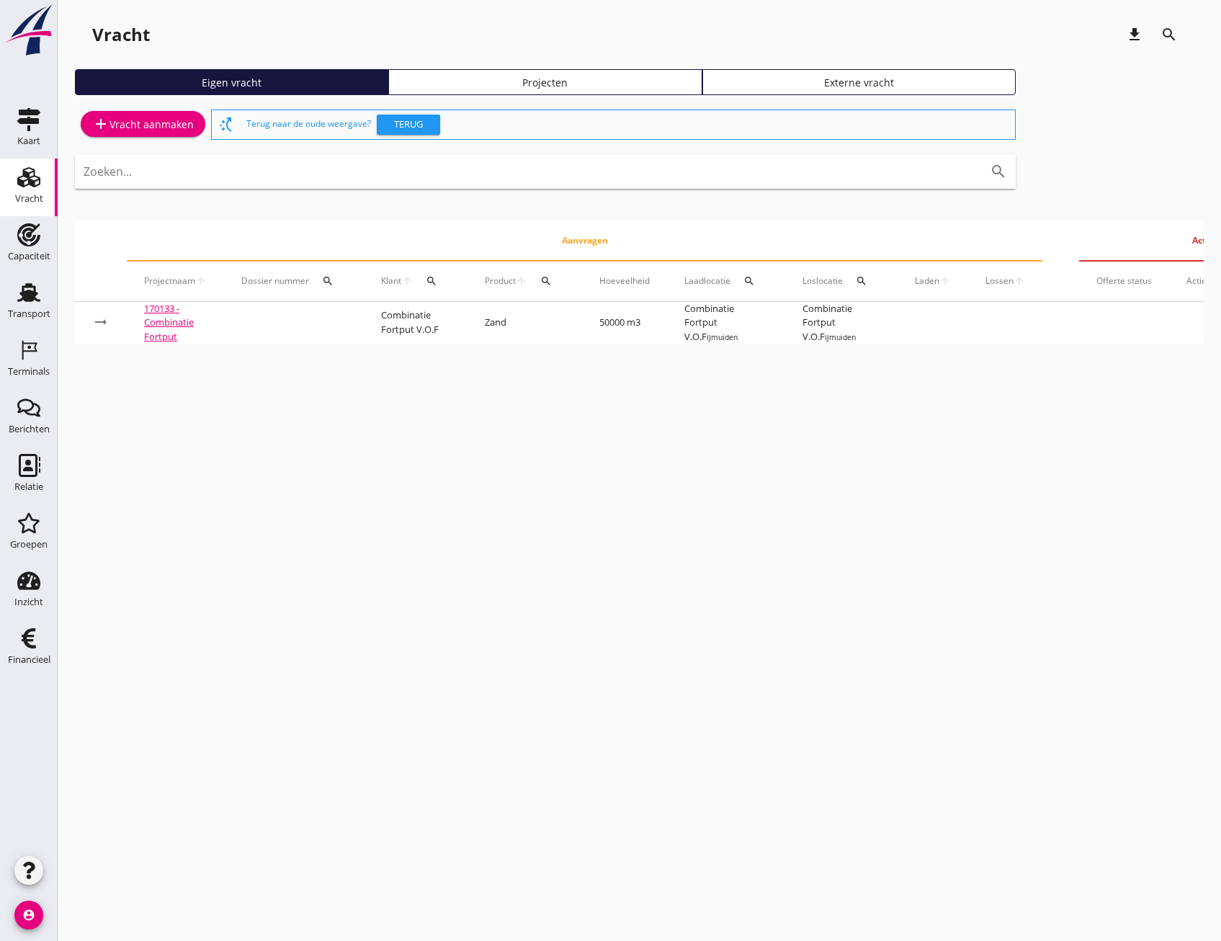
click at [486, 73] on link "Projecten" at bounding box center [544, 82] width 313 height 26
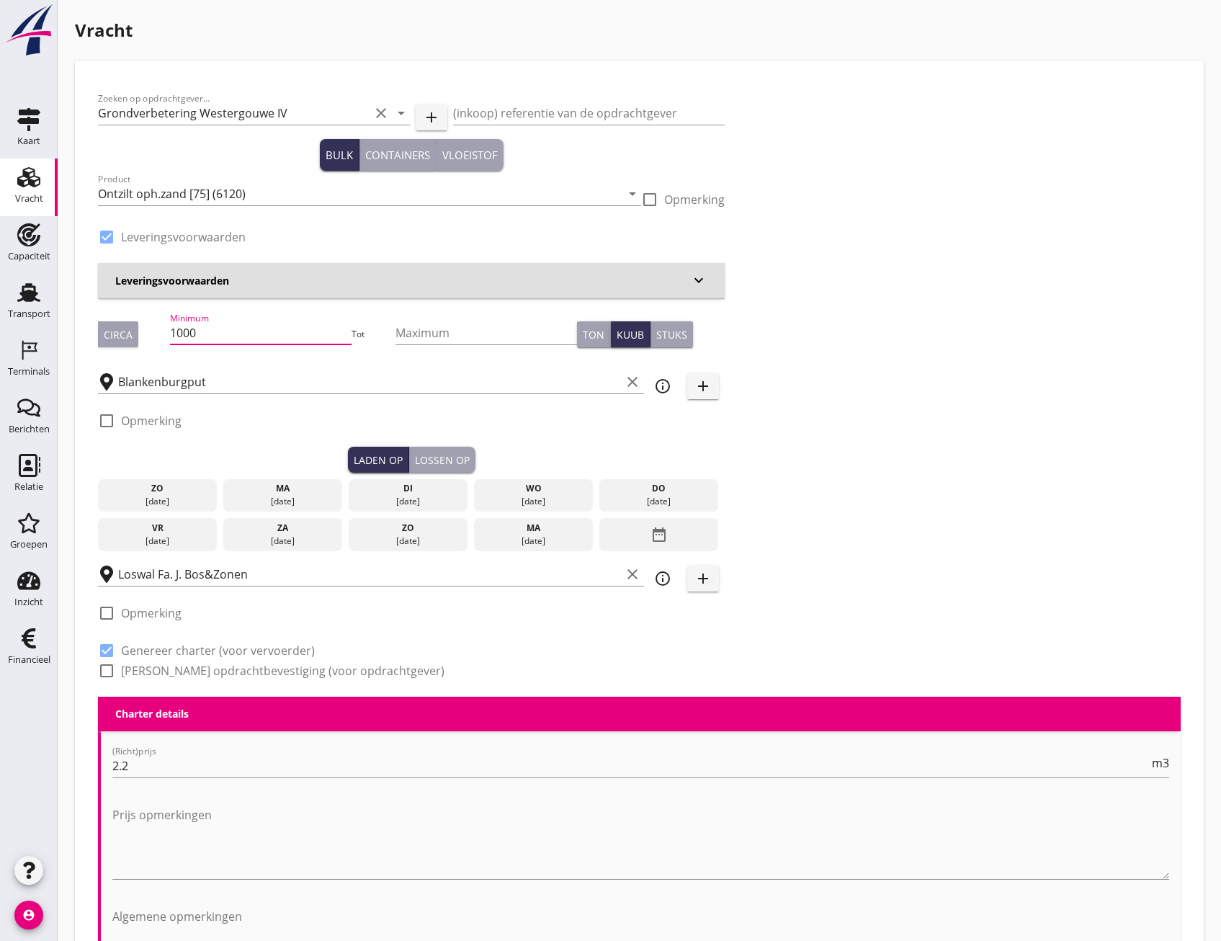
click at [258, 341] on input "1000" at bounding box center [261, 332] width 182 height 23
type input "1003"
click at [269, 484] on div "ma" at bounding box center [283, 488] width 112 height 13
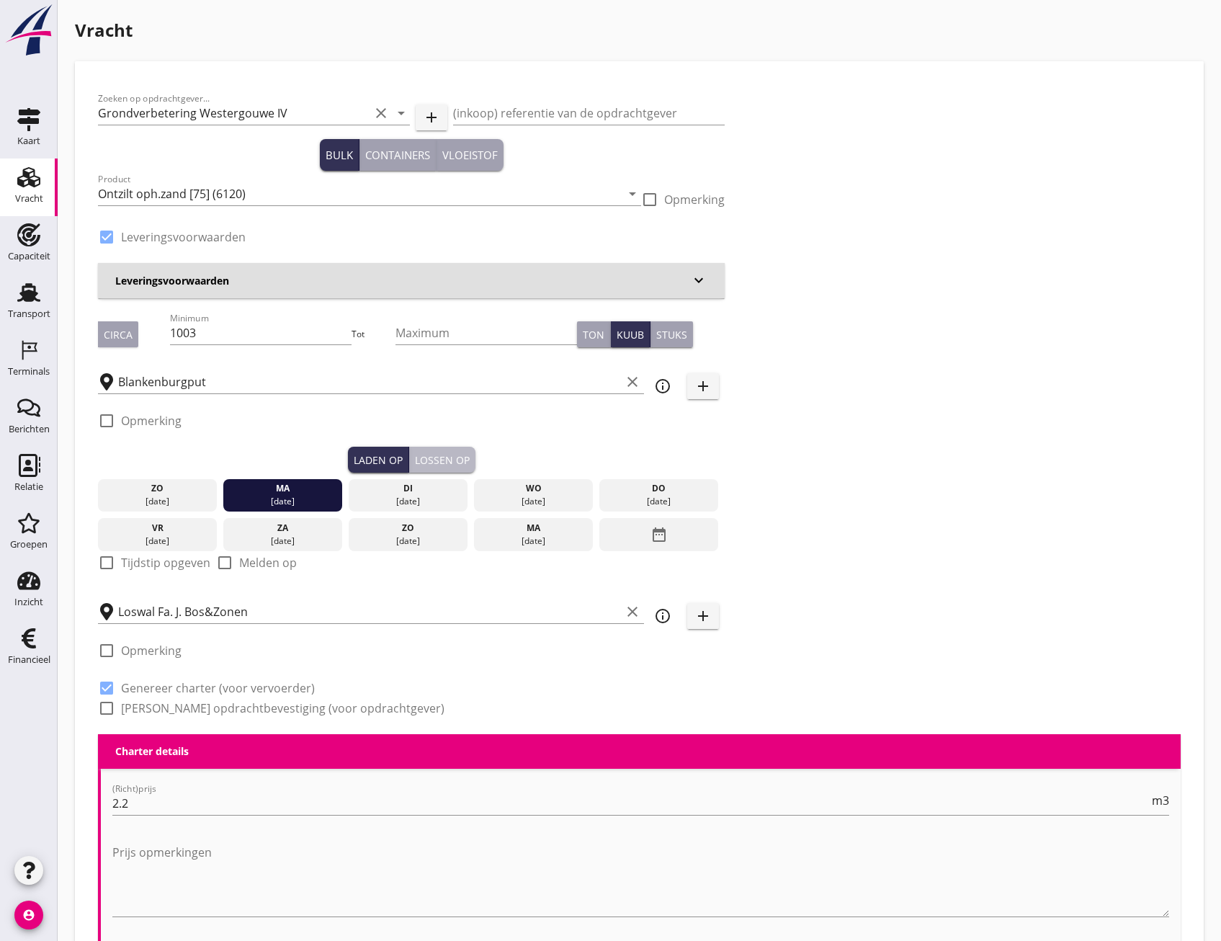
click at [452, 459] on div "Lossen op" at bounding box center [442, 459] width 55 height 15
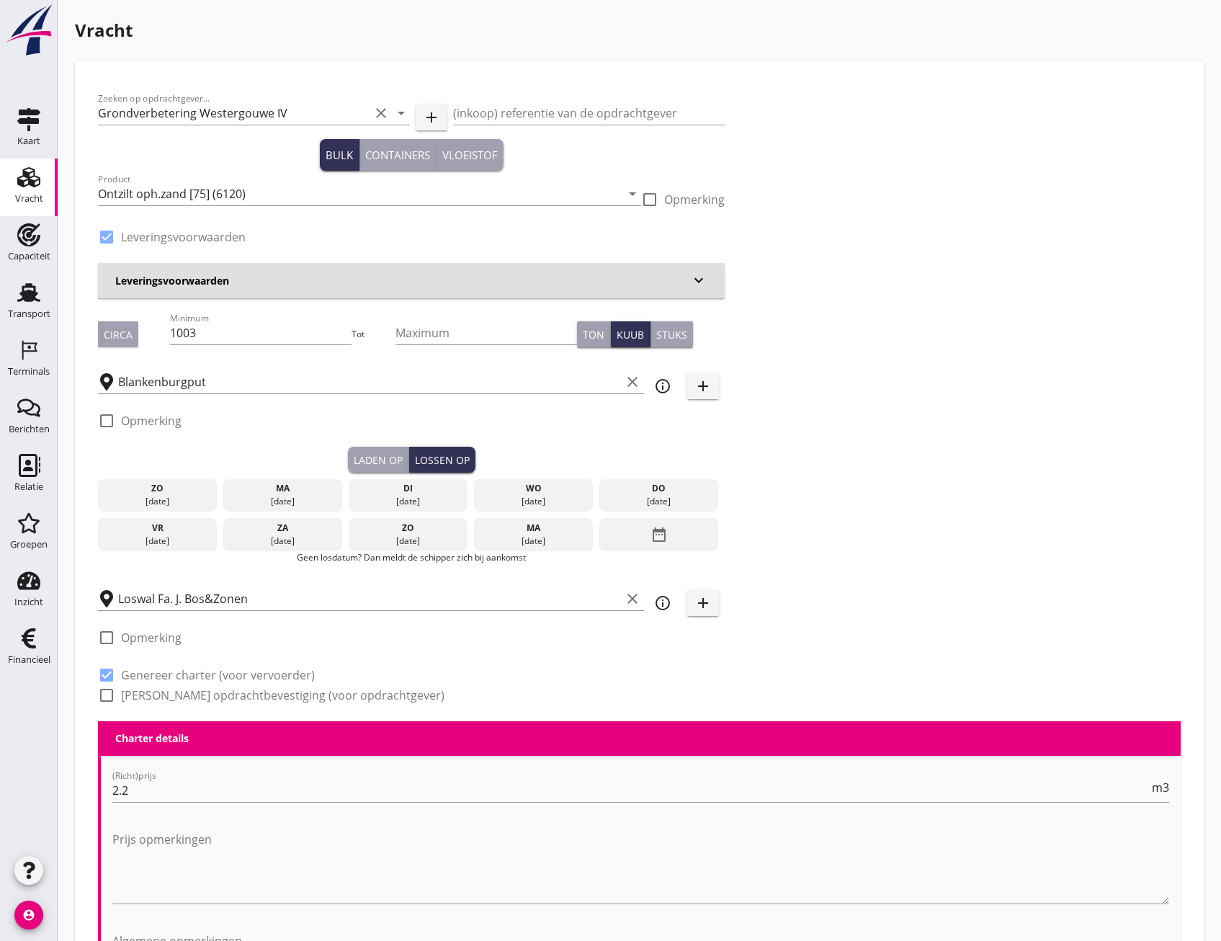
click at [370, 489] on div "di" at bounding box center [408, 488] width 112 height 13
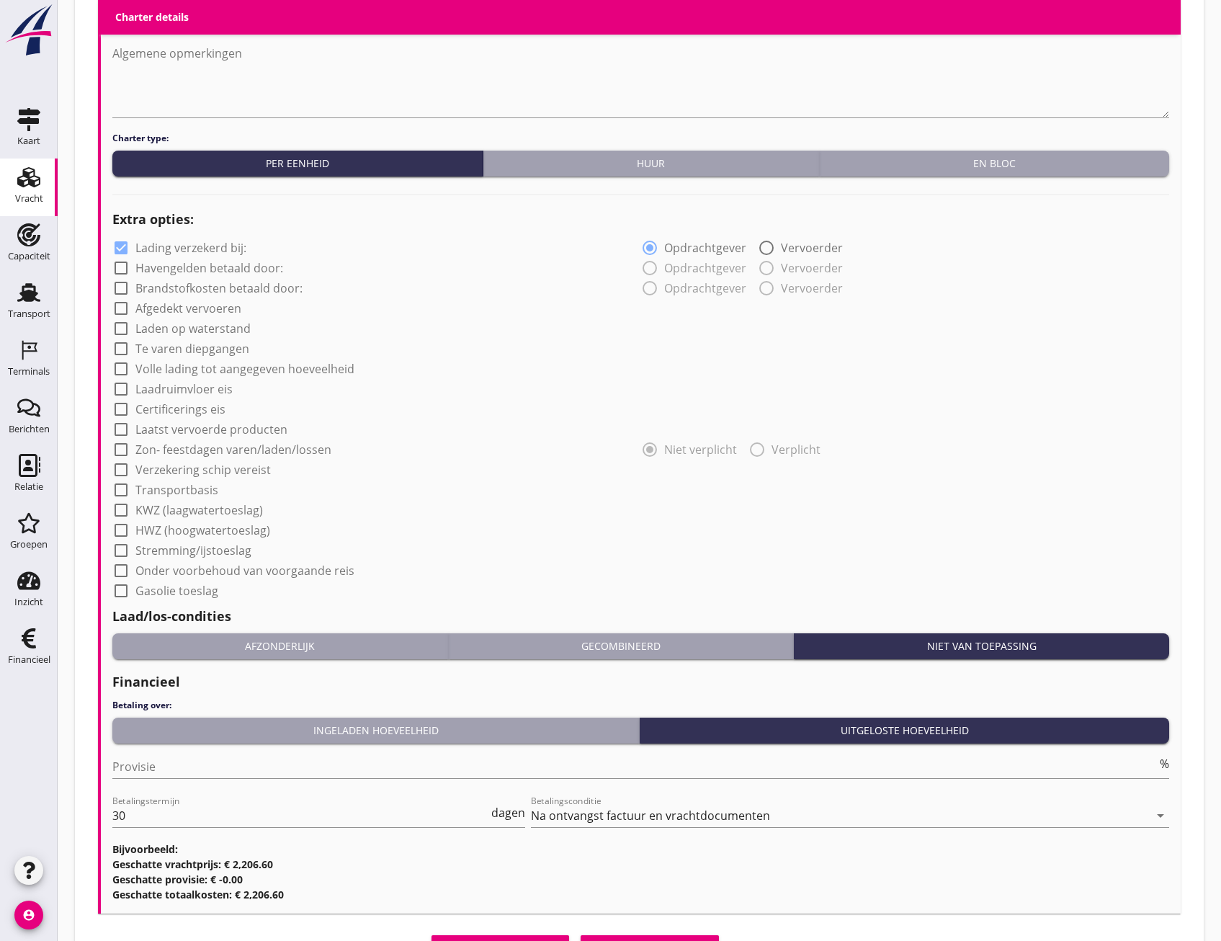
scroll to position [996, 0]
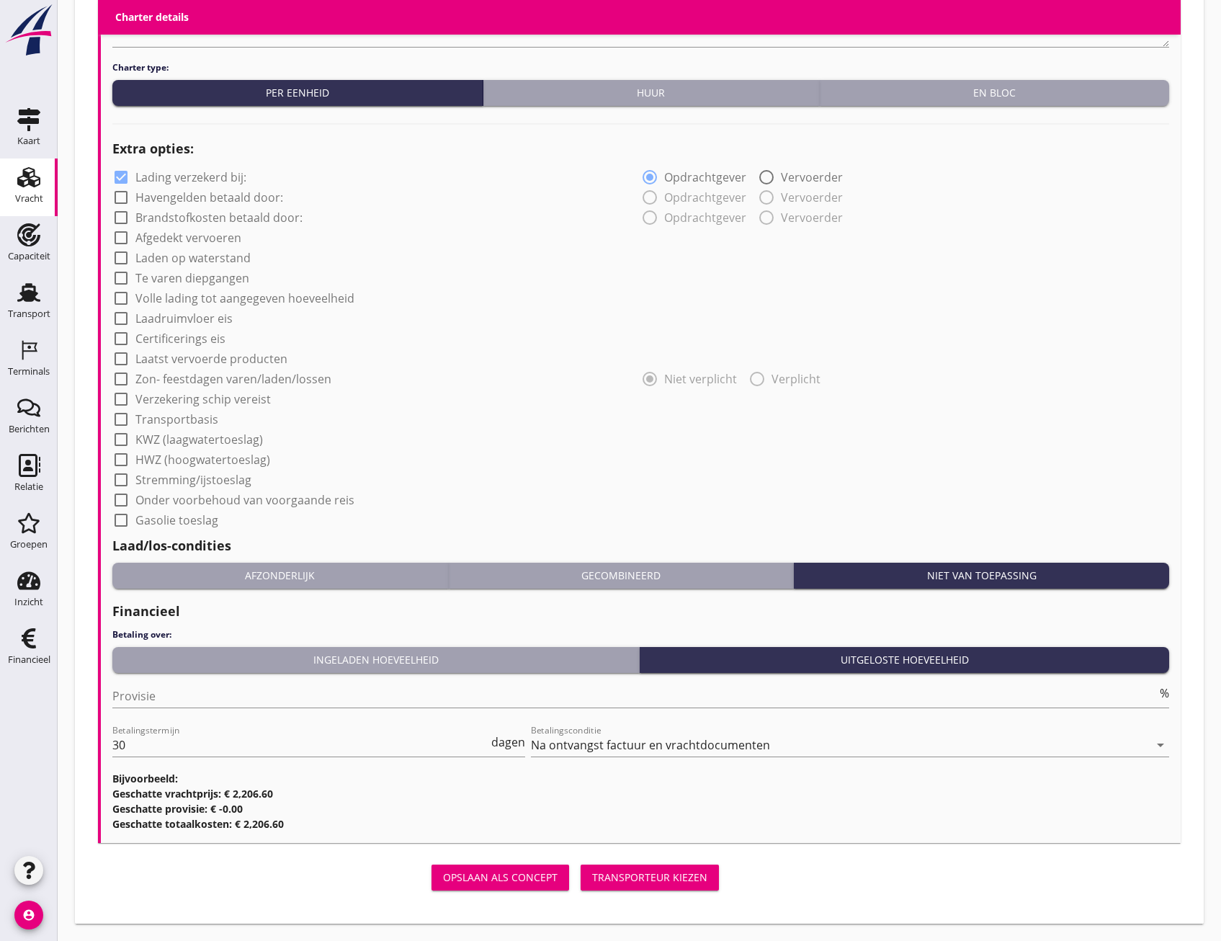
click at [693, 885] on div "Transporteur kiezen" at bounding box center [649, 877] width 115 height 15
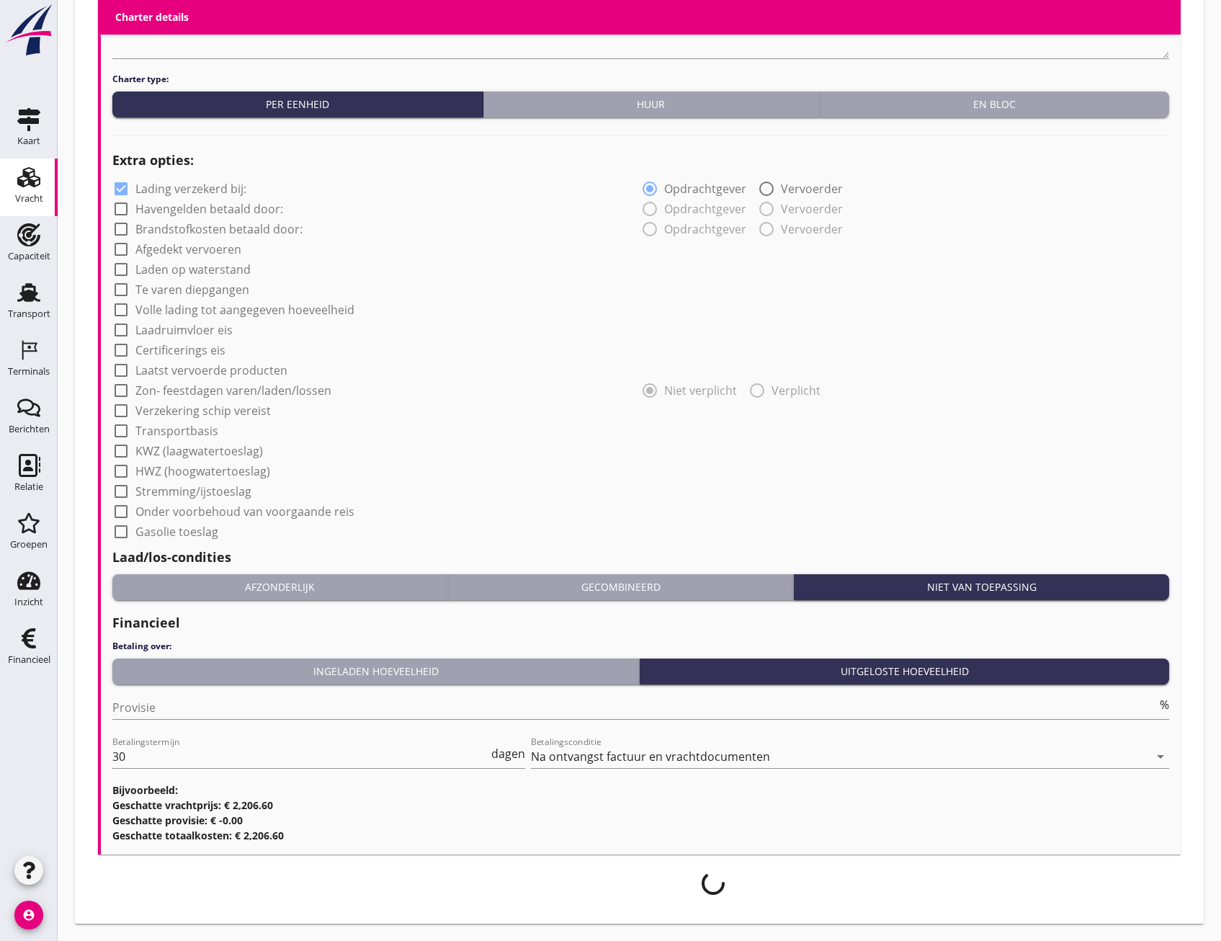
scroll to position [984, 0]
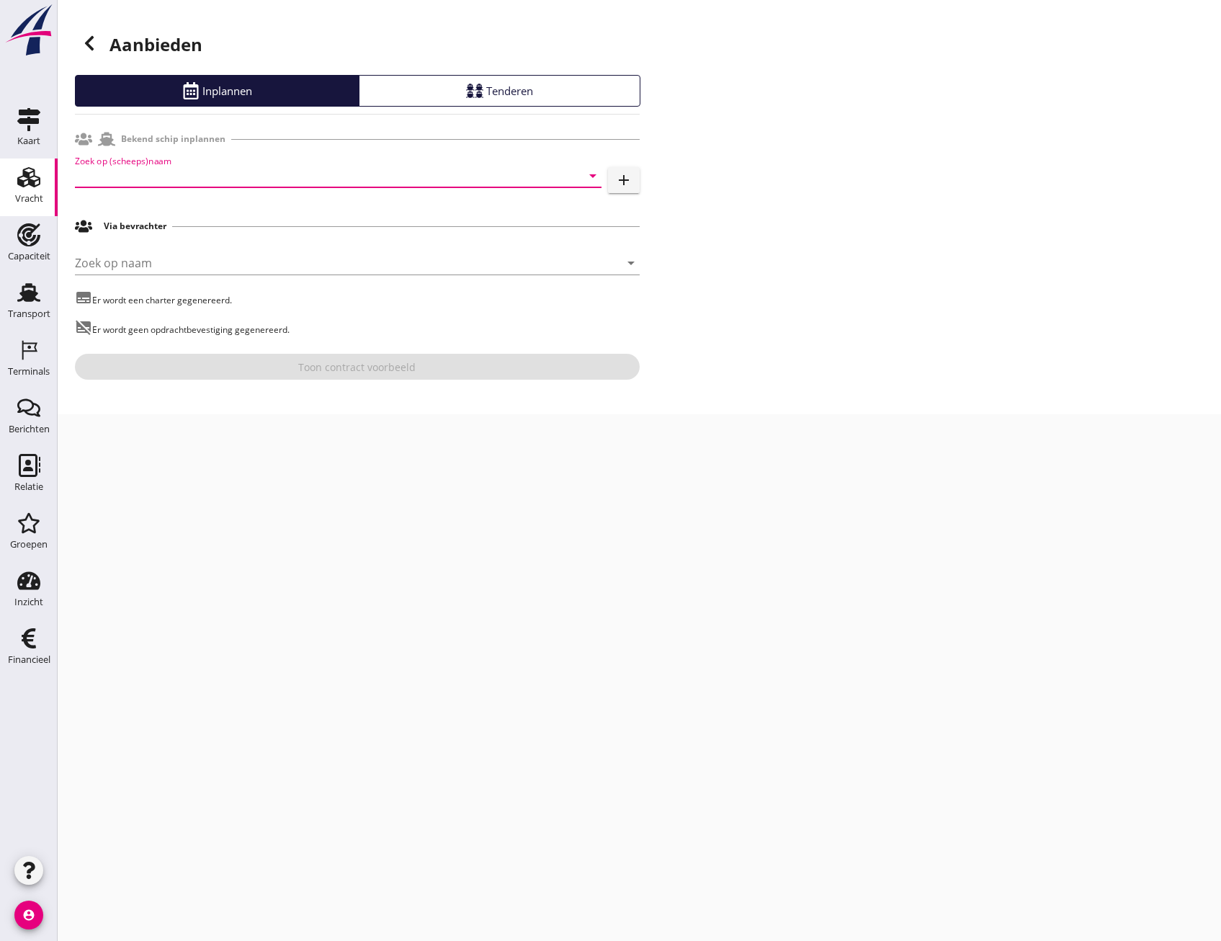
click at [174, 180] on input "Zoek op (scheeps)naam" at bounding box center [318, 175] width 486 height 23
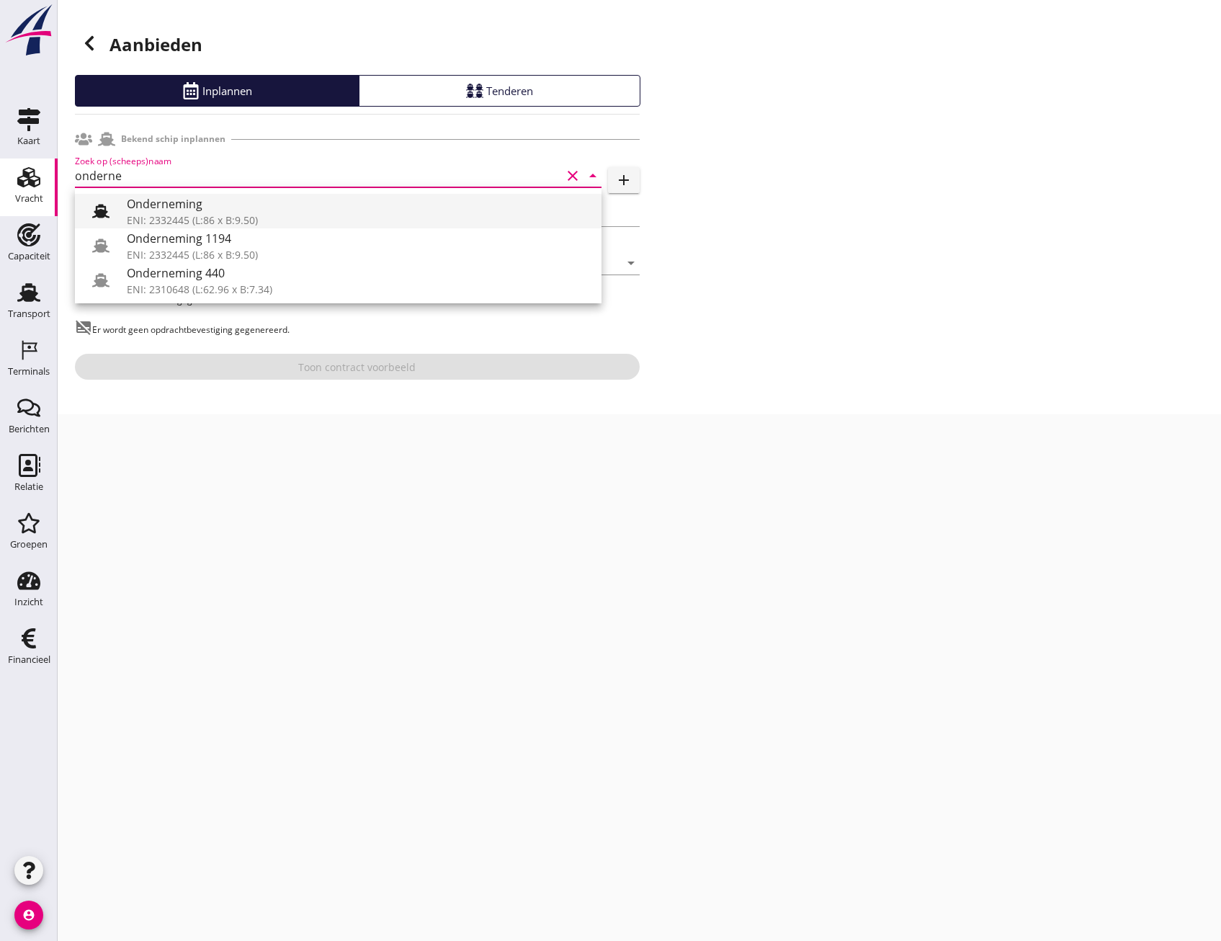
click at [94, 211] on use at bounding box center [100, 211] width 17 height 14
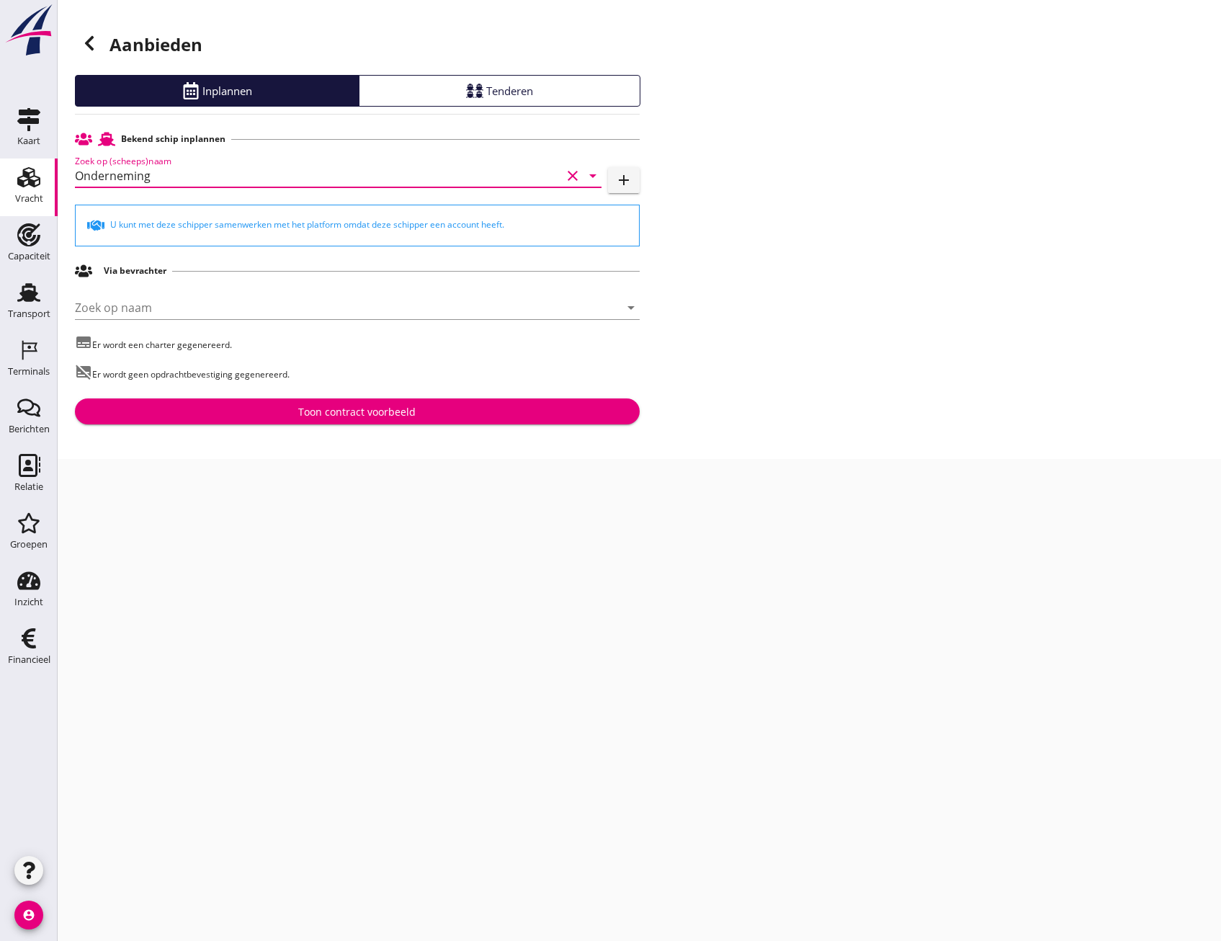
type input "Onderneming"
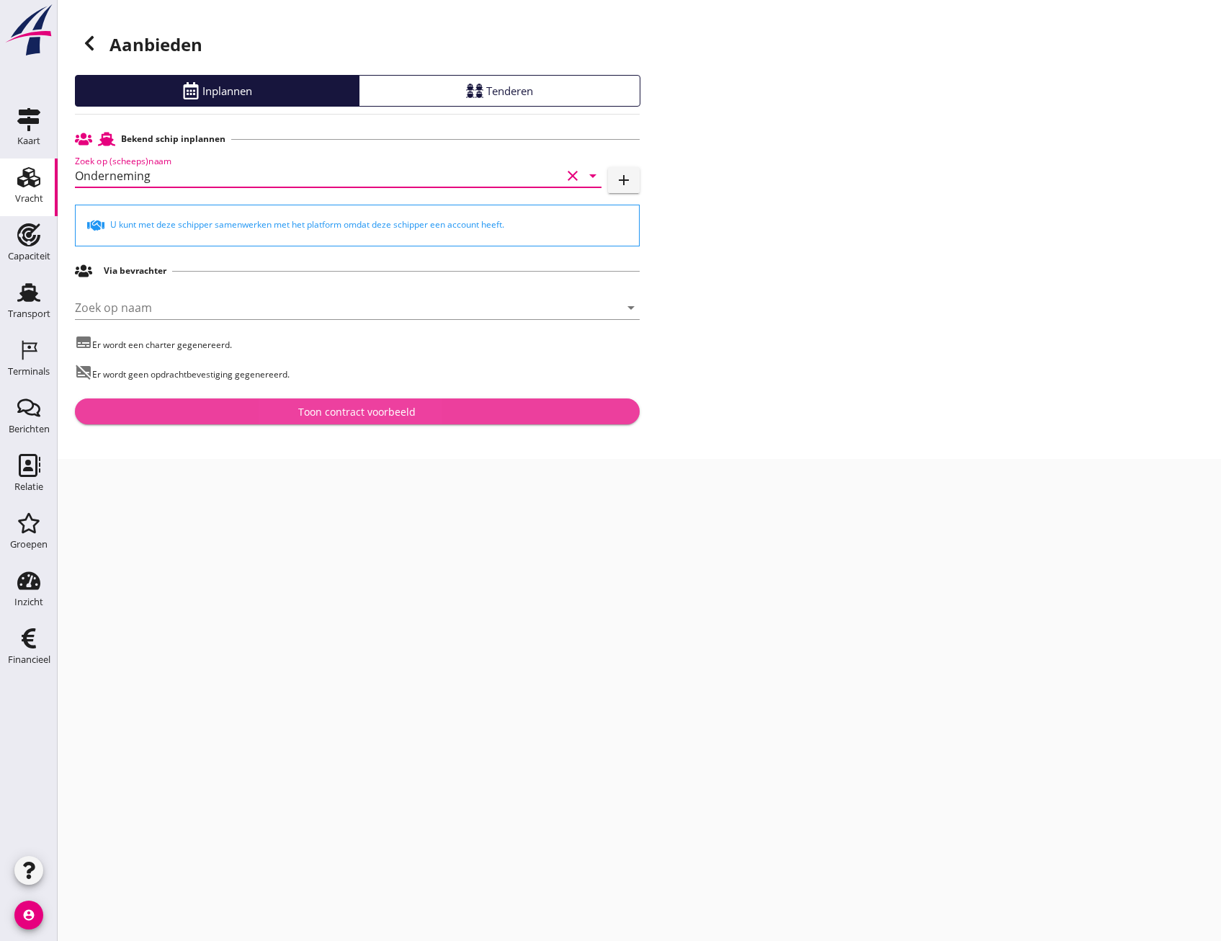
click at [340, 422] on button "Toon contract voorbeeld" at bounding box center [357, 411] width 565 height 26
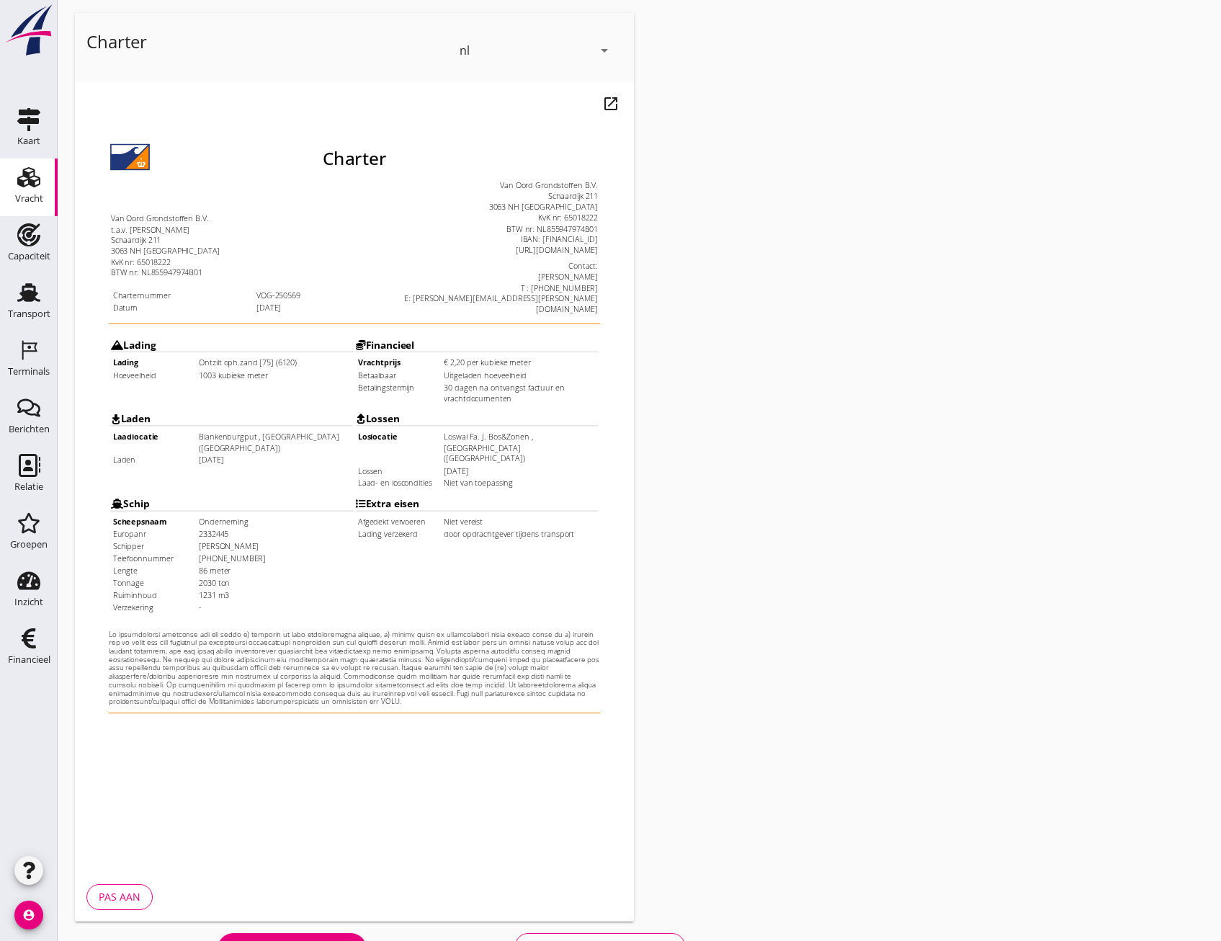
scroll to position [107, 0]
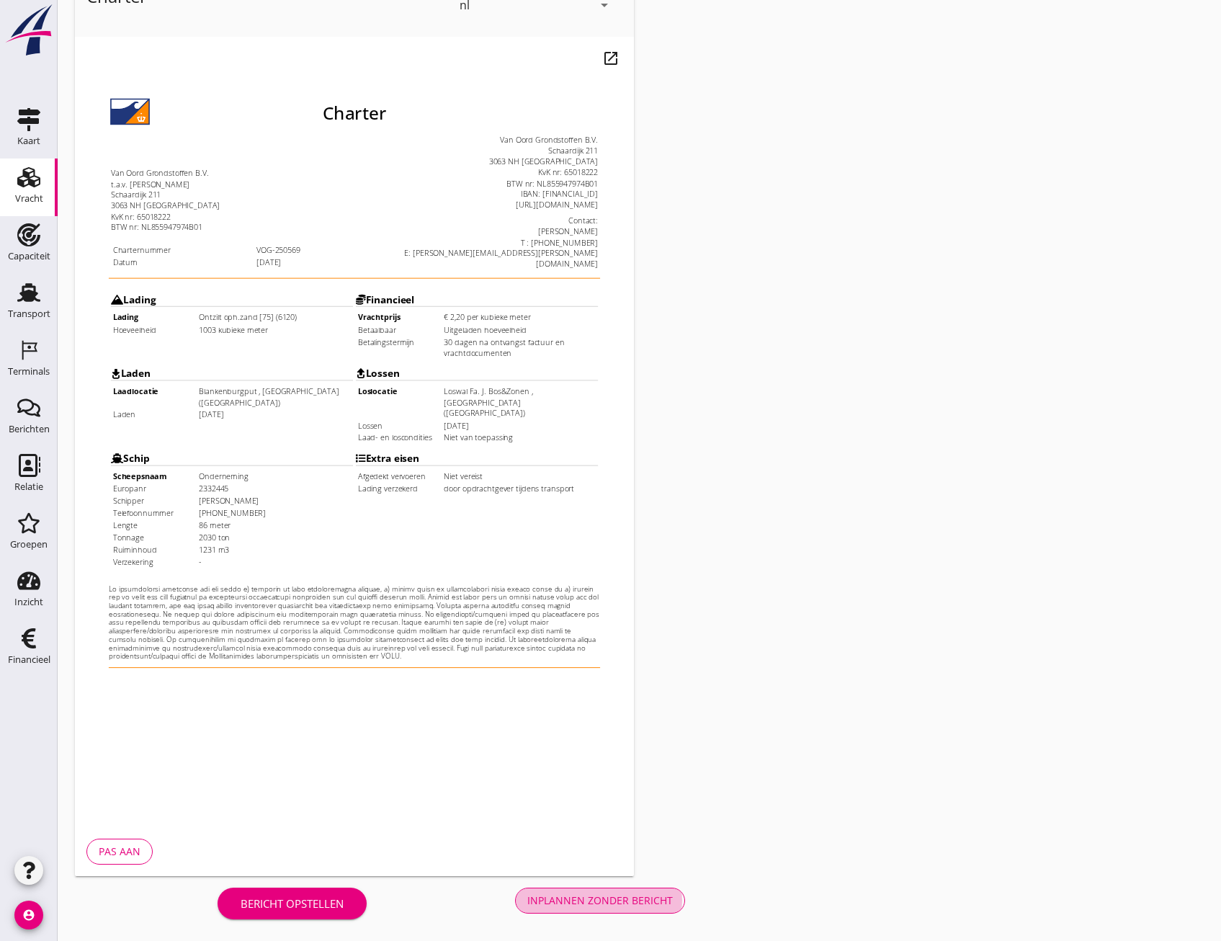
click at [595, 896] on div "Inplannen zonder bericht" at bounding box center [600, 900] width 146 height 15
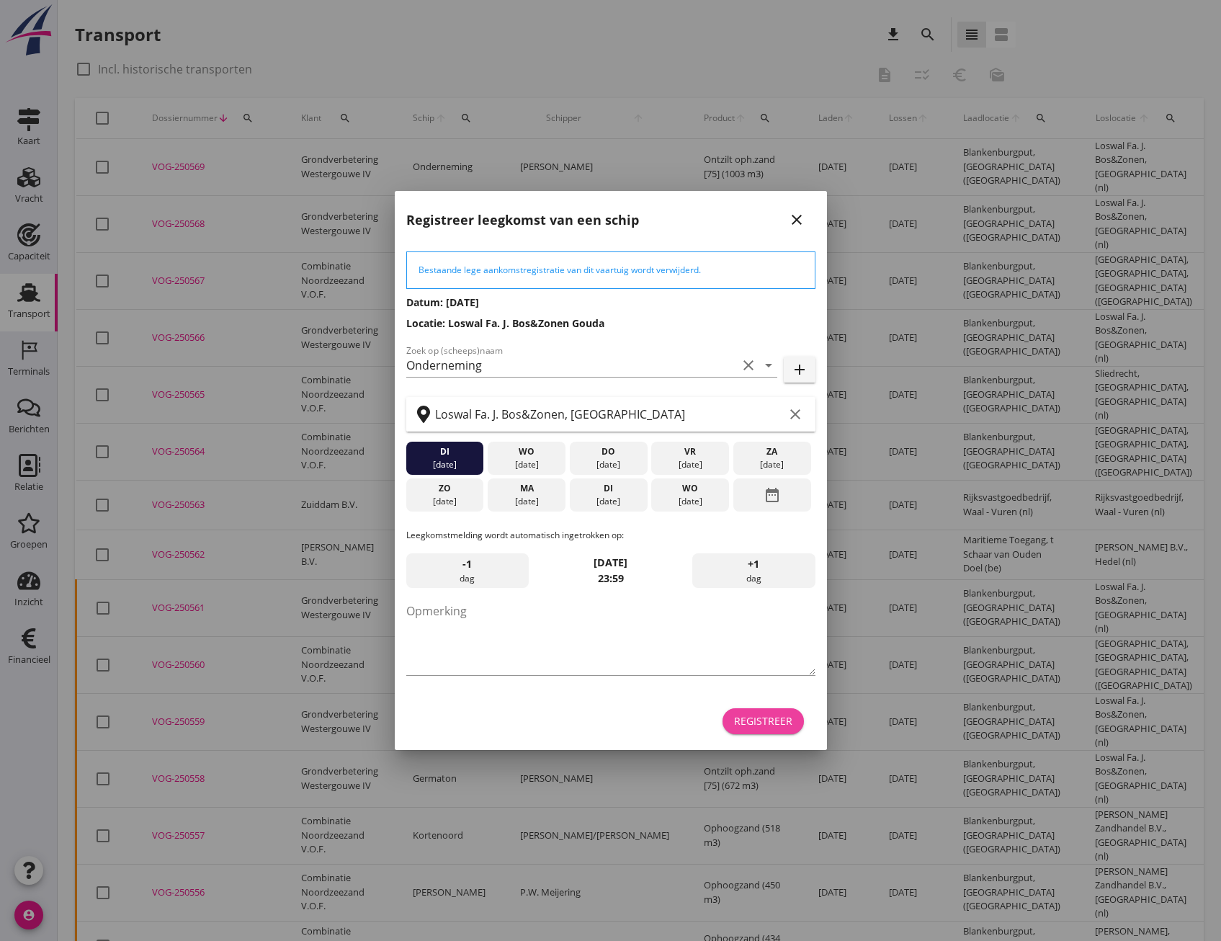
click at [761, 717] on div "Registreer" at bounding box center [763, 720] width 58 height 15
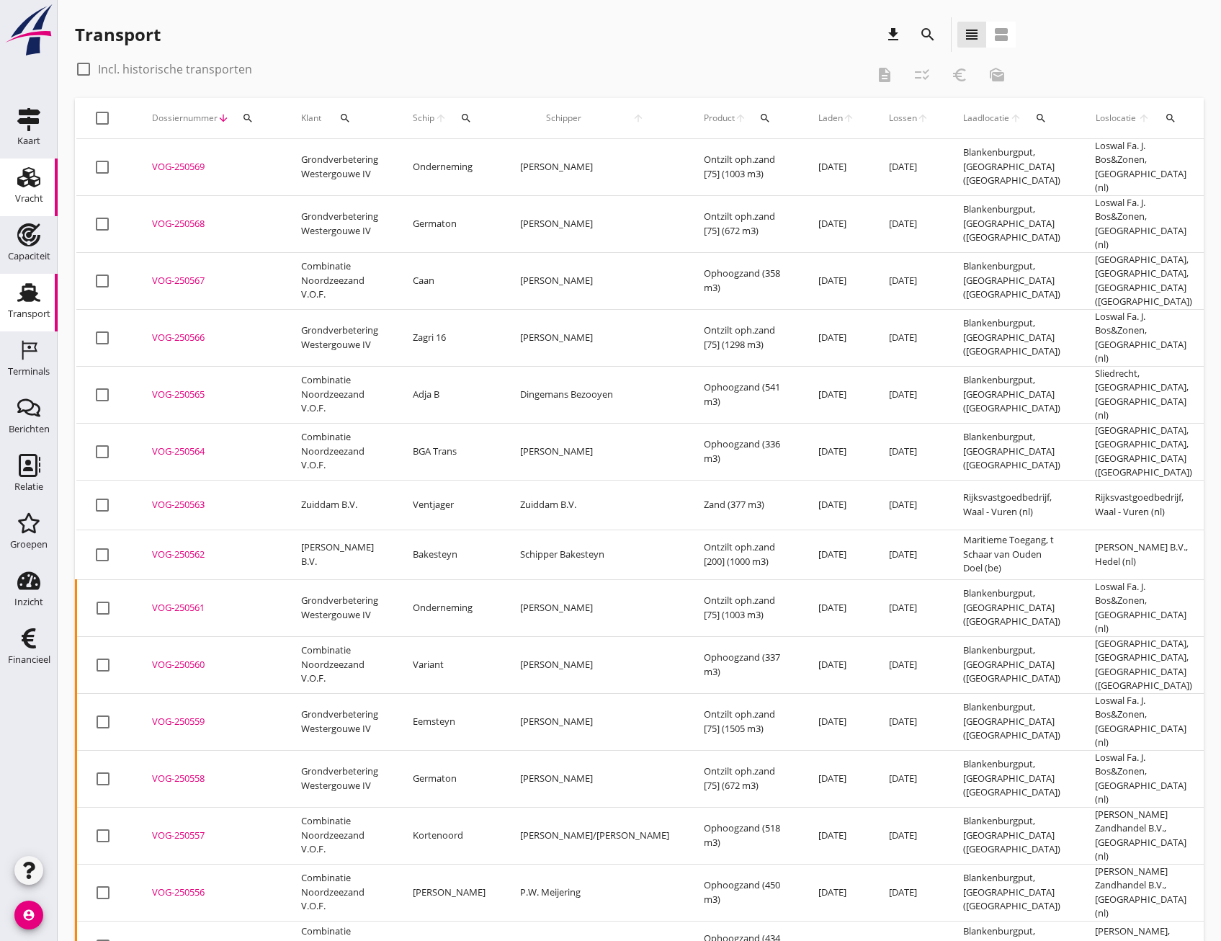
click at [32, 173] on icon "Vracht" at bounding box center [28, 177] width 23 height 23
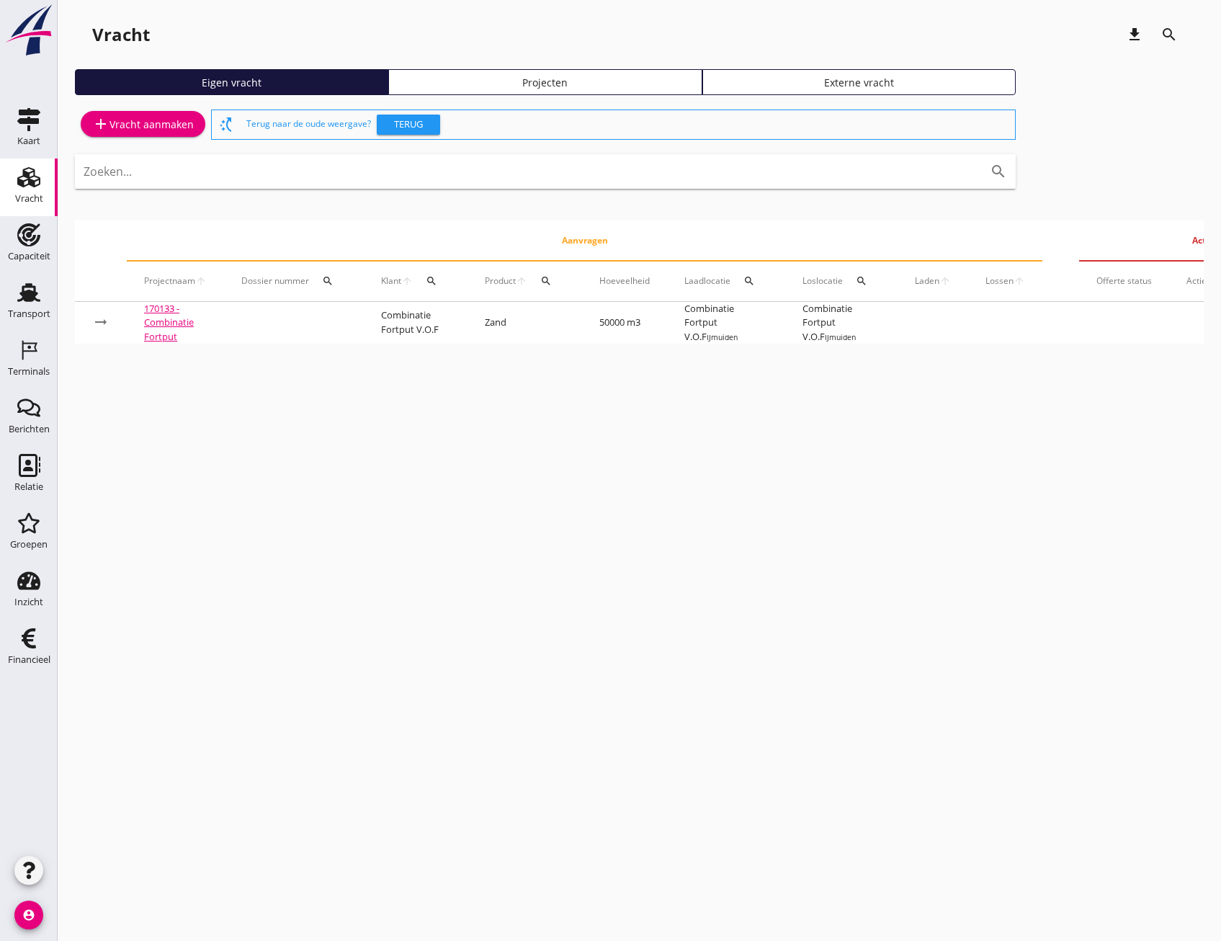
click at [575, 84] on div "Projecten" at bounding box center [545, 82] width 300 height 15
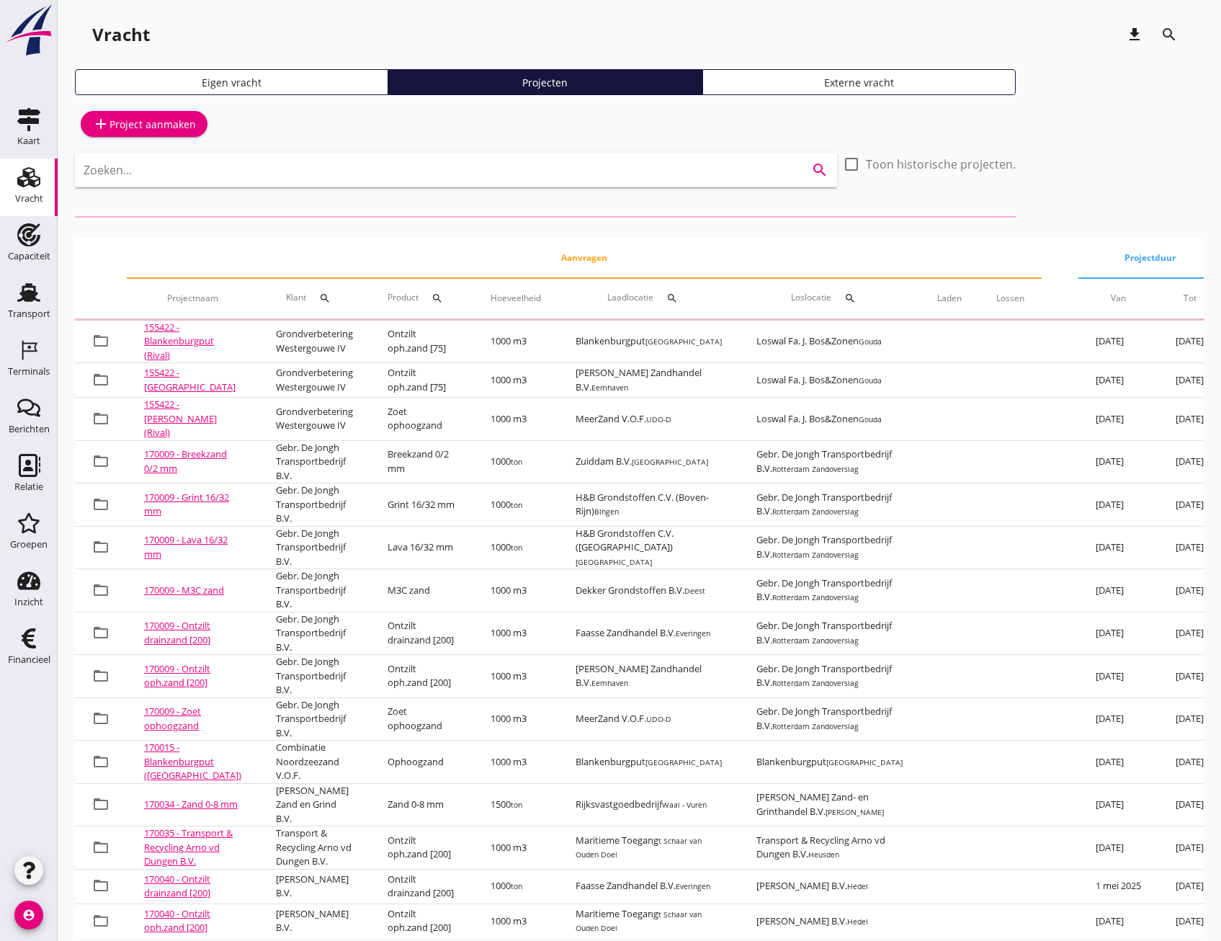
click at [501, 177] on input "Zoeken..." at bounding box center [436, 170] width 705 height 23
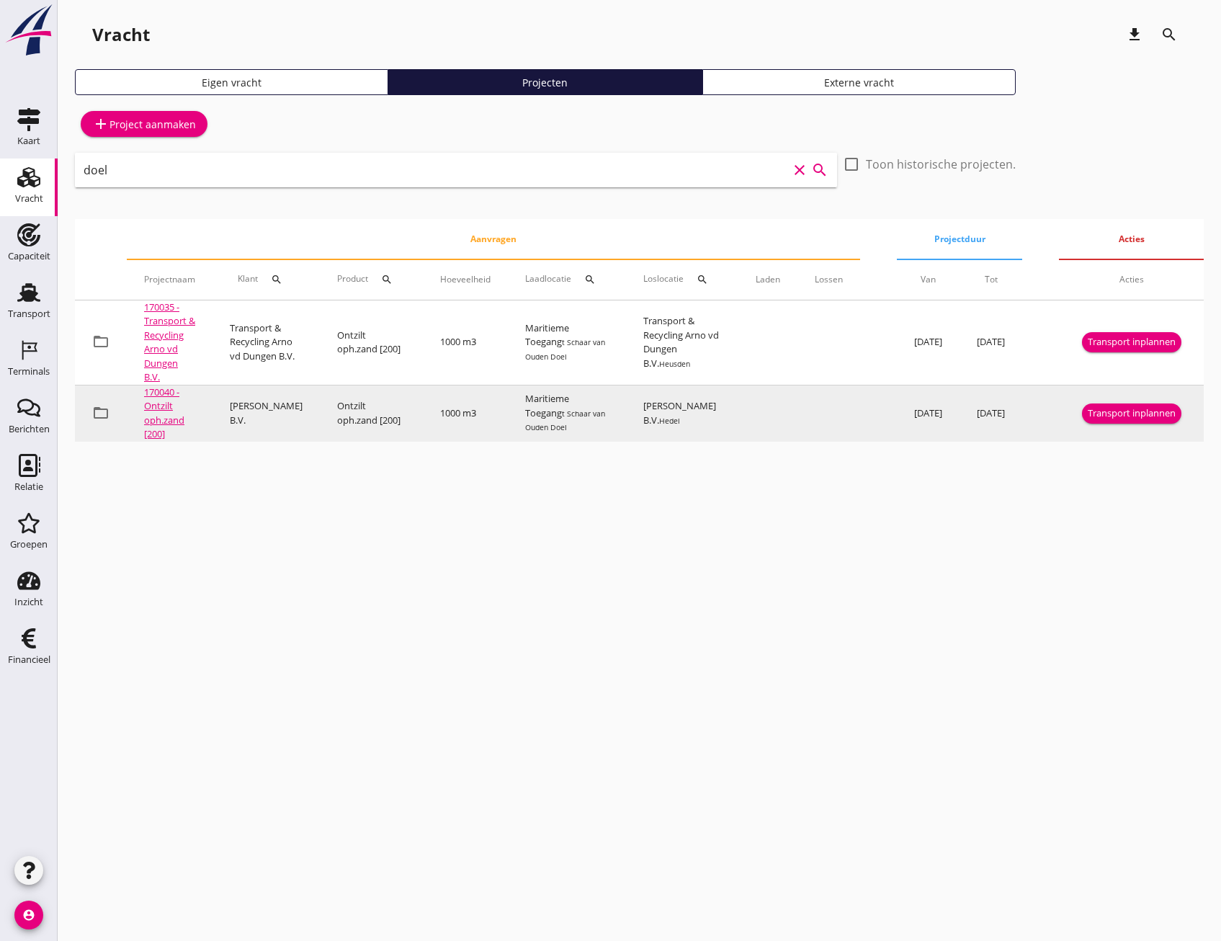
type input "doel"
click at [1175, 414] on div "Transport inplannen" at bounding box center [1132, 413] width 88 height 14
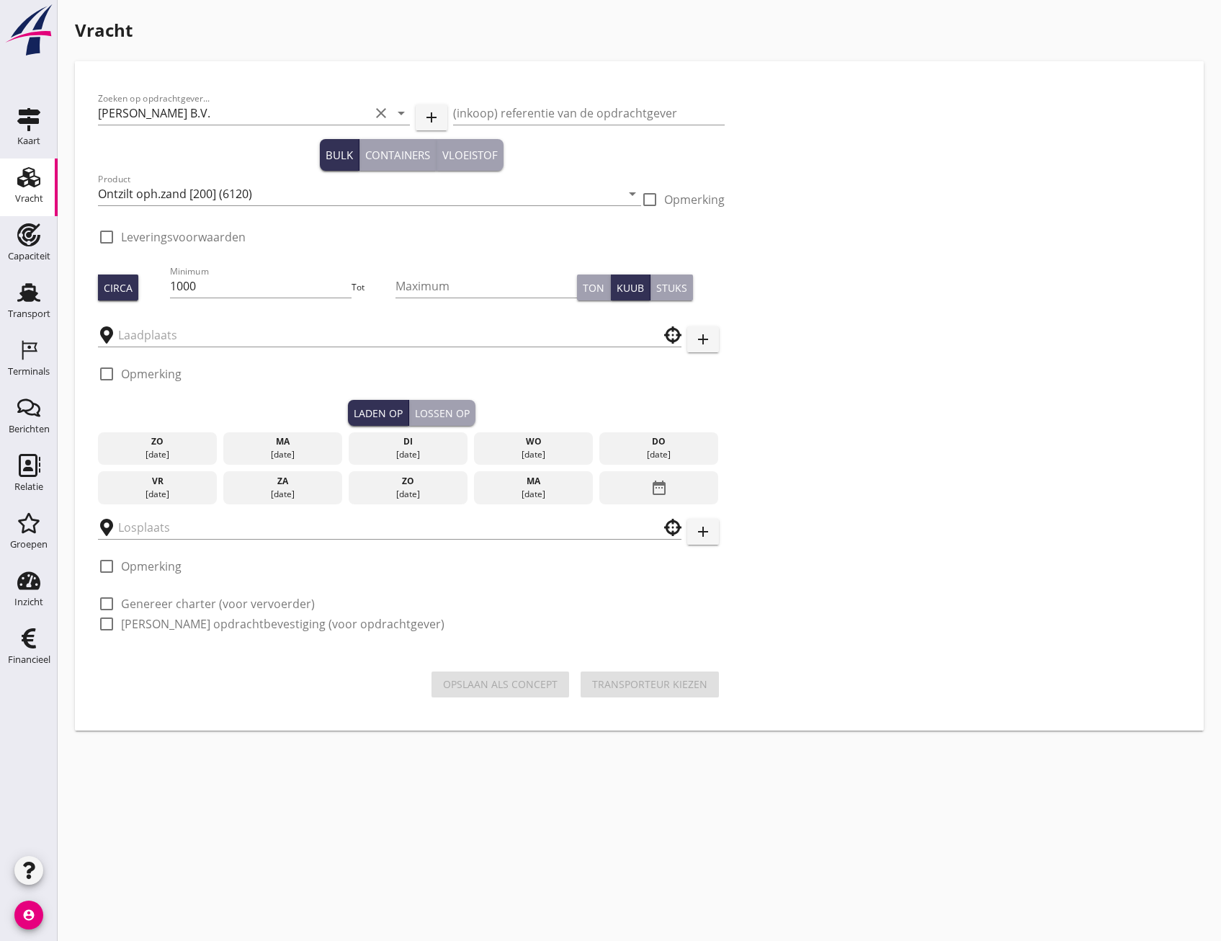
checkbox input "true"
type input "Maritieme Toegang"
type input "[PERSON_NAME] B.V."
checkbox input "true"
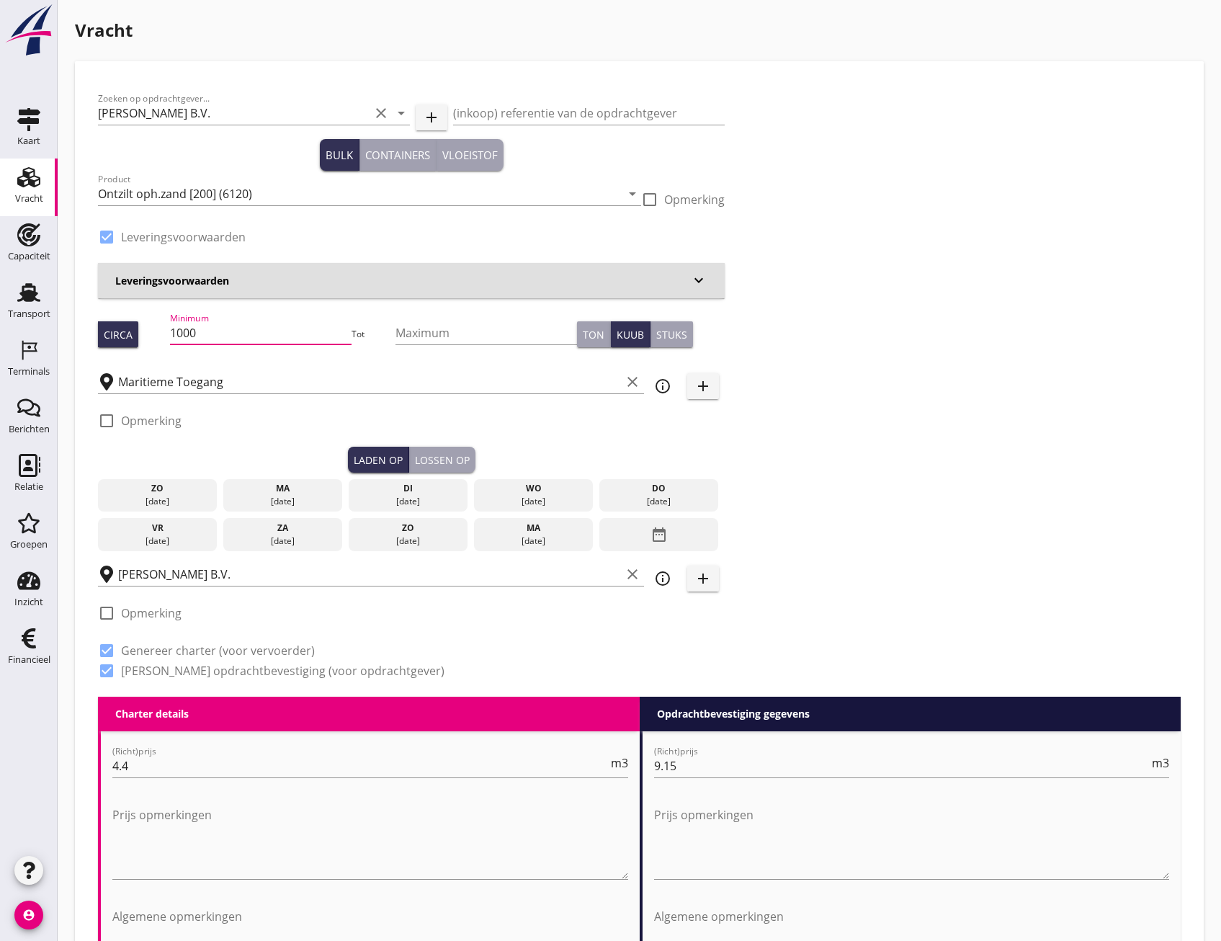
click at [251, 328] on input "1000" at bounding box center [261, 332] width 182 height 23
drag, startPoint x: 265, startPoint y: 336, endPoint x: 182, endPoint y: 334, distance: 83.6
click at [182, 334] on input "1000" at bounding box center [261, 332] width 182 height 23
type input "1505"
click at [308, 496] on div "[DATE]" at bounding box center [283, 501] width 112 height 13
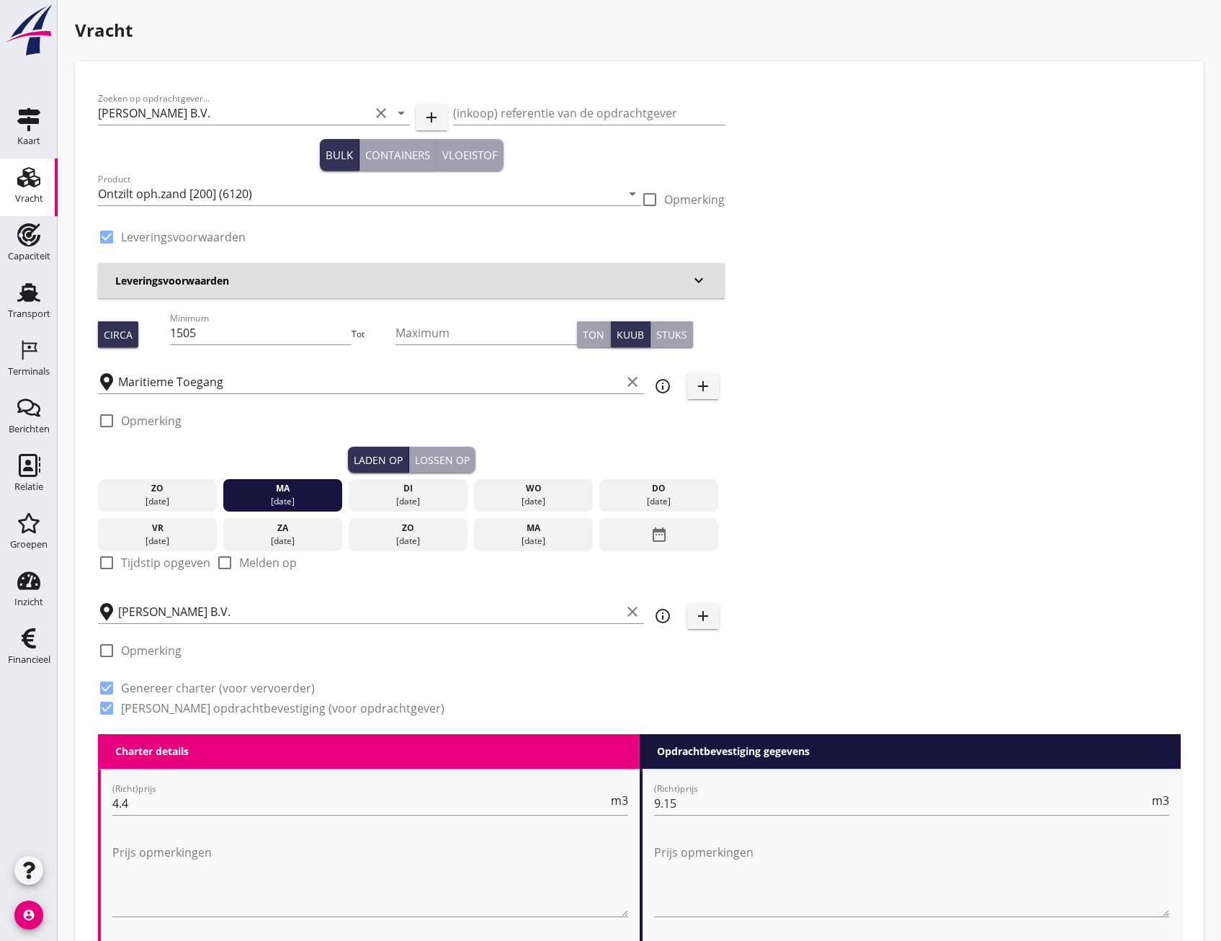
click at [463, 456] on div "Lossen op" at bounding box center [442, 459] width 55 height 15
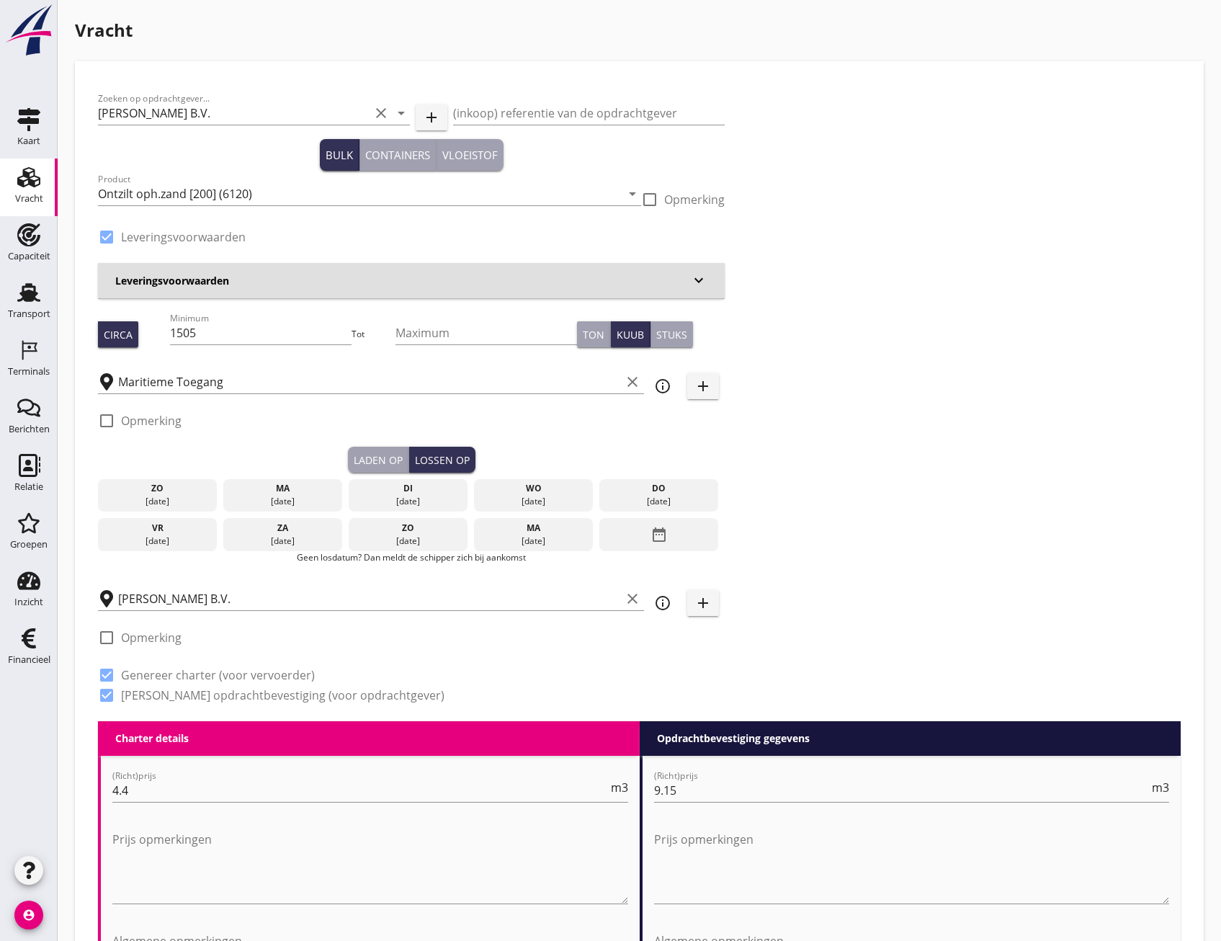
click at [411, 497] on div "[DATE]" at bounding box center [408, 501] width 112 height 13
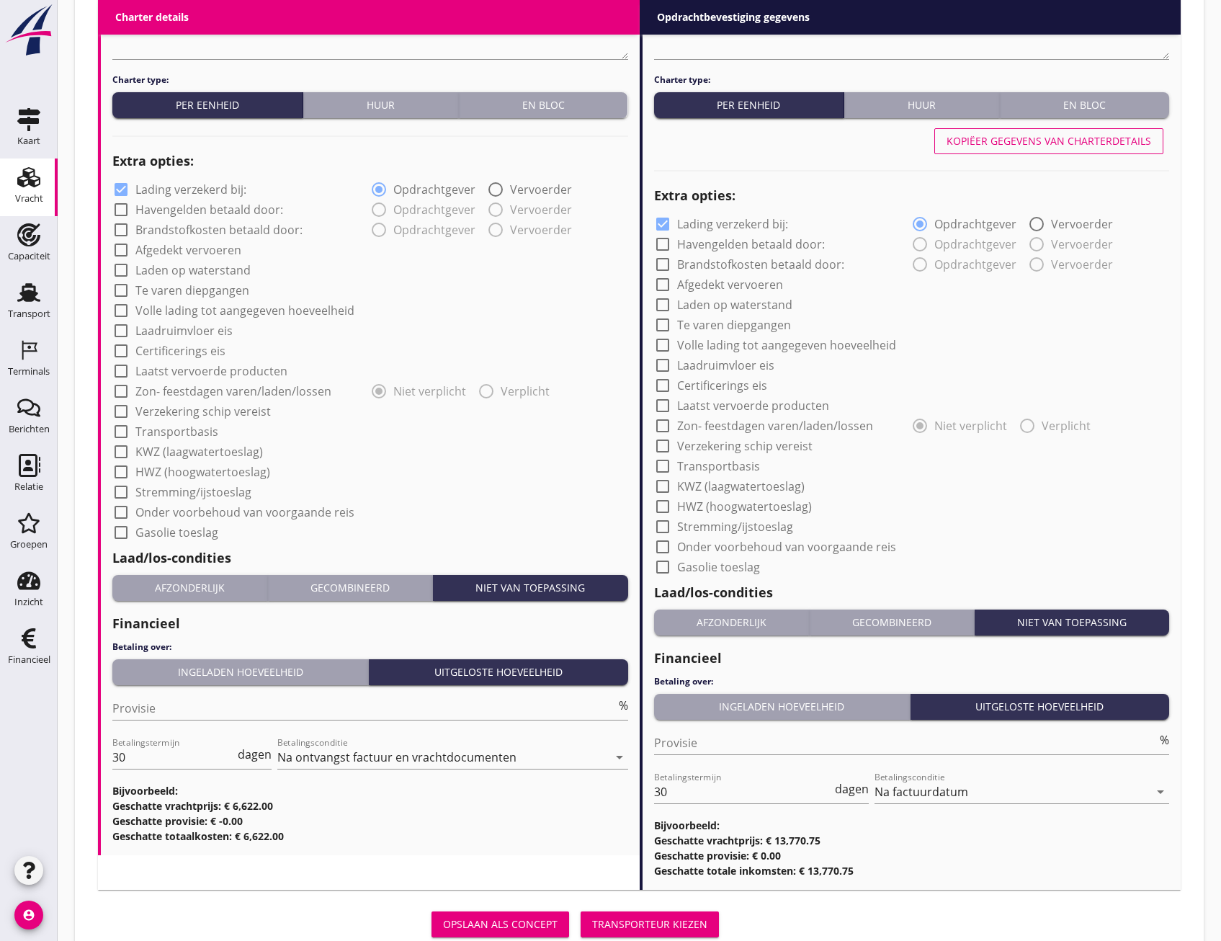
scroll to position [1030, 0]
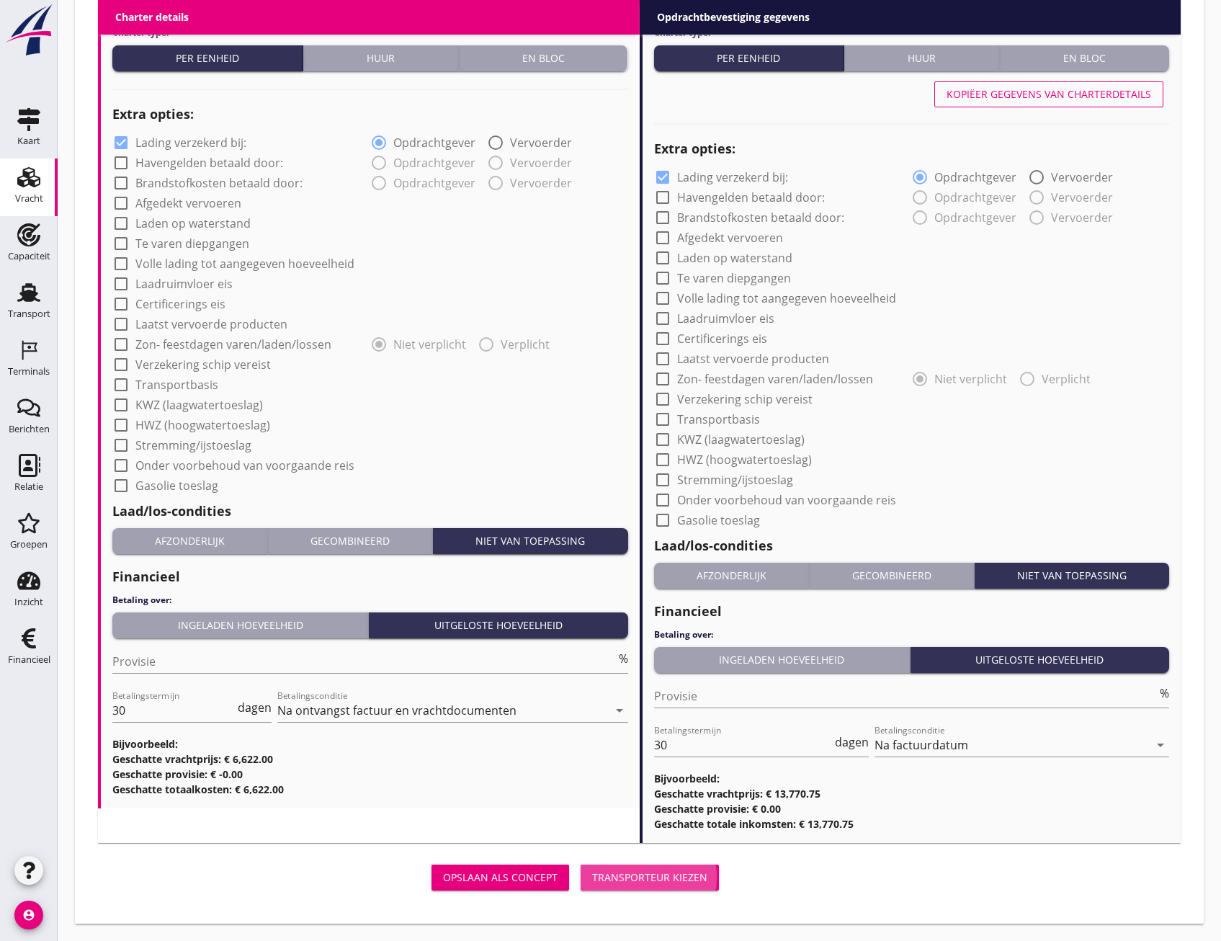
click at [695, 870] on div "Transporteur kiezen" at bounding box center [649, 877] width 115 height 15
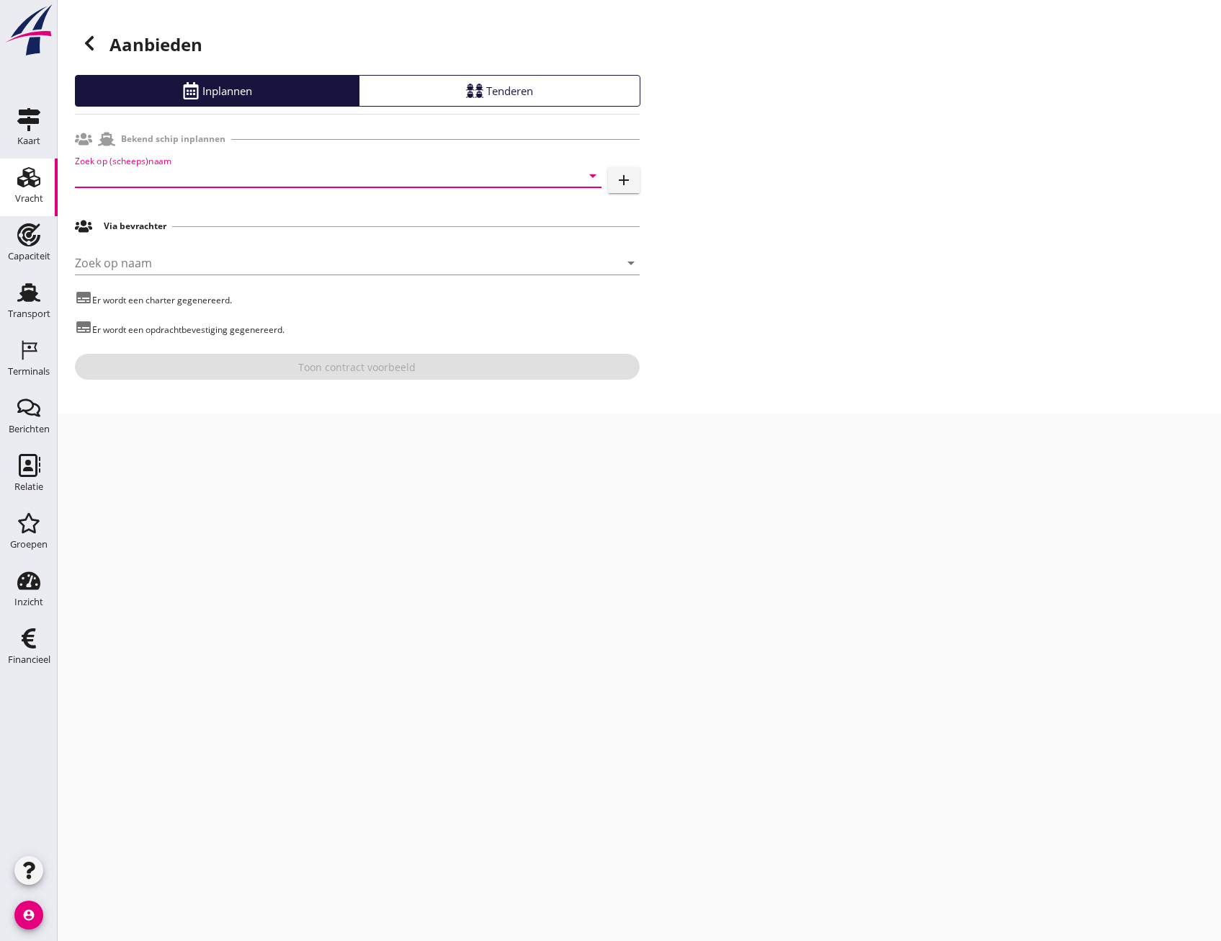
click at [277, 170] on input "Zoek op (scheeps)naam" at bounding box center [318, 175] width 486 height 23
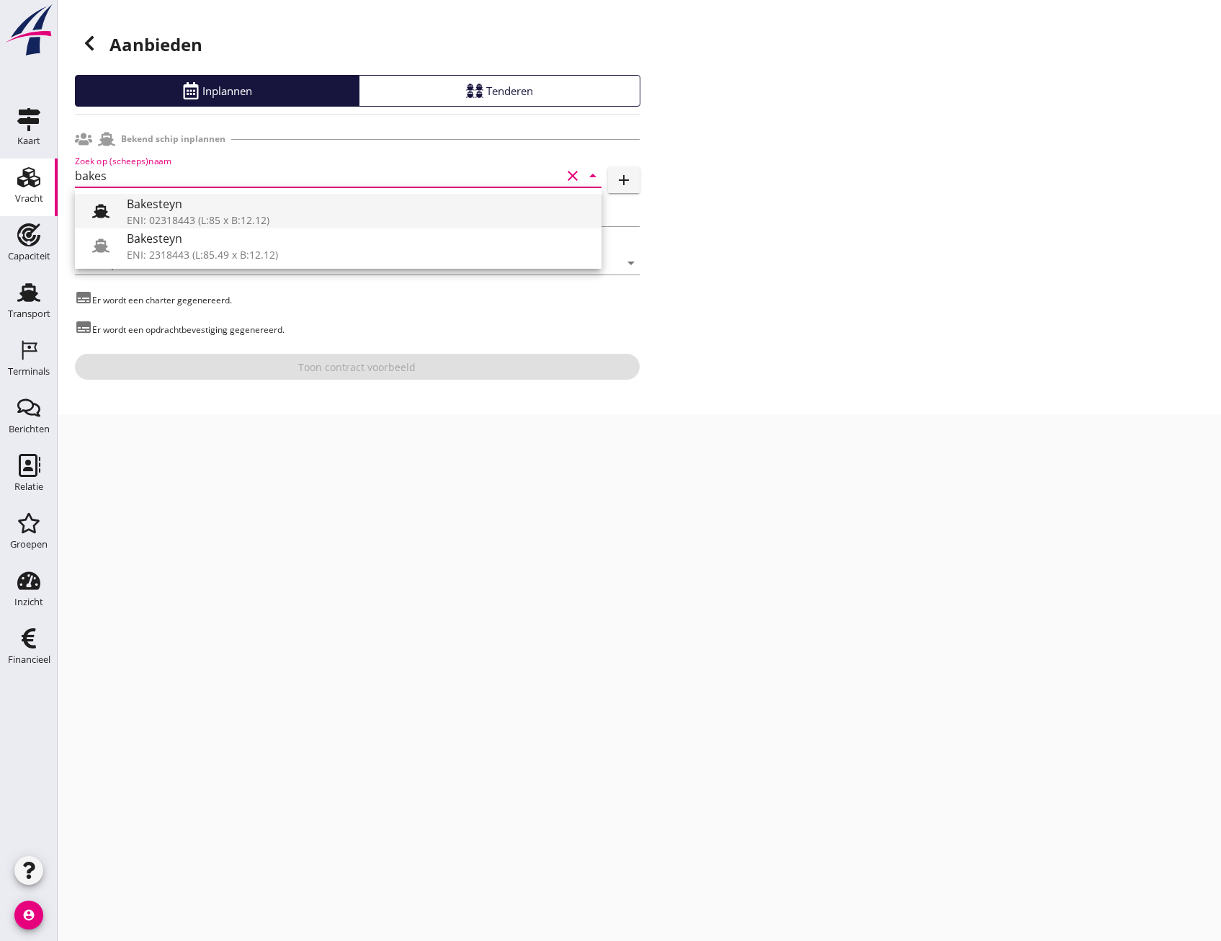
click at [98, 207] on use at bounding box center [100, 211] width 17 height 14
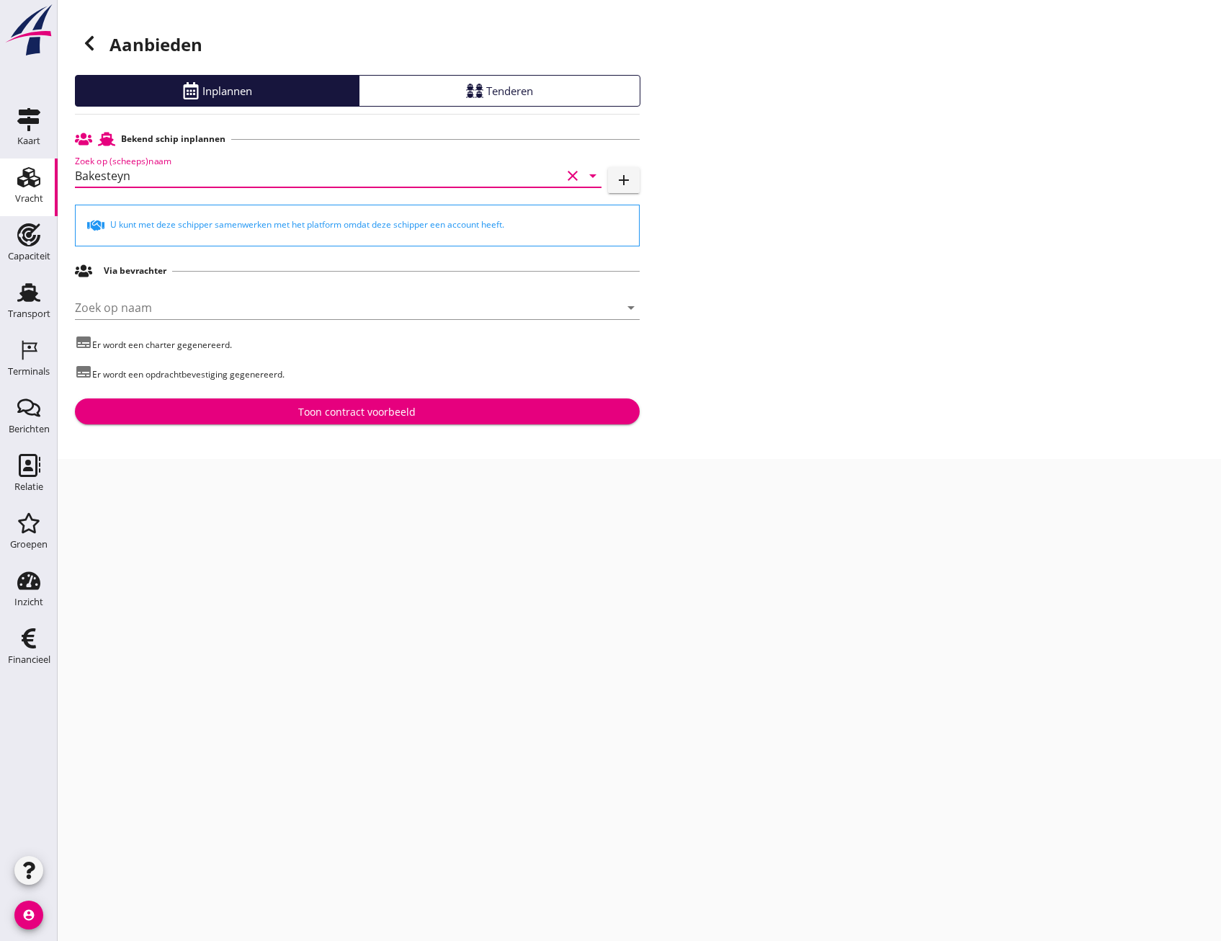
type input "Bakesteyn"
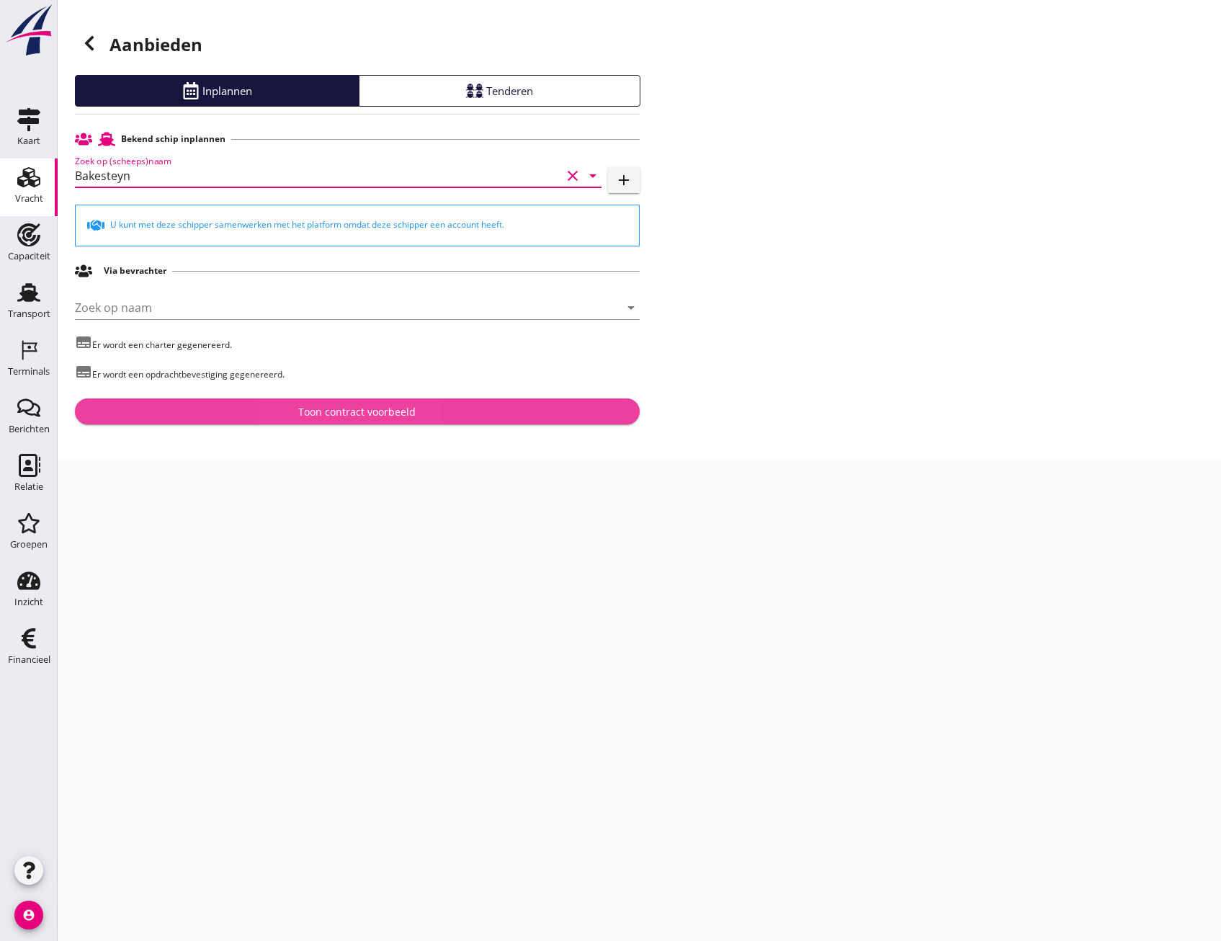
click at [377, 406] on div "Toon contract voorbeeld" at bounding box center [356, 411] width 117 height 15
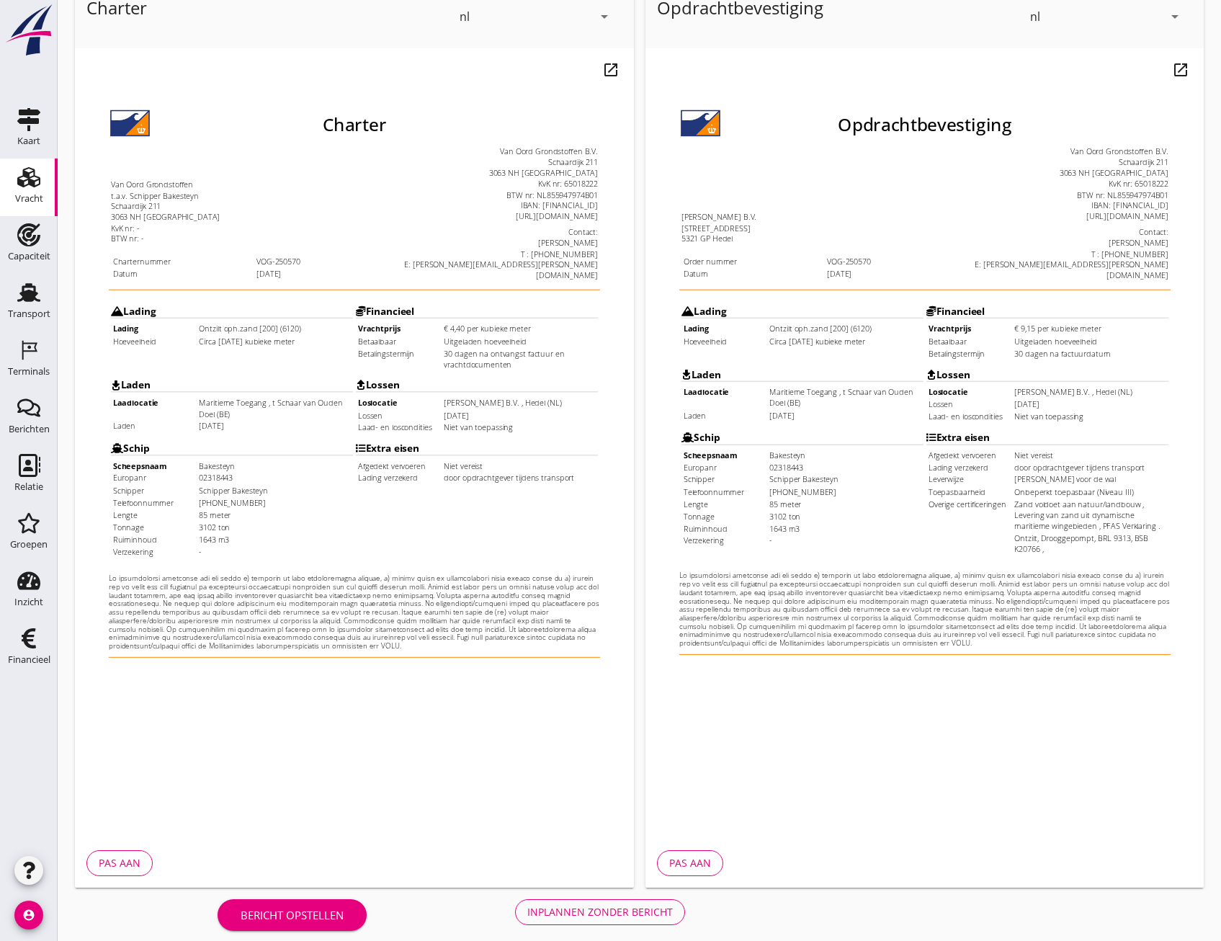
scroll to position [107, 0]
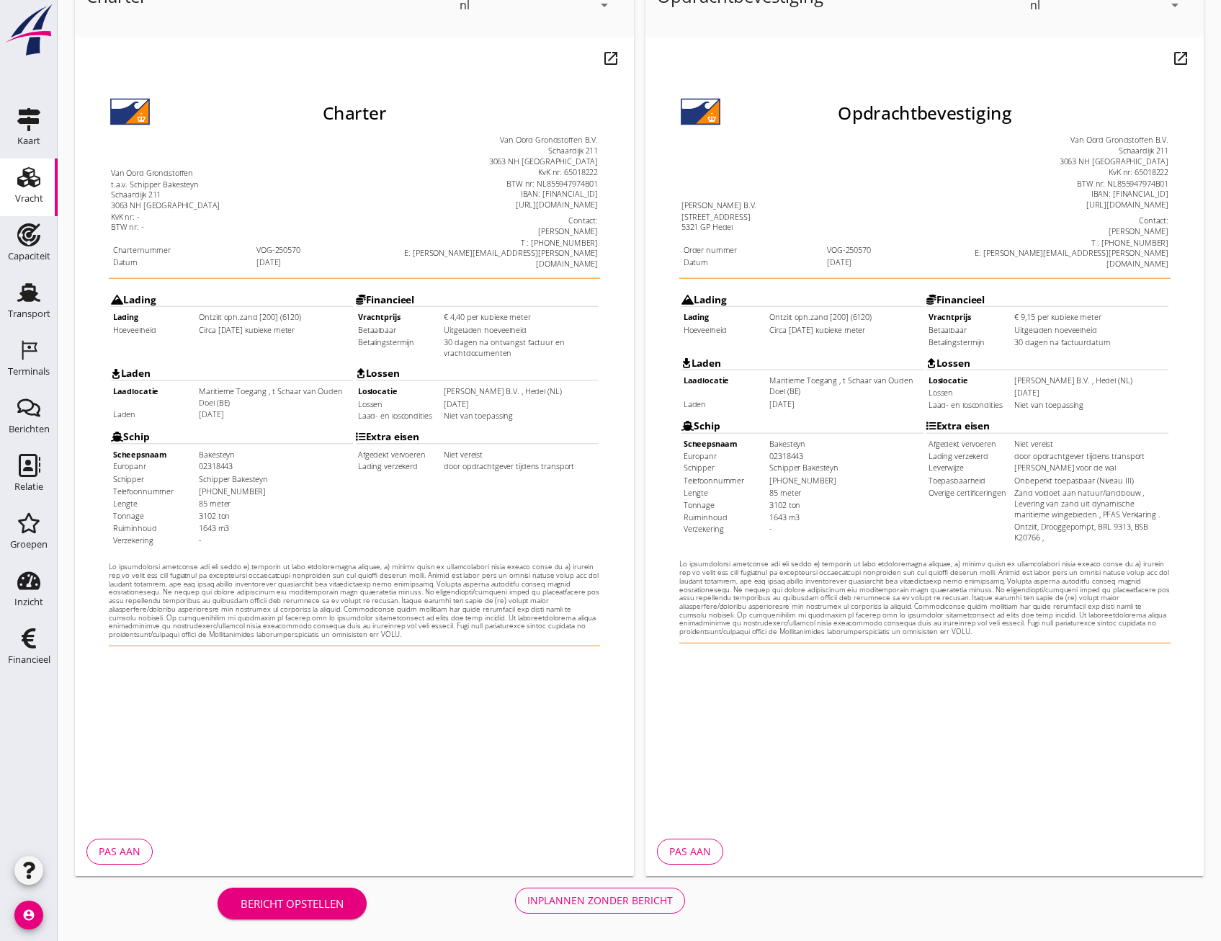
click at [635, 908] on div "Inplannen zonder bericht" at bounding box center [600, 900] width 146 height 15
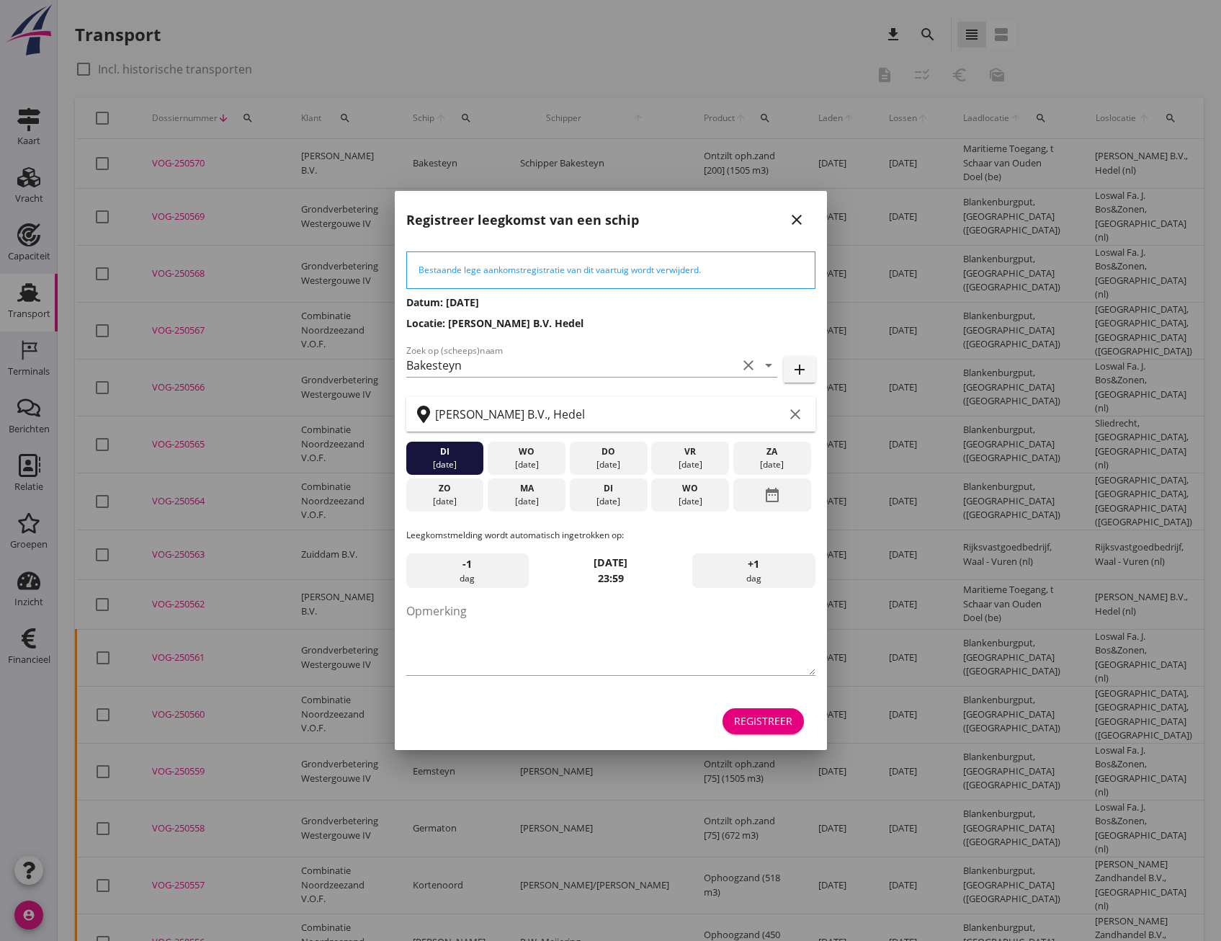
click at [756, 721] on div "Registreer" at bounding box center [763, 720] width 58 height 15
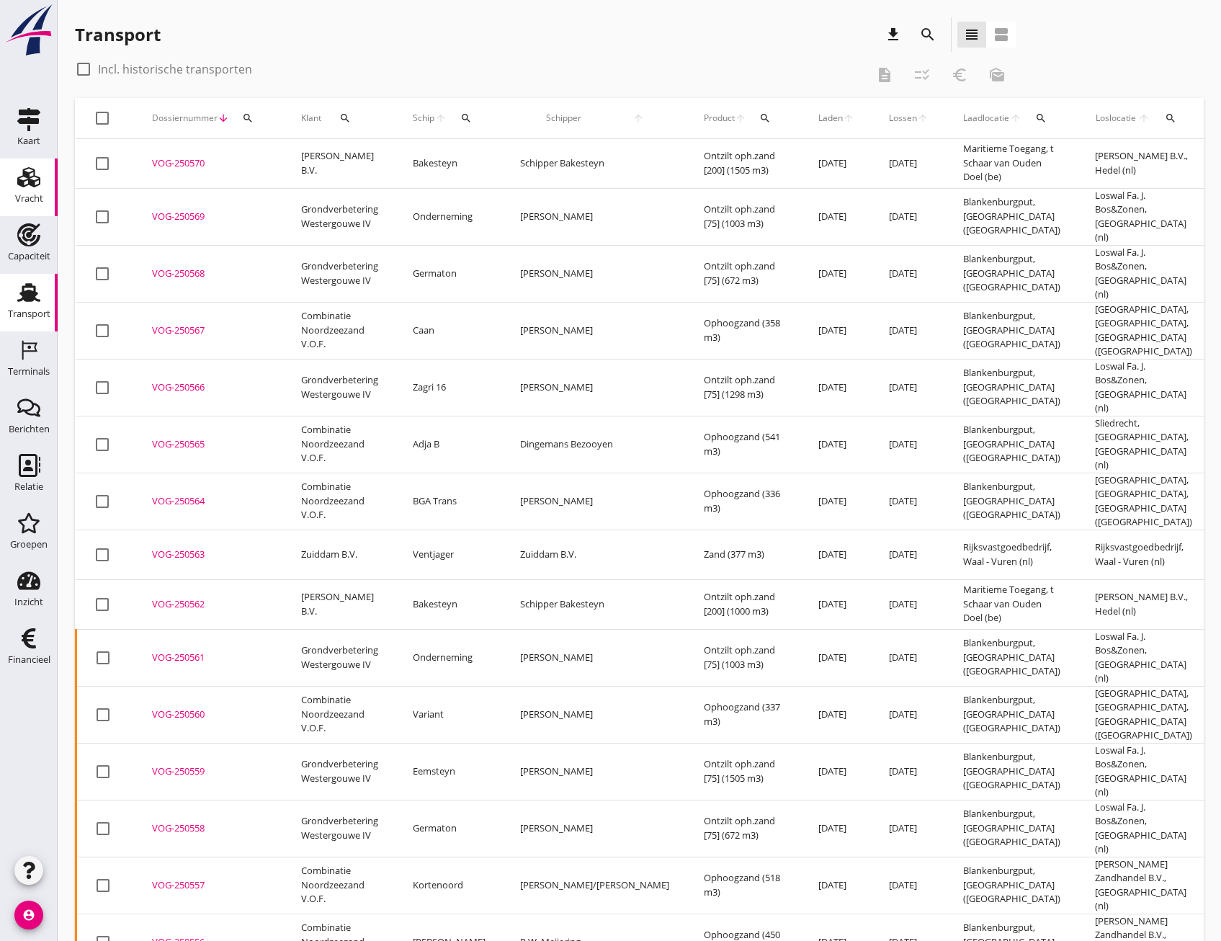
click at [28, 183] on use at bounding box center [28, 177] width 23 height 20
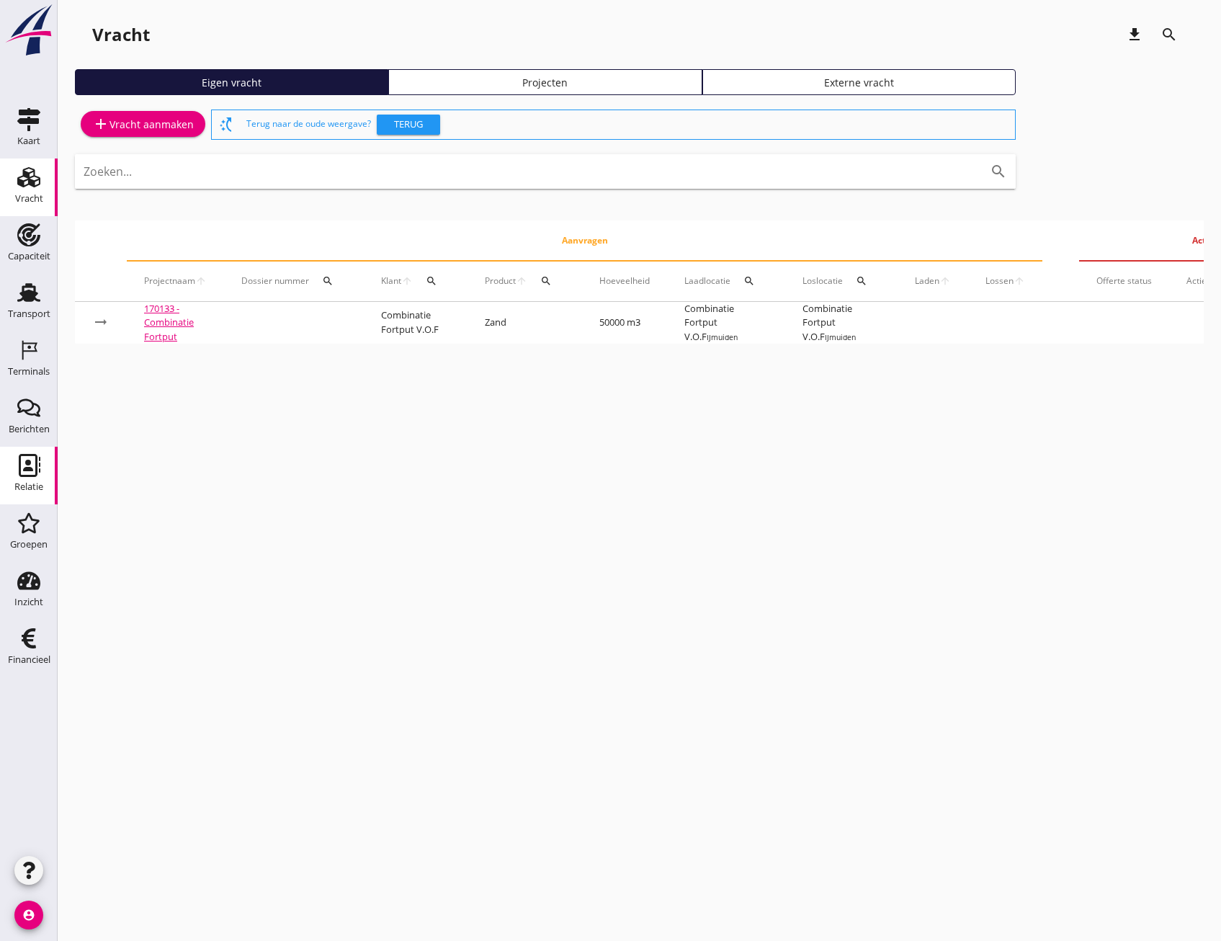
click at [30, 479] on div "Relatie" at bounding box center [28, 487] width 29 height 20
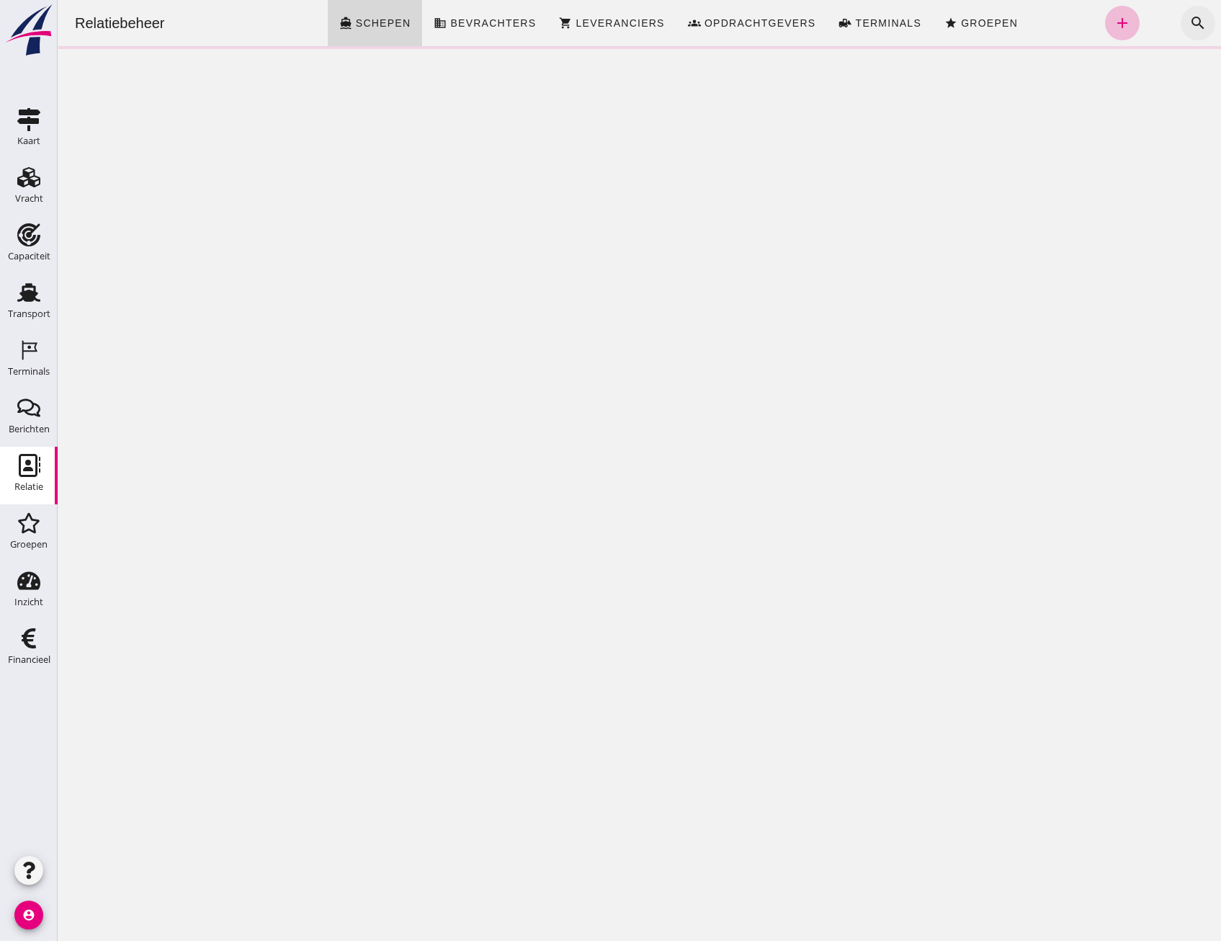
click at [1191, 20] on icon "search" at bounding box center [1197, 22] width 17 height 17
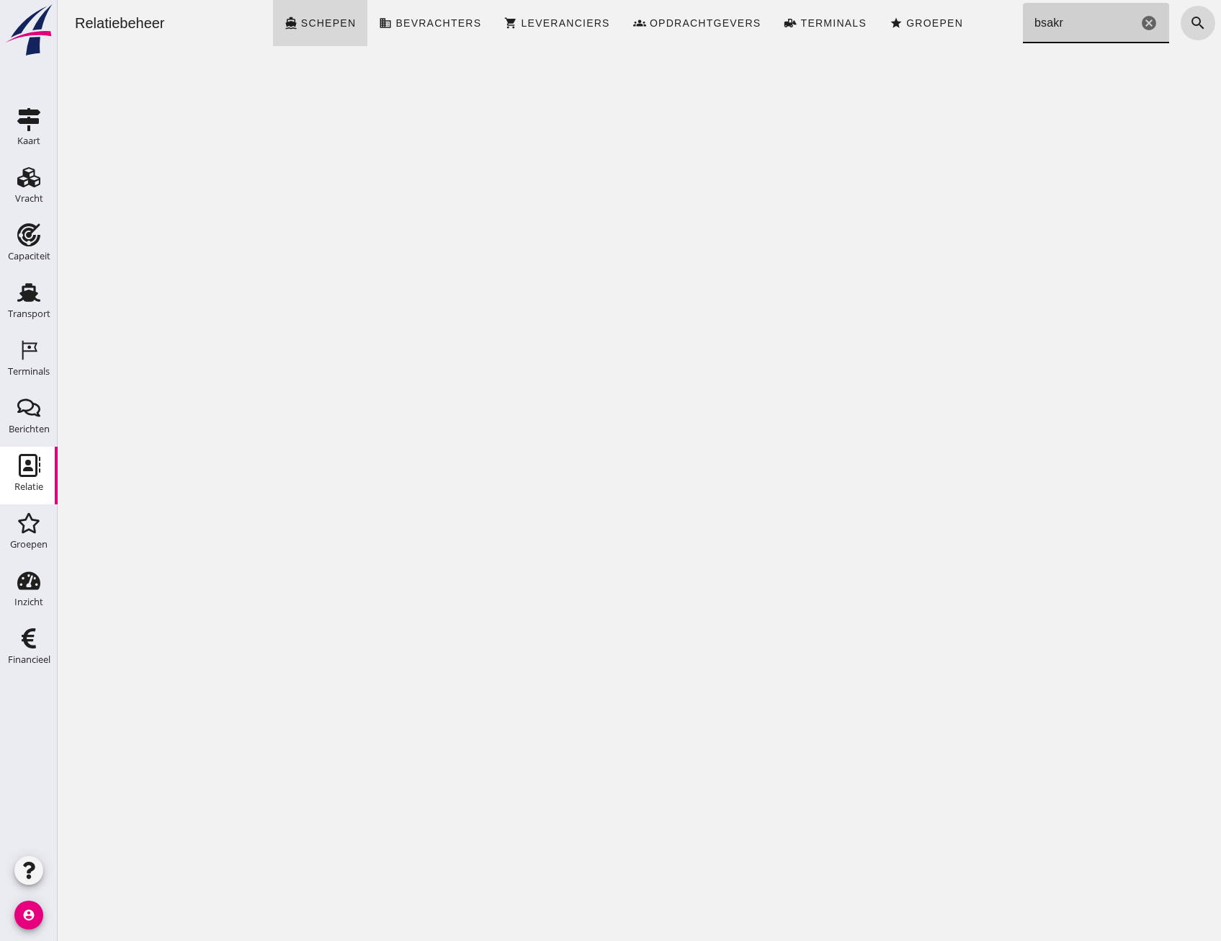
click at [1050, 23] on input "bsakr" at bounding box center [1080, 23] width 115 height 40
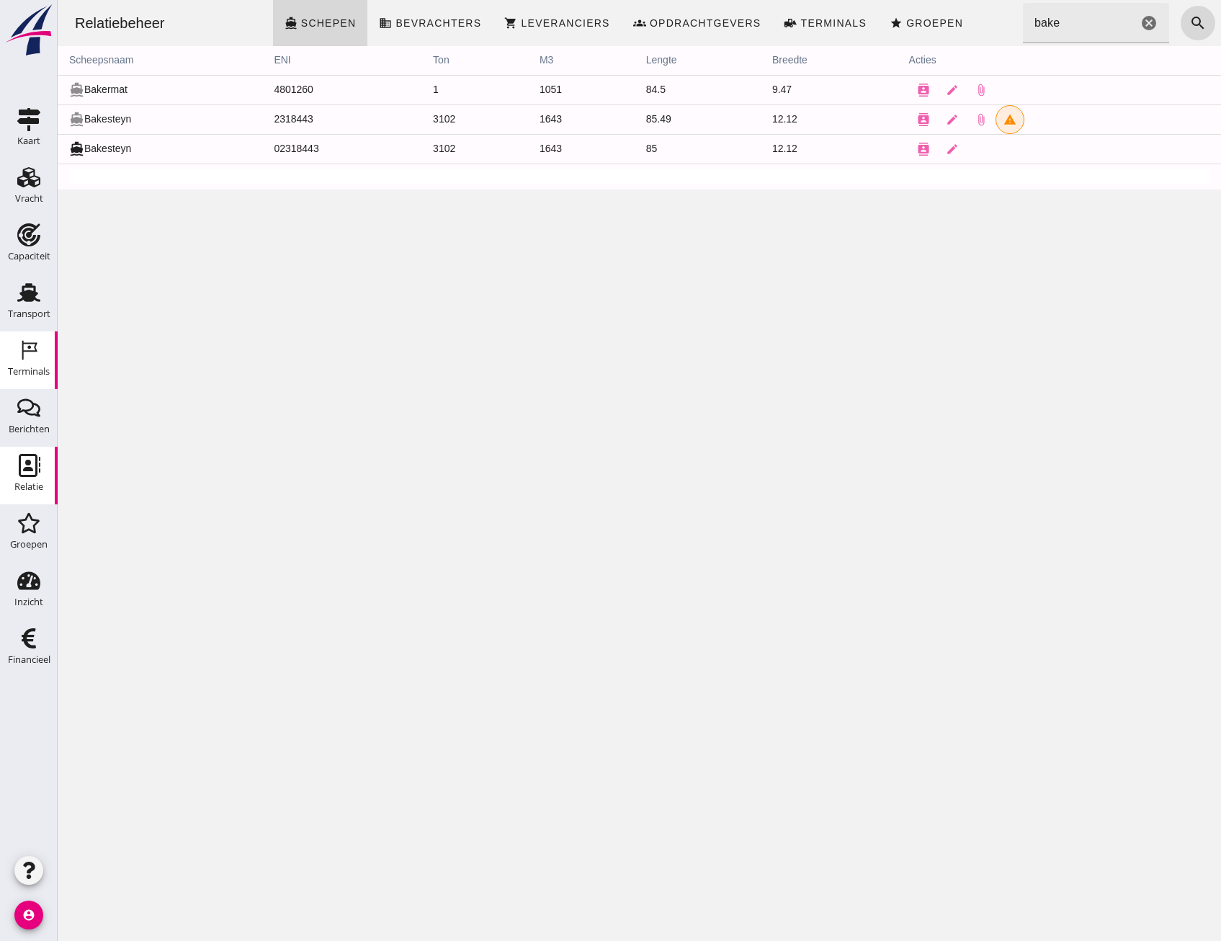
click at [18, 349] on icon "Terminals" at bounding box center [28, 350] width 23 height 23
drag, startPoint x: 1081, startPoint y: 23, endPoint x: 1001, endPoint y: 19, distance: 79.3
click at [1001, 19] on div "Relatiebeheer directions_boat Schepen business Bevrachters shopping_cart Levera…" at bounding box center [639, 23] width 1152 height 46
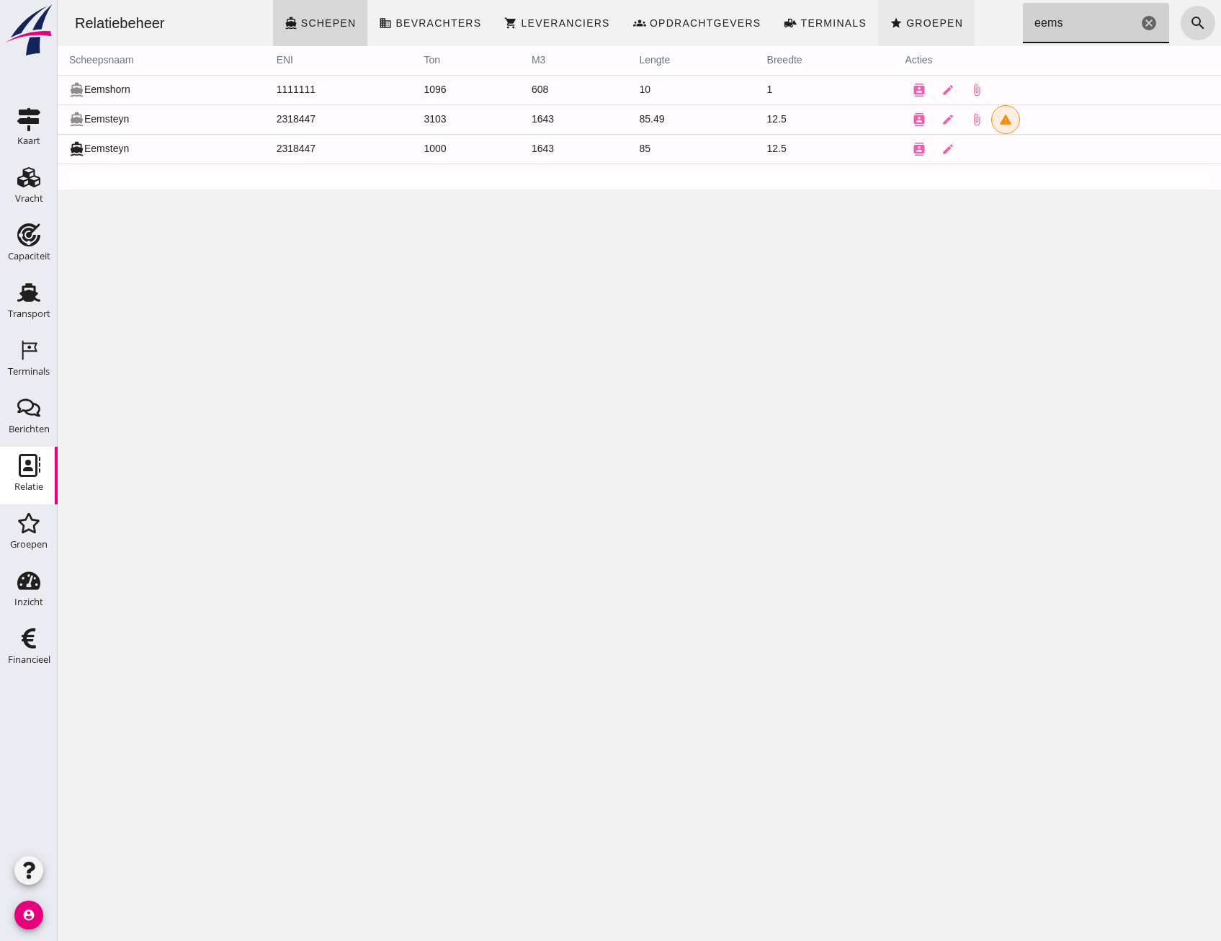
drag, startPoint x: 1050, startPoint y: 32, endPoint x: 901, endPoint y: 44, distance: 149.6
click at [901, 44] on div "Relatiebeheer directions_boat Schepen business Bevrachters shopping_cart Levera…" at bounding box center [639, 23] width 1152 height 46
type input "bak"
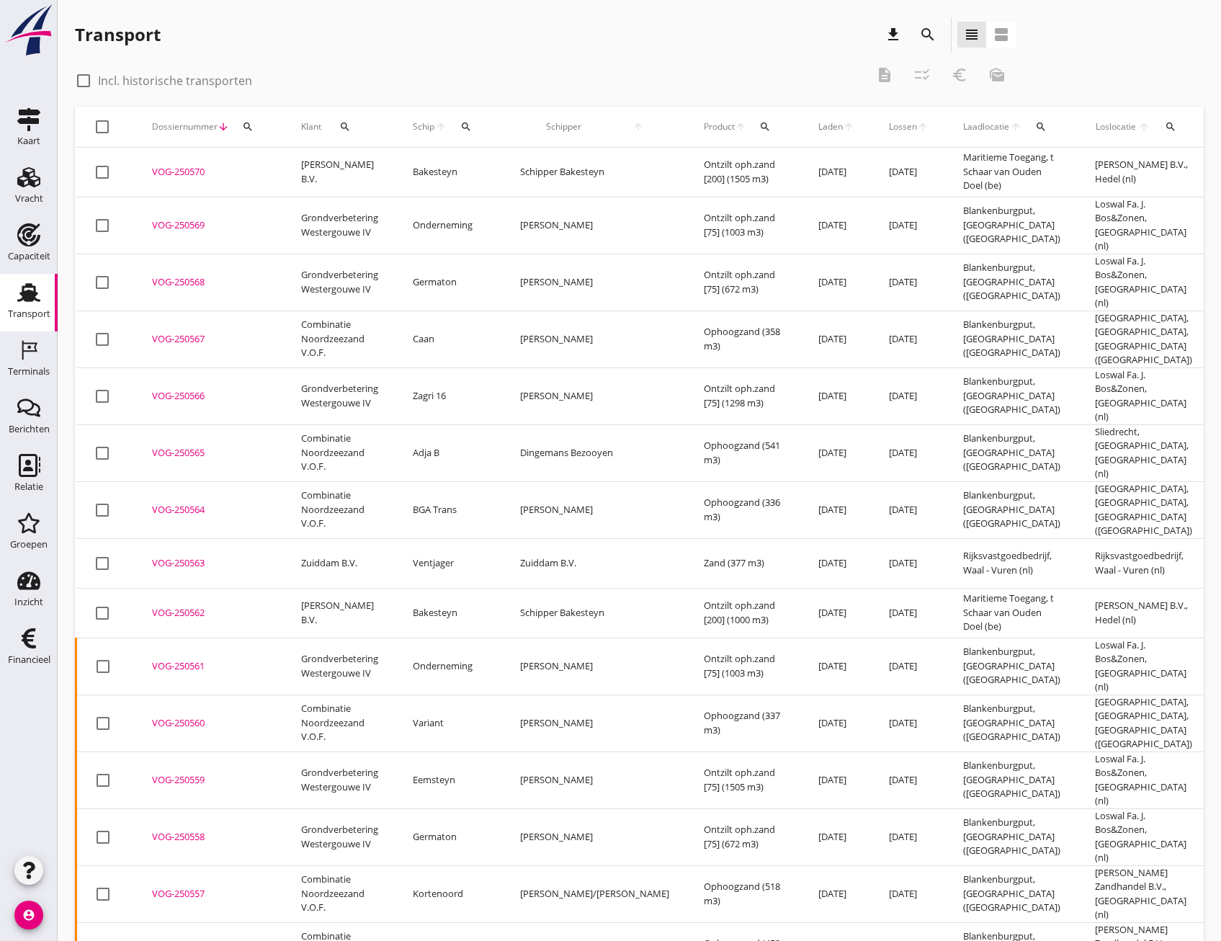
click at [208, 177] on div "VOG-250570" at bounding box center [209, 172] width 115 height 14
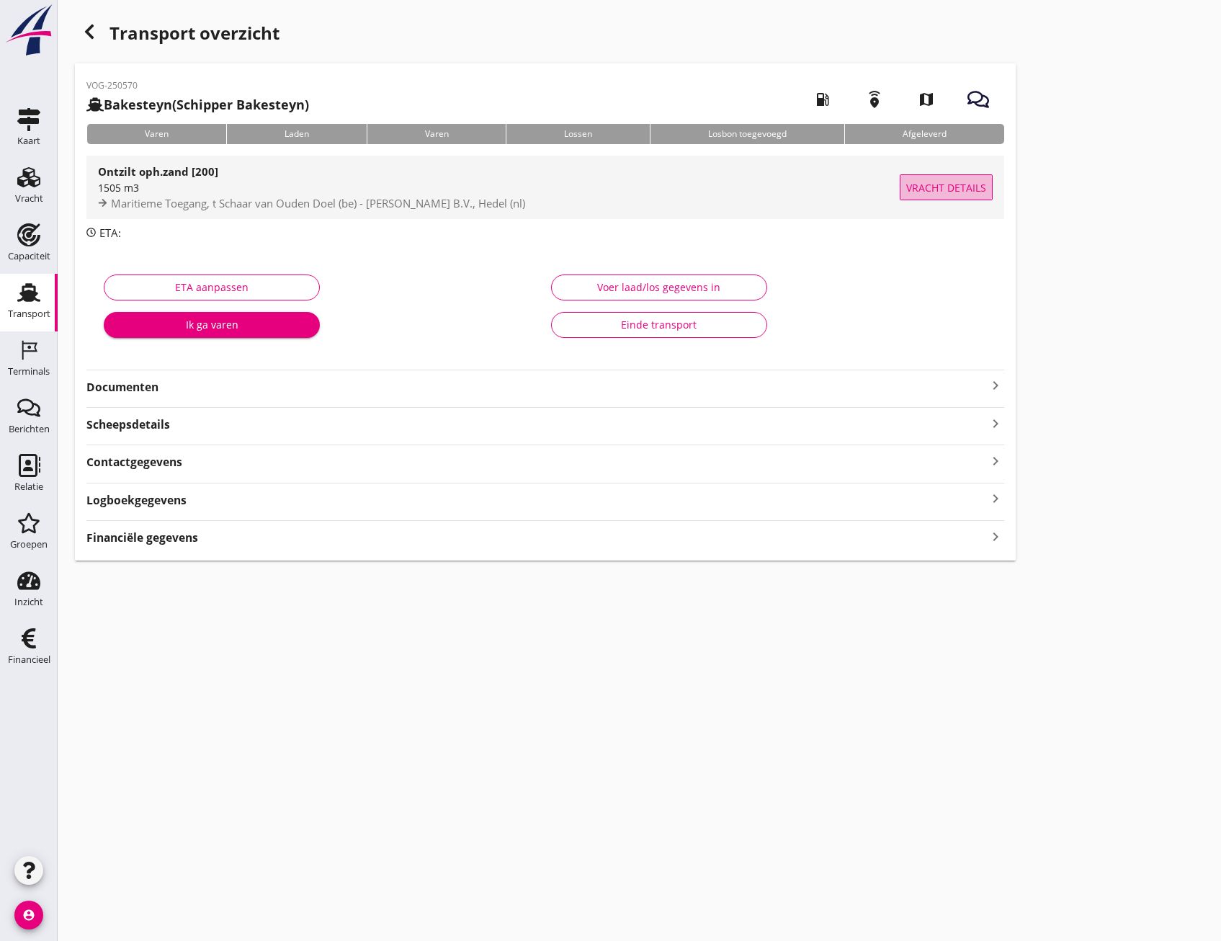
click at [976, 181] on span "Vracht details" at bounding box center [946, 187] width 80 height 15
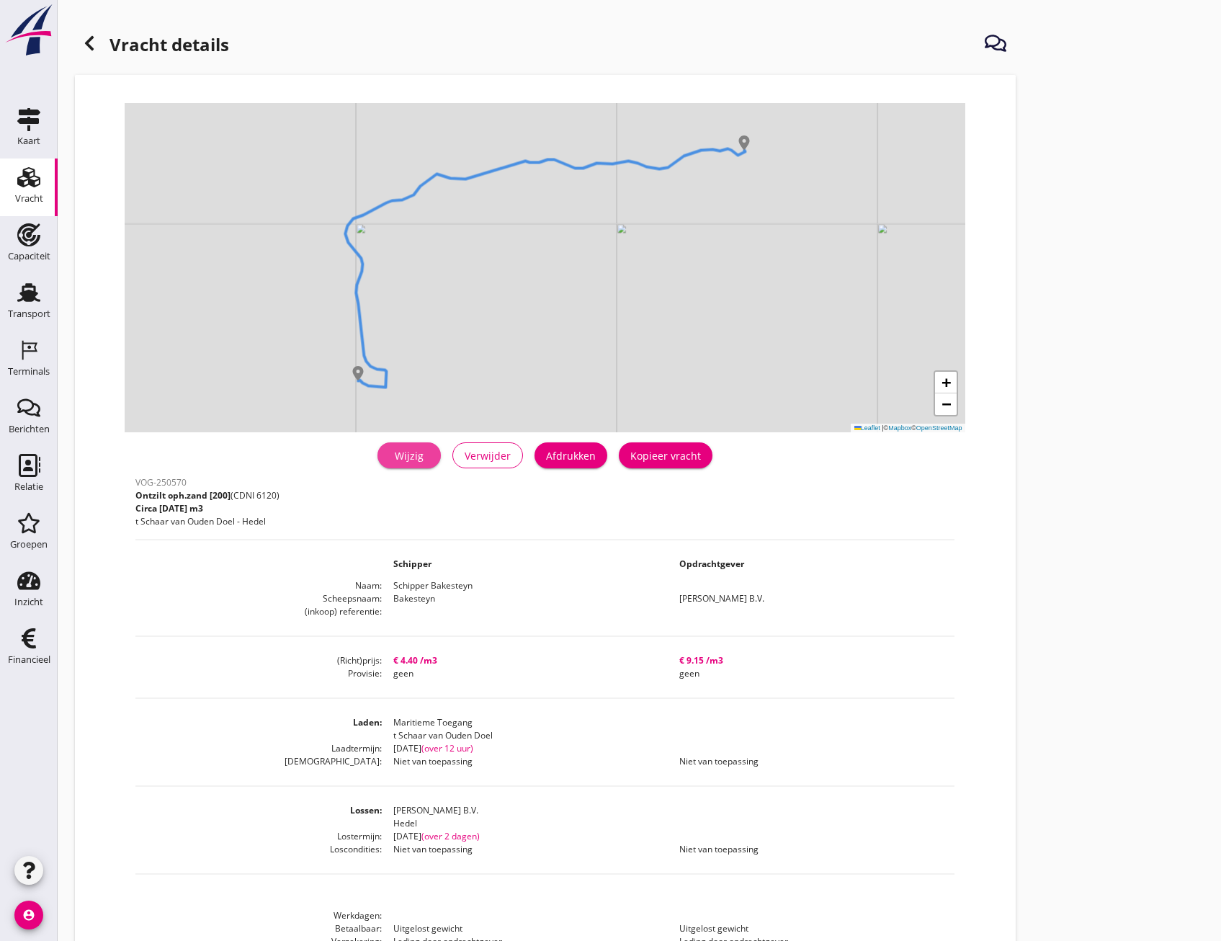
click at [427, 458] on div "Wijzig" at bounding box center [409, 455] width 40 height 15
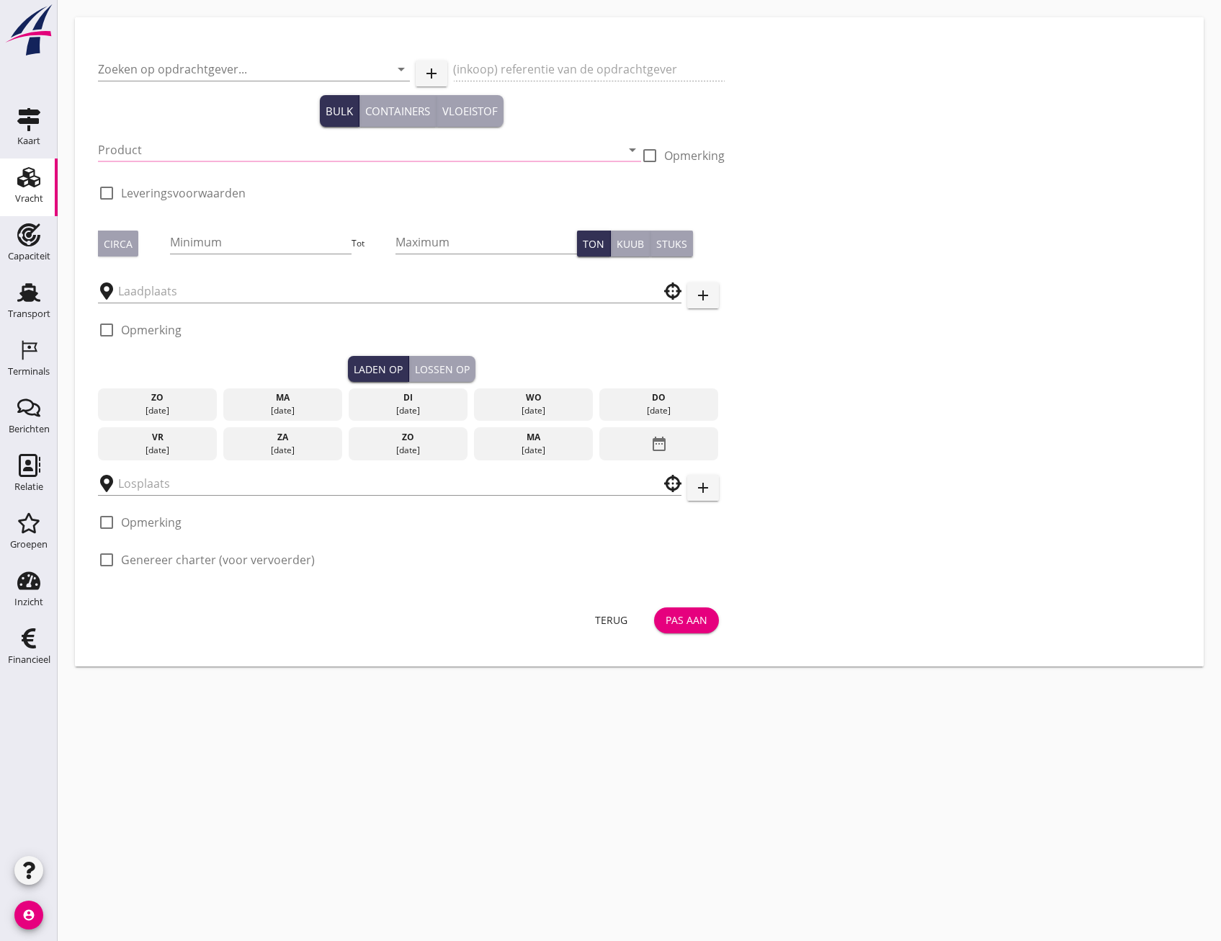
type input "[PERSON_NAME] B.V."
type input "Ontzilt oph.zand [200] (6120)"
type input "1505"
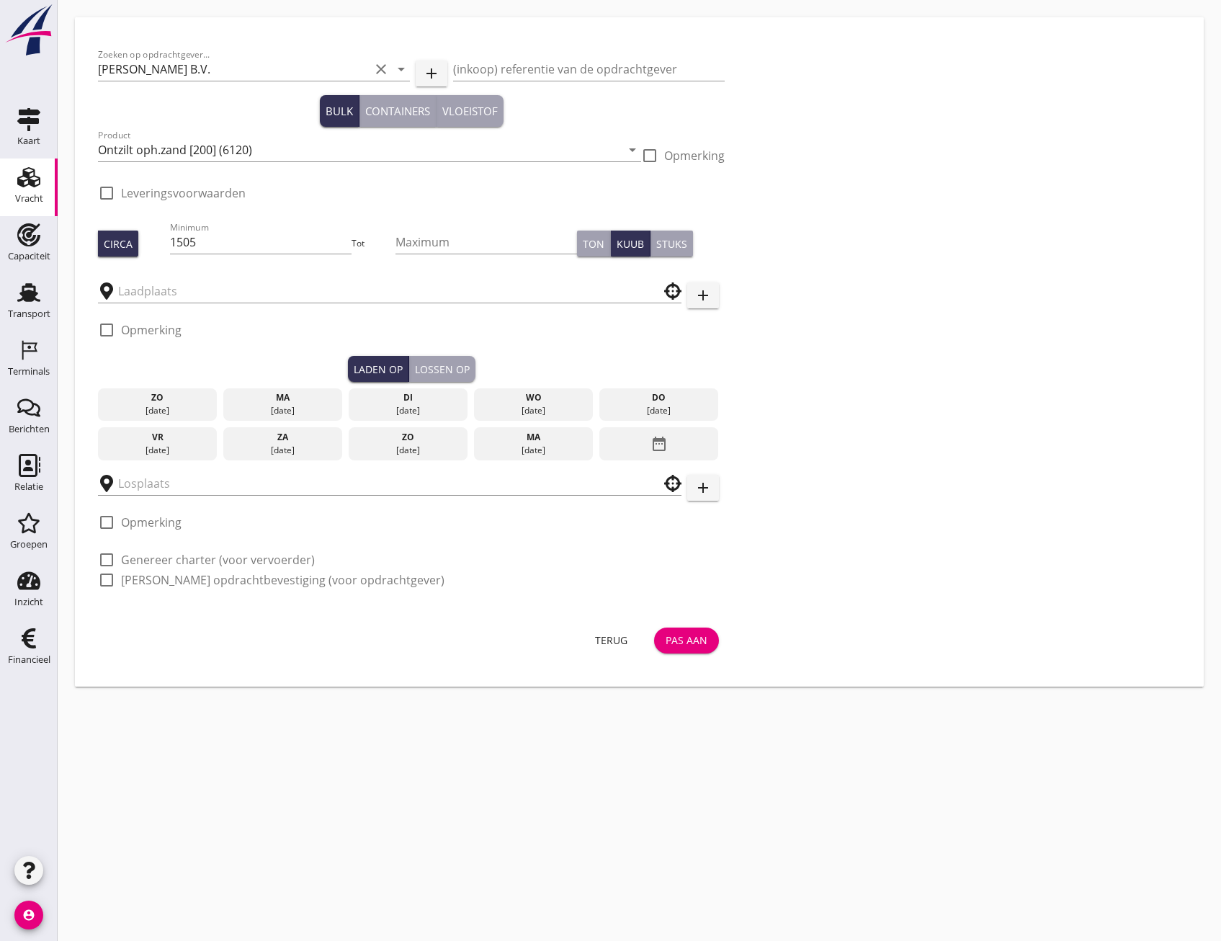
checkbox input "true"
type input "Maritieme Toegang"
type input "[PERSON_NAME] B.V."
checkbox input "true"
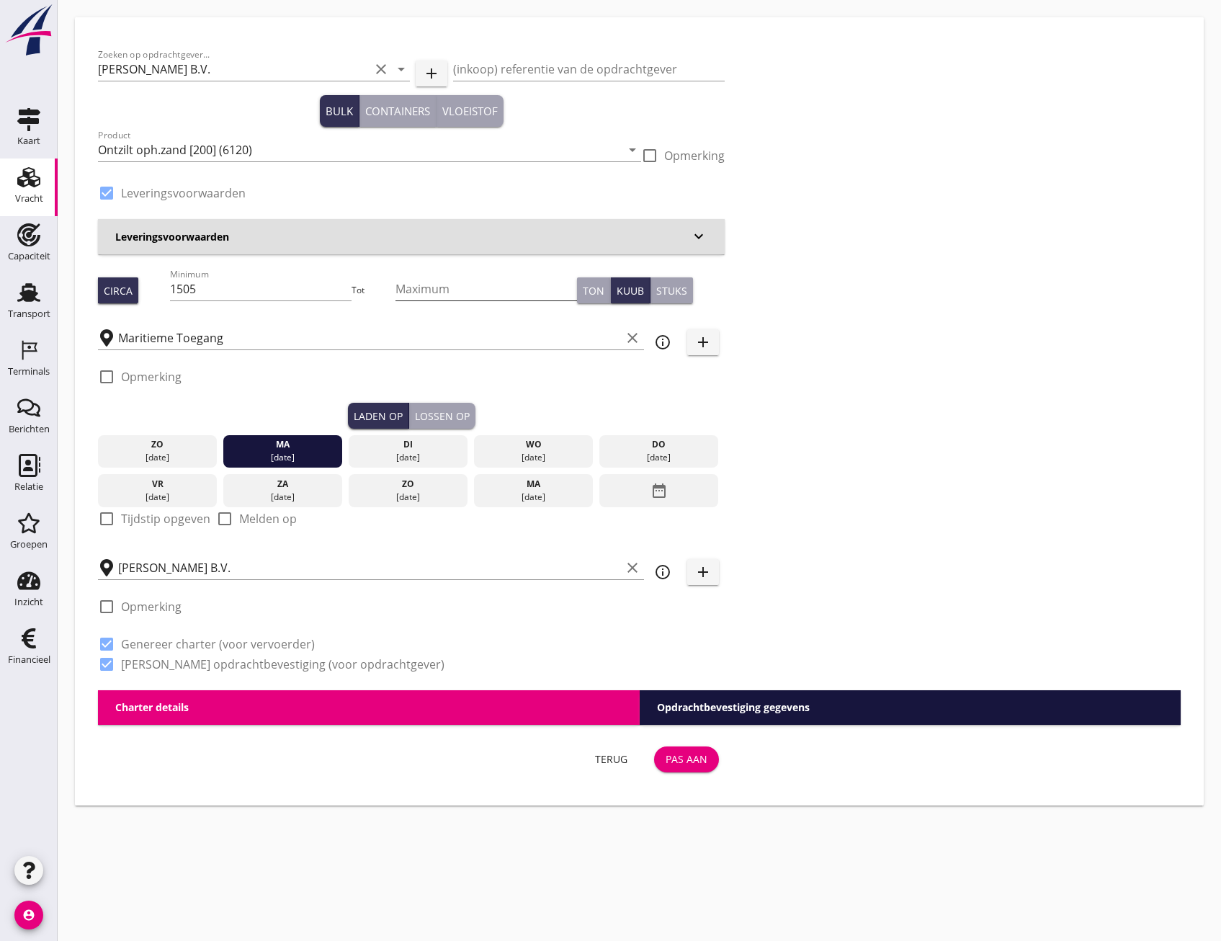
type input "4.4"
radio input "false"
type input "9.15"
radio input "false"
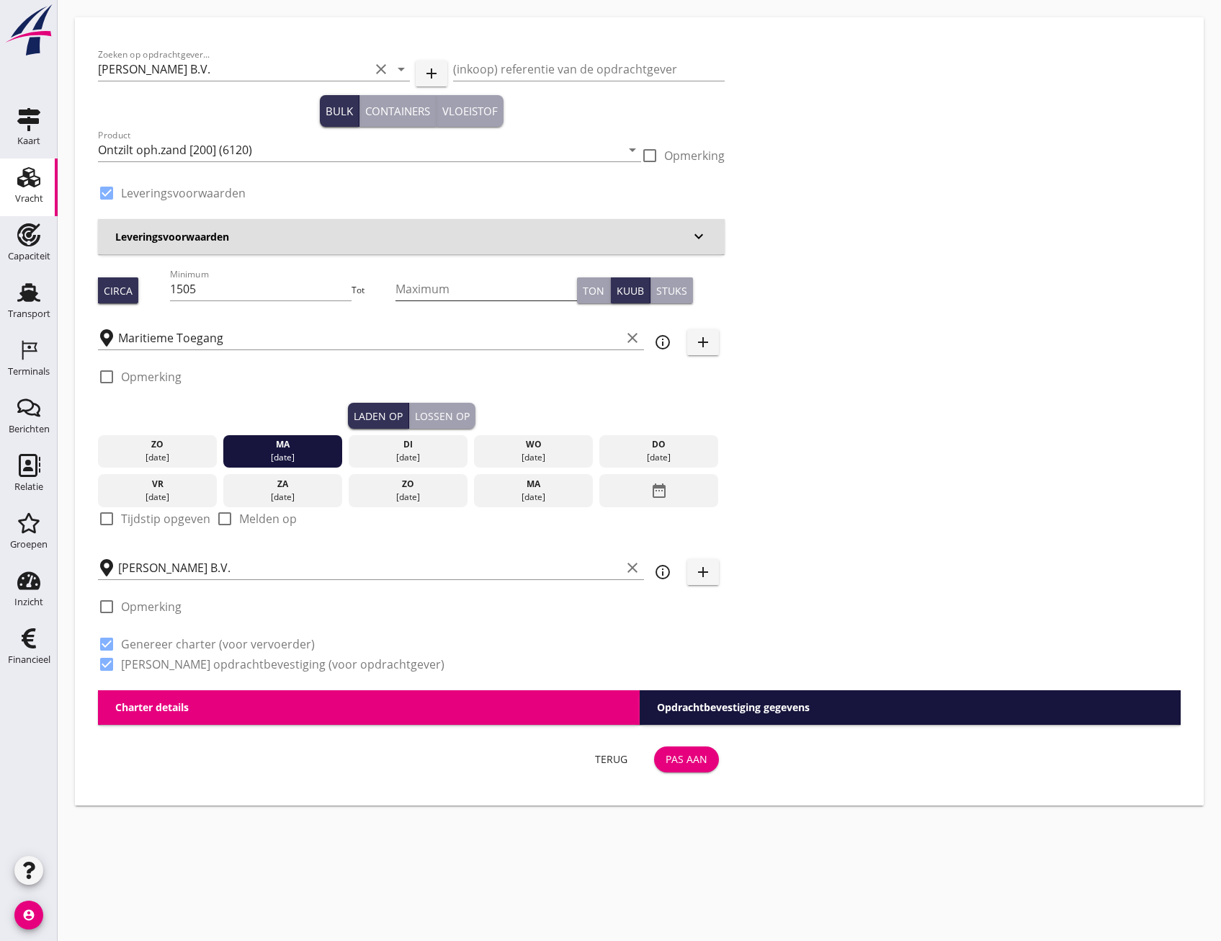
radio input "false"
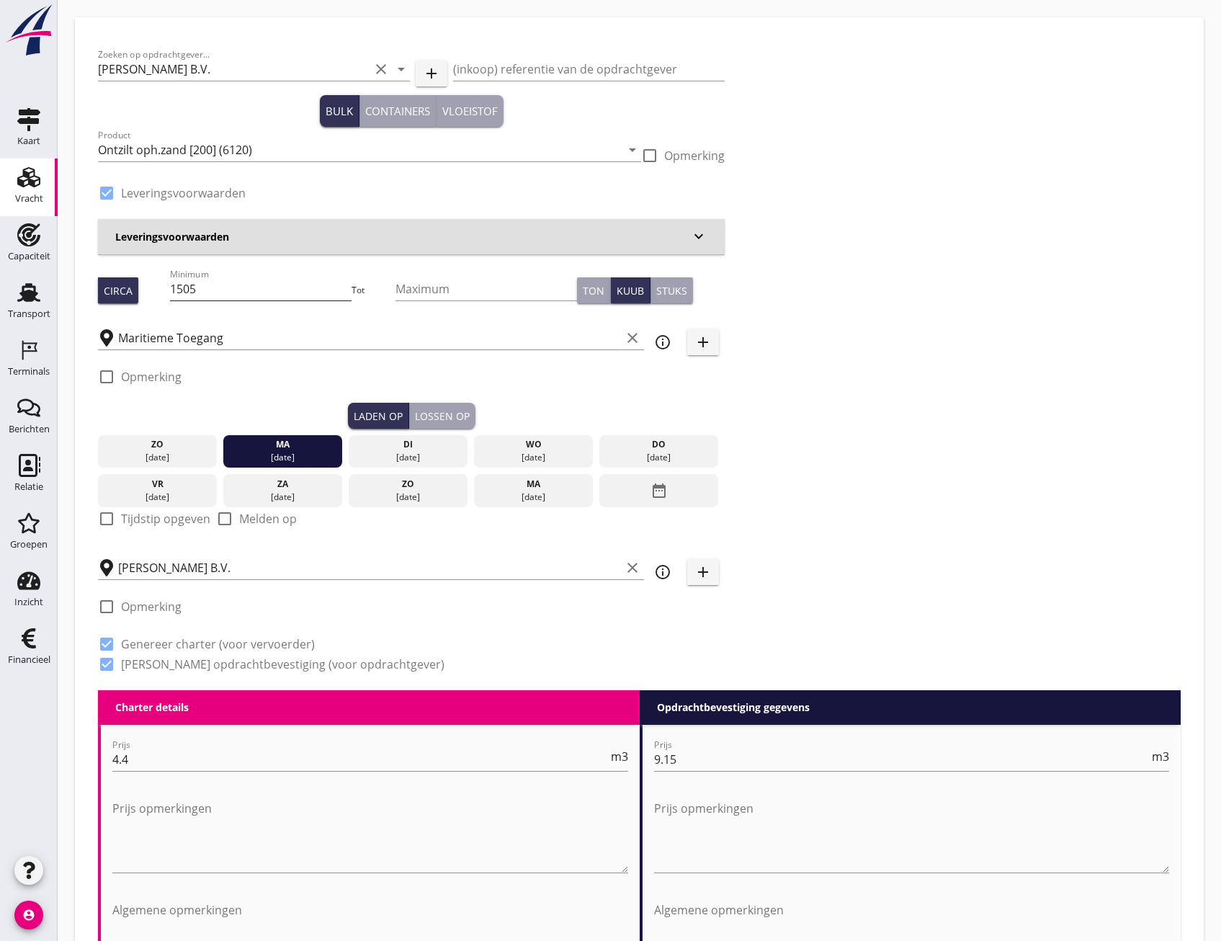
click at [296, 292] on input "1505" at bounding box center [261, 288] width 182 height 23
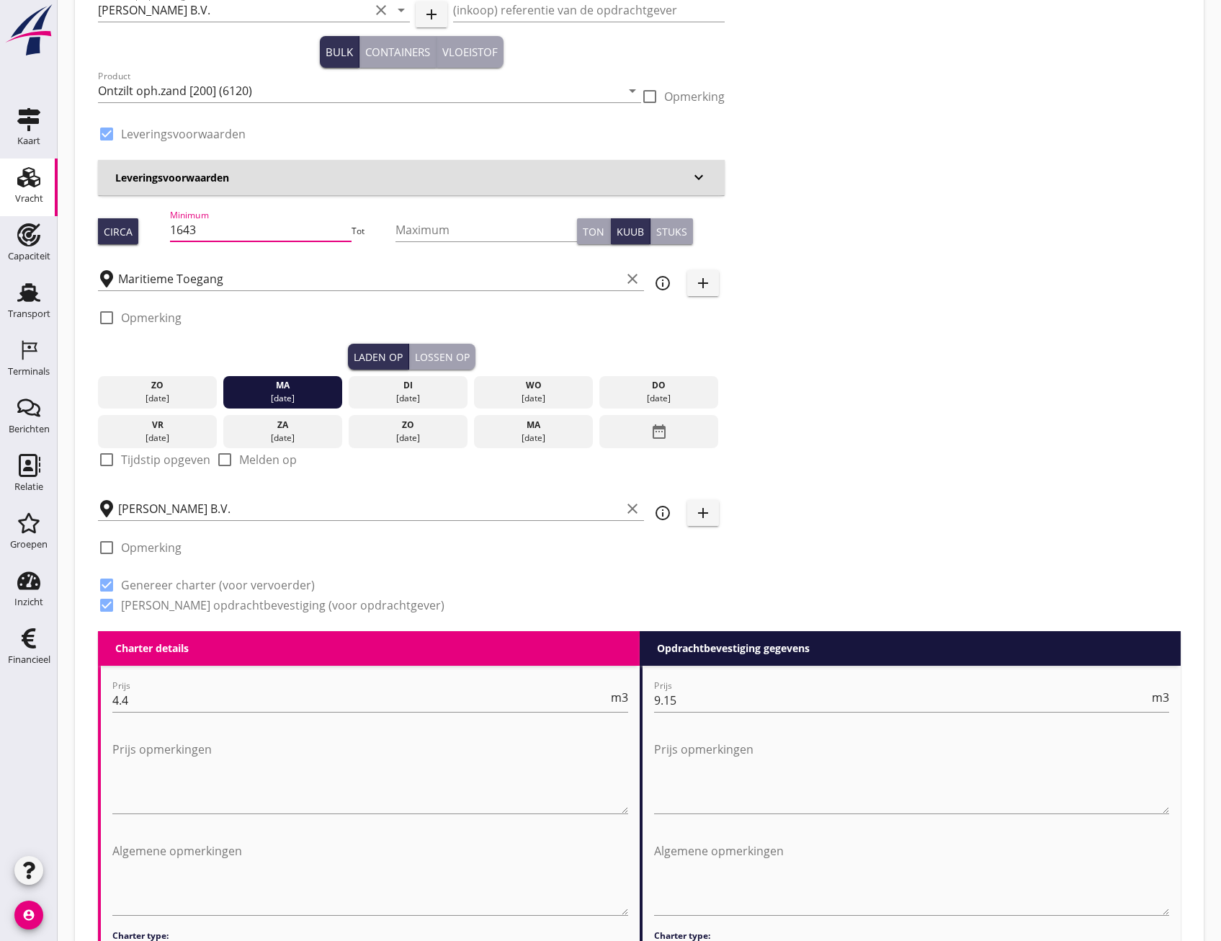
scroll to position [962, 0]
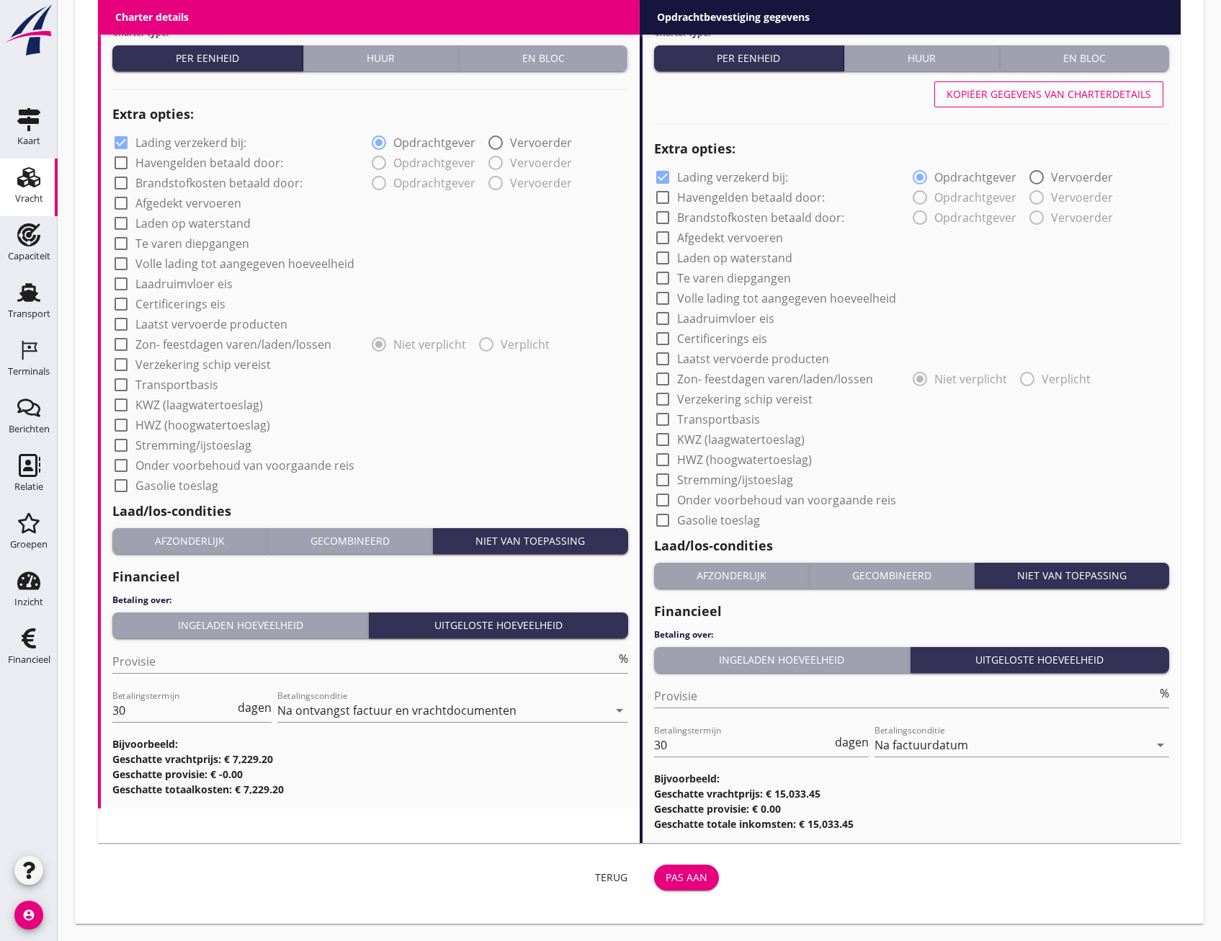
type input "1643"
click at [686, 881] on div "Pas aan" at bounding box center [687, 877] width 42 height 15
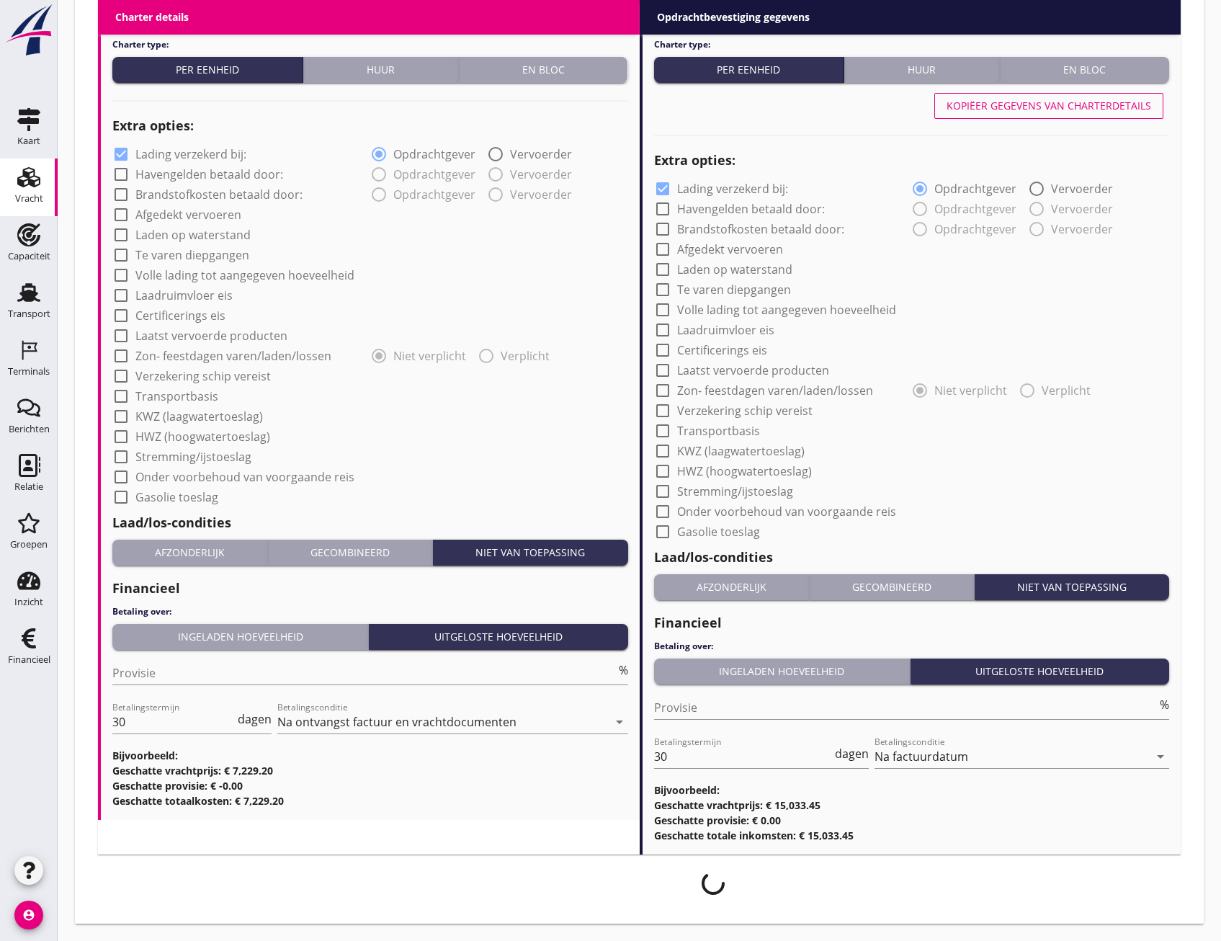
scroll to position [950, 0]
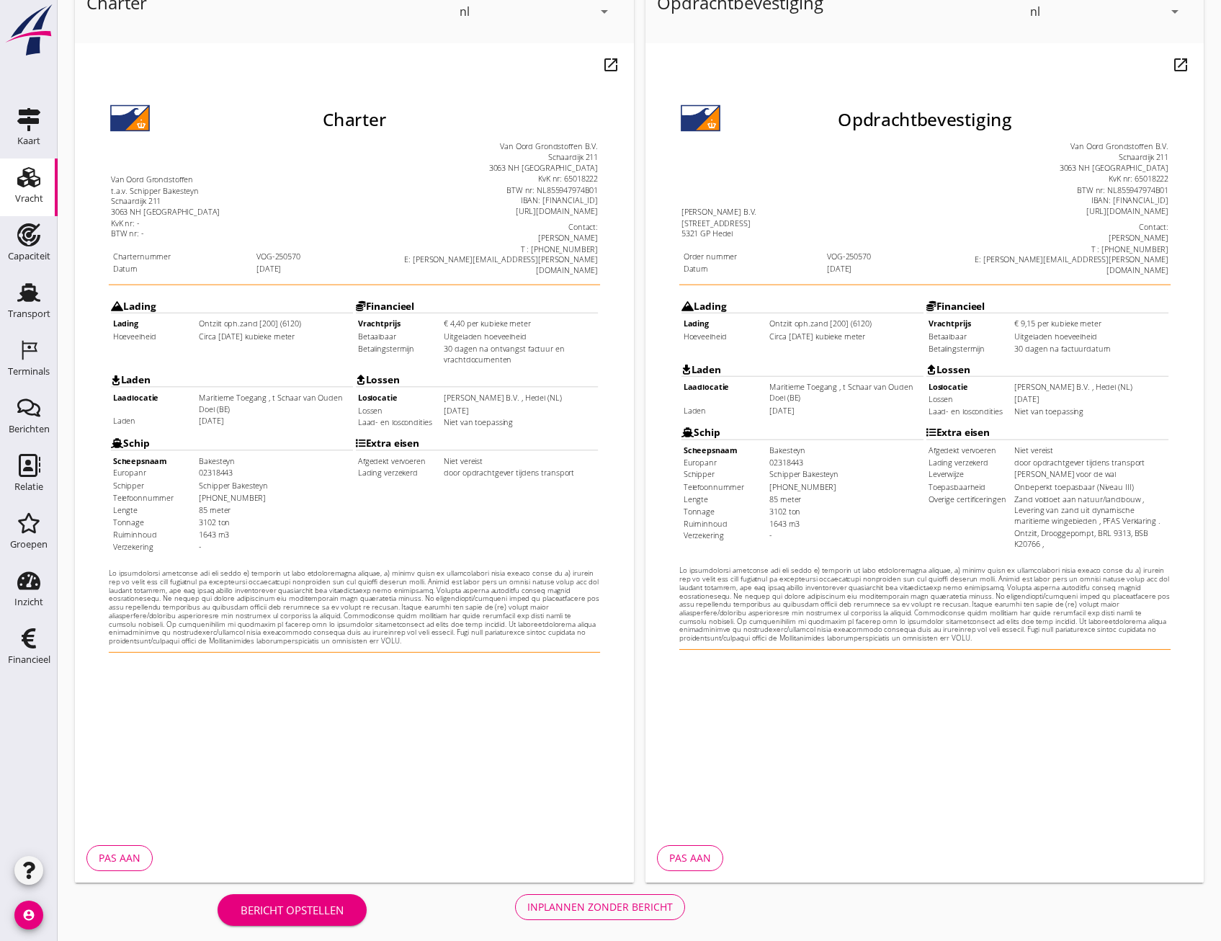
scroll to position [107, 0]
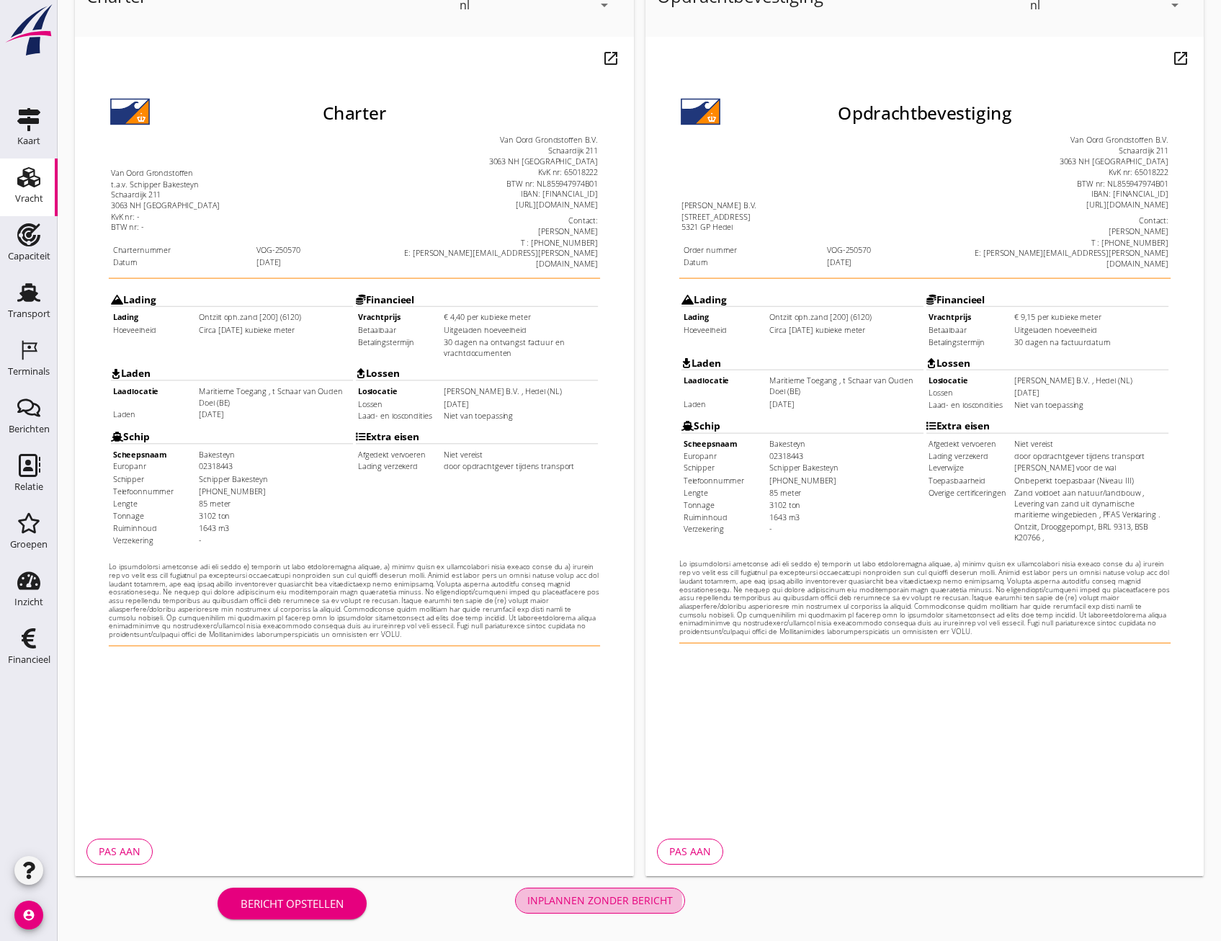
click at [643, 901] on div "Inplannen zonder bericht" at bounding box center [600, 900] width 146 height 15
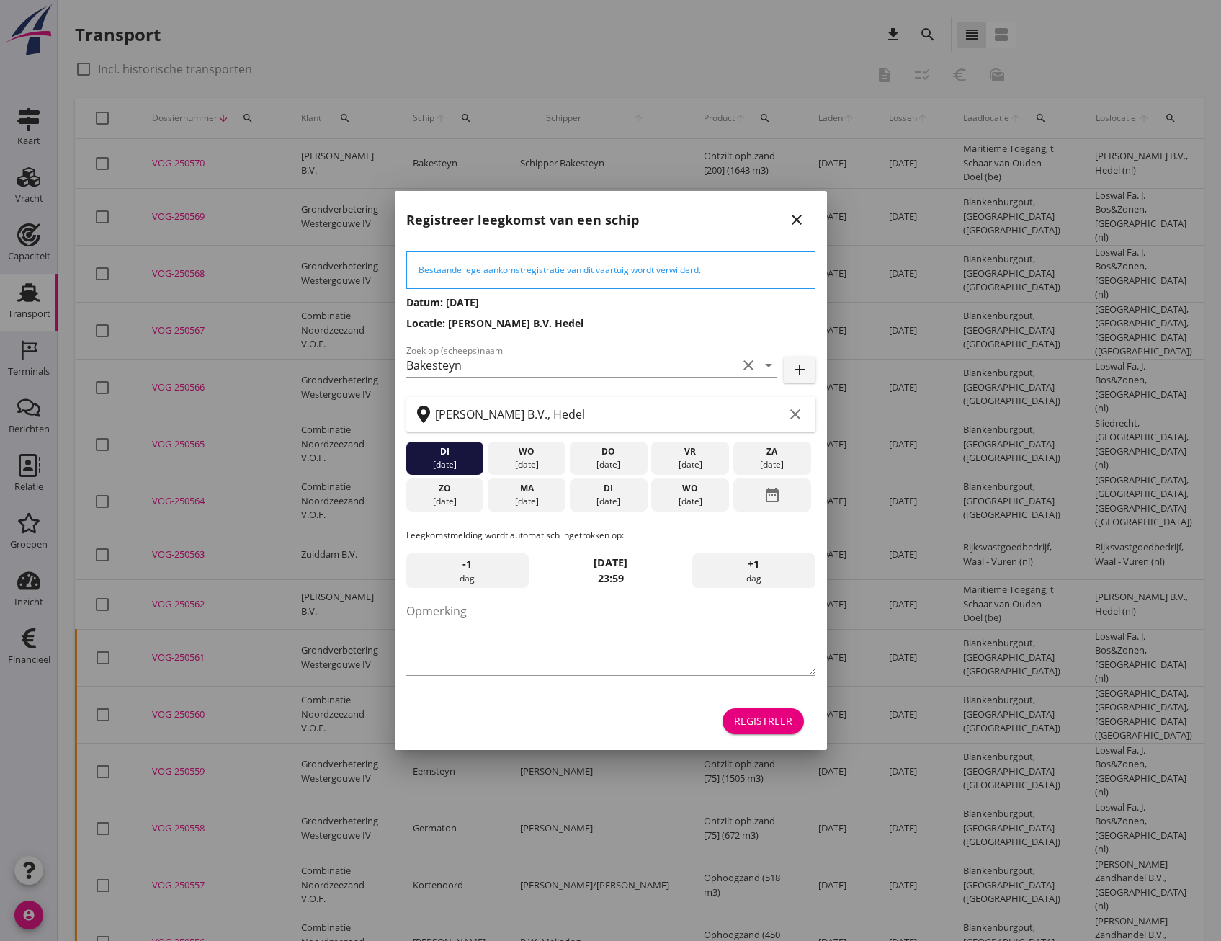
click at [761, 713] on button "Registreer" at bounding box center [763, 721] width 81 height 26
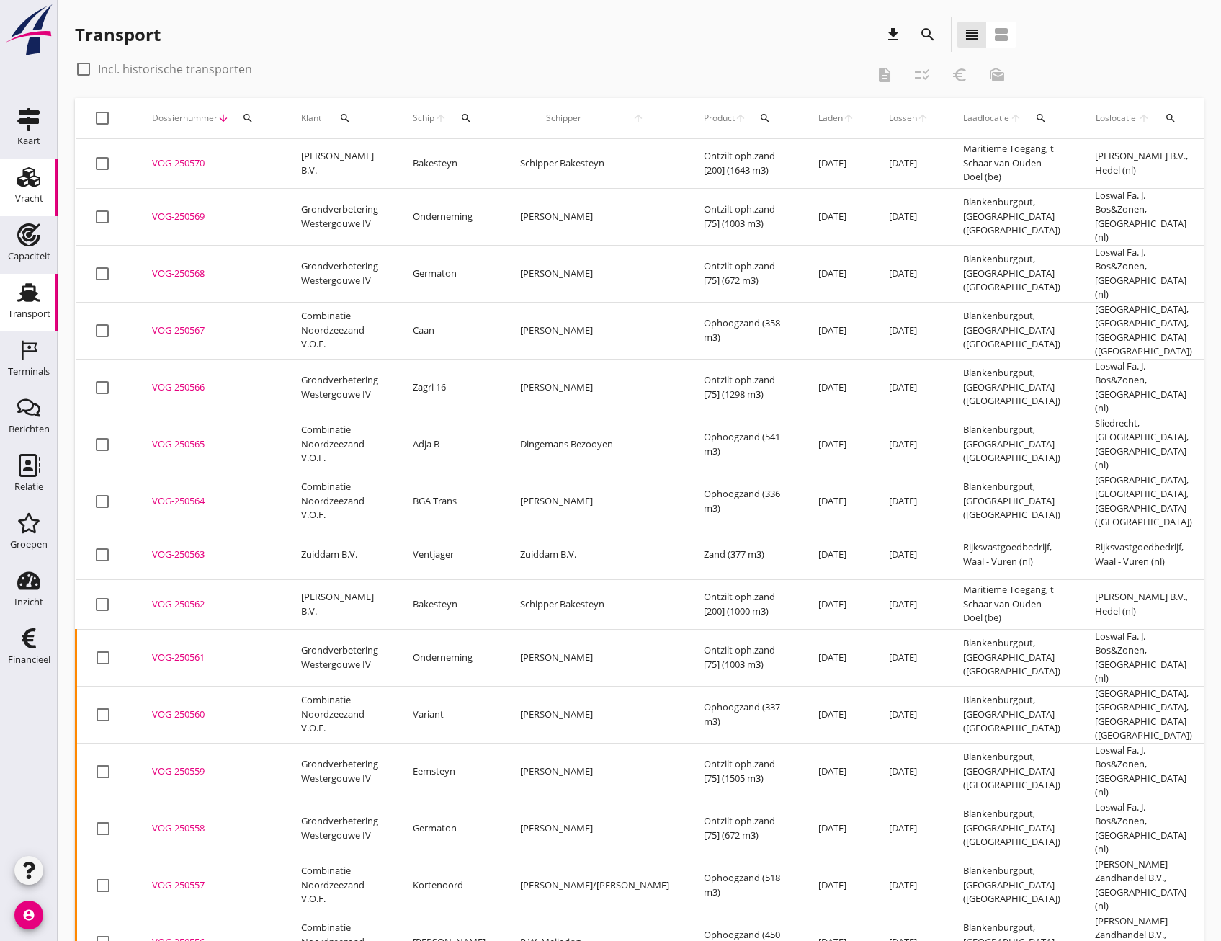
click at [38, 183] on icon "Vracht" at bounding box center [28, 177] width 23 height 23
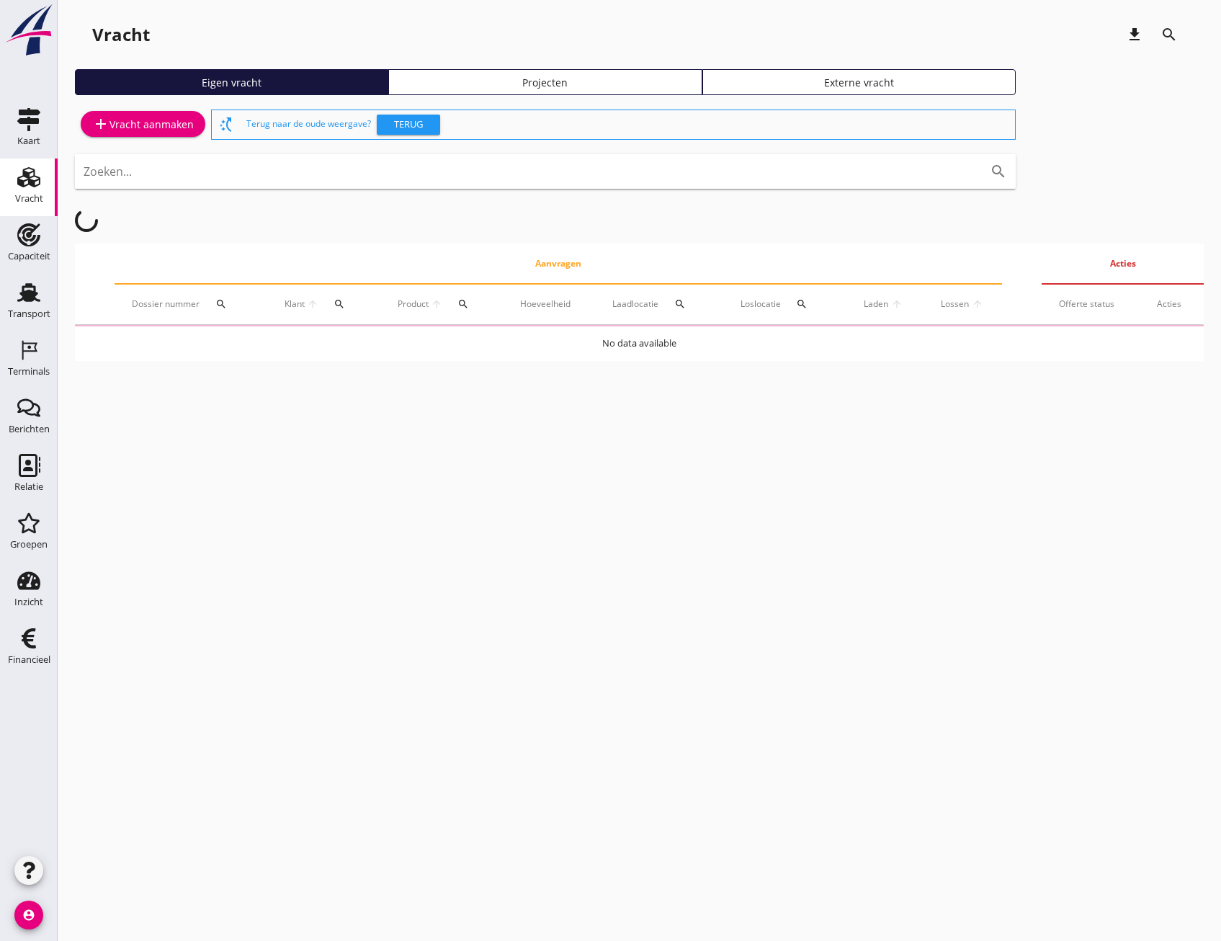
click at [577, 90] on link "Projecten" at bounding box center [544, 82] width 313 height 26
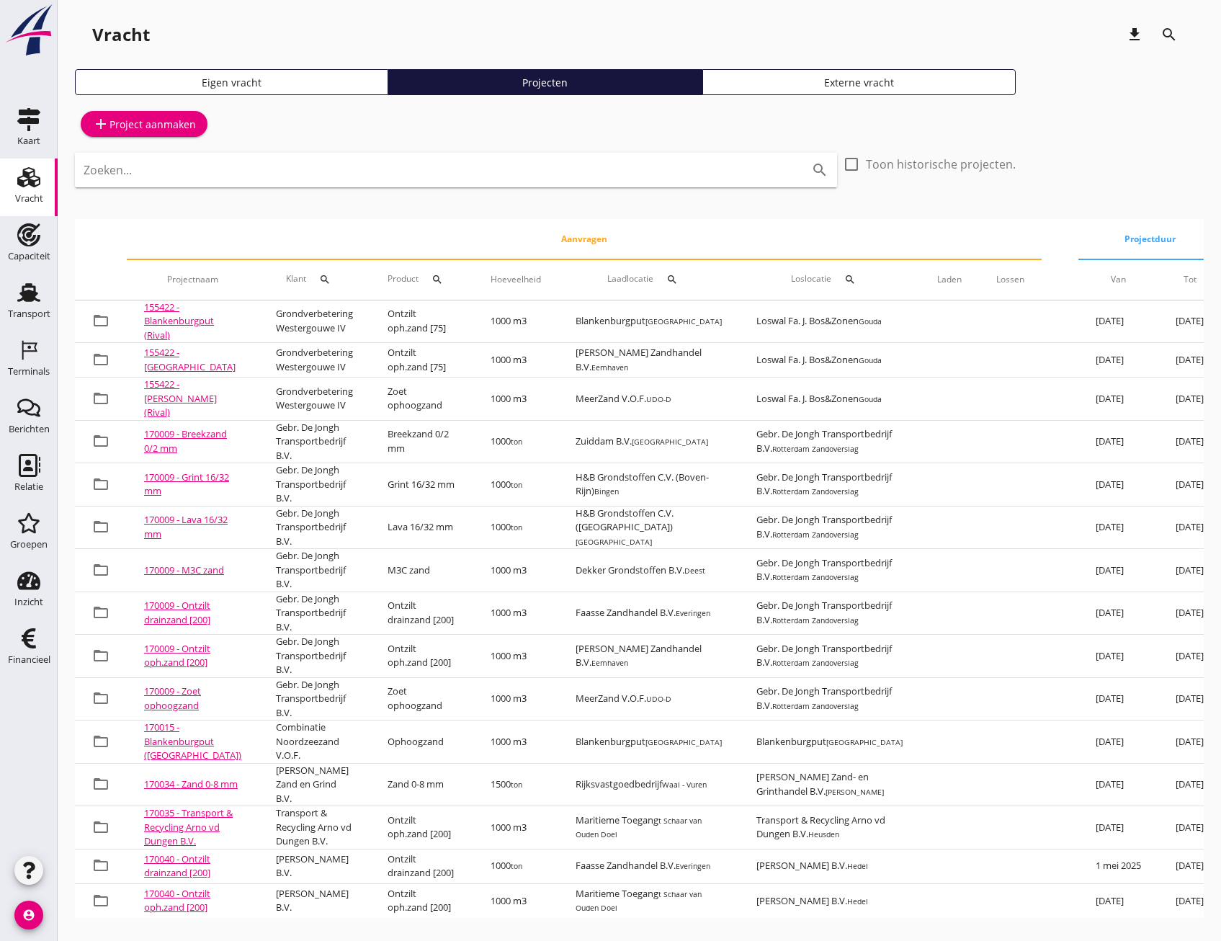
click at [419, 181] on input "Zoeken..." at bounding box center [436, 170] width 705 height 23
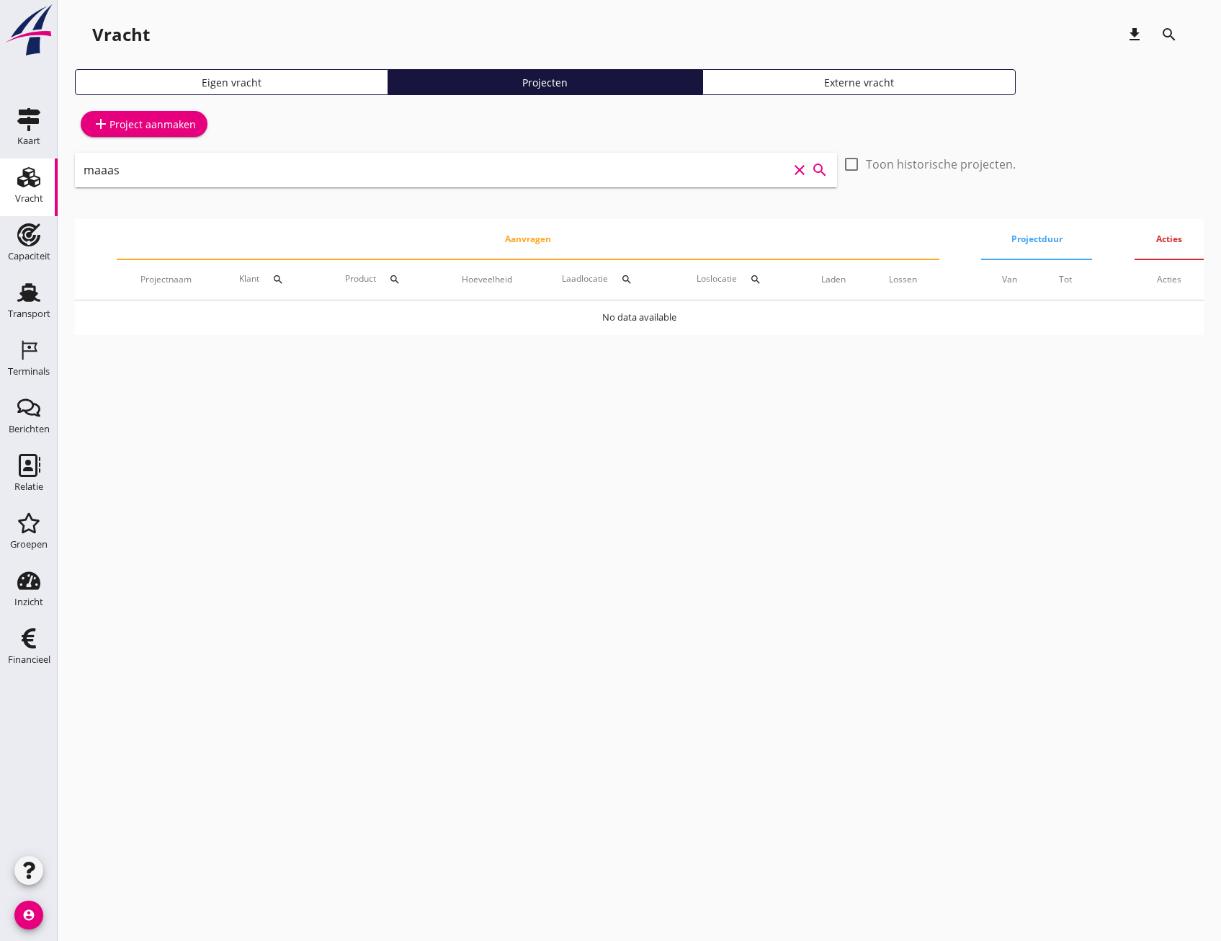
click at [429, 175] on input "maaas" at bounding box center [436, 170] width 705 height 23
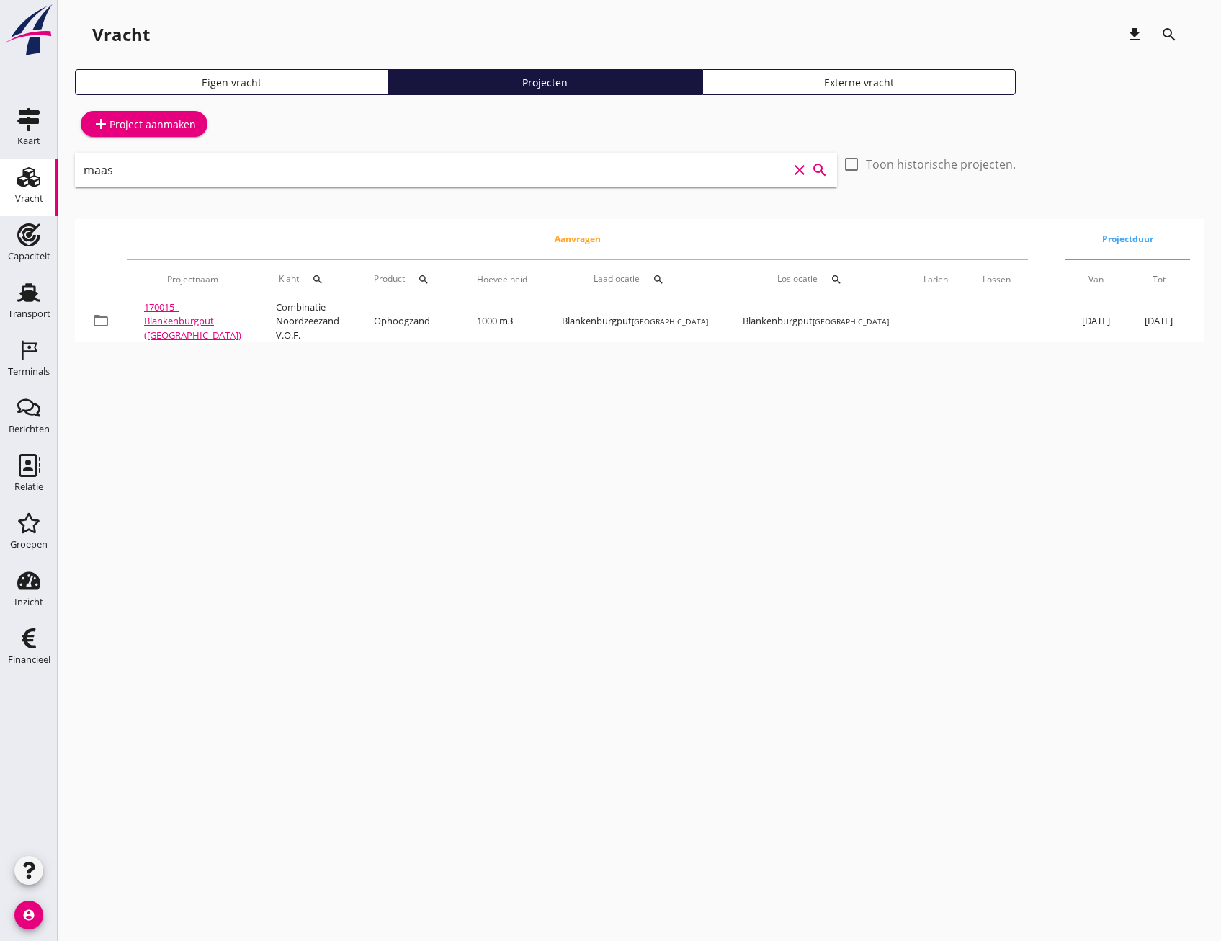
drag, startPoint x: 200, startPoint y: 171, endPoint x: 58, endPoint y: 174, distance: 142.7
click at [58, 174] on div "Vracht download search Eigen vracht Projecten Externe vracht add Project aanmak…" at bounding box center [640, 185] width 1164 height 371
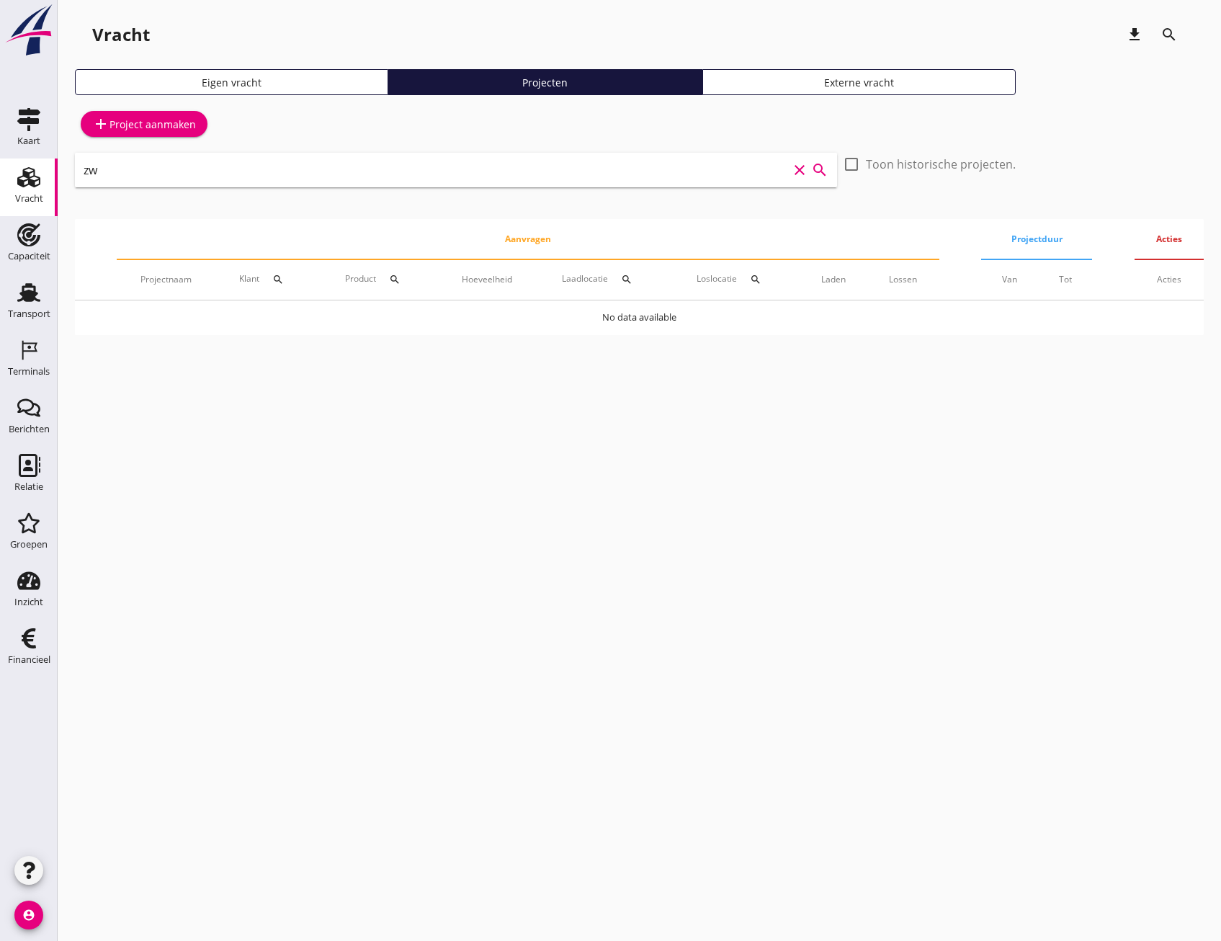
type input "z"
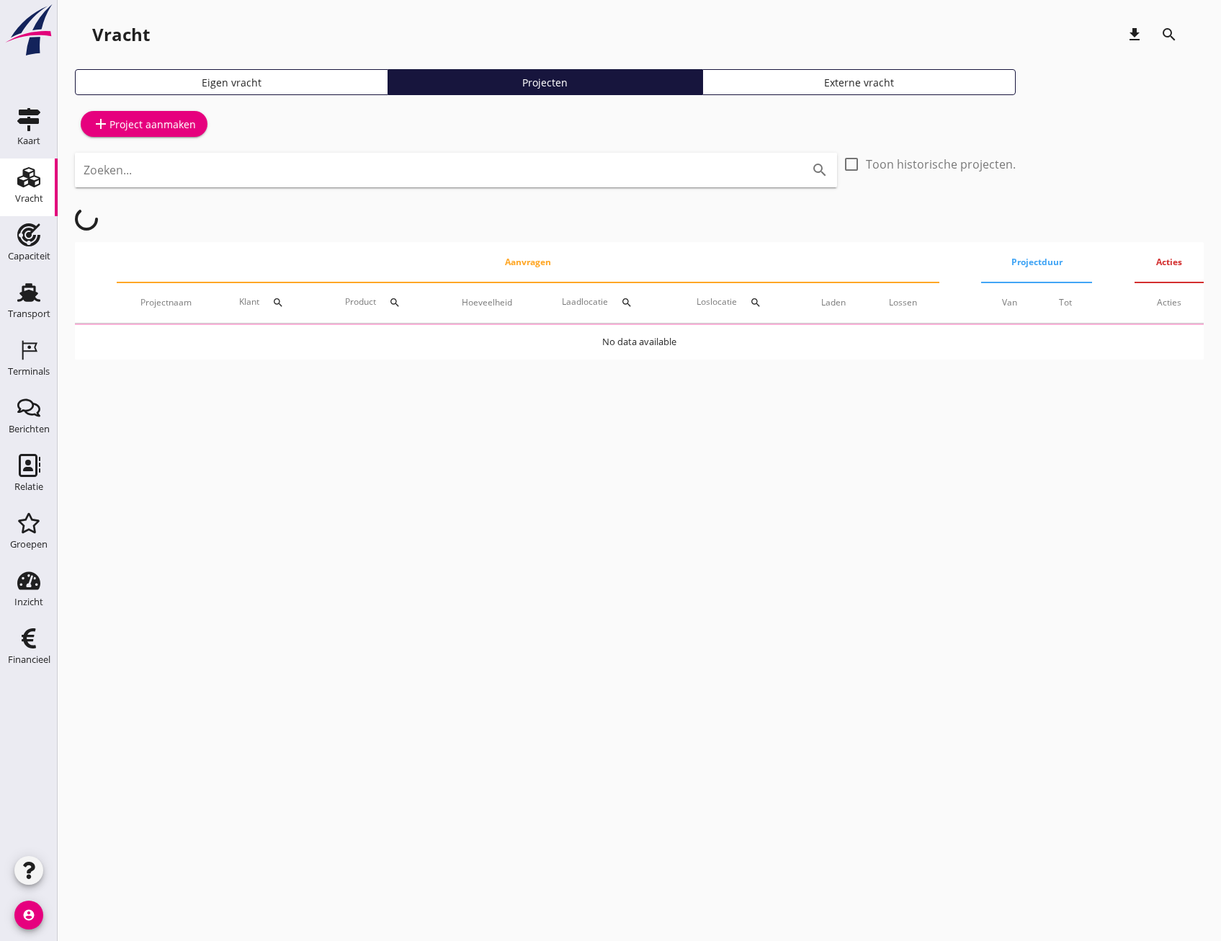
click at [668, 27] on div "Vracht download search" at bounding box center [639, 34] width 1129 height 35
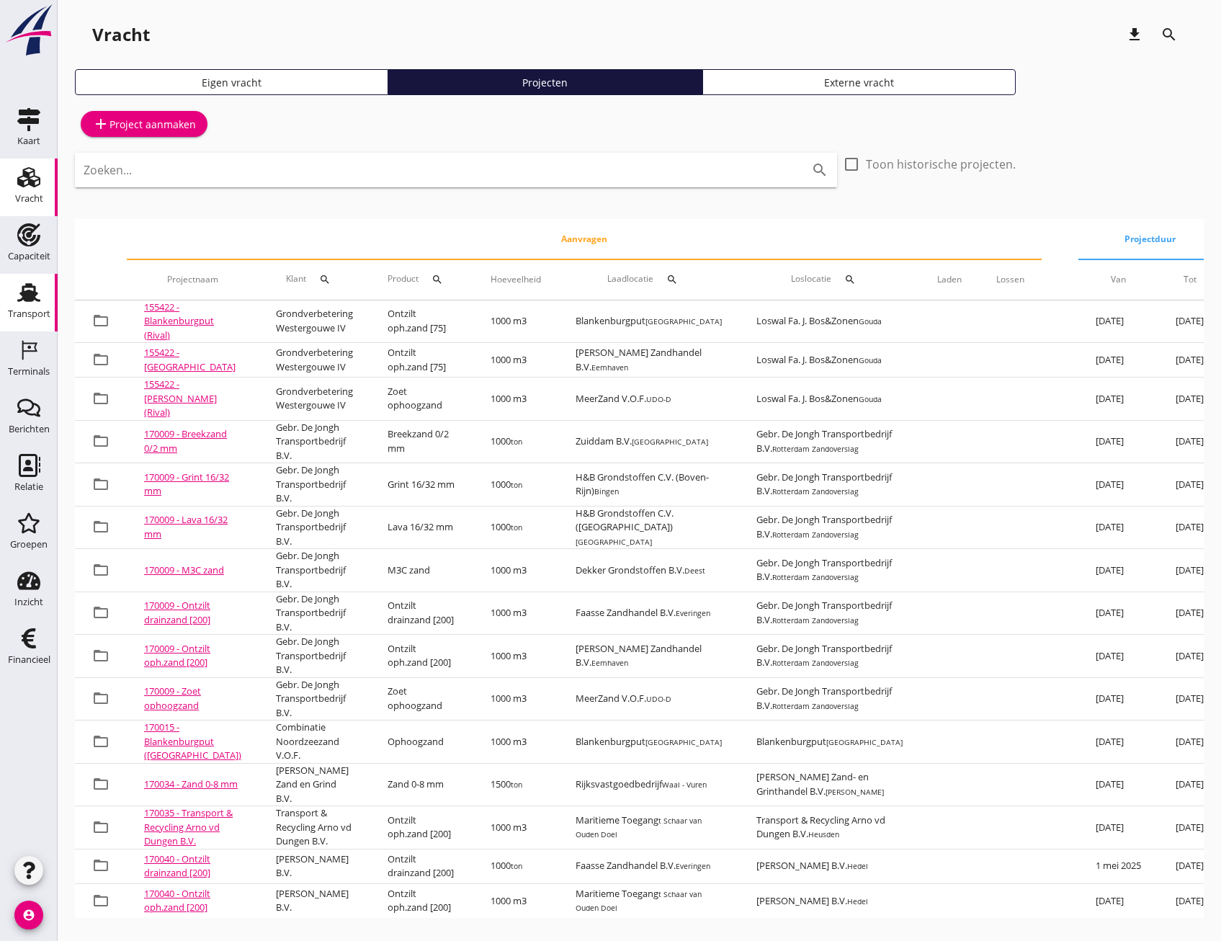
click at [22, 291] on icon "Transport" at bounding box center [28, 292] width 23 height 23
